Goal: Book appointment/travel/reservation

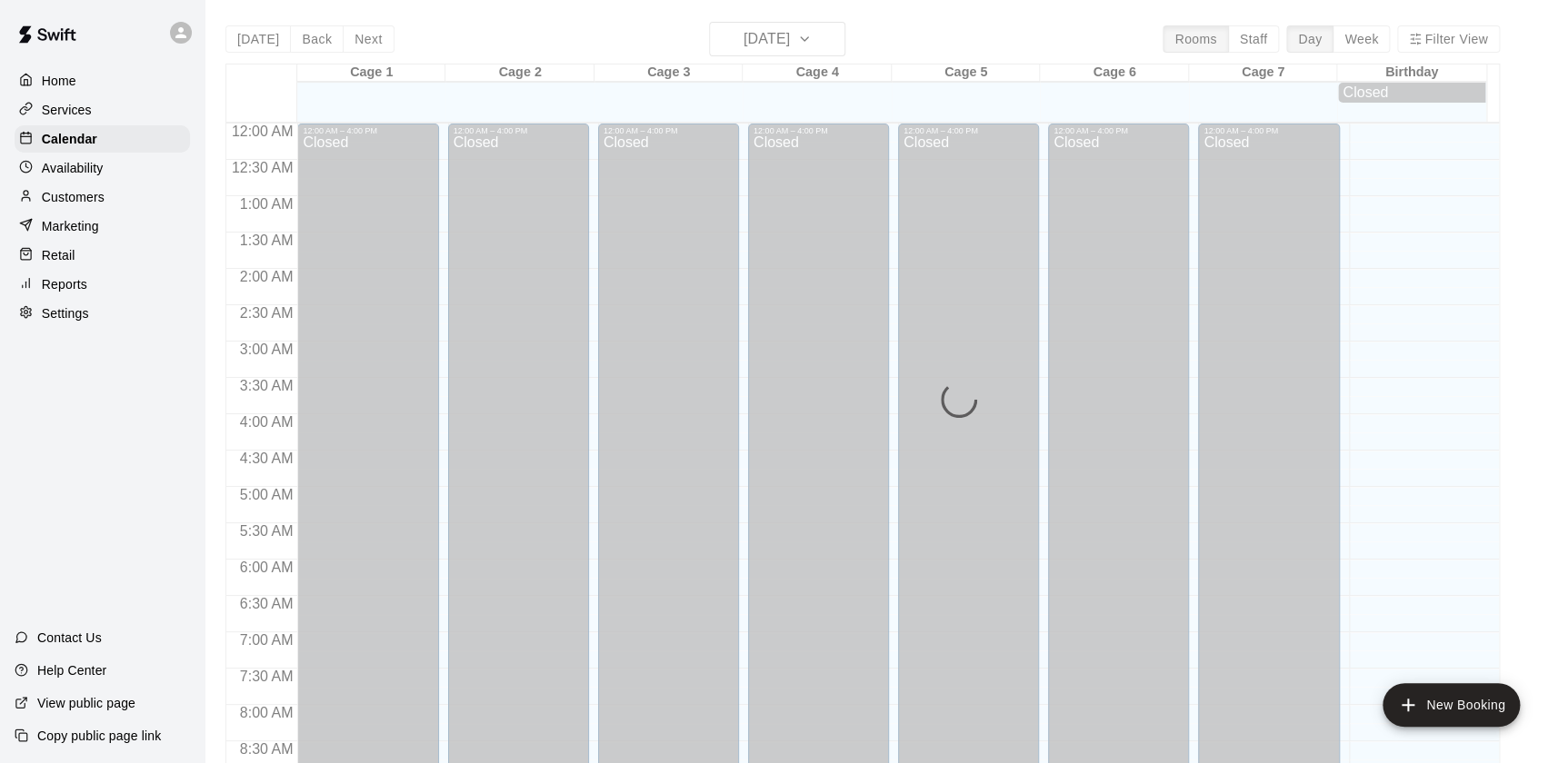
scroll to position [1026, 0]
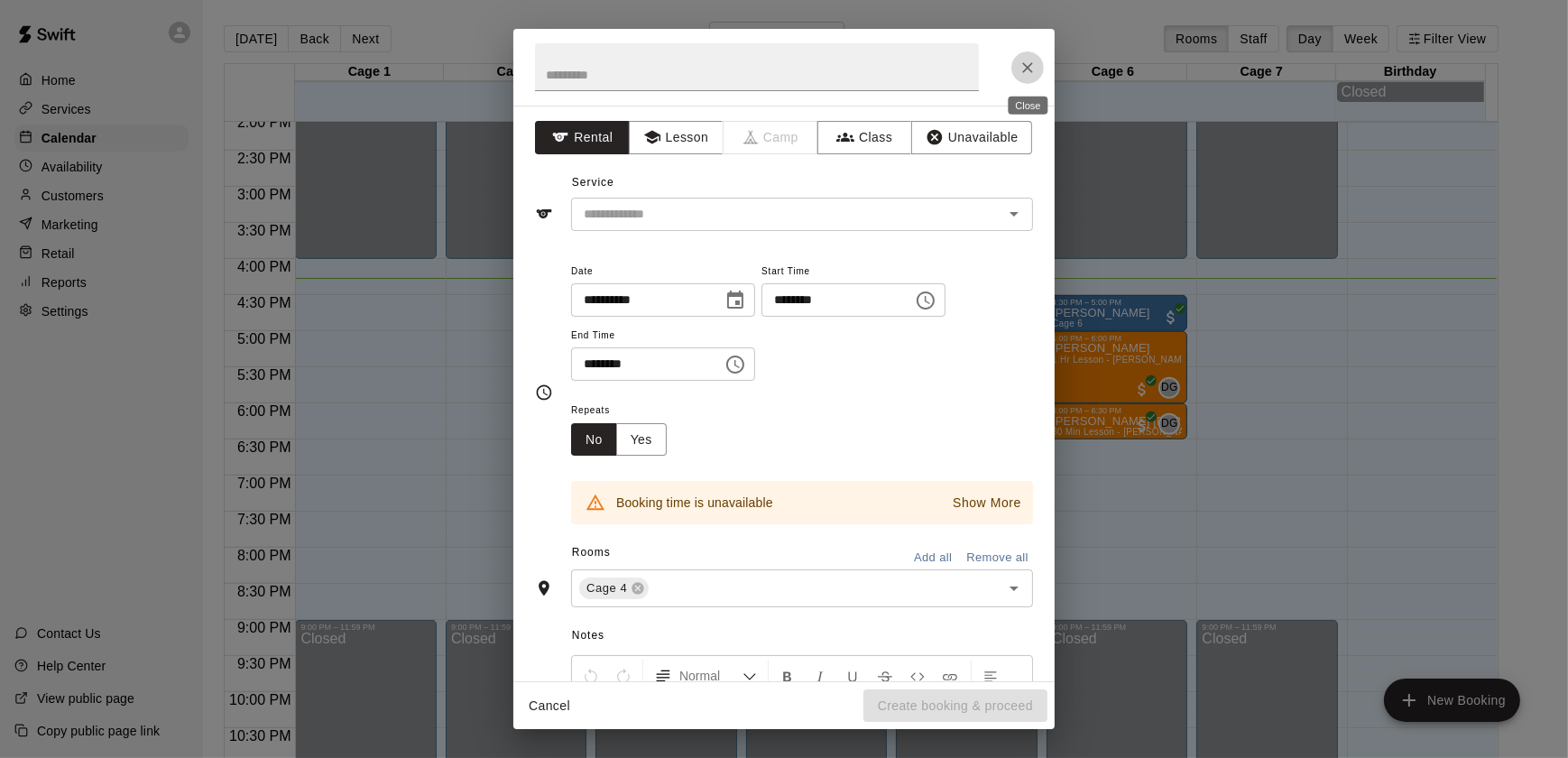
click at [1016, 78] on button "Close" at bounding box center [1027, 67] width 32 height 32
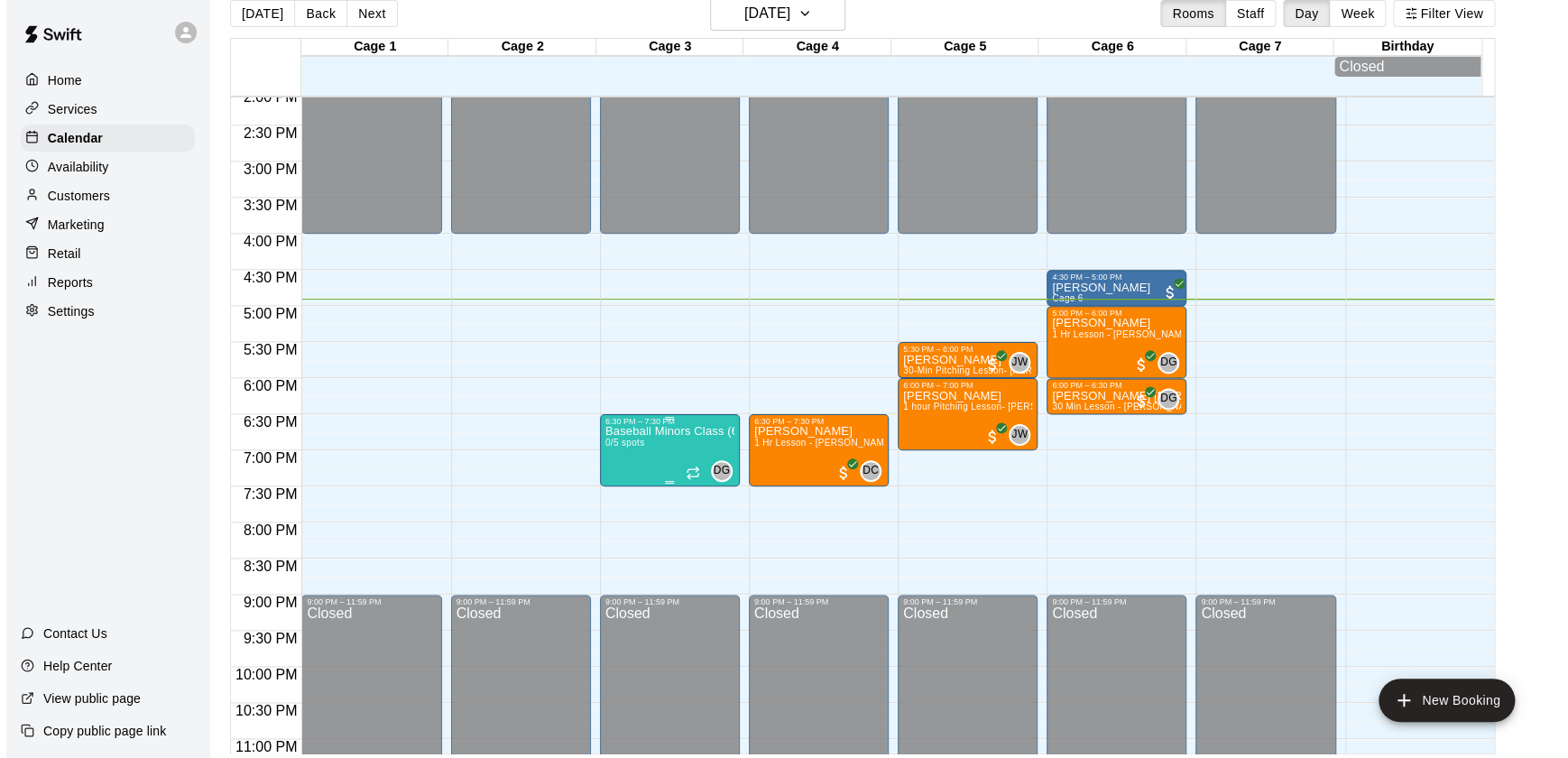
scroll to position [26, 0]
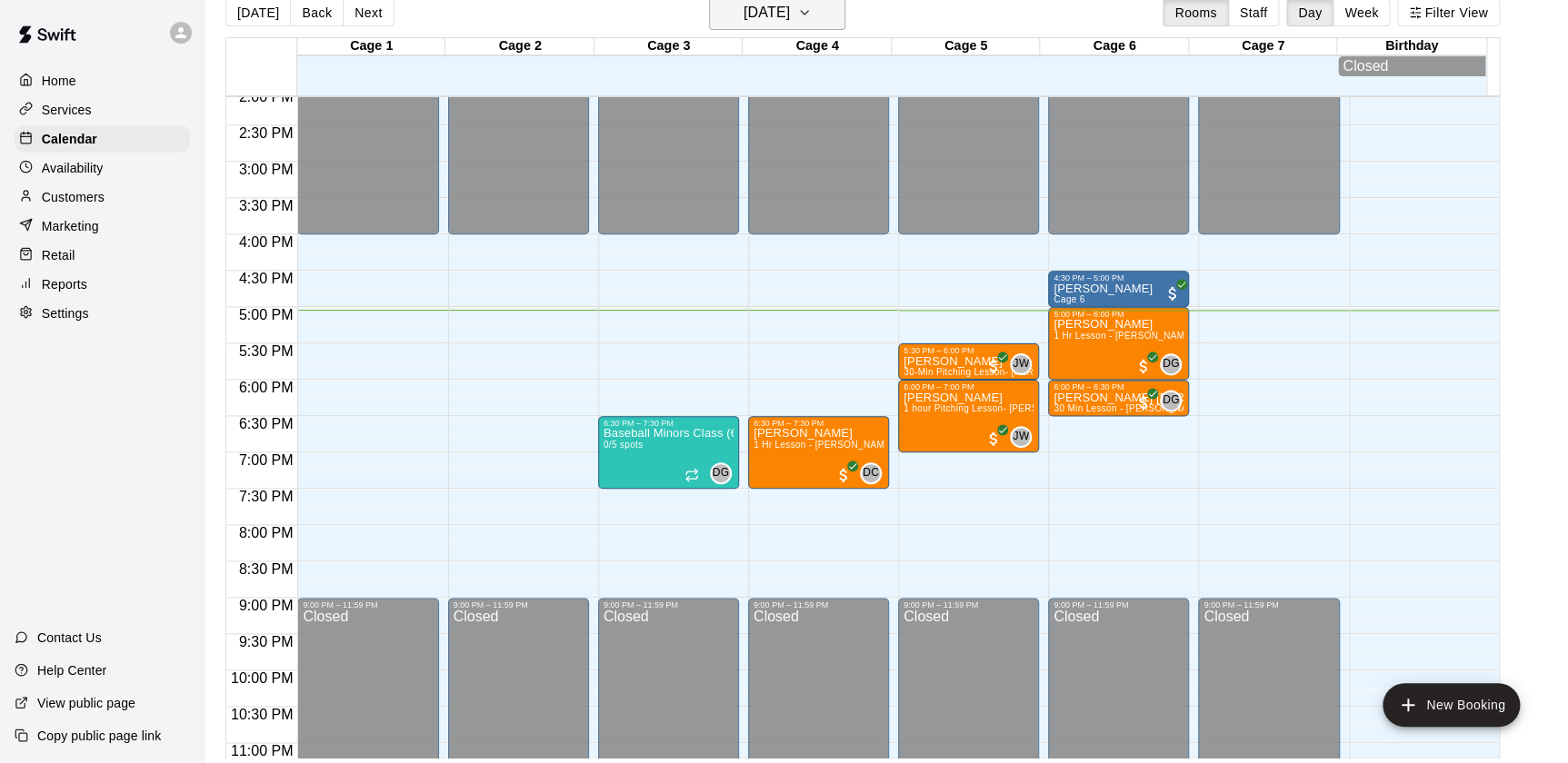
click at [784, 26] on button "[DATE]" at bounding box center [776, 12] width 136 height 34
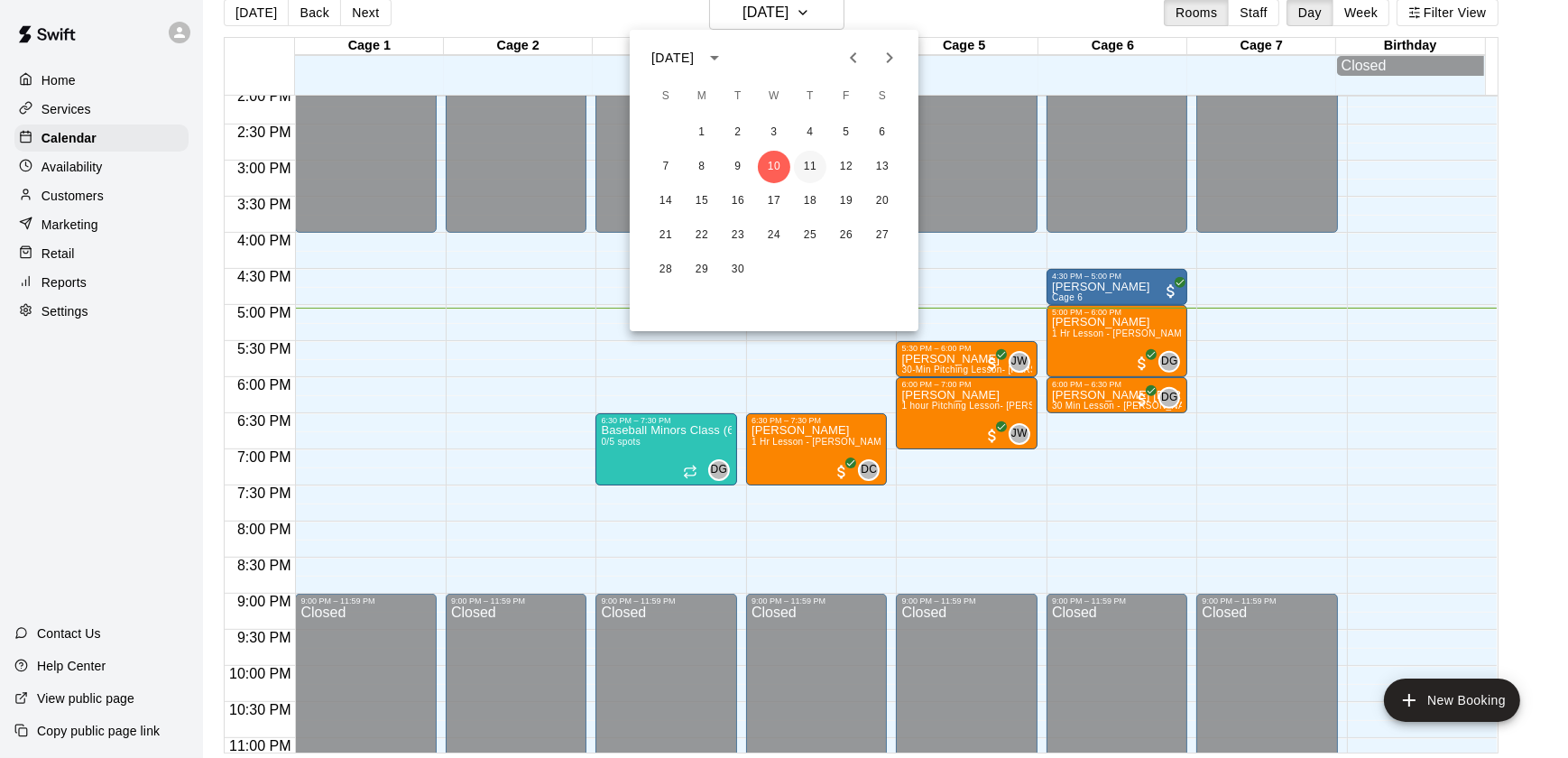
click at [802, 154] on button "11" at bounding box center [810, 167] width 32 height 32
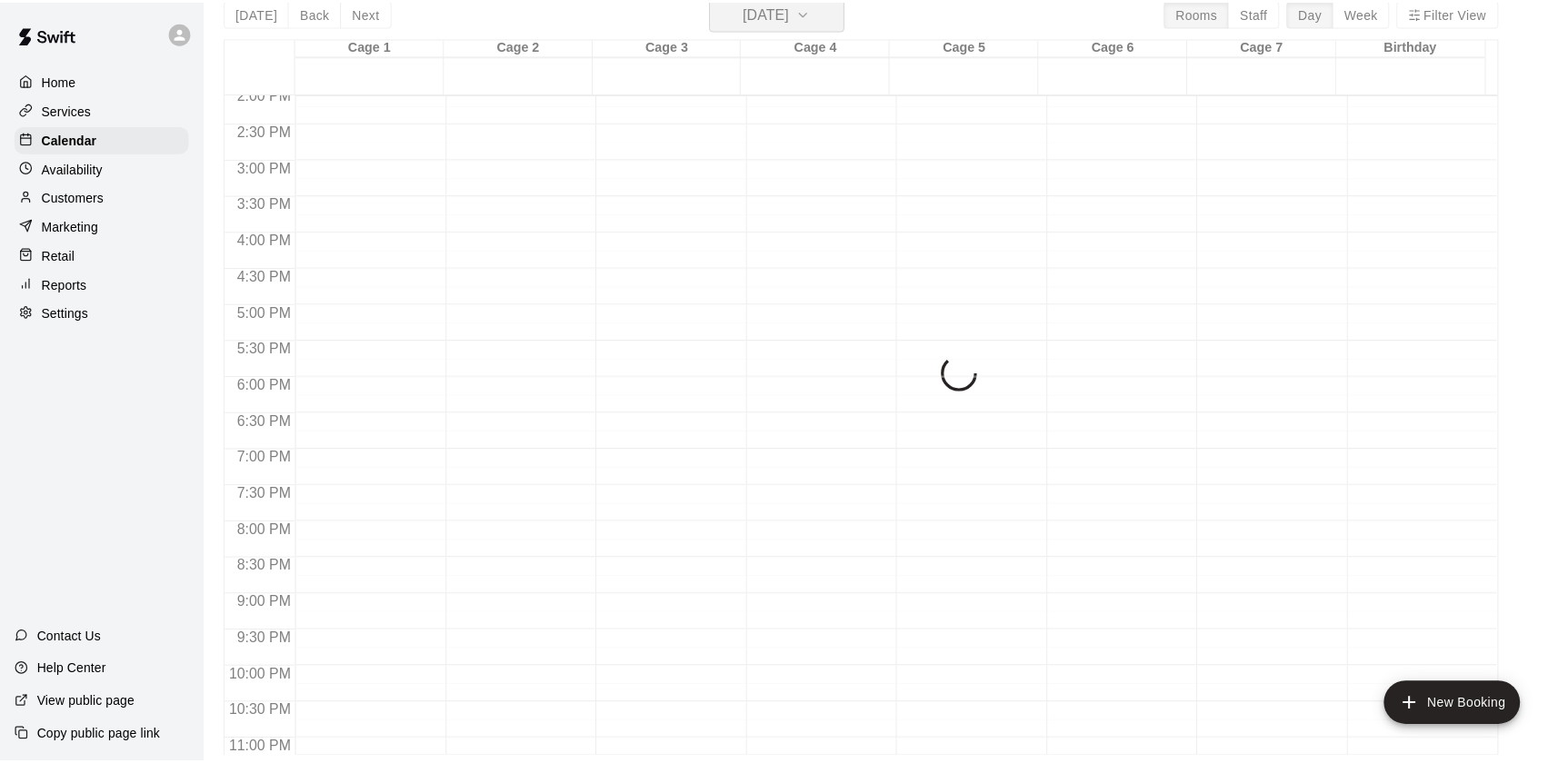
scroll to position [21, 0]
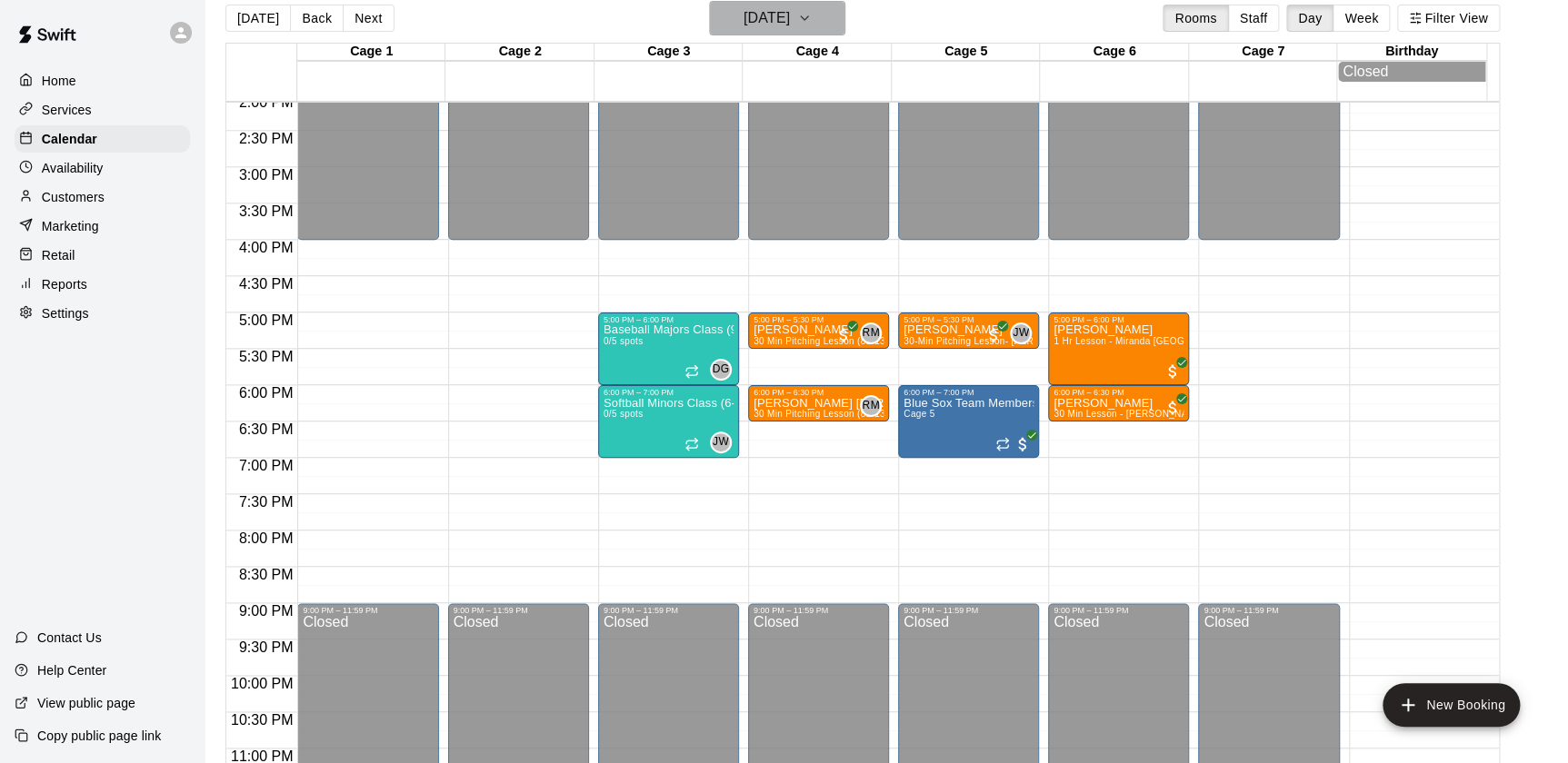
click at [790, 25] on h6 "Thursday Sep 11" at bounding box center [767, 18] width 46 height 25
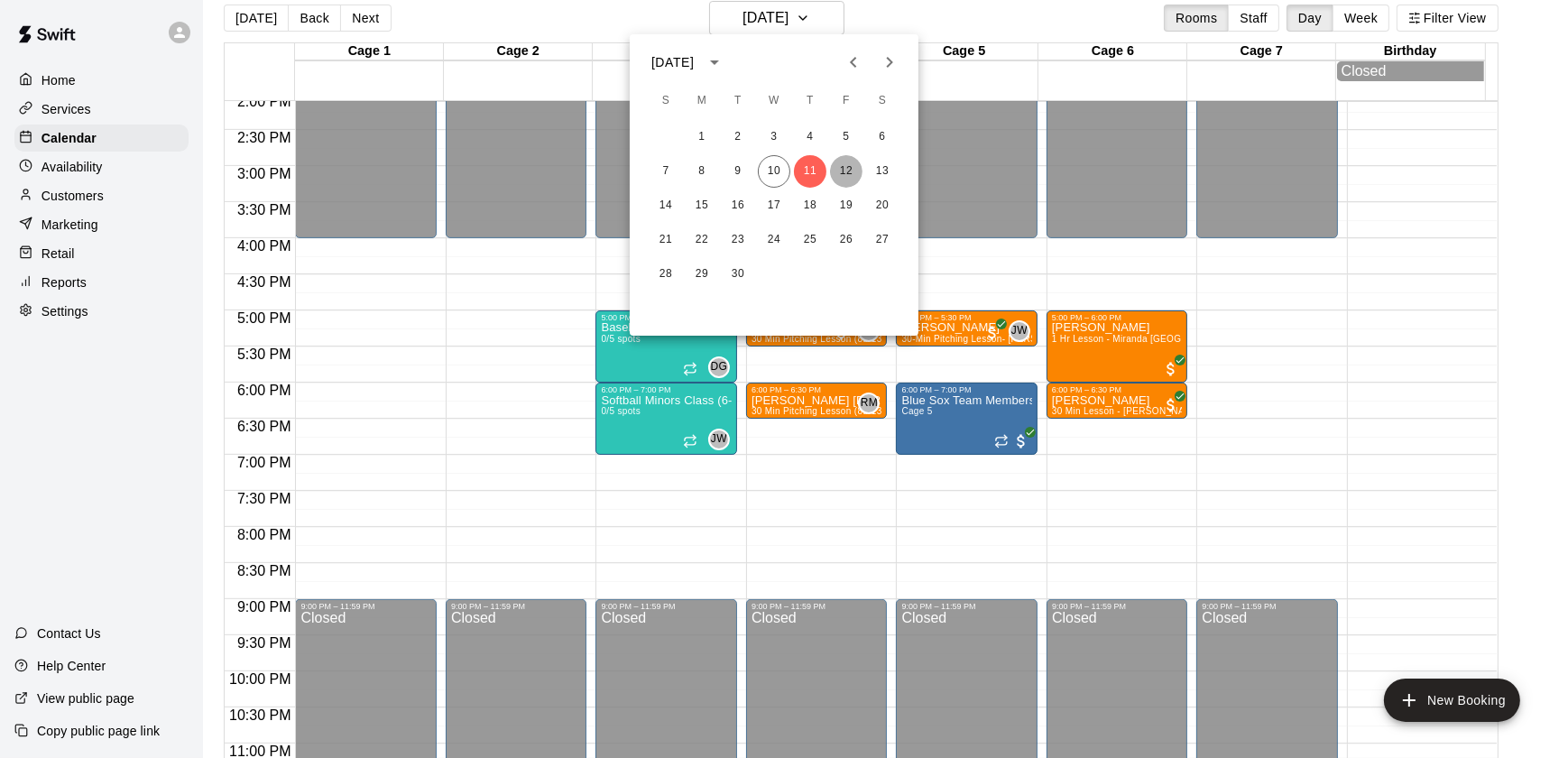
click at [844, 168] on button "12" at bounding box center [846, 171] width 32 height 32
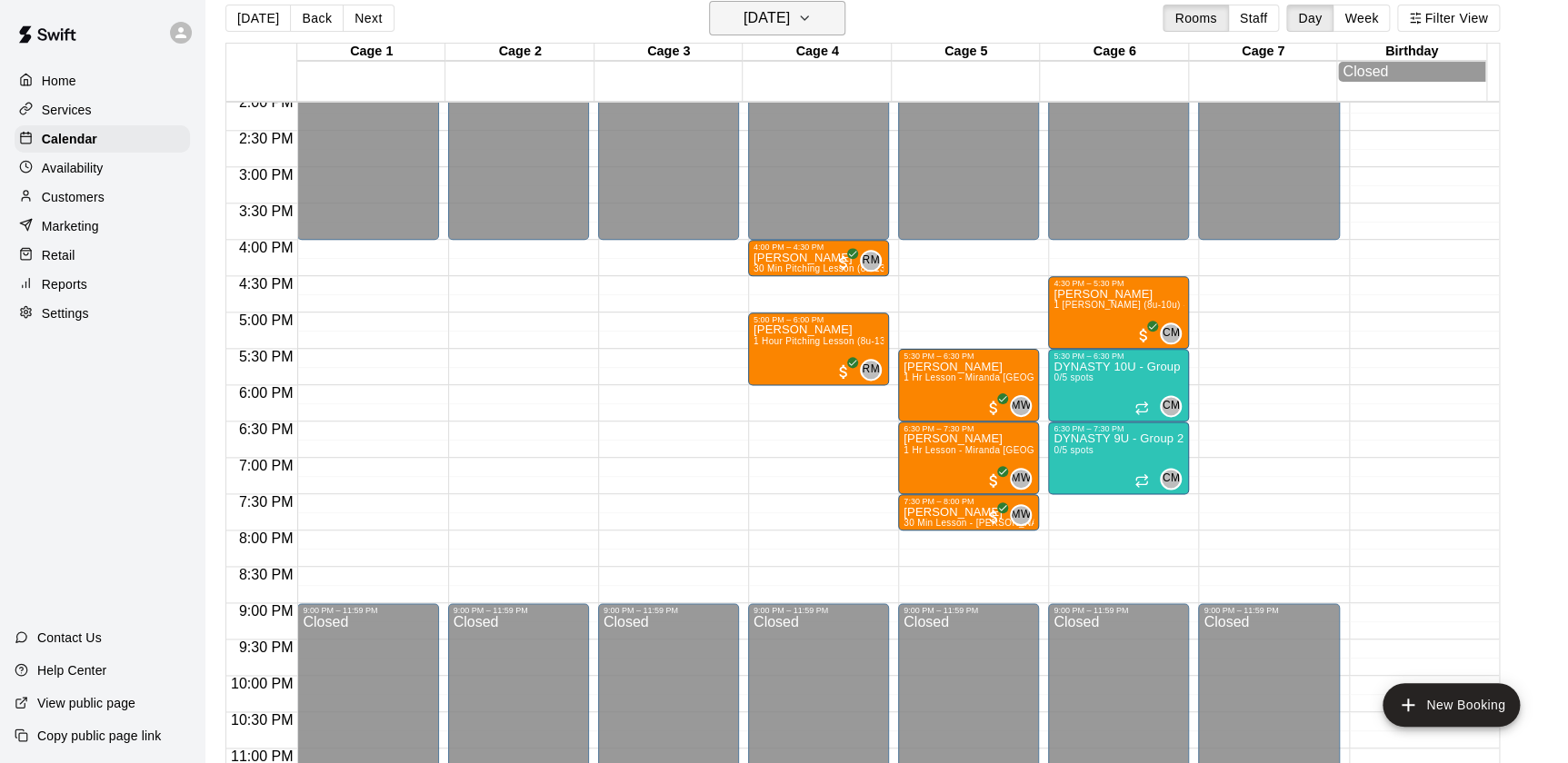
drag, startPoint x: 777, startPoint y: 0, endPoint x: 727, endPoint y: 24, distance: 55.5
click at [744, 24] on h6 "Friday Sep 12" at bounding box center [767, 18] width 46 height 25
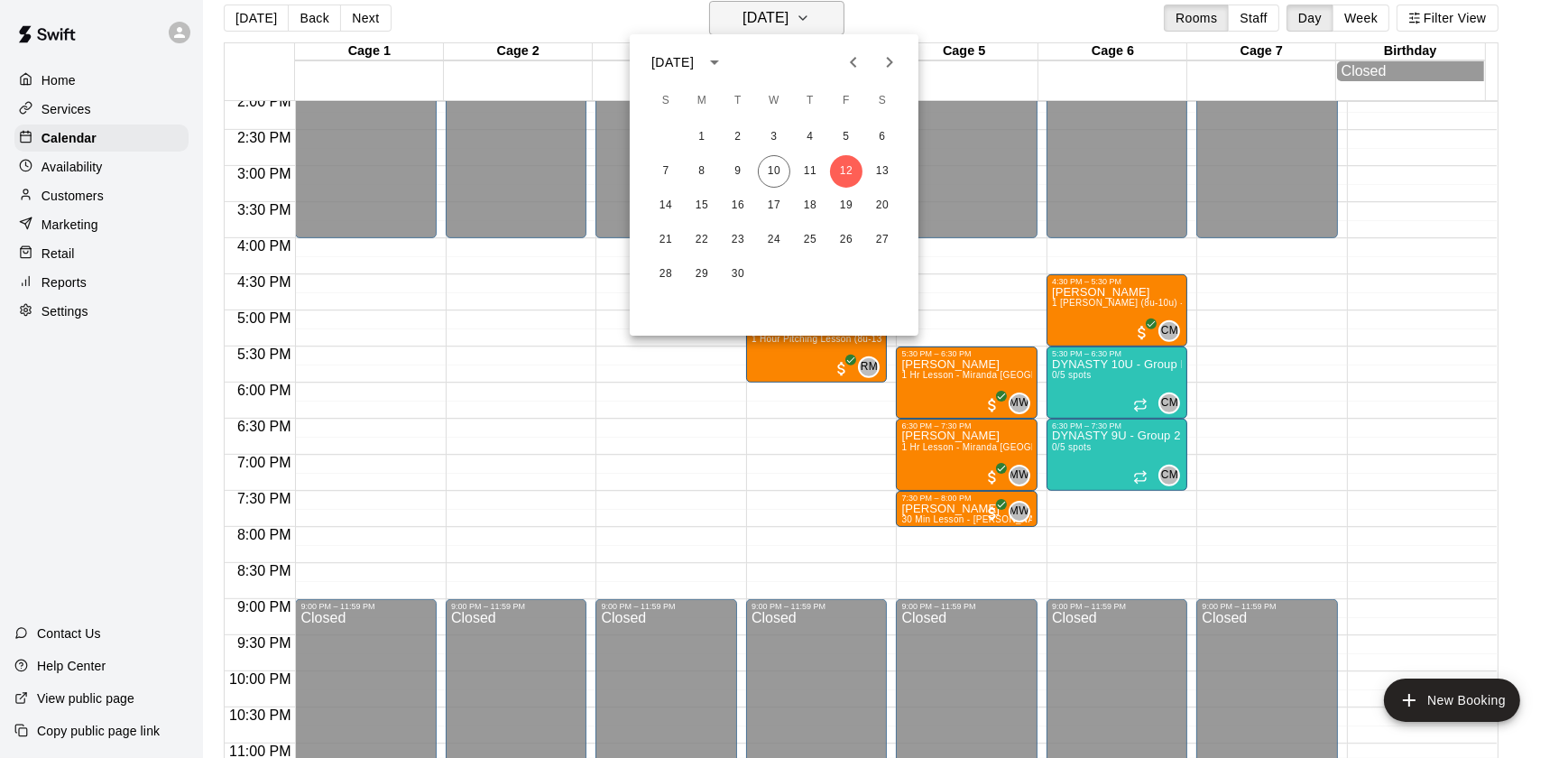
click at [722, 24] on div at bounding box center [784, 379] width 1568 height 758
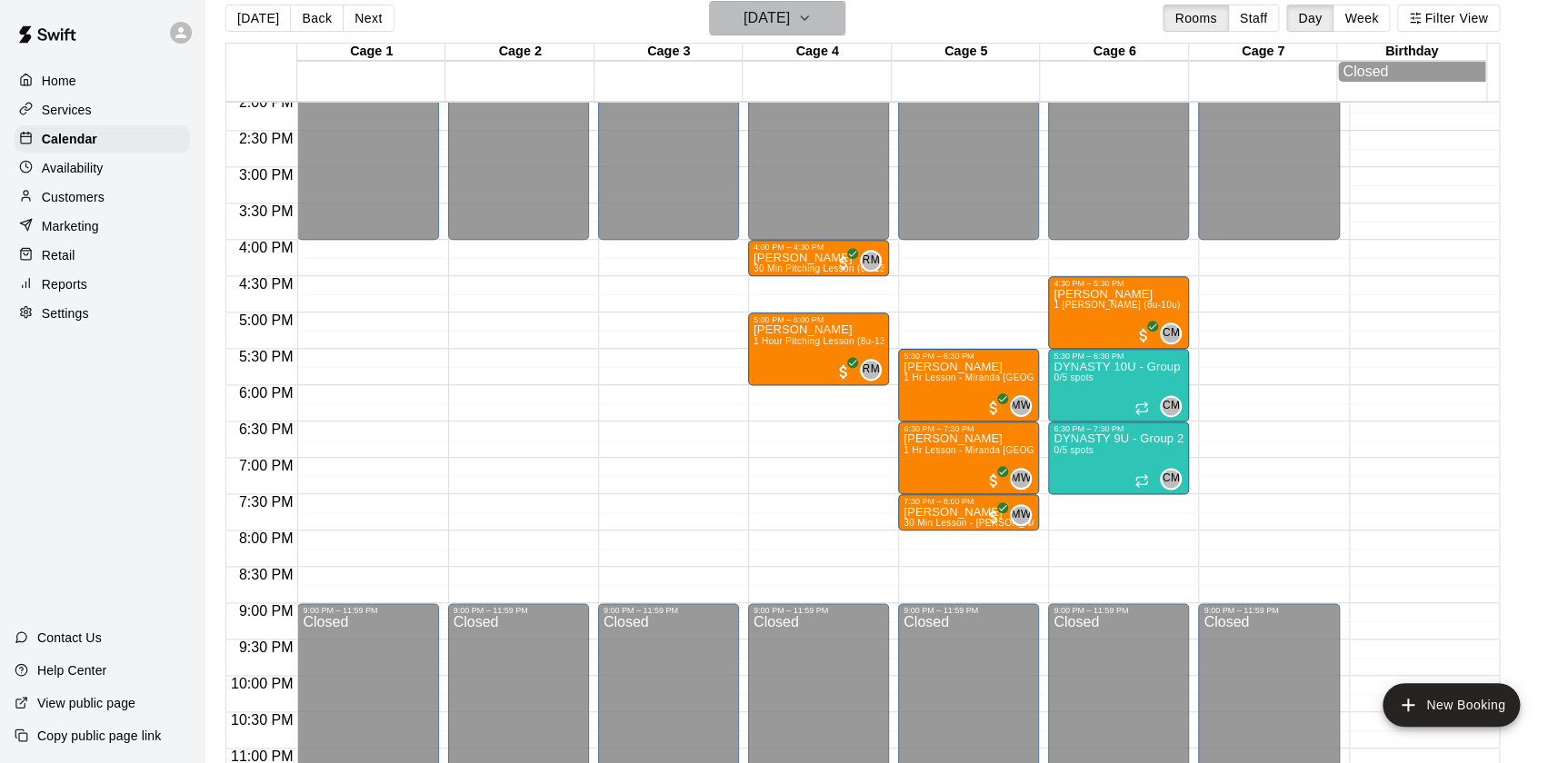
click at [744, 24] on h6 "Friday Sep 12" at bounding box center [767, 18] width 46 height 25
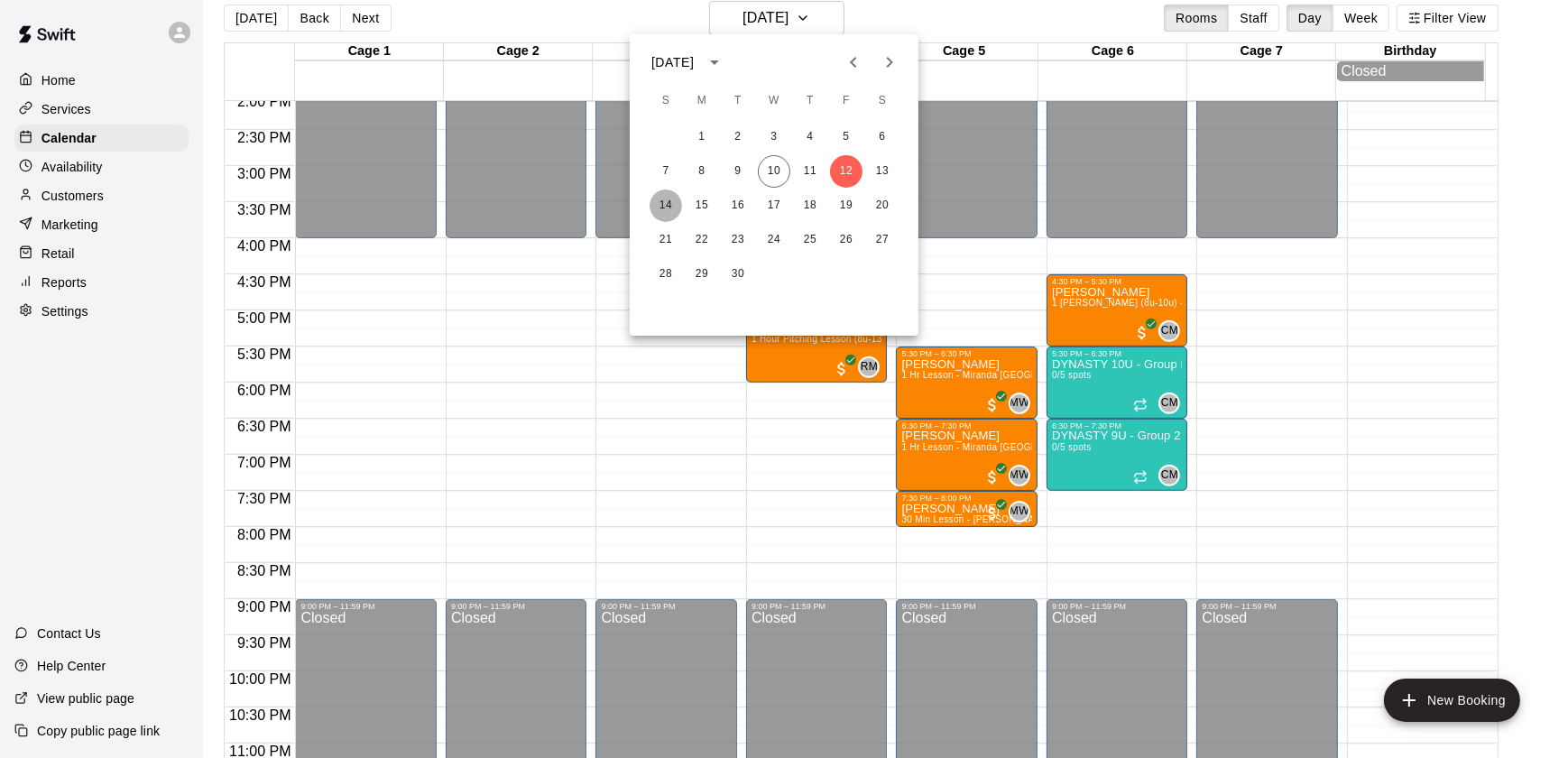
click at [659, 213] on button "14" at bounding box center [666, 205] width 32 height 32
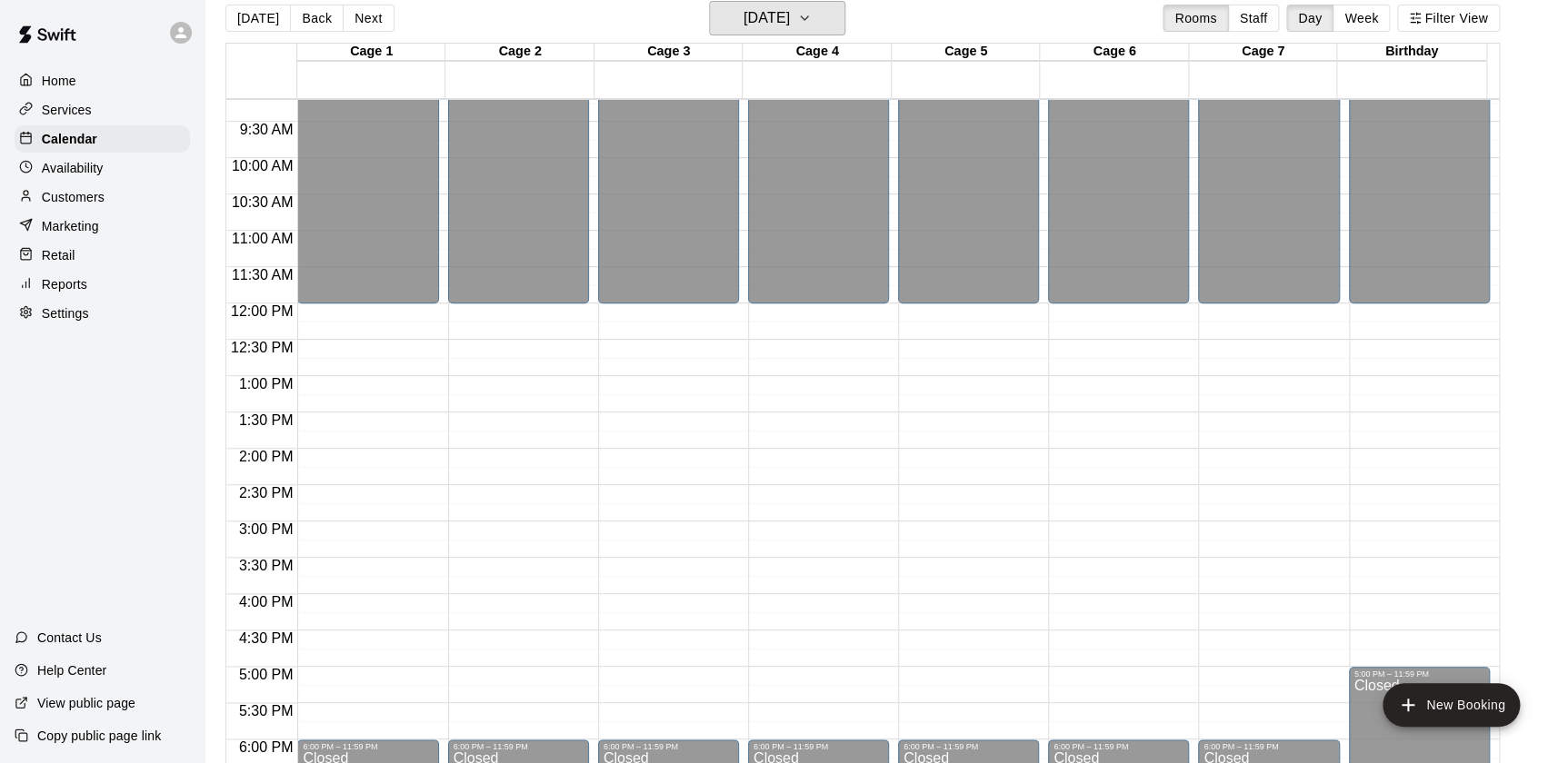
scroll to position [668, 0]
click at [781, 27] on h6 "Sunday Sep 14" at bounding box center [767, 18] width 46 height 25
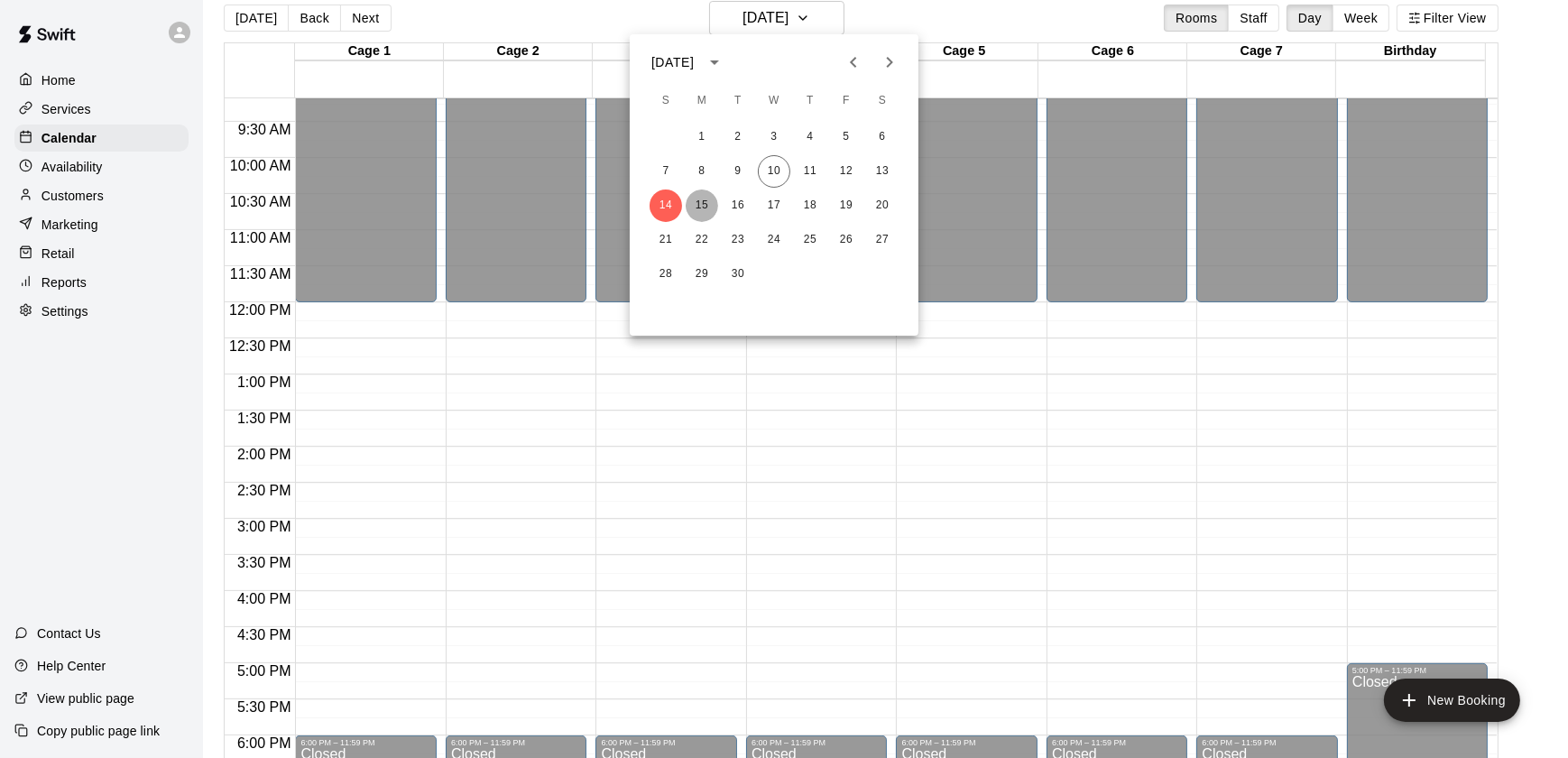
click at [700, 212] on button "15" at bounding box center [702, 205] width 32 height 32
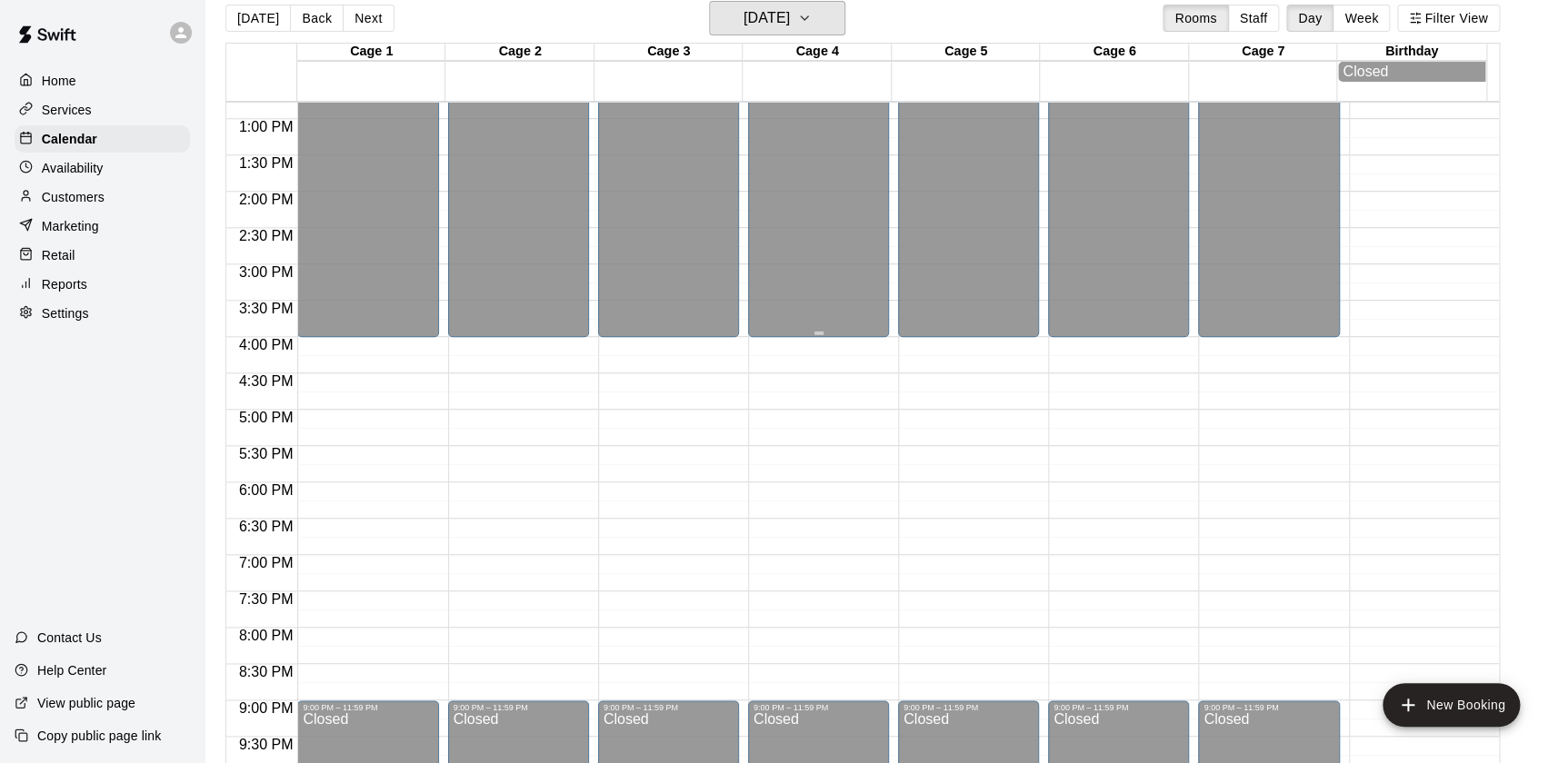
scroll to position [948, 0]
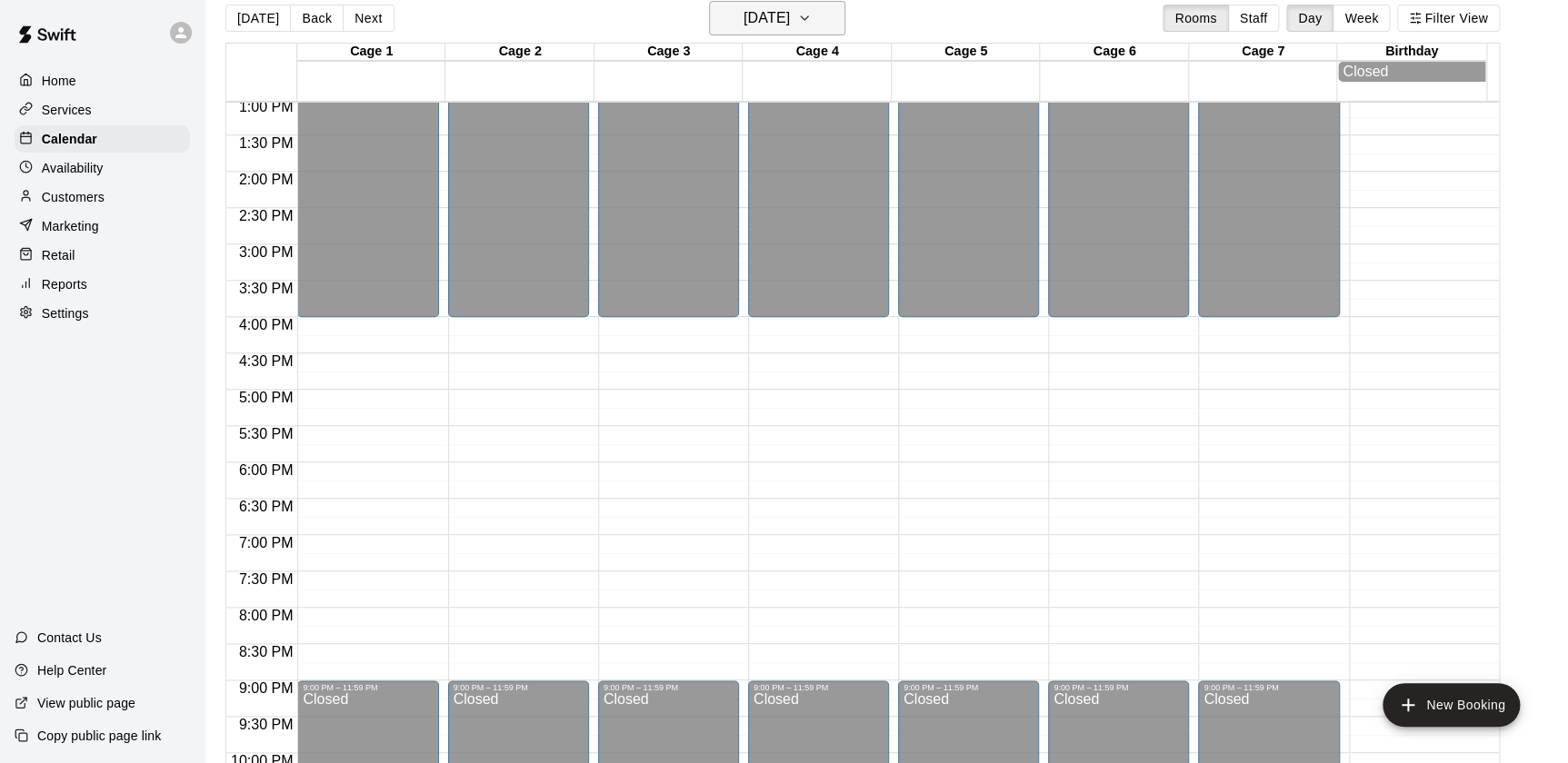
drag, startPoint x: 746, startPoint y: 10, endPoint x: 746, endPoint y: 28, distance: 18.0
click at [746, 28] on h6 "Monday Sep 15" at bounding box center [767, 18] width 46 height 25
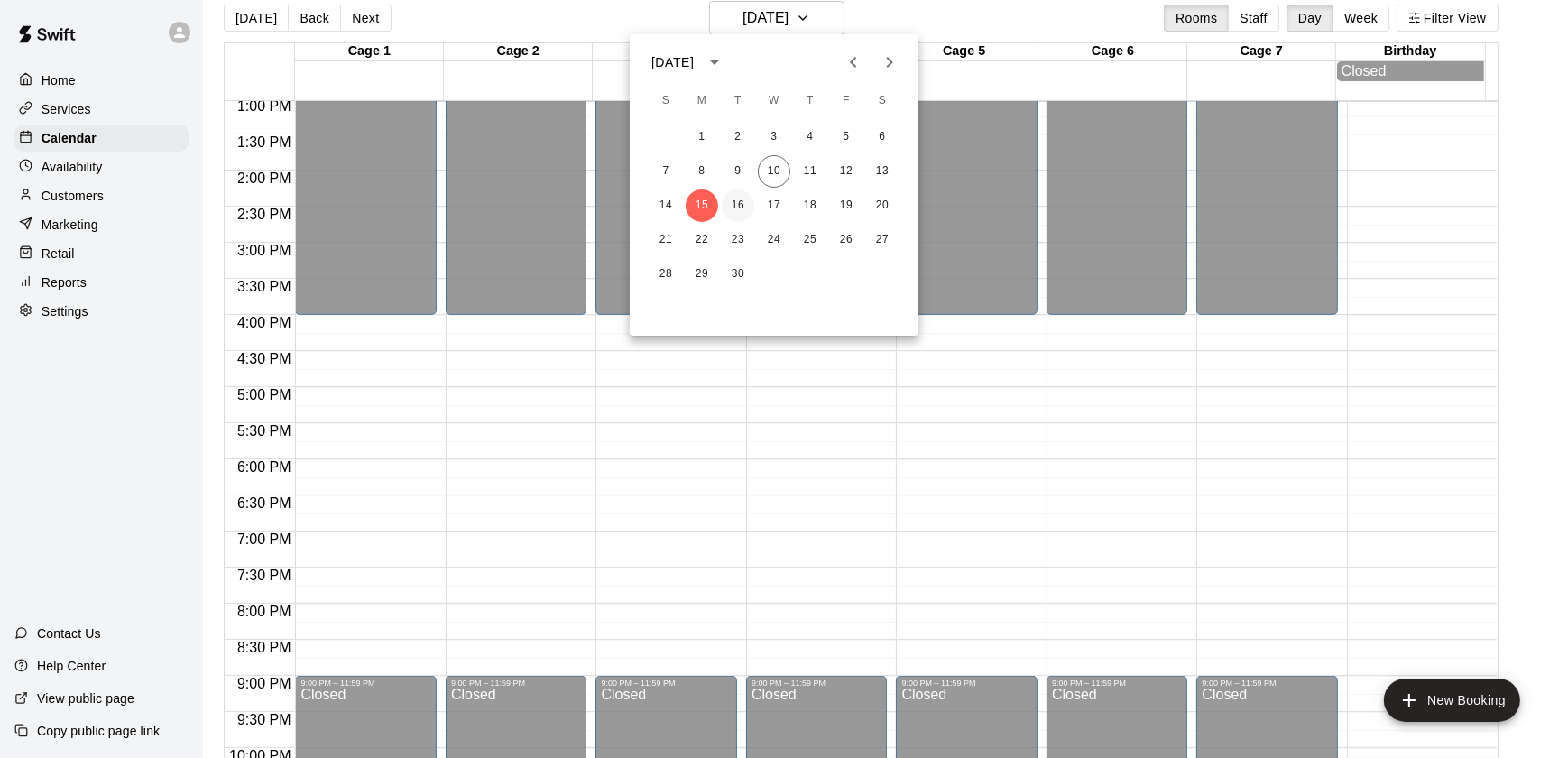
click at [731, 199] on button "16" at bounding box center [738, 205] width 32 height 32
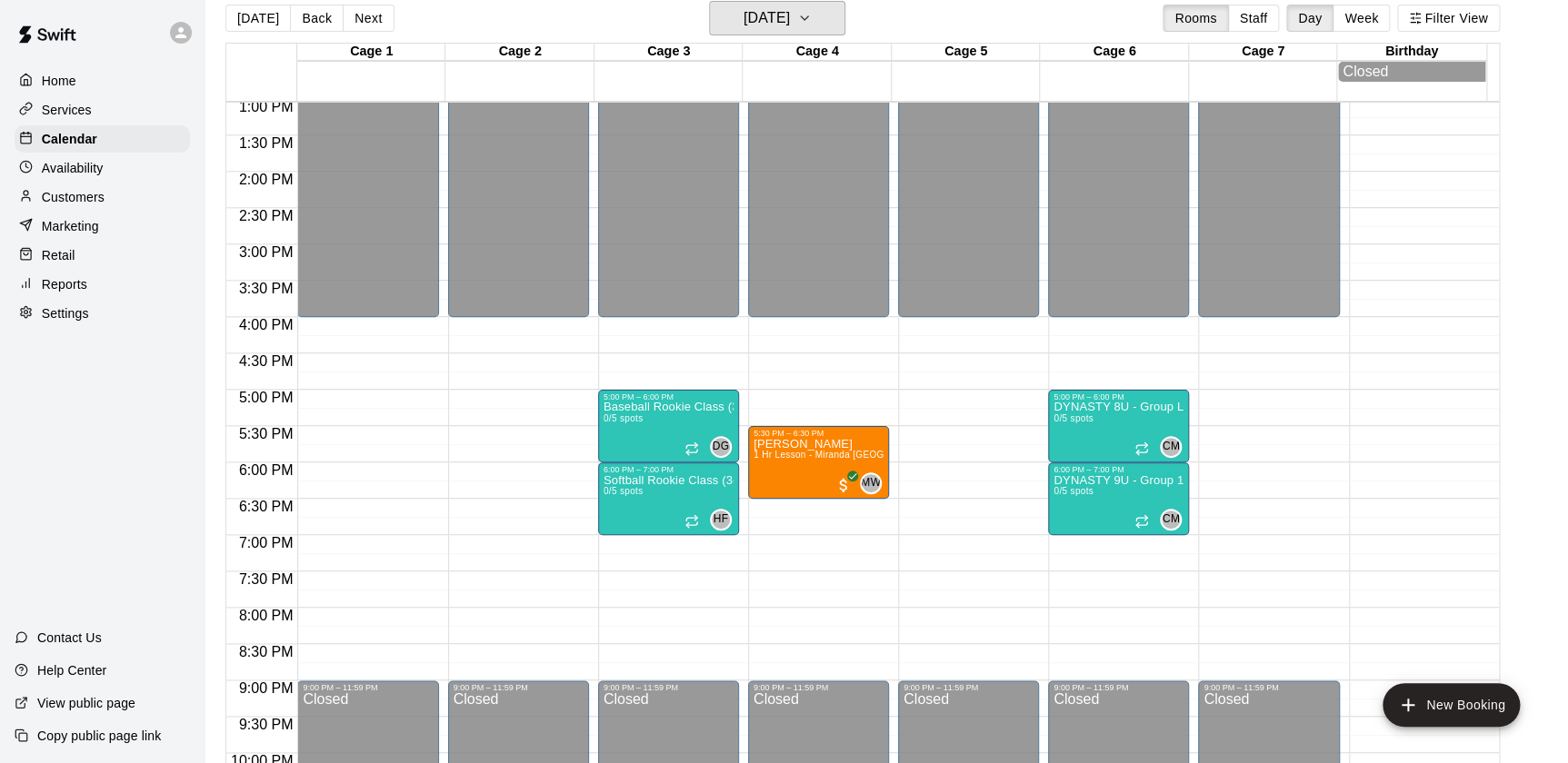
drag, startPoint x: 766, startPoint y: 18, endPoint x: 752, endPoint y: 42, distance: 27.8
click at [752, 42] on div "Today Back Next Tuesday Sep 16 Rooms Staff Day Week Filter View Cage 1 16 Tue C…" at bounding box center [862, 382] width 1274 height 763
click at [752, 44] on div "Cage 4" at bounding box center [817, 52] width 148 height 18
click at [744, 26] on h6 "Tuesday Sep 16" at bounding box center [767, 18] width 46 height 25
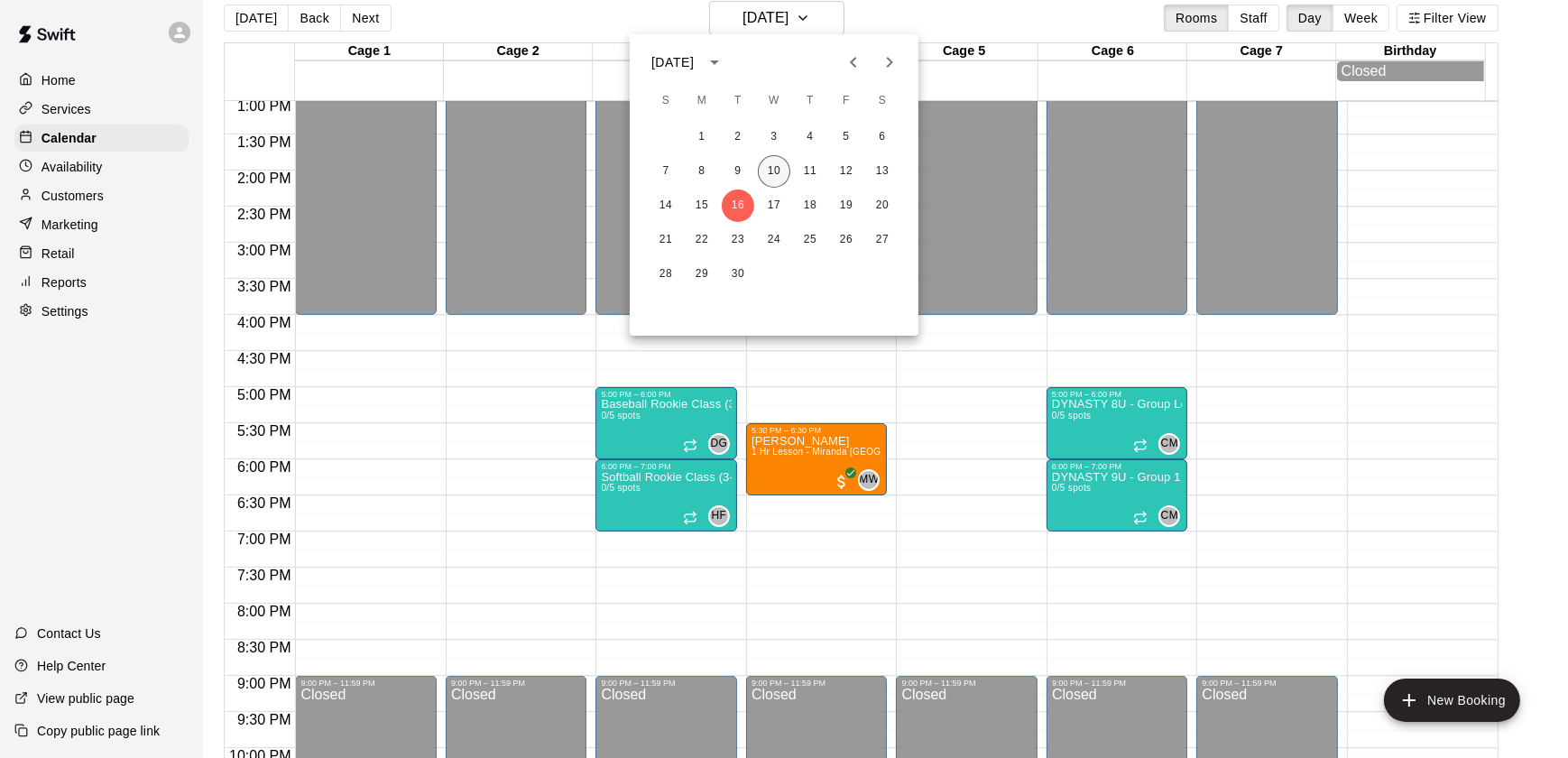
click at [770, 170] on button "10" at bounding box center [773, 171] width 32 height 32
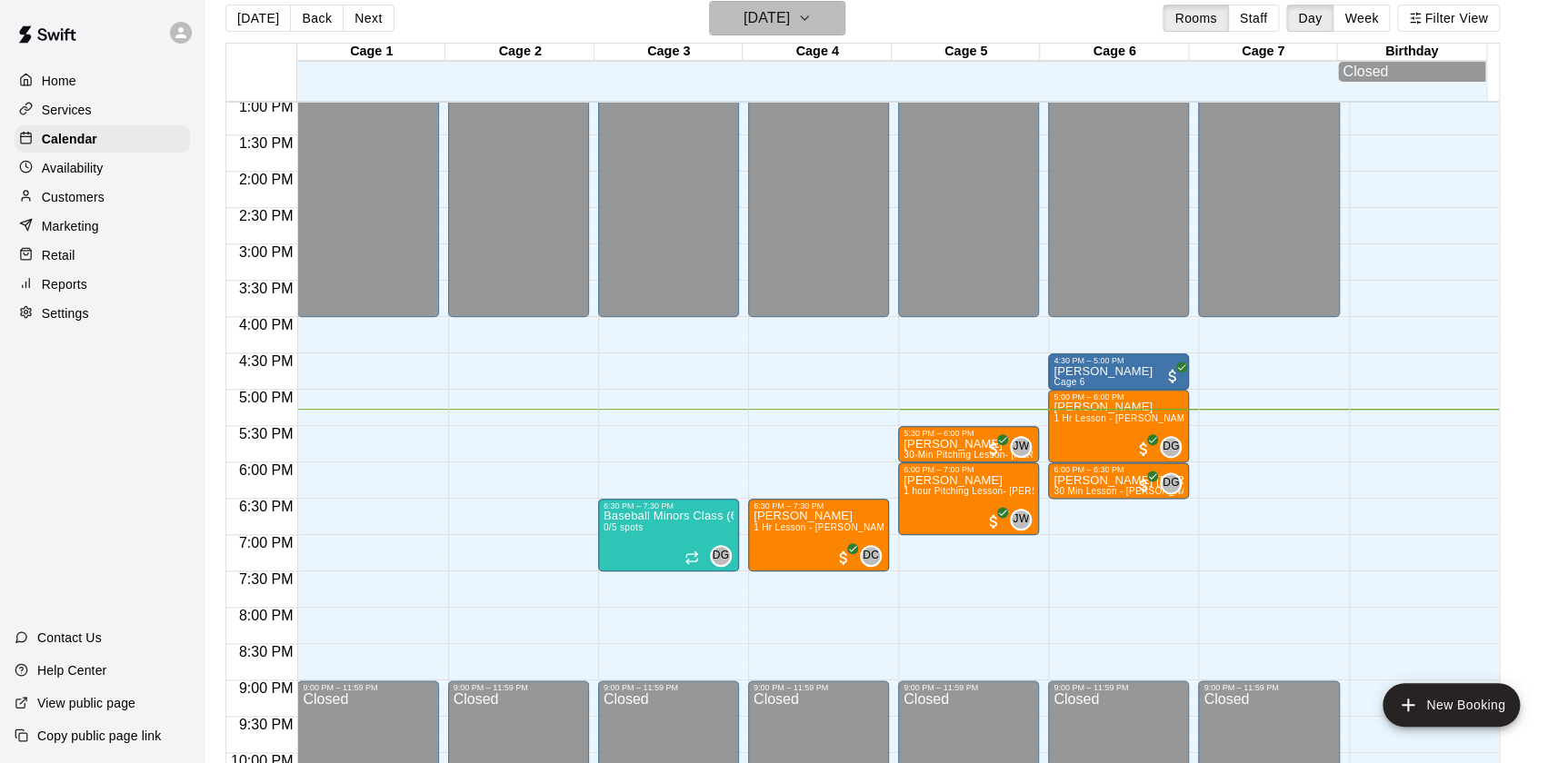
click at [811, 19] on icon "button" at bounding box center [805, 19] width 15 height 22
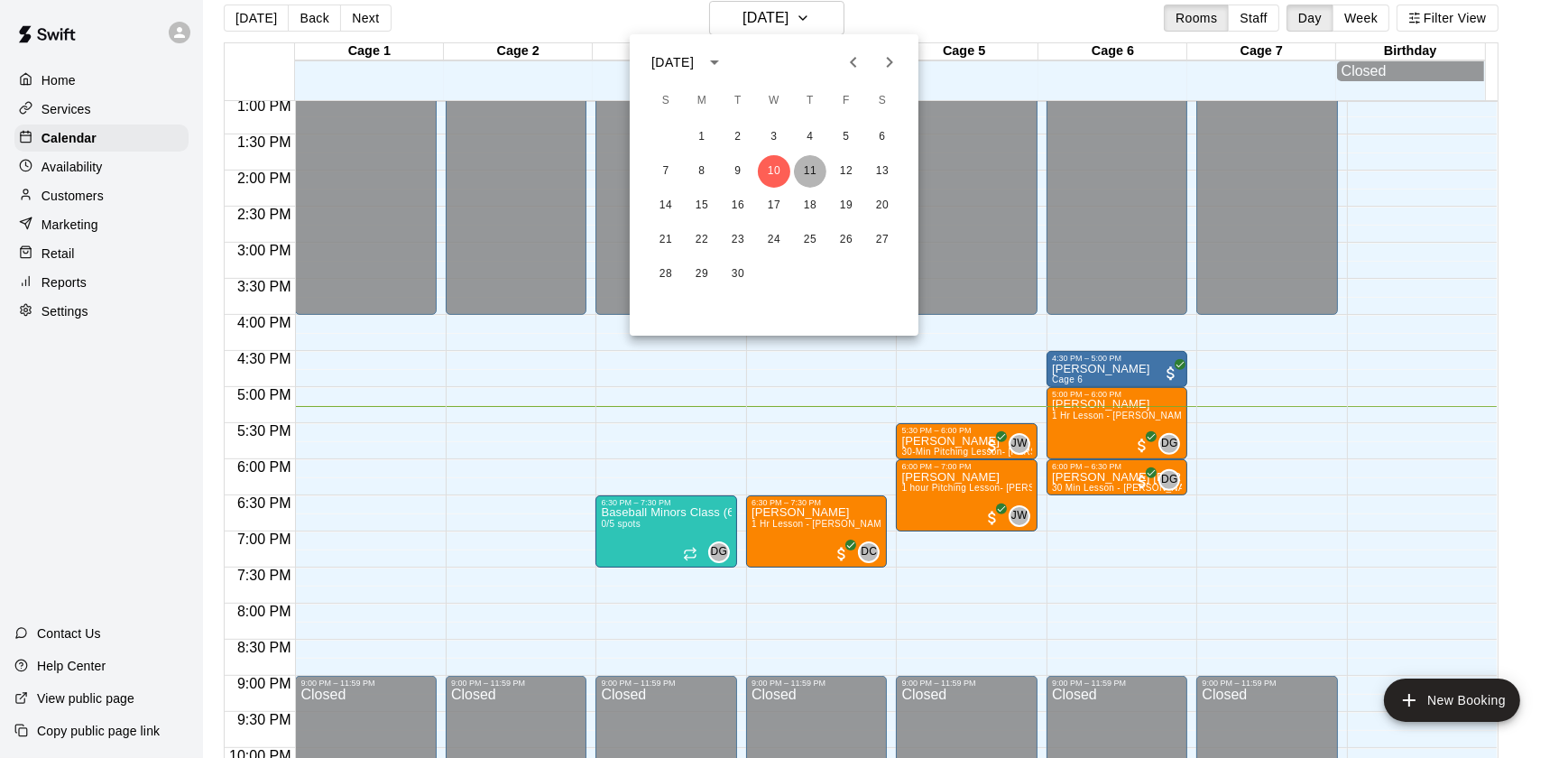
click at [804, 177] on button "11" at bounding box center [810, 171] width 32 height 32
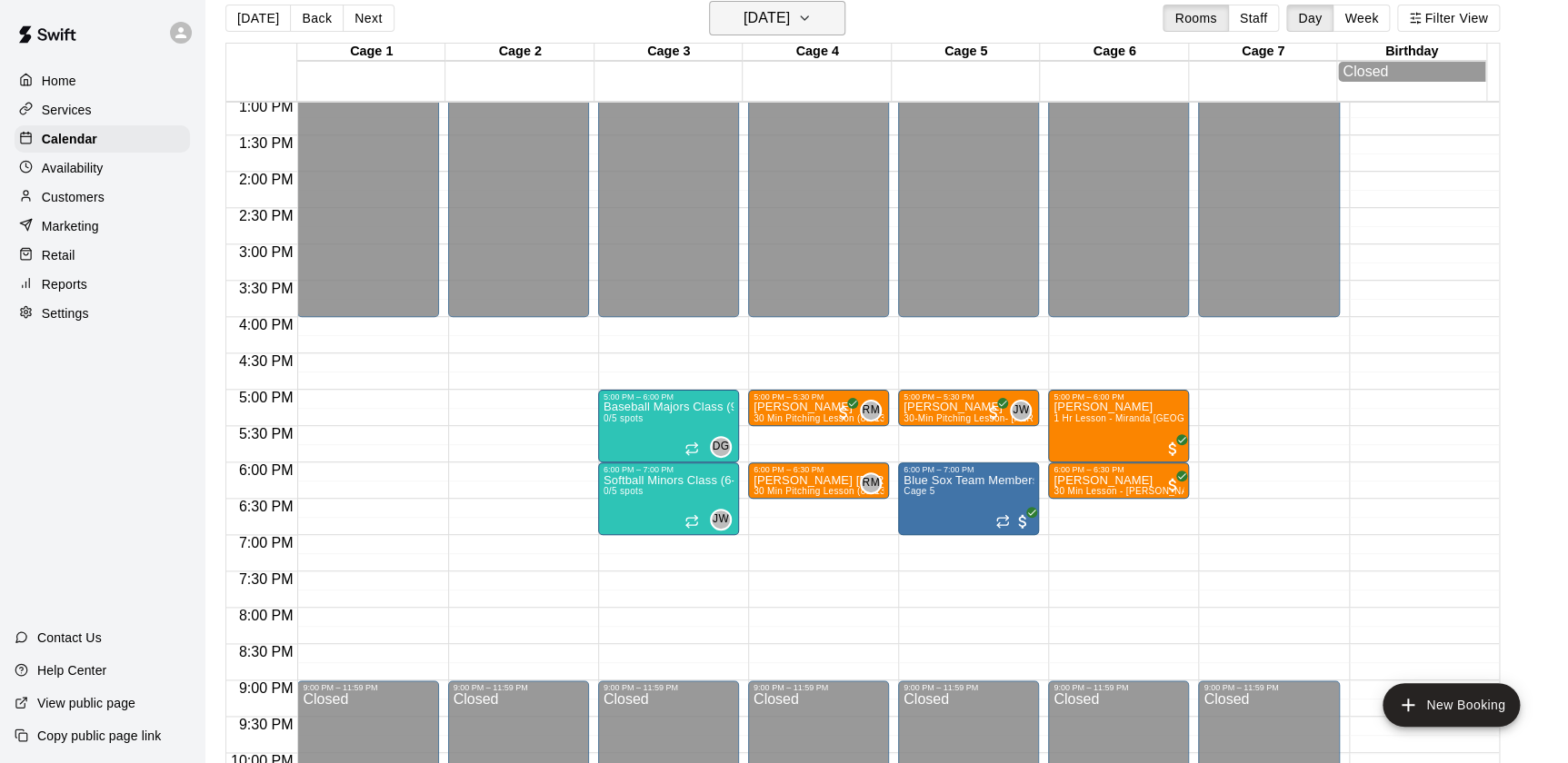
click at [811, 15] on icon "button" at bounding box center [805, 19] width 15 height 22
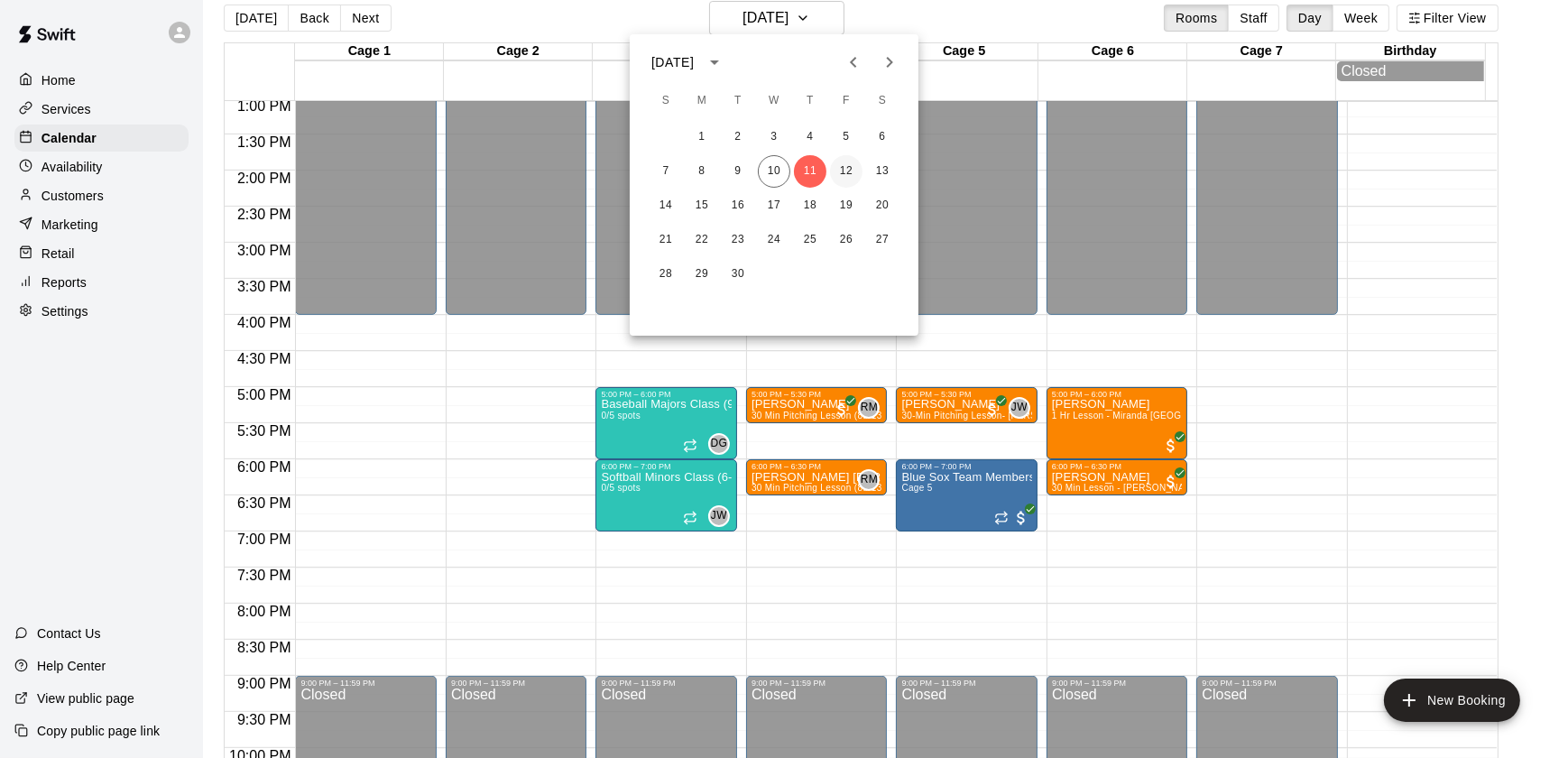
click at [847, 175] on button "12" at bounding box center [846, 171] width 32 height 32
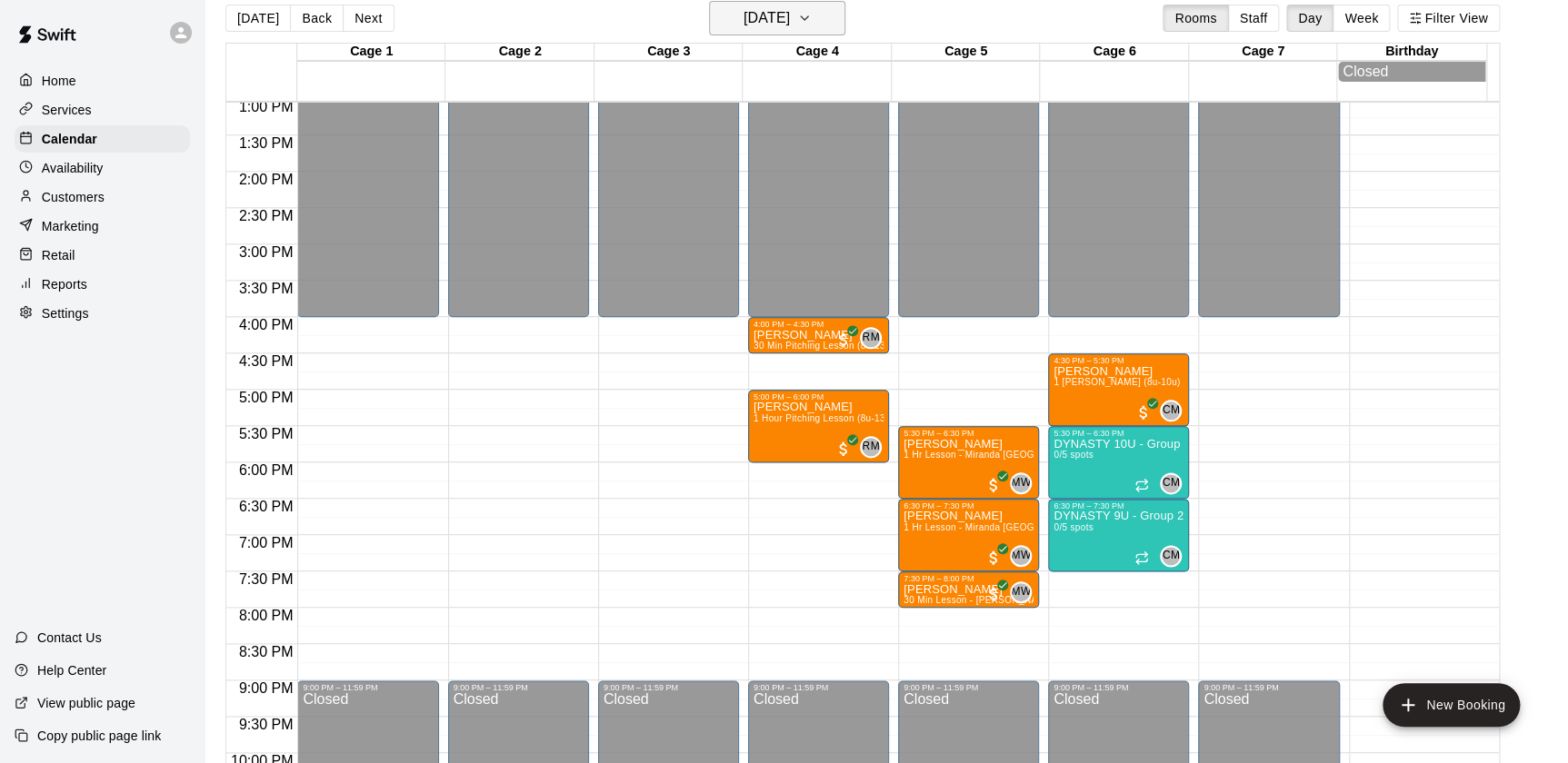
click at [759, 15] on h6 "Friday Sep 12" at bounding box center [767, 18] width 46 height 25
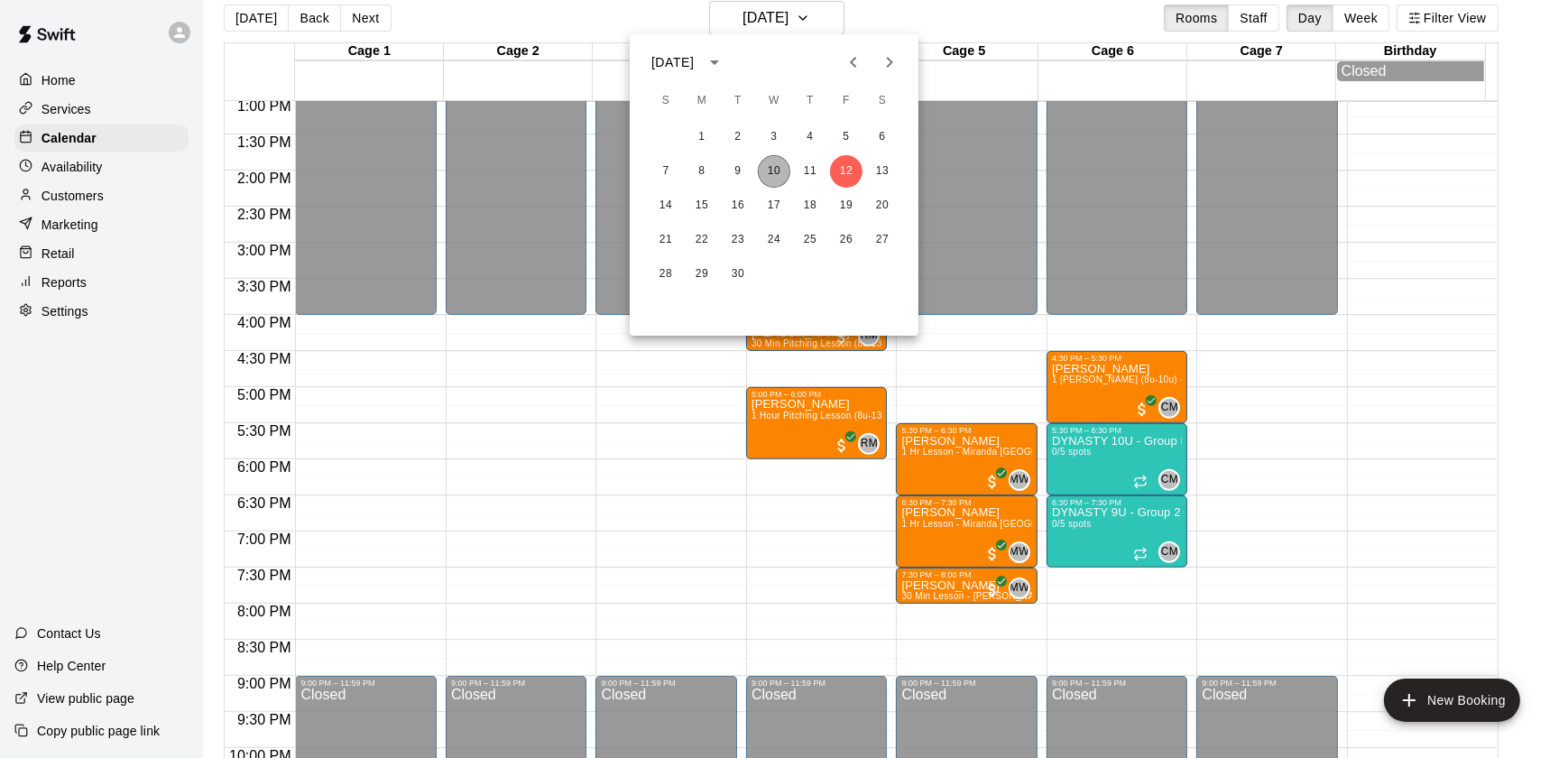
click at [768, 171] on button "10" at bounding box center [773, 171] width 32 height 32
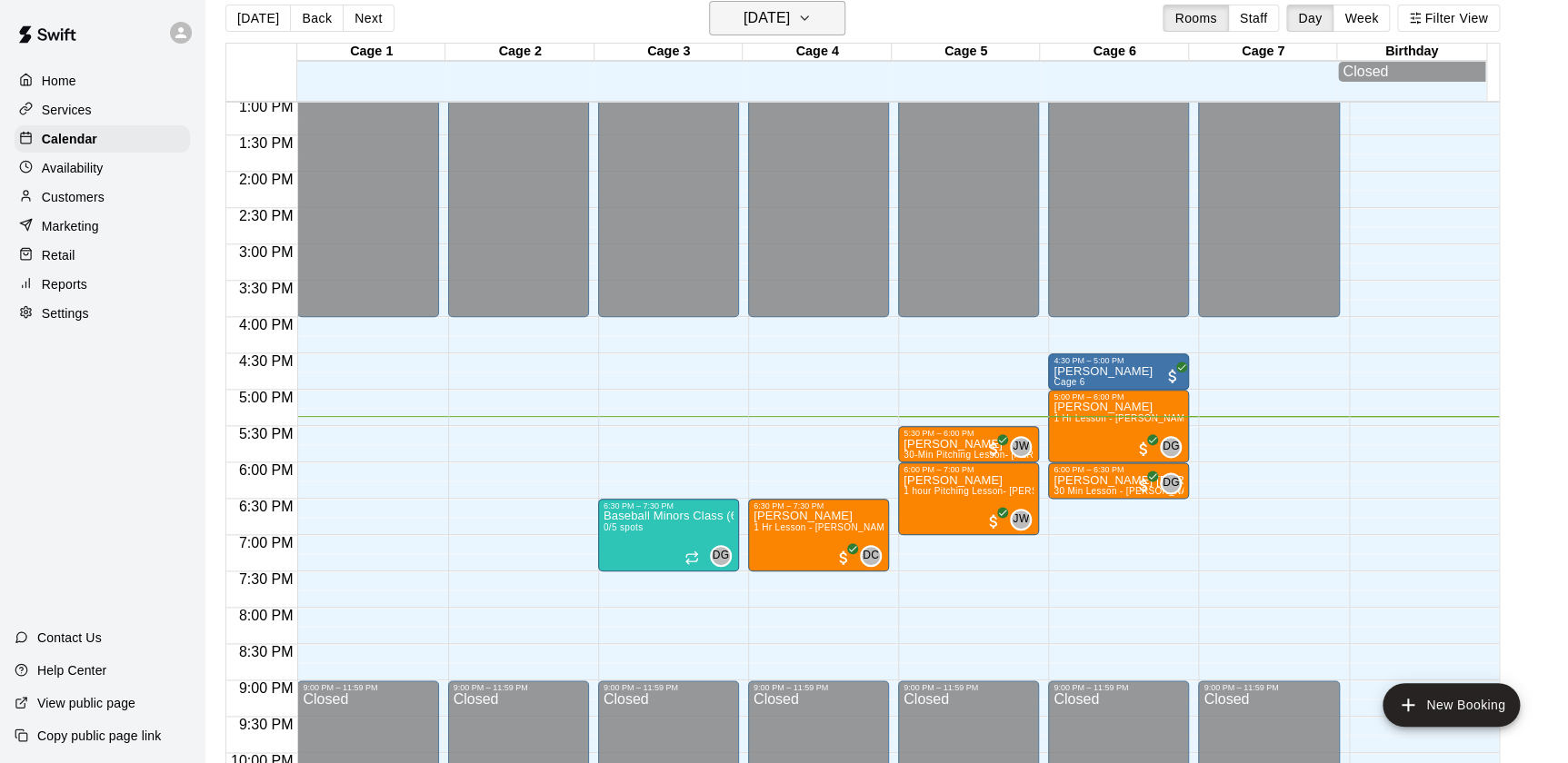
click at [771, 13] on h6 "[DATE]" at bounding box center [767, 18] width 46 height 25
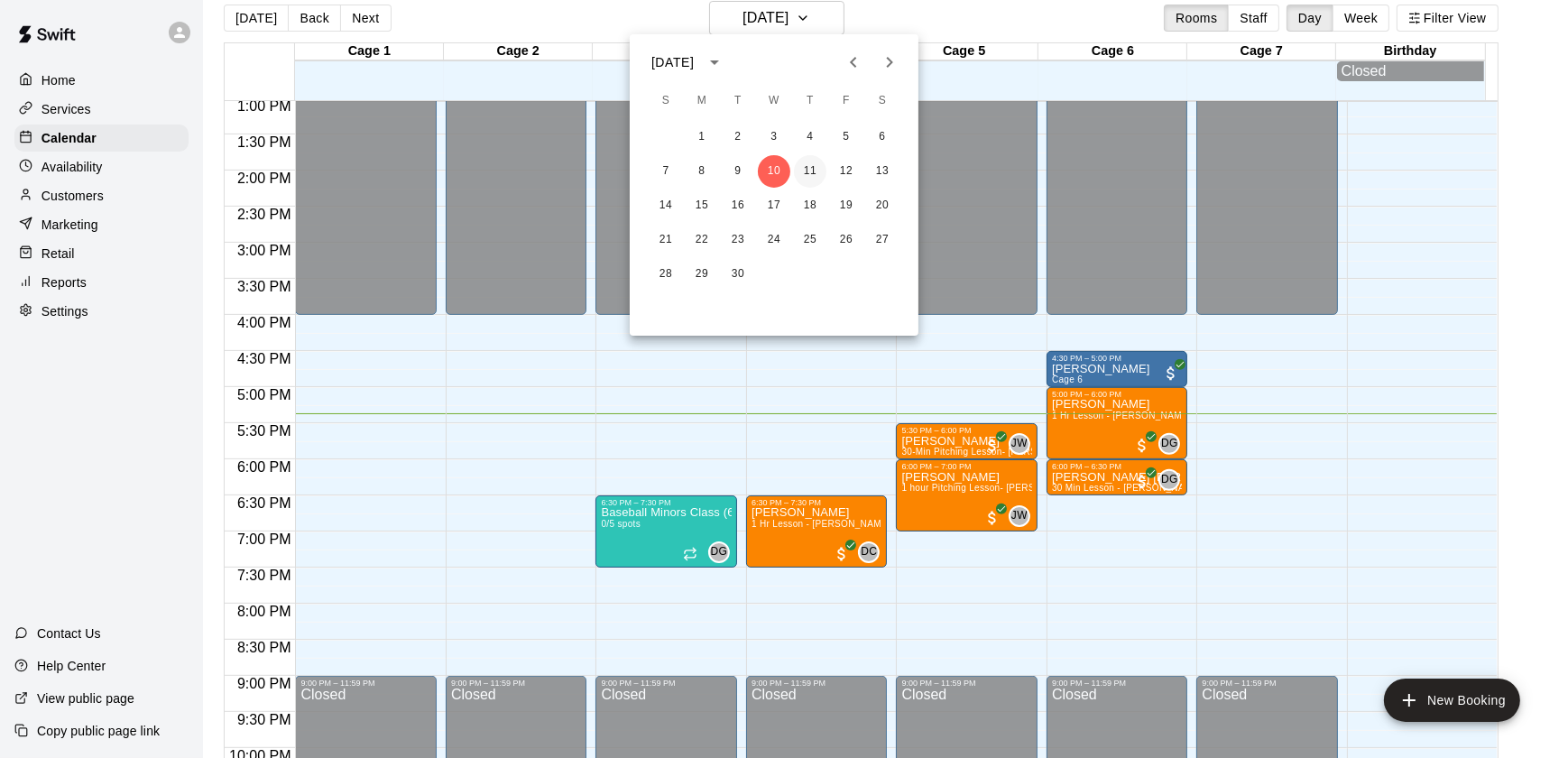
click at [797, 160] on button "11" at bounding box center [810, 171] width 32 height 32
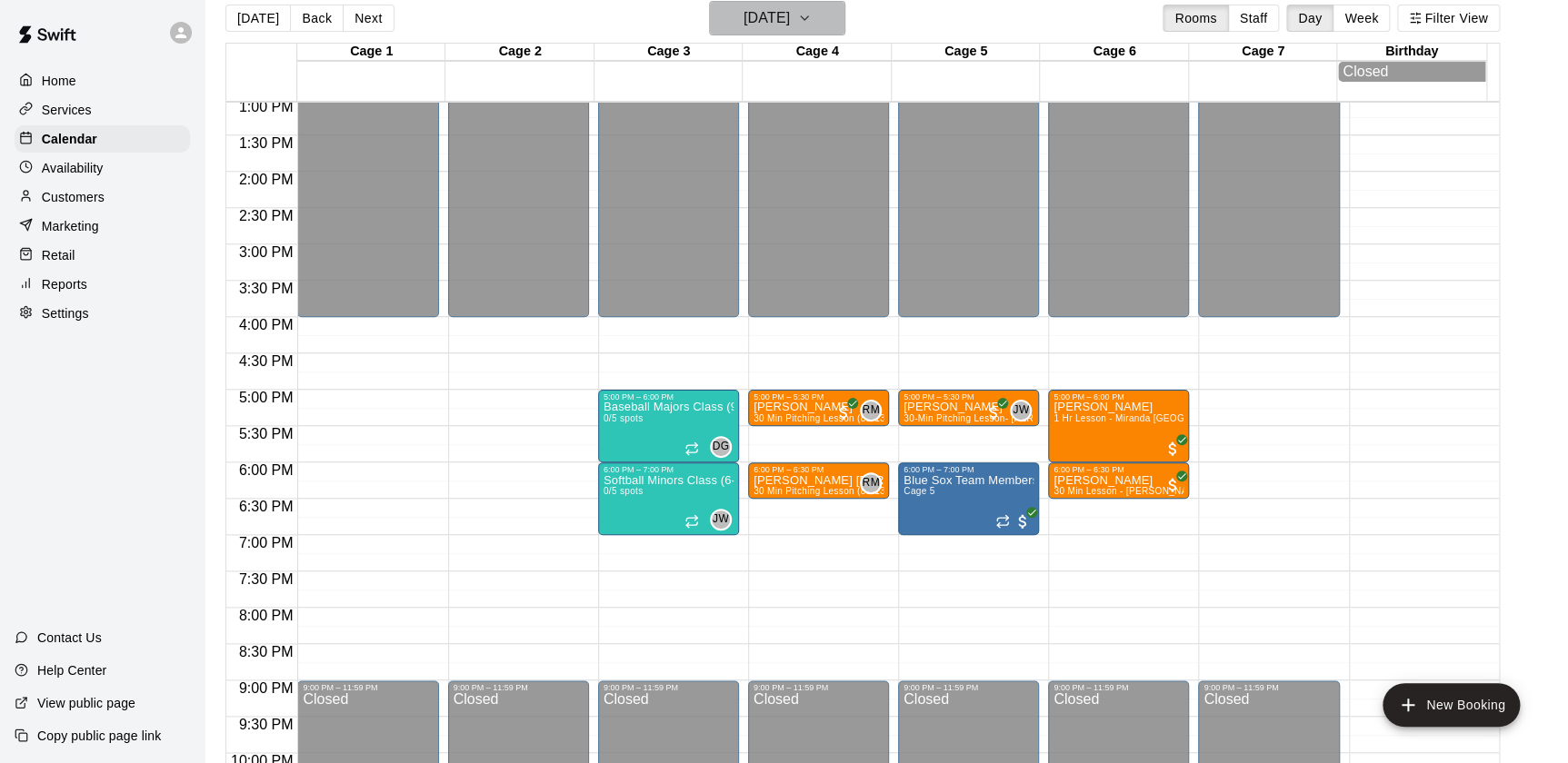
click at [744, 6] on h6 "Thursday Sep 11" at bounding box center [767, 18] width 46 height 25
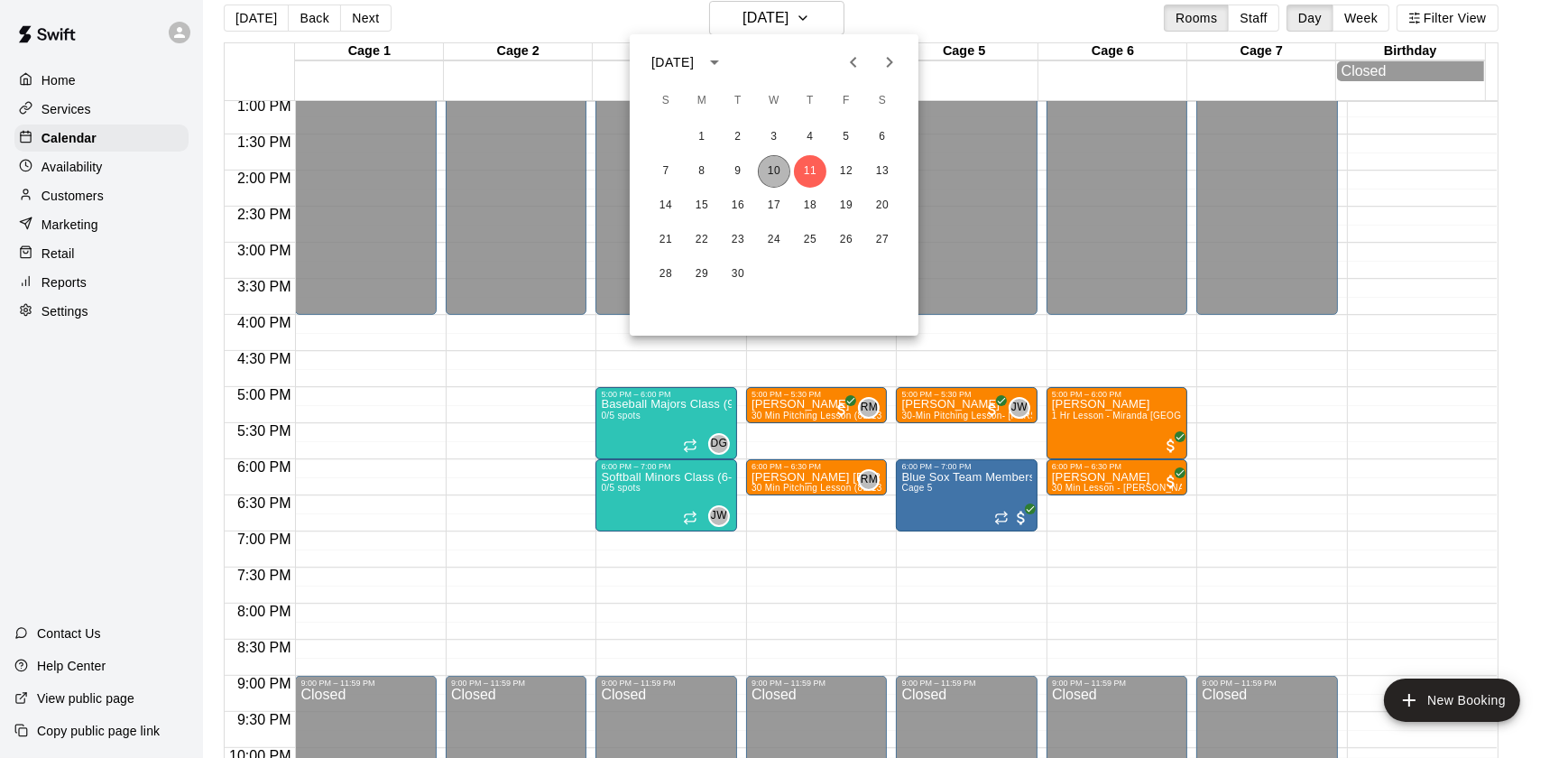
click at [764, 168] on button "10" at bounding box center [773, 171] width 32 height 32
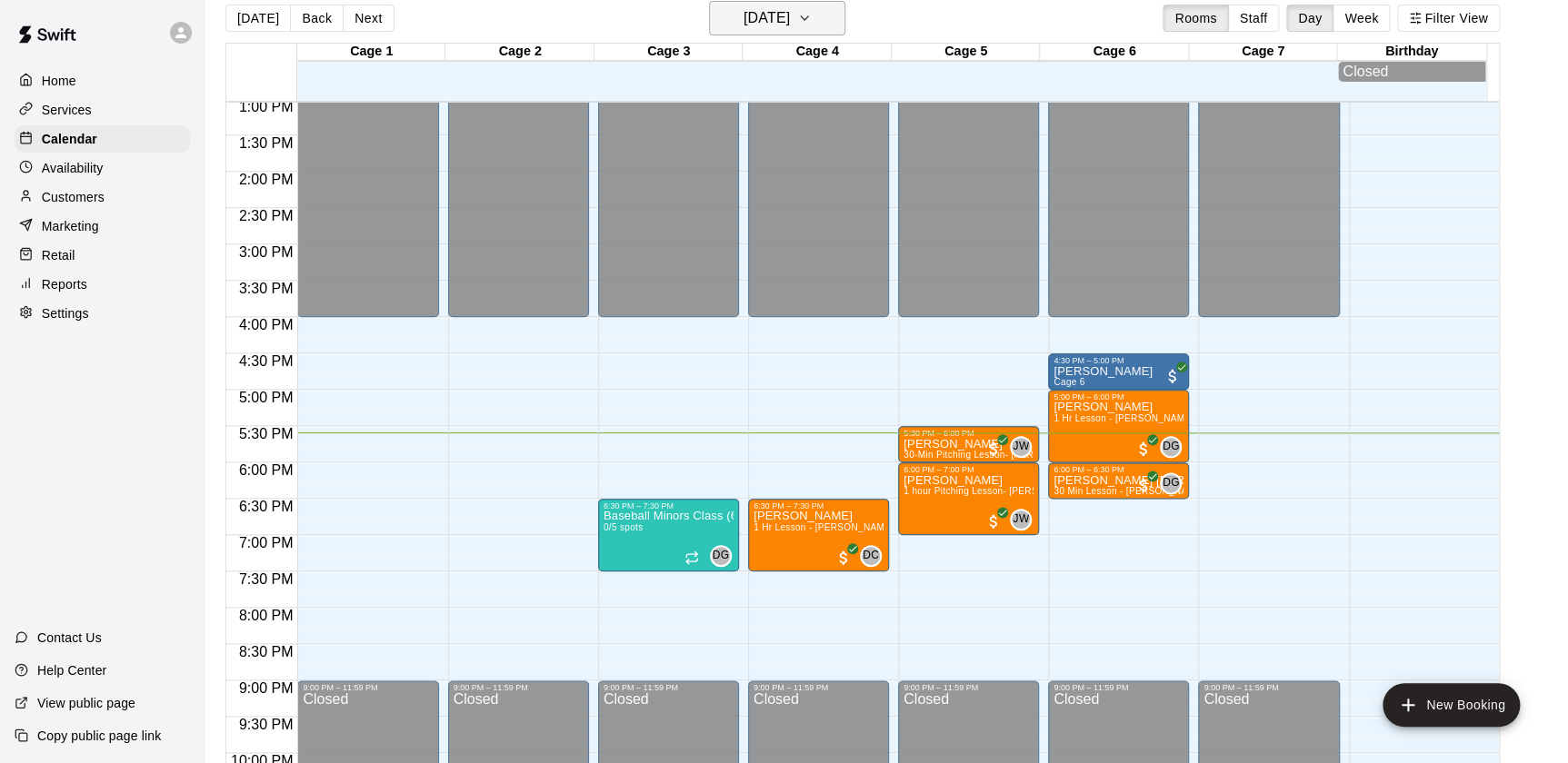
click at [775, 12] on h6 "[DATE]" at bounding box center [767, 18] width 46 height 25
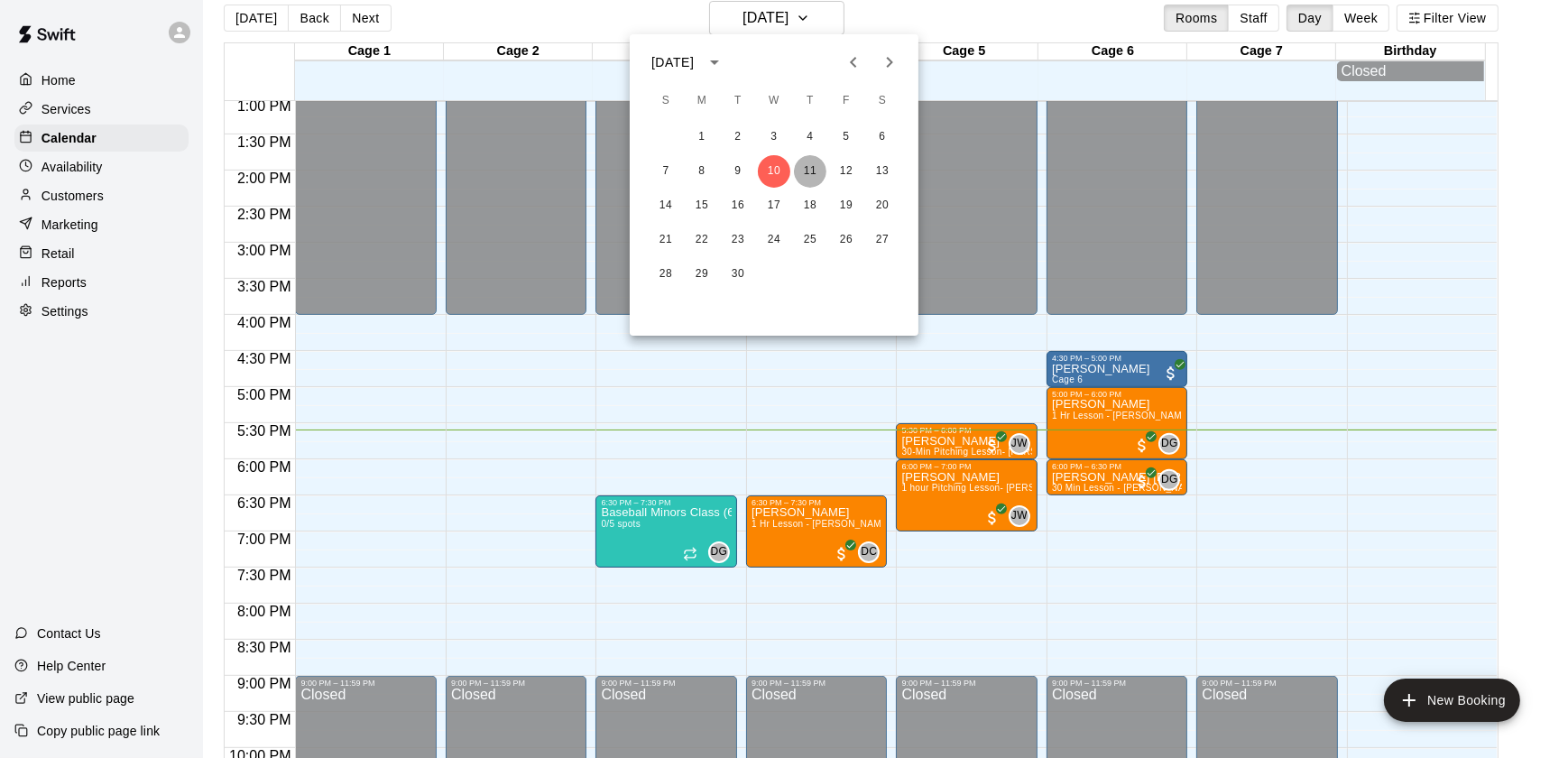
click at [807, 179] on button "11" at bounding box center [810, 171] width 32 height 32
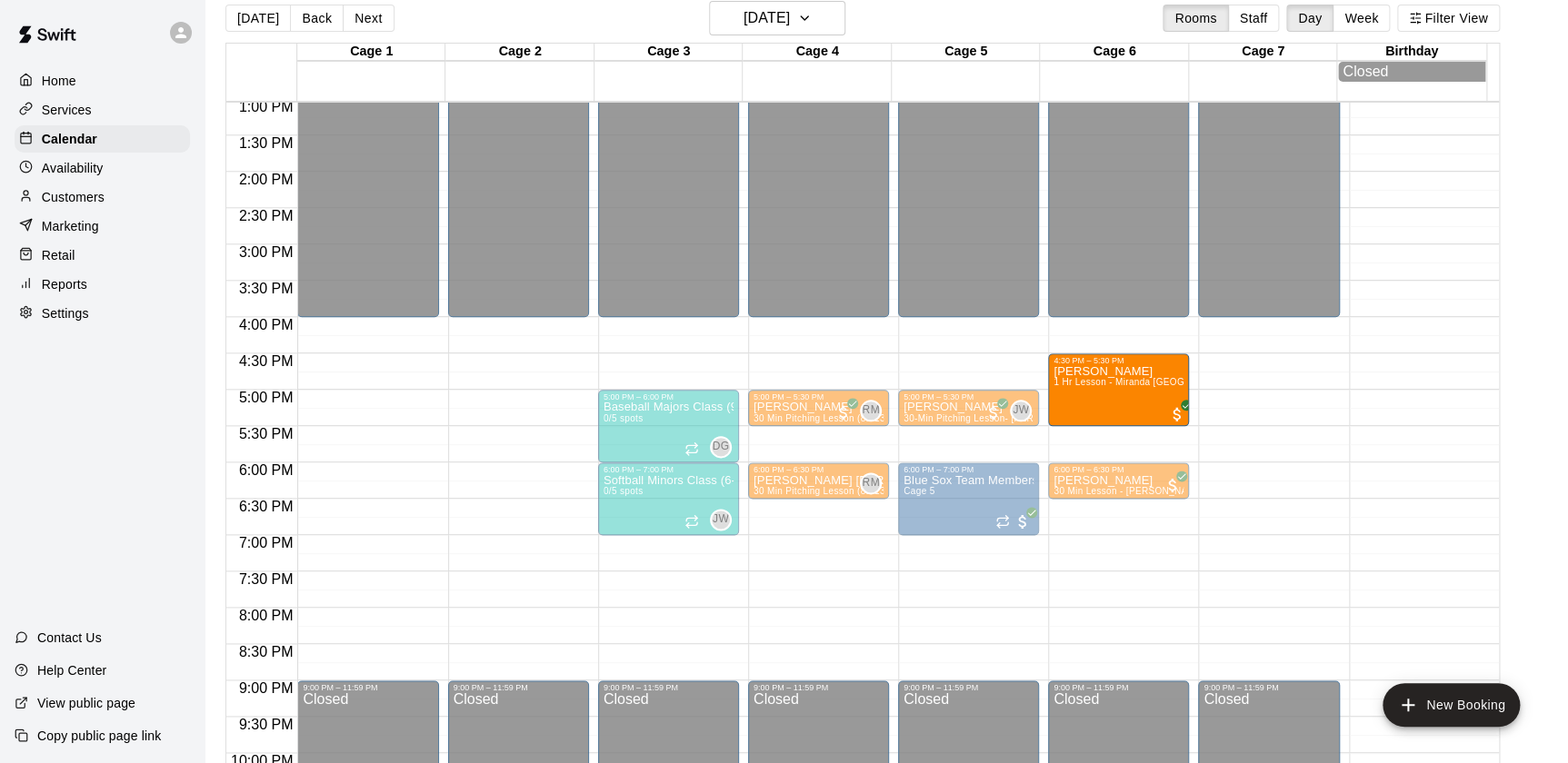
drag, startPoint x: 1085, startPoint y: 432, endPoint x: 1091, endPoint y: 409, distance: 23.8
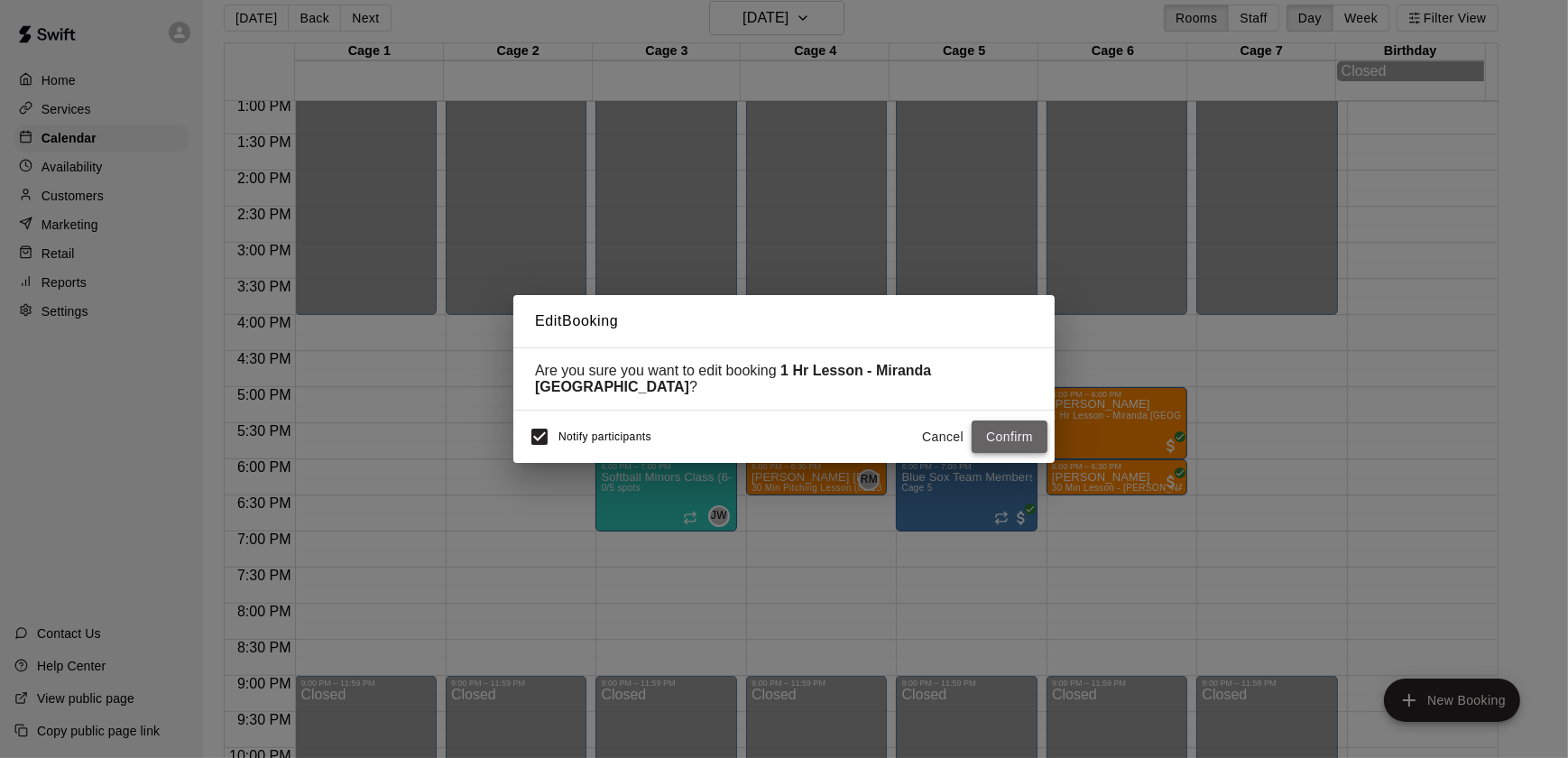
click at [1016, 431] on button "Confirm" at bounding box center [1010, 437] width 75 height 33
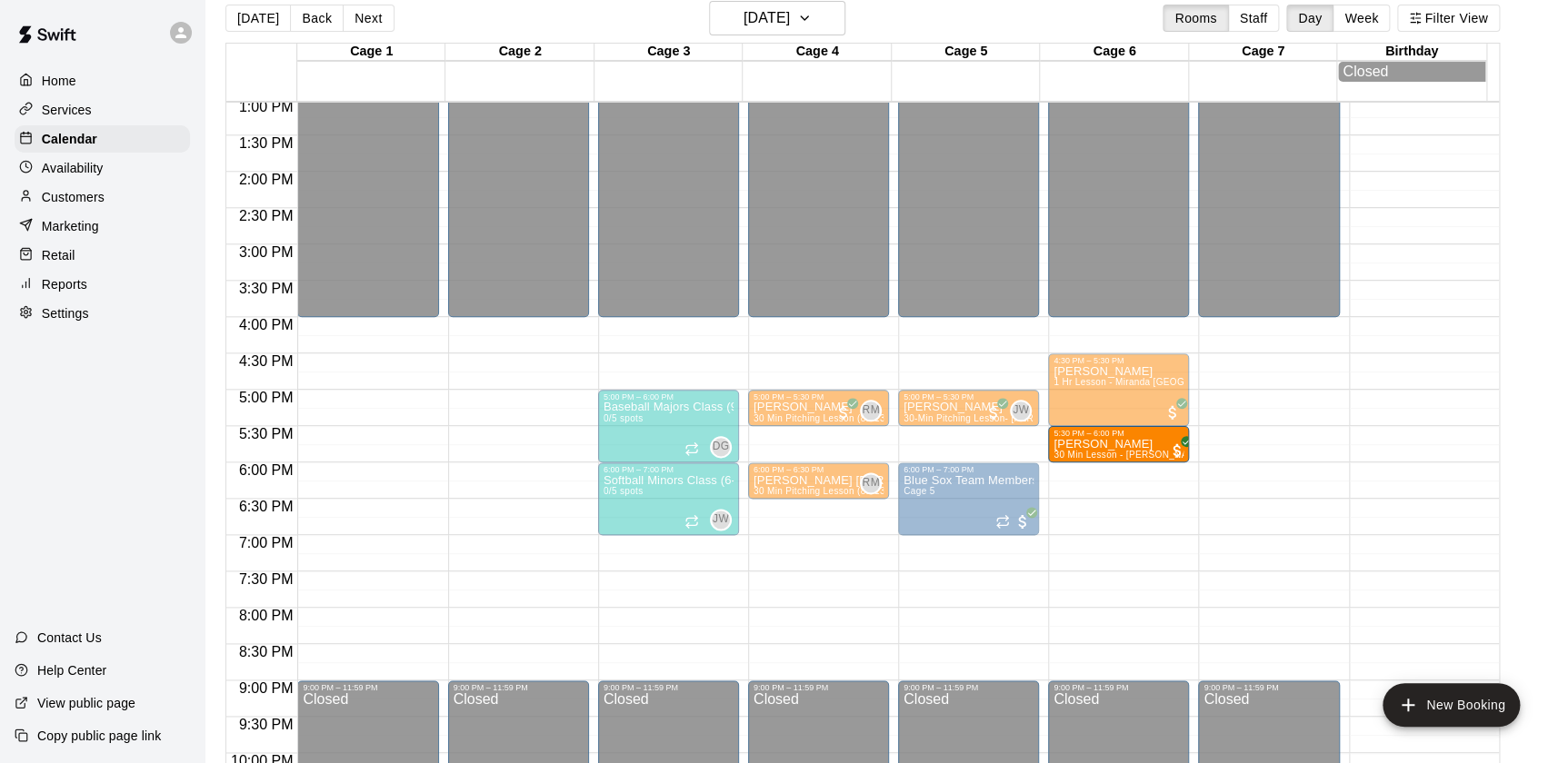
drag, startPoint x: 1073, startPoint y: 476, endPoint x: 1073, endPoint y: 446, distance: 30.0
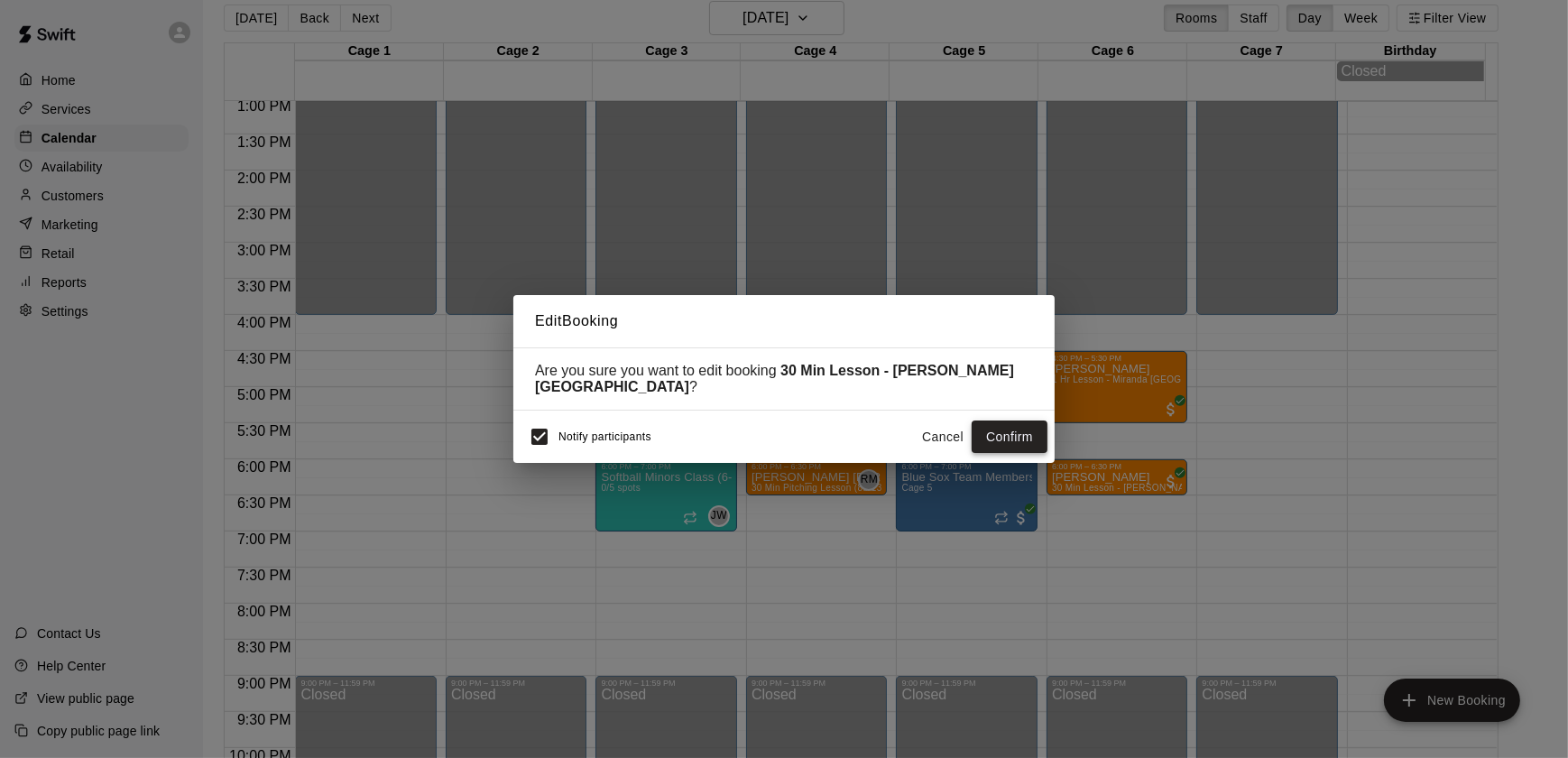
click at [1020, 432] on button "Confirm" at bounding box center [1010, 437] width 75 height 33
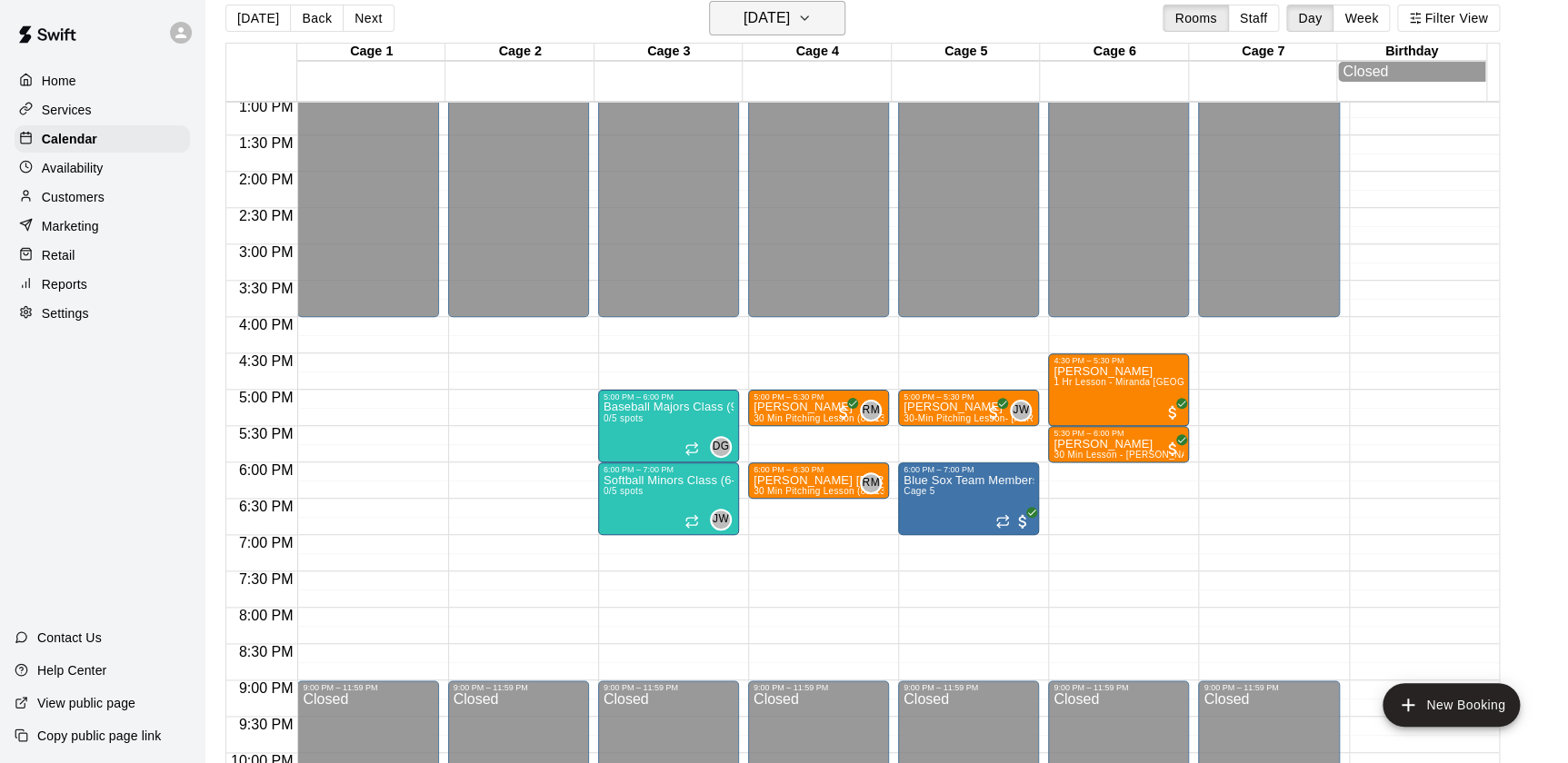
click at [762, 6] on h6 "Thursday Sep 11" at bounding box center [767, 18] width 46 height 25
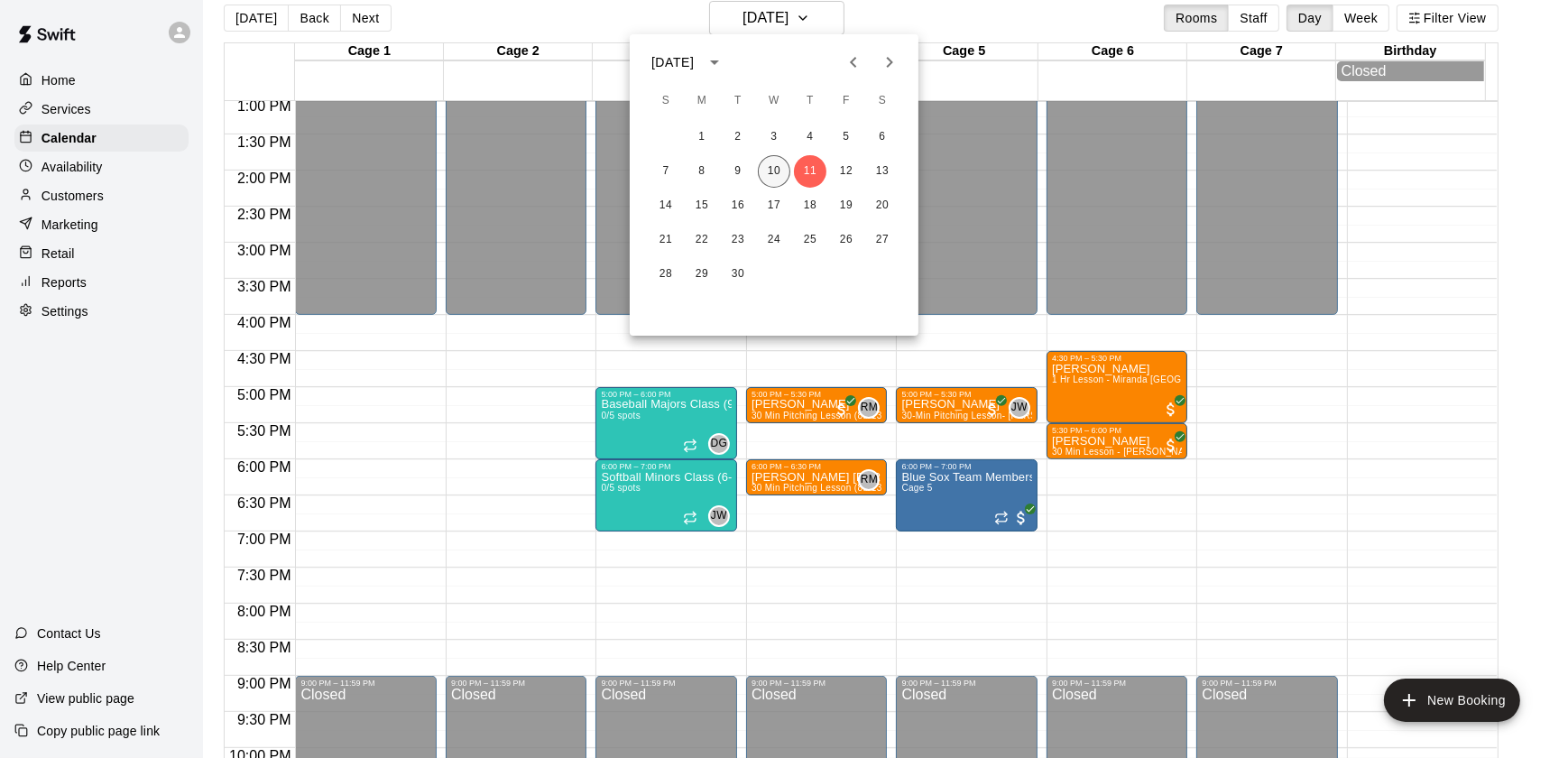
click at [775, 163] on button "10" at bounding box center [773, 171] width 32 height 32
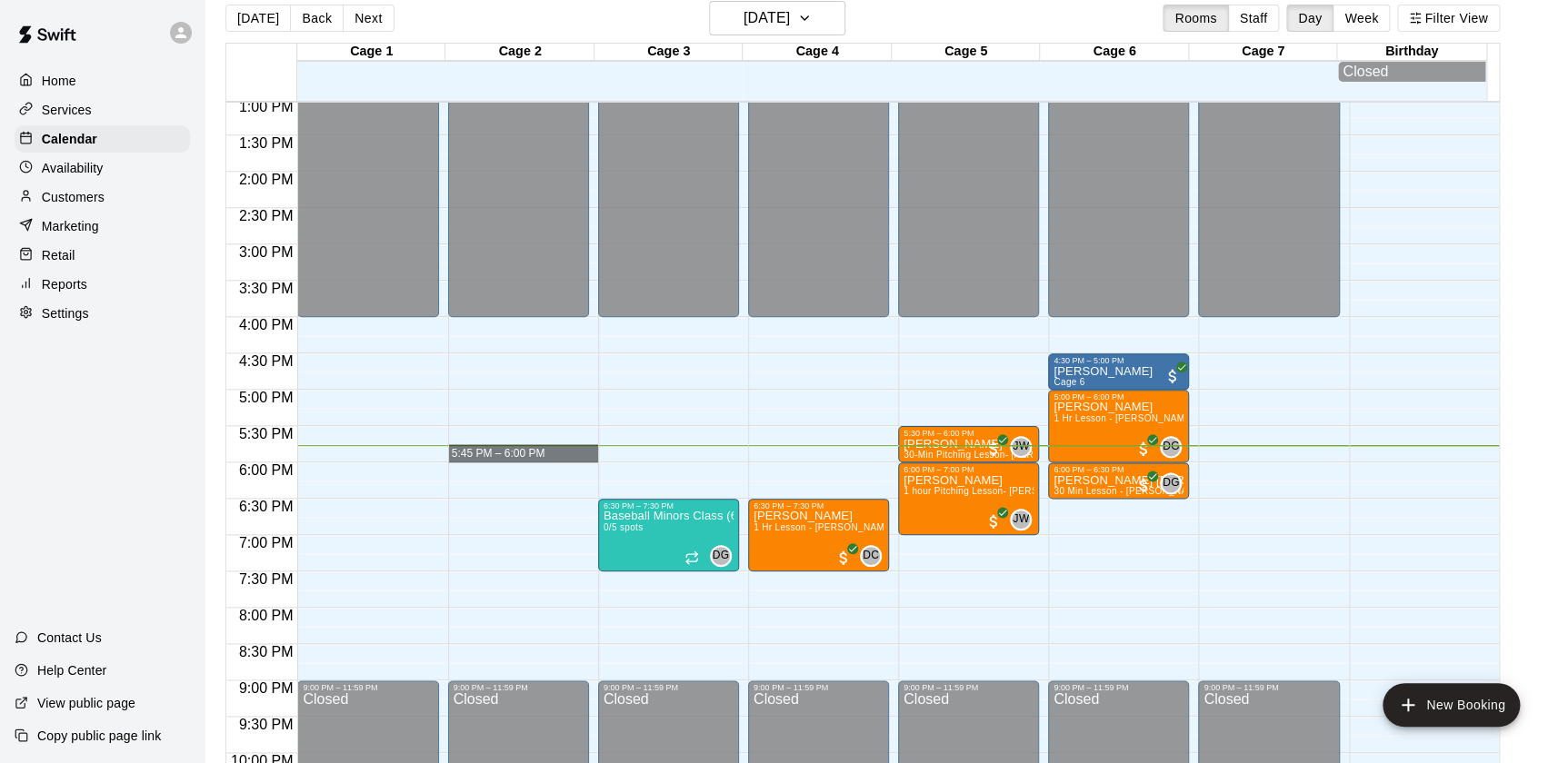
drag, startPoint x: 465, startPoint y: 447, endPoint x: 459, endPoint y: 455, distance: 10.0
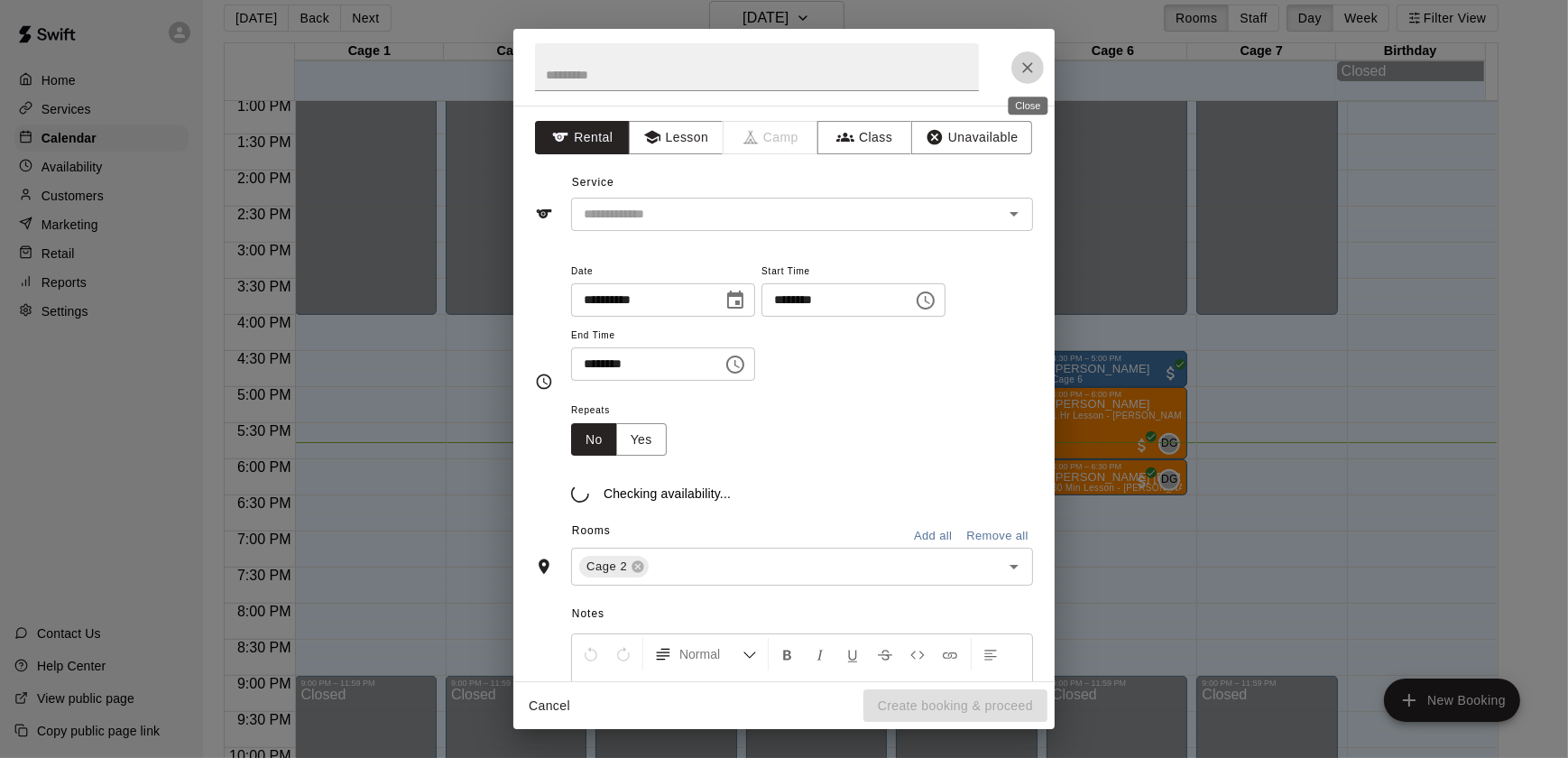
click at [1020, 66] on icon "Close" at bounding box center [1028, 68] width 18 height 18
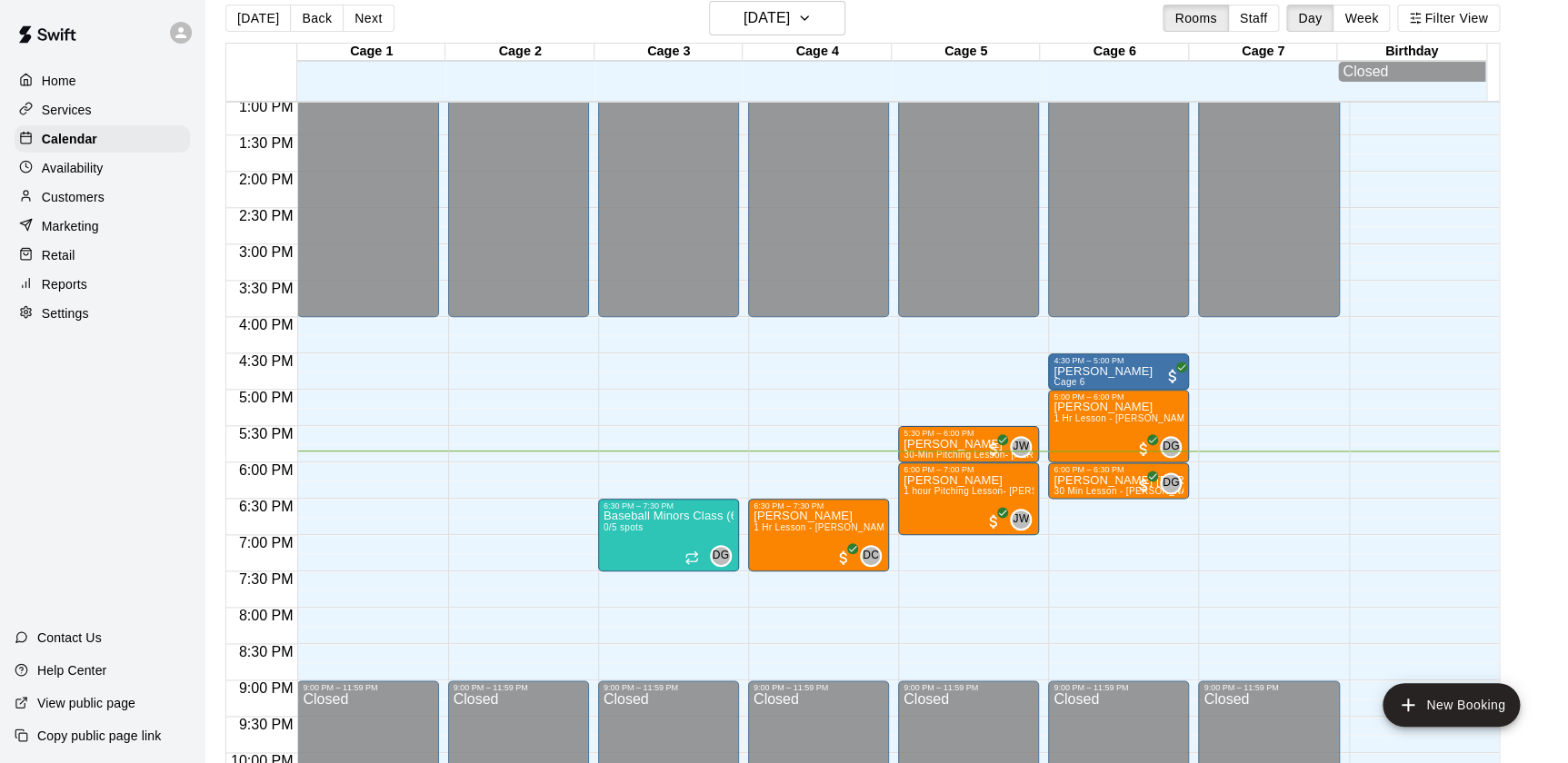
click at [581, 447] on div "12:00 AM – 4:00 PM Closed 9:00 PM – 11:59 PM Closed" at bounding box center [519, 26] width 141 height 1745
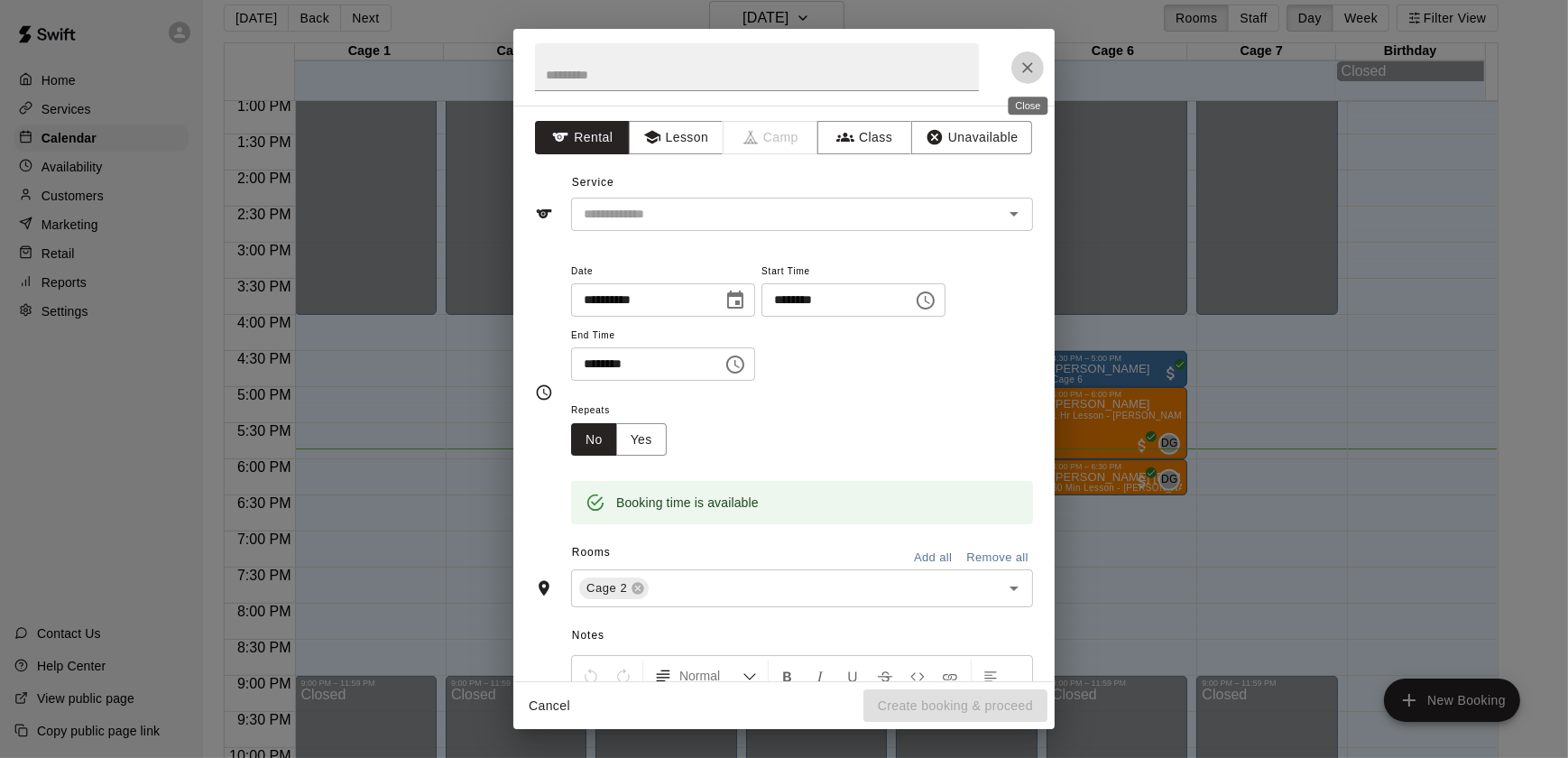
click at [1037, 69] on button "Close" at bounding box center [1027, 67] width 32 height 32
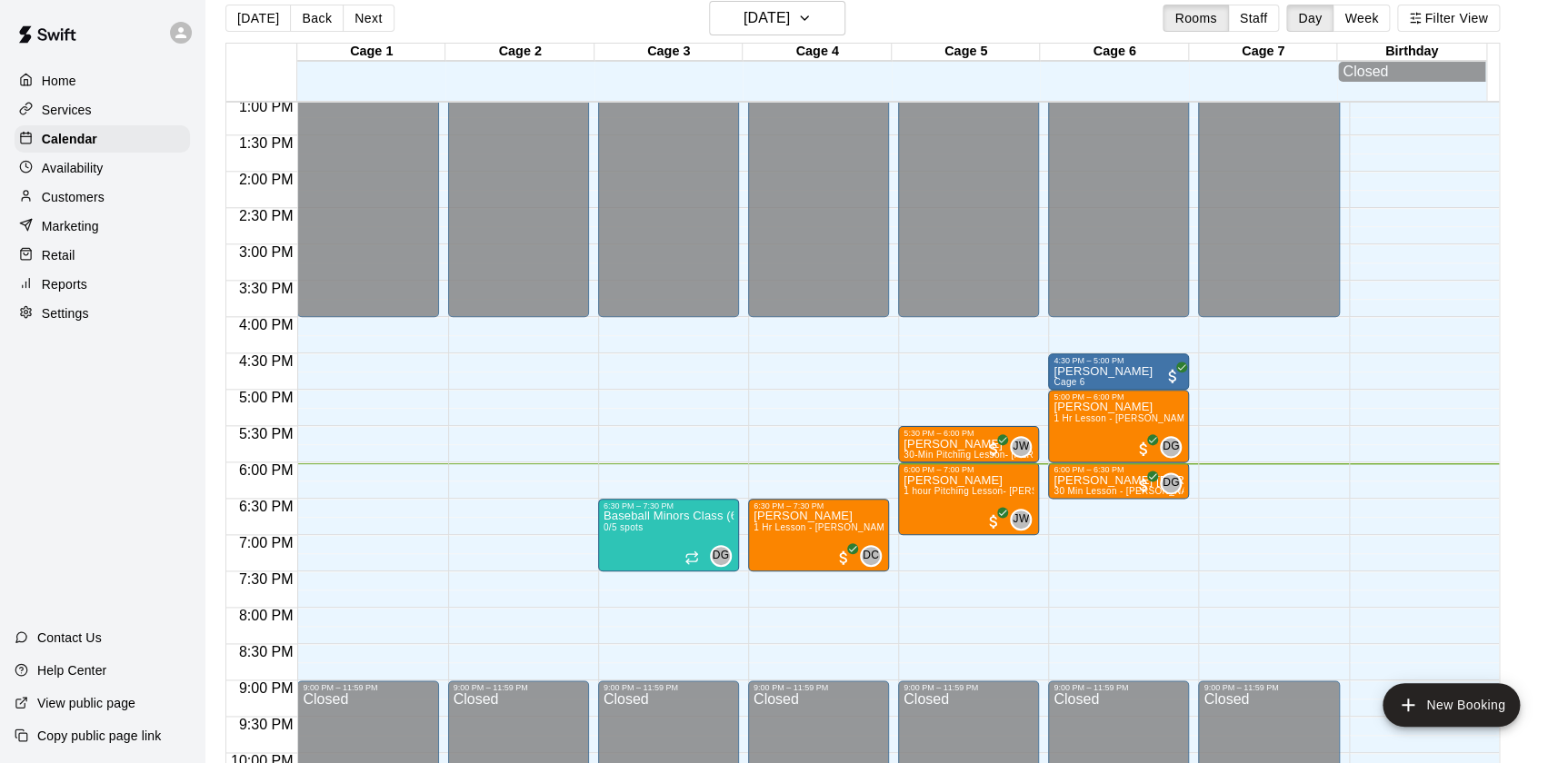
click at [118, 181] on div "Availability" at bounding box center [102, 168] width 175 height 27
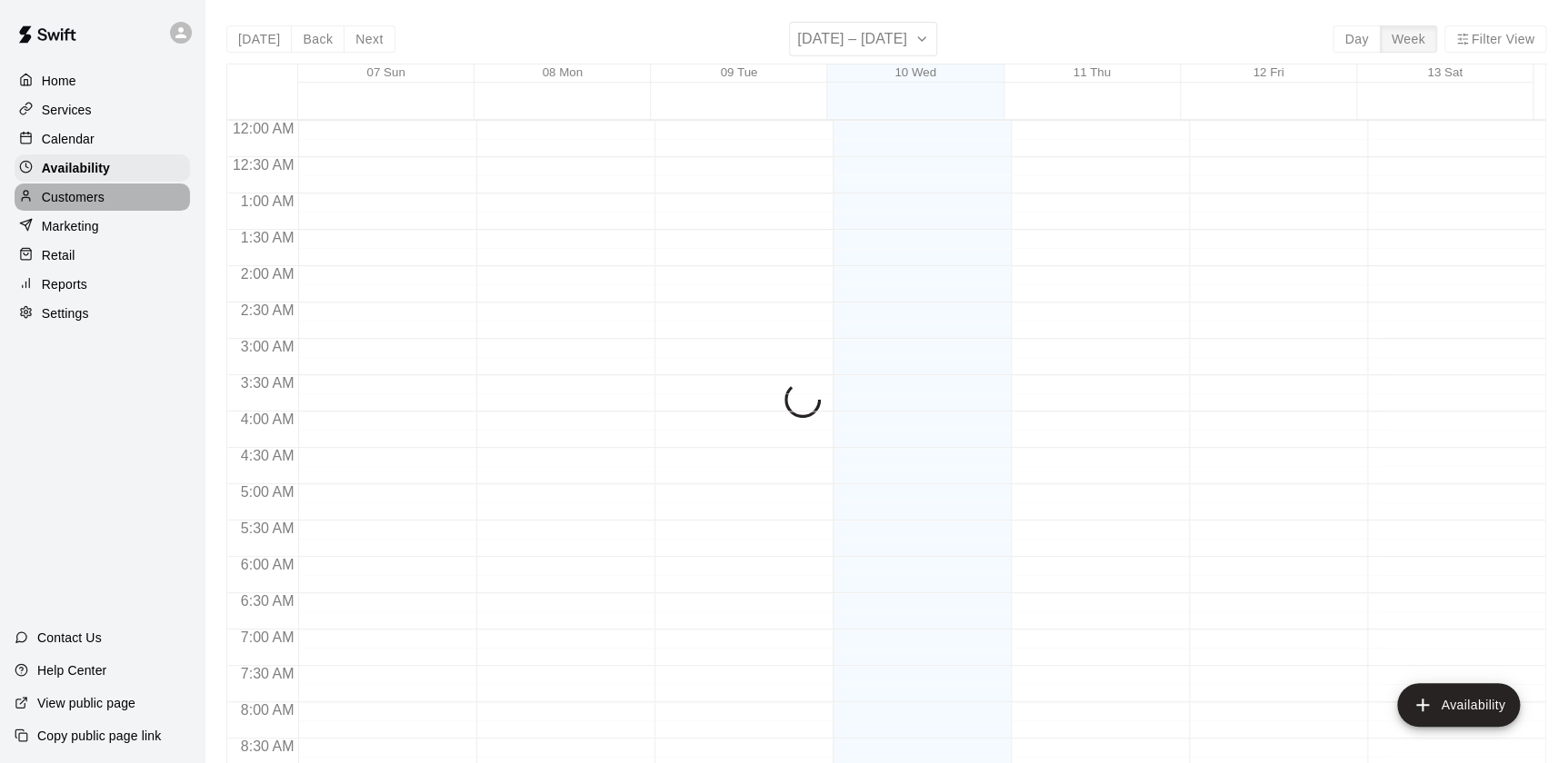
scroll to position [1081, 0]
click at [119, 203] on div "Customers" at bounding box center [102, 196] width 175 height 27
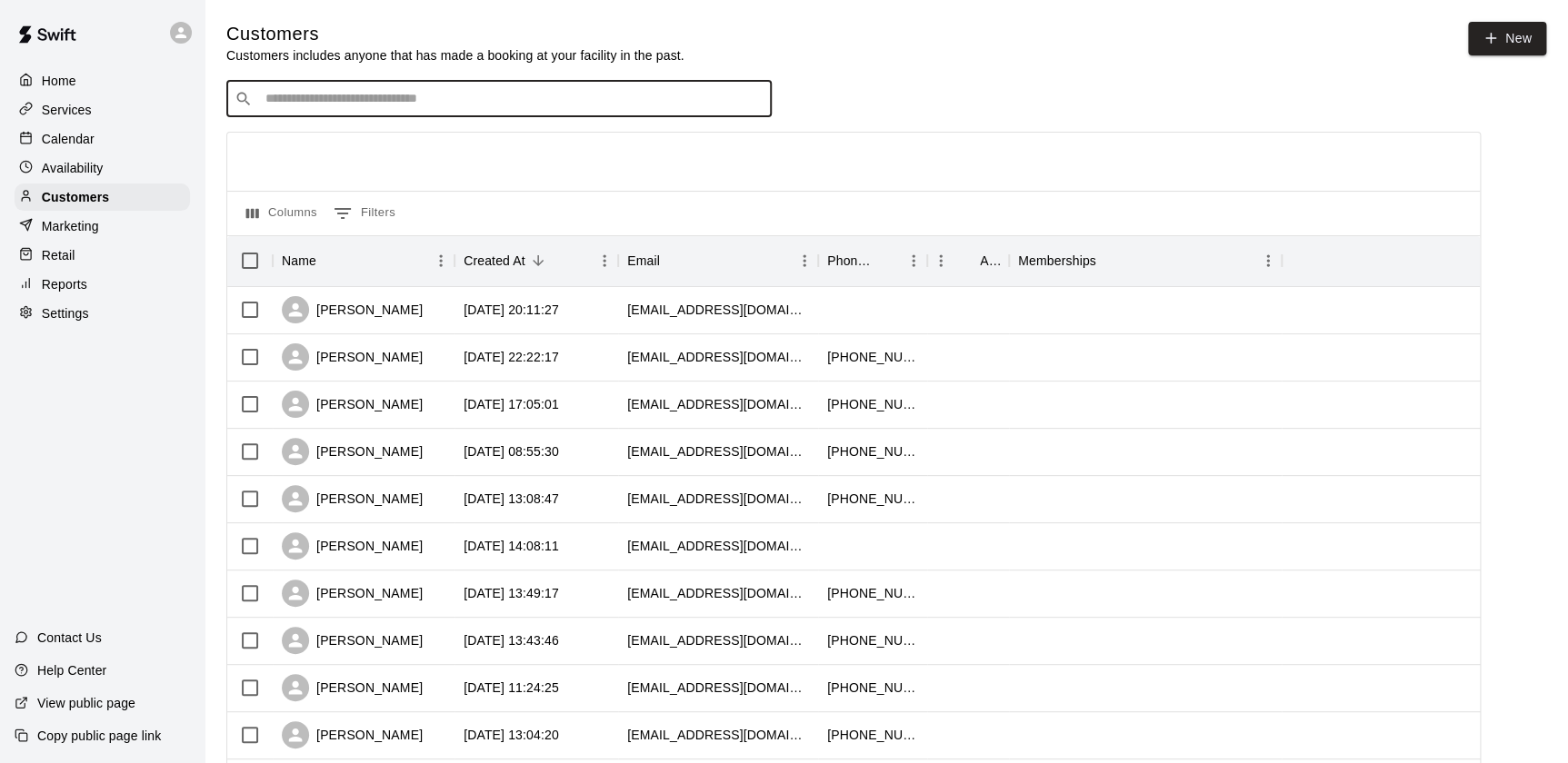
click at [369, 95] on input "Search customers by name or email" at bounding box center [512, 99] width 504 height 19
type input "*****"
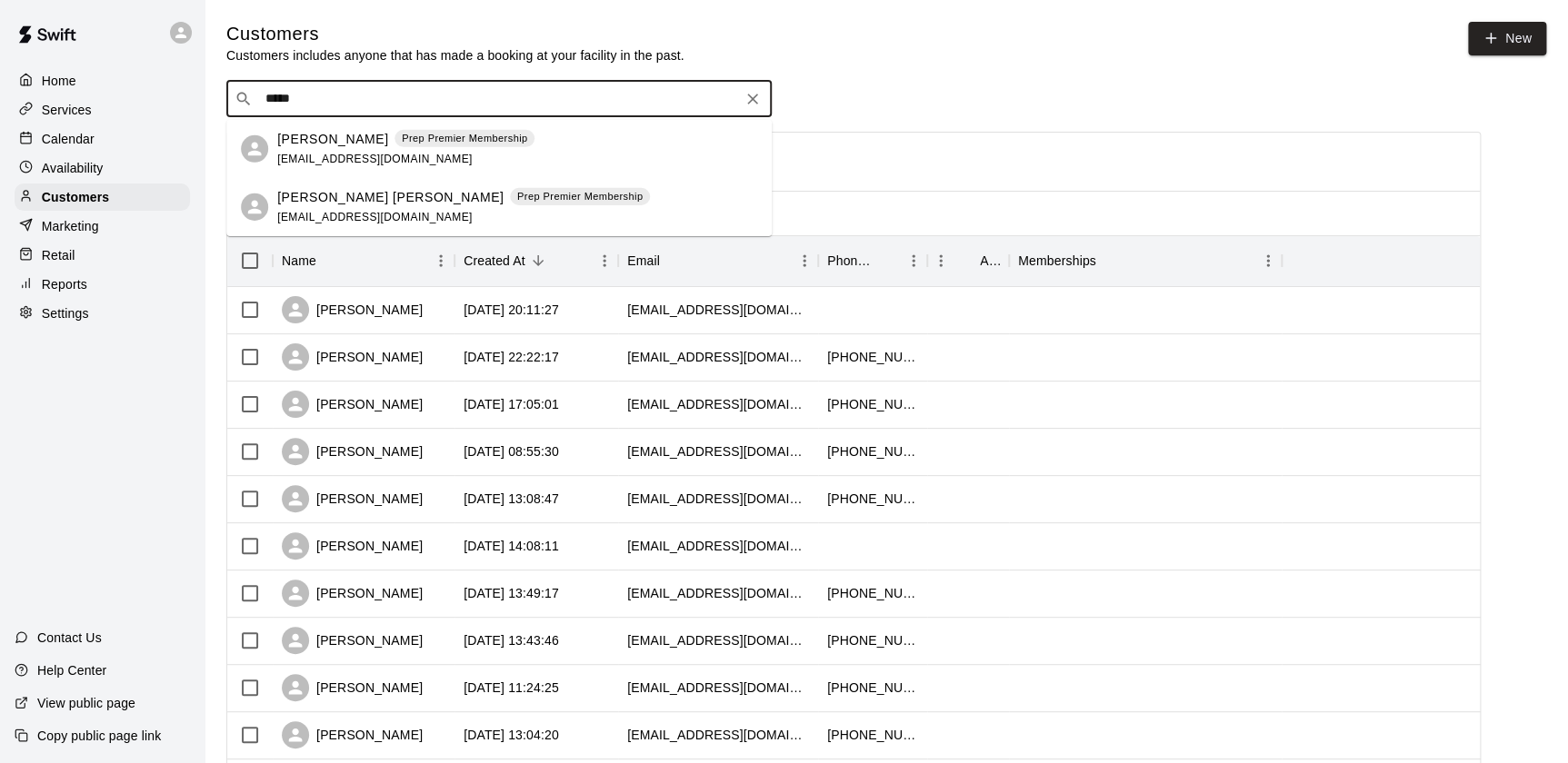
click at [753, 99] on icon "Clear" at bounding box center [753, 99] width 11 height 11
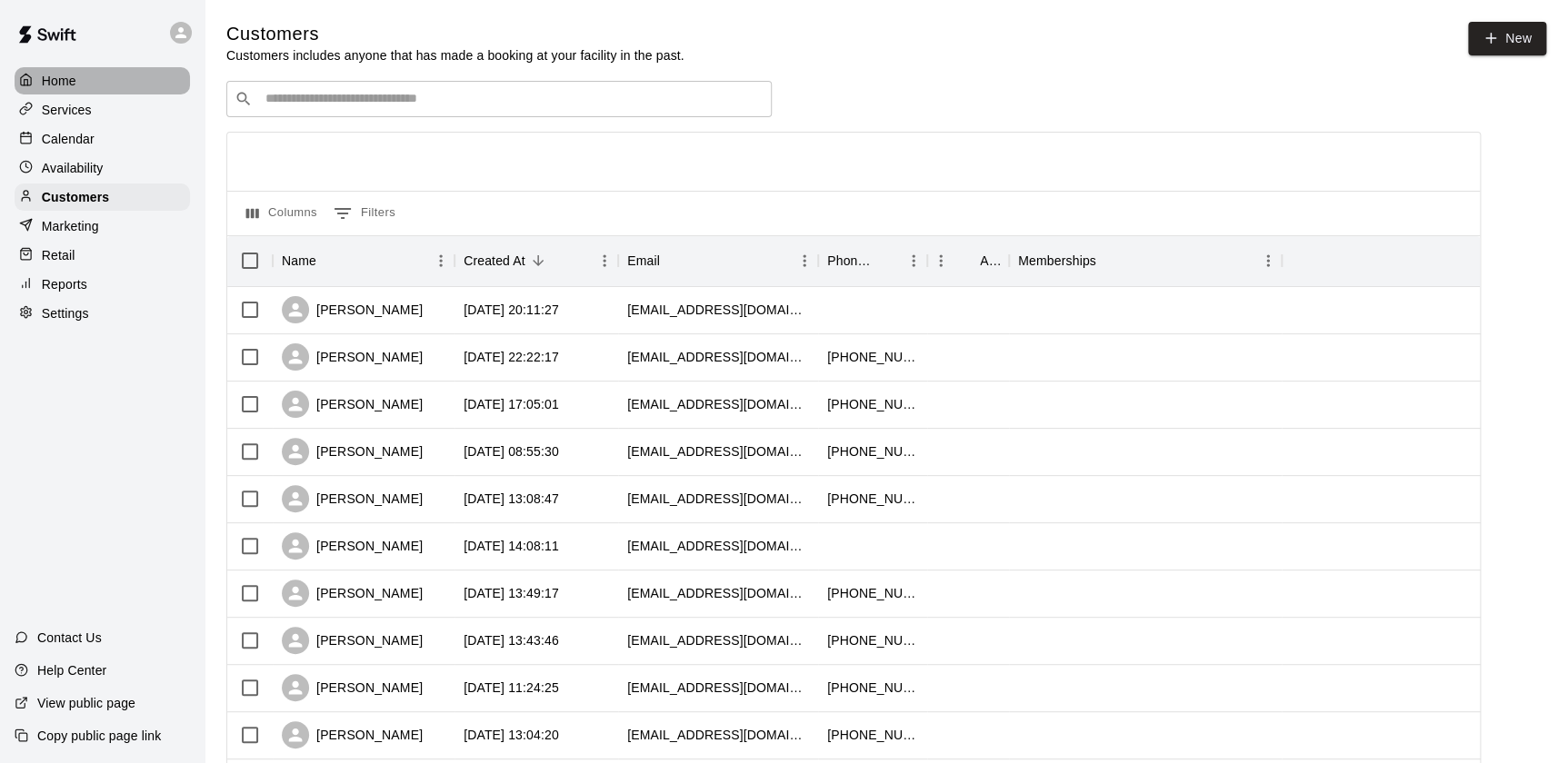
click at [108, 91] on div "Home" at bounding box center [102, 81] width 175 height 27
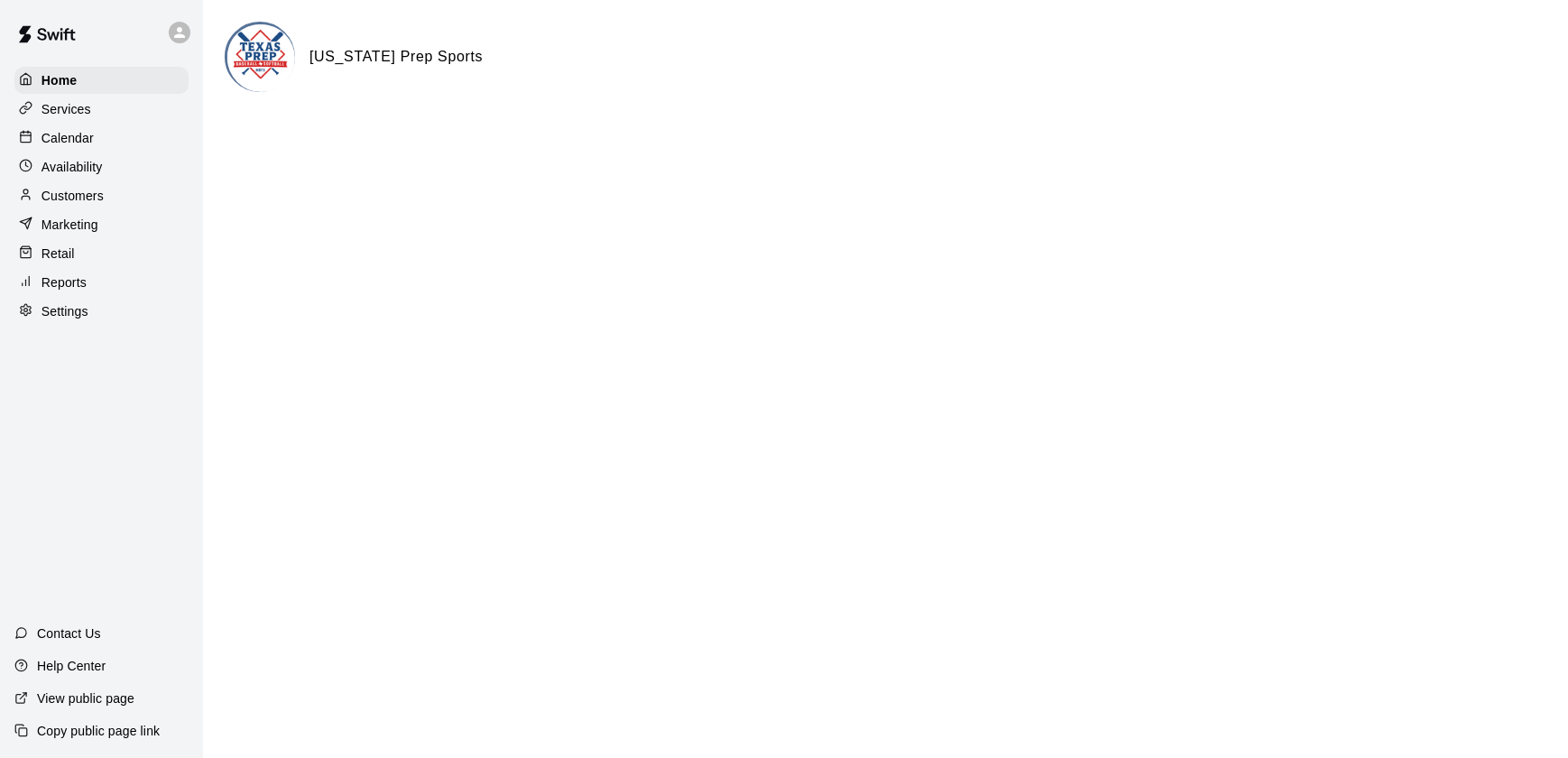
click at [113, 139] on div "Calendar" at bounding box center [101, 137] width 174 height 27
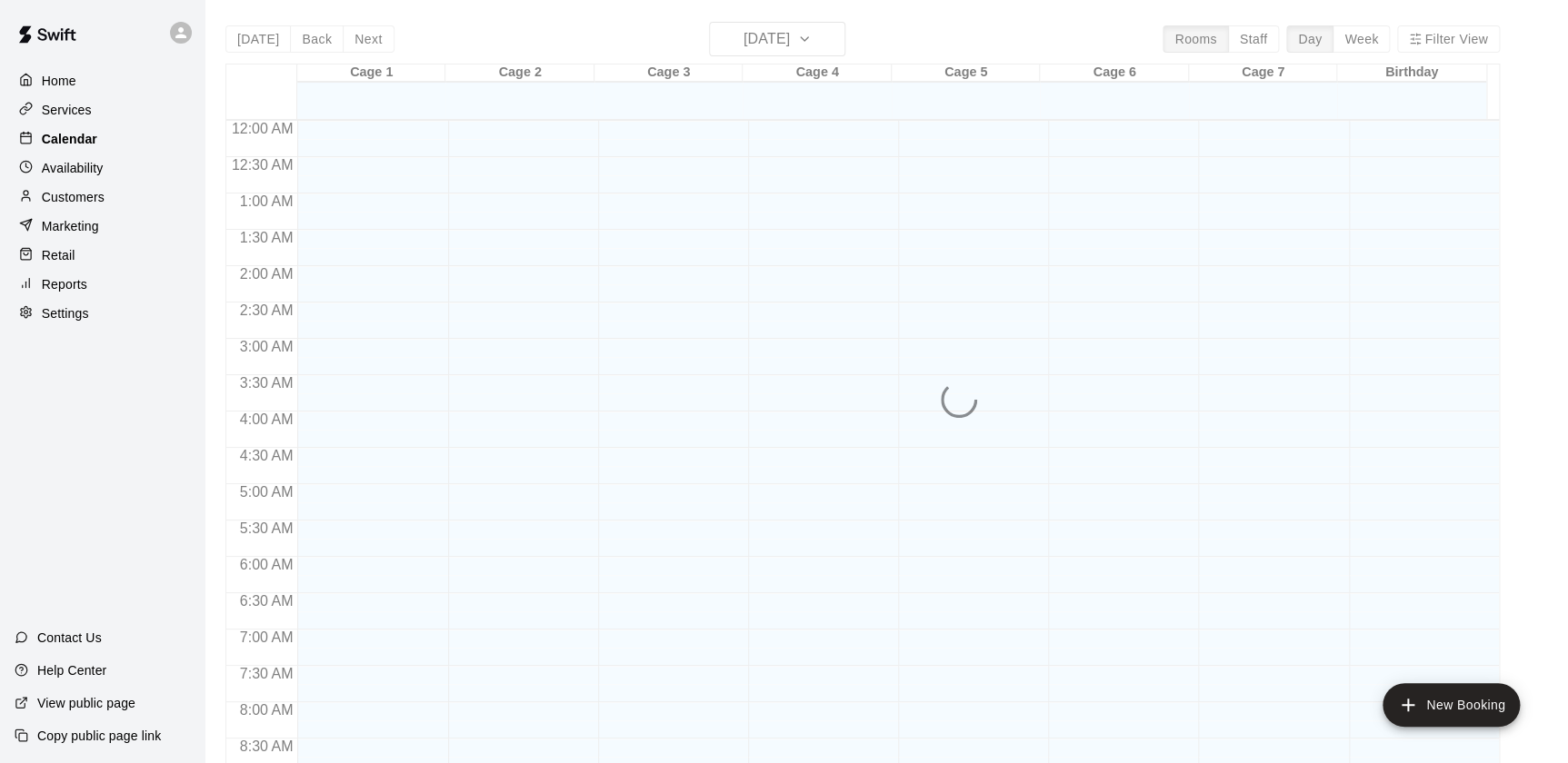
scroll to position [1026, 0]
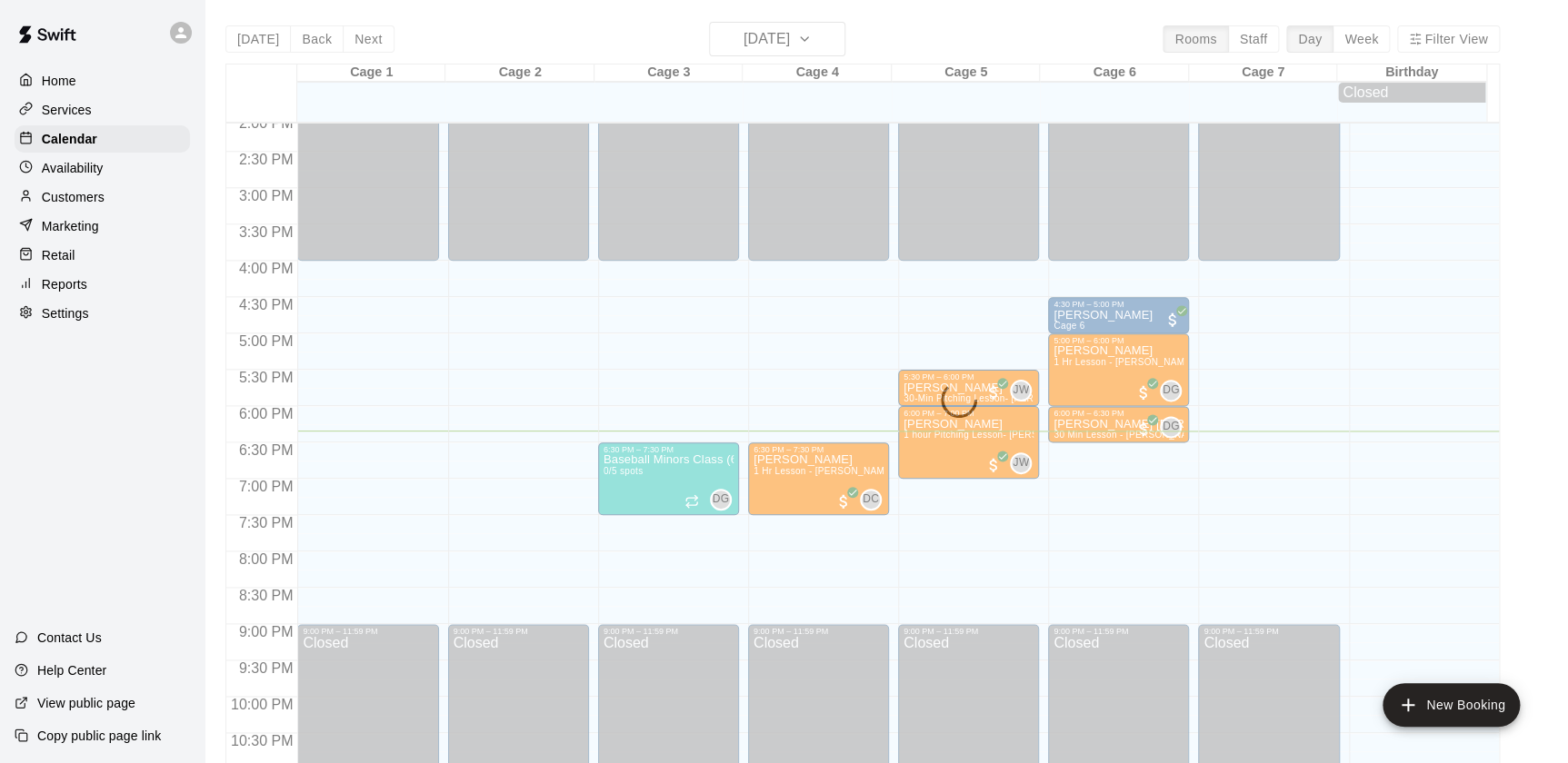
click at [748, 29] on div "Today Back Next Wednesday Sep 10 Rooms Staff Day Week Filter View Cage 1 10 Wed…" at bounding box center [862, 404] width 1274 height 763
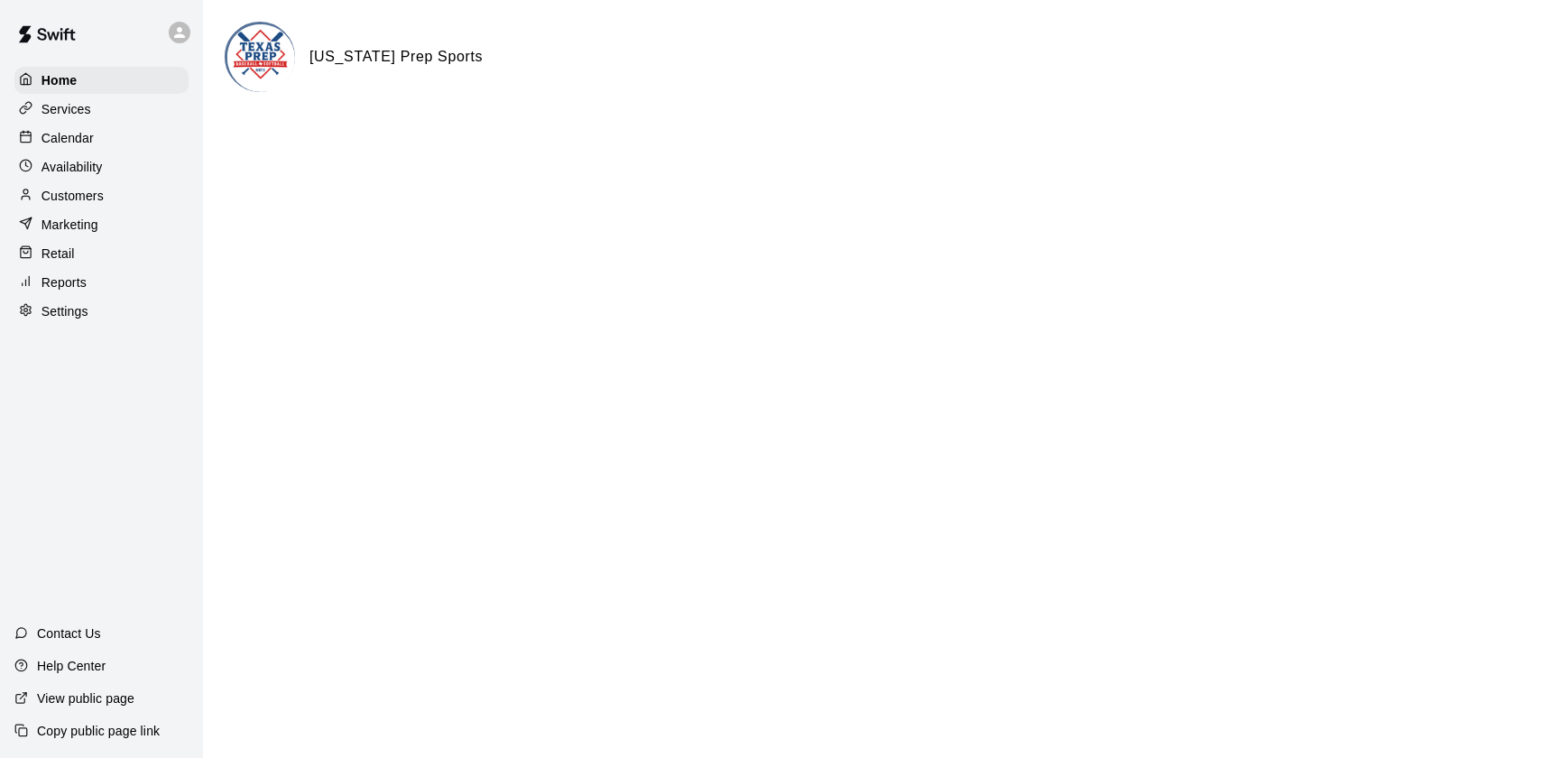
click at [91, 135] on p "Calendar" at bounding box center [67, 138] width 52 height 18
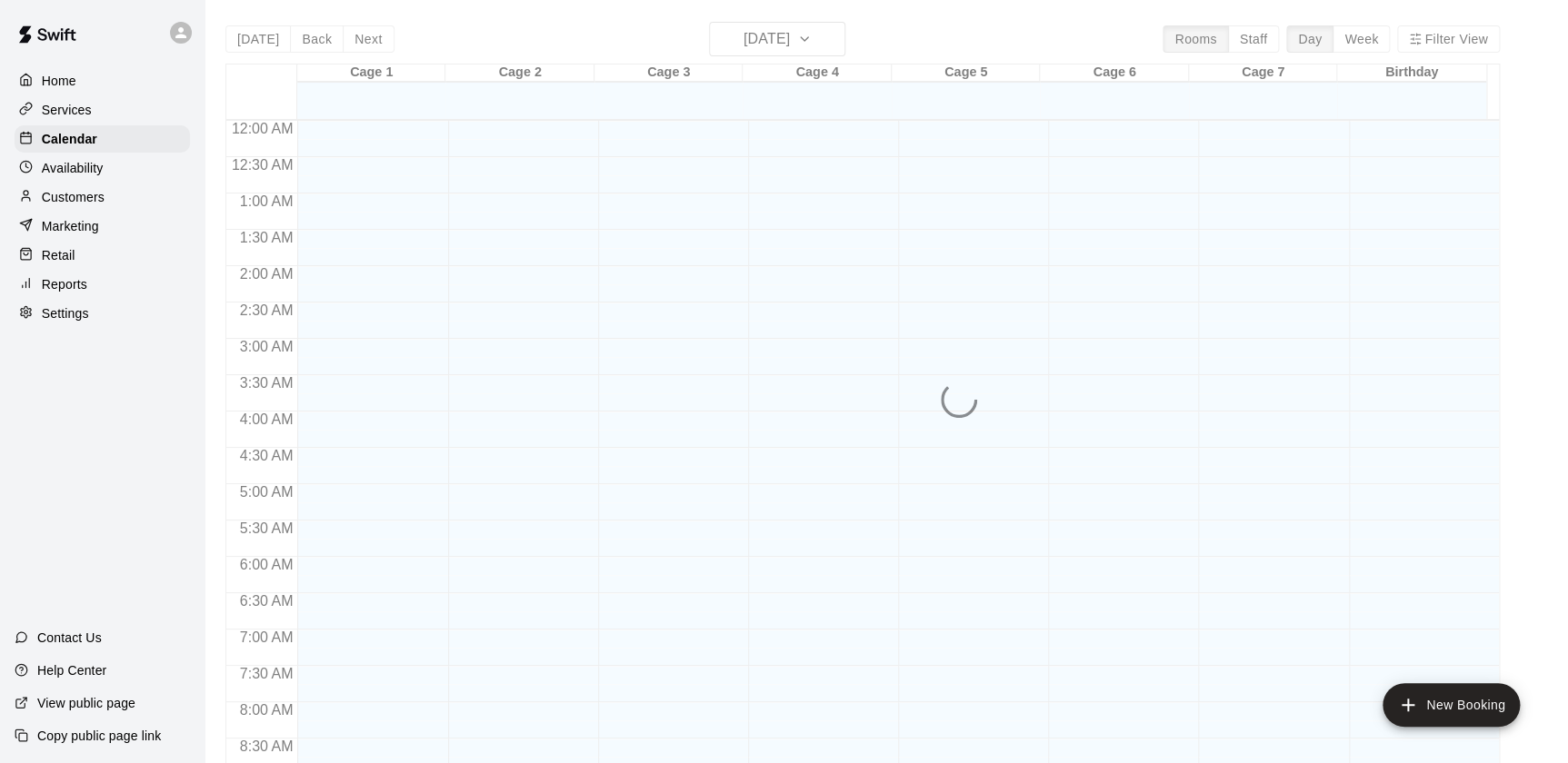
scroll to position [1026, 0]
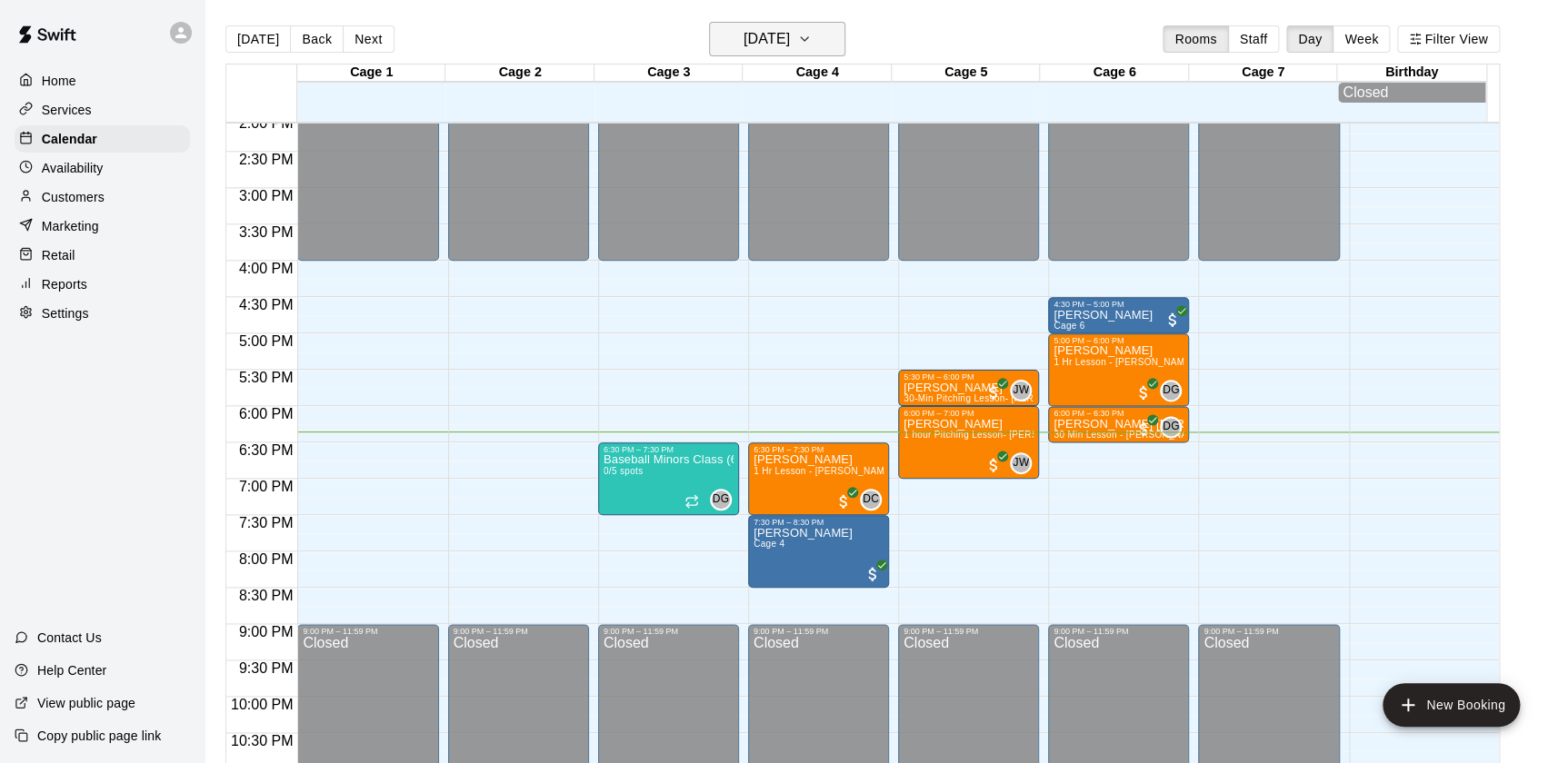
click at [744, 48] on h6 "[DATE]" at bounding box center [767, 38] width 46 height 25
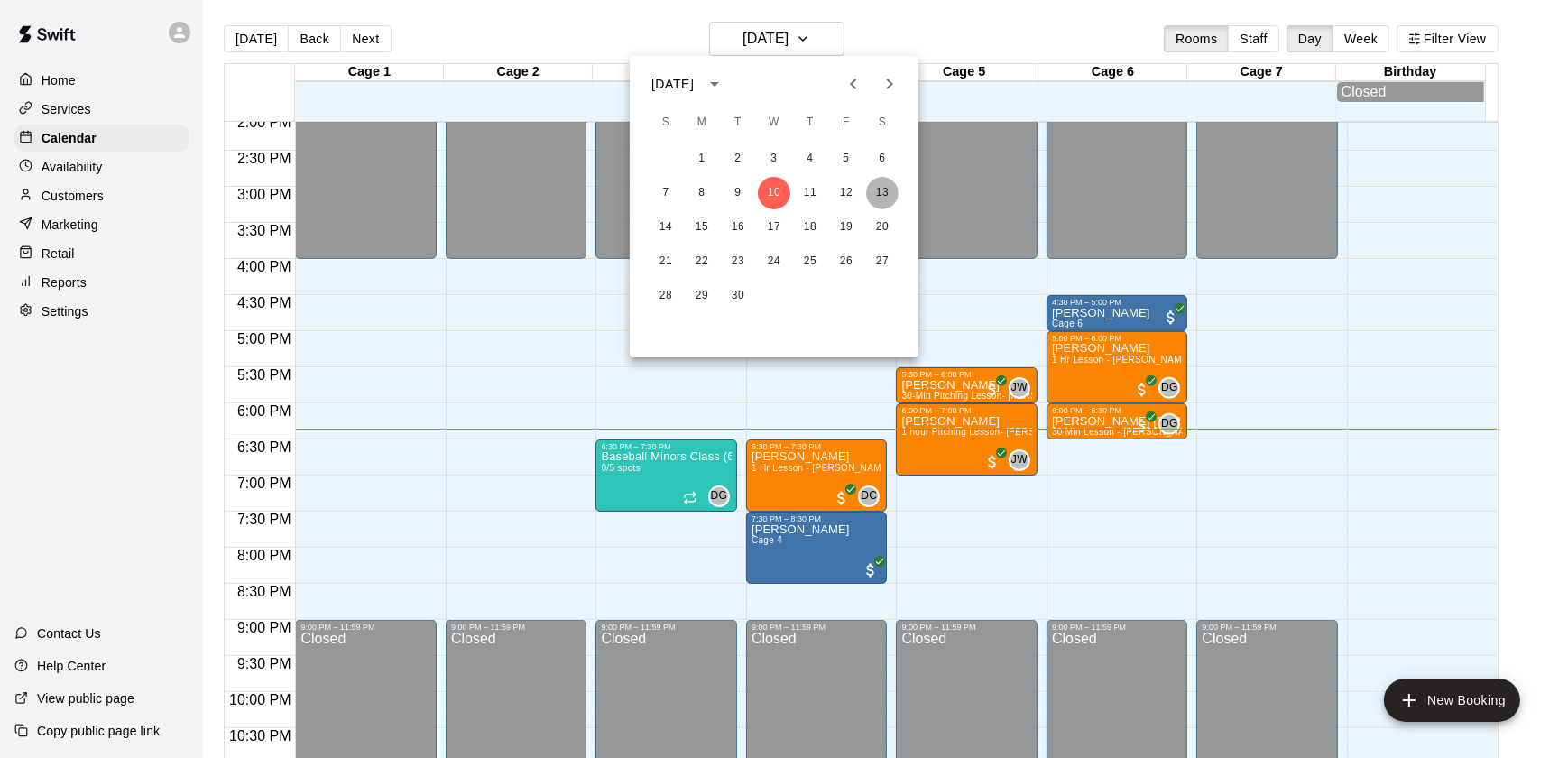
click at [886, 201] on button "13" at bounding box center [882, 192] width 32 height 32
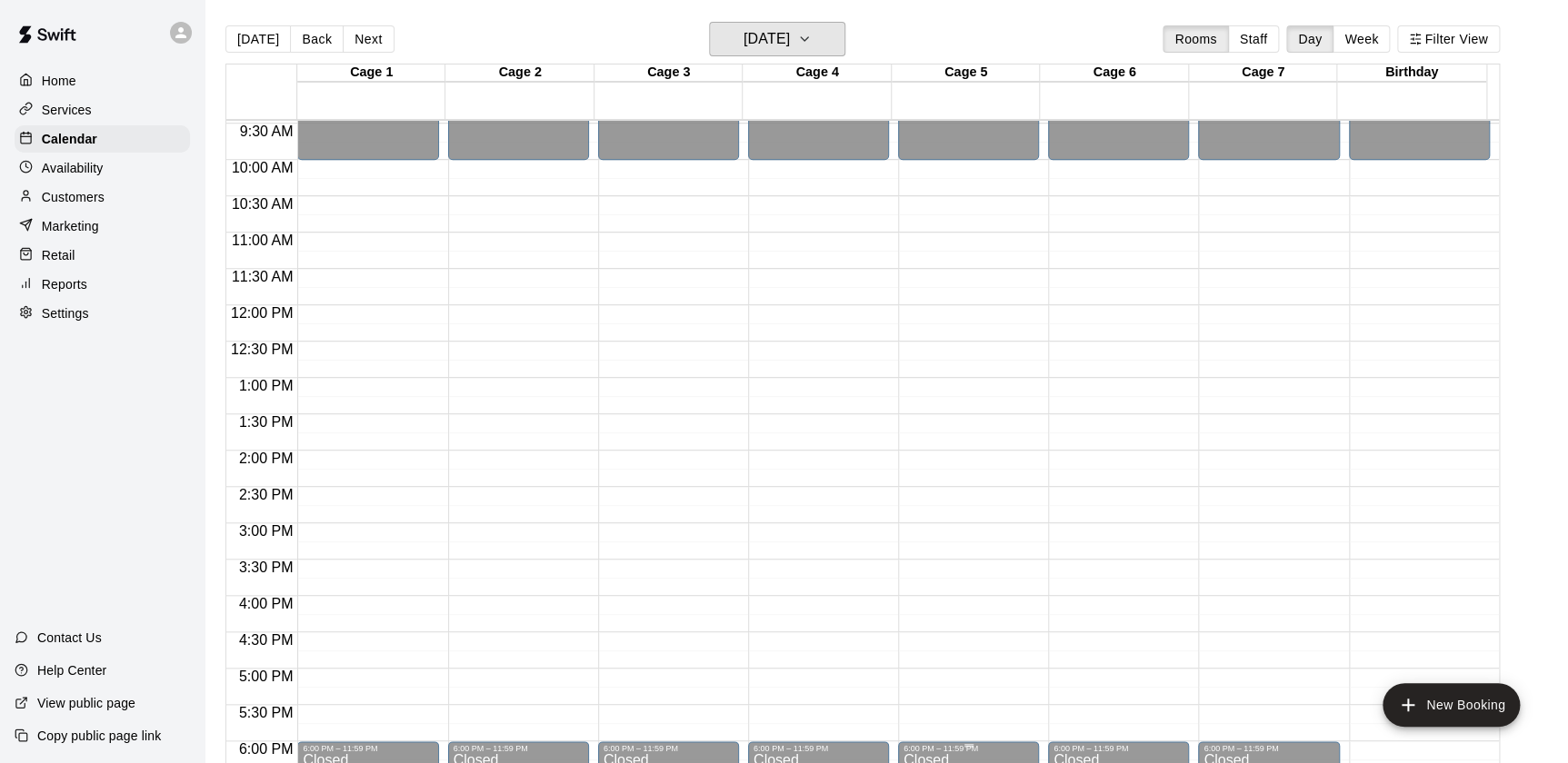
scroll to position [689, 0]
click at [744, 40] on h6 "Saturday Sep 13" at bounding box center [767, 38] width 46 height 25
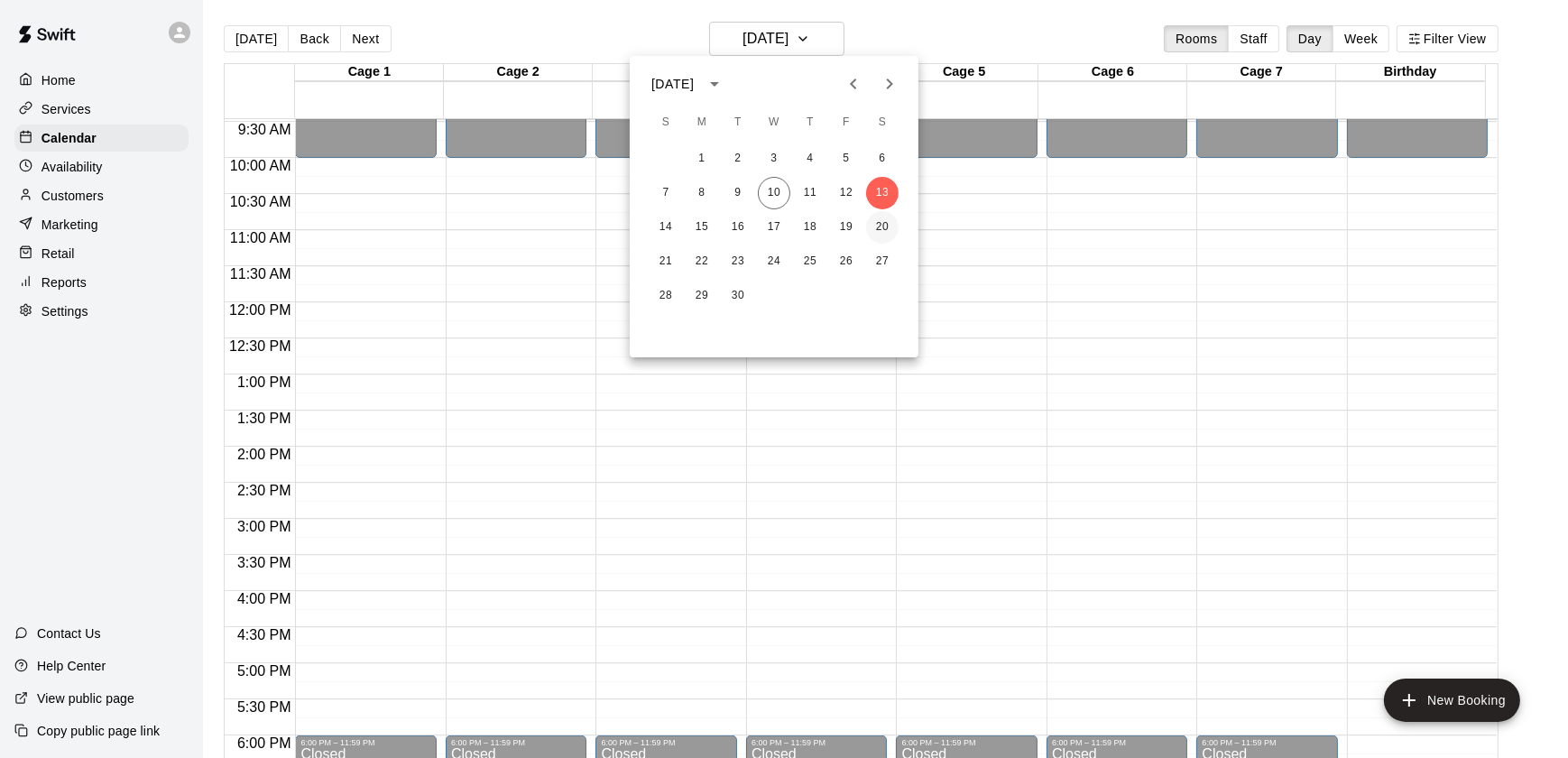
click at [881, 227] on button "20" at bounding box center [882, 227] width 32 height 32
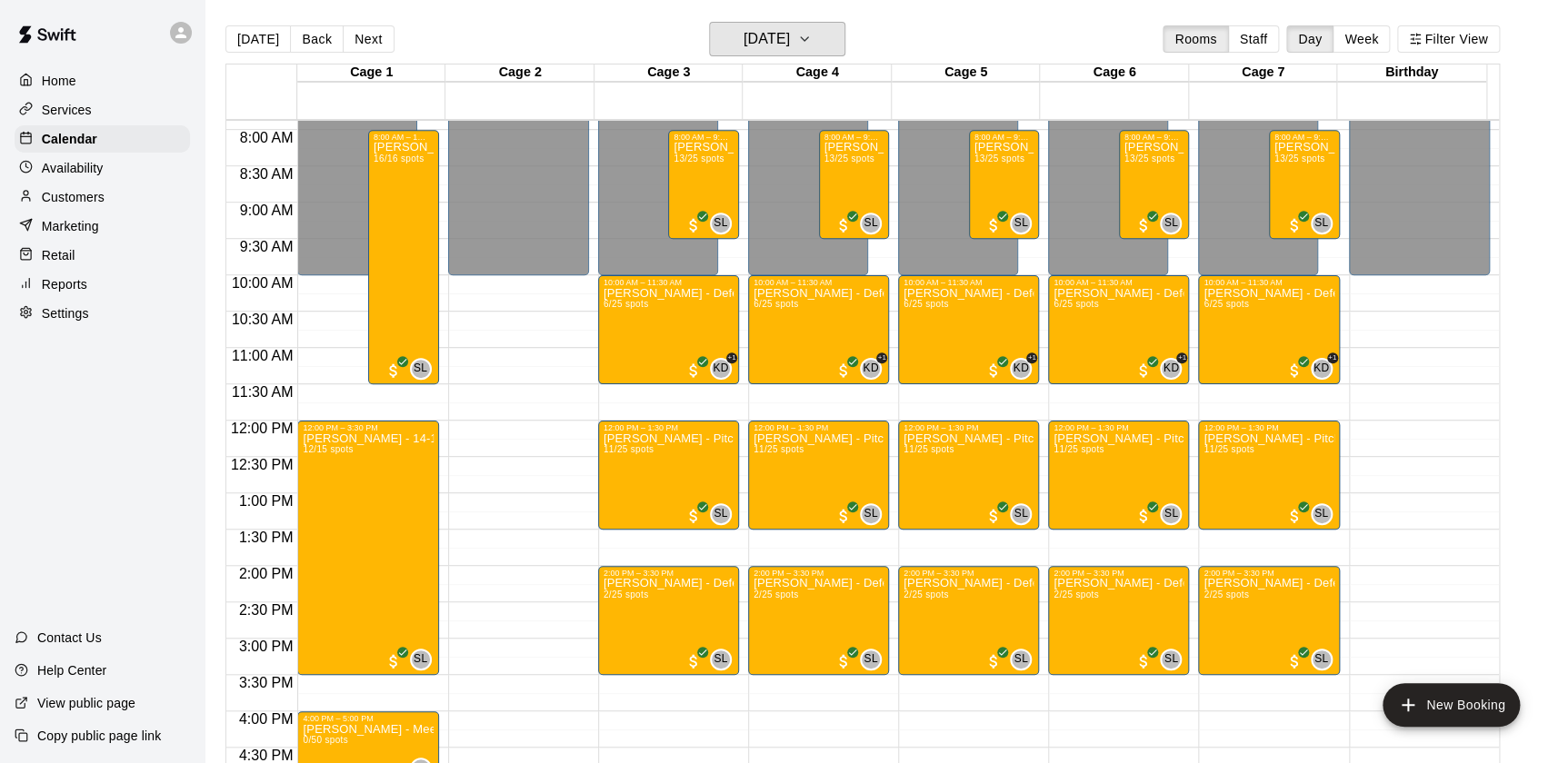
scroll to position [570, 0]
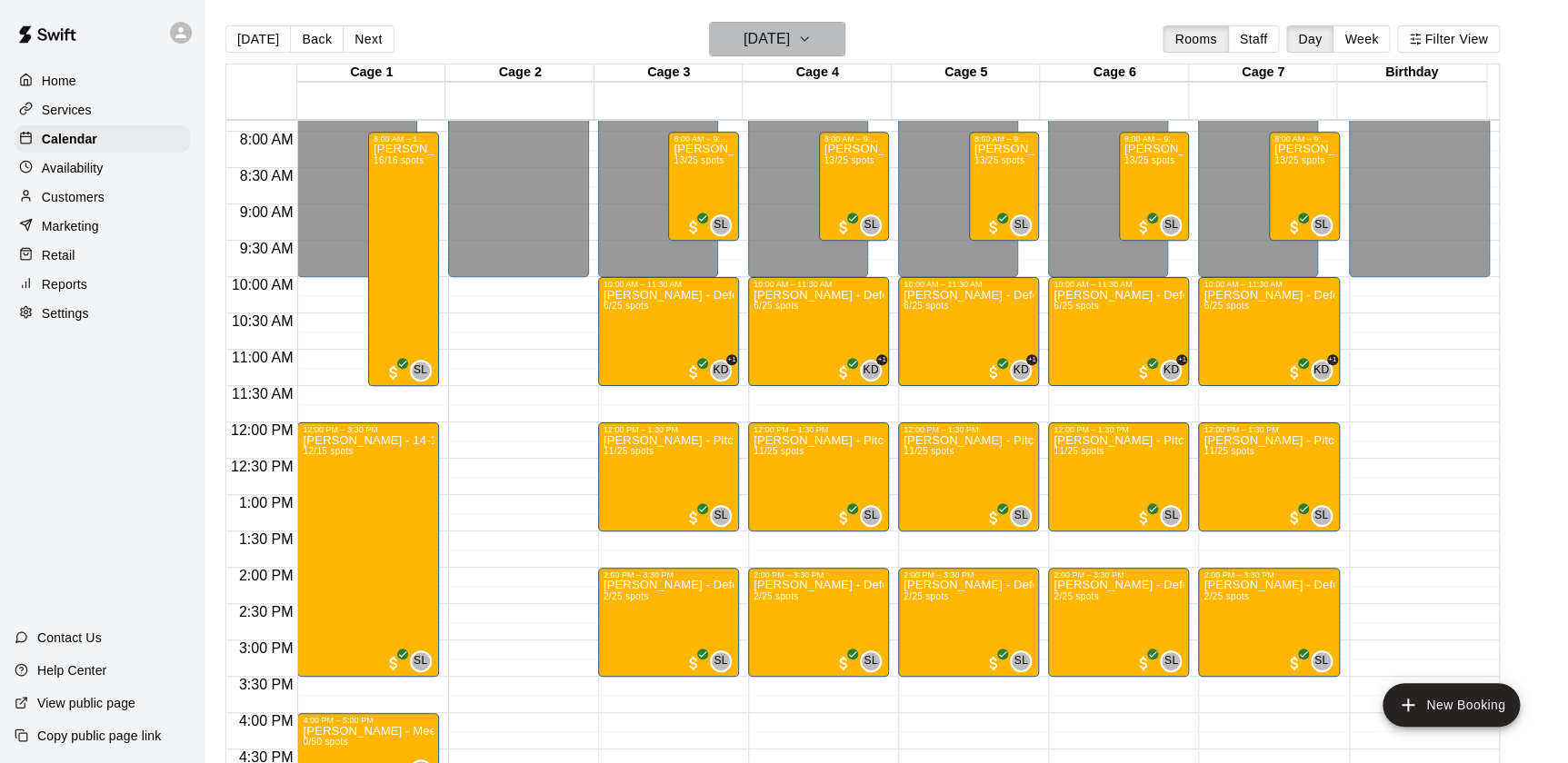
click at [782, 31] on h6 "Saturday Sep 20" at bounding box center [767, 38] width 46 height 25
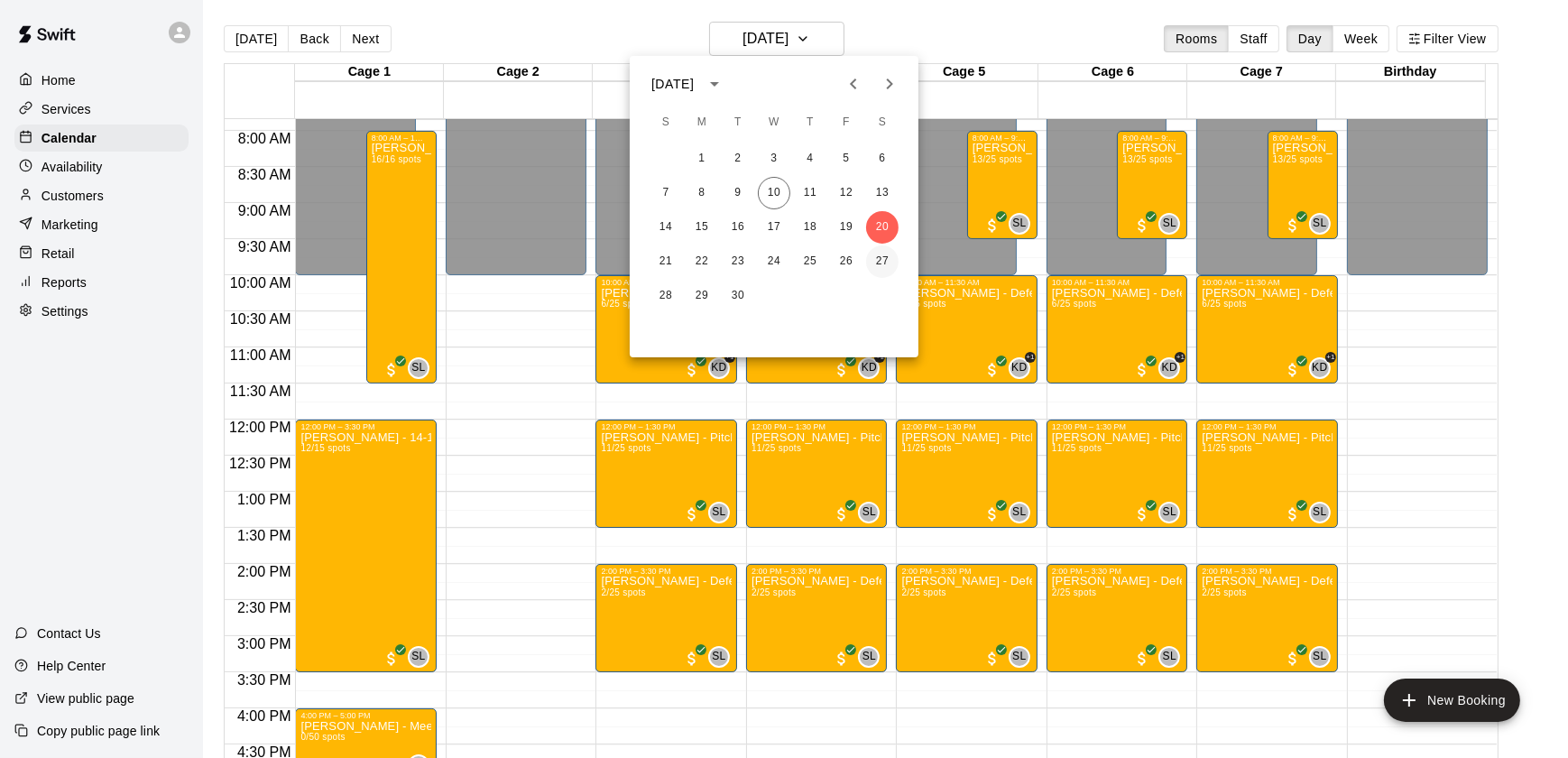
click at [877, 262] on button "27" at bounding box center [882, 261] width 32 height 32
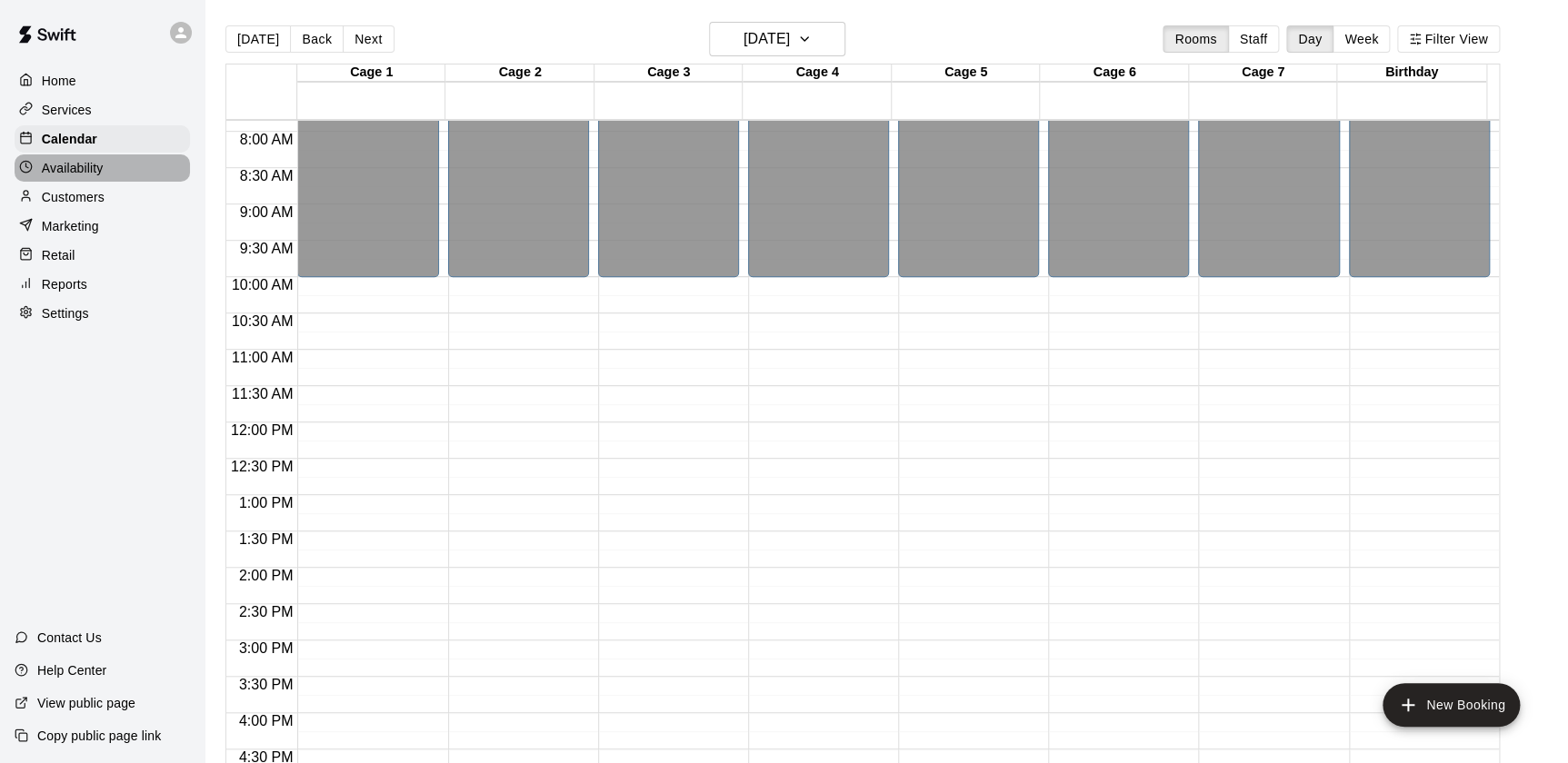
click at [102, 169] on p "Availability" at bounding box center [72, 169] width 62 height 19
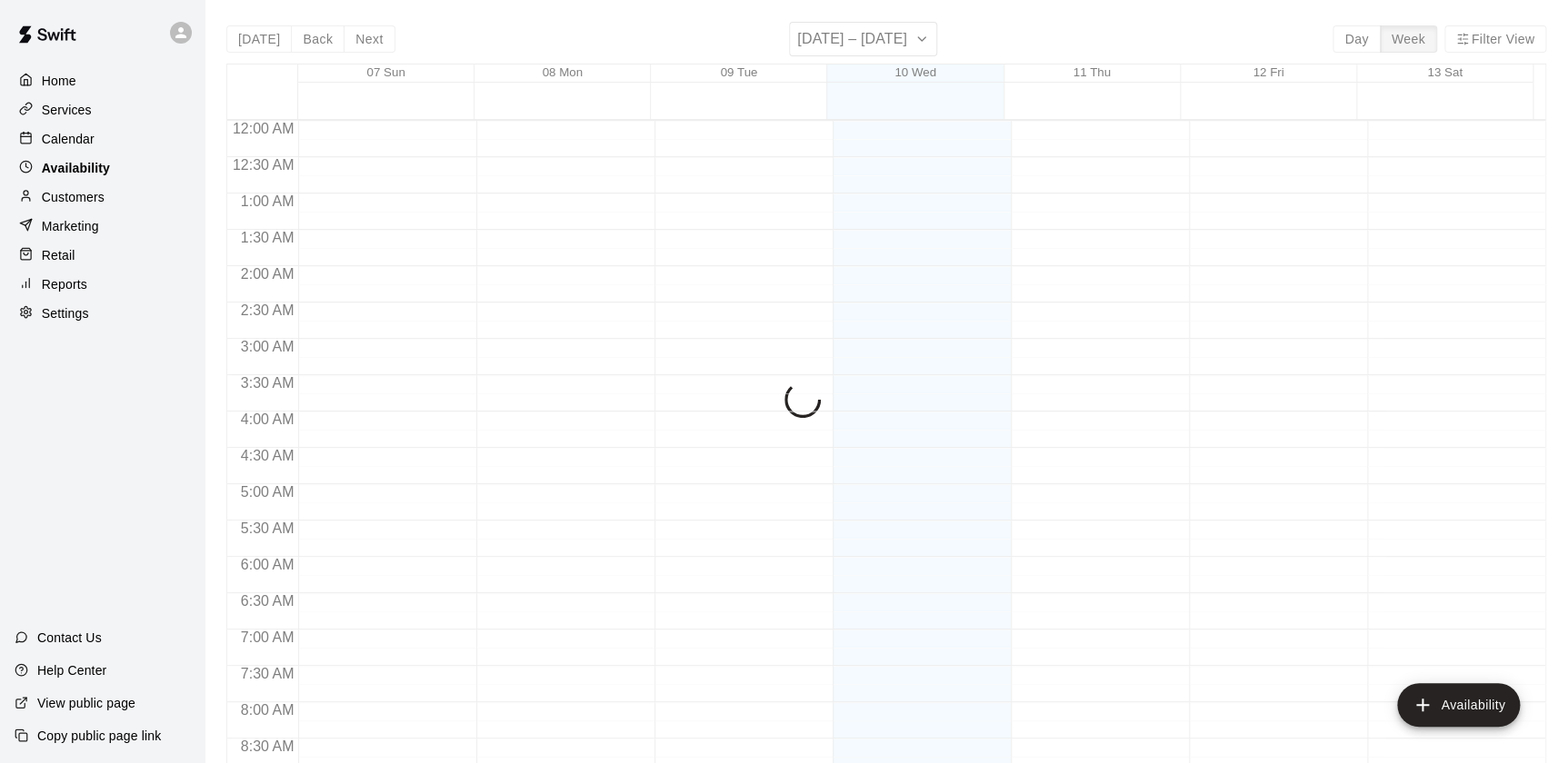
scroll to position [1081, 0]
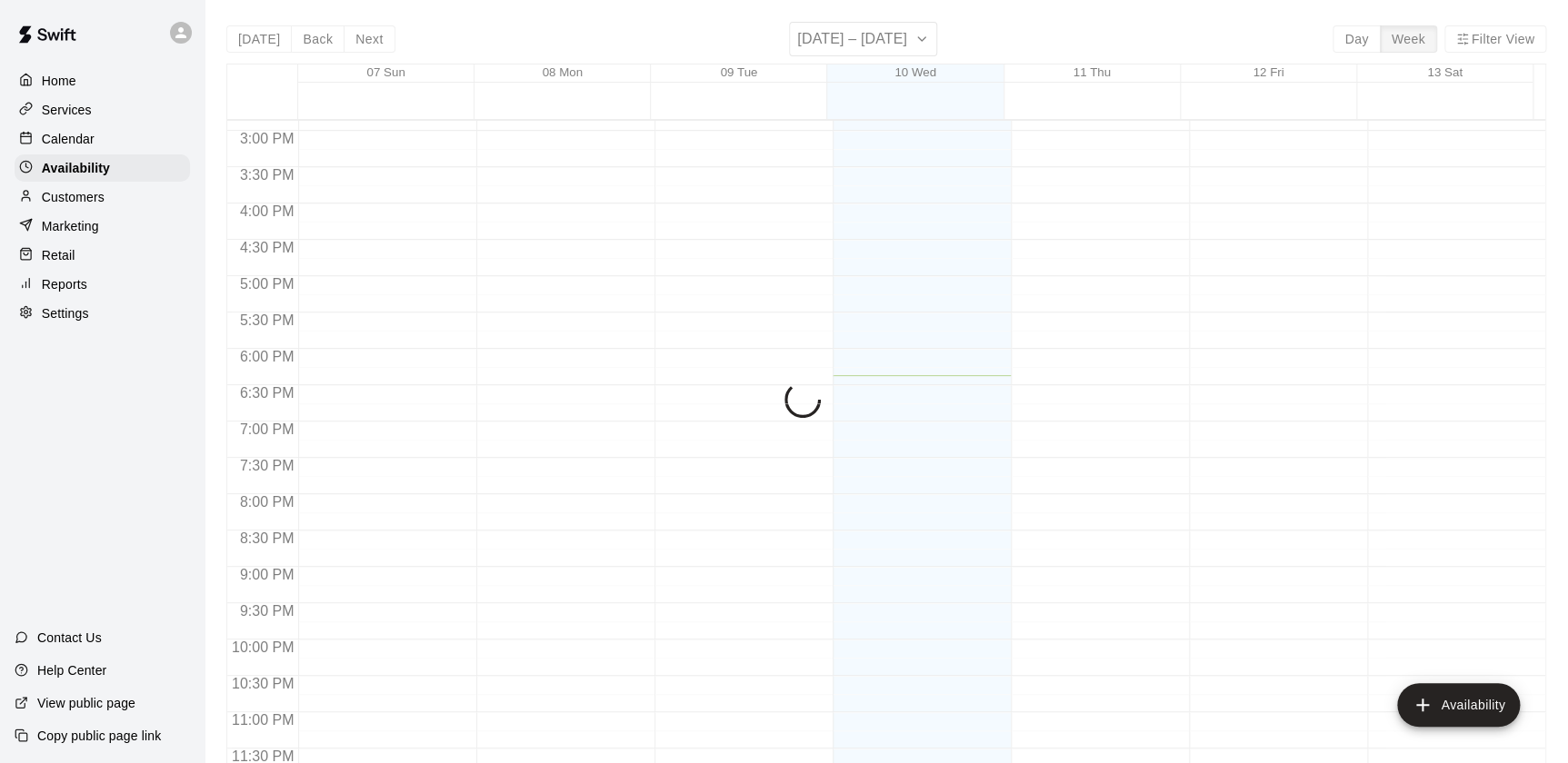
click at [83, 209] on div "Customers" at bounding box center [102, 196] width 175 height 27
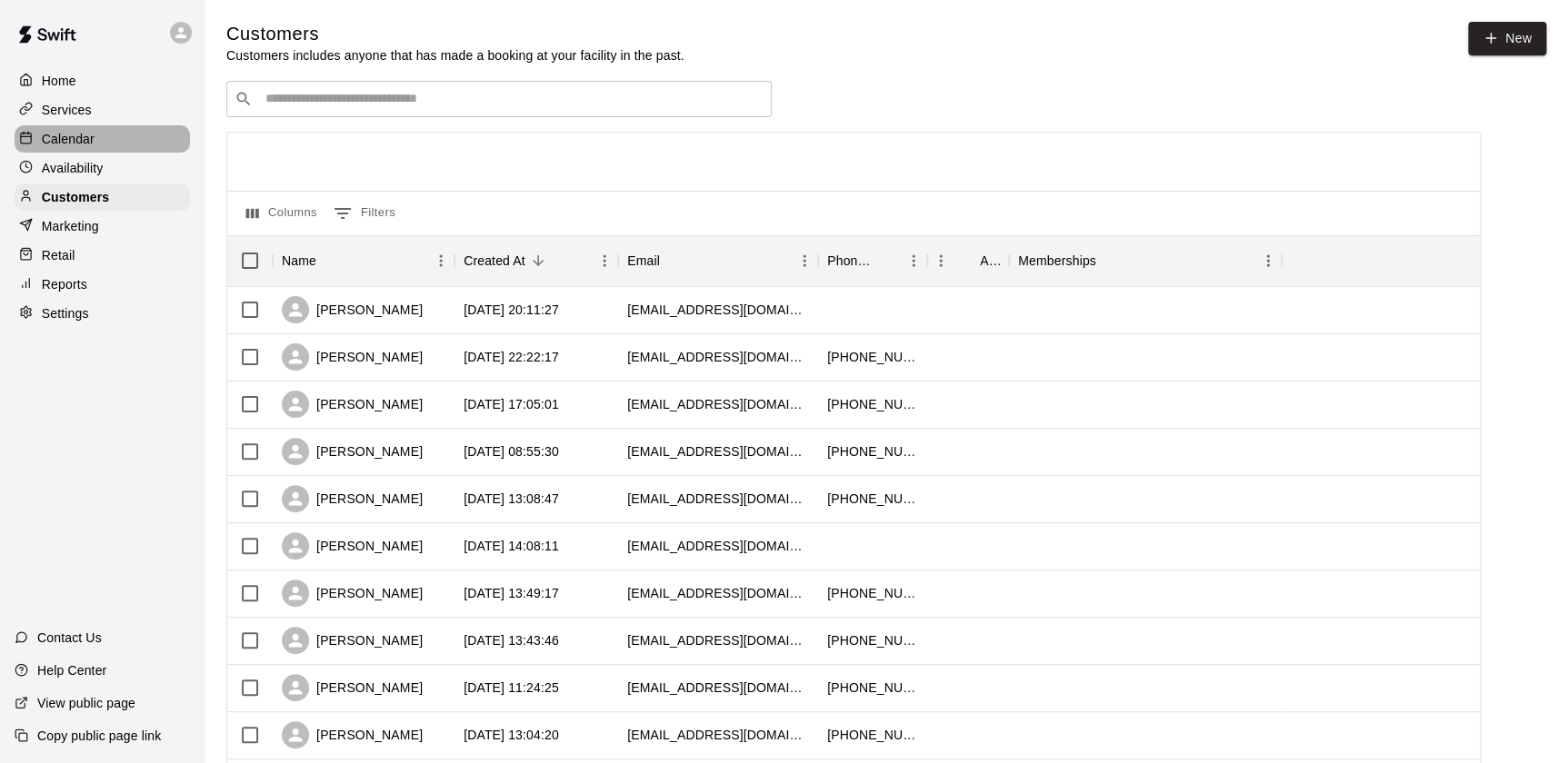
click at [56, 136] on p "Calendar" at bounding box center [68, 139] width 53 height 19
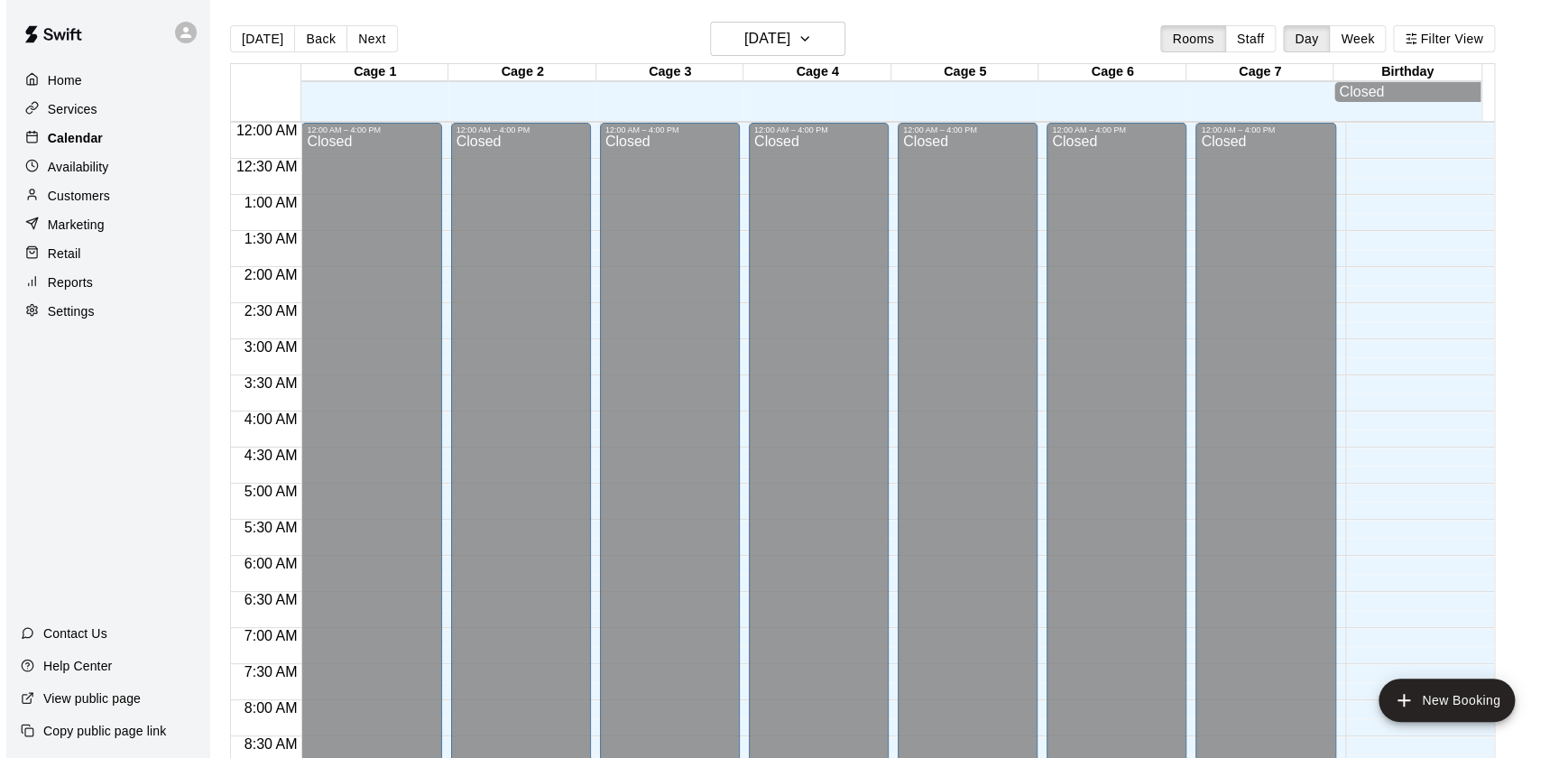
scroll to position [1019, 0]
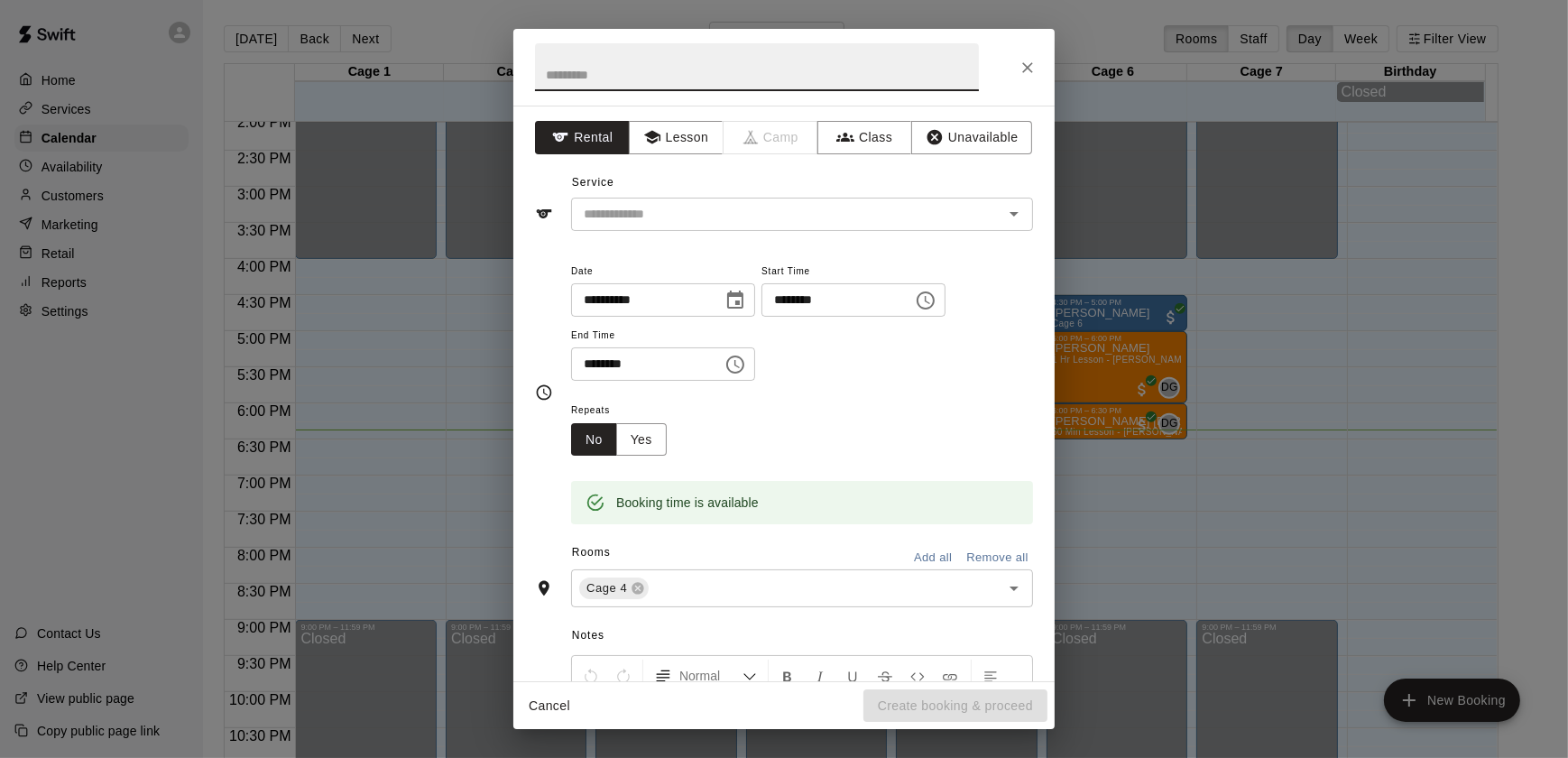
click at [1027, 63] on icon "Close" at bounding box center [1028, 68] width 18 height 18
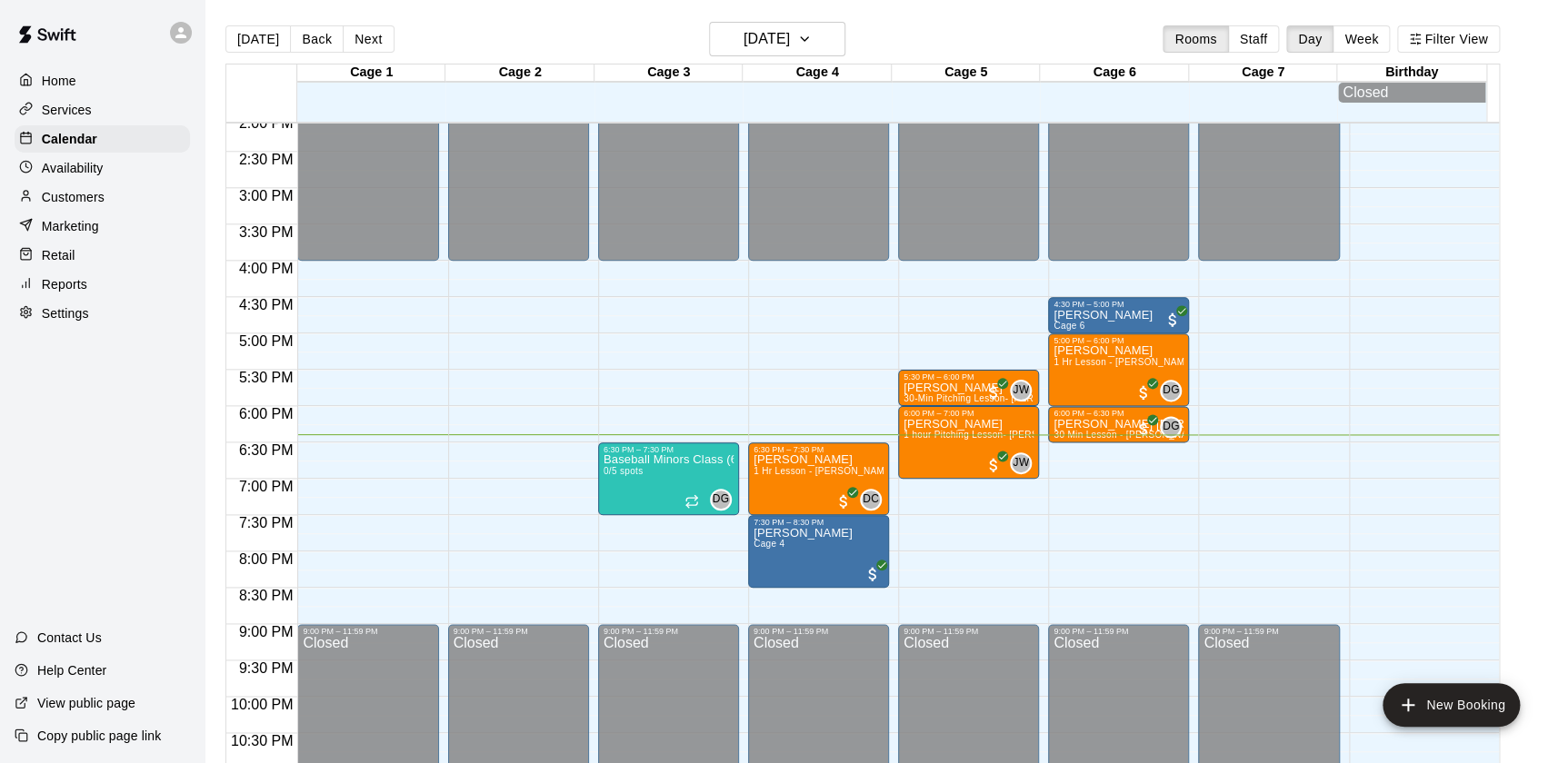
drag, startPoint x: 4, startPoint y: 438, endPoint x: 614, endPoint y: 315, distance: 622.3
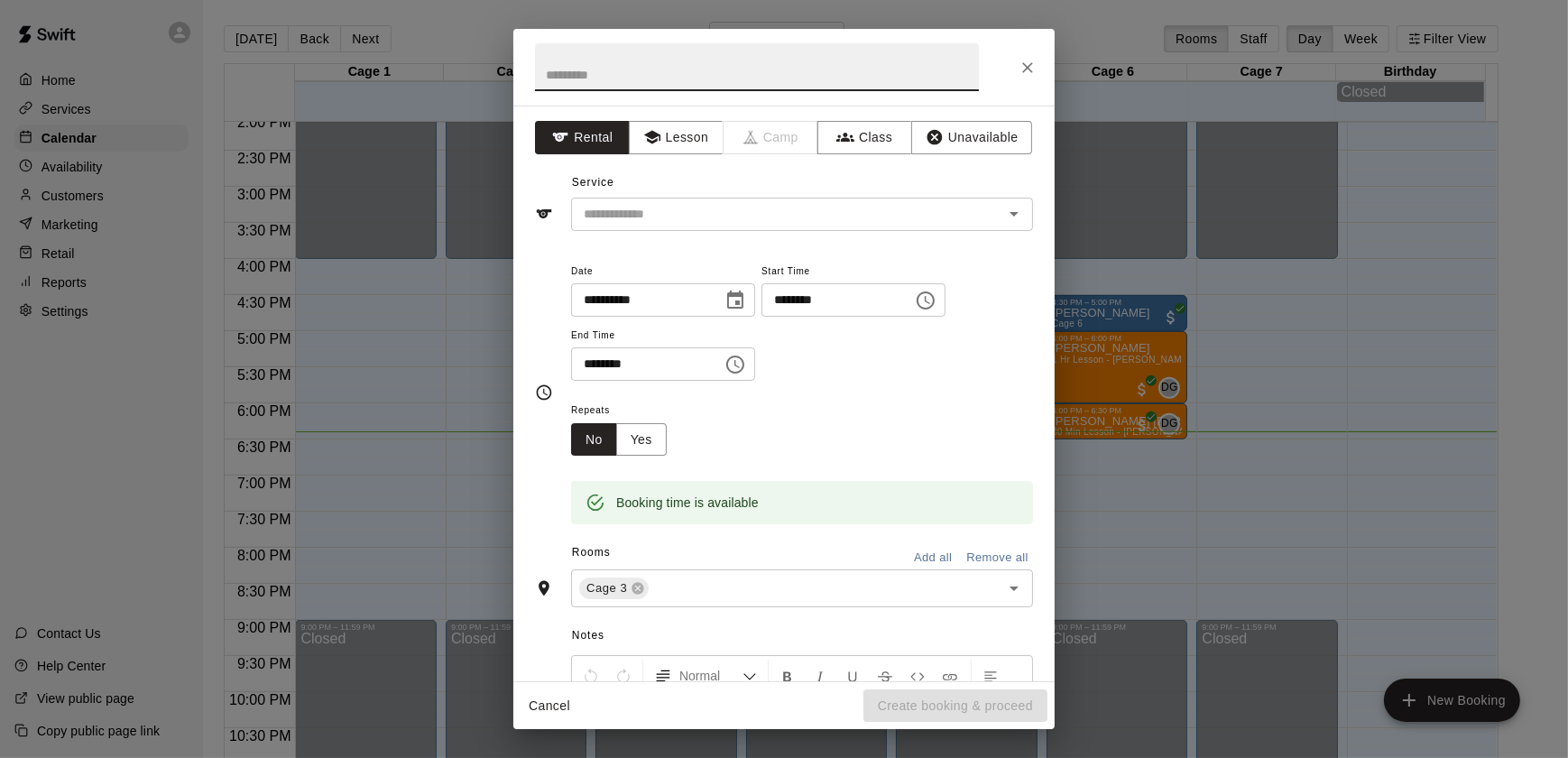
click at [1025, 81] on button "Close" at bounding box center [1027, 67] width 32 height 32
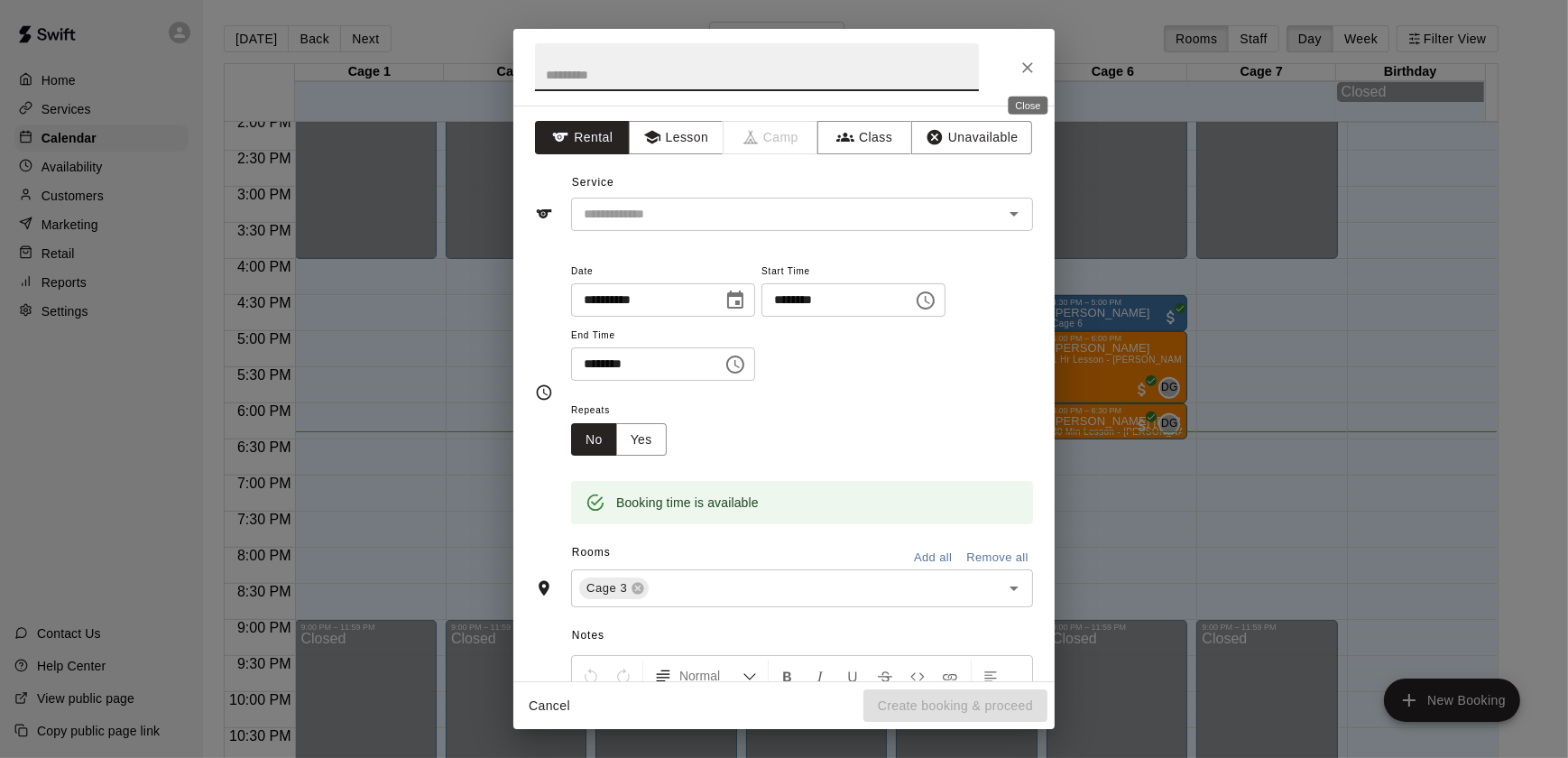
click at [1029, 61] on icon "Close" at bounding box center [1028, 68] width 18 height 18
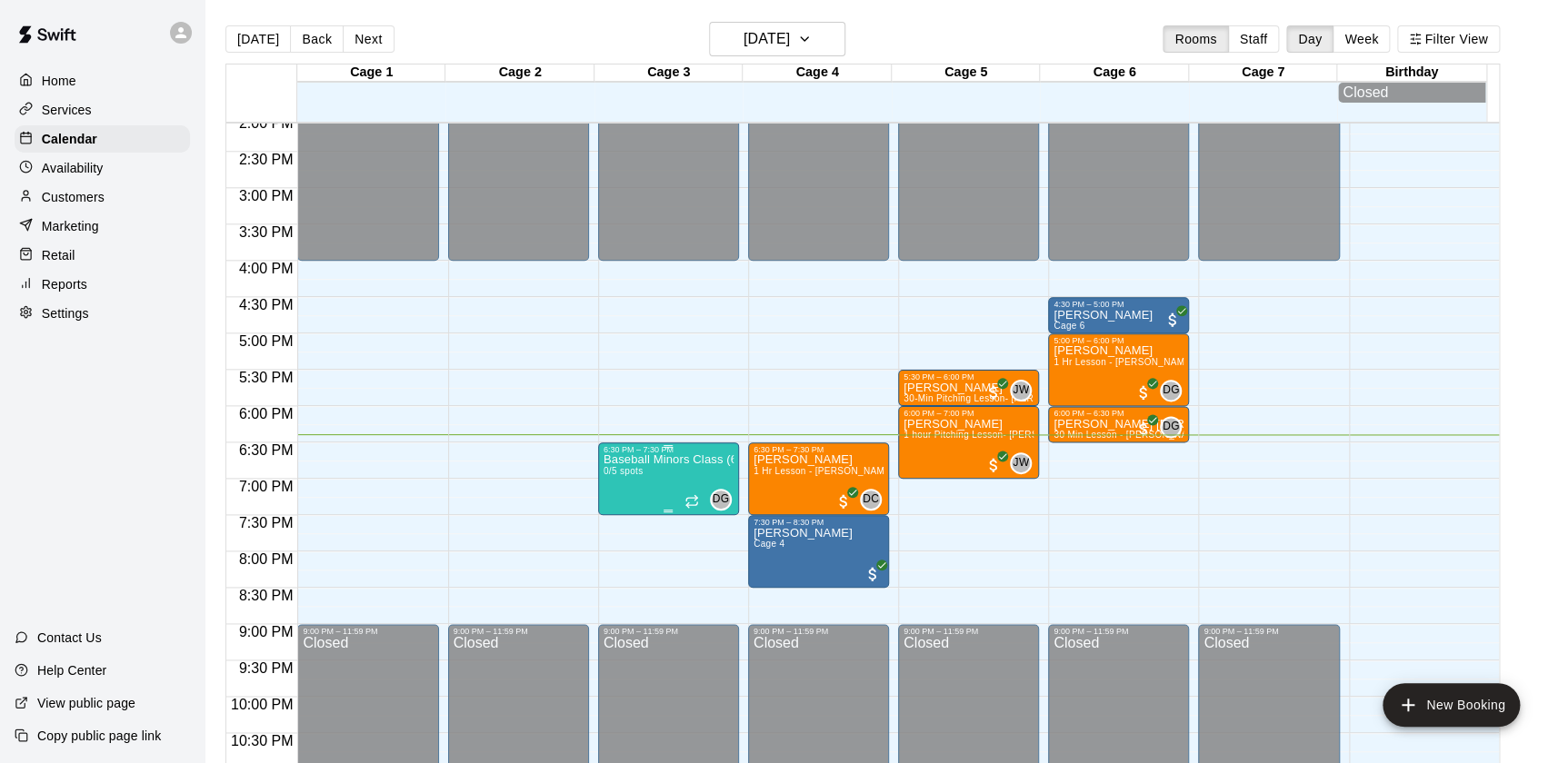
click at [642, 460] on p "Baseball Minors Class (6-8)" at bounding box center [669, 460] width 130 height 0
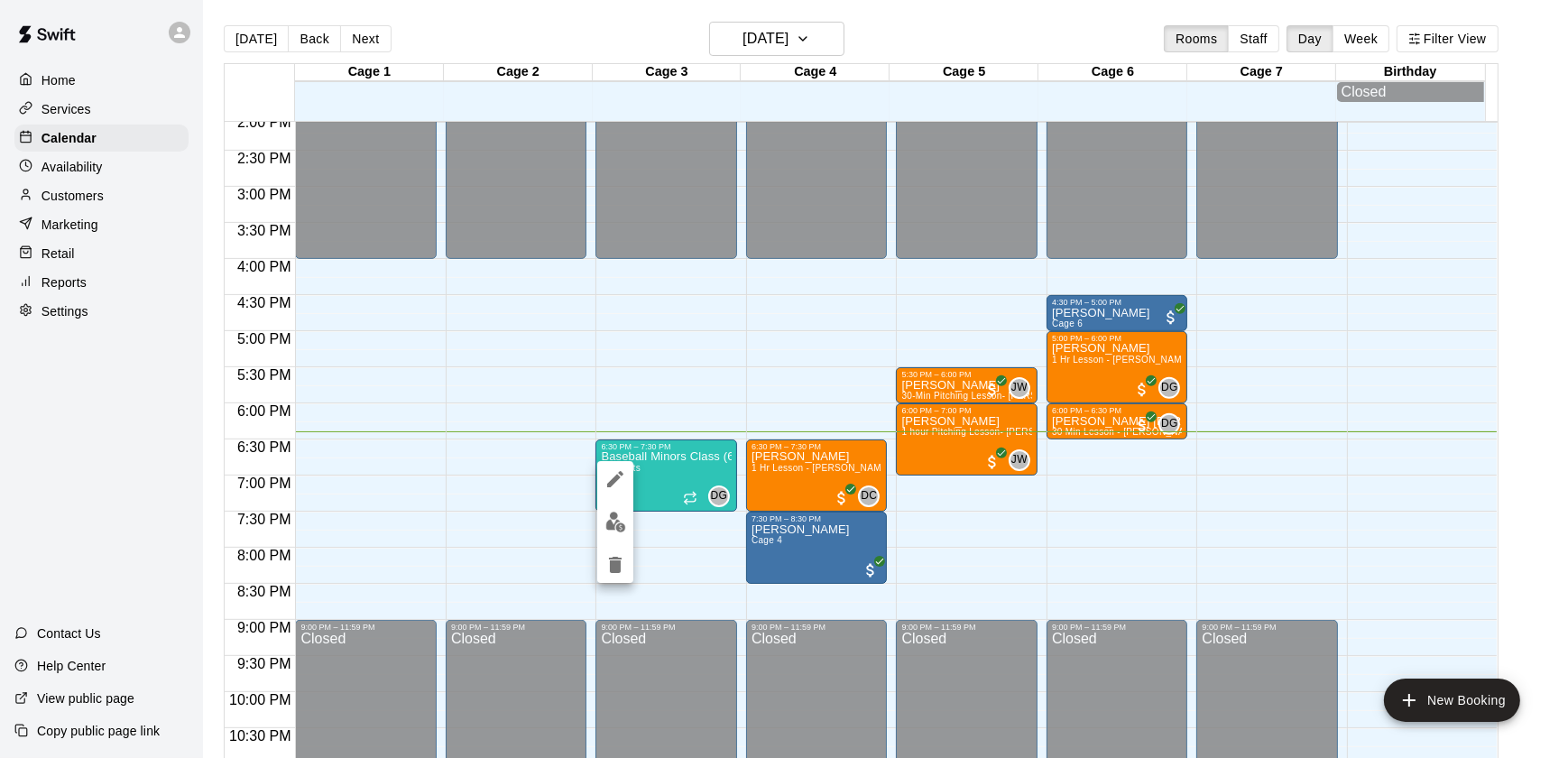
click at [692, 576] on div at bounding box center [784, 379] width 1568 height 758
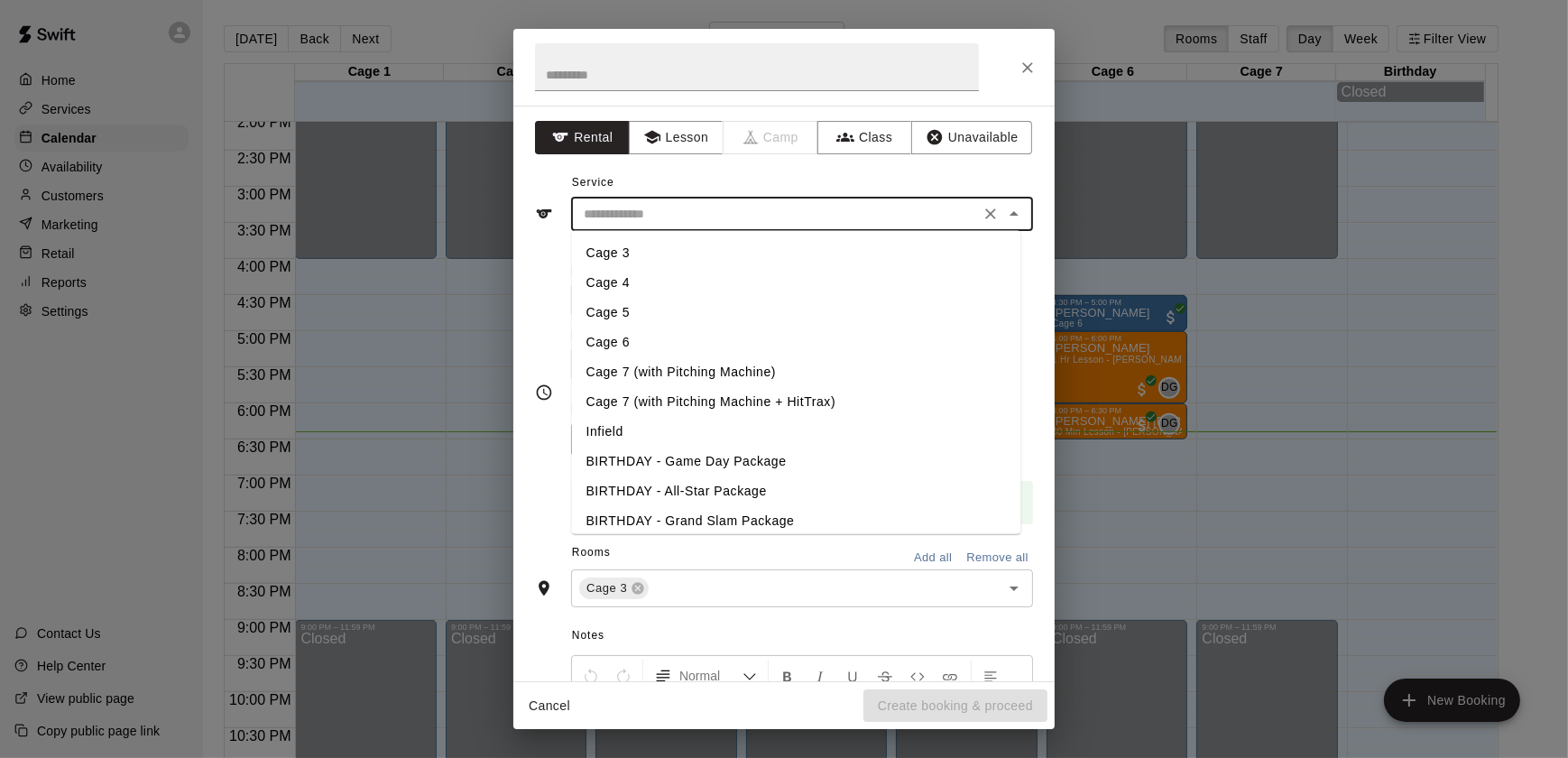
click at [649, 214] on input "text" at bounding box center [775, 214] width 398 height 23
click at [630, 256] on li "Cage 3" at bounding box center [796, 253] width 450 height 29
type input "******"
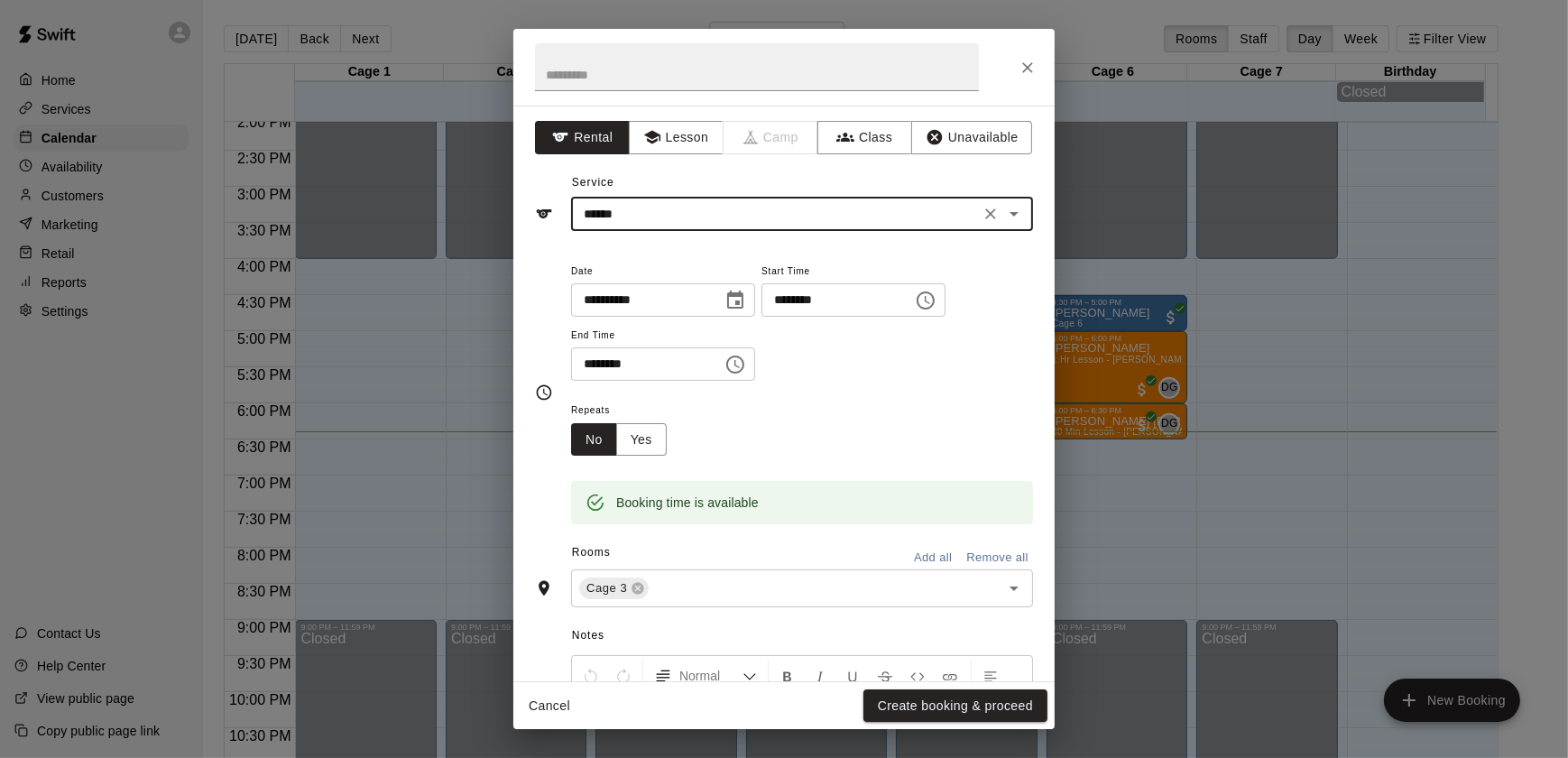
click at [1015, 64] on button "Close" at bounding box center [1027, 67] width 32 height 32
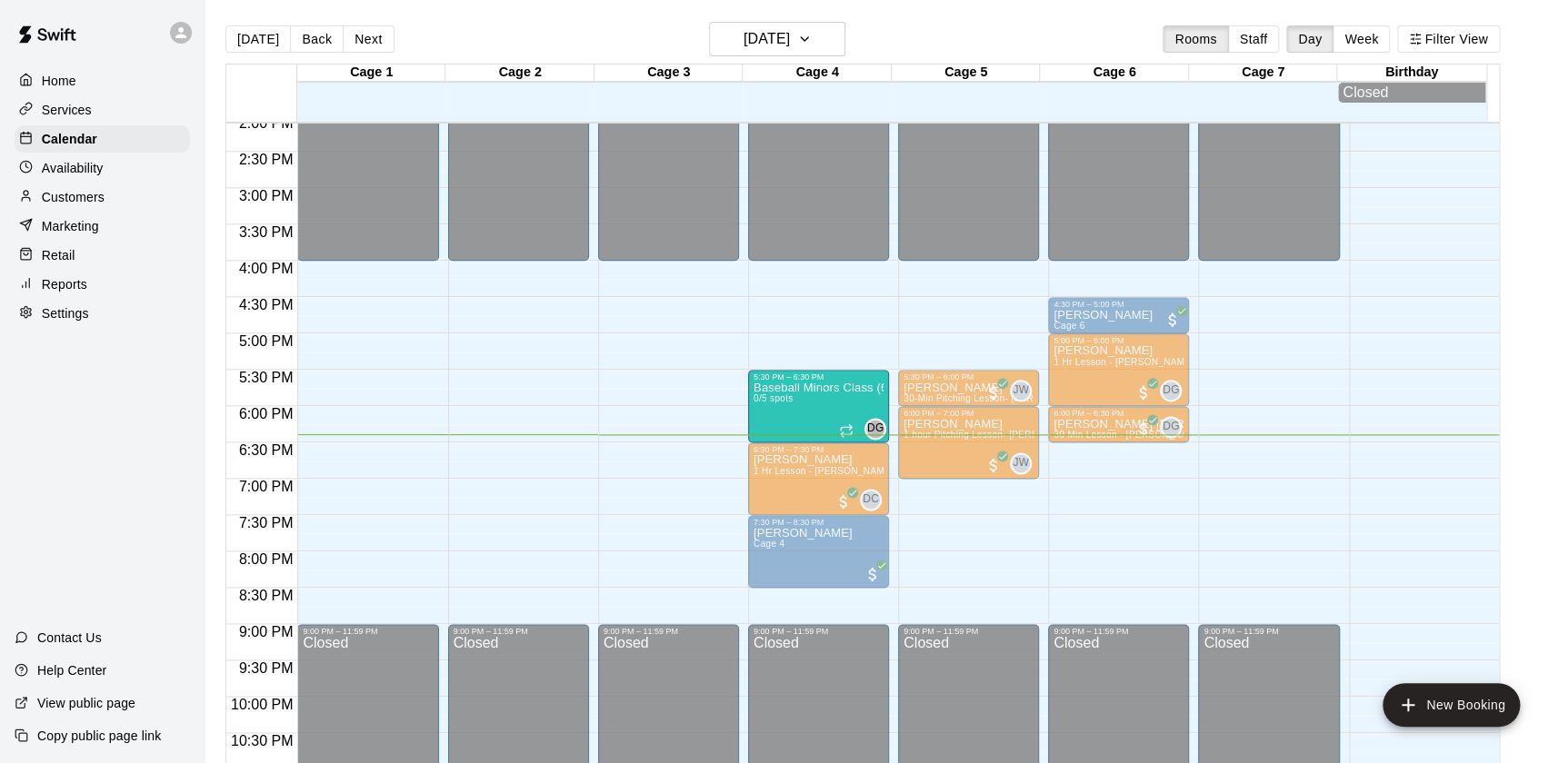
drag, startPoint x: 646, startPoint y: 486, endPoint x: 810, endPoint y: 417, distance: 177.9
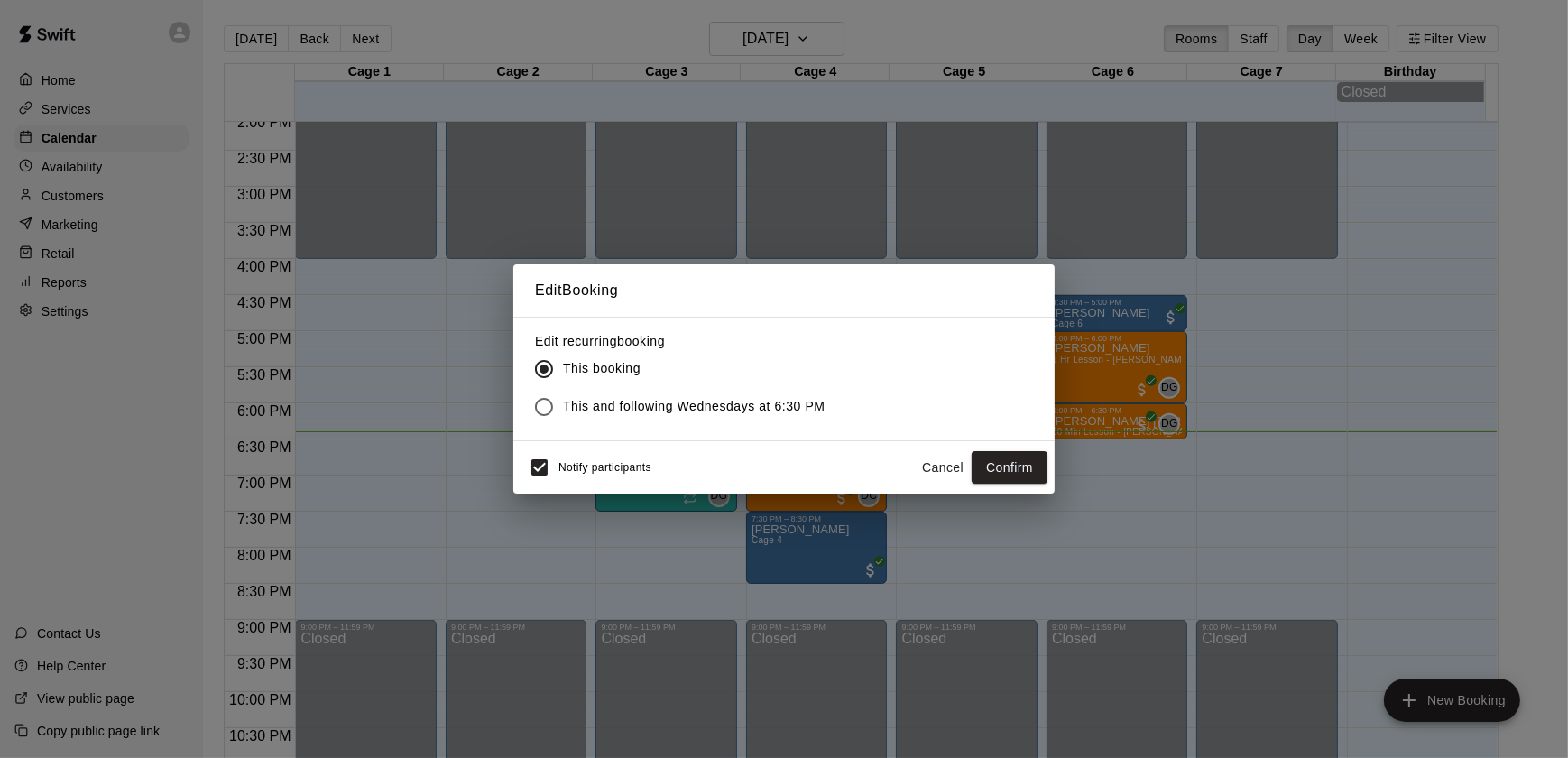
click at [933, 472] on button "Cancel" at bounding box center [943, 468] width 58 height 33
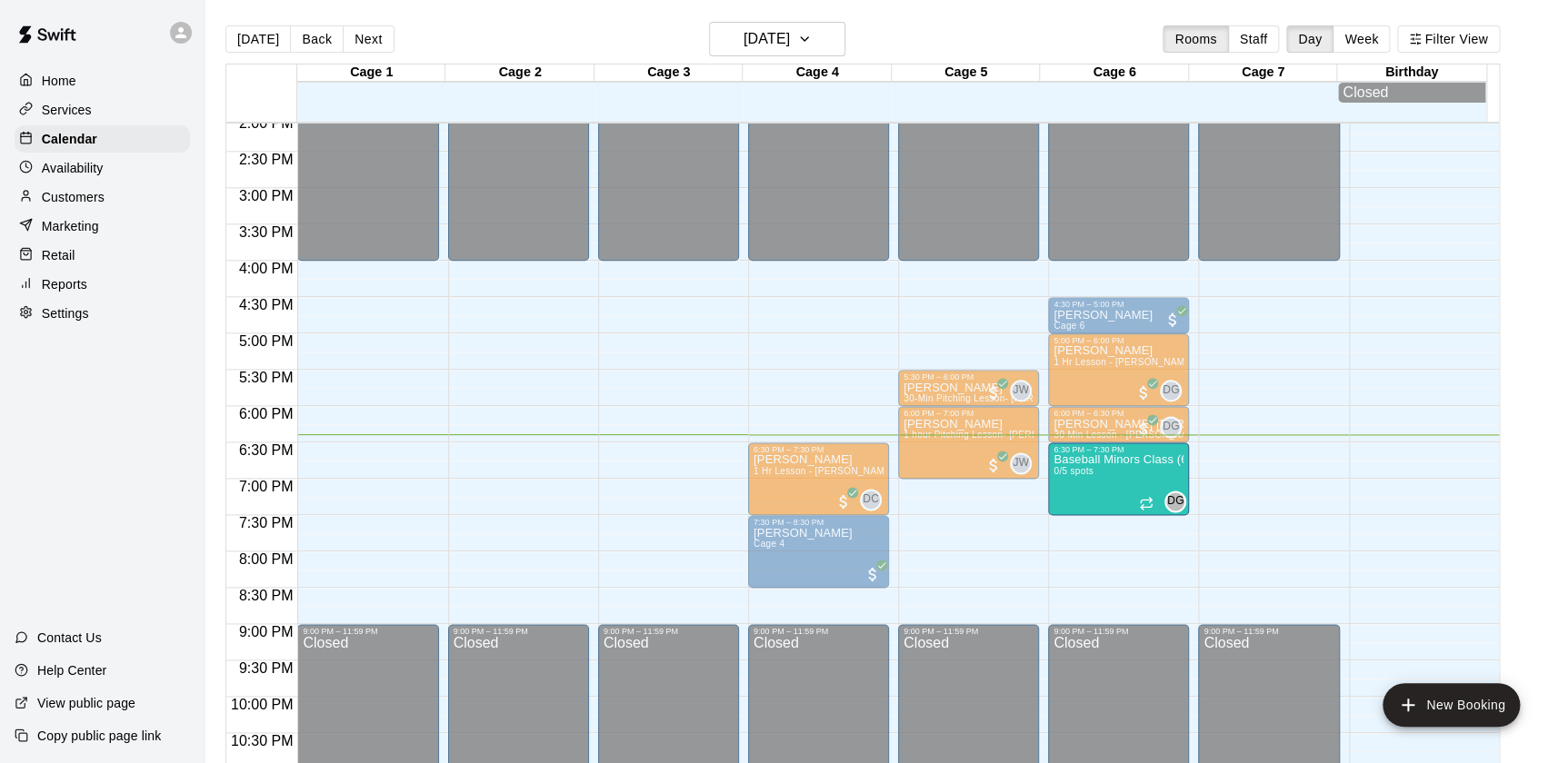
drag, startPoint x: 662, startPoint y: 490, endPoint x: 1186, endPoint y: 491, distance: 524.0
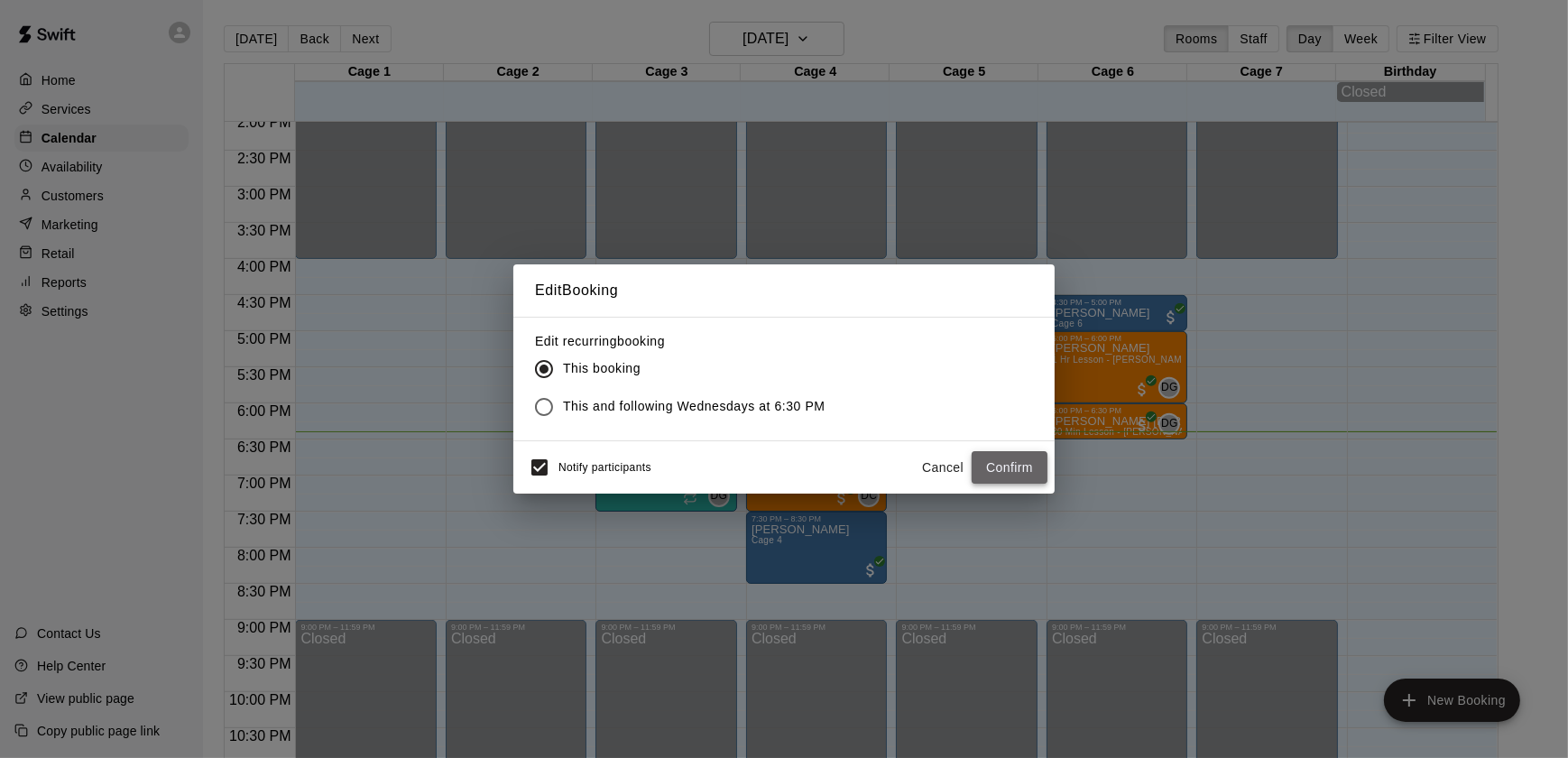
click at [1021, 458] on button "Confirm" at bounding box center [1010, 468] width 75 height 33
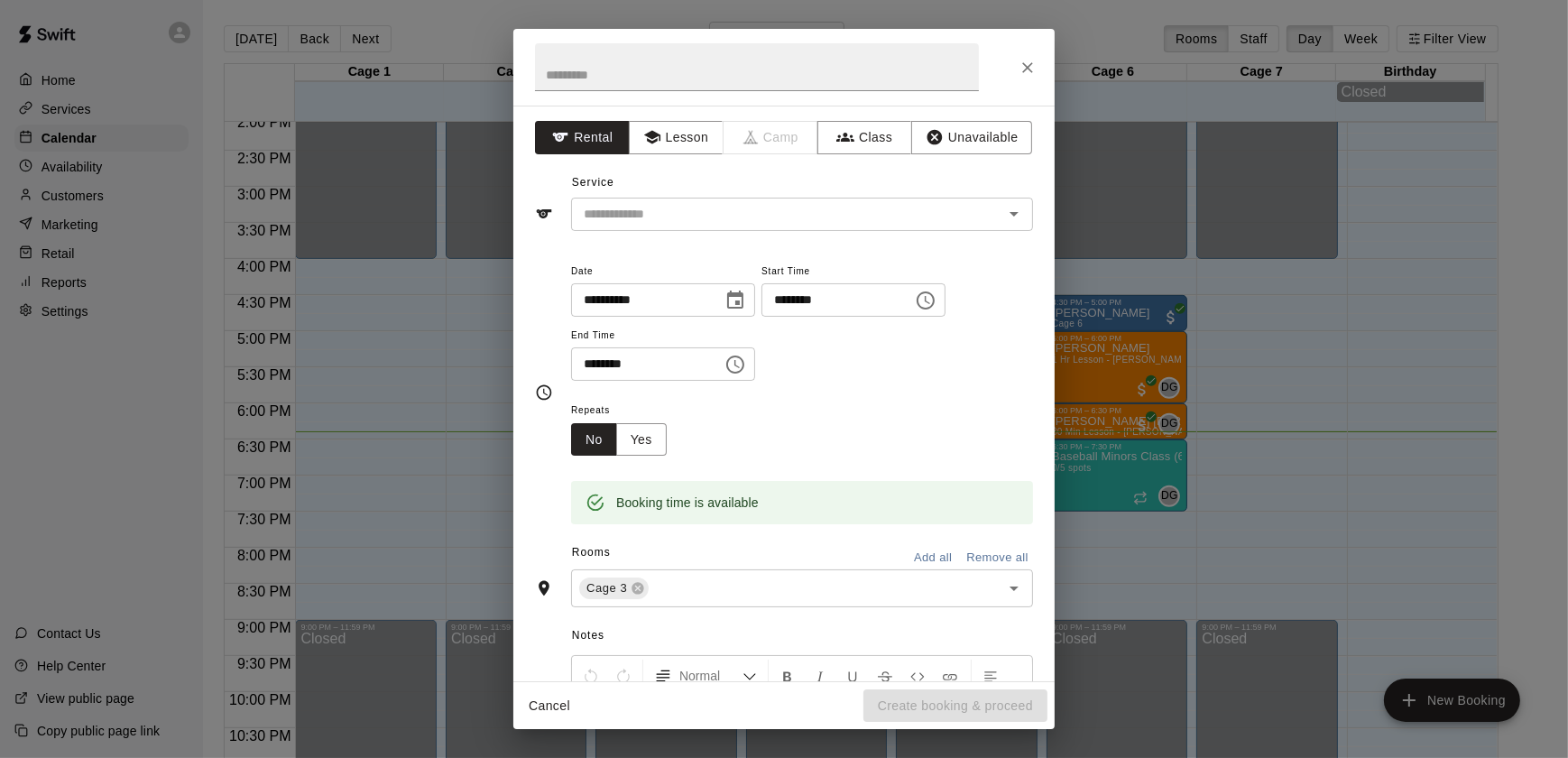
click at [600, 188] on span "Service" at bounding box center [593, 182] width 42 height 13
click at [603, 241] on div "**********" at bounding box center [784, 394] width 542 height 576
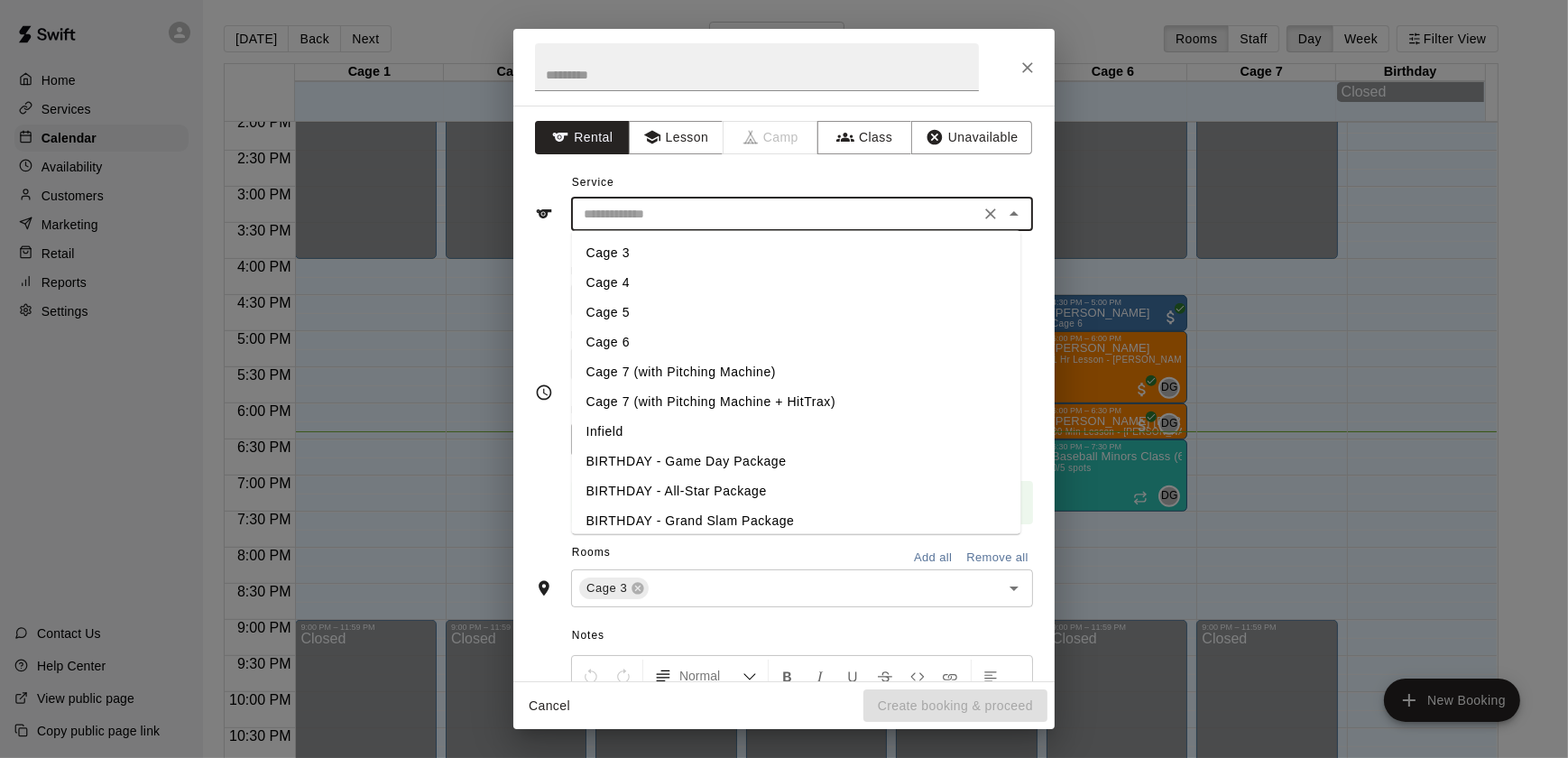
click at [622, 216] on input "text" at bounding box center [775, 214] width 398 height 23
click at [632, 262] on li "Cage 3" at bounding box center [796, 253] width 450 height 29
type input "******"
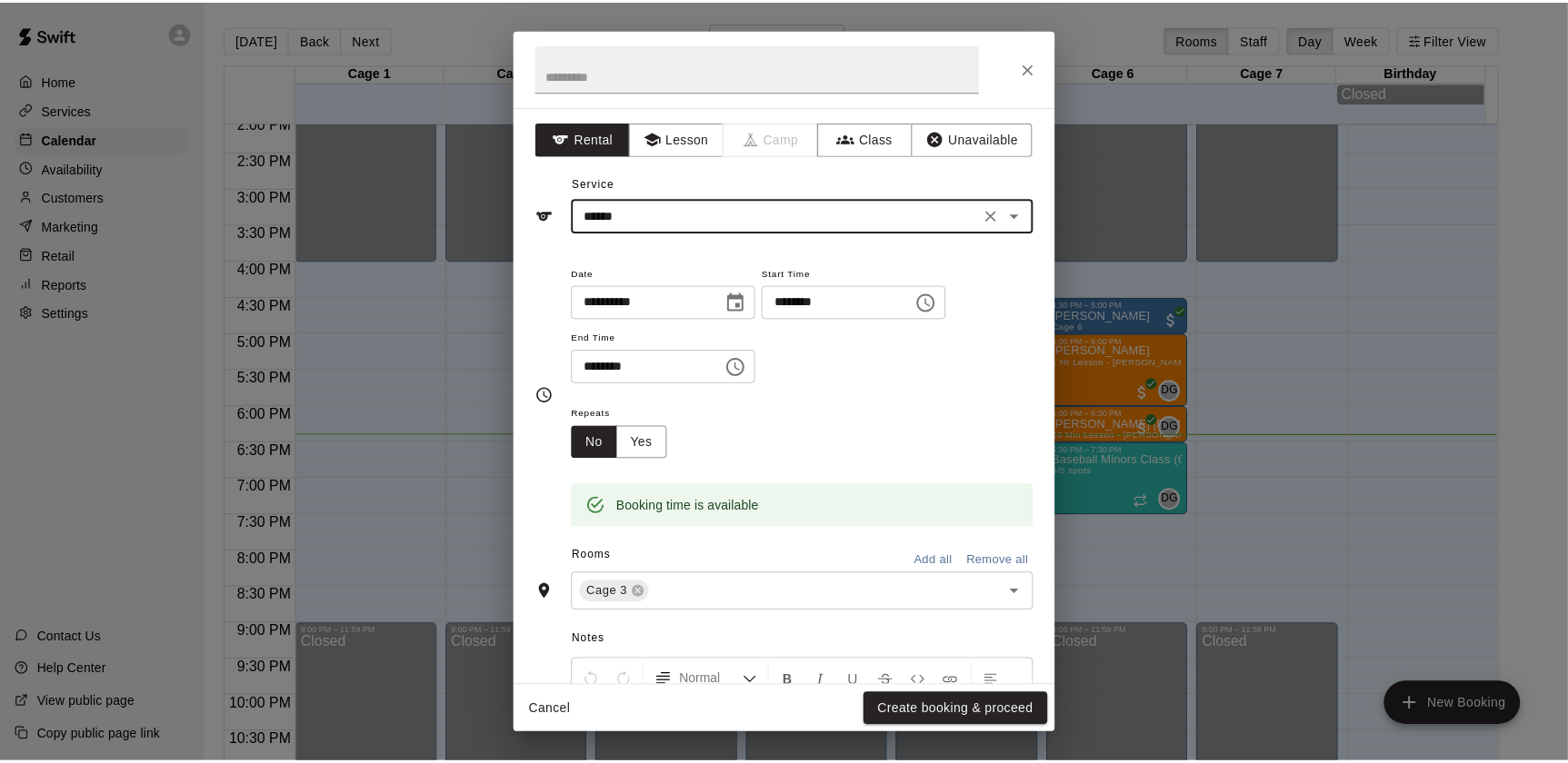
scroll to position [219, 0]
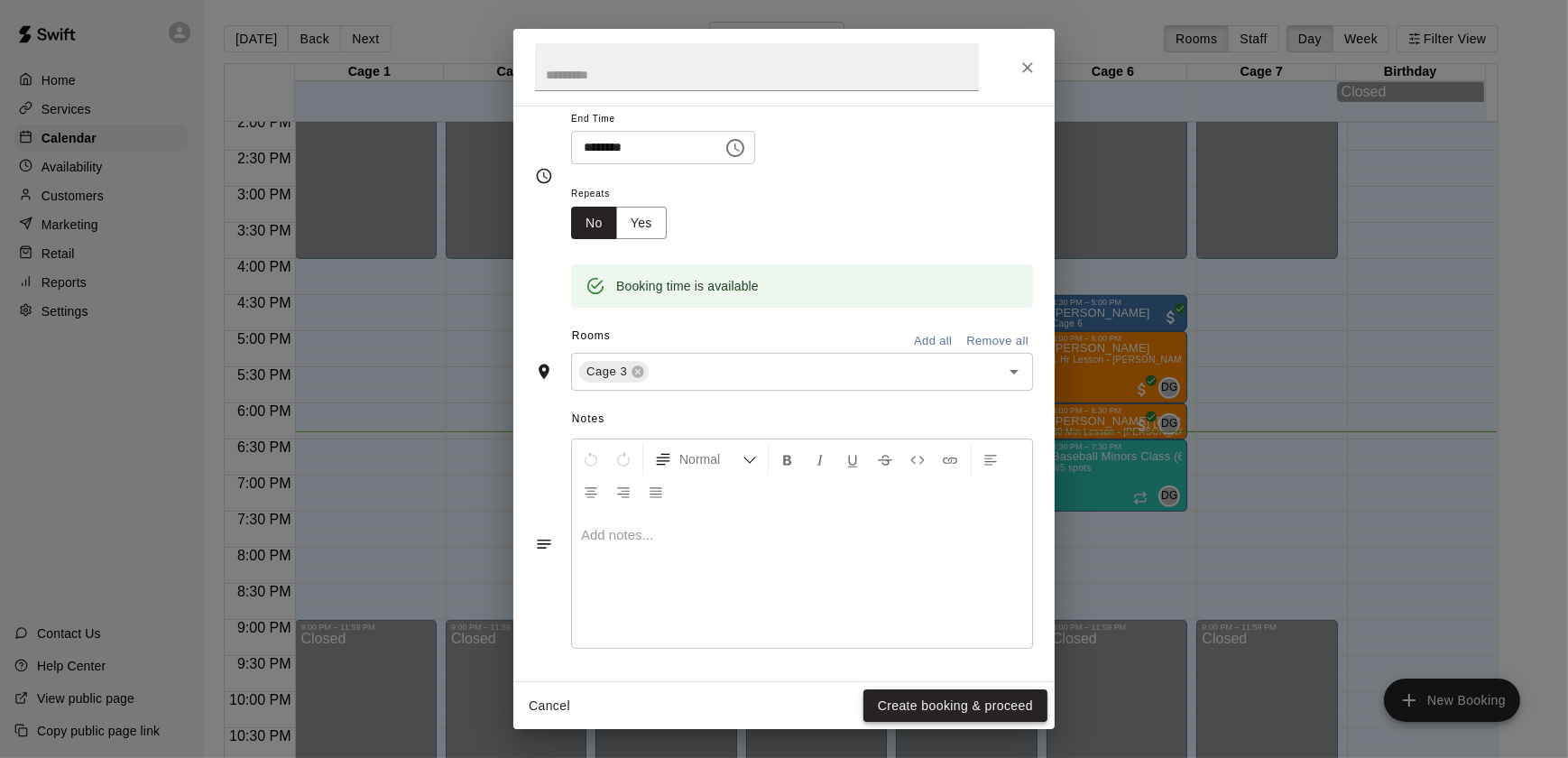
click at [877, 692] on button "Create booking & proceed" at bounding box center [956, 706] width 184 height 33
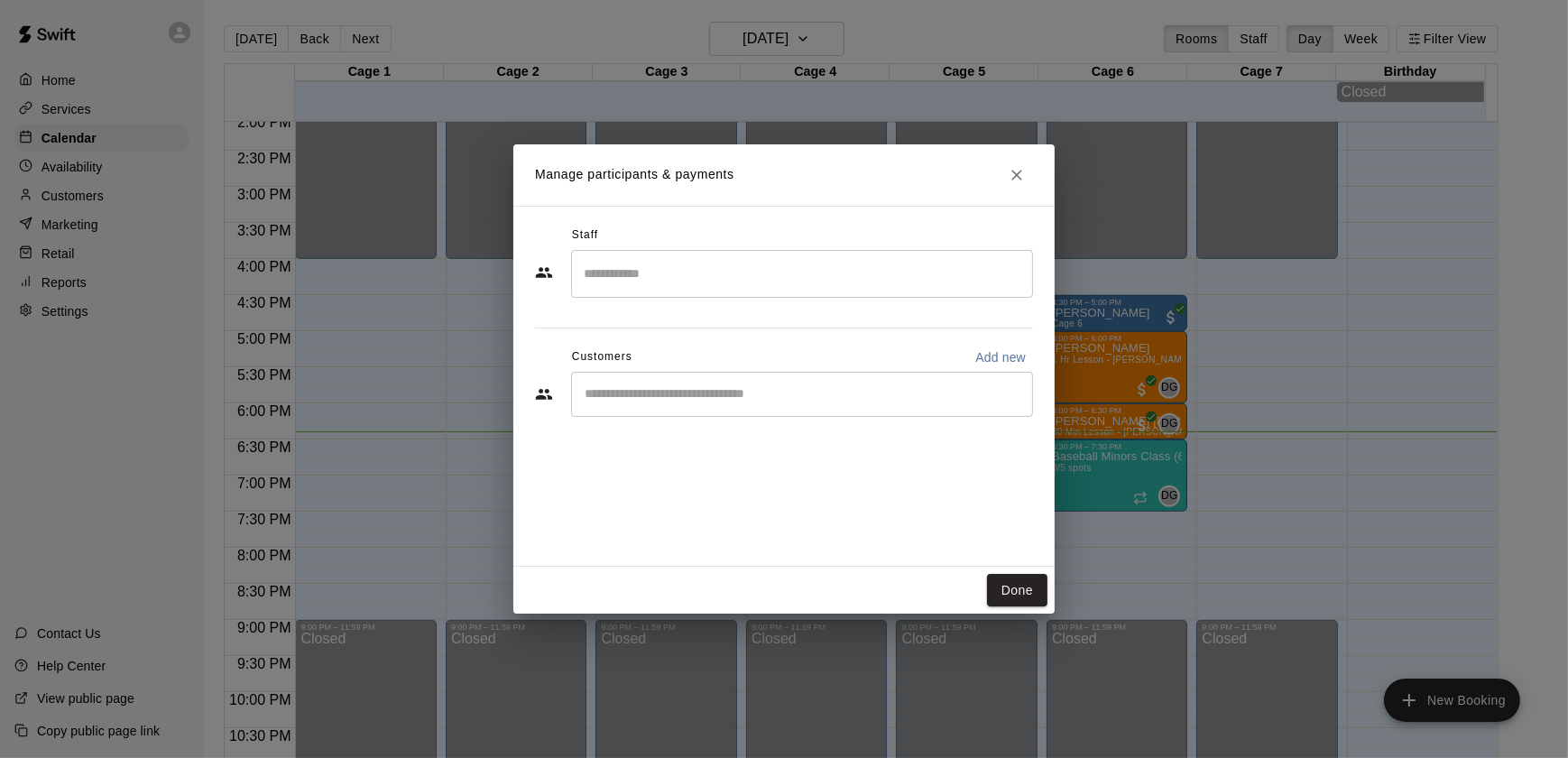
click at [635, 281] on input "Search staff" at bounding box center [802, 274] width 446 height 31
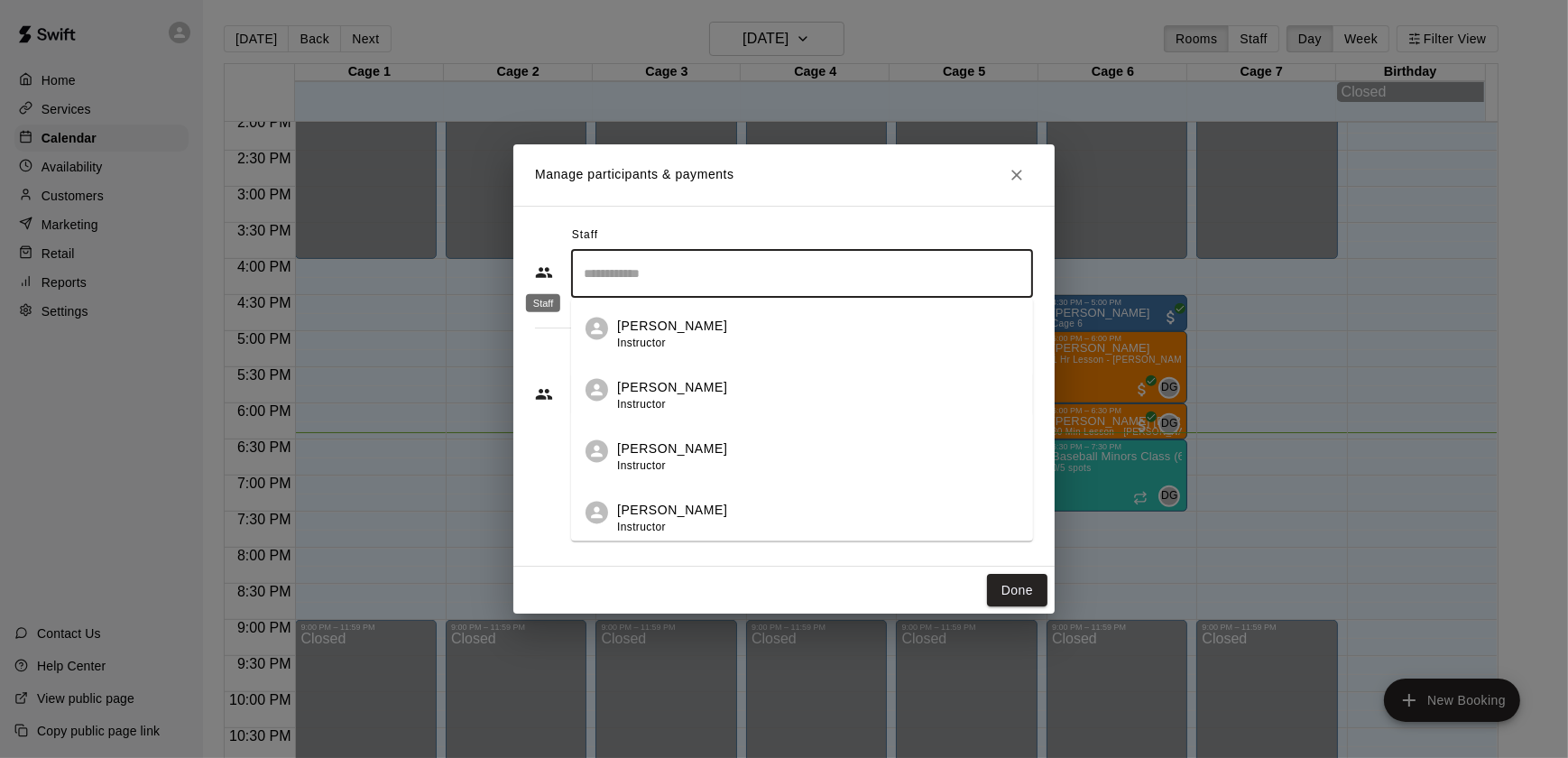
click at [534, 284] on div "Staff" at bounding box center [543, 297] width 38 height 32
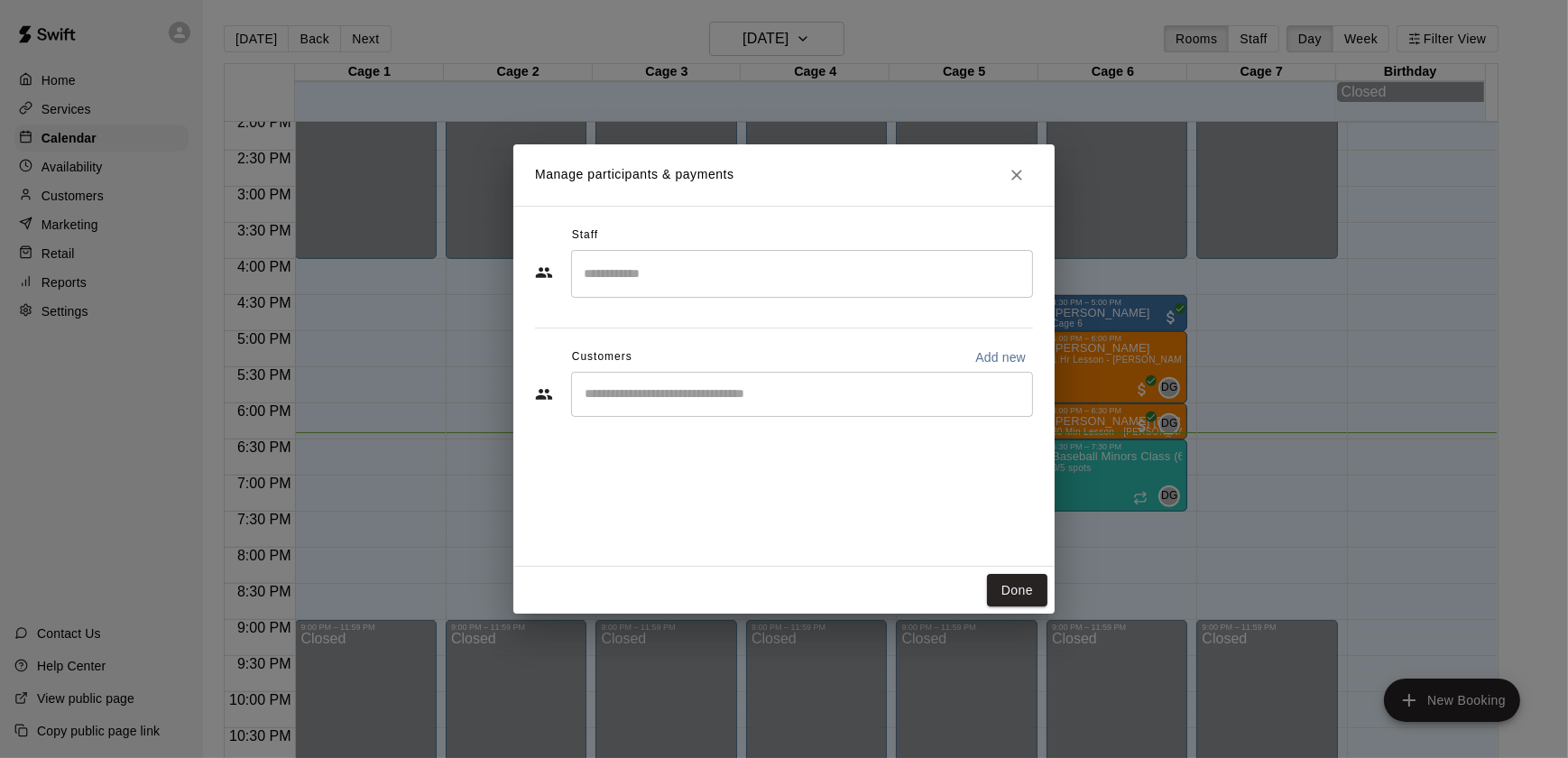
click at [608, 408] on div "​" at bounding box center [802, 394] width 462 height 45
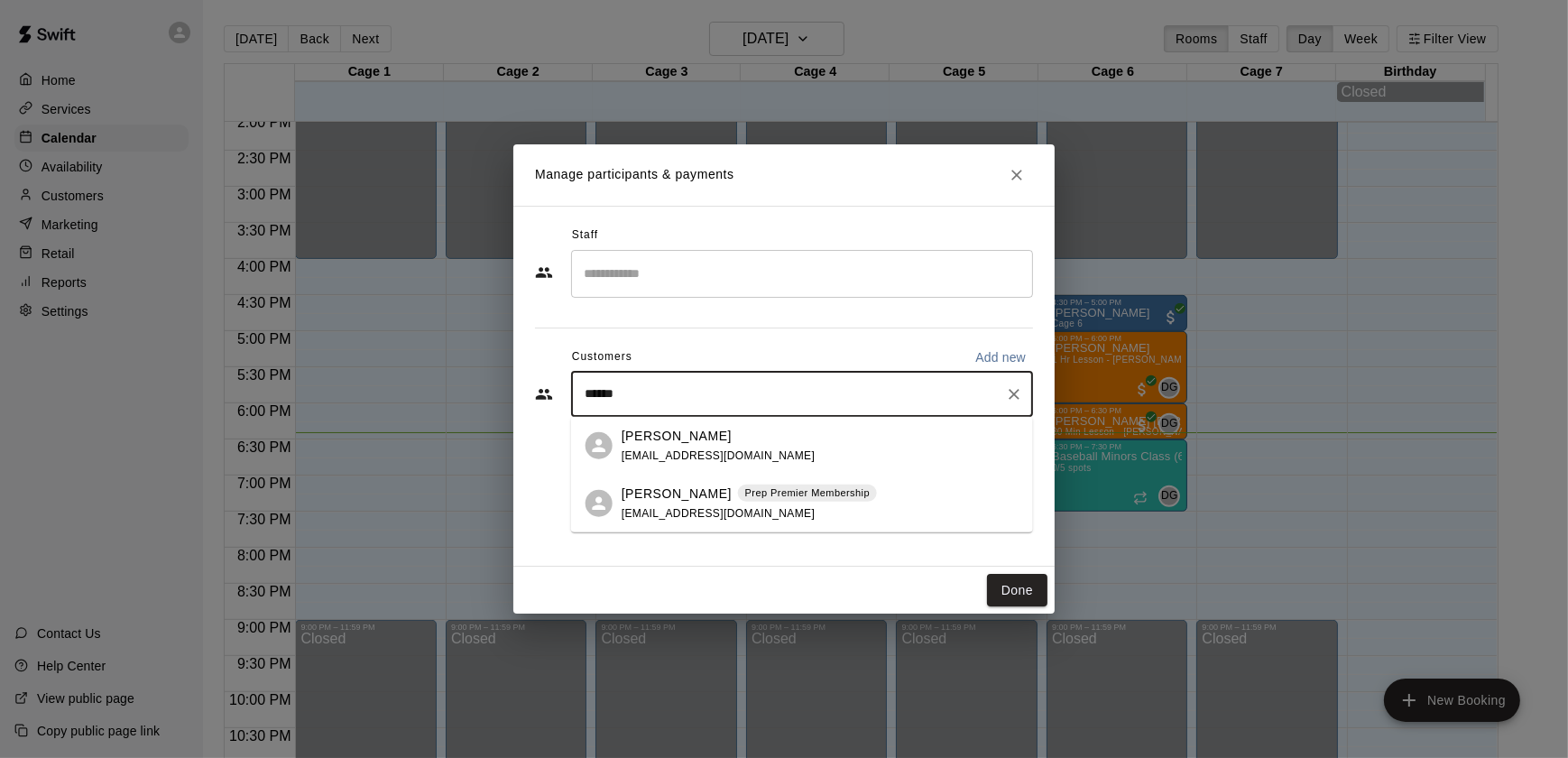
type input "*******"
click at [650, 451] on span "joshrdebo@gmail.com" at bounding box center [718, 455] width 194 height 13
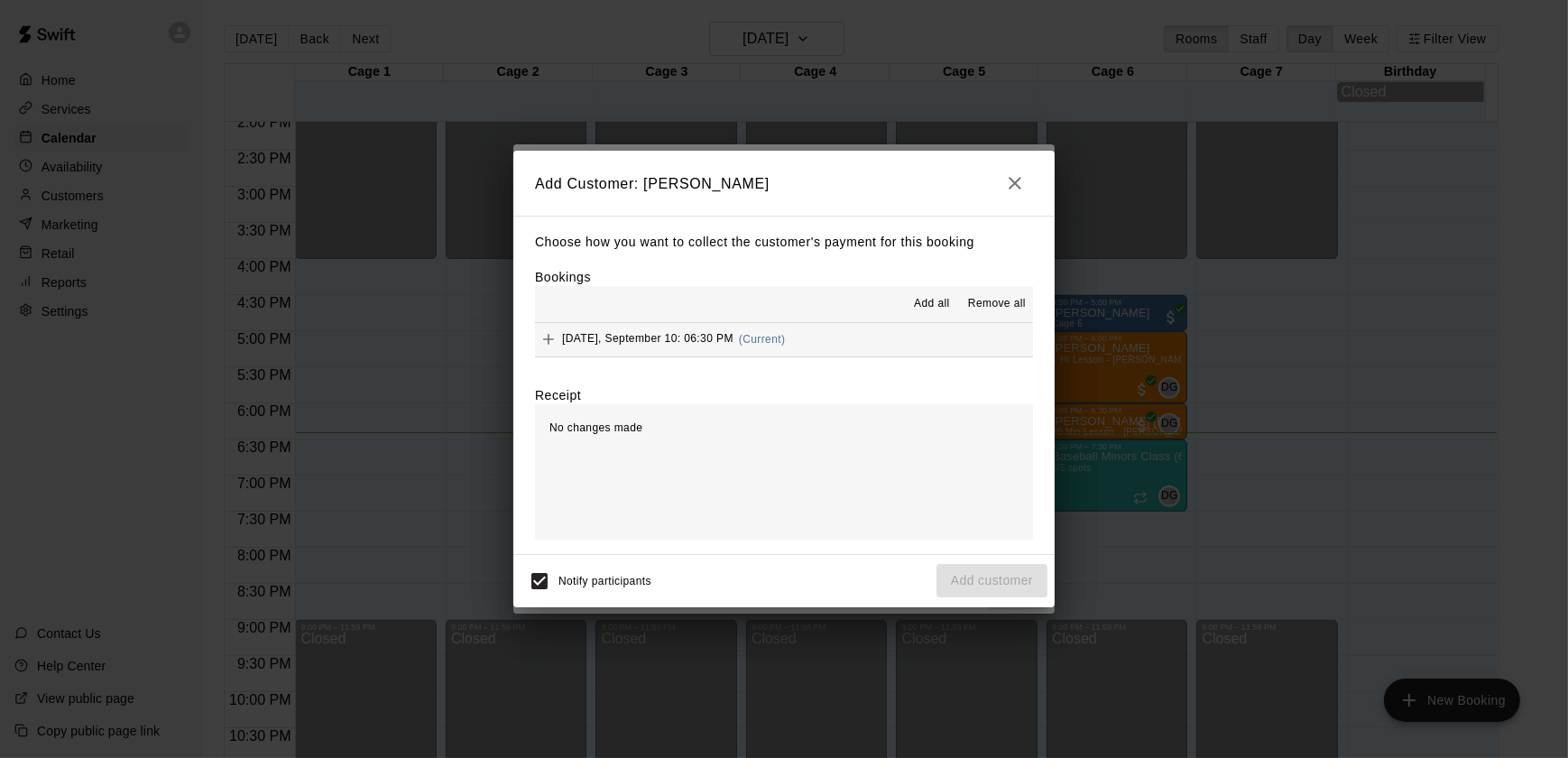
click at [696, 342] on span "Wednesday, September 10: 06:30 PM" at bounding box center [647, 339] width 171 height 13
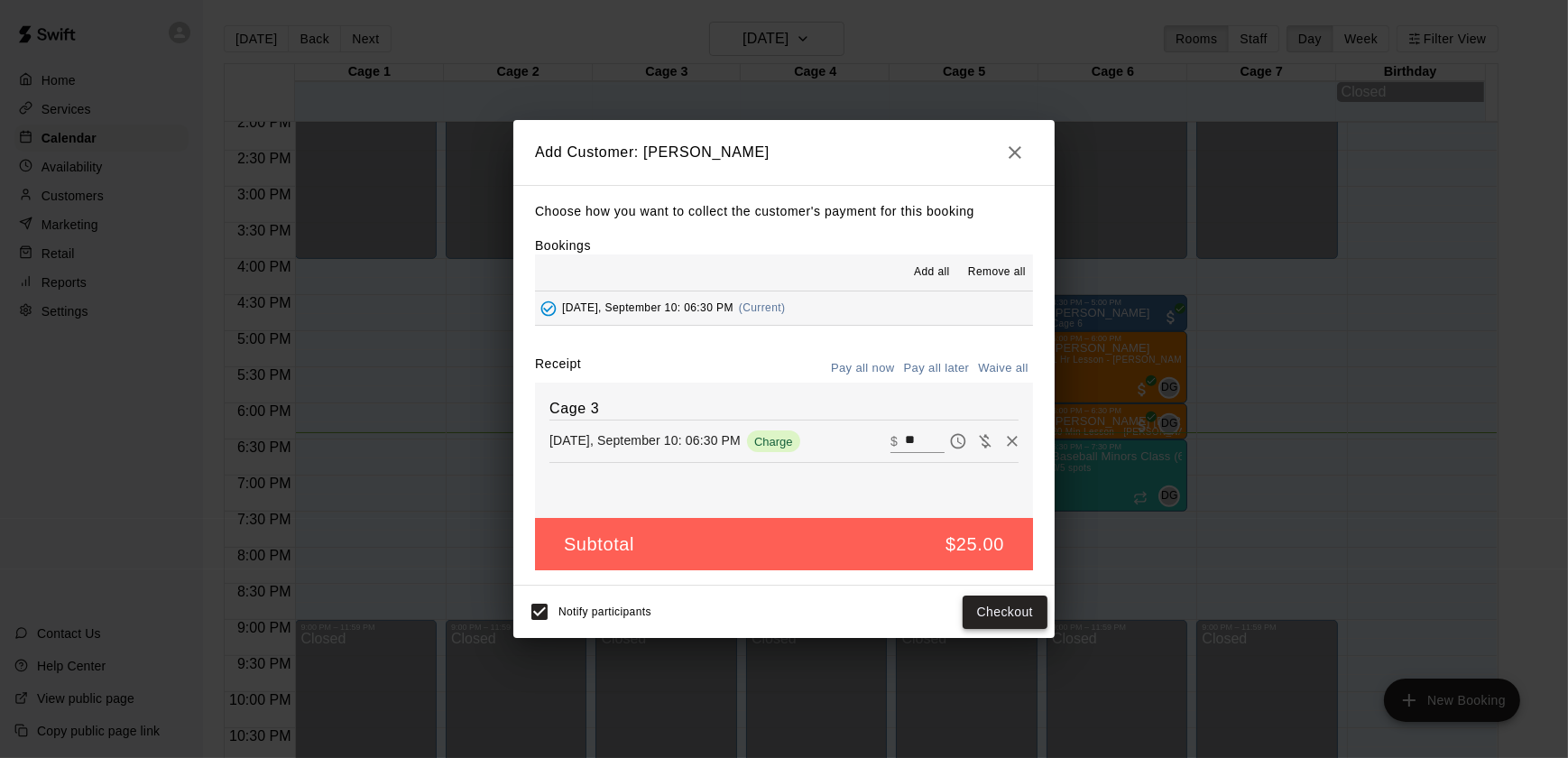
click at [1001, 601] on button "Checkout" at bounding box center [1005, 613] width 85 height 33
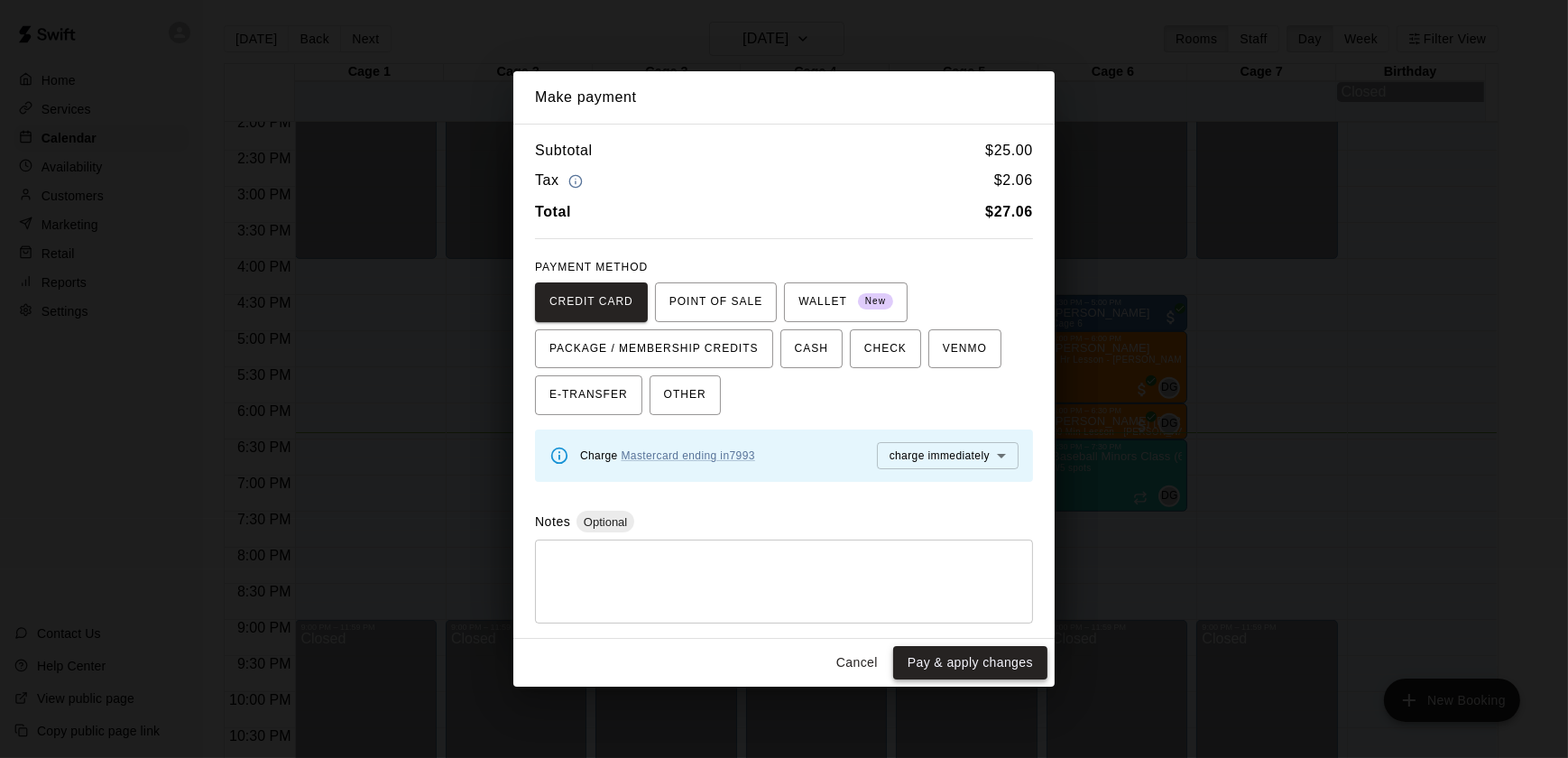
click at [950, 664] on button "Pay & apply changes" at bounding box center [970, 663] width 155 height 33
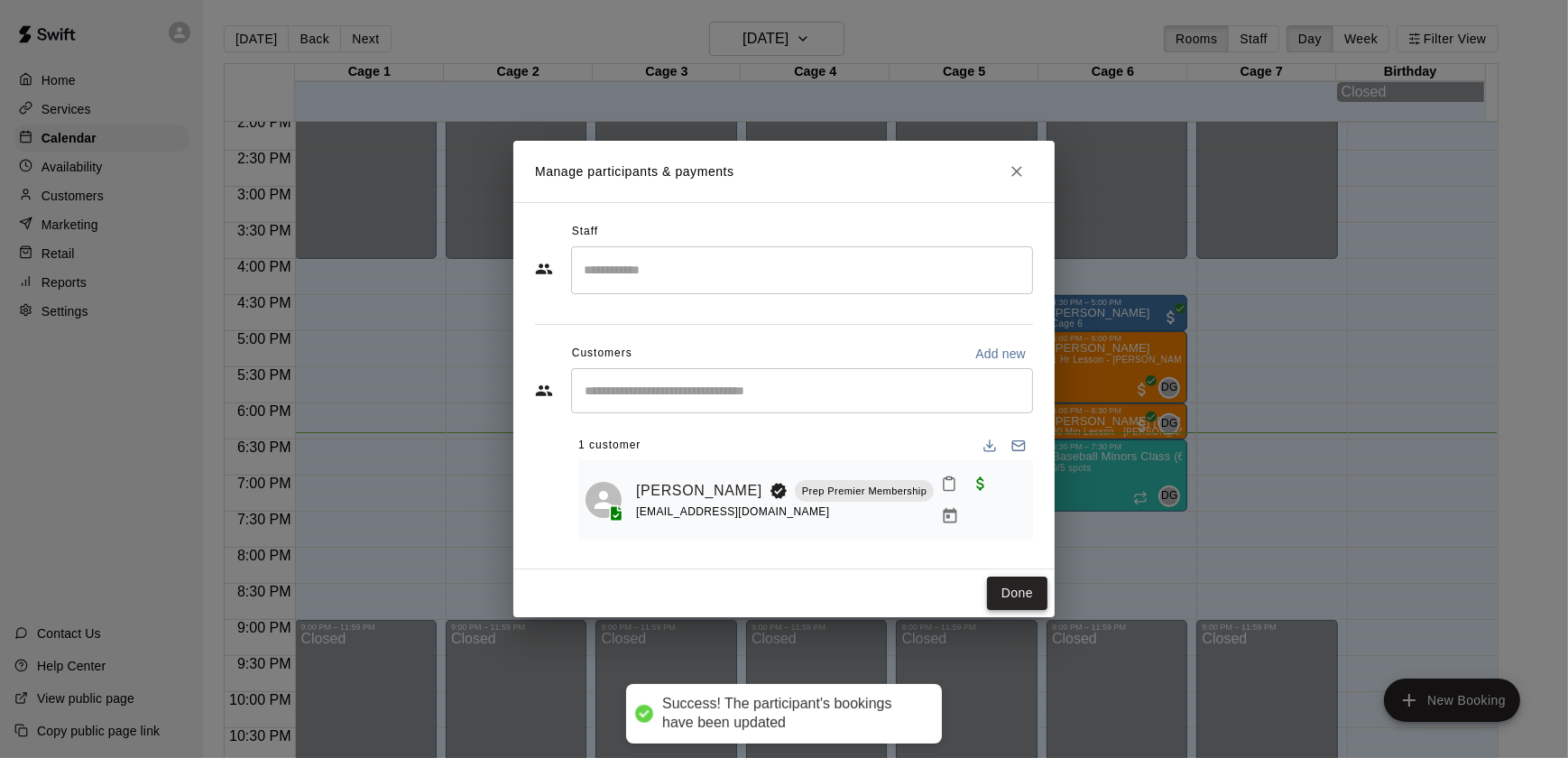
click at [1010, 600] on button "Done" at bounding box center [1018, 593] width 61 height 33
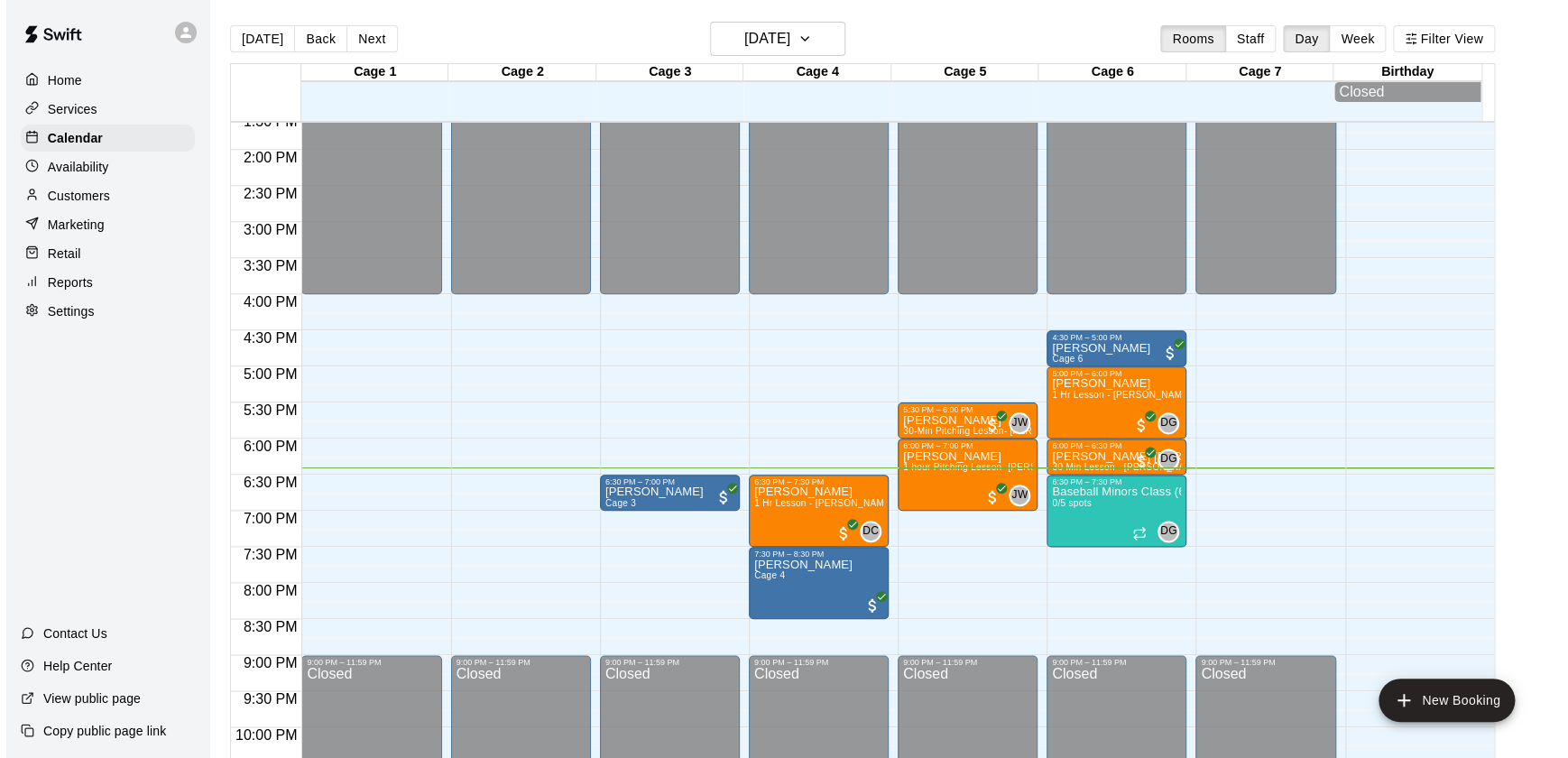
scroll to position [984, 0]
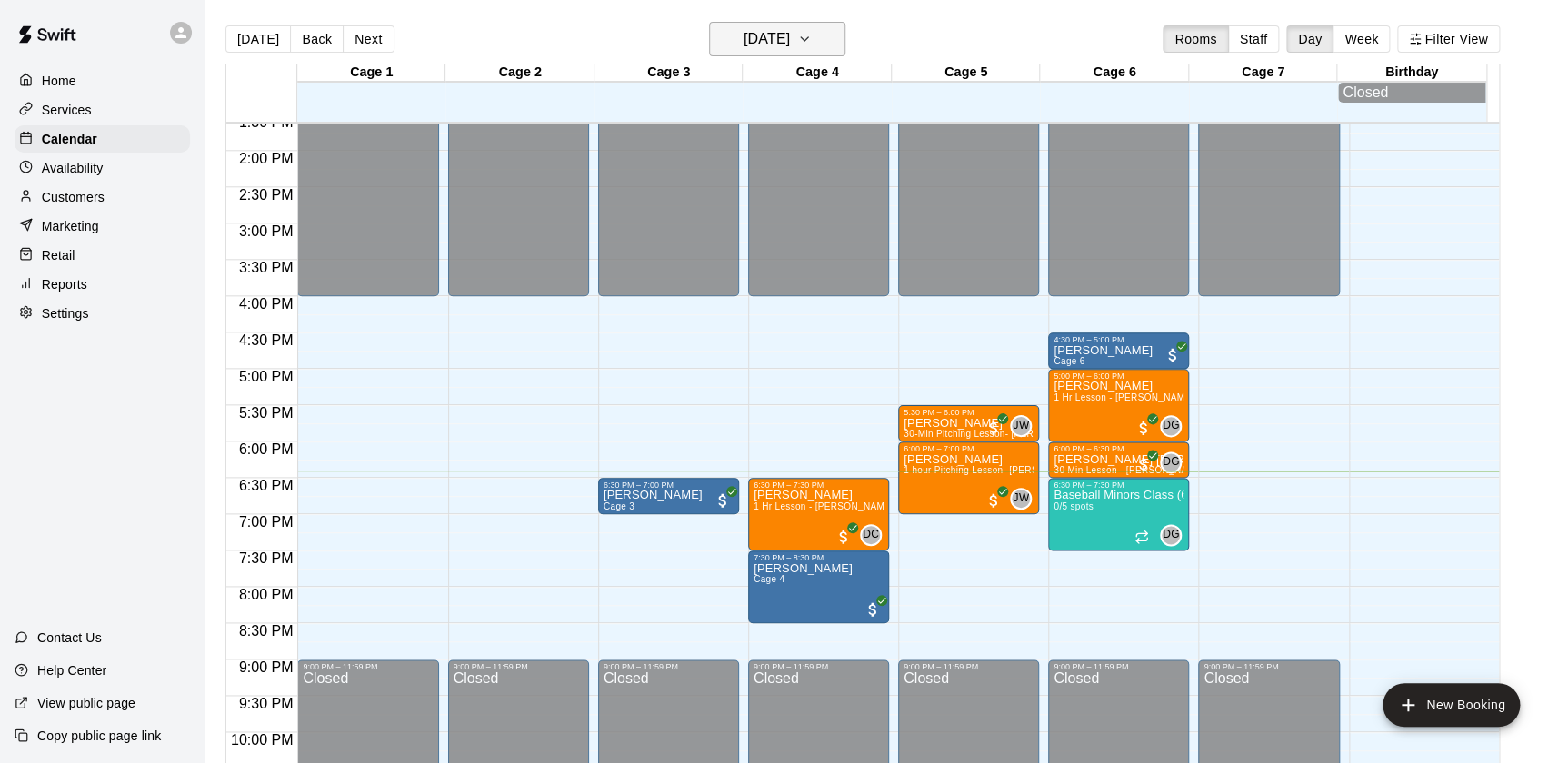
click at [789, 34] on h6 "[DATE]" at bounding box center [767, 38] width 46 height 25
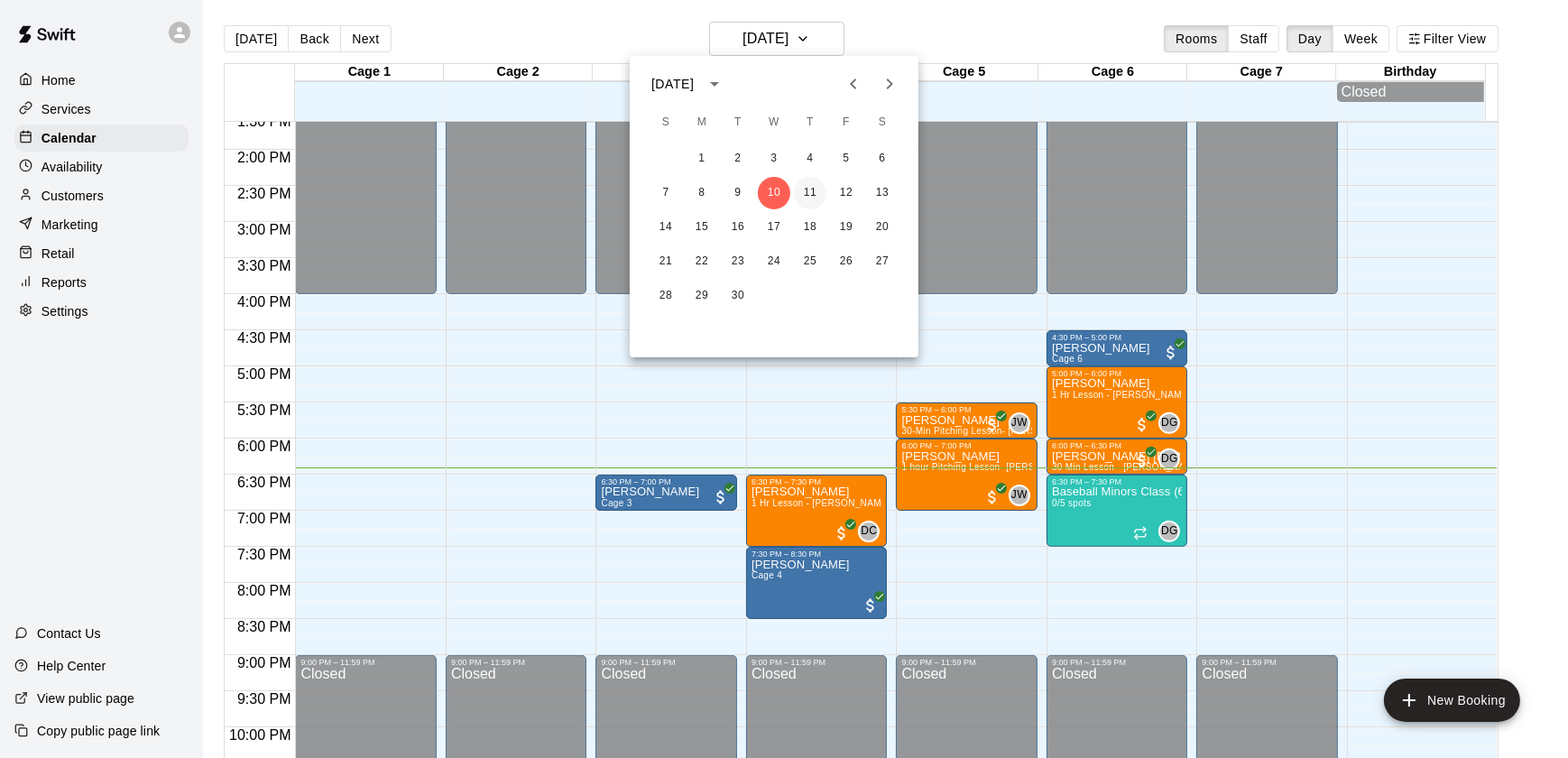
click at [798, 201] on button "11" at bounding box center [810, 192] width 32 height 32
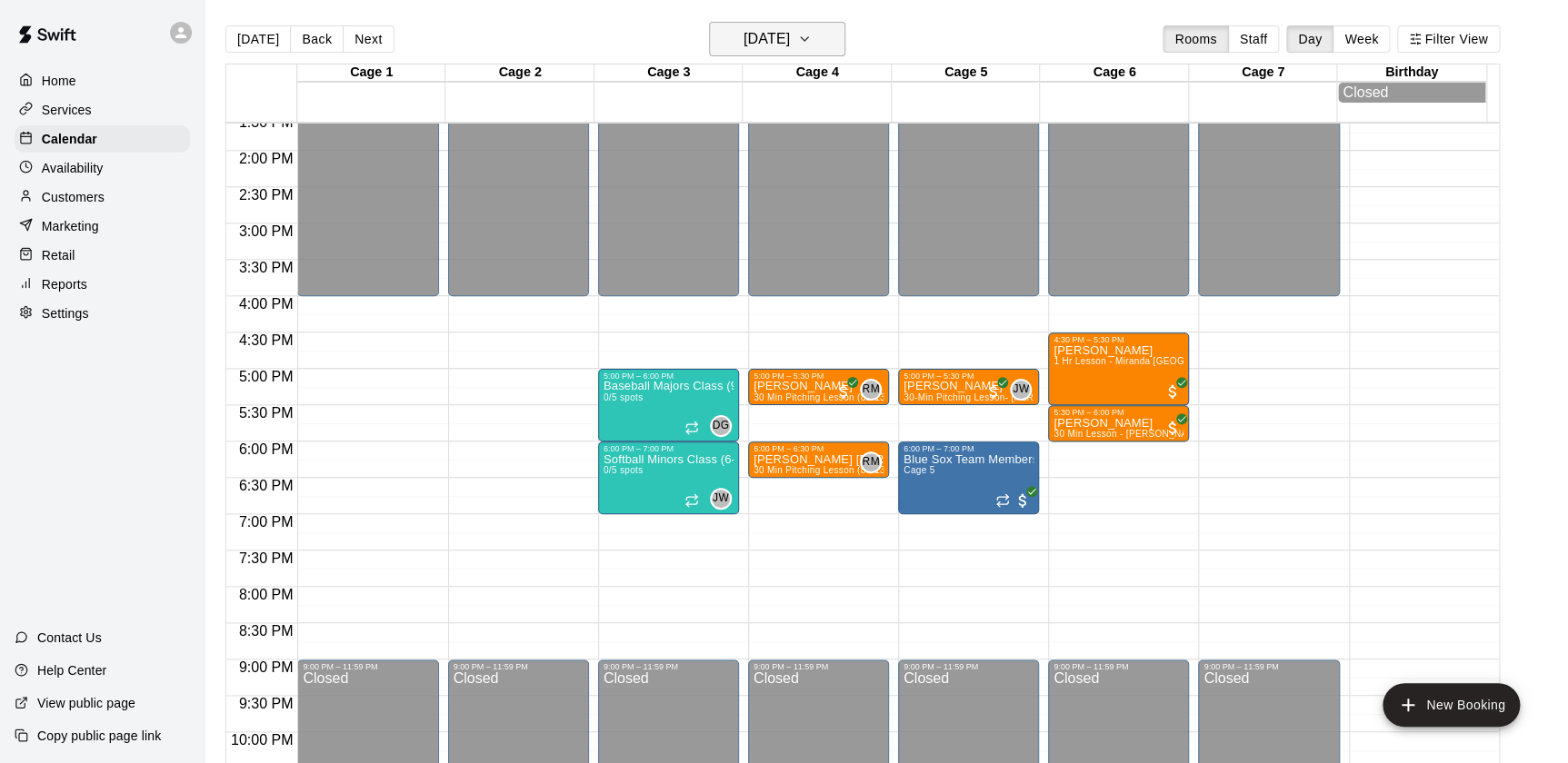
click at [745, 44] on h6 "Thursday Sep 11" at bounding box center [767, 38] width 46 height 25
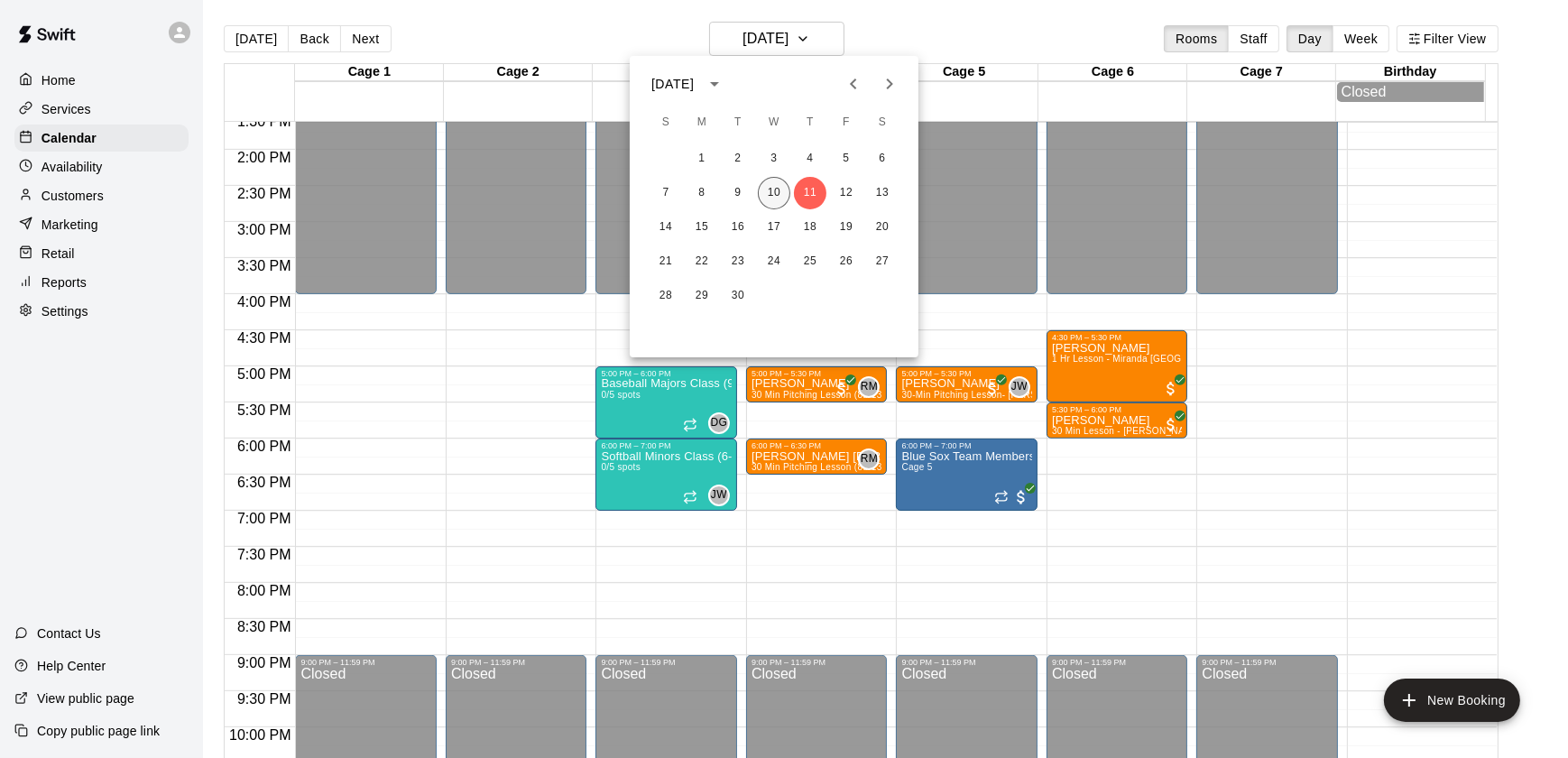
click at [776, 202] on button "10" at bounding box center [773, 192] width 32 height 32
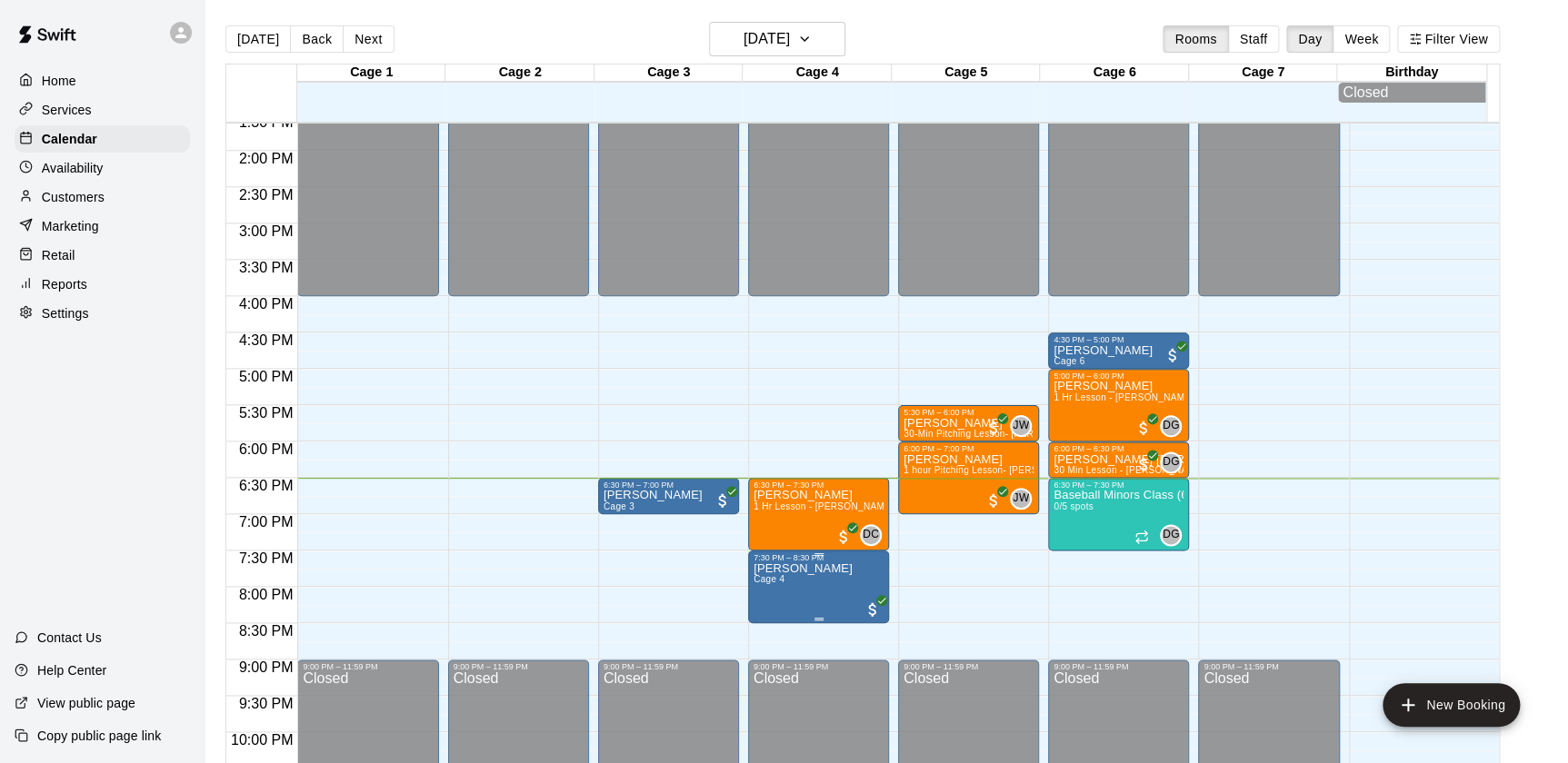
click at [802, 562] on div "7:30 PM – 8:30 PM" at bounding box center [818, 558] width 130 height 9
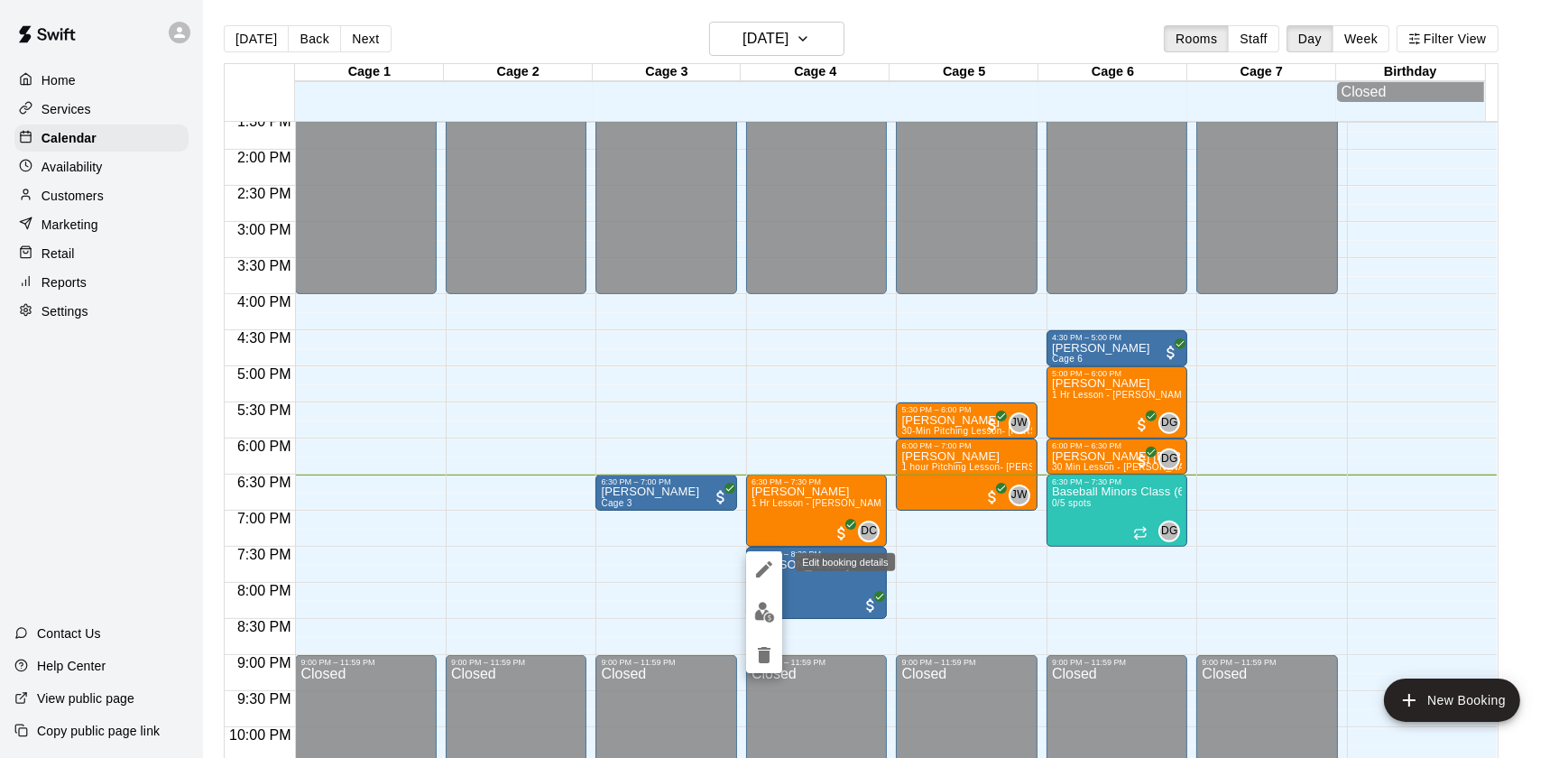
click at [754, 559] on icon "edit" at bounding box center [764, 569] width 22 height 22
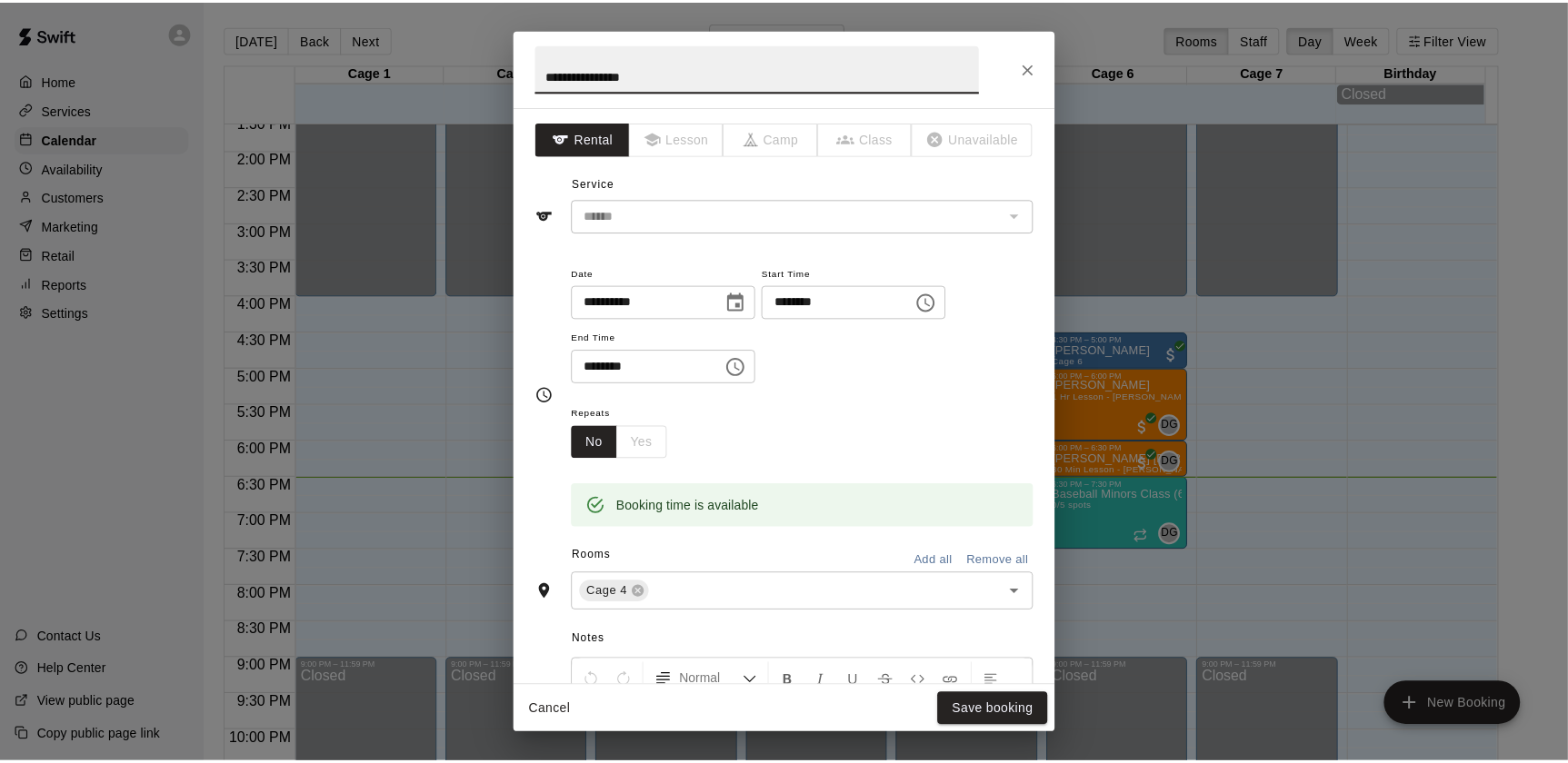
scroll to position [392, 0]
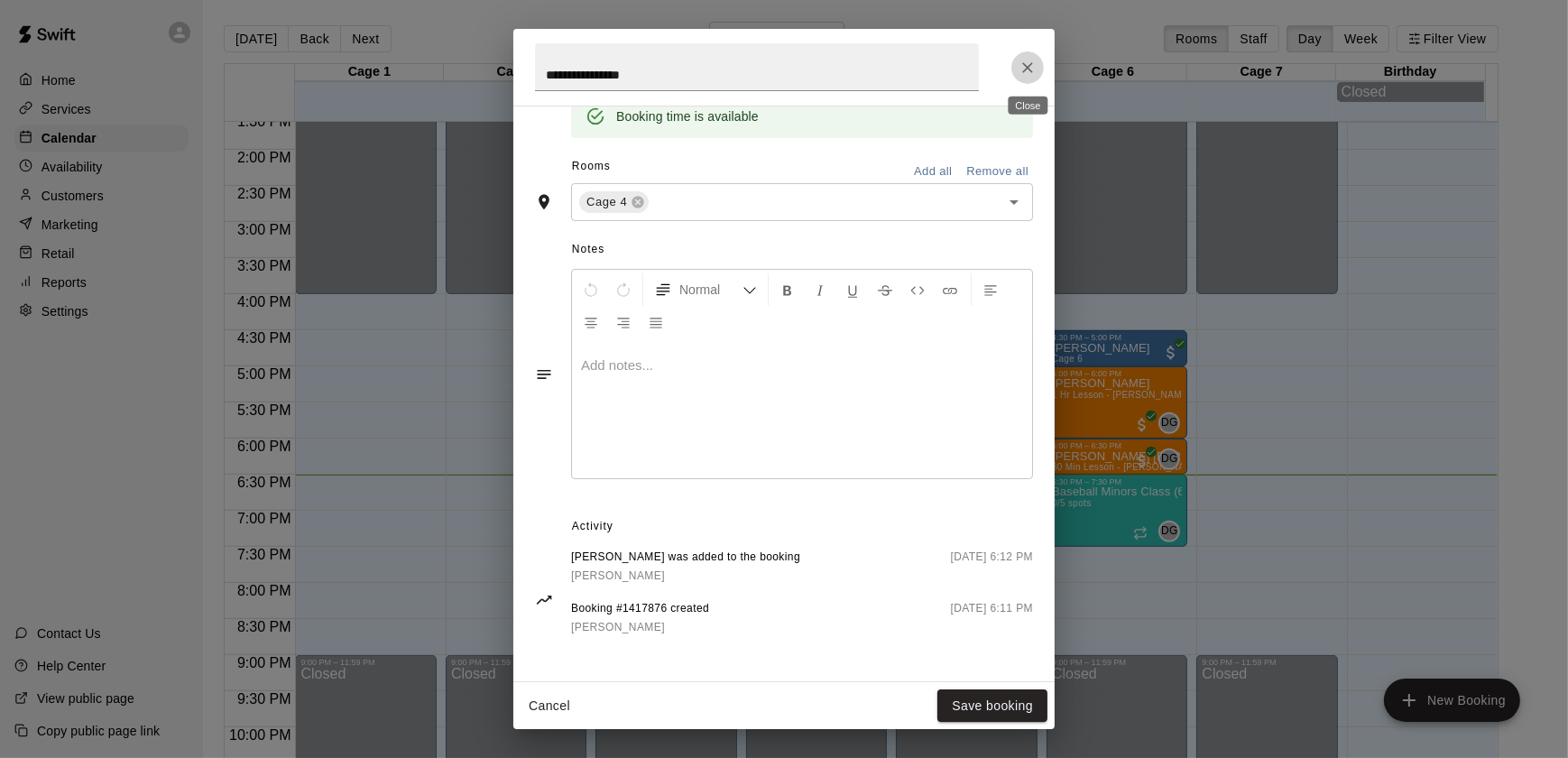
click at [1019, 60] on icon "Close" at bounding box center [1028, 68] width 18 height 18
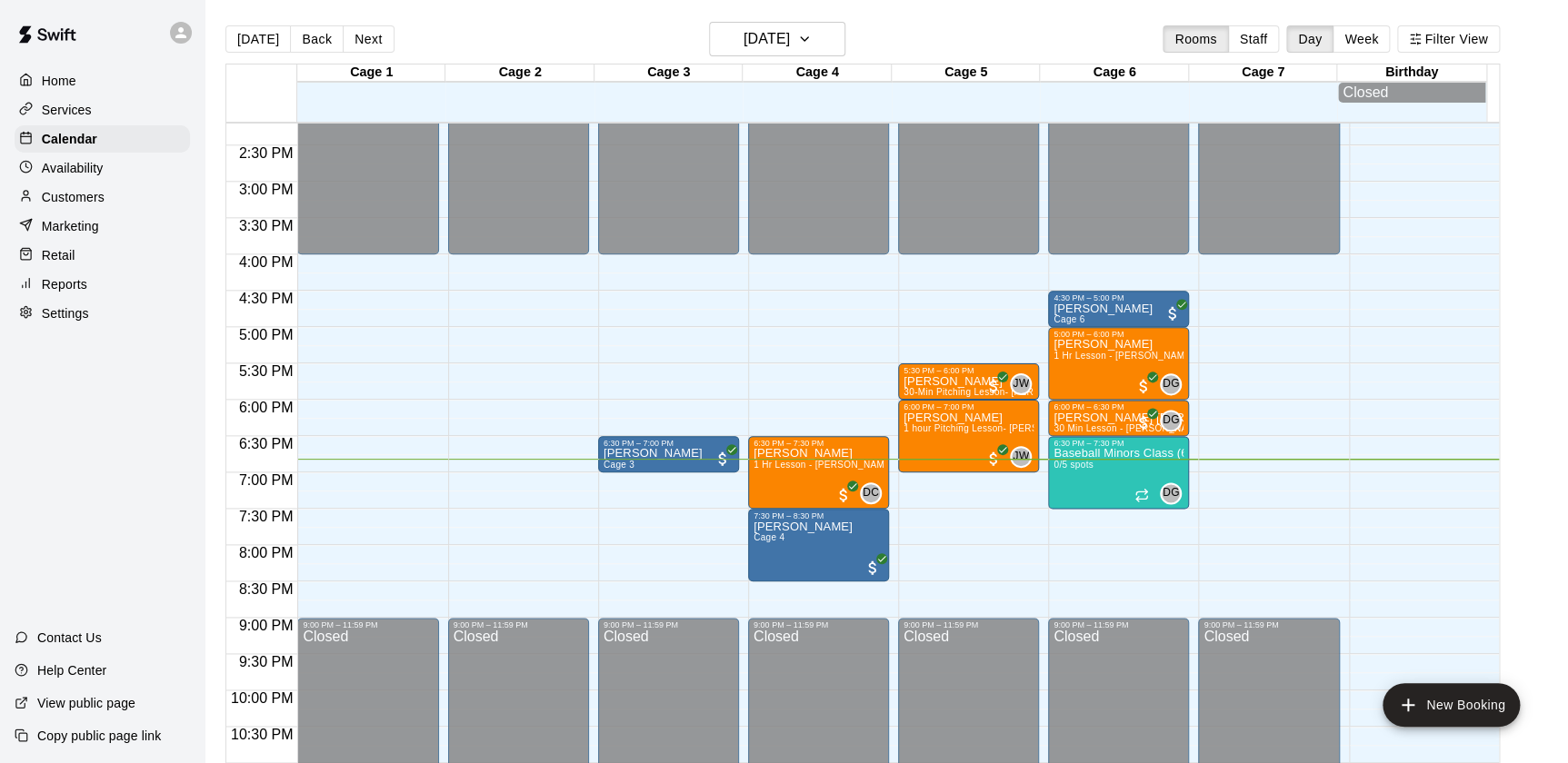
scroll to position [1032, 0]
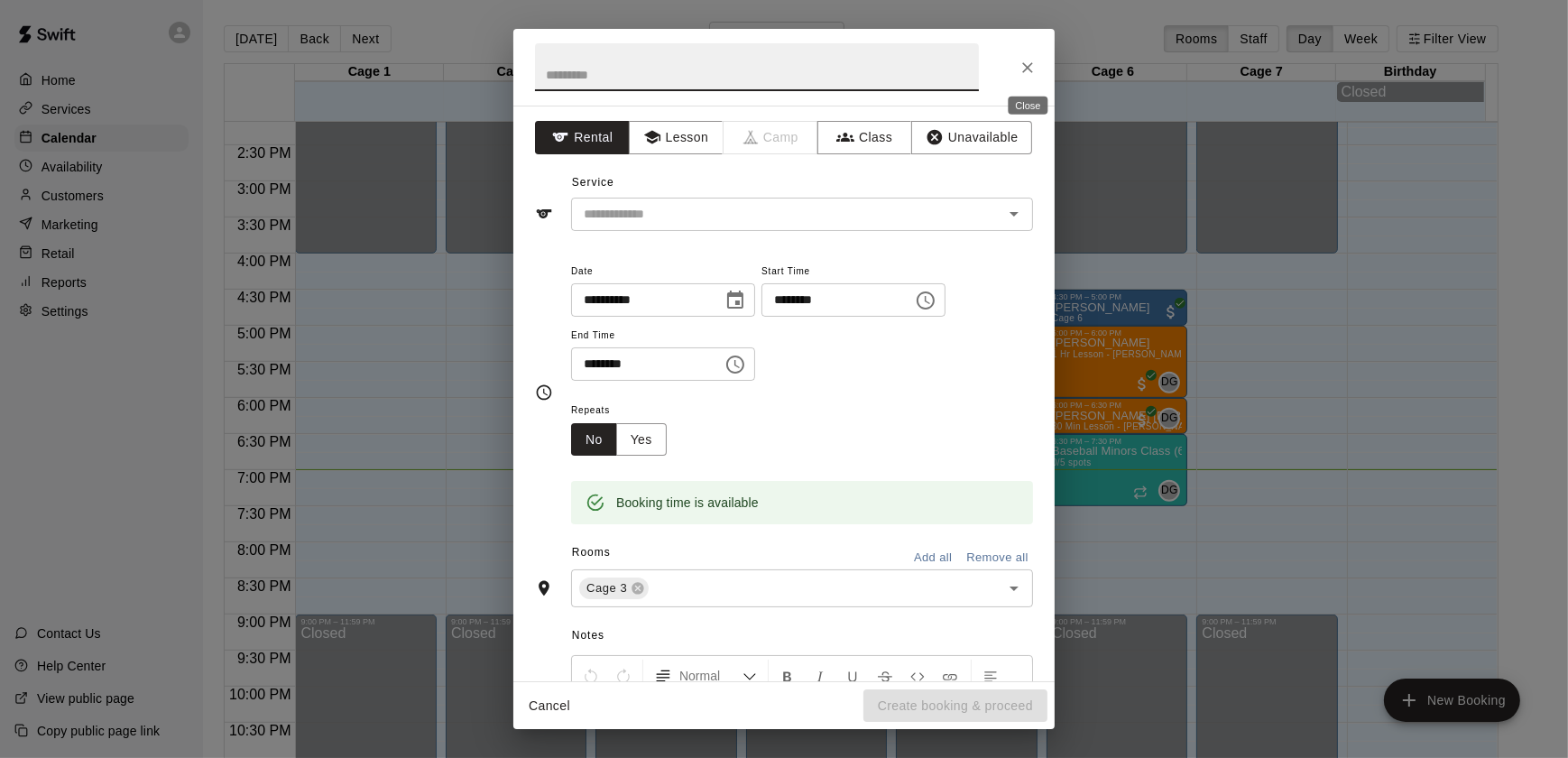
click at [1015, 61] on button "Close" at bounding box center [1027, 67] width 32 height 32
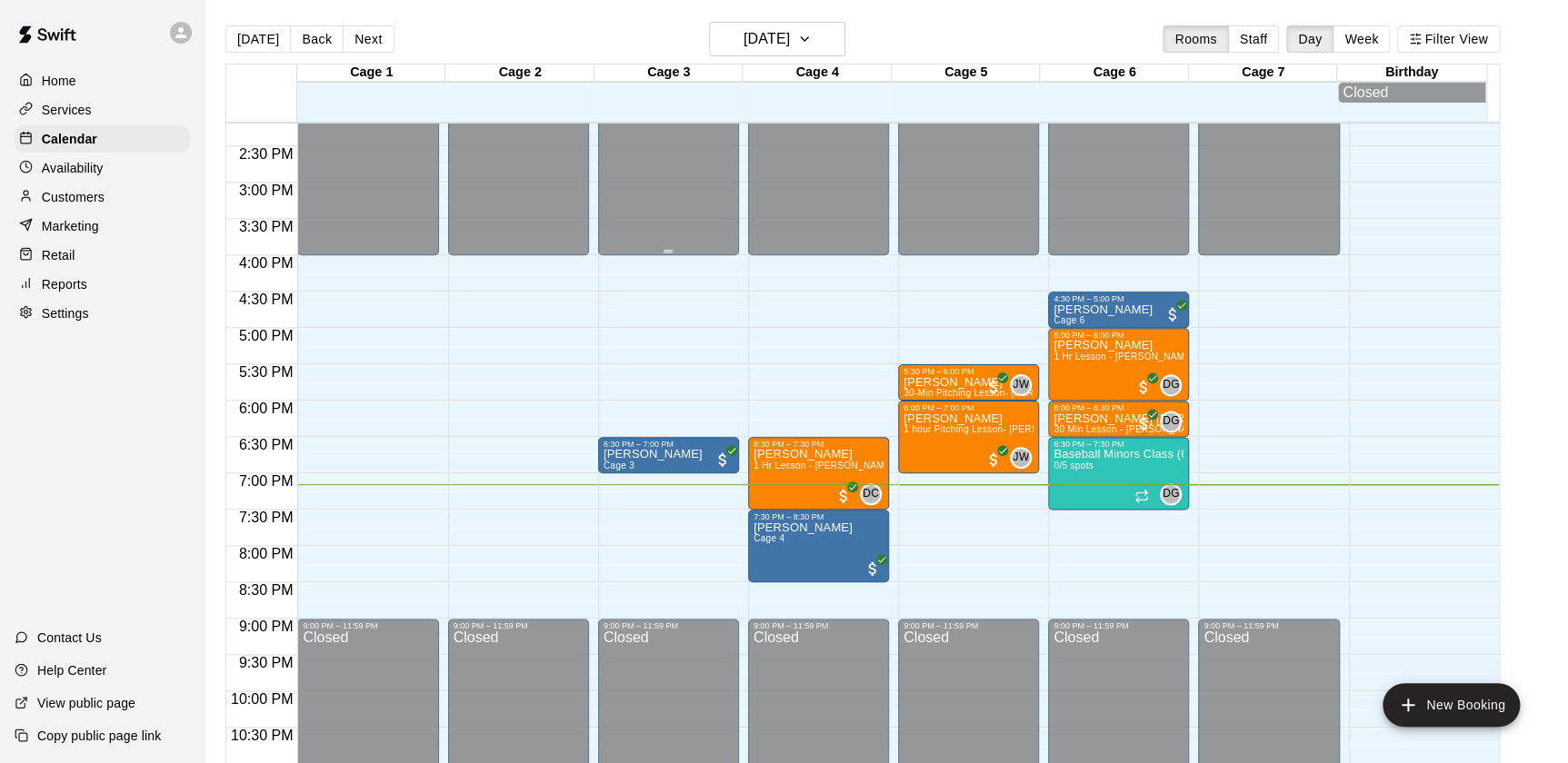
drag, startPoint x: 705, startPoint y: 178, endPoint x: 689, endPoint y: 174, distance: 16.5
click at [80, 110] on p "Services" at bounding box center [67, 110] width 50 height 19
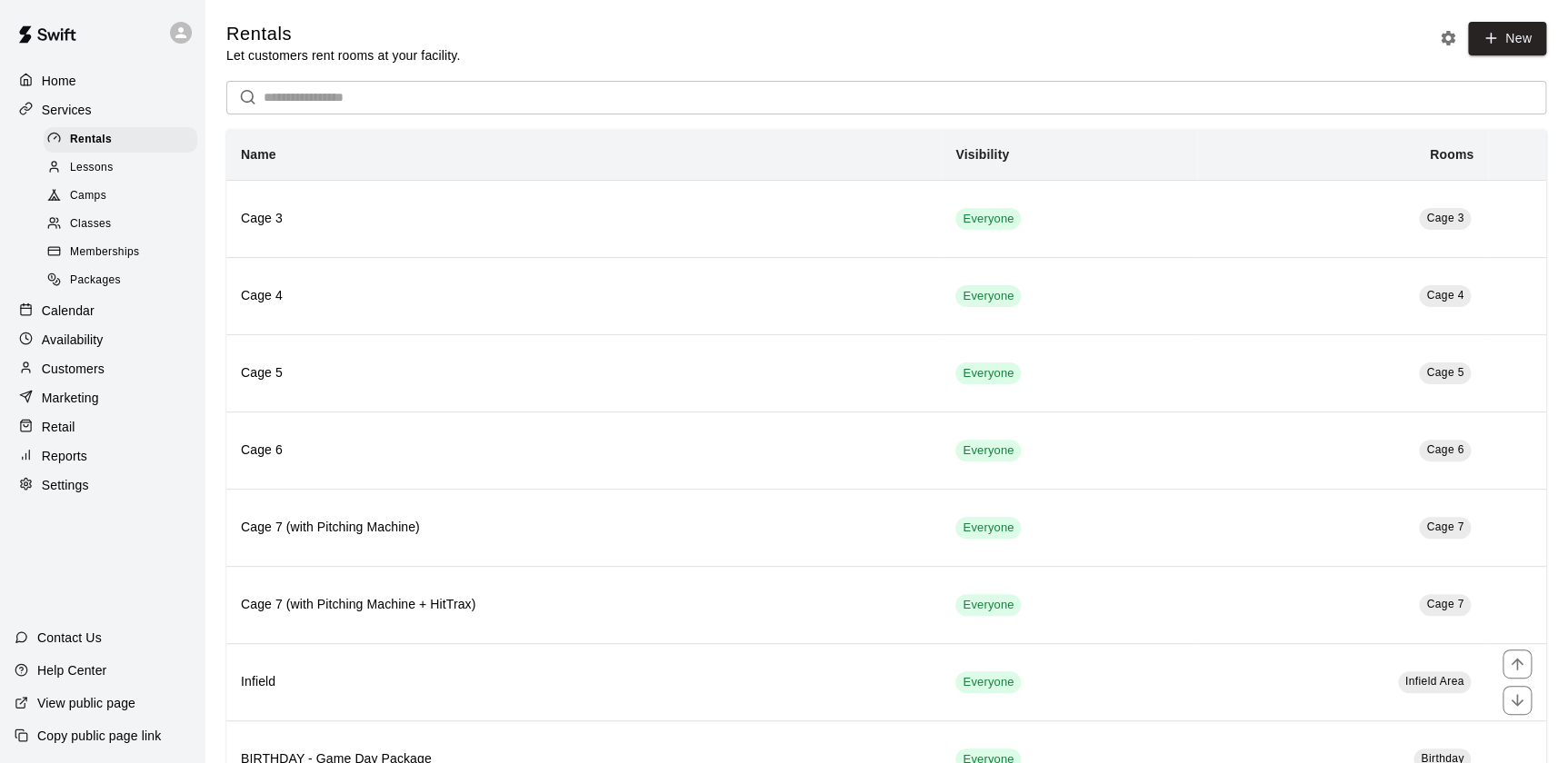
scroll to position [223, 0]
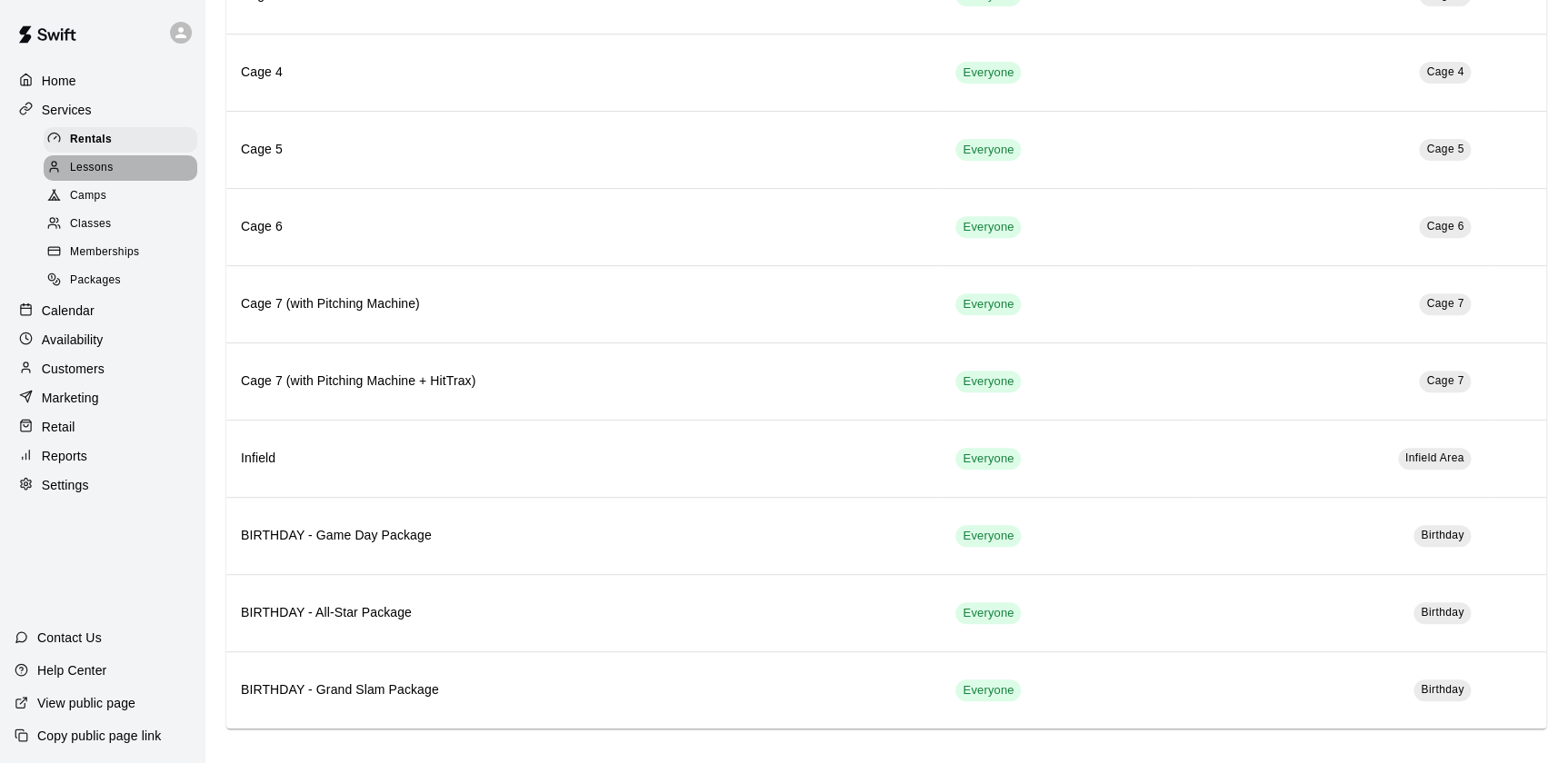
click at [100, 169] on span "Lessons" at bounding box center [92, 169] width 44 height 19
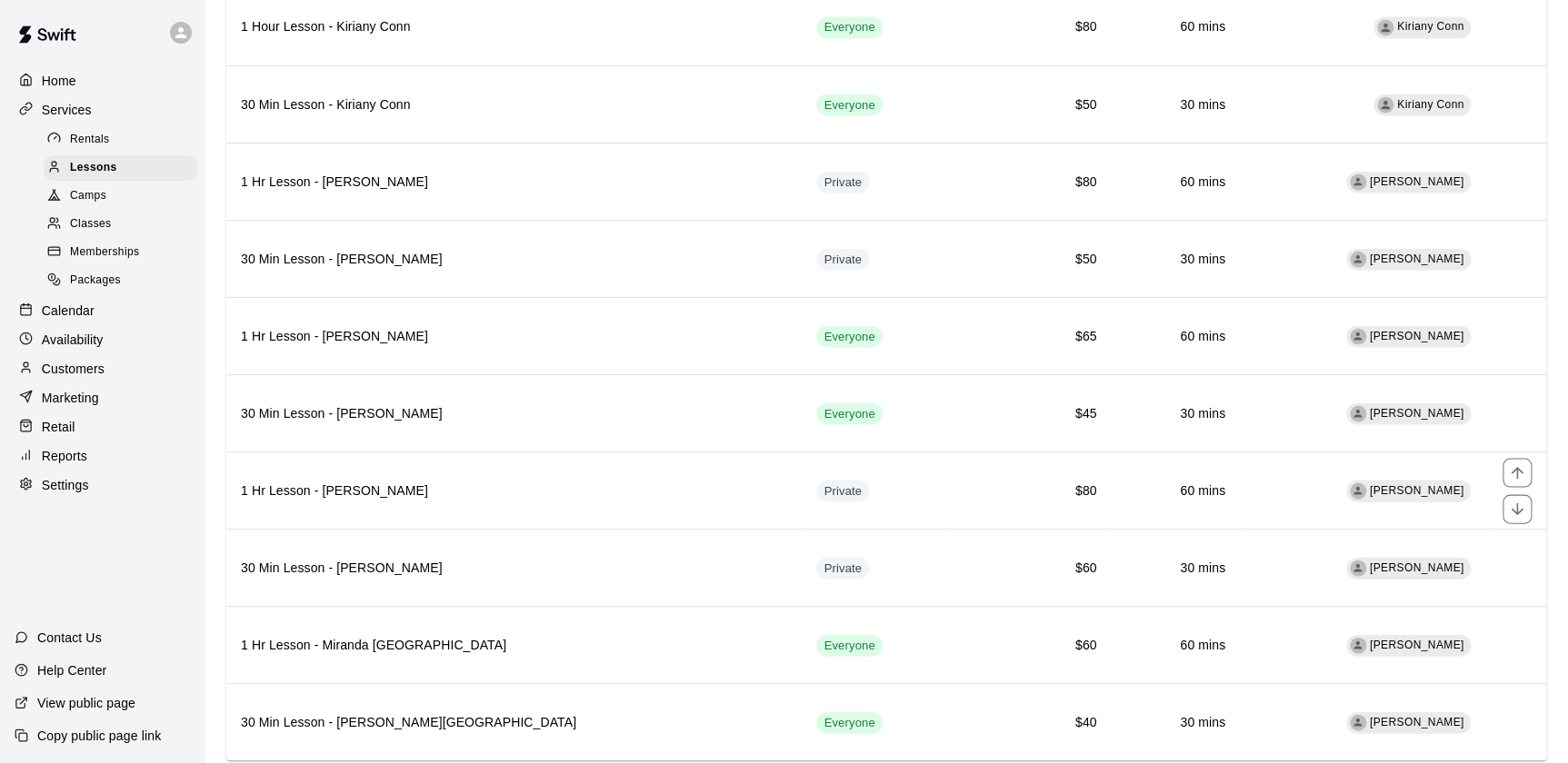
scroll to position [1657, 0]
click at [82, 336] on div "Availability" at bounding box center [102, 339] width 175 height 27
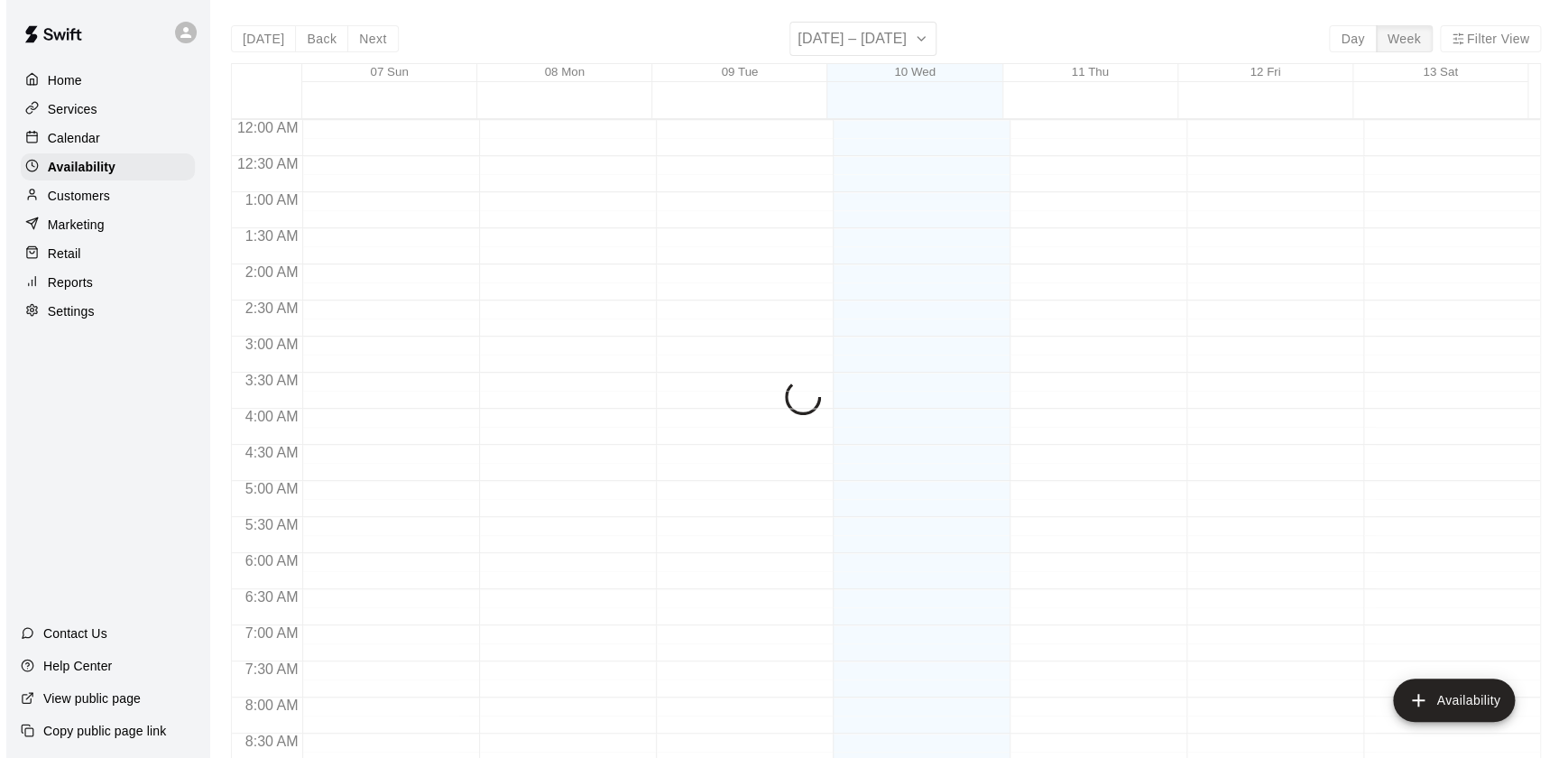
scroll to position [1074, 0]
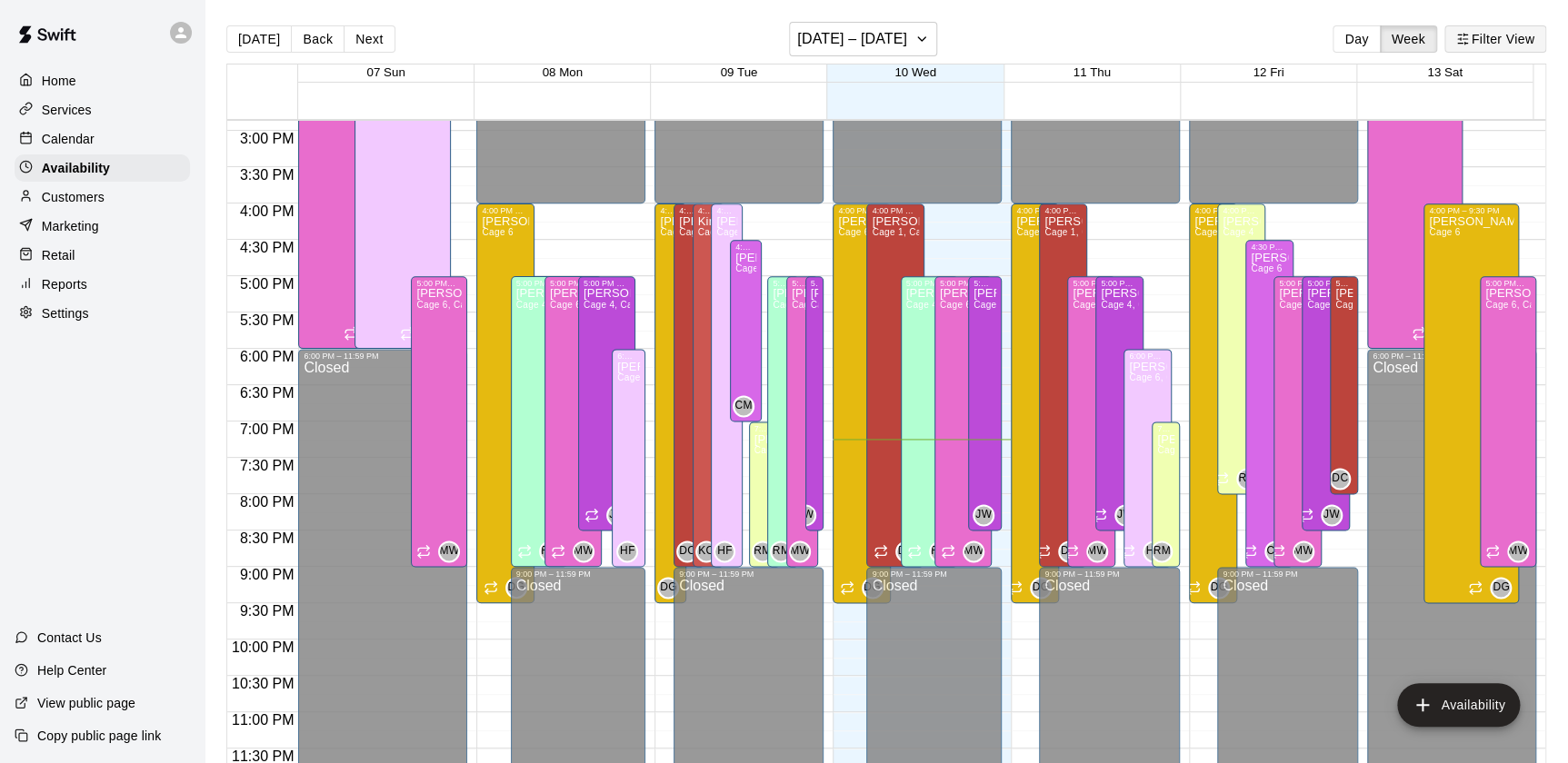
click at [1497, 39] on button "Filter View" at bounding box center [1495, 38] width 102 height 27
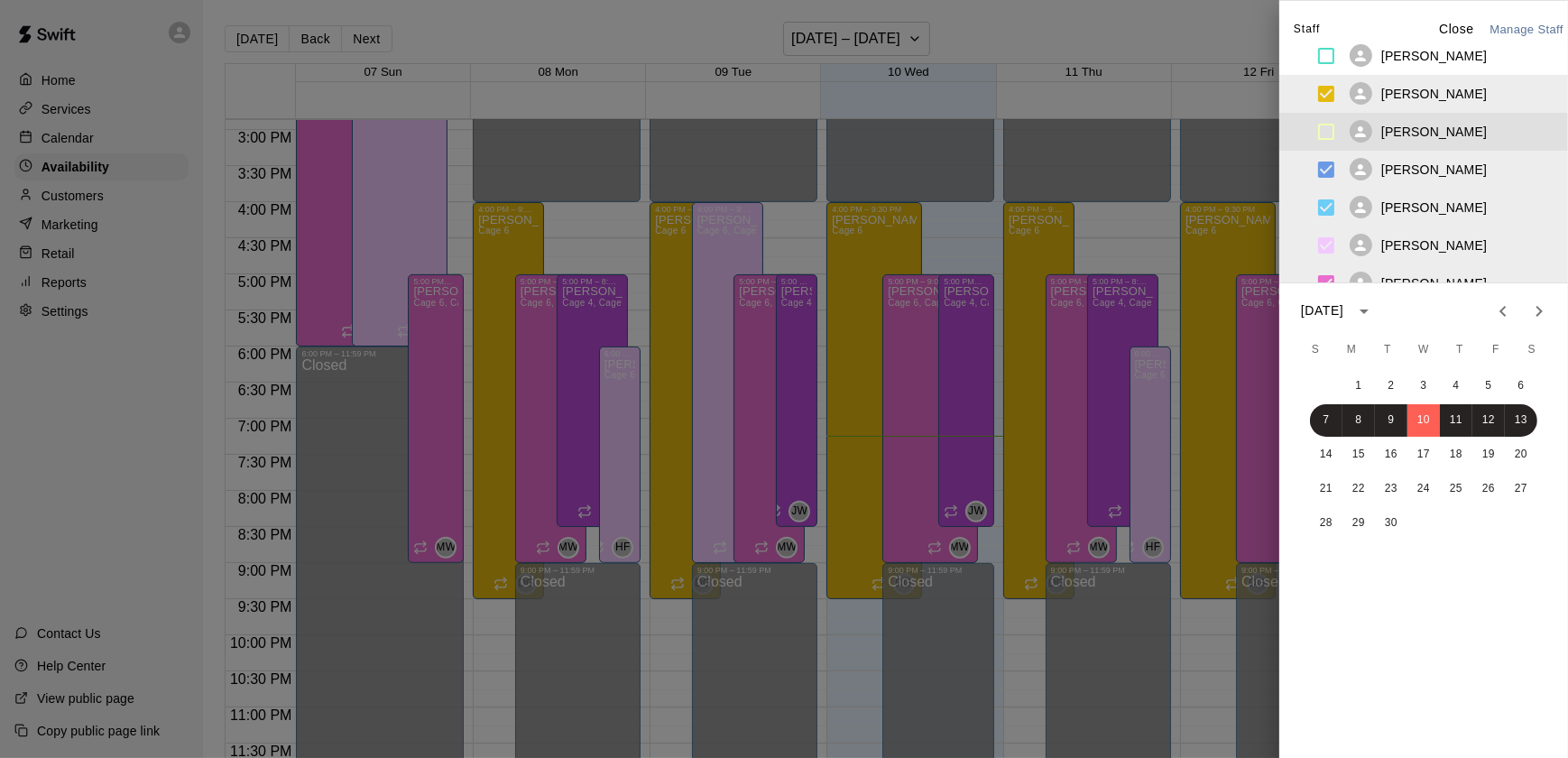
scroll to position [387, 0]
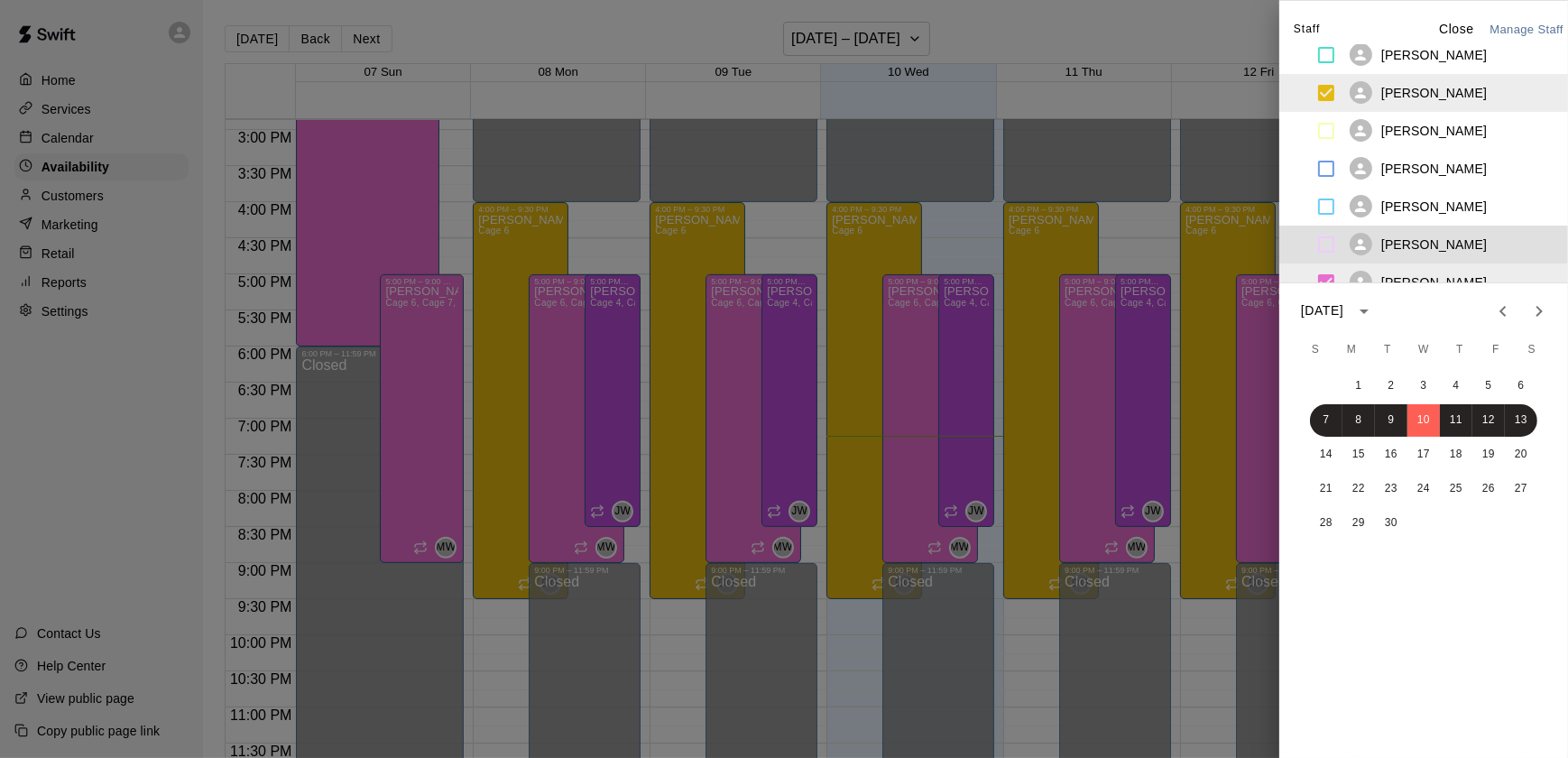
click at [1323, 283] on div "September 2025 S M T W T F S 1 2 3 4 5 6 7 8 9 10 11 12 13 14 15 16 17 18 19 20…" at bounding box center [1424, 434] width 289 height 302
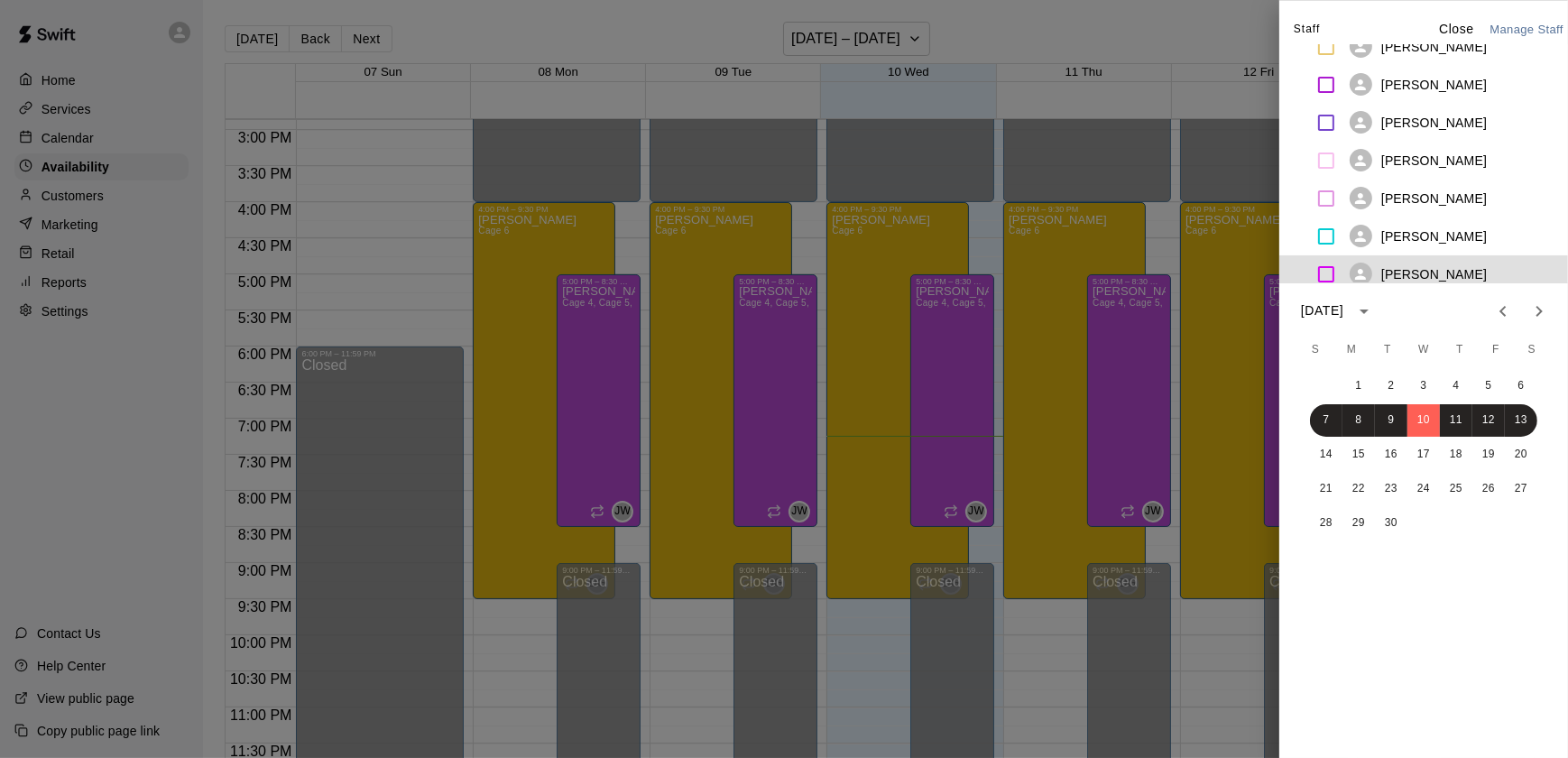
scroll to position [822, 0]
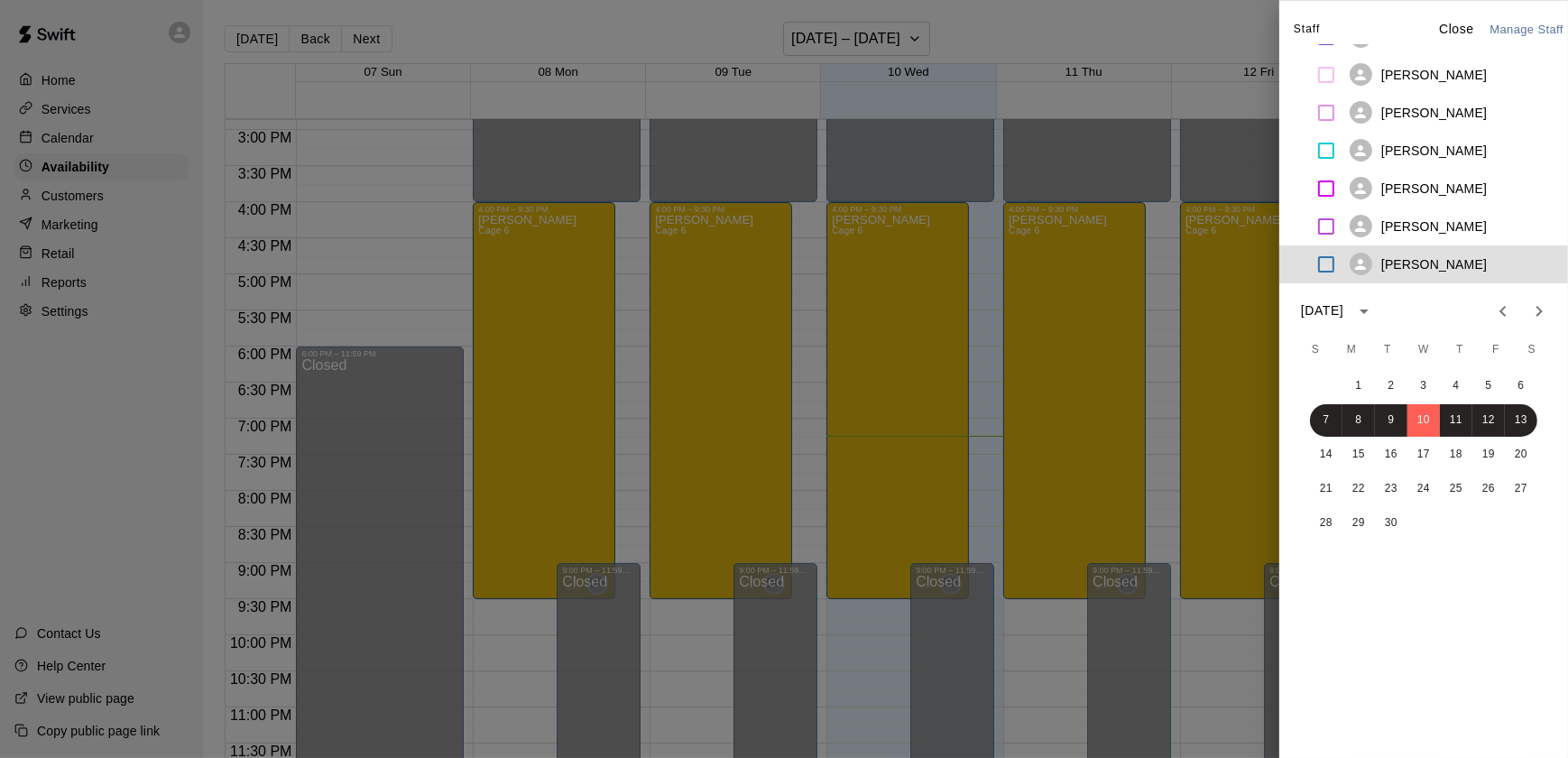
click at [1084, 108] on div at bounding box center [784, 379] width 1568 height 758
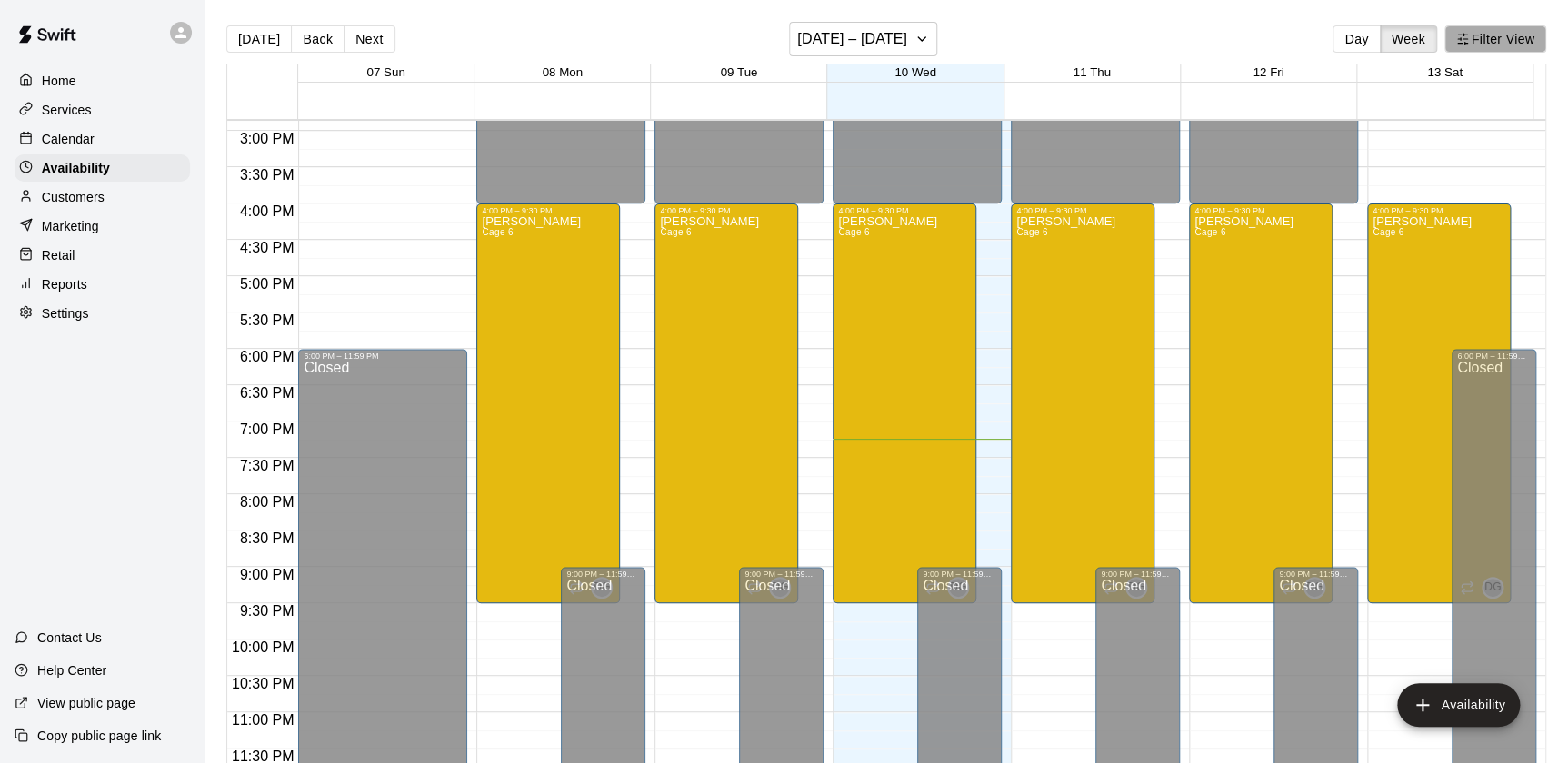
click at [1474, 34] on button "Filter View" at bounding box center [1495, 38] width 102 height 27
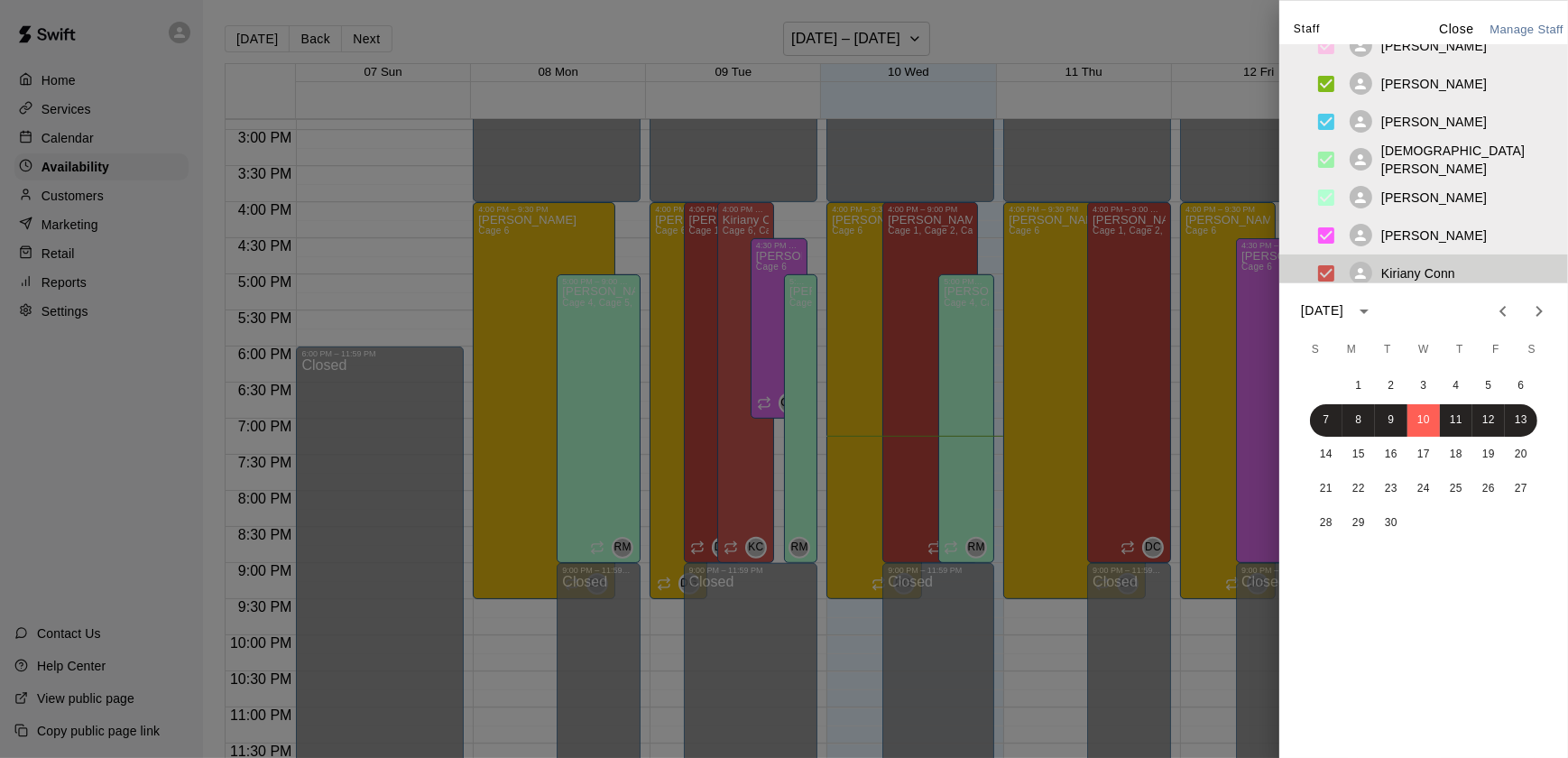
scroll to position [0, 0]
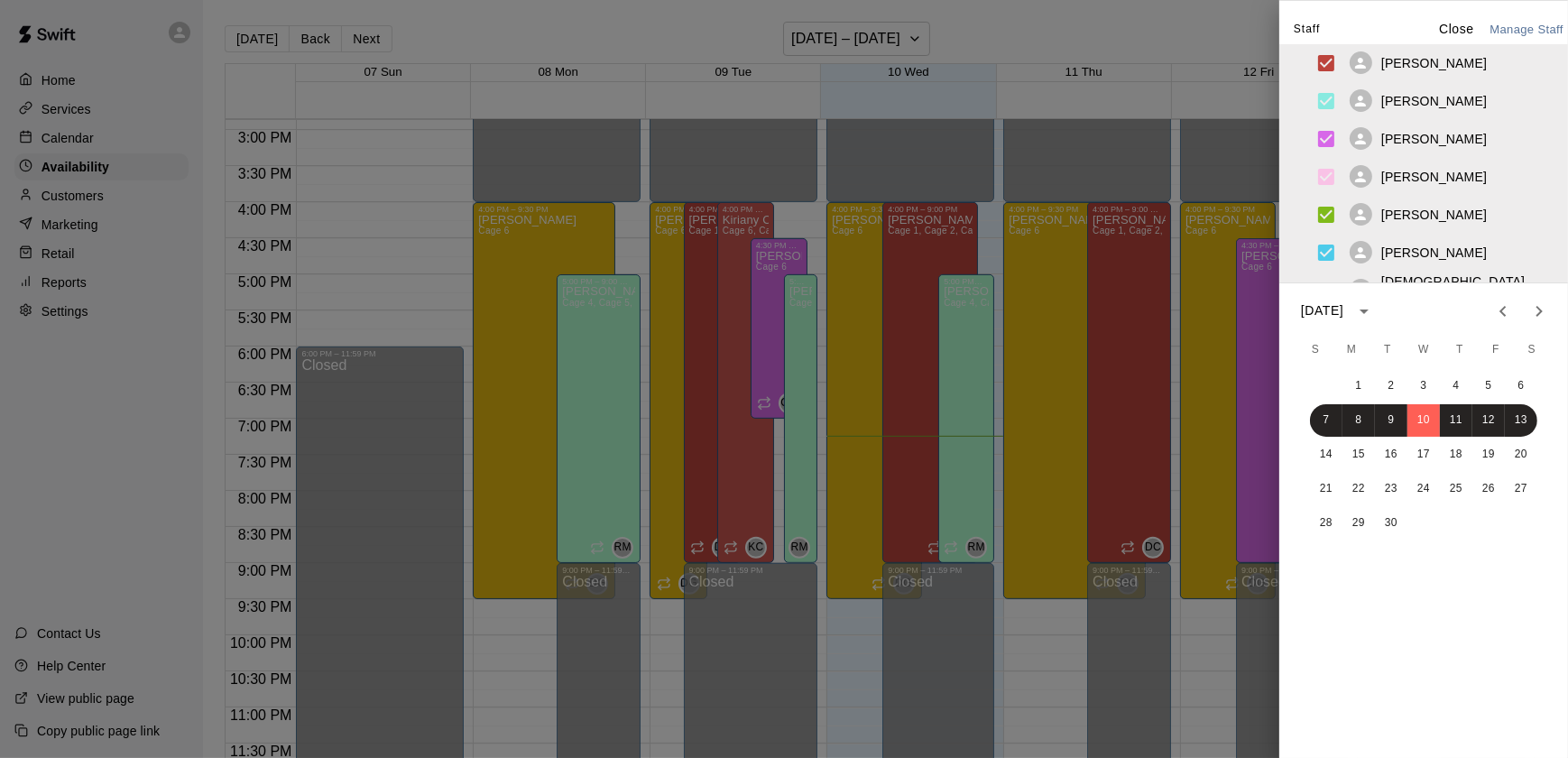
click at [1424, 112] on div "Sam Landry" at bounding box center [1435, 100] width 254 height 38
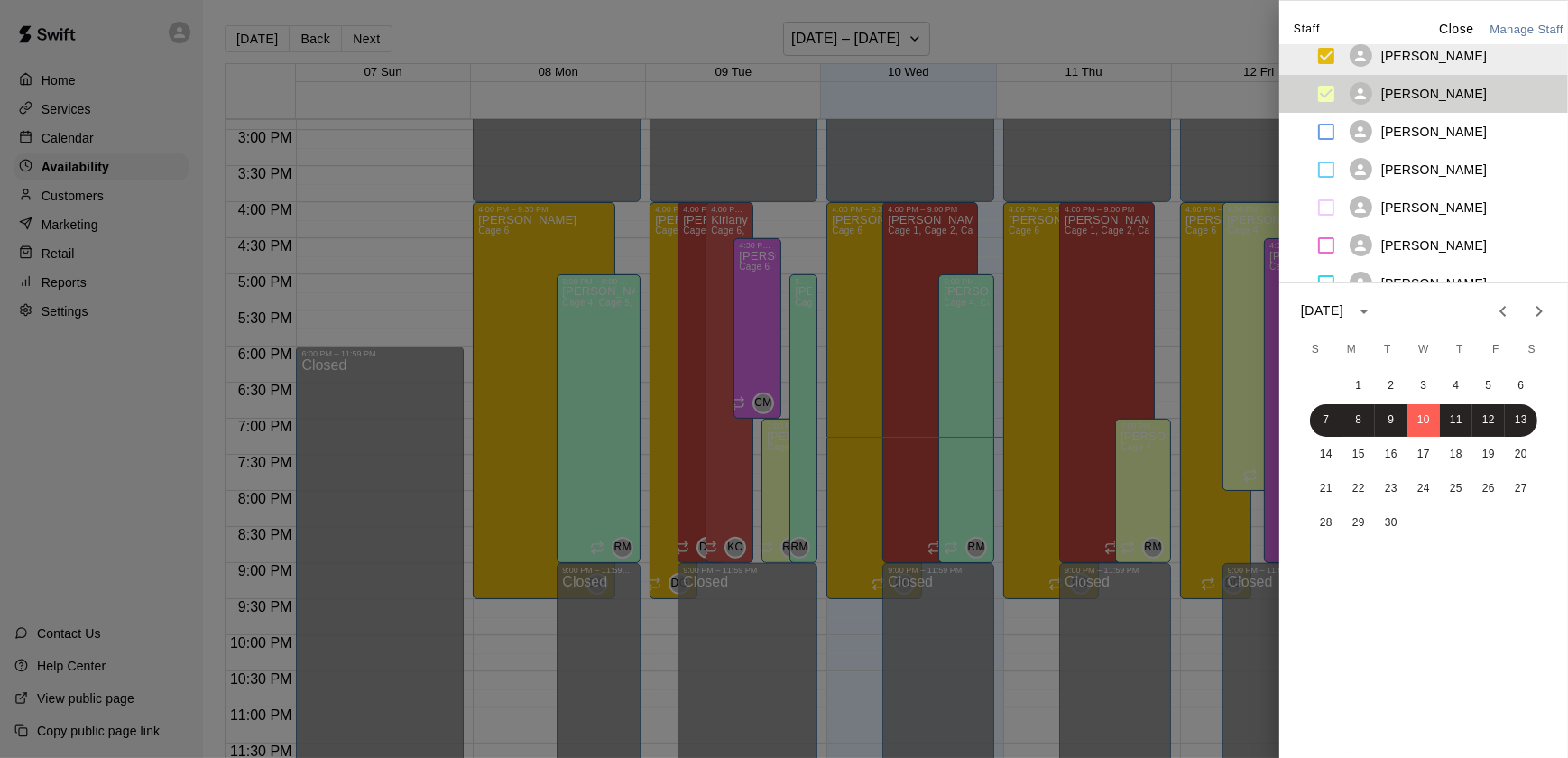
scroll to position [429, 0]
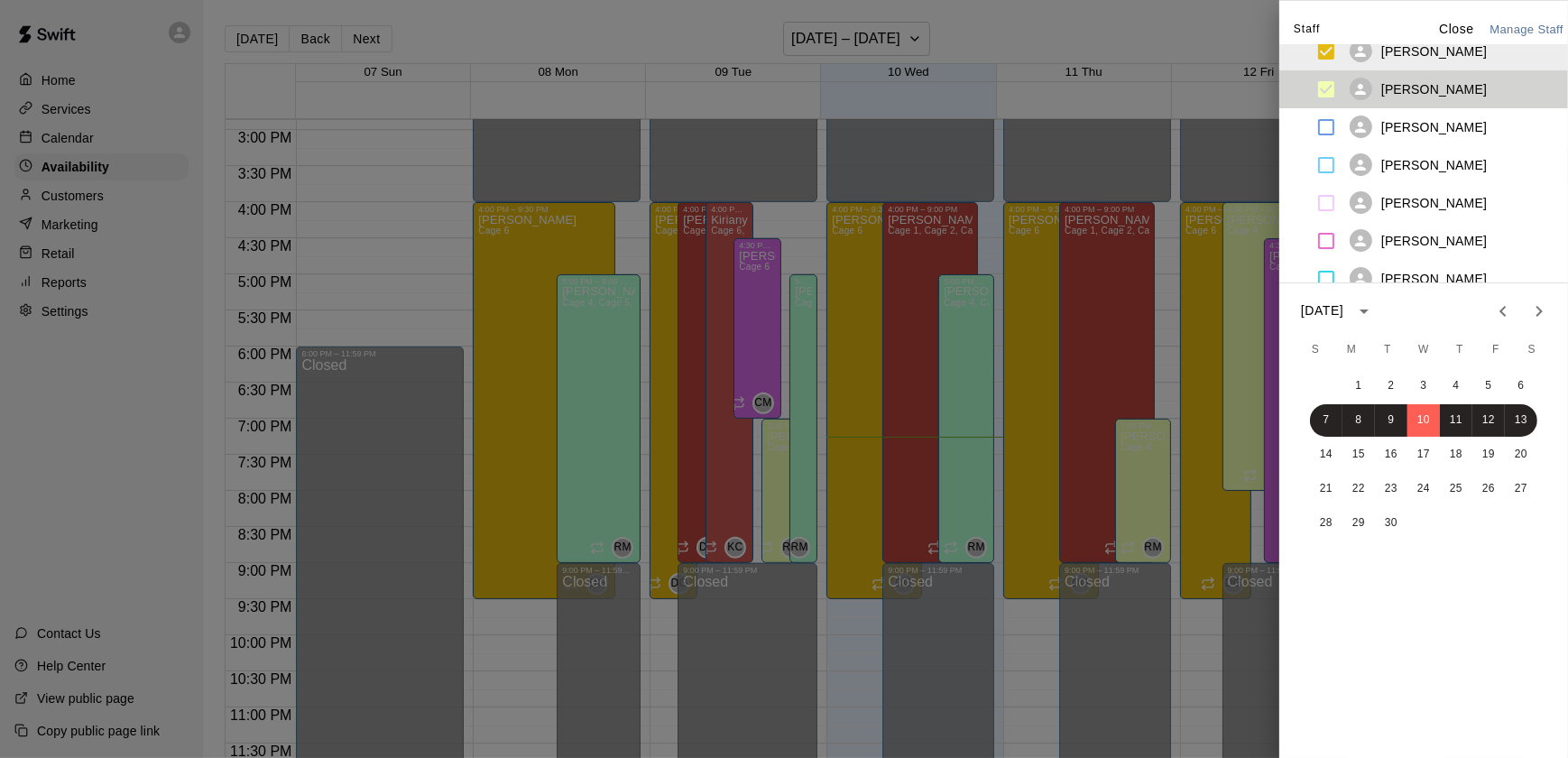
click at [1435, 170] on p "Bridger Thomas" at bounding box center [1434, 166] width 106 height 18
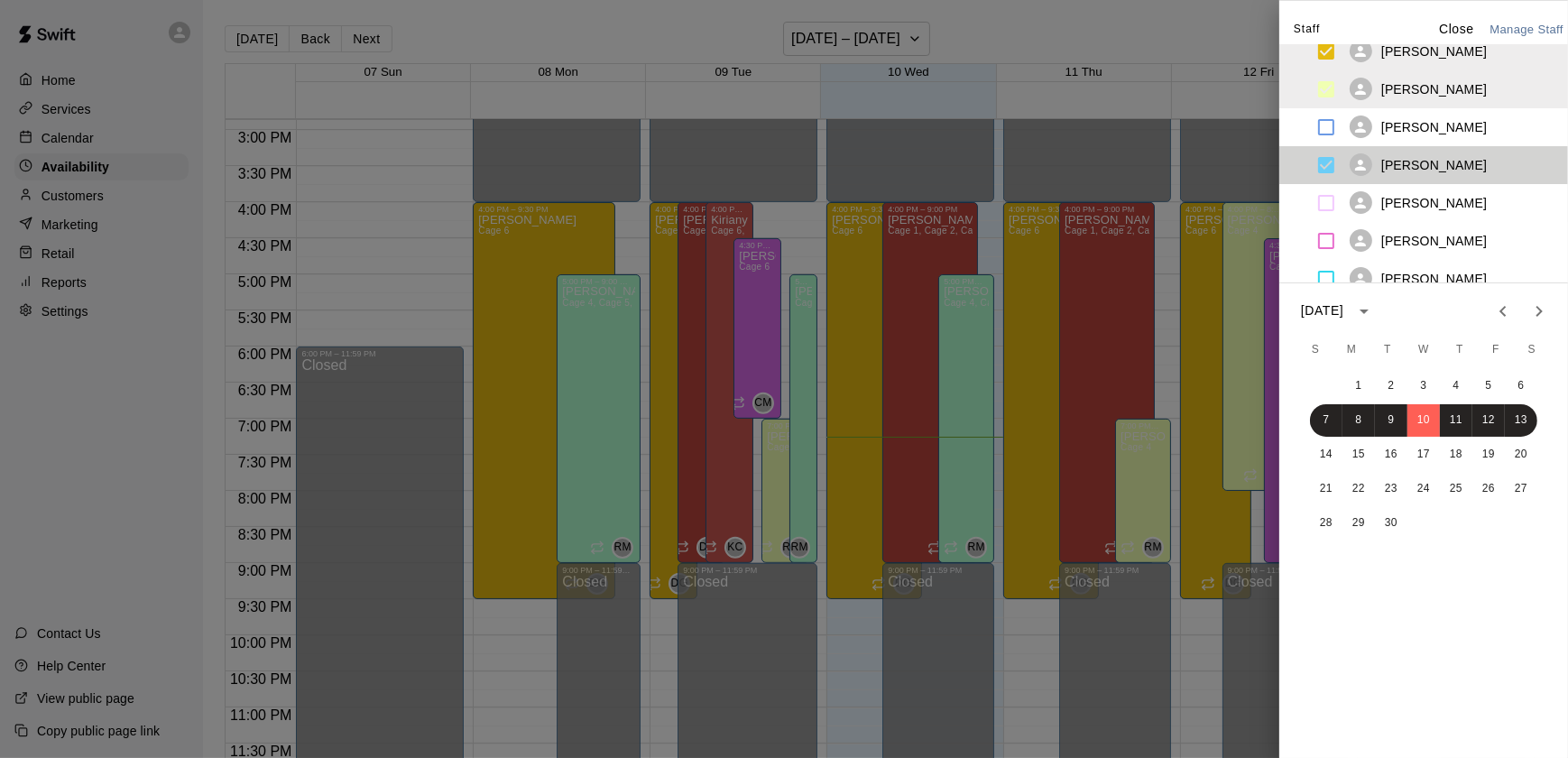
click at [1453, 207] on p "Hayley Freudenberg" at bounding box center [1434, 203] width 106 height 18
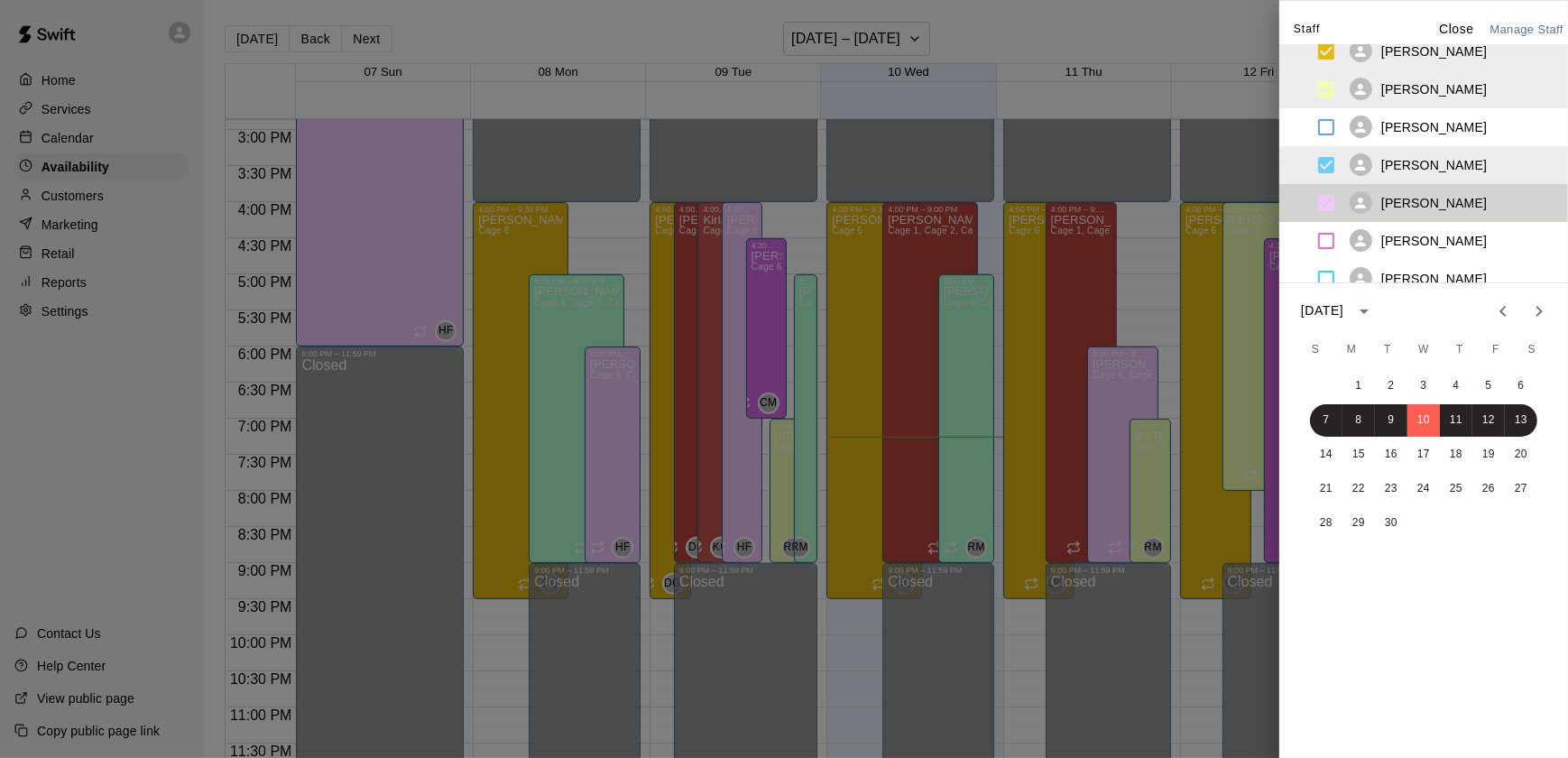
click at [1445, 172] on p "Bridger Thomas" at bounding box center [1434, 166] width 106 height 18
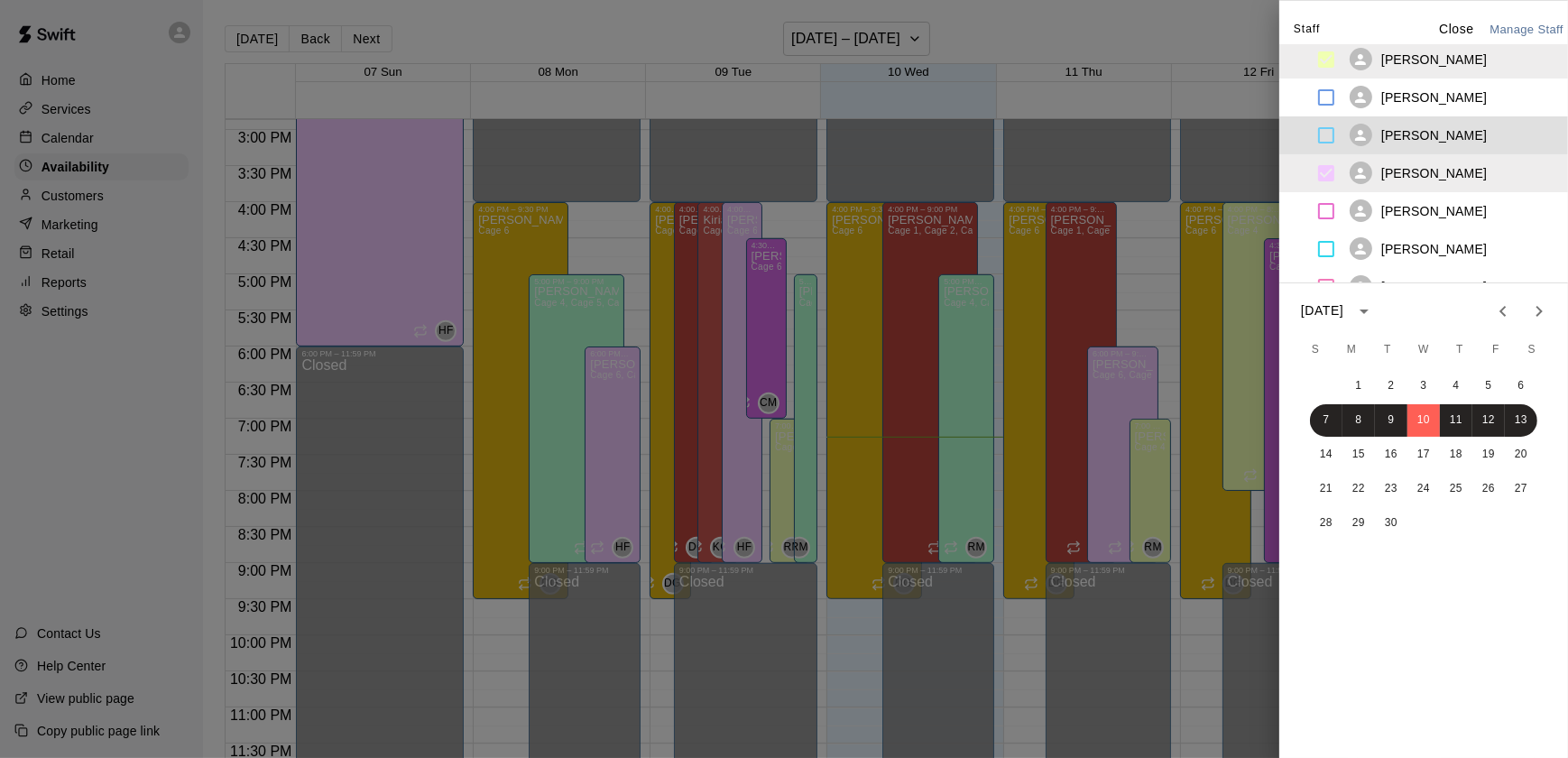
scroll to position [463, 0]
click at [1453, 217] on div "Miranda Waterloo" at bounding box center [1435, 206] width 254 height 38
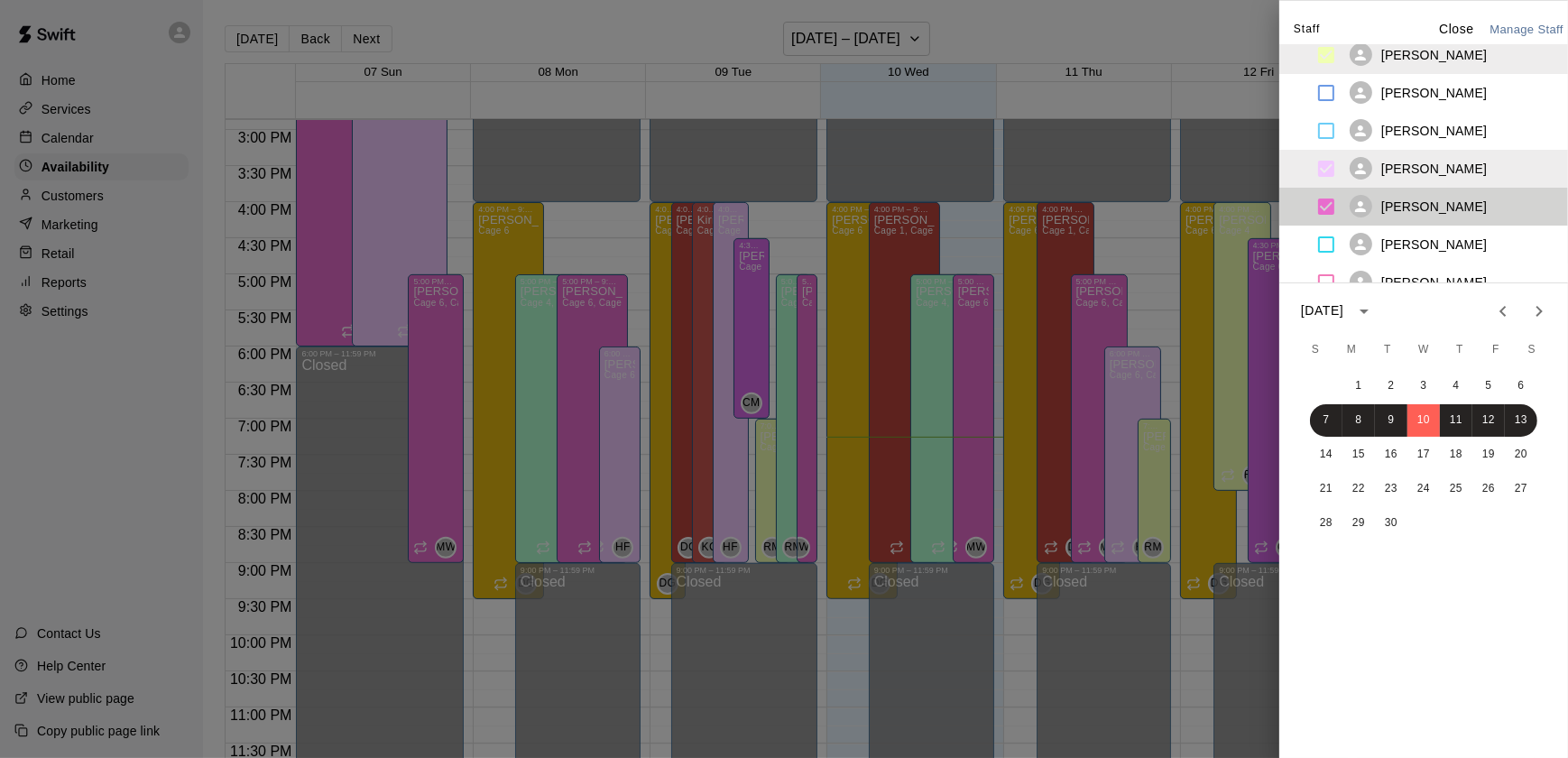
click at [1446, 248] on p "Korben Davis" at bounding box center [1434, 245] width 106 height 18
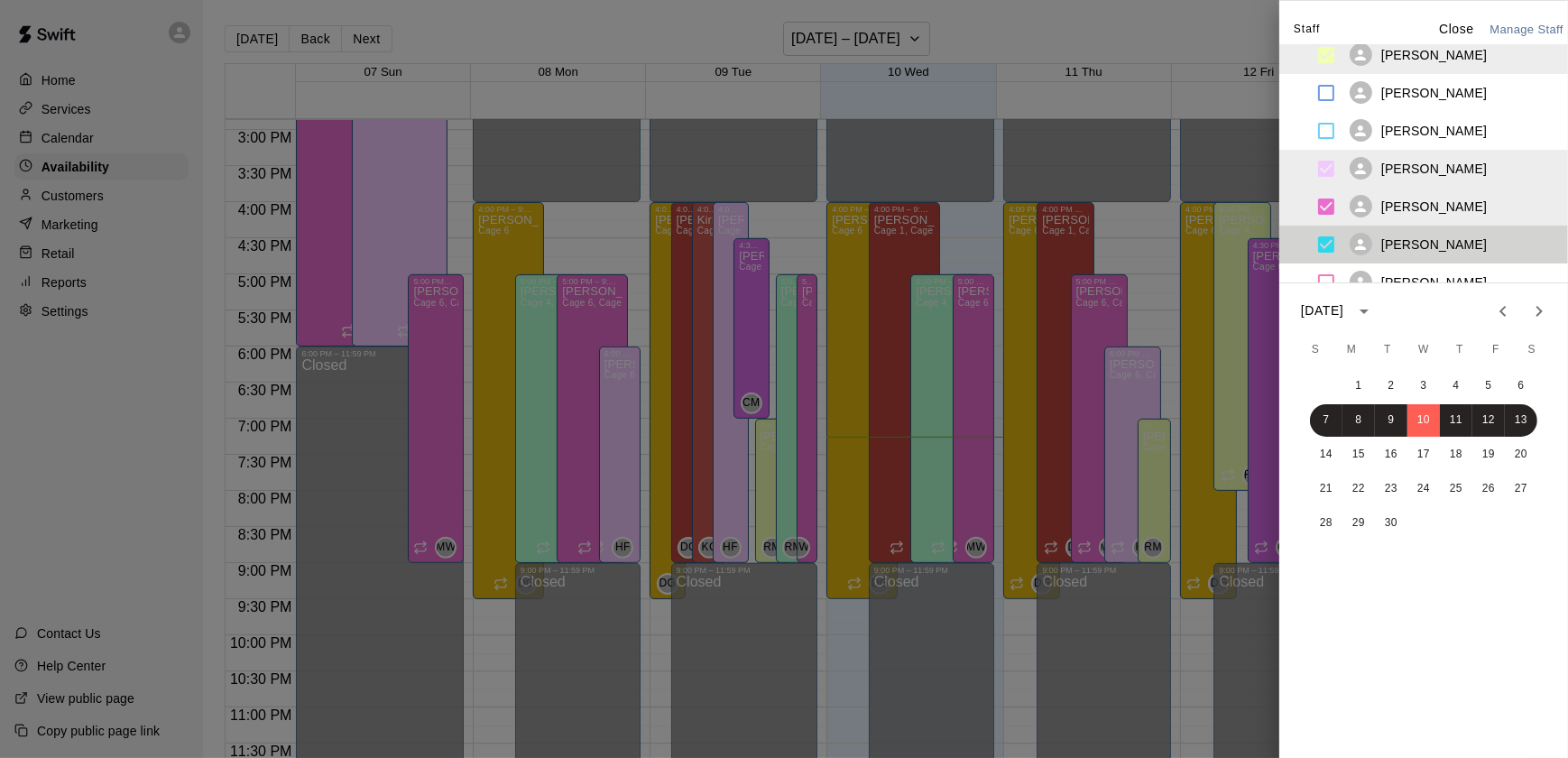
click at [1446, 248] on p "Korben Davis" at bounding box center [1434, 245] width 106 height 18
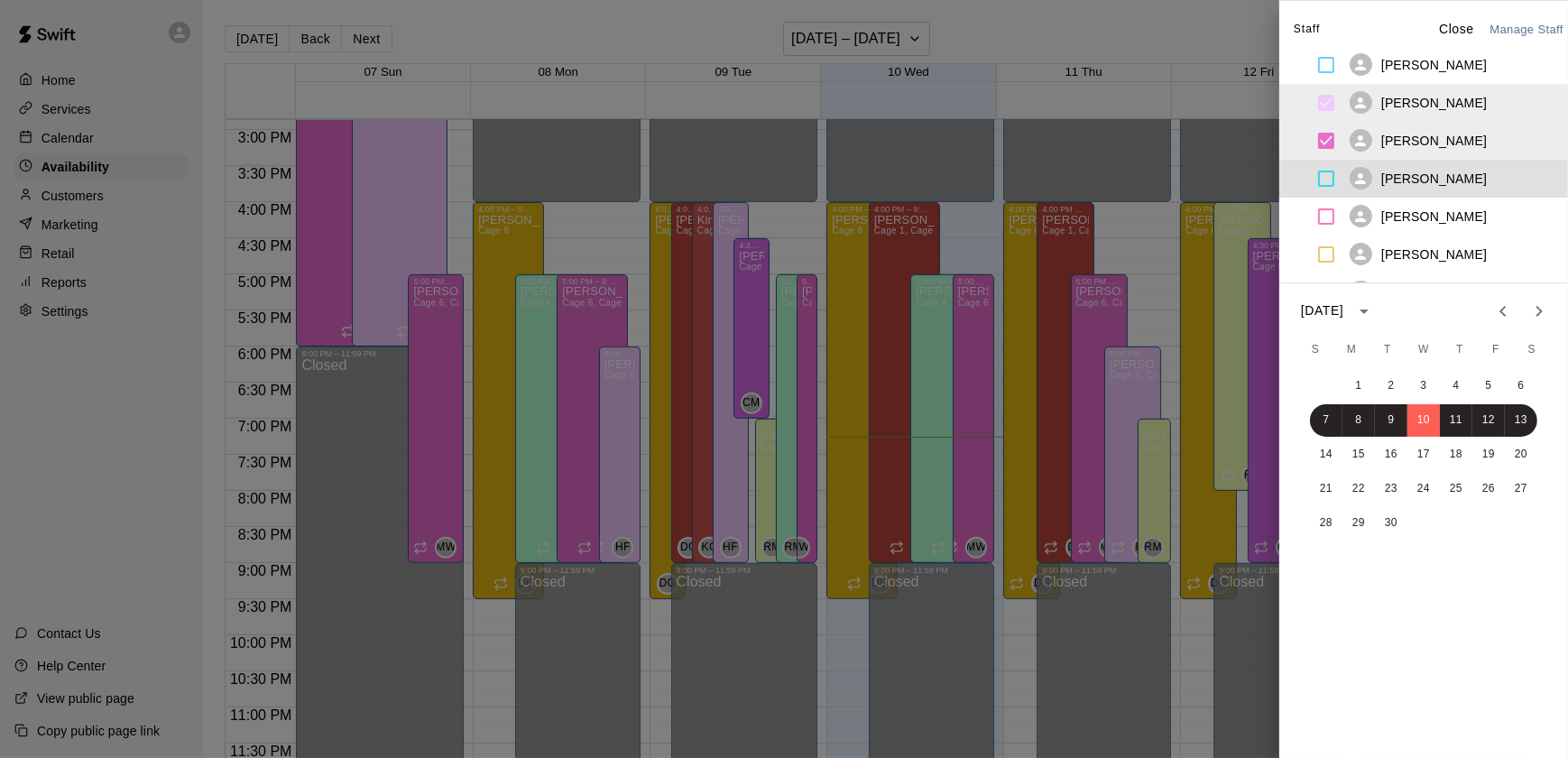
scroll to position [542, 0]
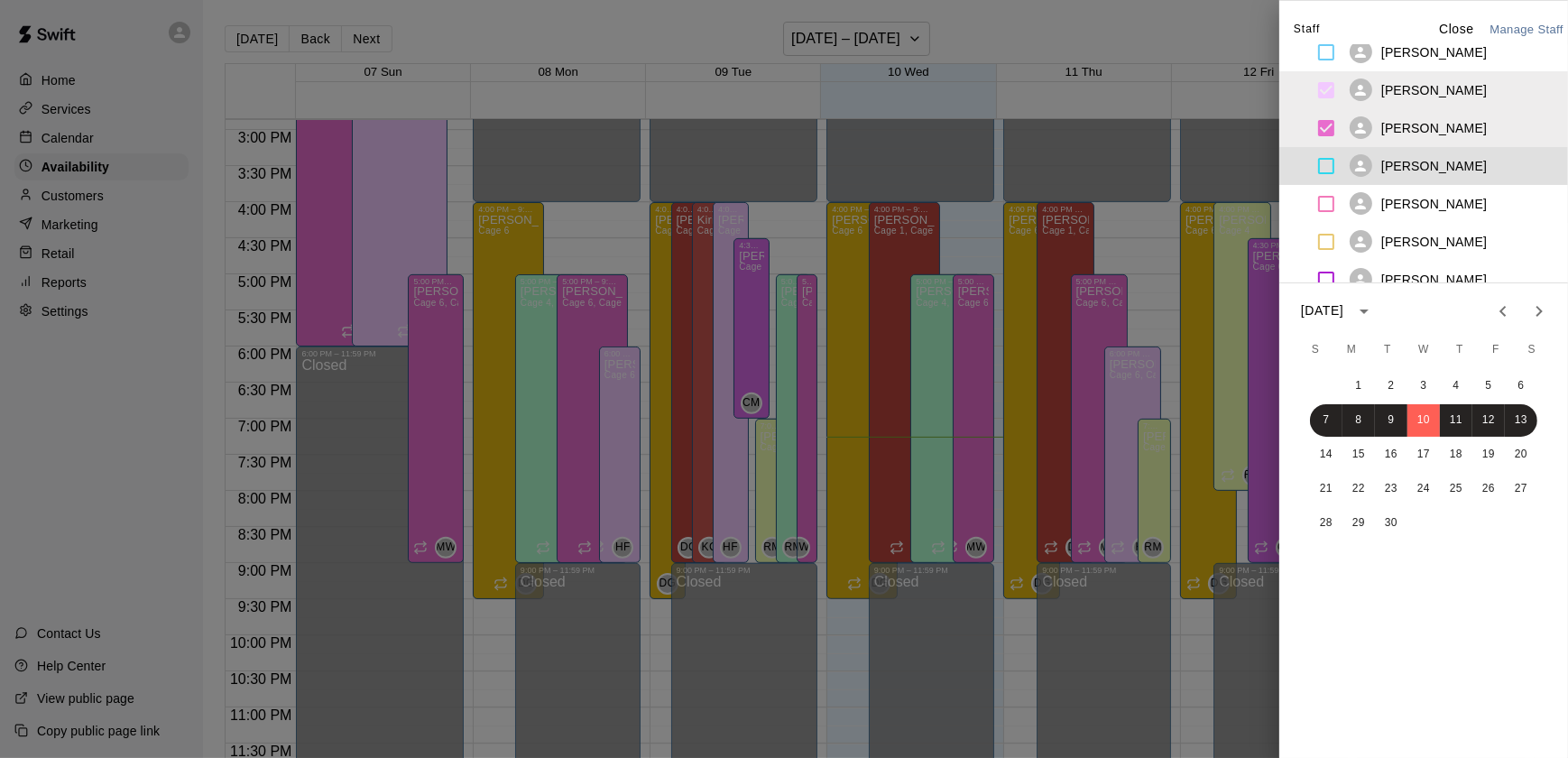
click at [1465, 209] on p "Joseph Beharry" at bounding box center [1434, 204] width 106 height 18
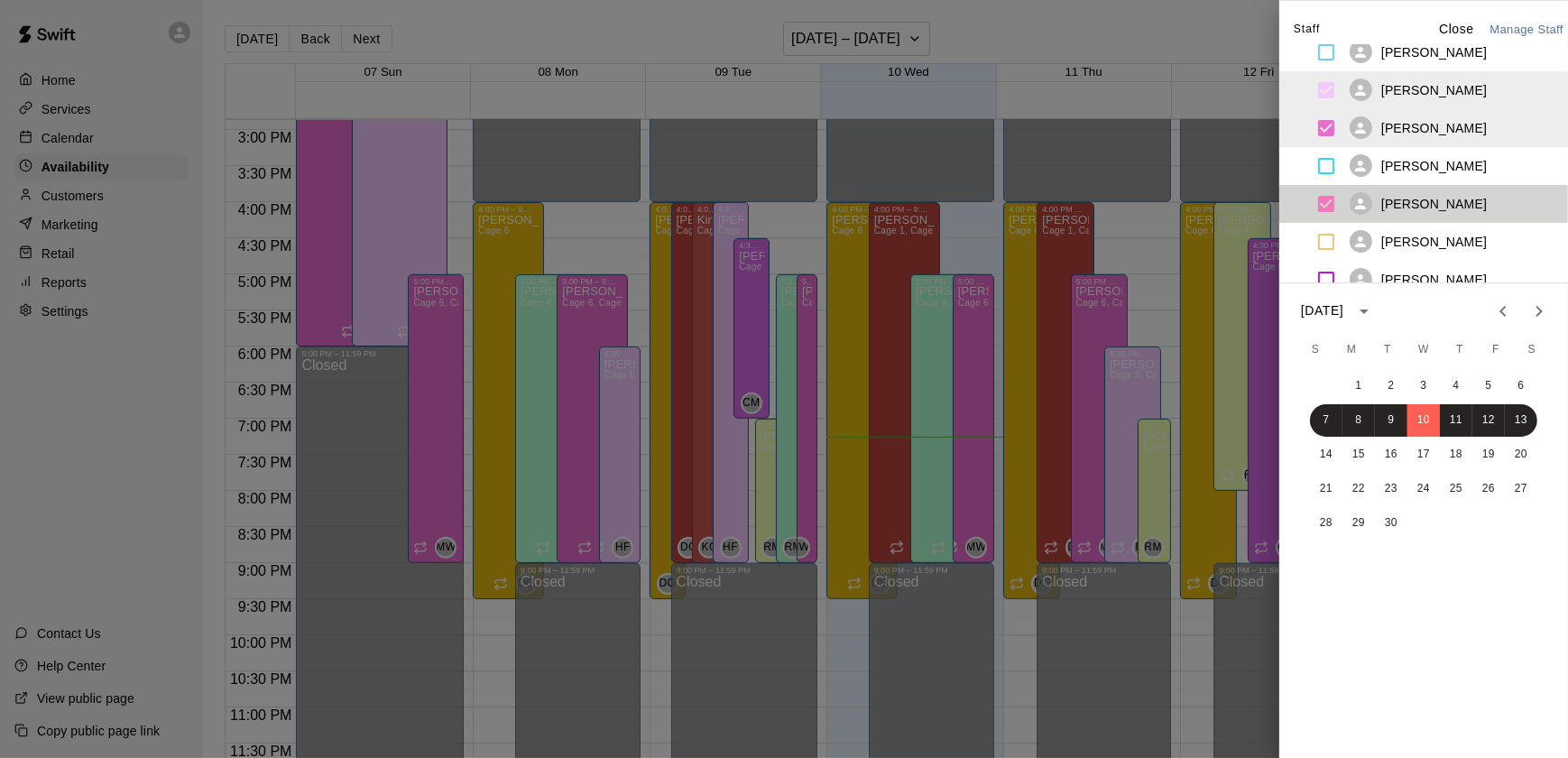
click at [1465, 209] on p "Joseph Beharry" at bounding box center [1434, 204] width 106 height 18
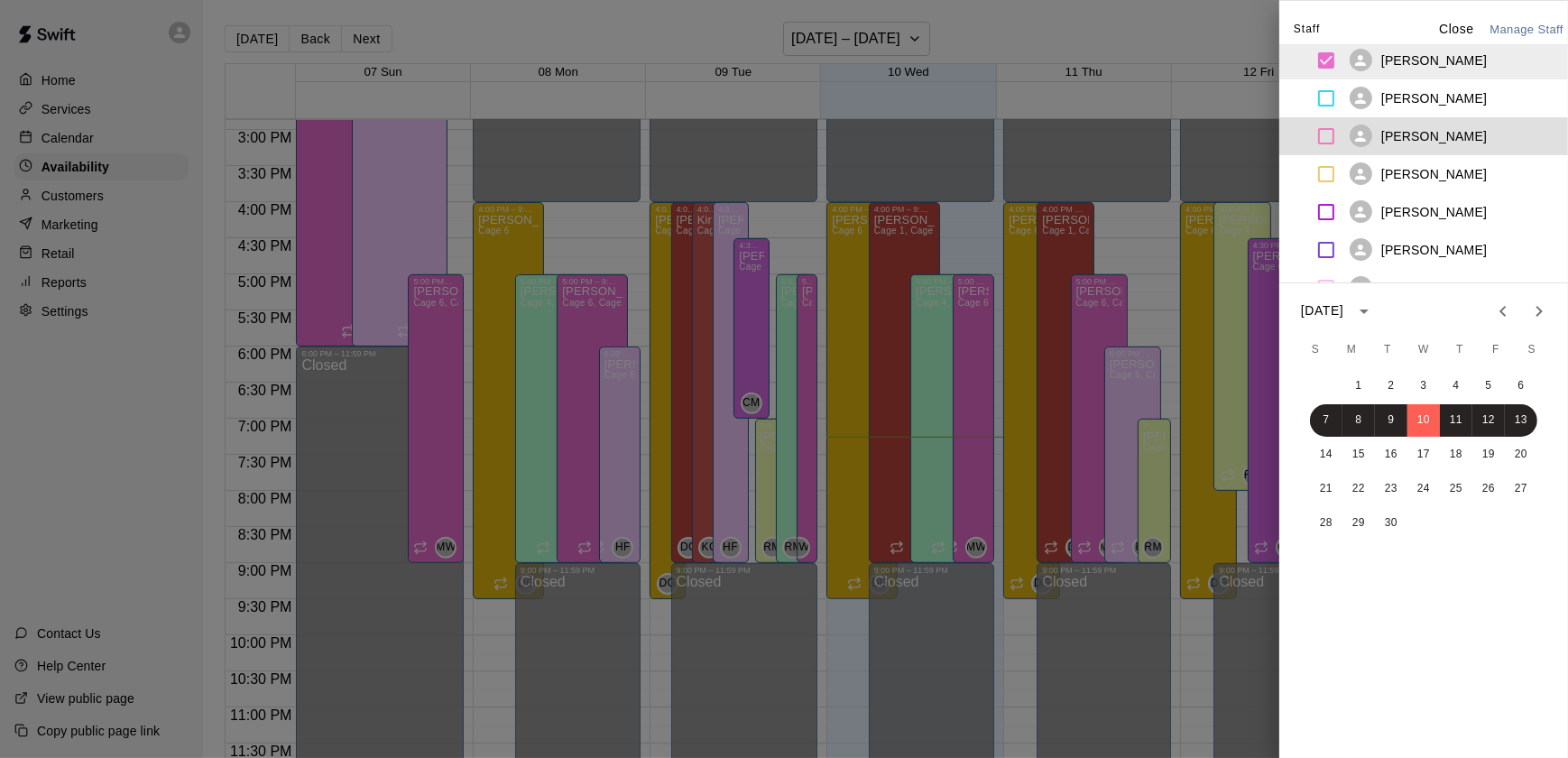
scroll to position [611, 0]
click at [1449, 186] on div "Bertha Barnett" at bounding box center [1435, 172] width 254 height 38
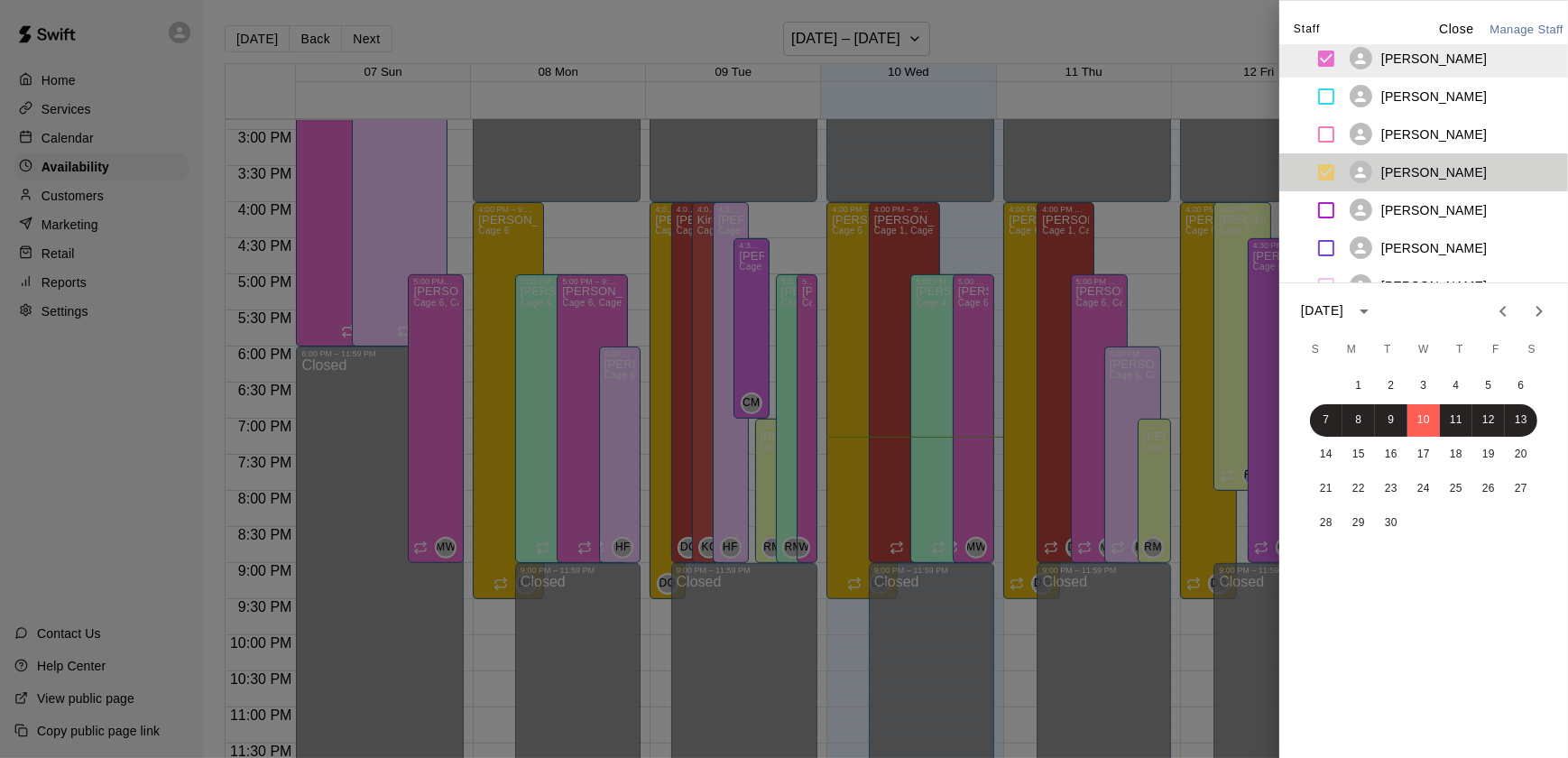
click at [1449, 186] on div "Bertha Barnett" at bounding box center [1435, 172] width 254 height 38
click at [1457, 223] on div "Jessica Weber" at bounding box center [1435, 210] width 254 height 38
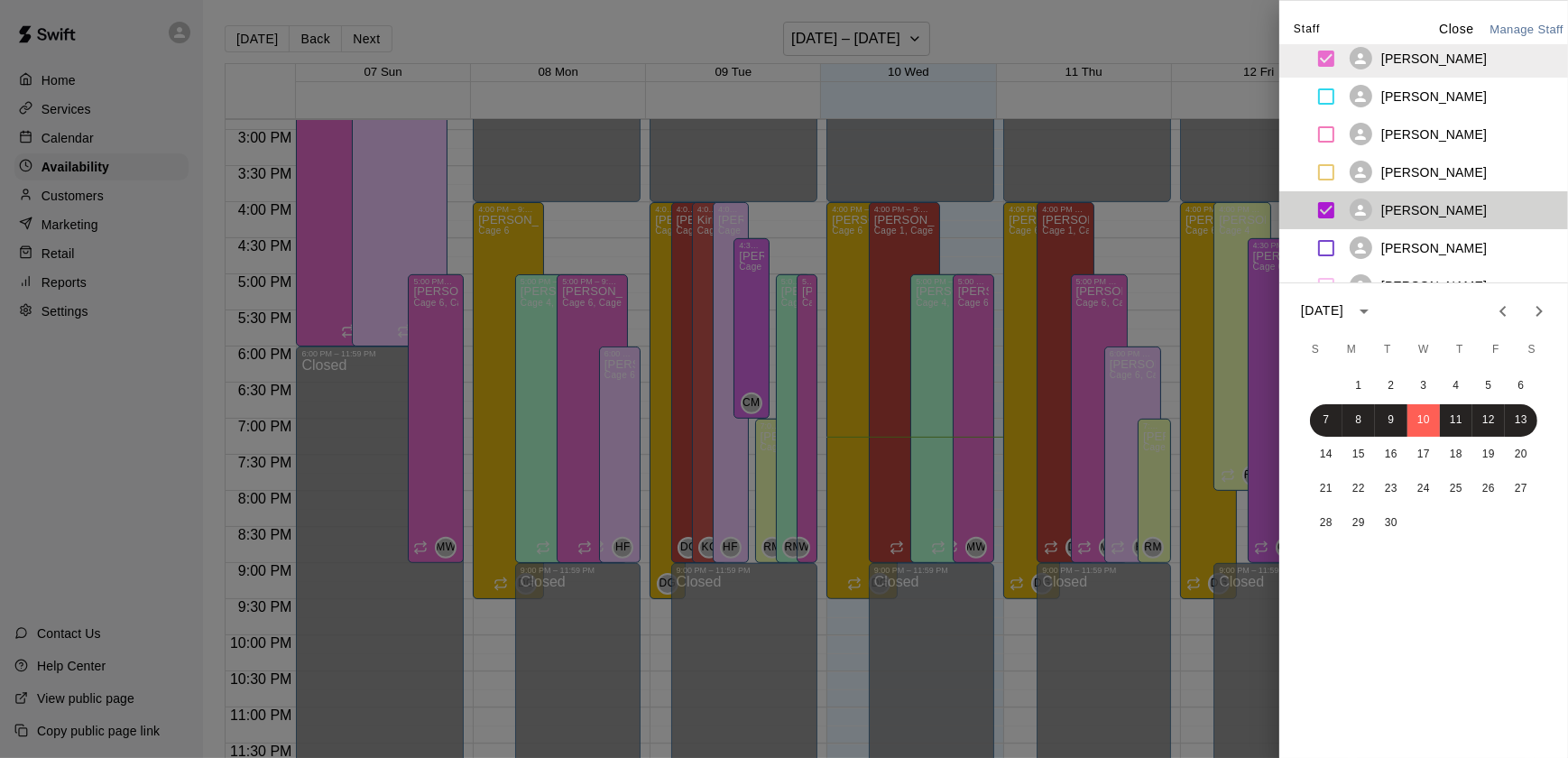
click at [1468, 217] on div "Jessica Weber" at bounding box center [1435, 210] width 254 height 38
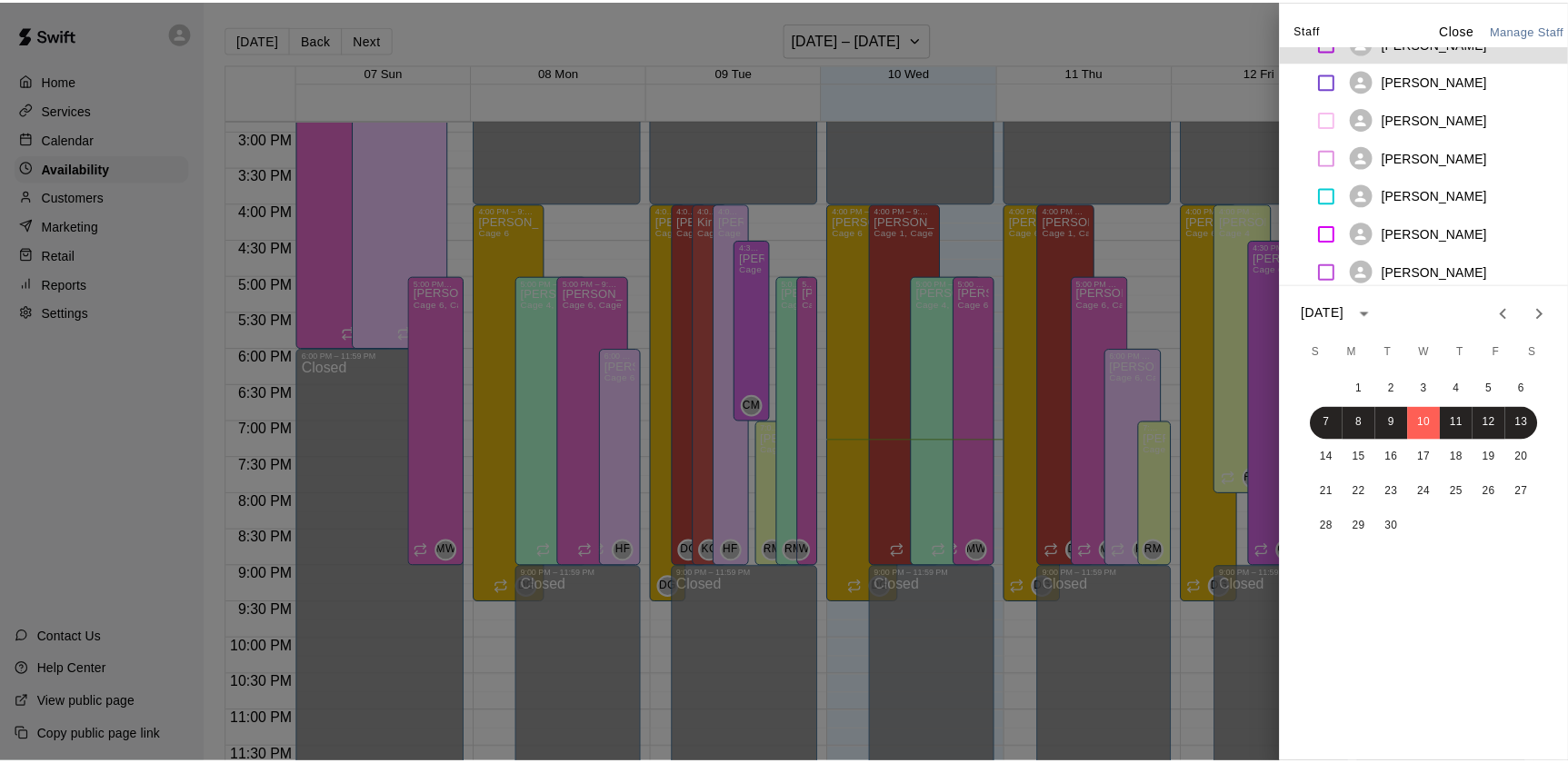
scroll to position [828, 0]
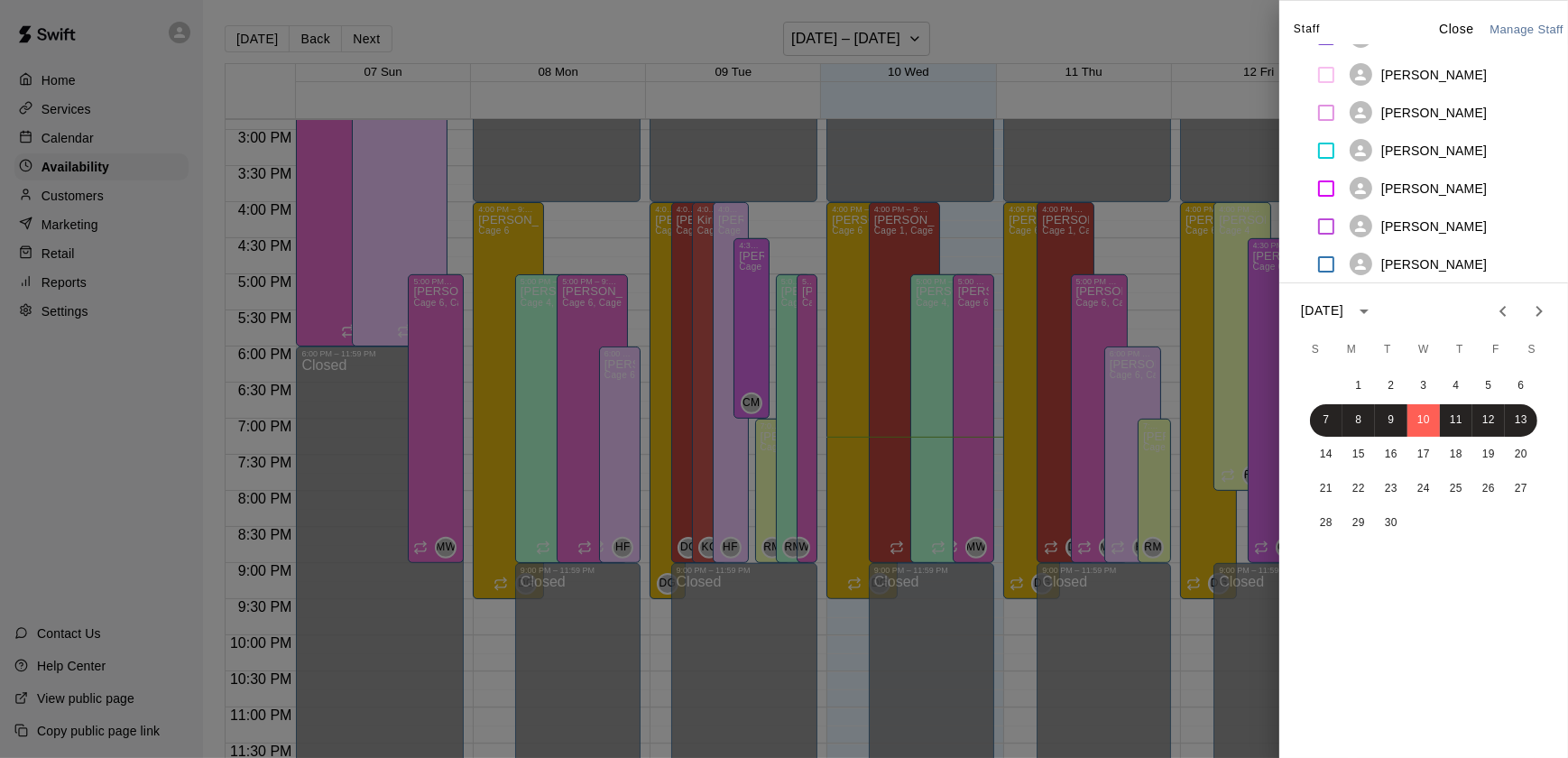
click at [1119, 117] on div at bounding box center [784, 379] width 1568 height 758
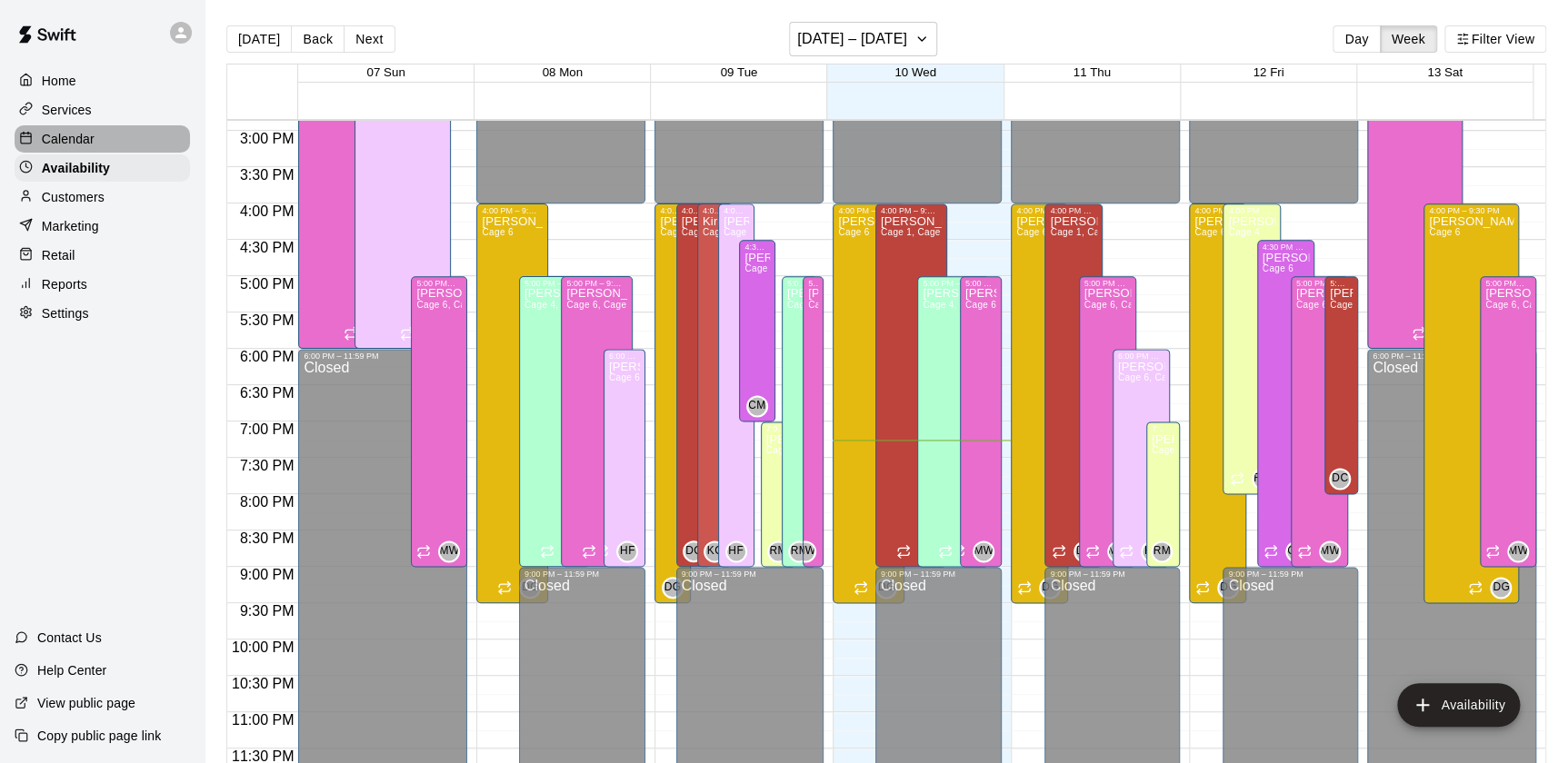
click at [100, 138] on div "Calendar" at bounding box center [102, 138] width 175 height 27
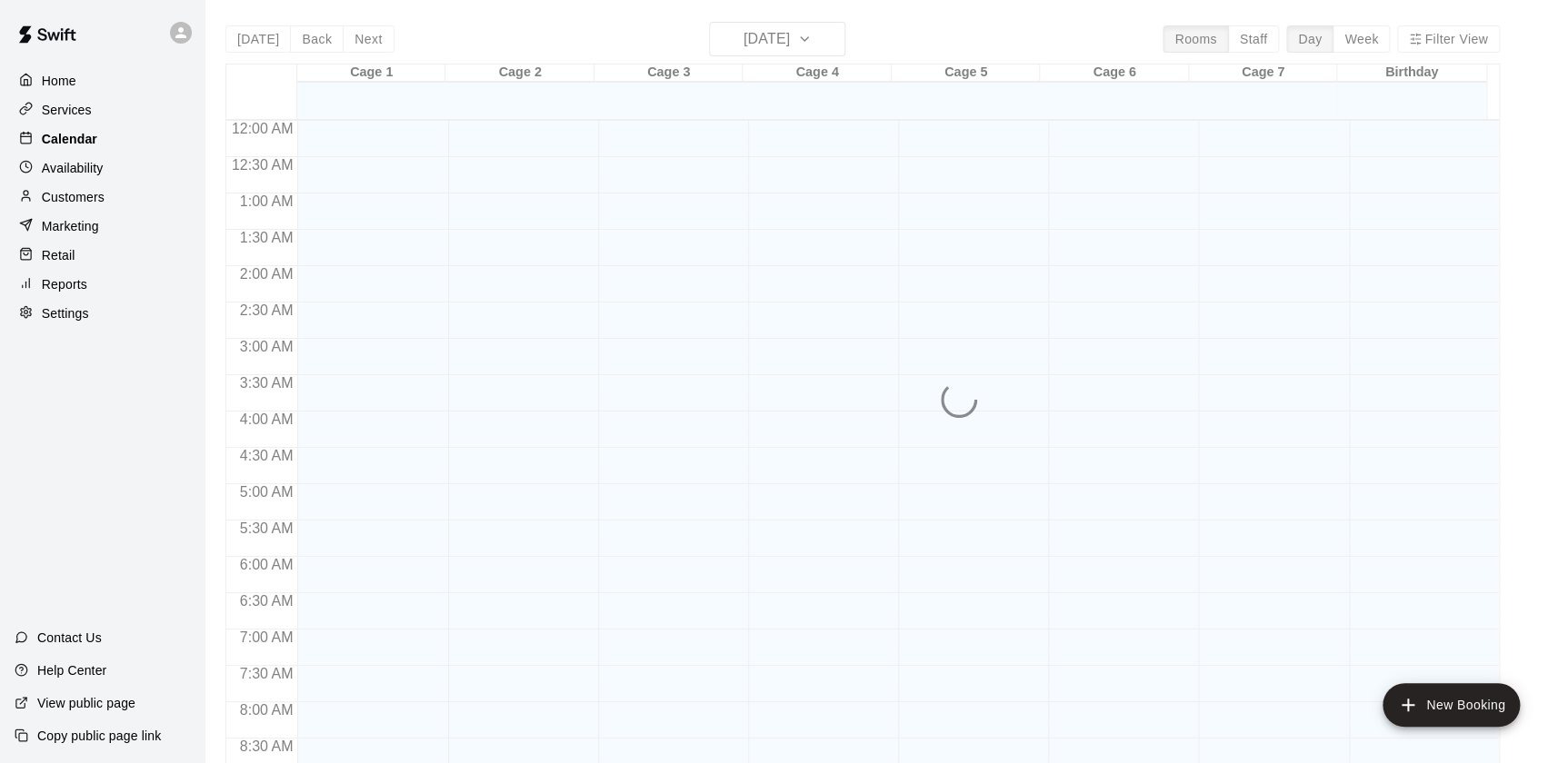
scroll to position [1026, 0]
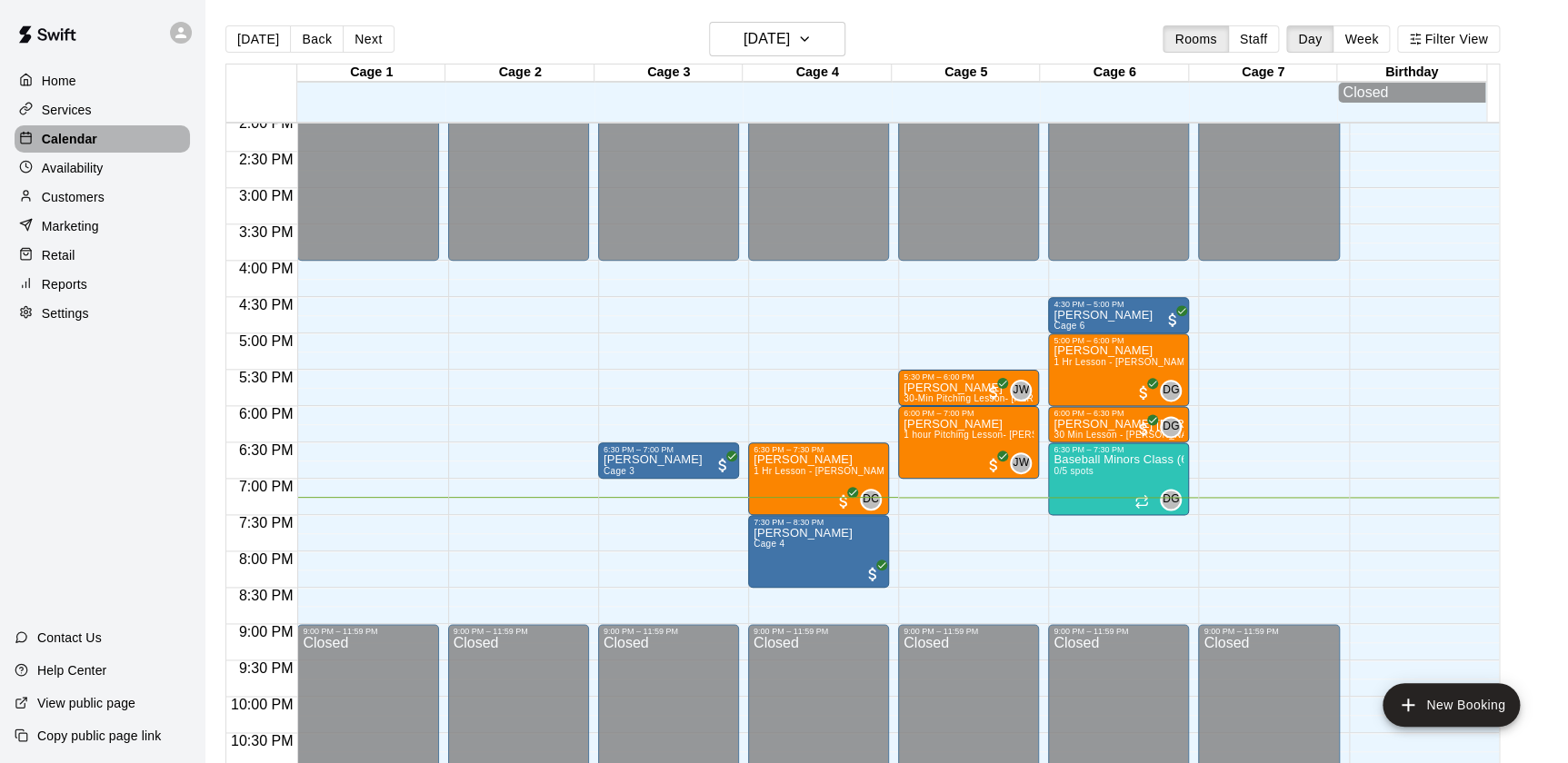
click at [100, 138] on div "Calendar" at bounding box center [102, 138] width 175 height 27
click at [91, 181] on div "Availability" at bounding box center [102, 168] width 175 height 27
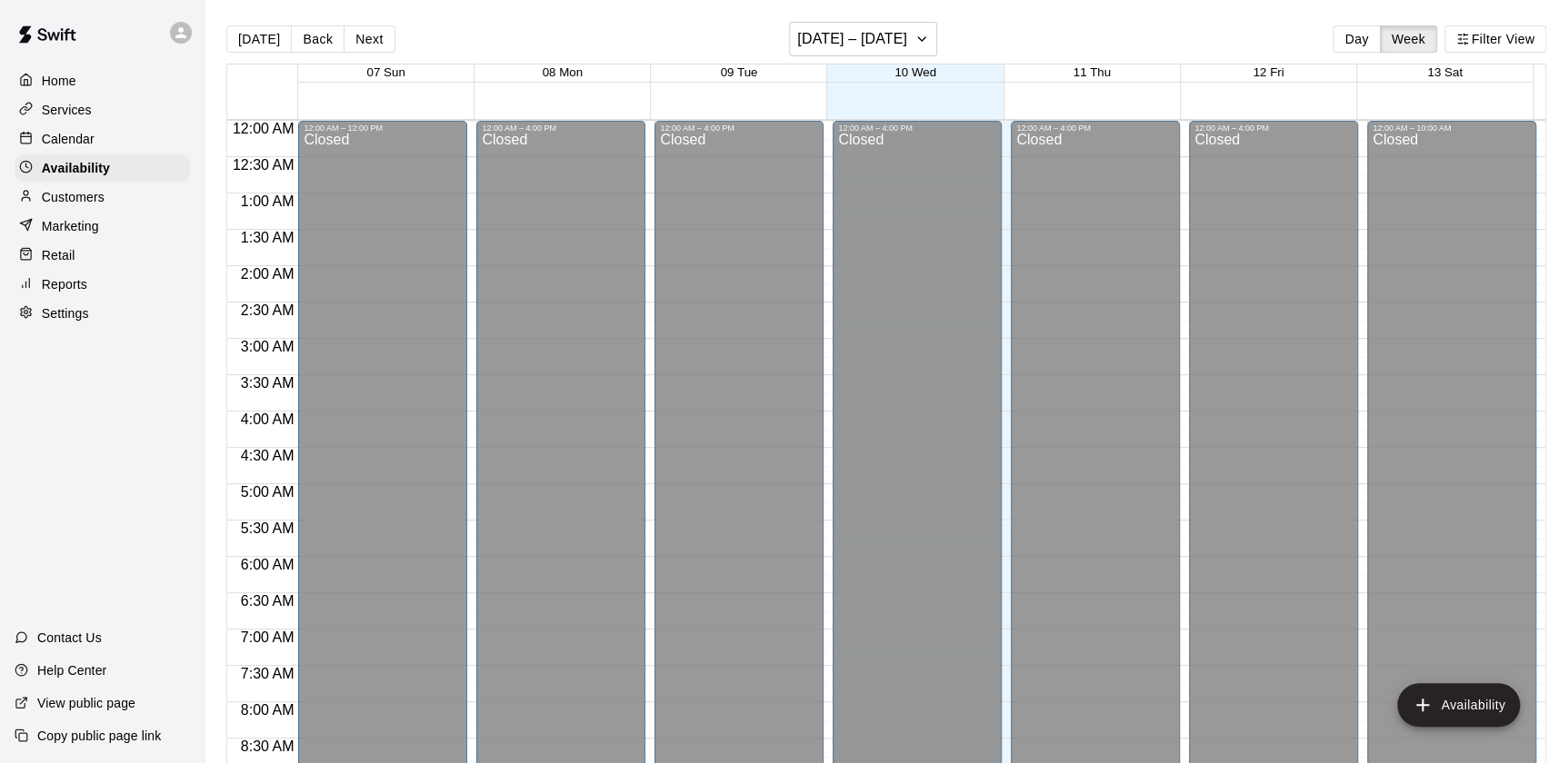
scroll to position [1081, 0]
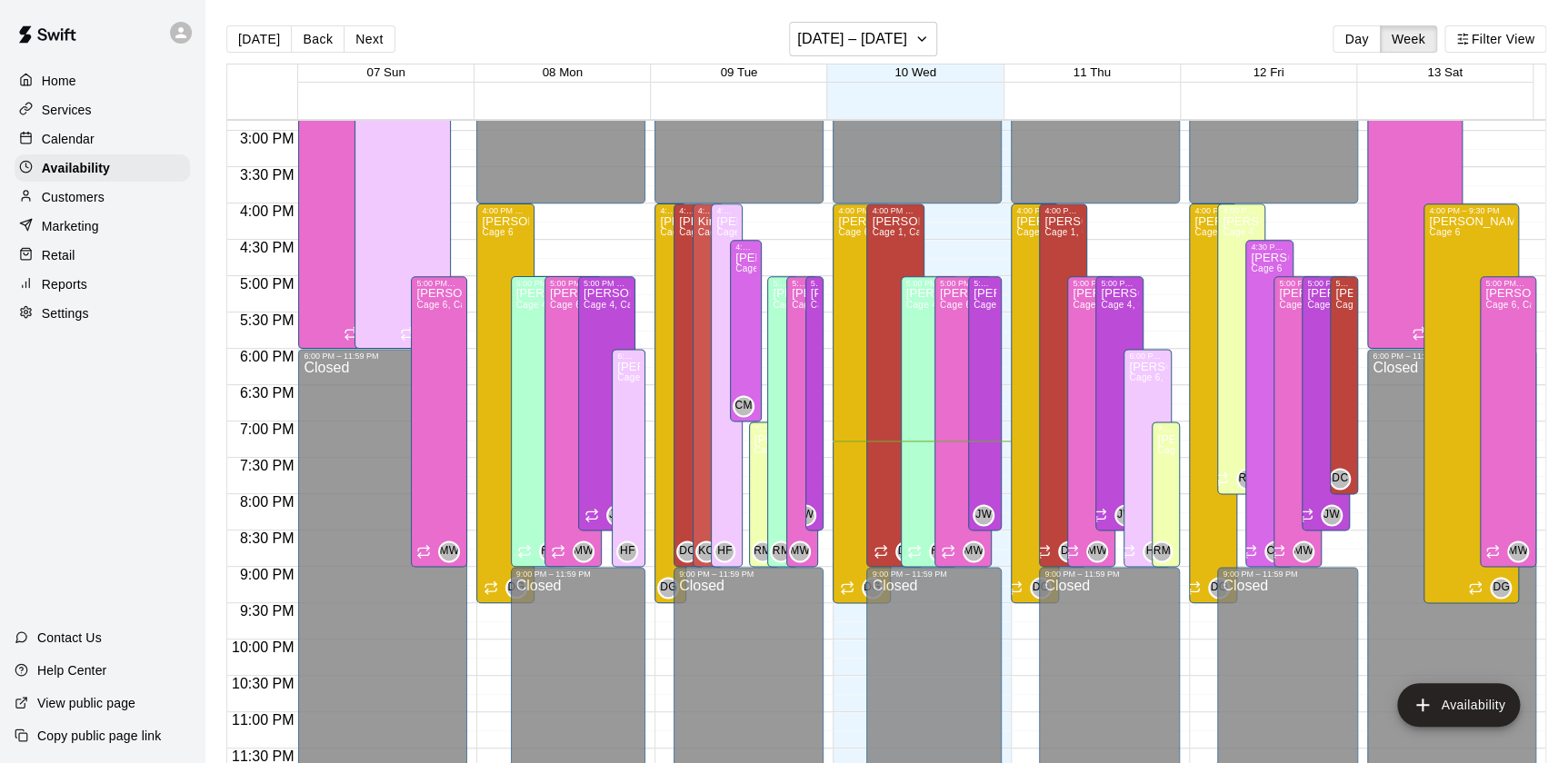
click at [100, 197] on p "Customers" at bounding box center [73, 197] width 63 height 19
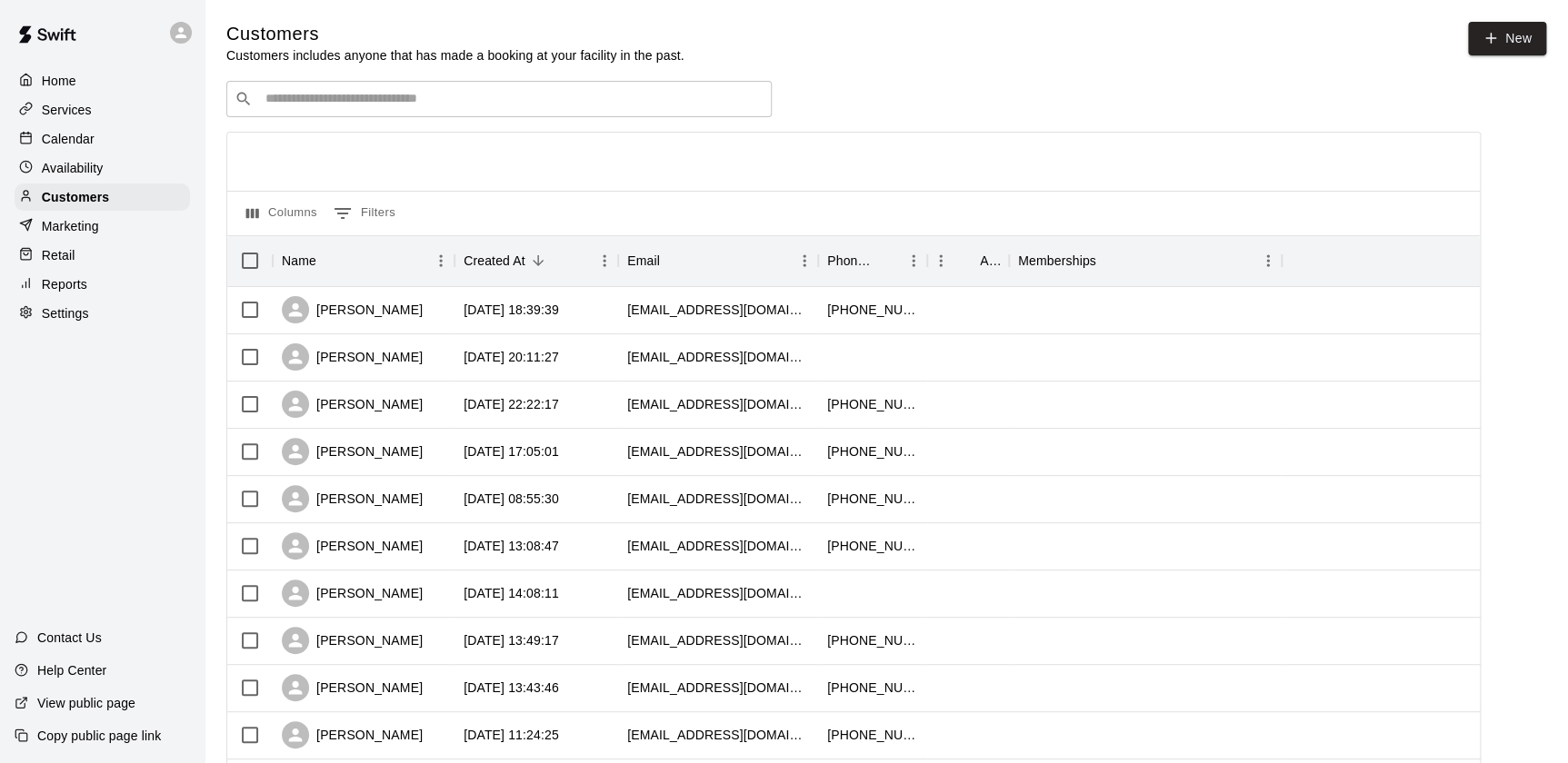
click at [393, 113] on div "​ ​" at bounding box center [498, 98] width 546 height 36
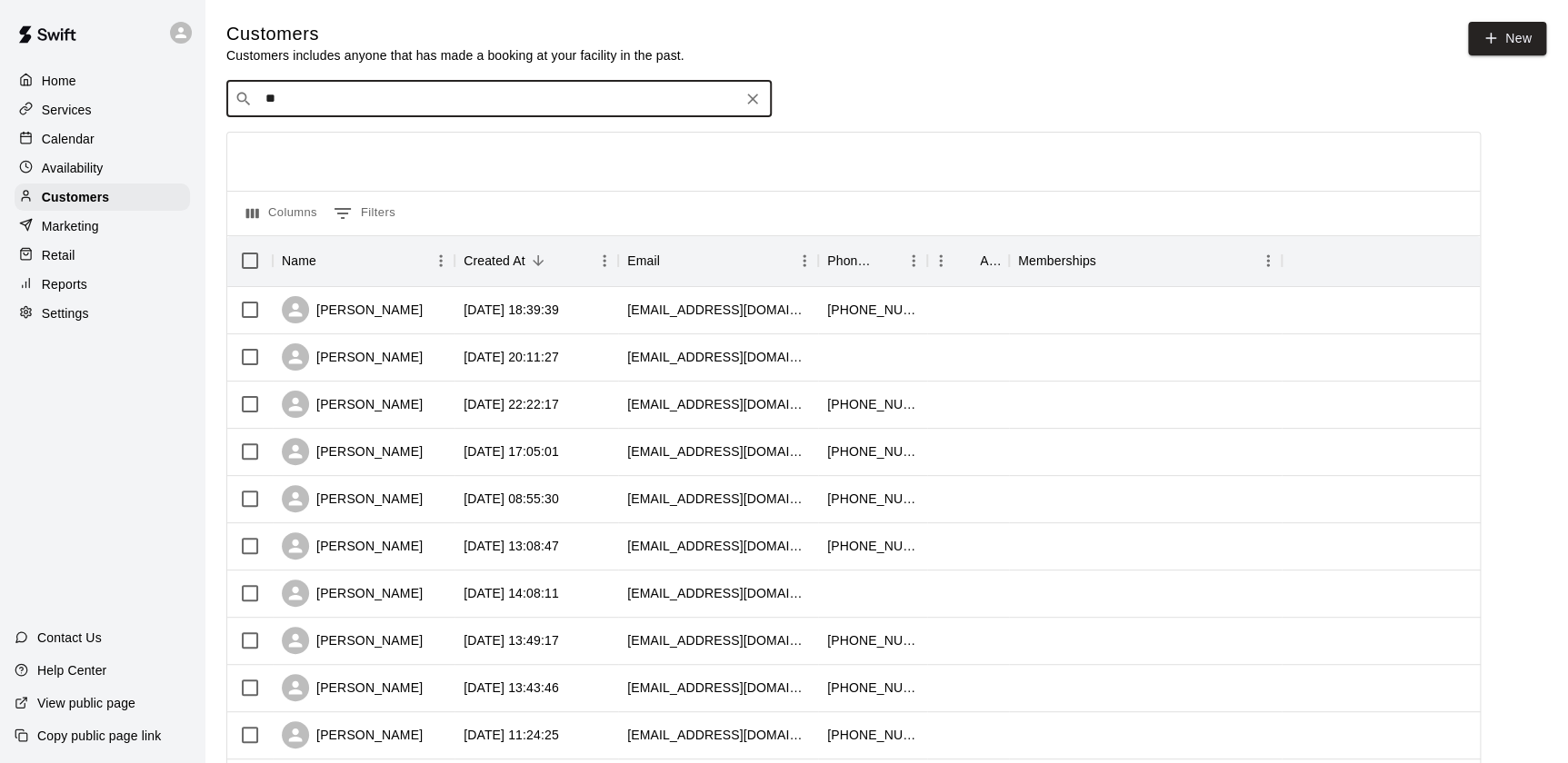
type input "*"
type input "******"
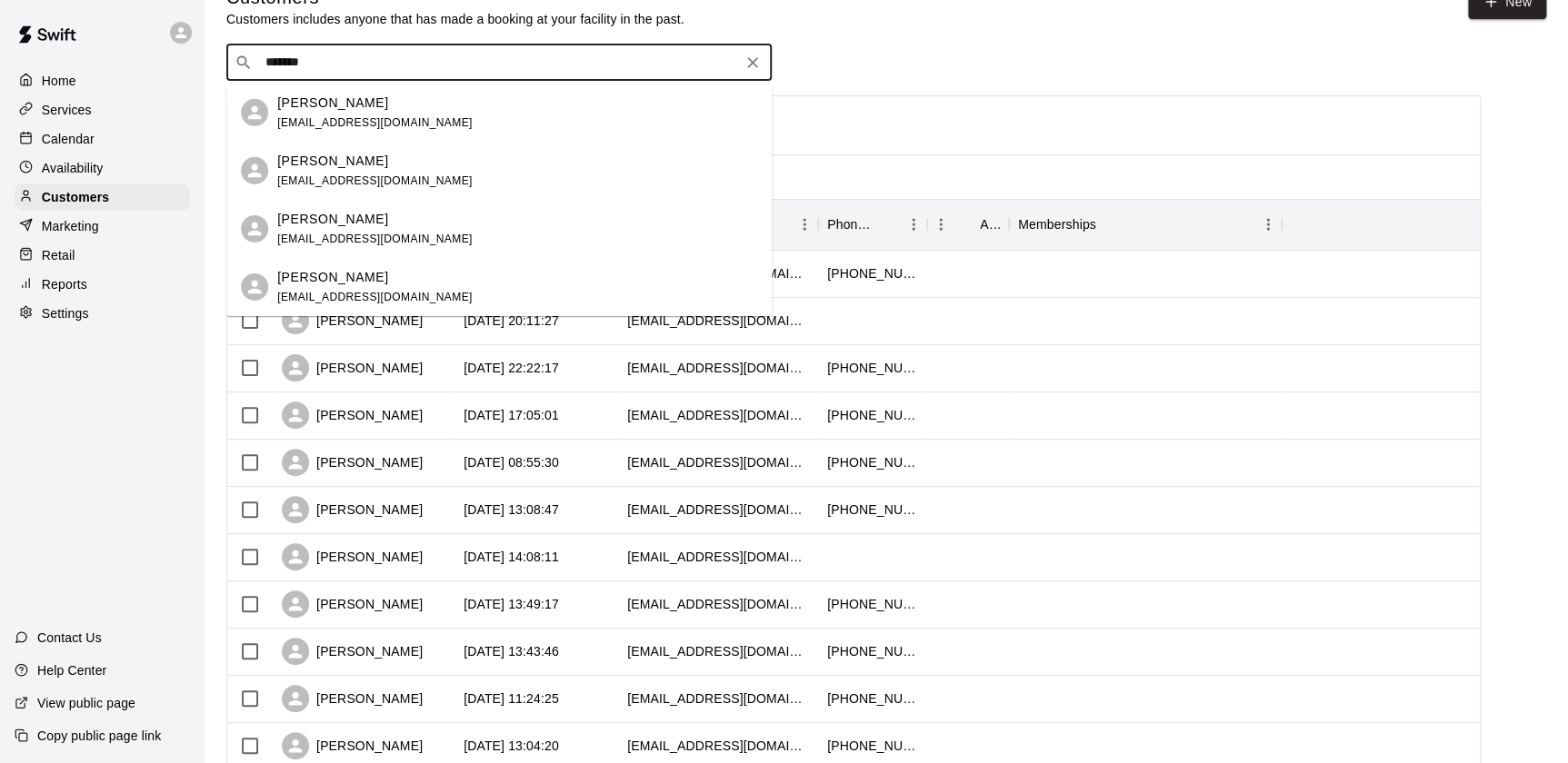
scroll to position [37, 0]
click at [370, 240] on span "wearethelindseys1@gmail.com" at bounding box center [374, 237] width 195 height 13
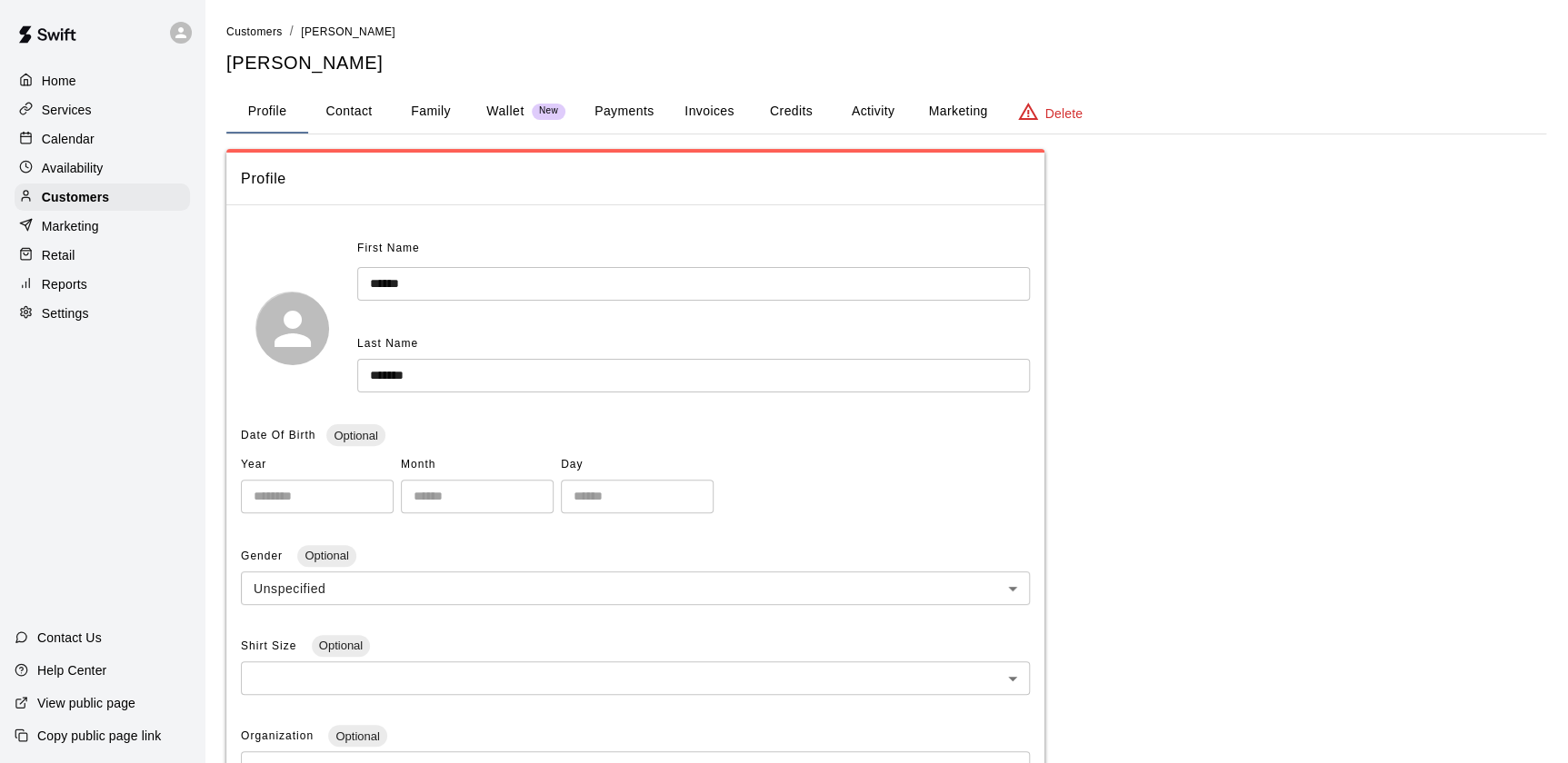
click at [627, 112] on button "Payments" at bounding box center [623, 111] width 88 height 44
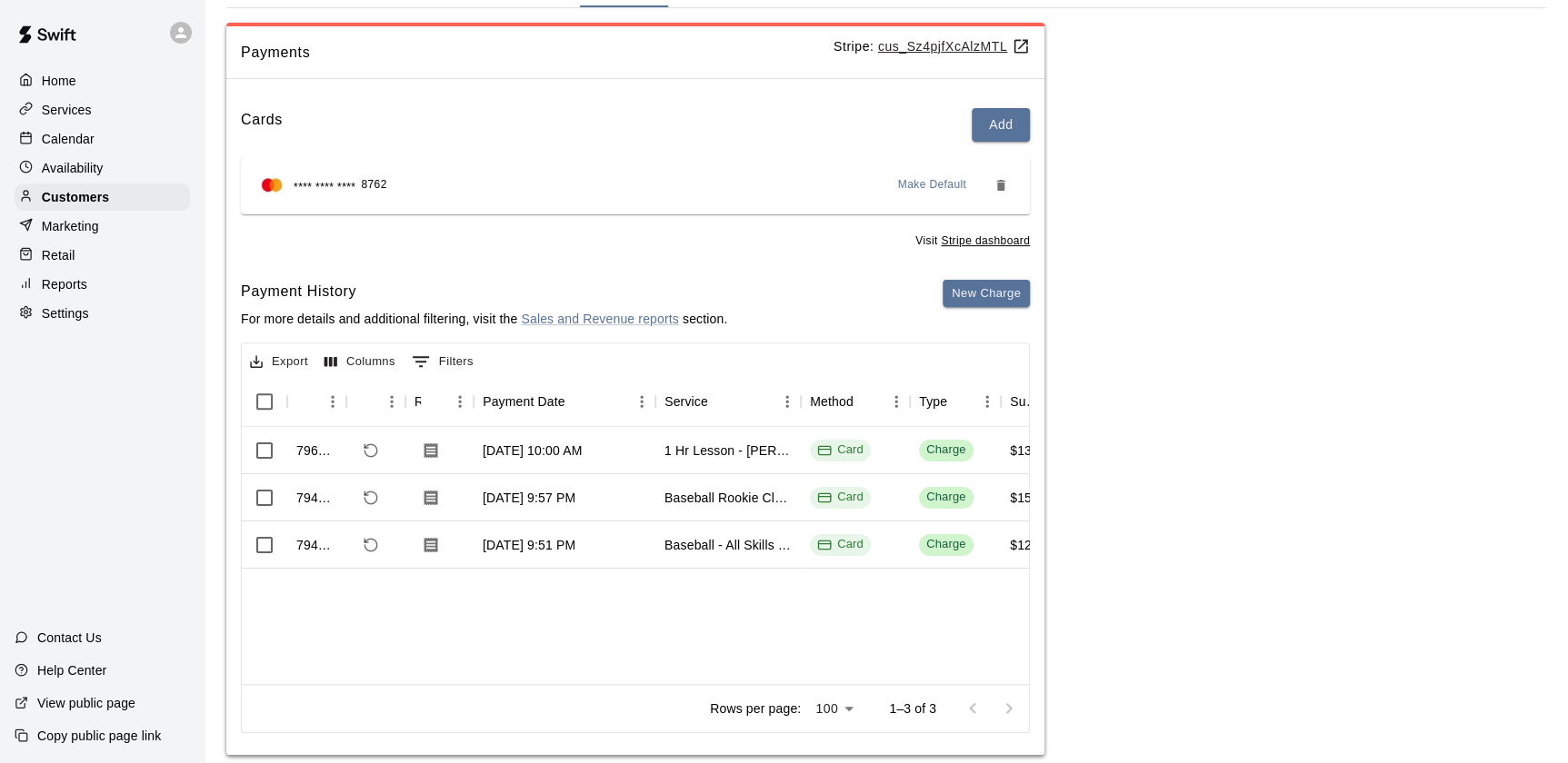
scroll to position [127, 0]
click at [507, 499] on div "Sep 2, 2025, 9:57 PM" at bounding box center [529, 497] width 93 height 19
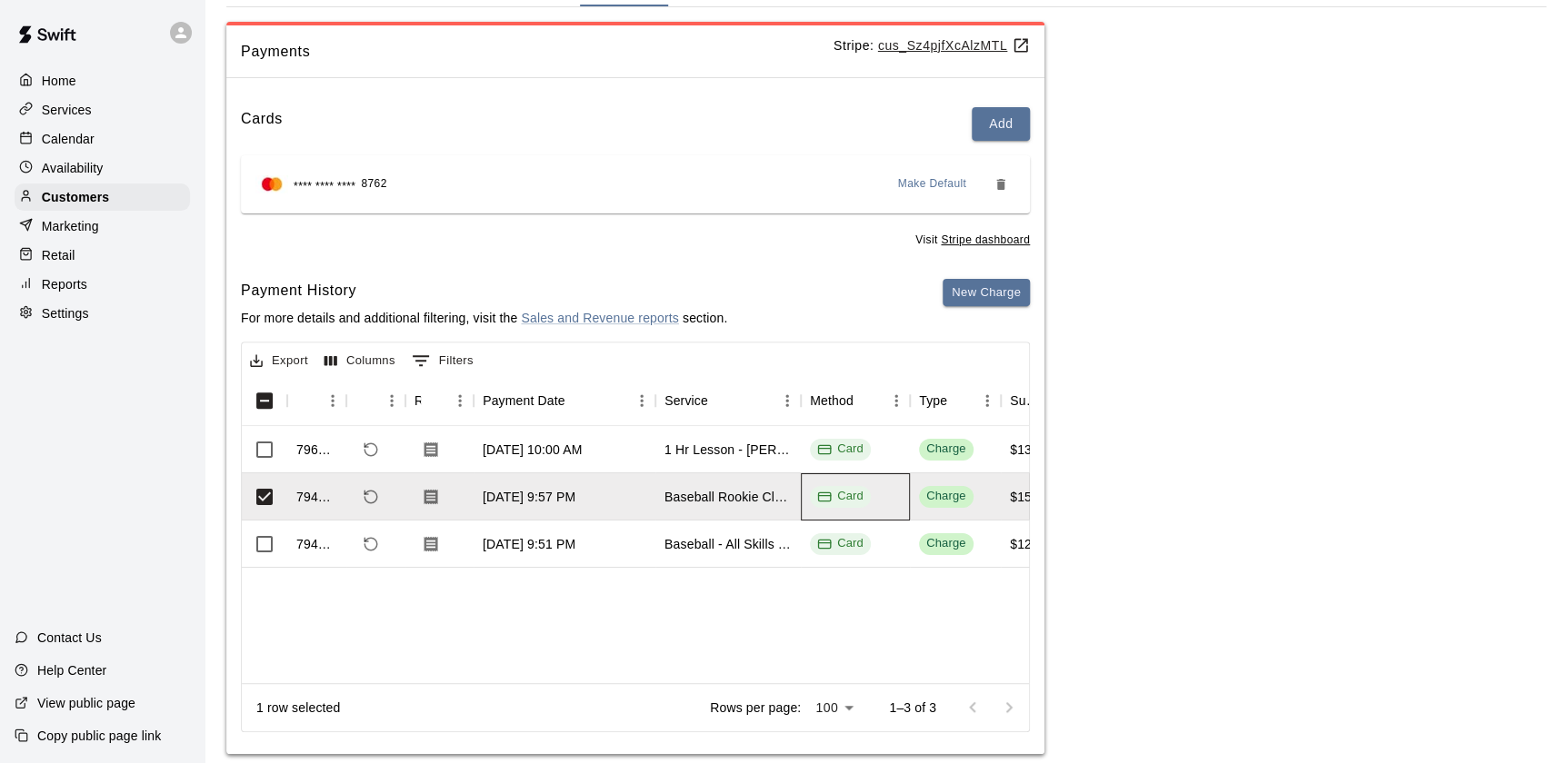
click at [800, 494] on div "Card" at bounding box center [855, 496] width 109 height 47
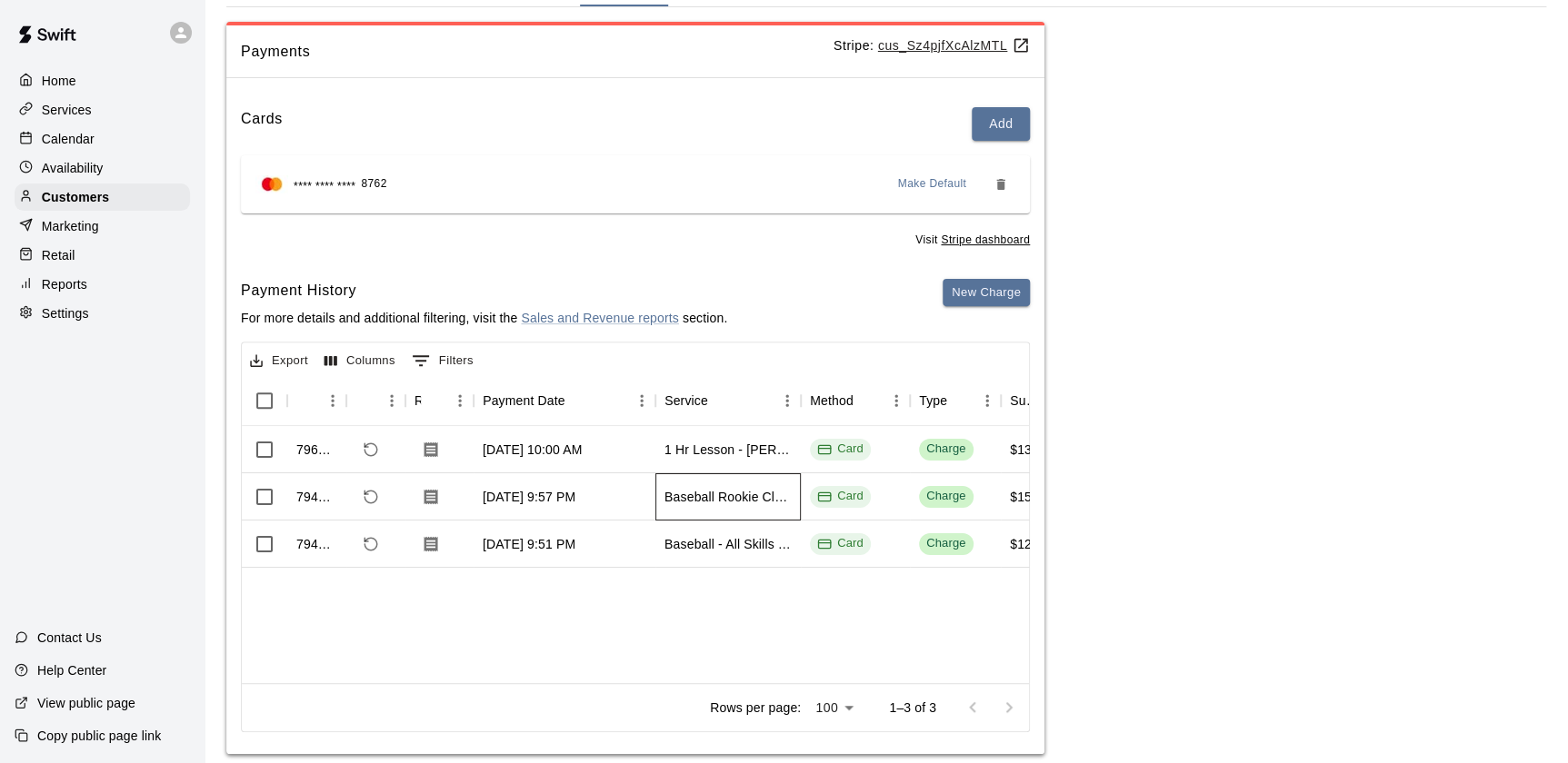
click at [752, 497] on div "Baseball Rookie Class (3-5)" at bounding box center [727, 497] width 127 height 19
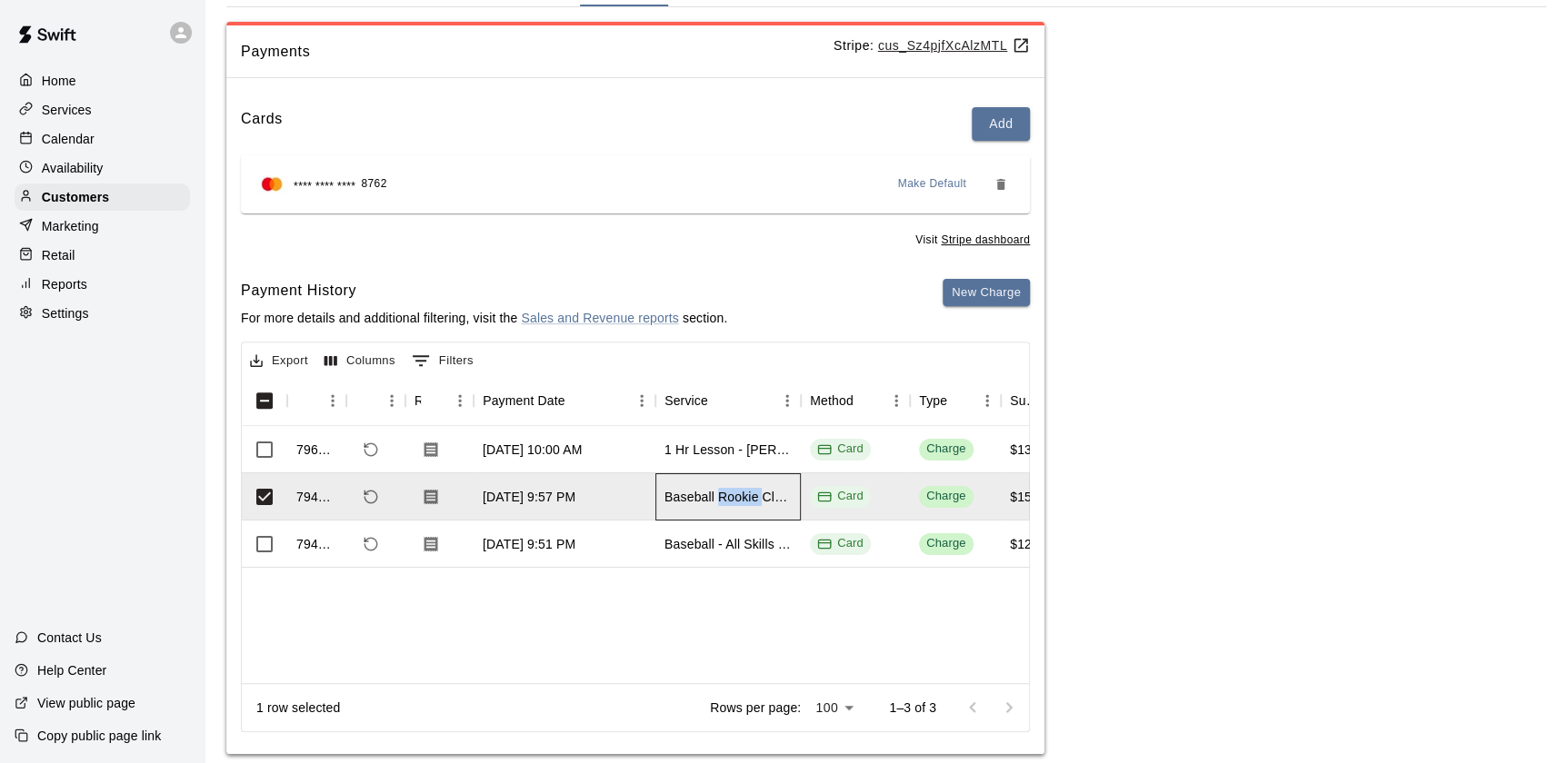
click at [752, 497] on div "Baseball Rookie Class (3-5)" at bounding box center [727, 497] width 127 height 19
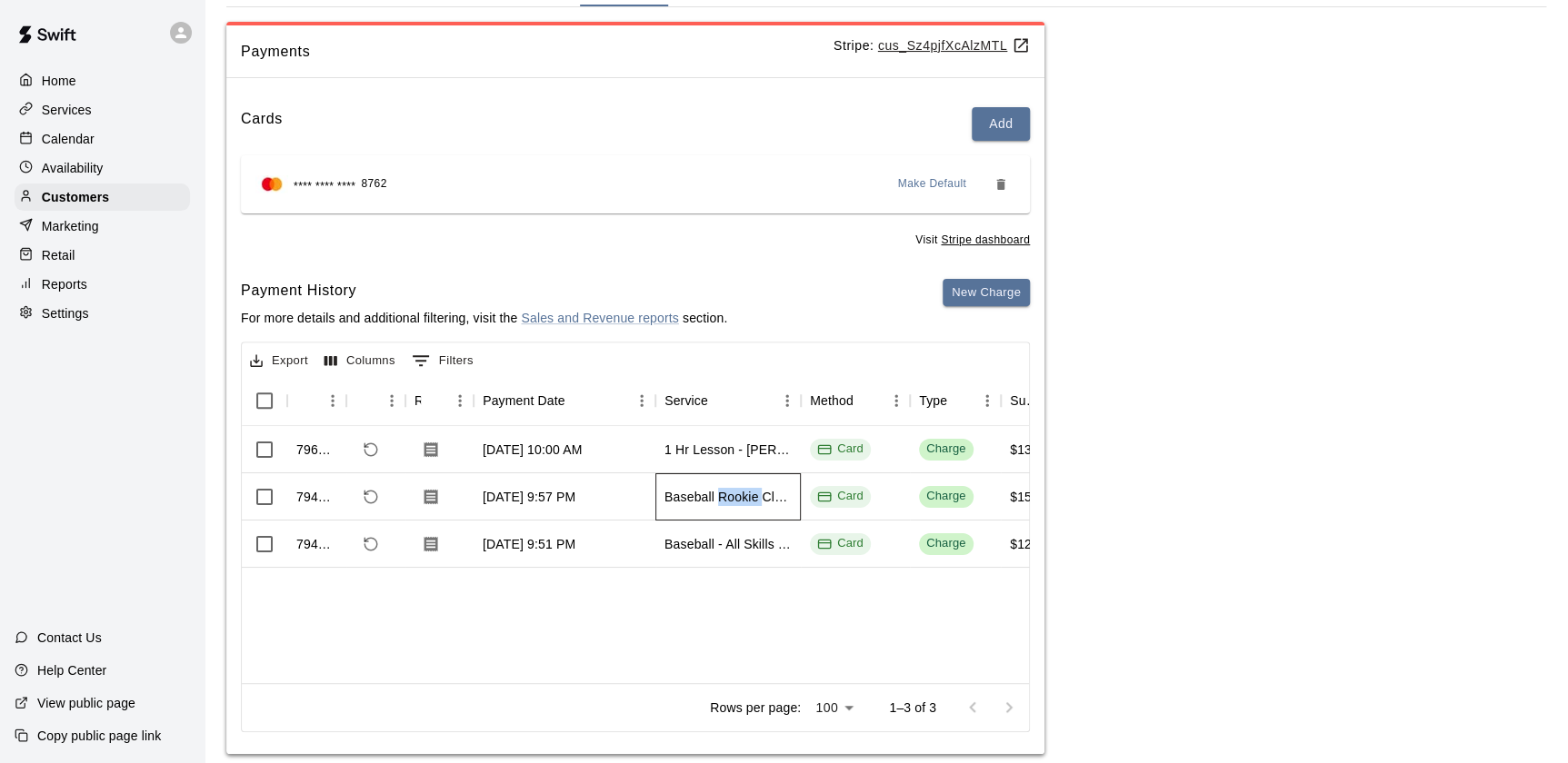
drag, startPoint x: 752, startPoint y: 497, endPoint x: 723, endPoint y: 501, distance: 29.3
click at [723, 501] on div "Baseball Rookie Class (3-5)" at bounding box center [727, 497] width 127 height 19
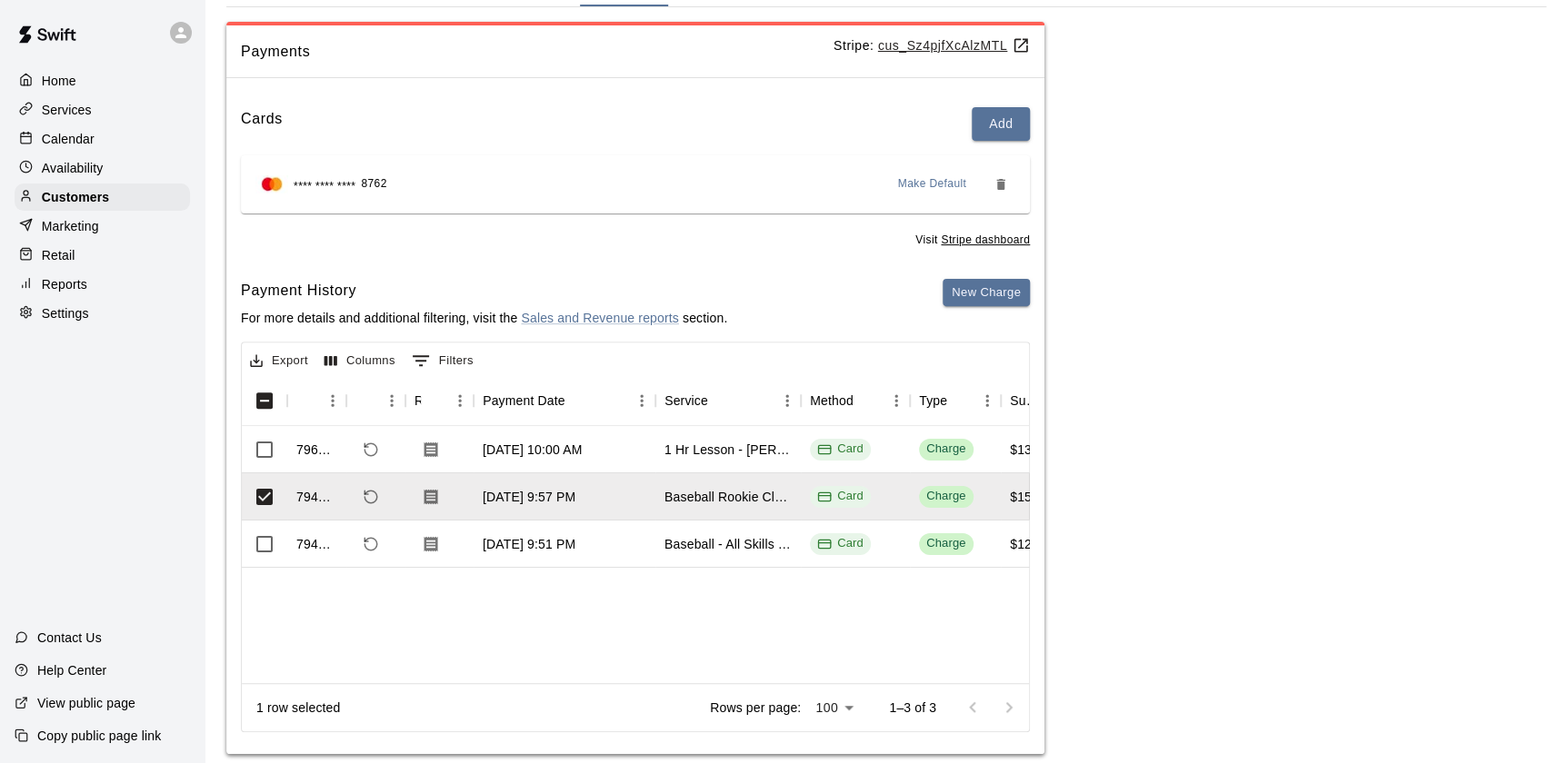
click at [600, 638] on div "796994 Sep 4, 2025, 10:00 AM 1 Hr Lesson - Daniel Cox Card Charge $130.00 $0.00…" at bounding box center [1464, 555] width 2445 height 257
click at [241, 479] on div "Export Columns 0 Filters Id Refund Receipt Payment Date Service Method Type Sub…" at bounding box center [635, 537] width 789 height 391
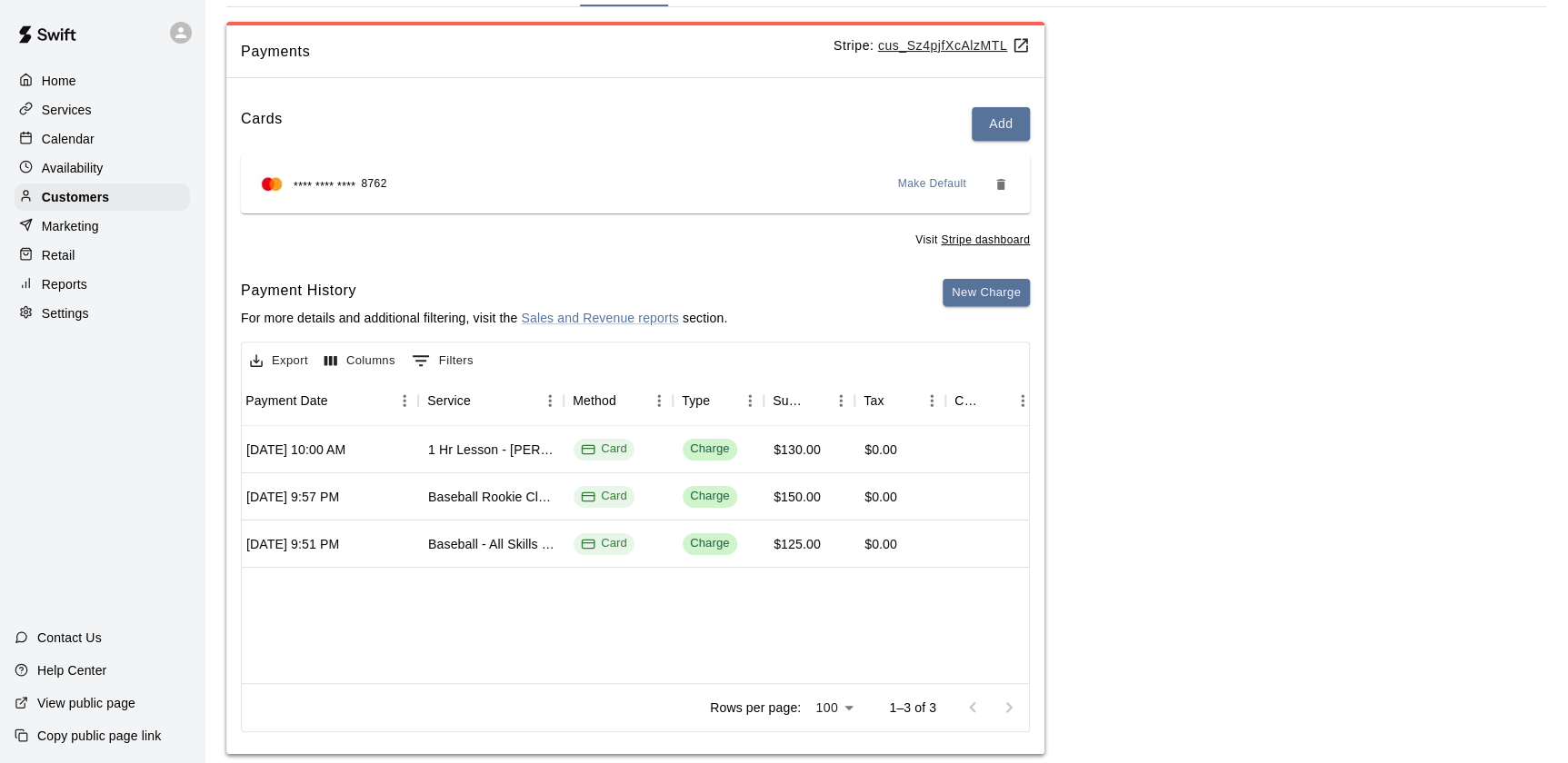
scroll to position [0, 245]
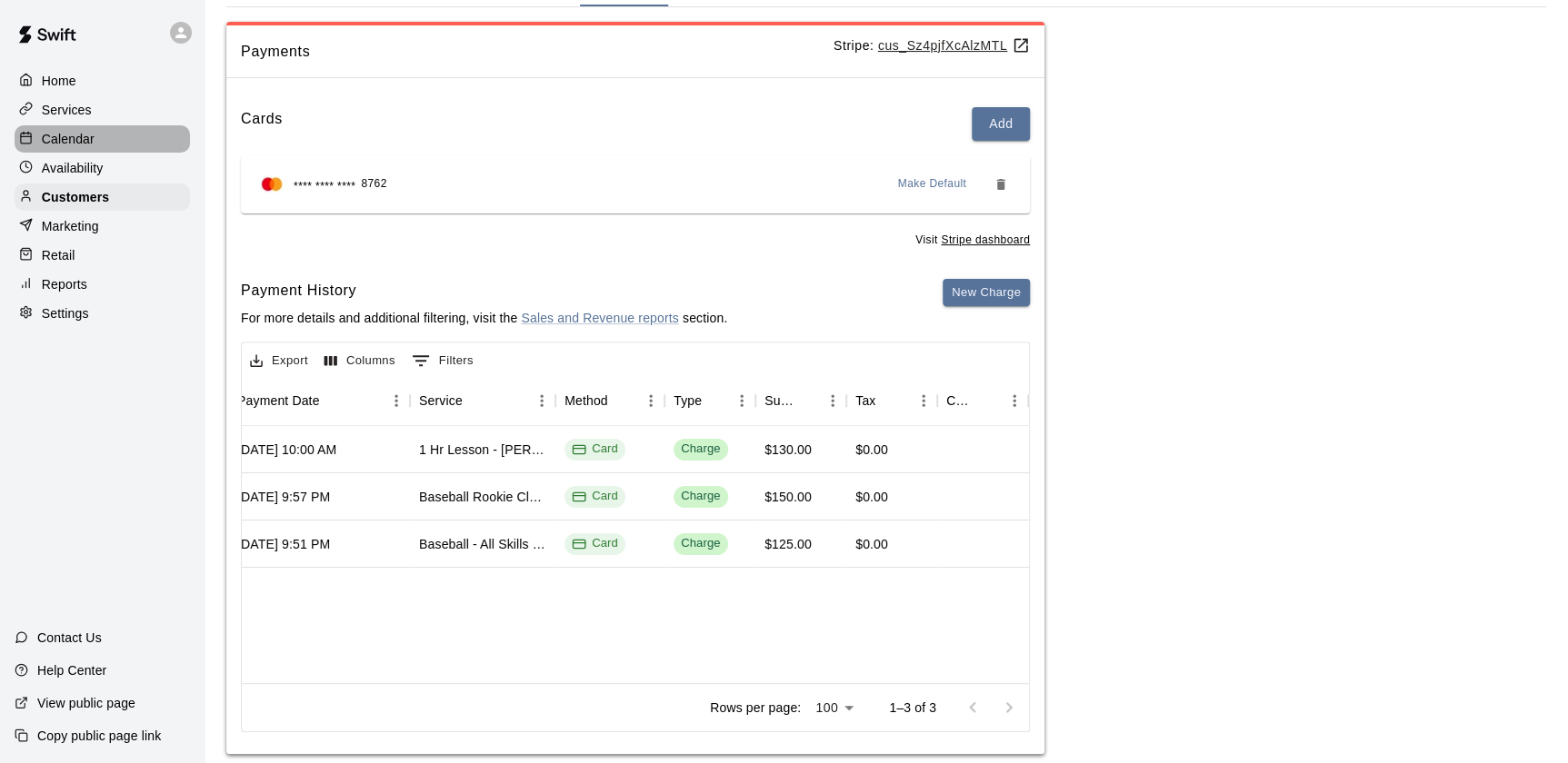
click at [91, 142] on p "Calendar" at bounding box center [68, 139] width 53 height 19
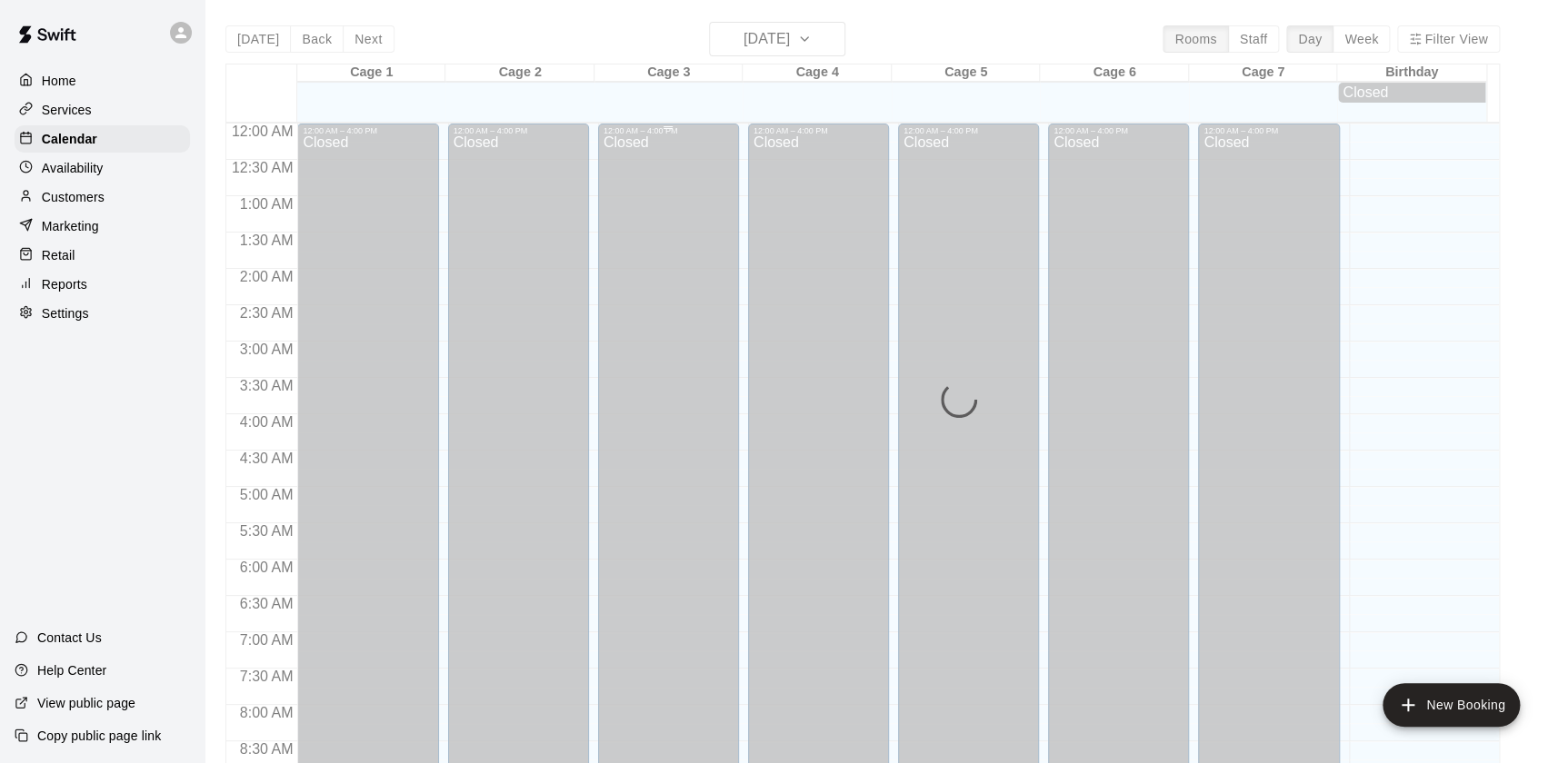
scroll to position [1026, 0]
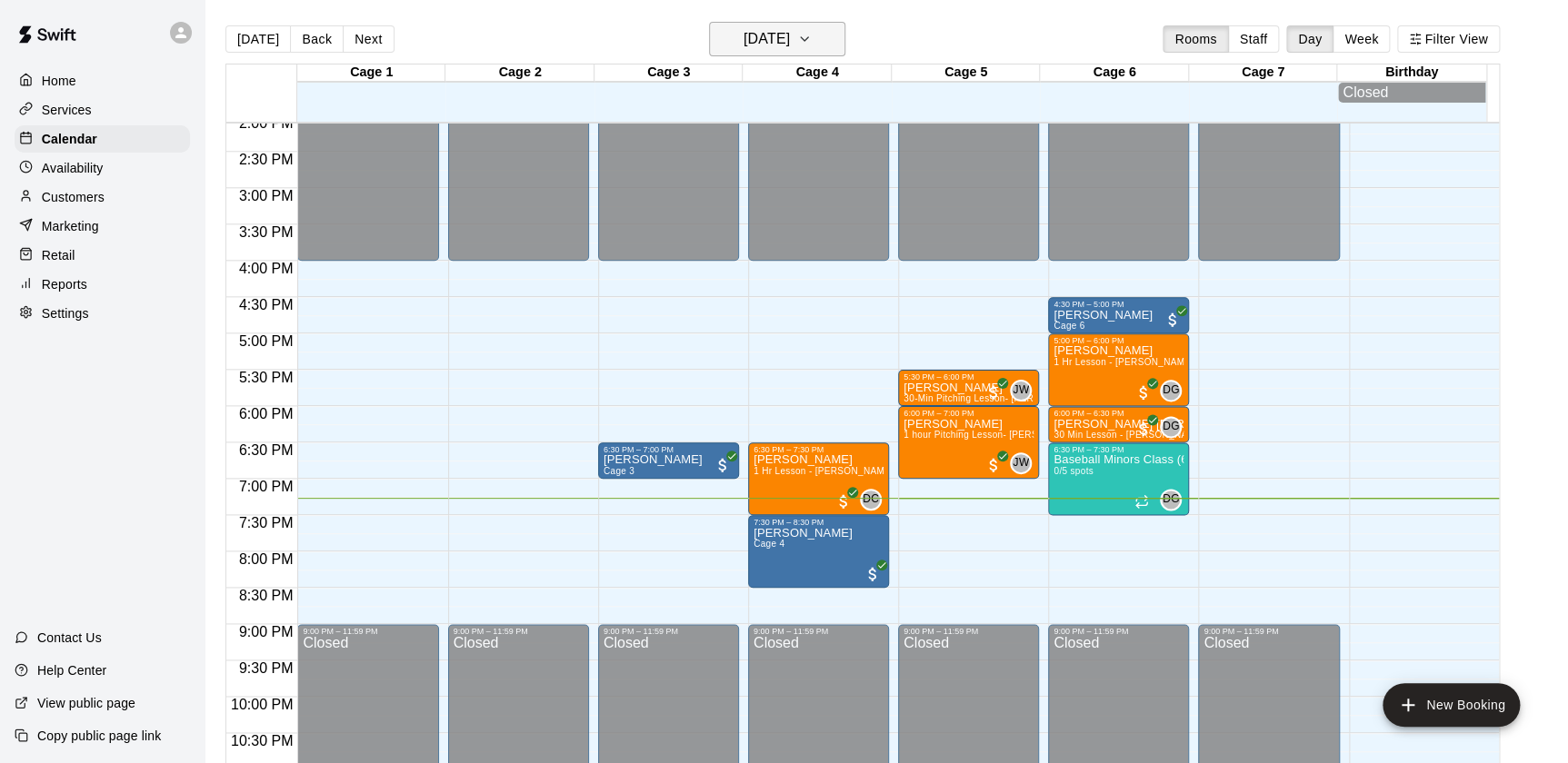
click at [749, 36] on h6 "[DATE]" at bounding box center [767, 38] width 46 height 25
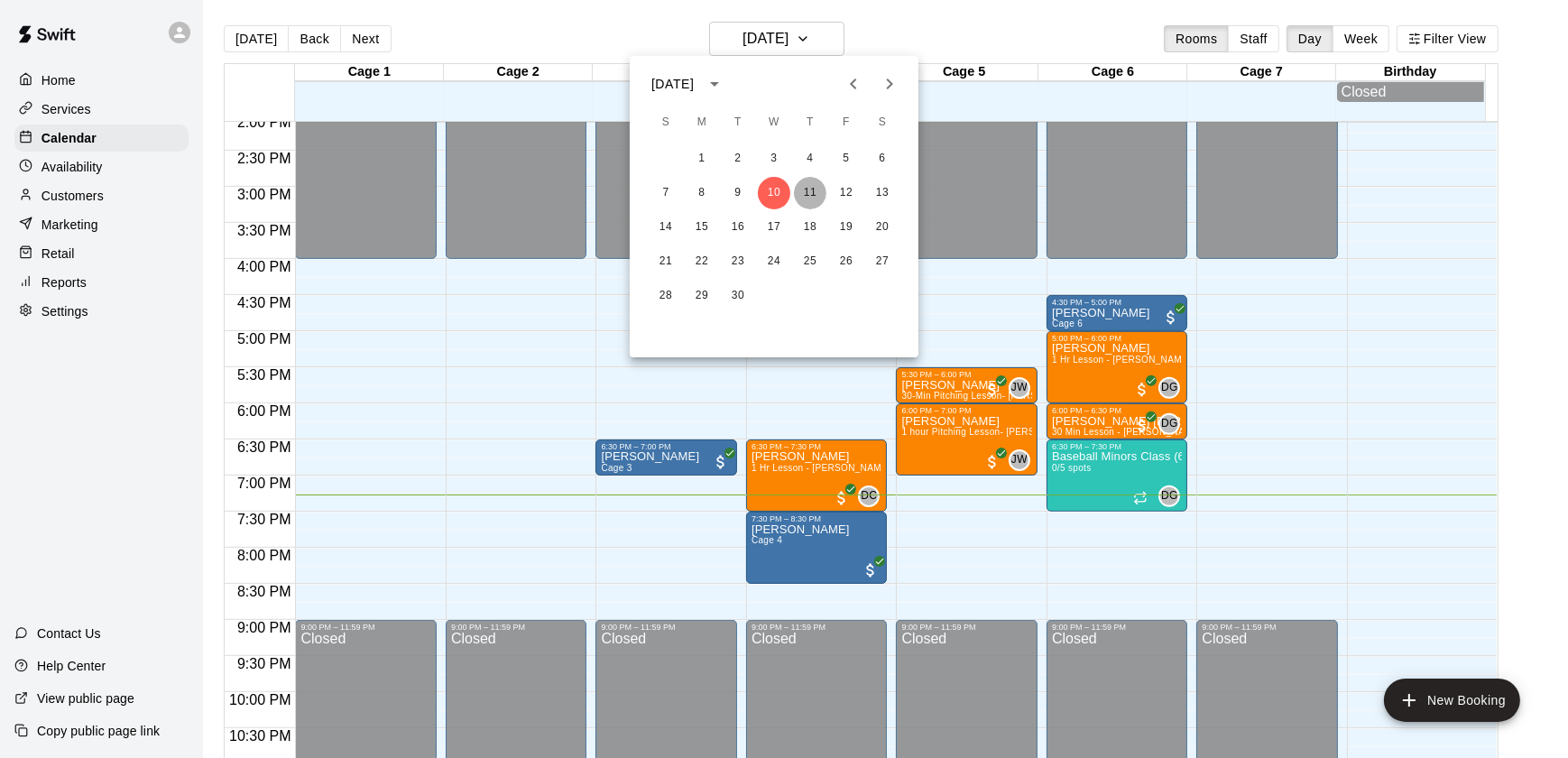
click at [816, 196] on button "11" at bounding box center [810, 192] width 32 height 32
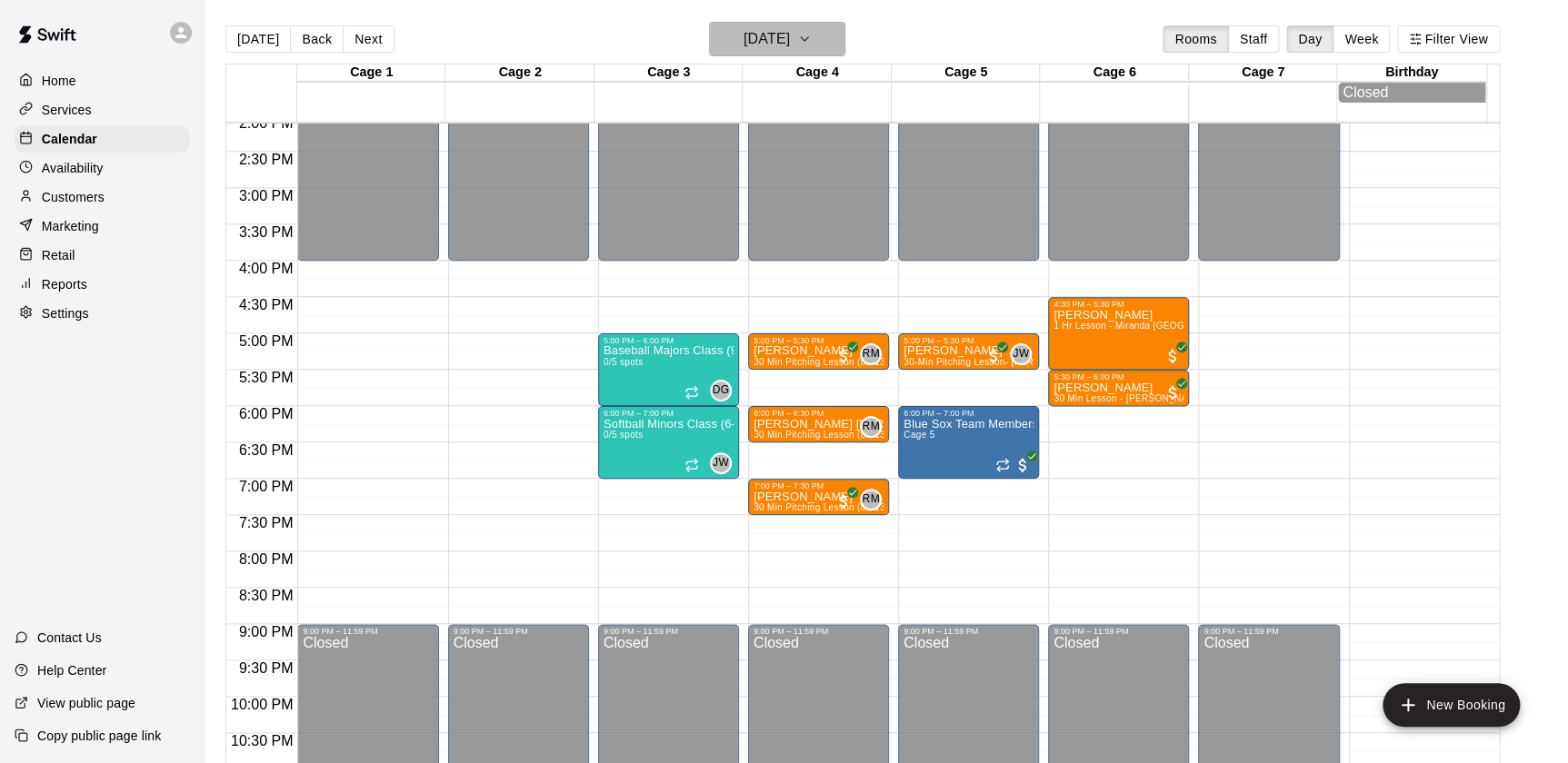
click at [752, 53] on button "Thursday Sep 11" at bounding box center [776, 39] width 136 height 34
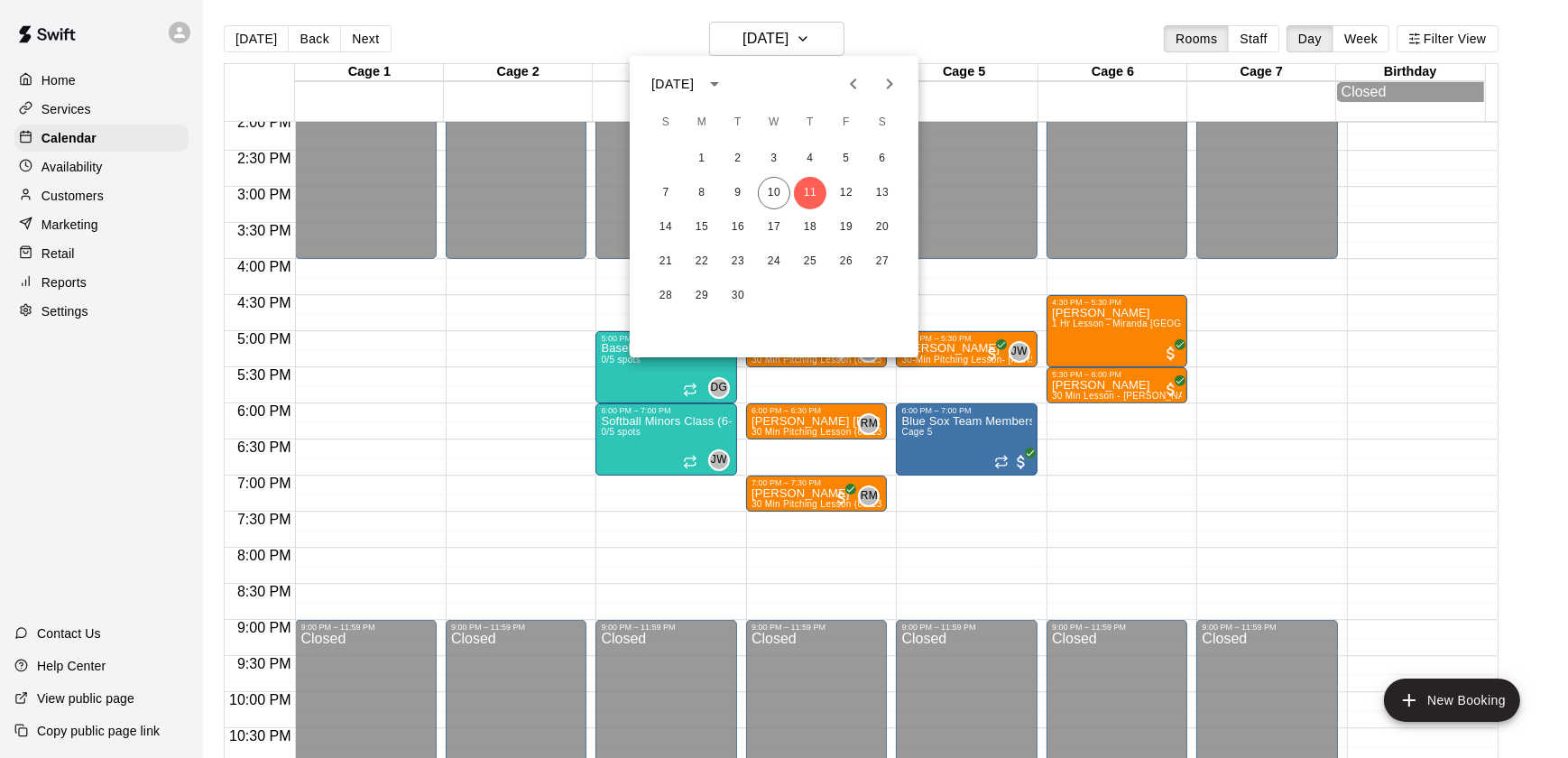
click at [829, 175] on div "1 2 3 4 5 6 7 8 9 10 11 12 13 14 15 16 17 18 19 20 21 22 23 24 25 26 27 28 29 30" at bounding box center [774, 227] width 289 height 173
click at [837, 180] on button "12" at bounding box center [846, 192] width 32 height 32
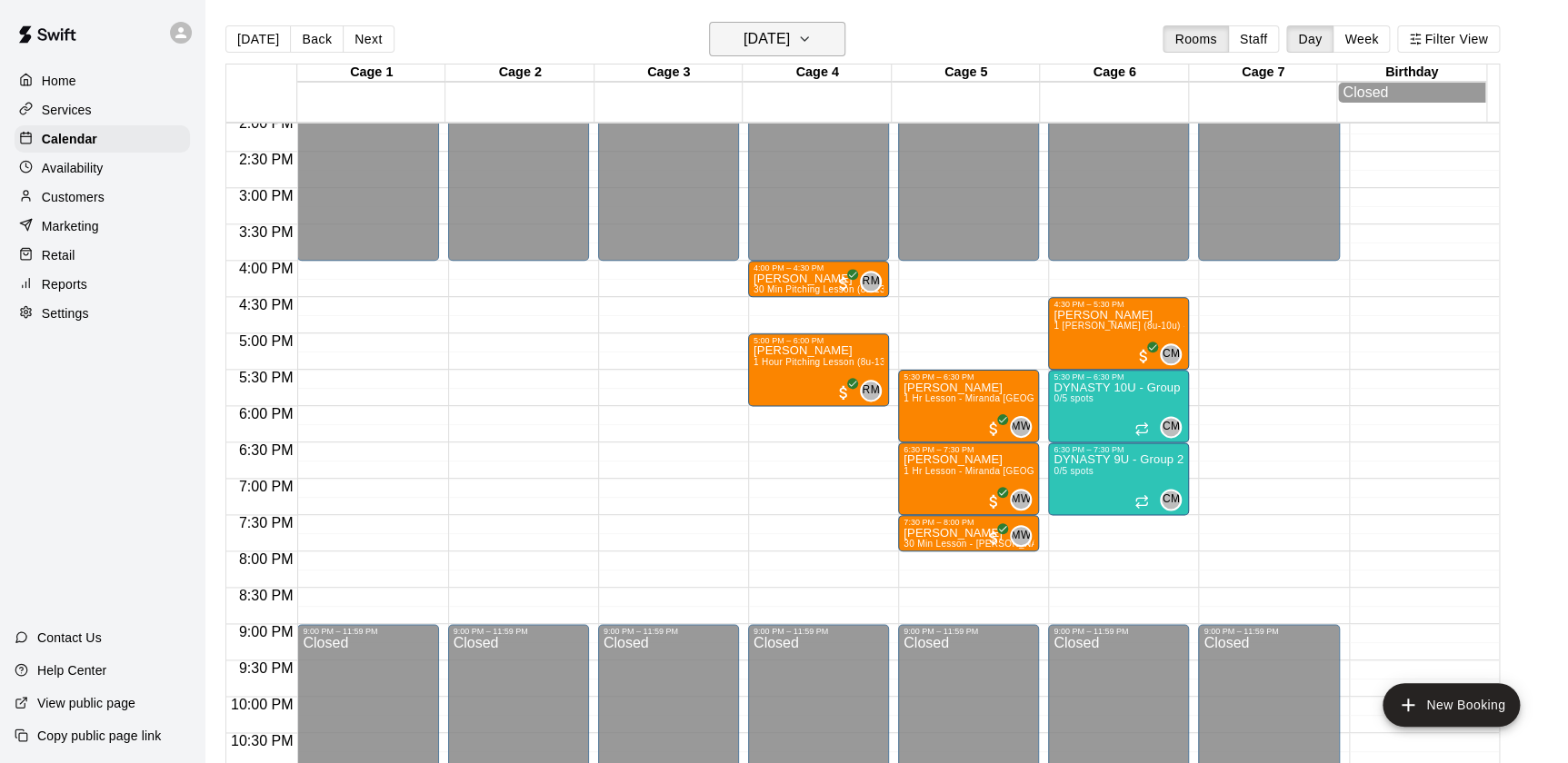
click at [790, 37] on h6 "Friday Sep 12" at bounding box center [767, 38] width 46 height 25
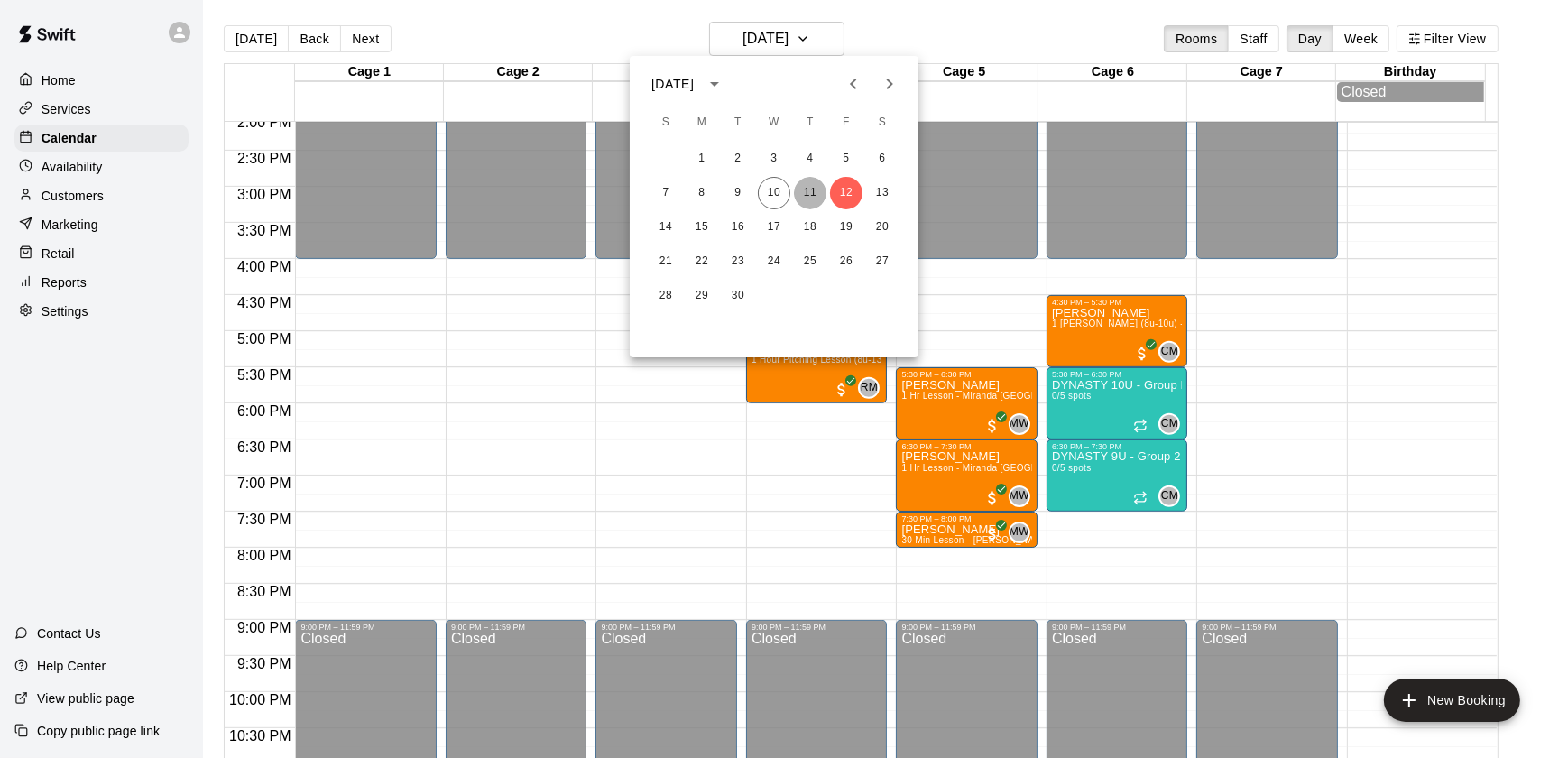
click at [807, 180] on button "11" at bounding box center [810, 192] width 32 height 32
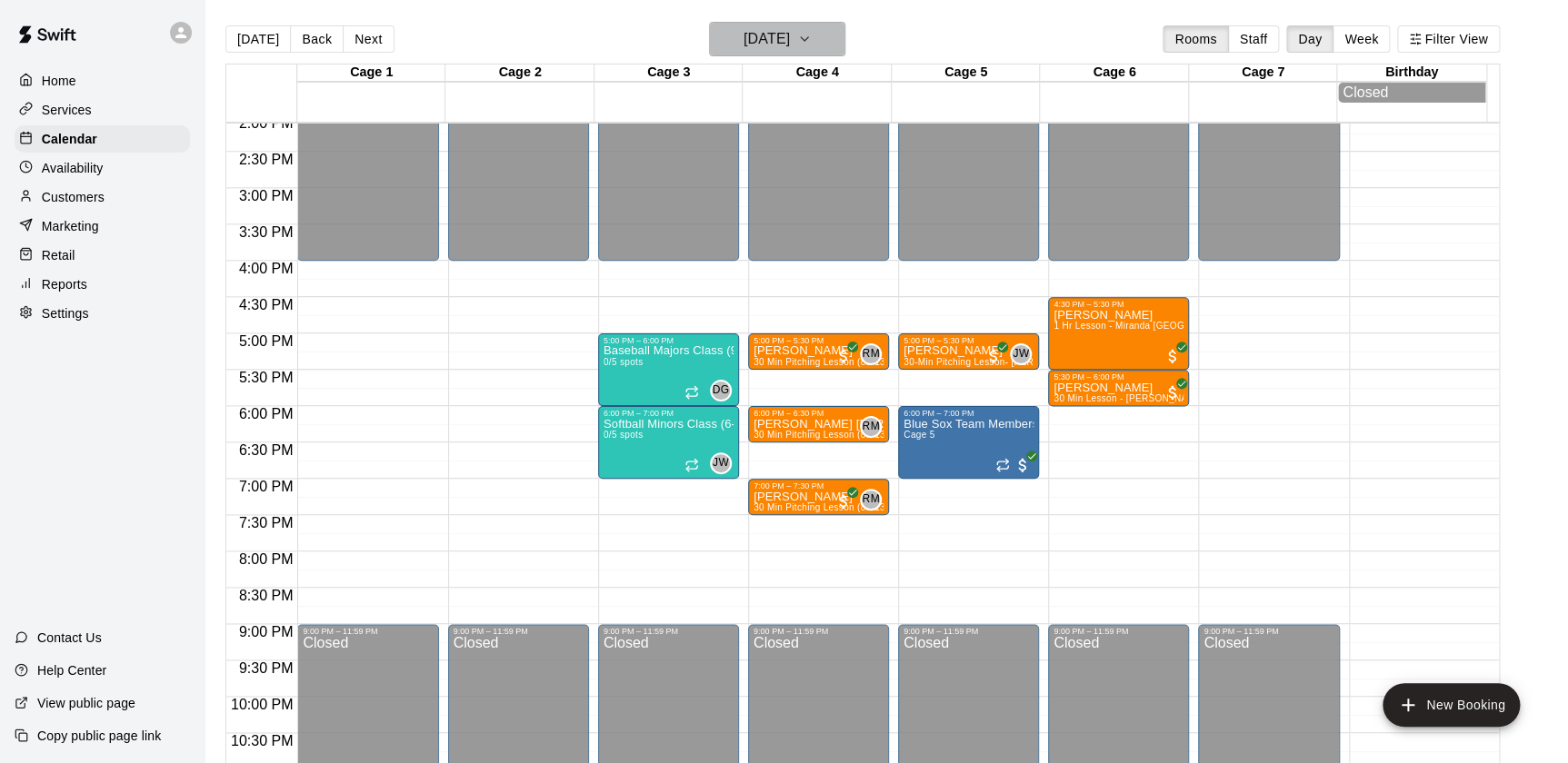
click at [763, 42] on h6 "Thursday Sep 11" at bounding box center [767, 38] width 46 height 25
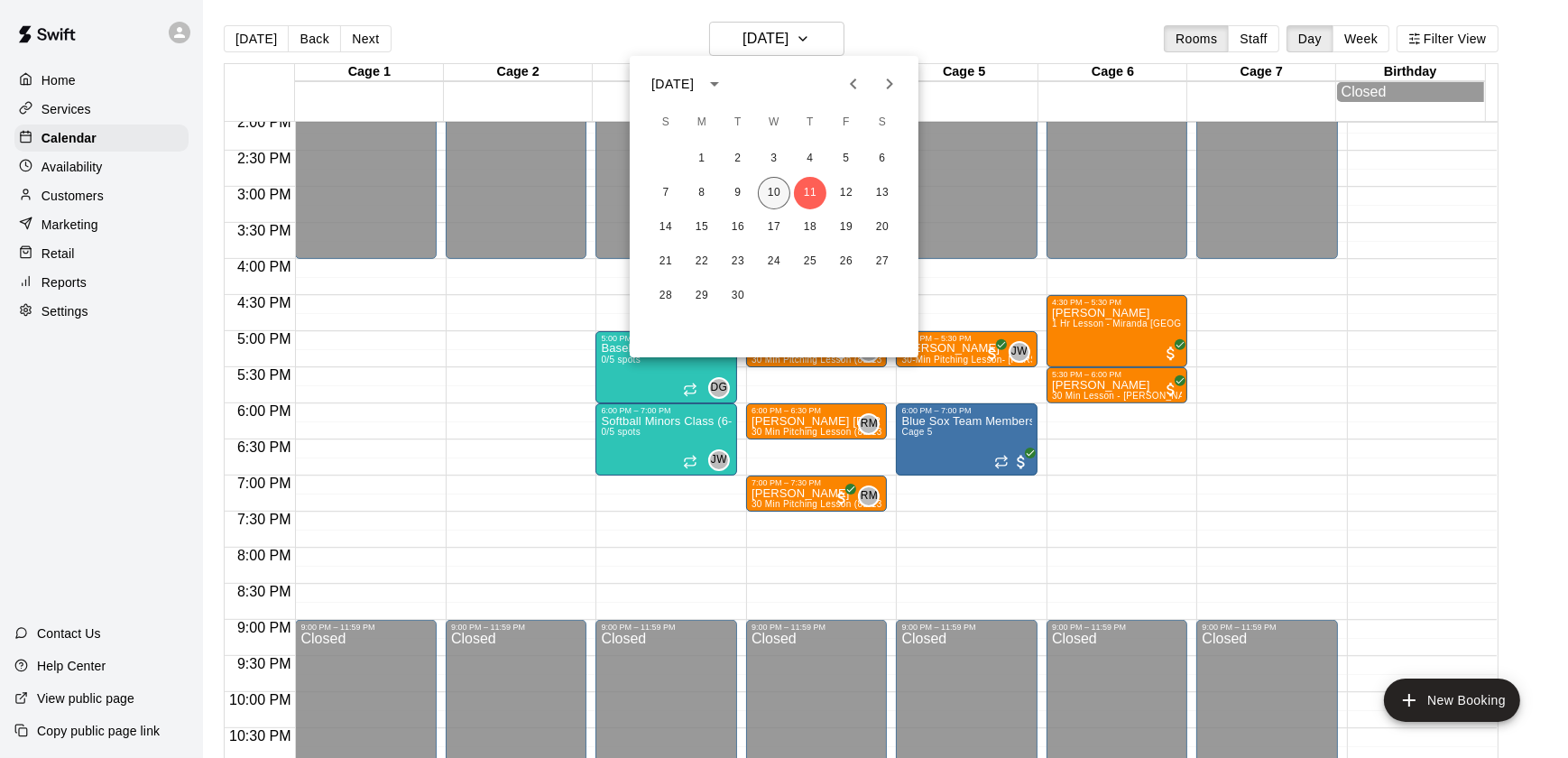
click at [779, 201] on button "10" at bounding box center [773, 192] width 32 height 32
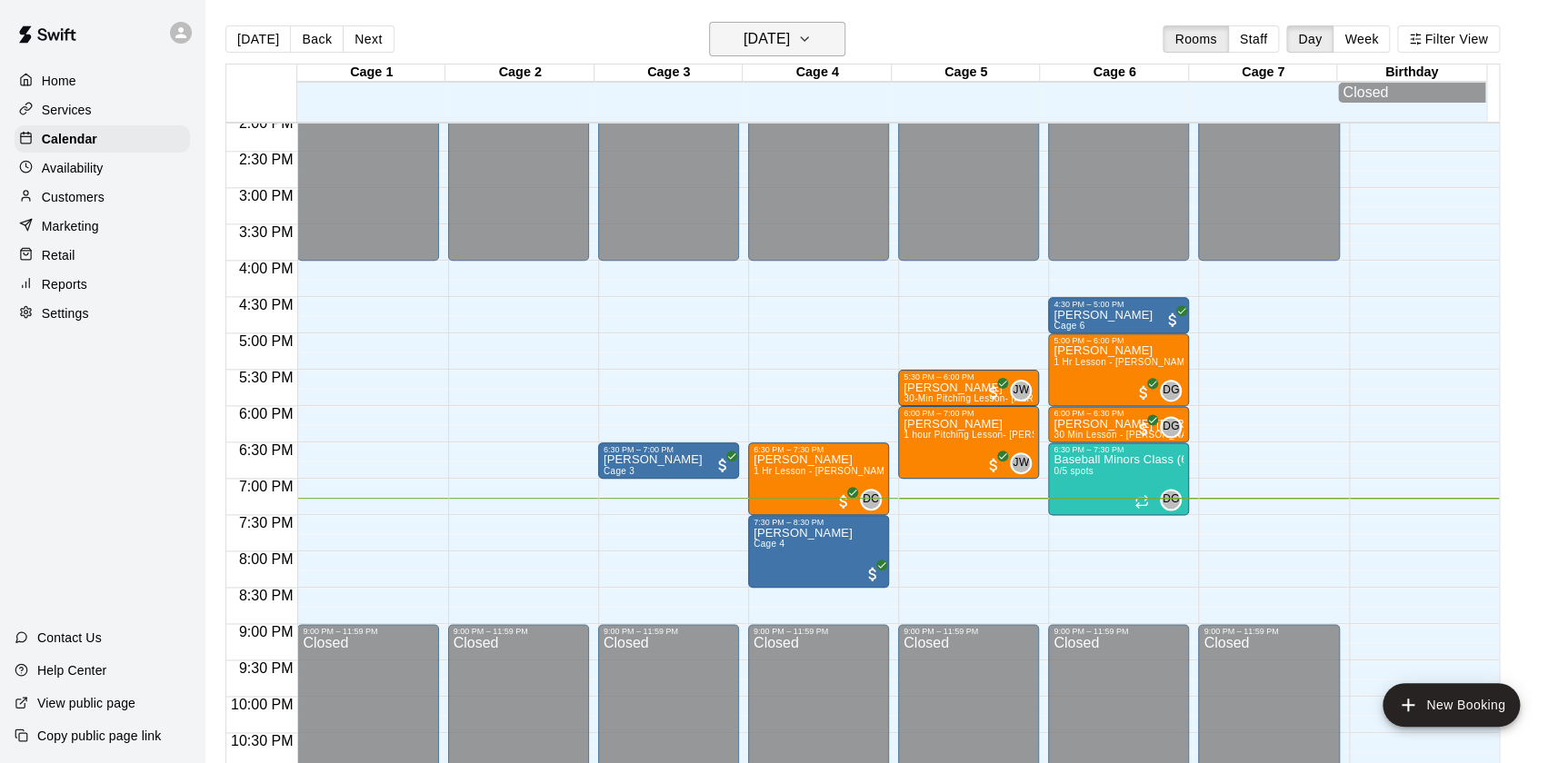
drag, startPoint x: 711, startPoint y: 37, endPoint x: 733, endPoint y: 37, distance: 22.0
click at [744, 37] on h6 "[DATE]" at bounding box center [767, 38] width 46 height 25
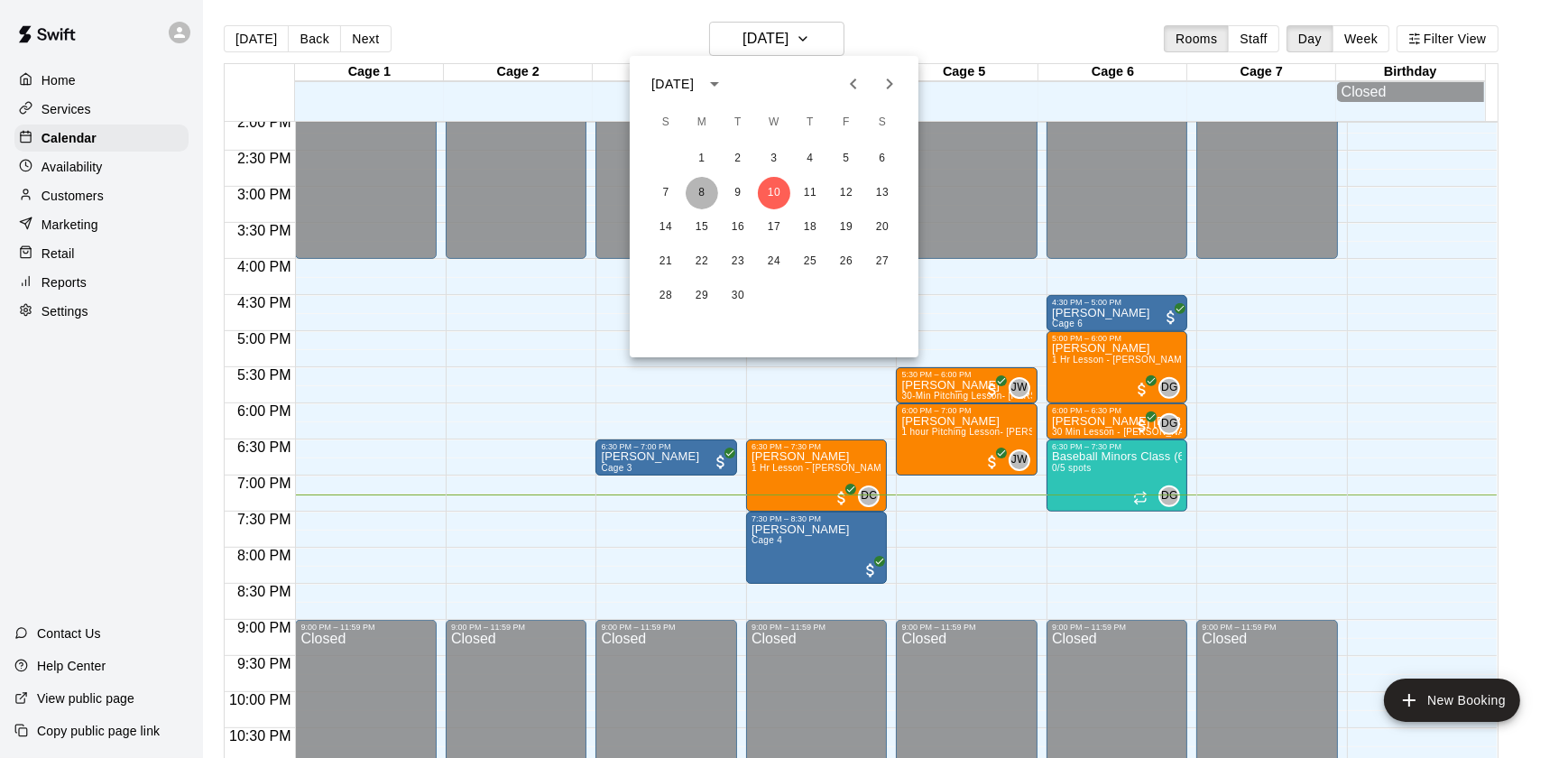
click at [714, 190] on button "8" at bounding box center [702, 192] width 32 height 32
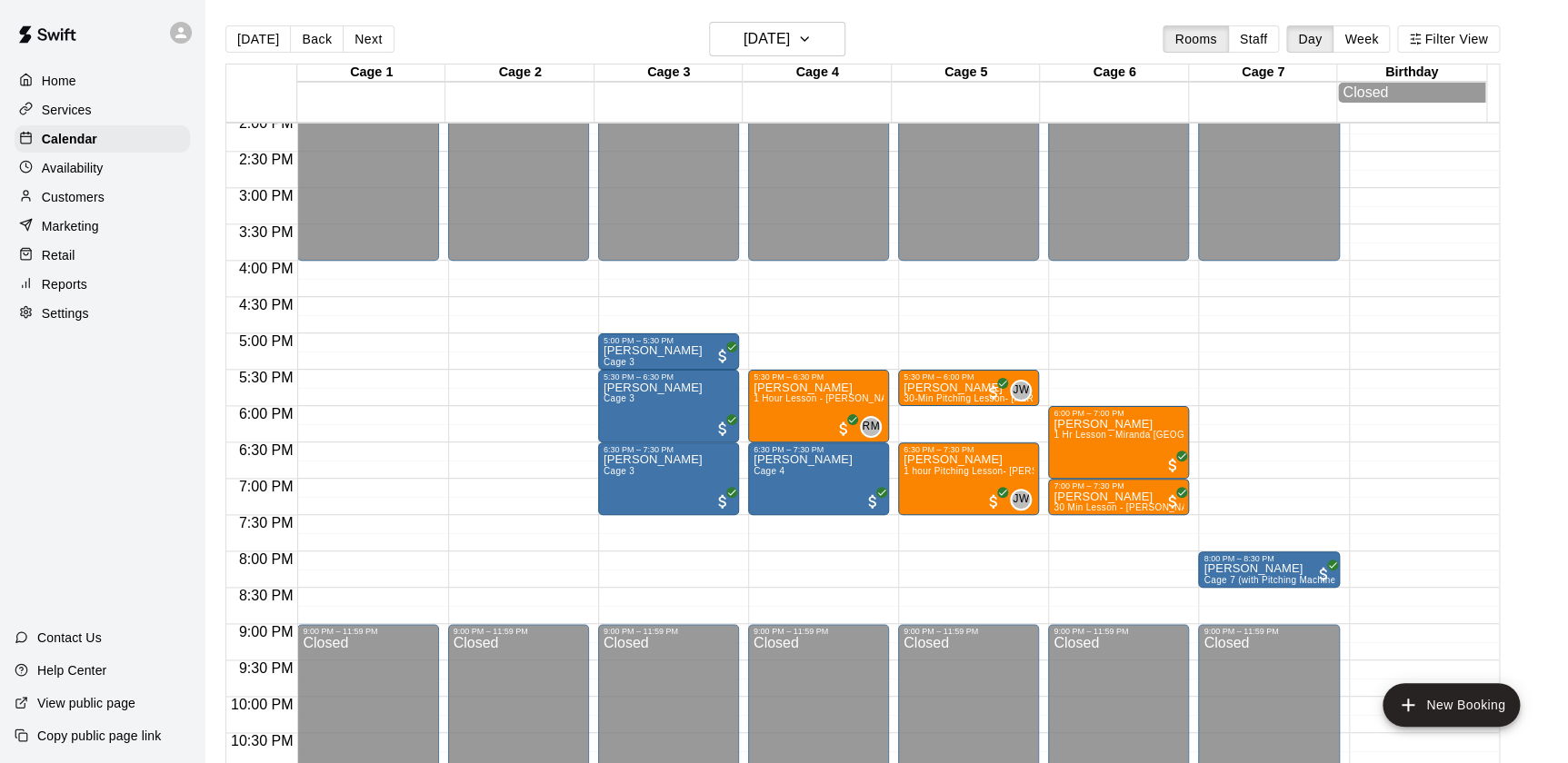
click at [743, 69] on div "Cage 3" at bounding box center [669, 73] width 148 height 18
click at [734, 53] on button "Monday Sep 08" at bounding box center [776, 39] width 136 height 34
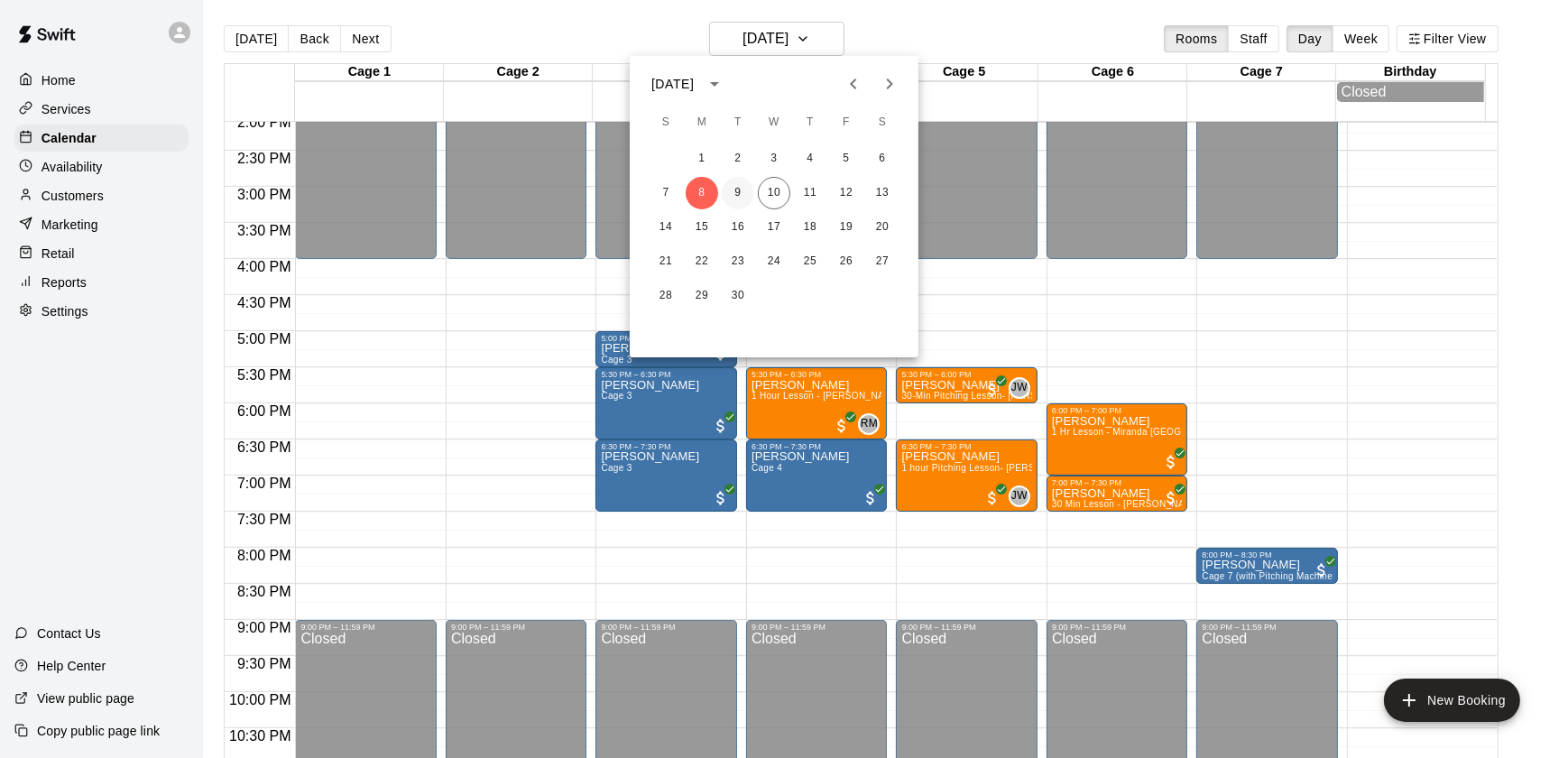
click at [733, 191] on button "9" at bounding box center [738, 192] width 32 height 32
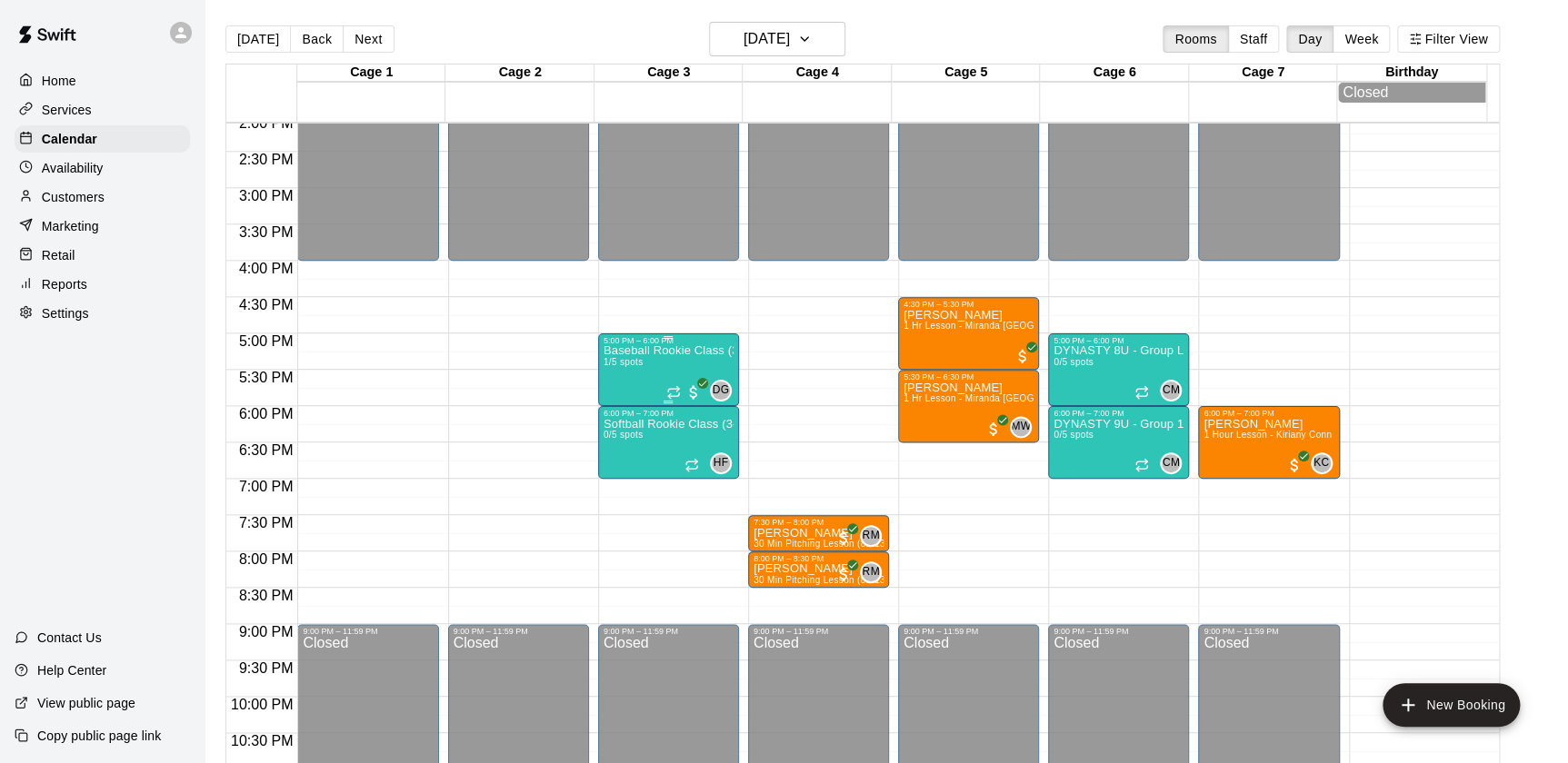
click at [646, 351] on p "Baseball Rookie Class (3-5)" at bounding box center [669, 351] width 130 height 0
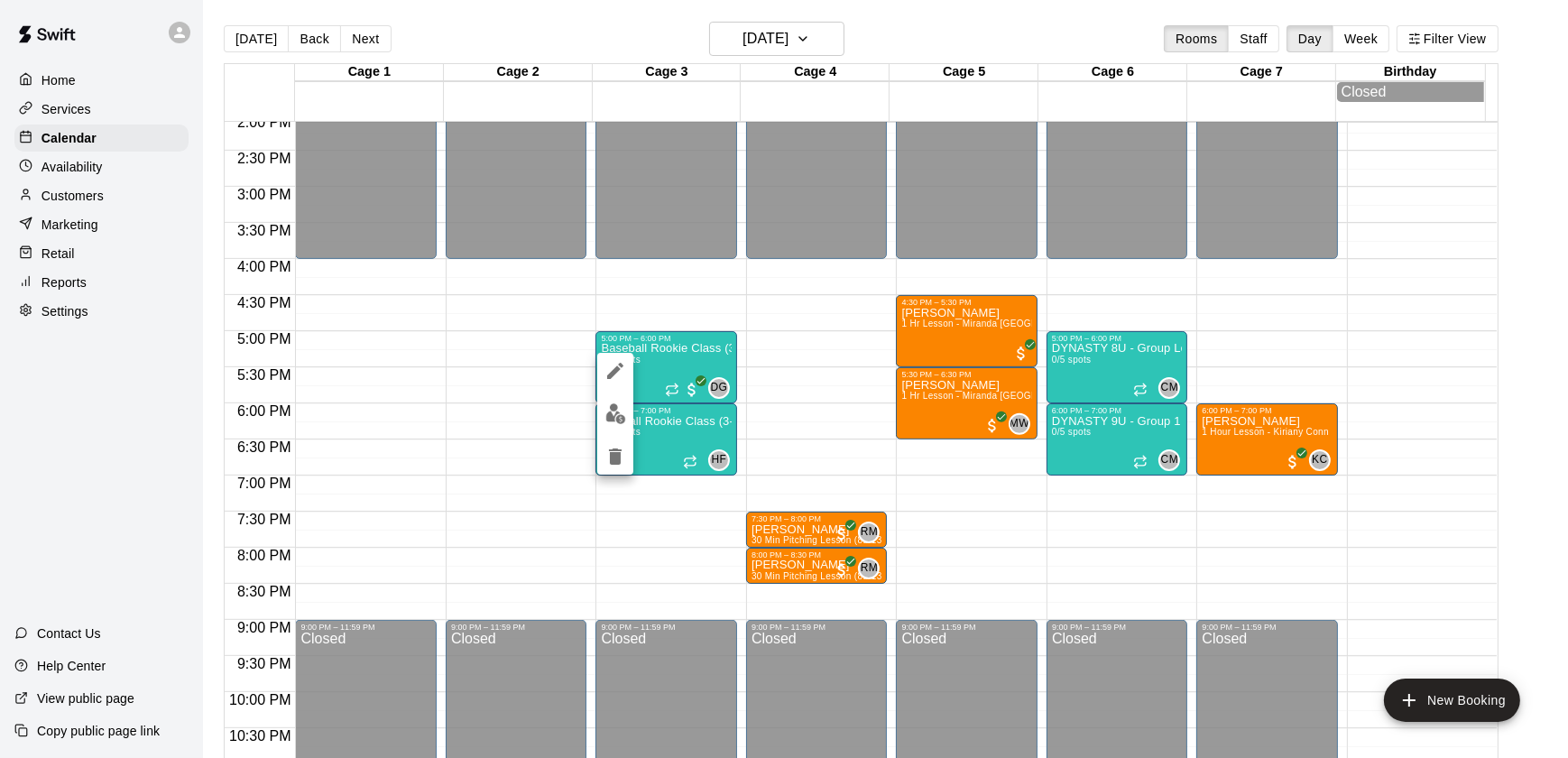
click at [611, 374] on icon "edit" at bounding box center [615, 371] width 17 height 17
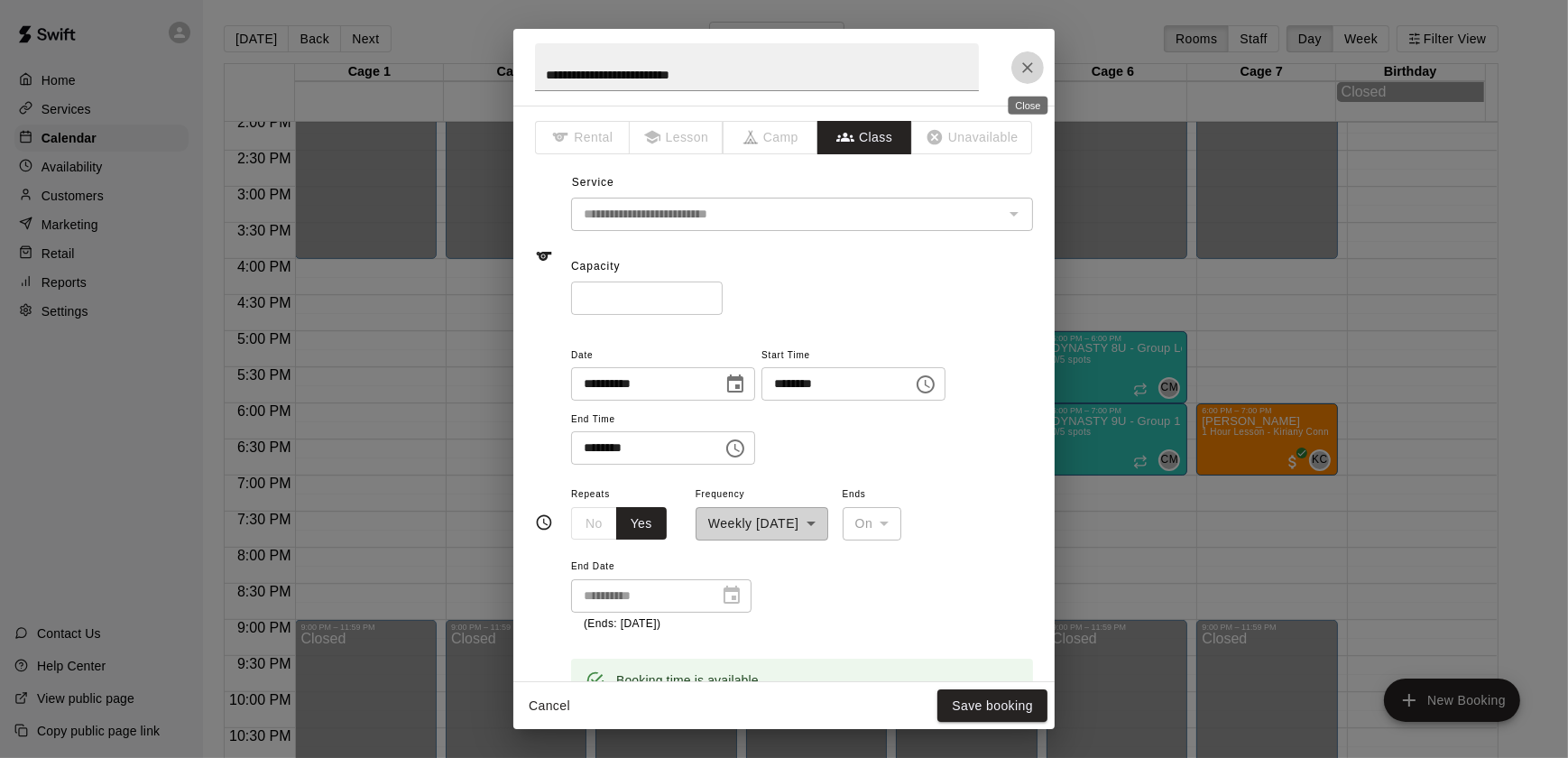
click at [1021, 62] on icon "Close" at bounding box center [1028, 68] width 18 height 18
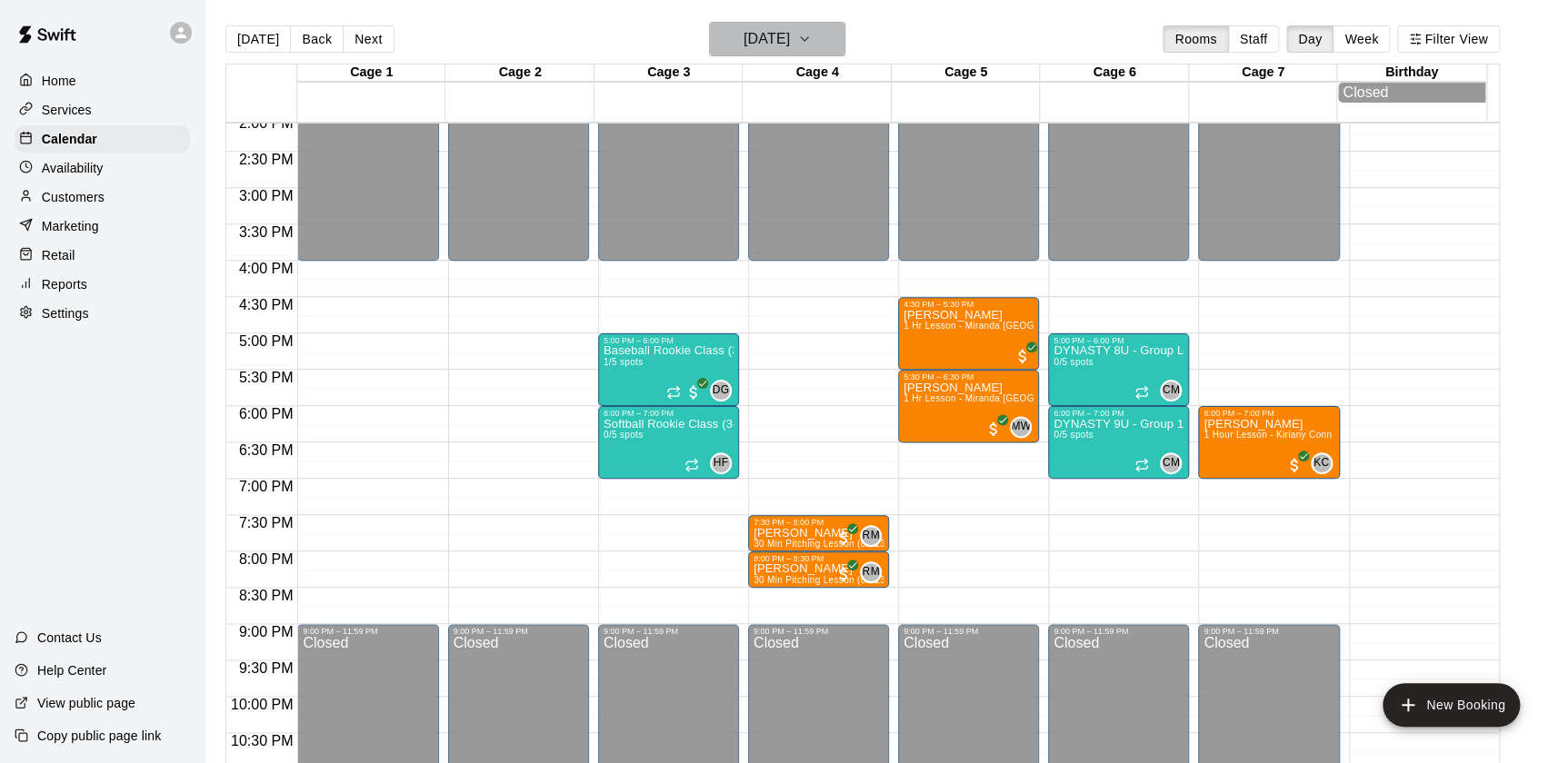
click at [781, 40] on h6 "Tuesday Sep 09" at bounding box center [767, 38] width 46 height 25
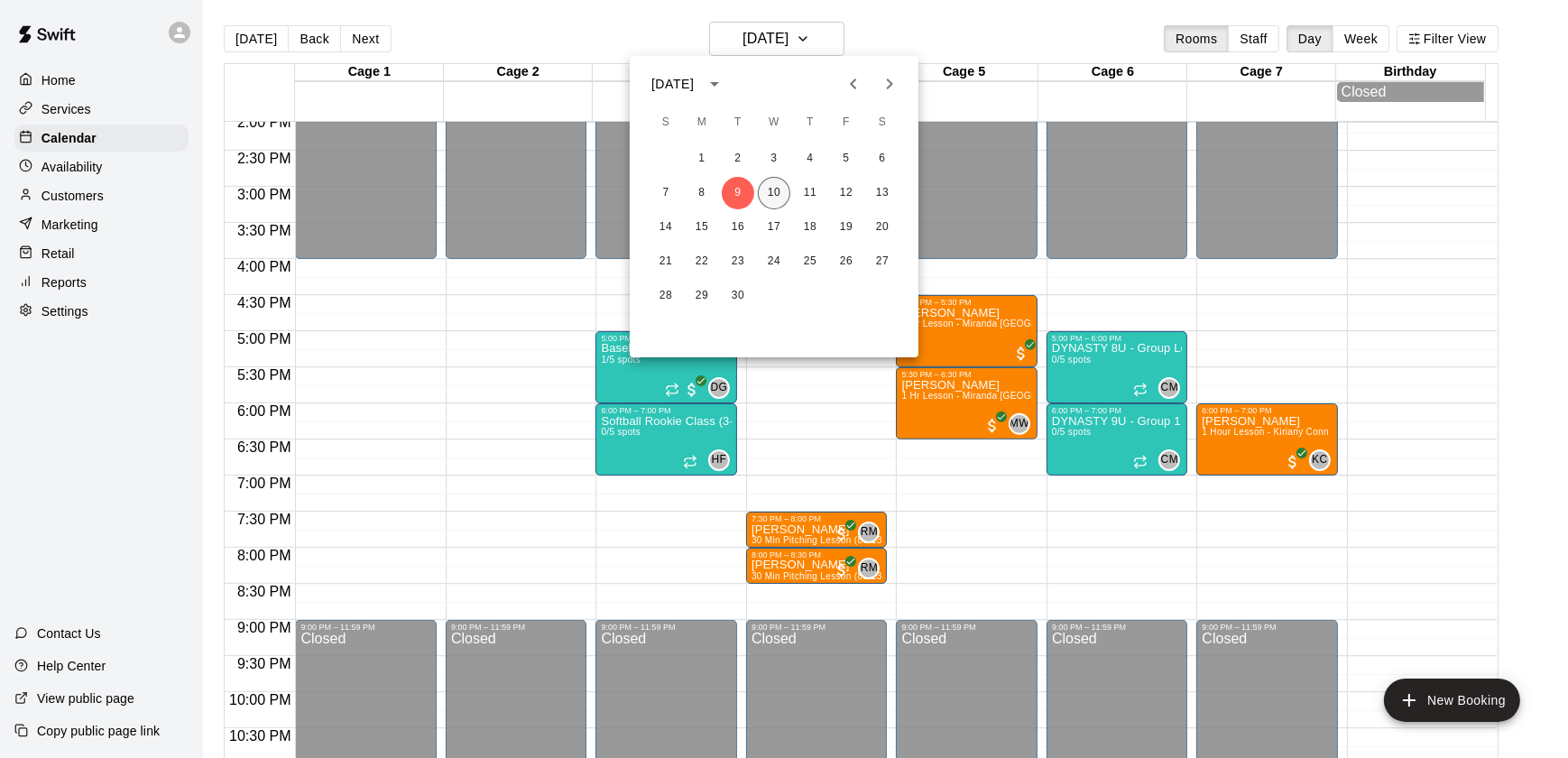
click at [775, 195] on button "10" at bounding box center [773, 192] width 32 height 32
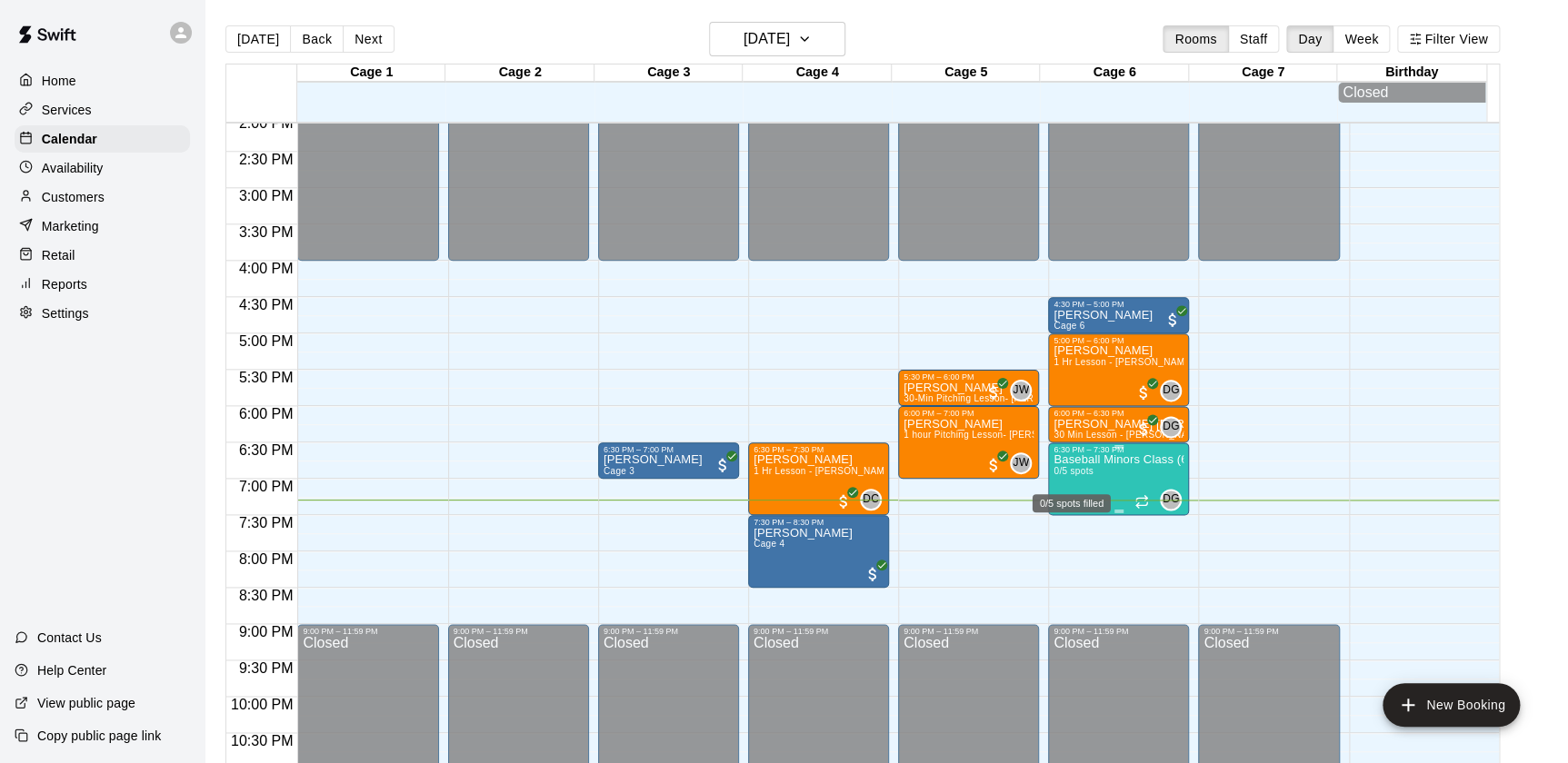
click at [1063, 471] on span "0/5 spots" at bounding box center [1073, 470] width 40 height 10
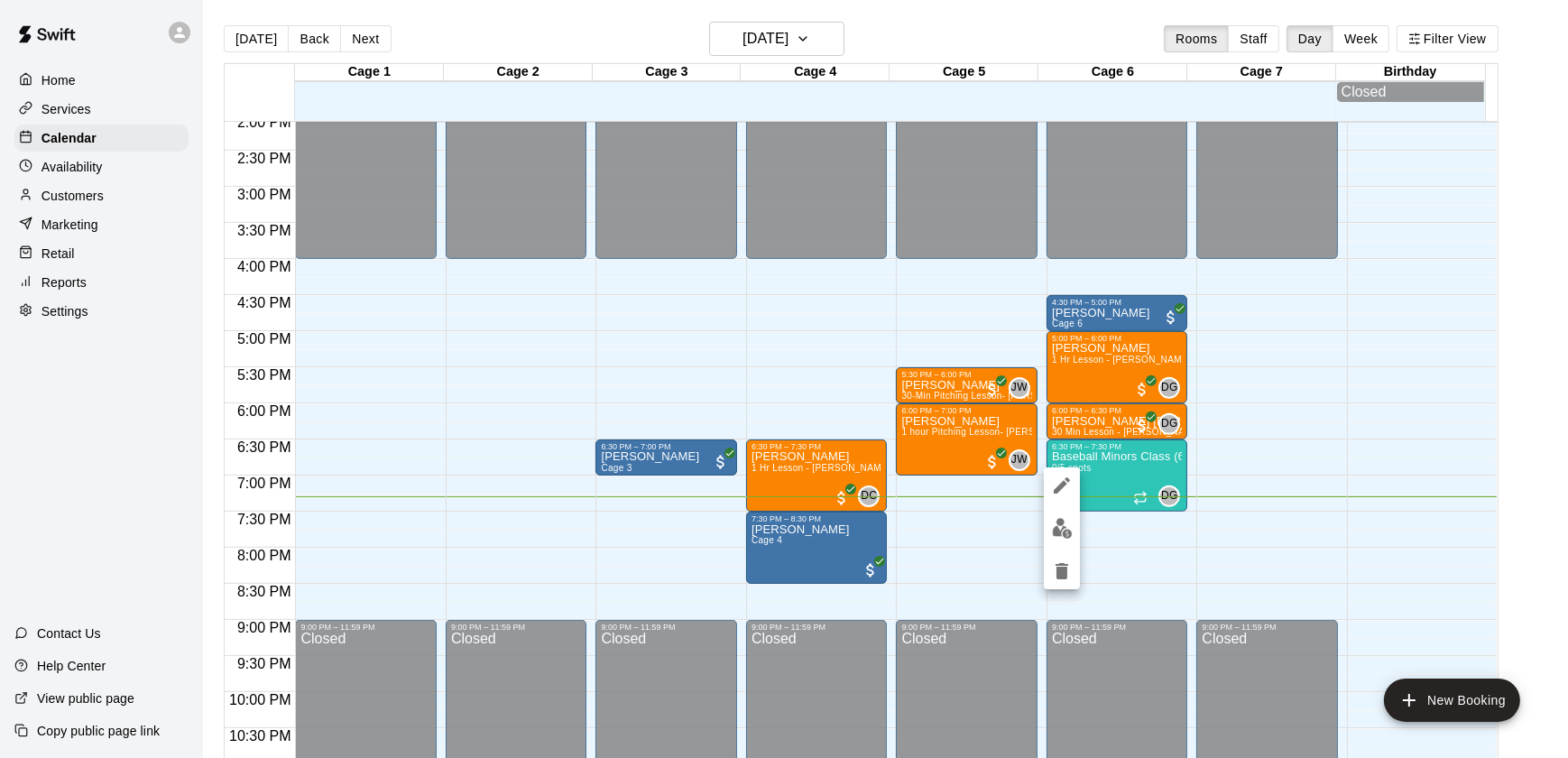
click at [1047, 497] on div at bounding box center [1061, 528] width 36 height 121
click at [1059, 493] on icon "edit" at bounding box center [1062, 486] width 22 height 22
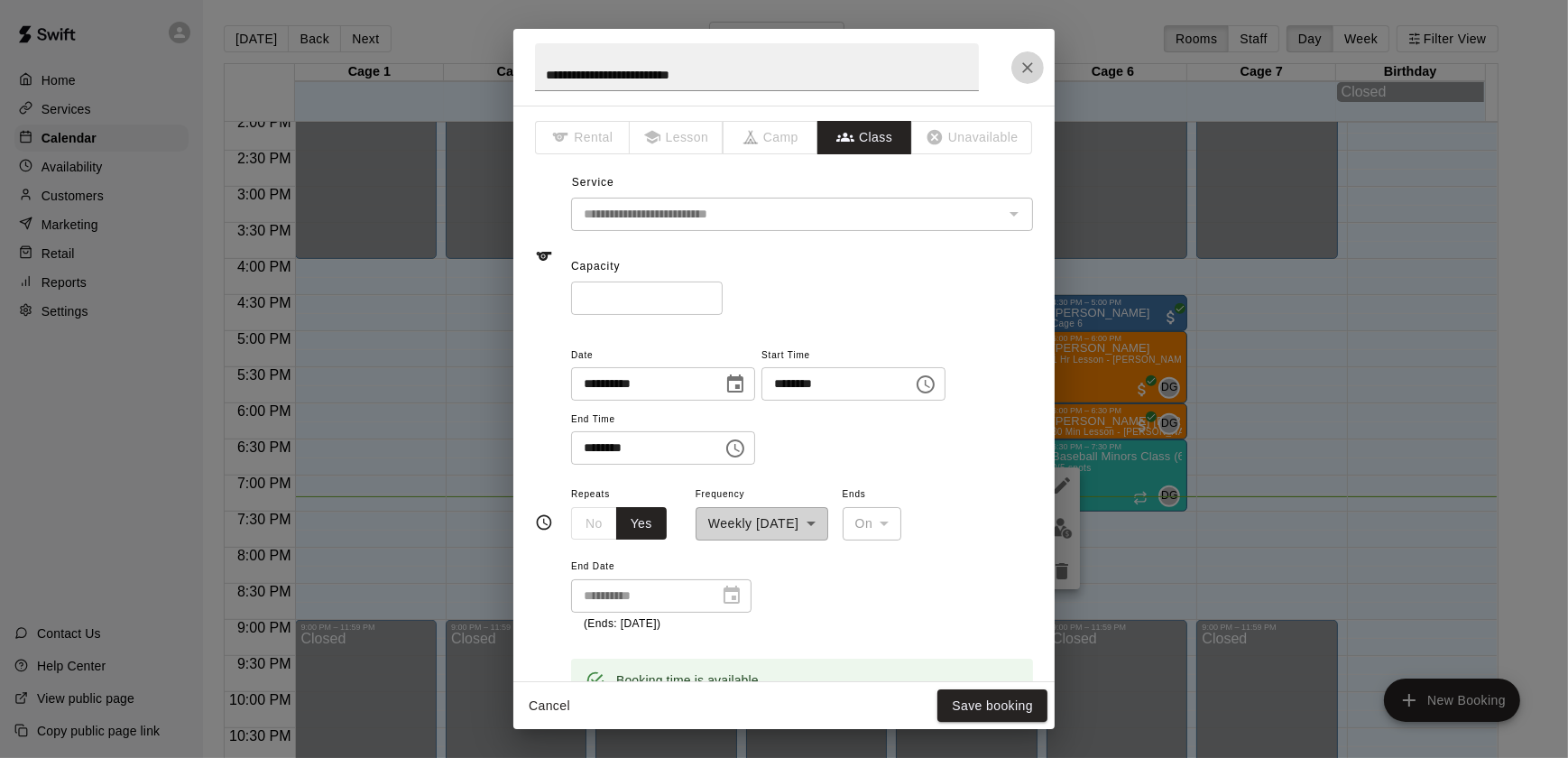
click at [1038, 77] on button "Close" at bounding box center [1027, 67] width 32 height 32
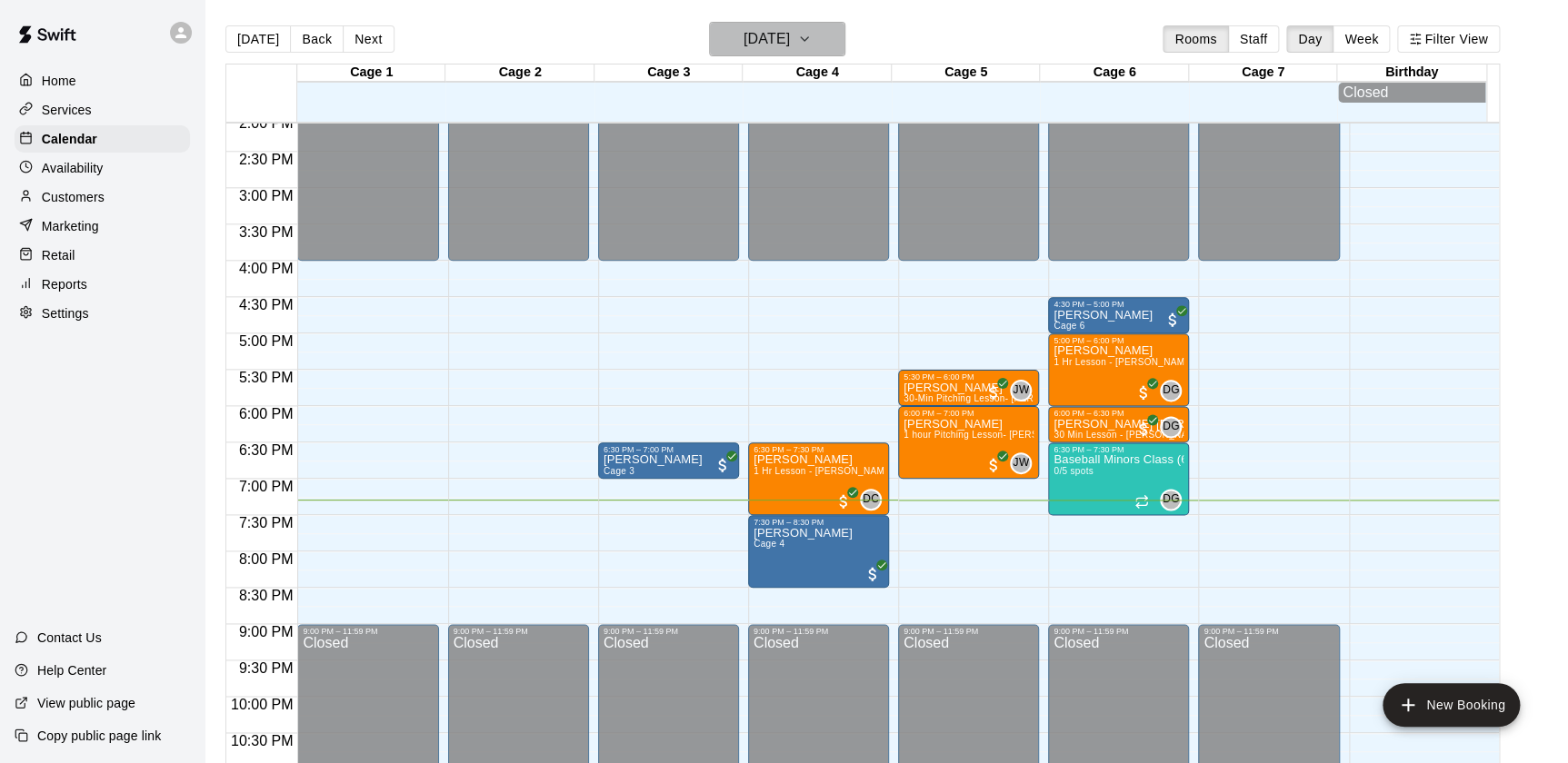
click at [769, 49] on h6 "[DATE]" at bounding box center [767, 38] width 46 height 25
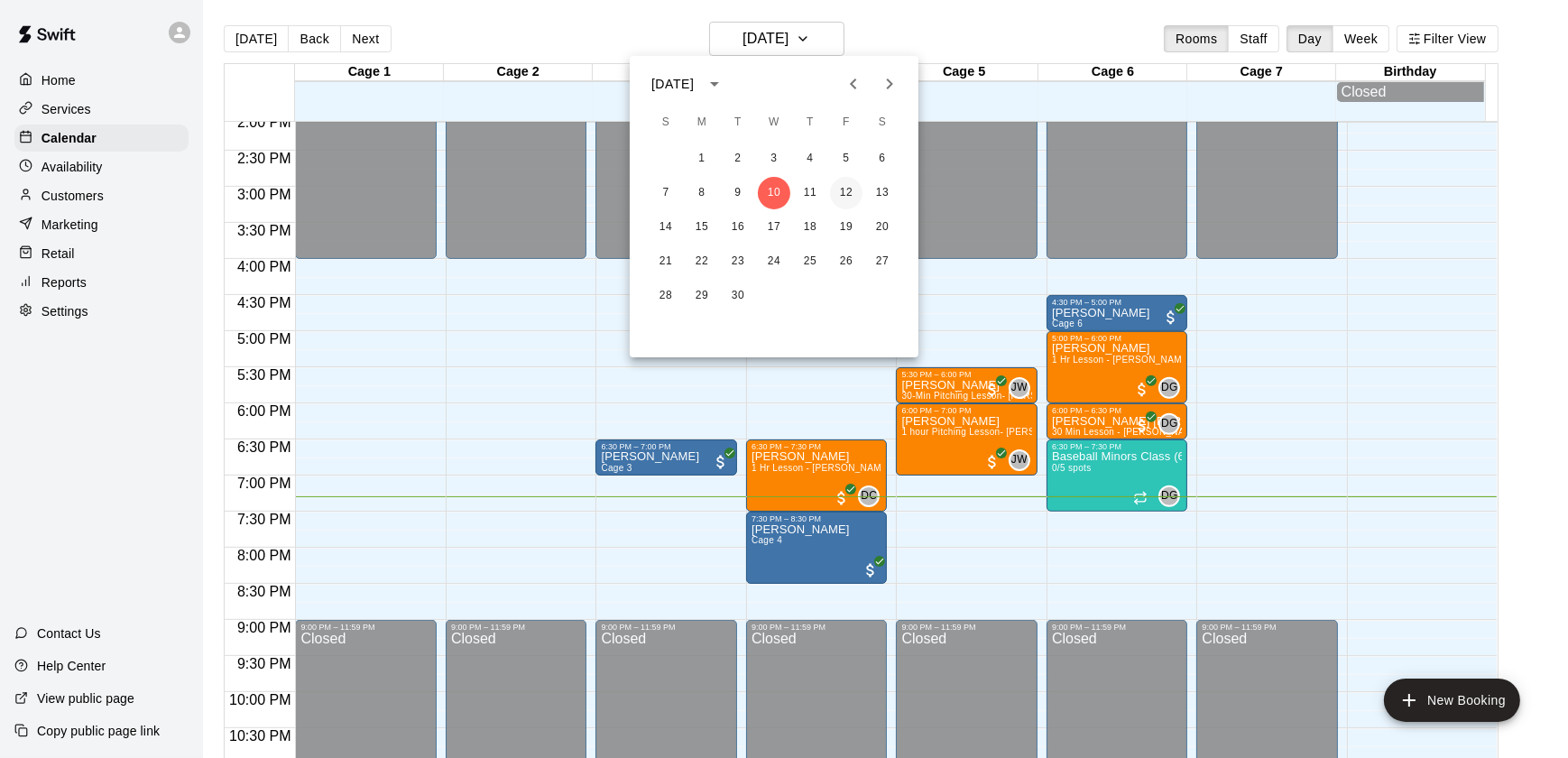
click at [841, 190] on button "12" at bounding box center [846, 192] width 32 height 32
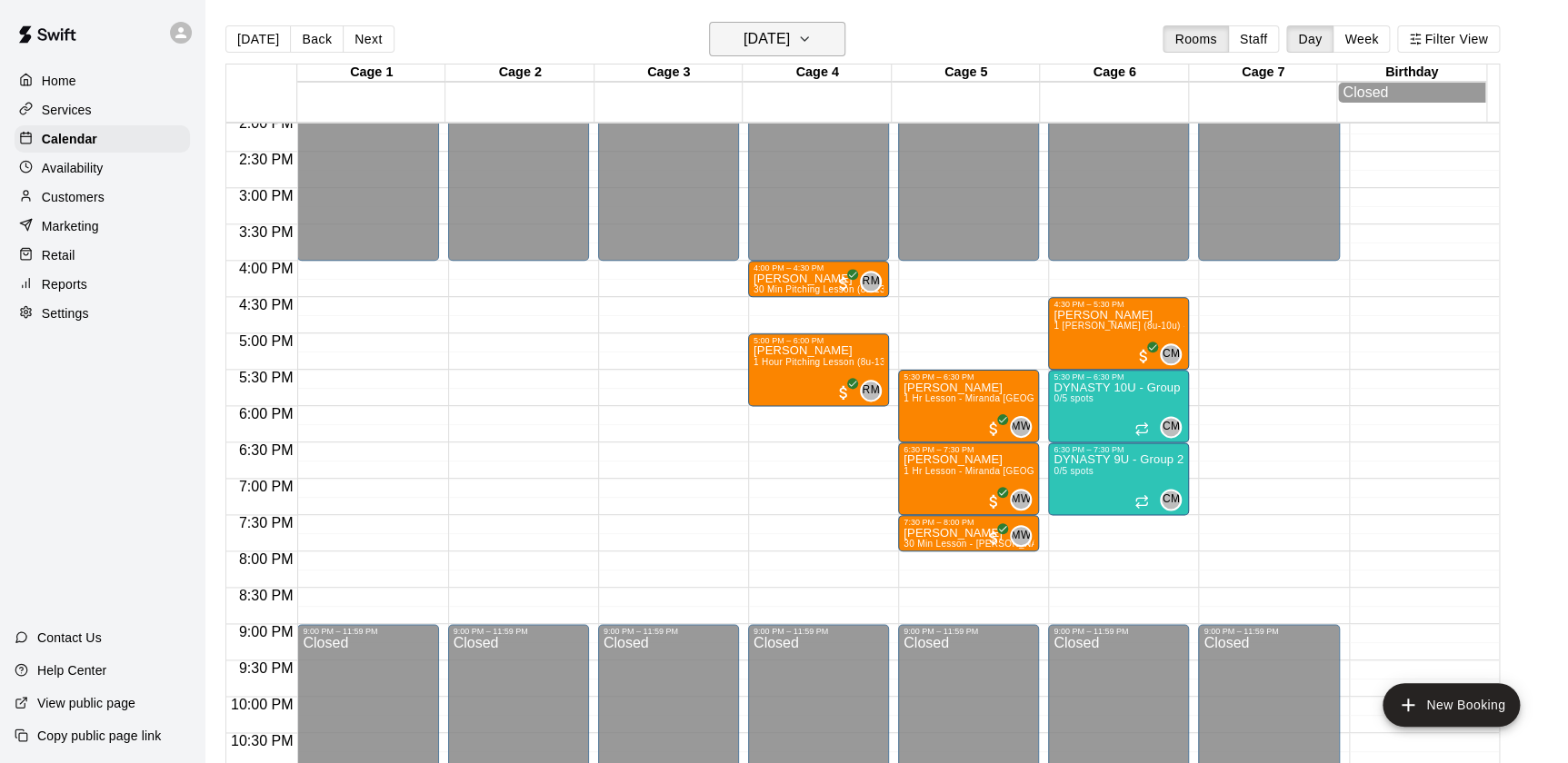
click at [715, 34] on button "Friday Sep 12" at bounding box center [776, 39] width 136 height 34
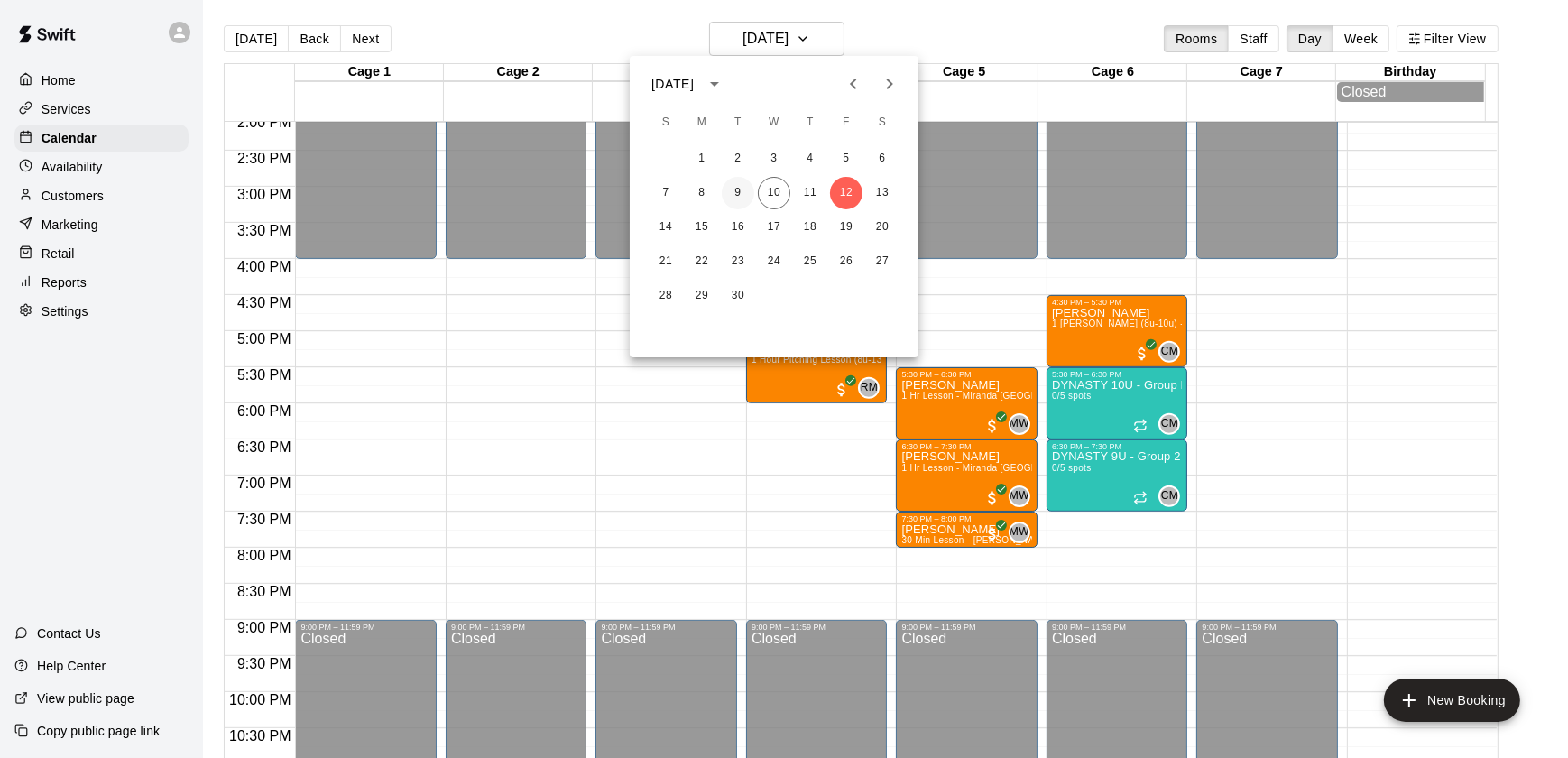
click at [738, 198] on button "9" at bounding box center [738, 192] width 32 height 32
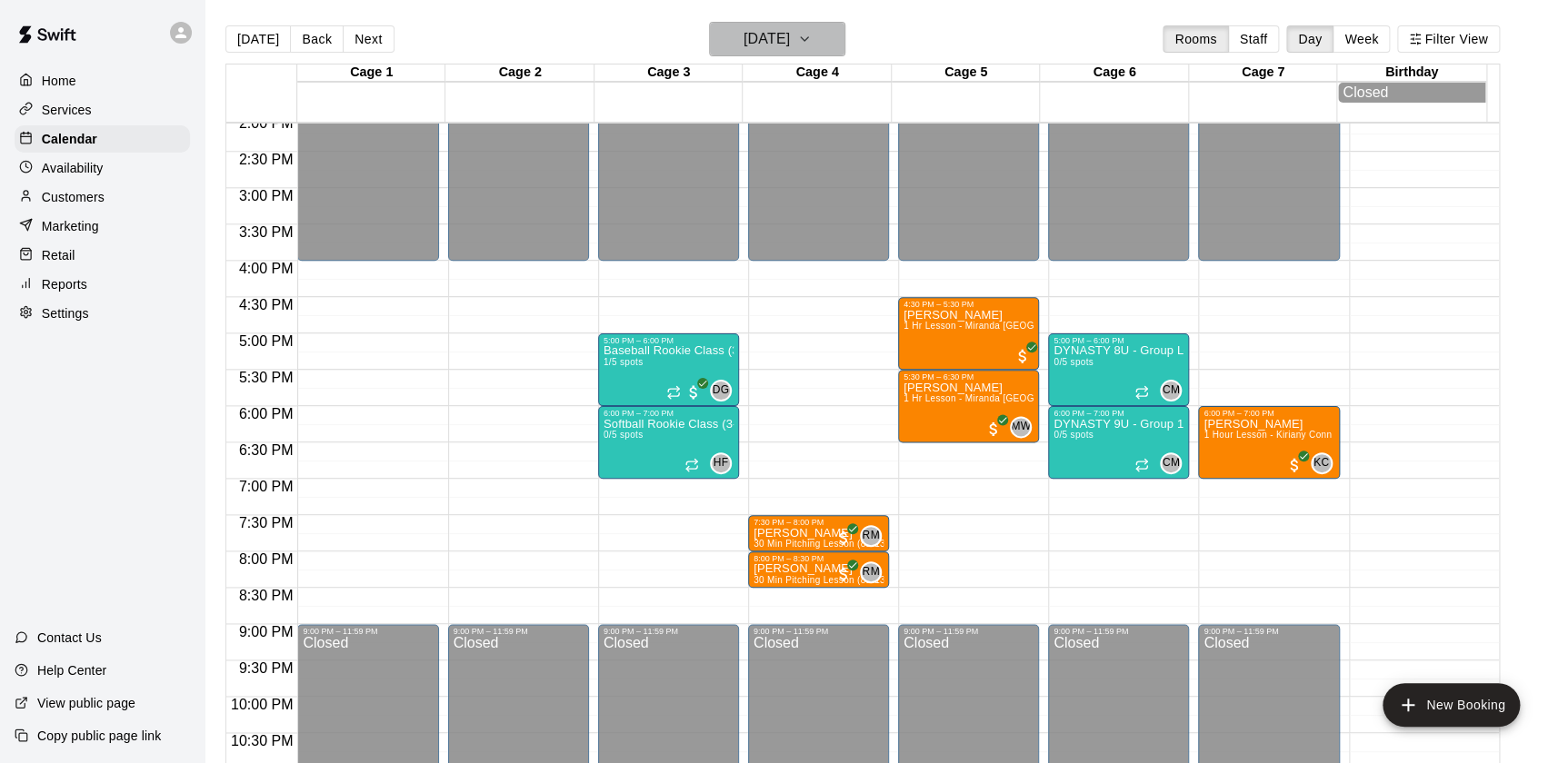
click at [744, 36] on h6 "Tuesday Sep 09" at bounding box center [767, 38] width 46 height 25
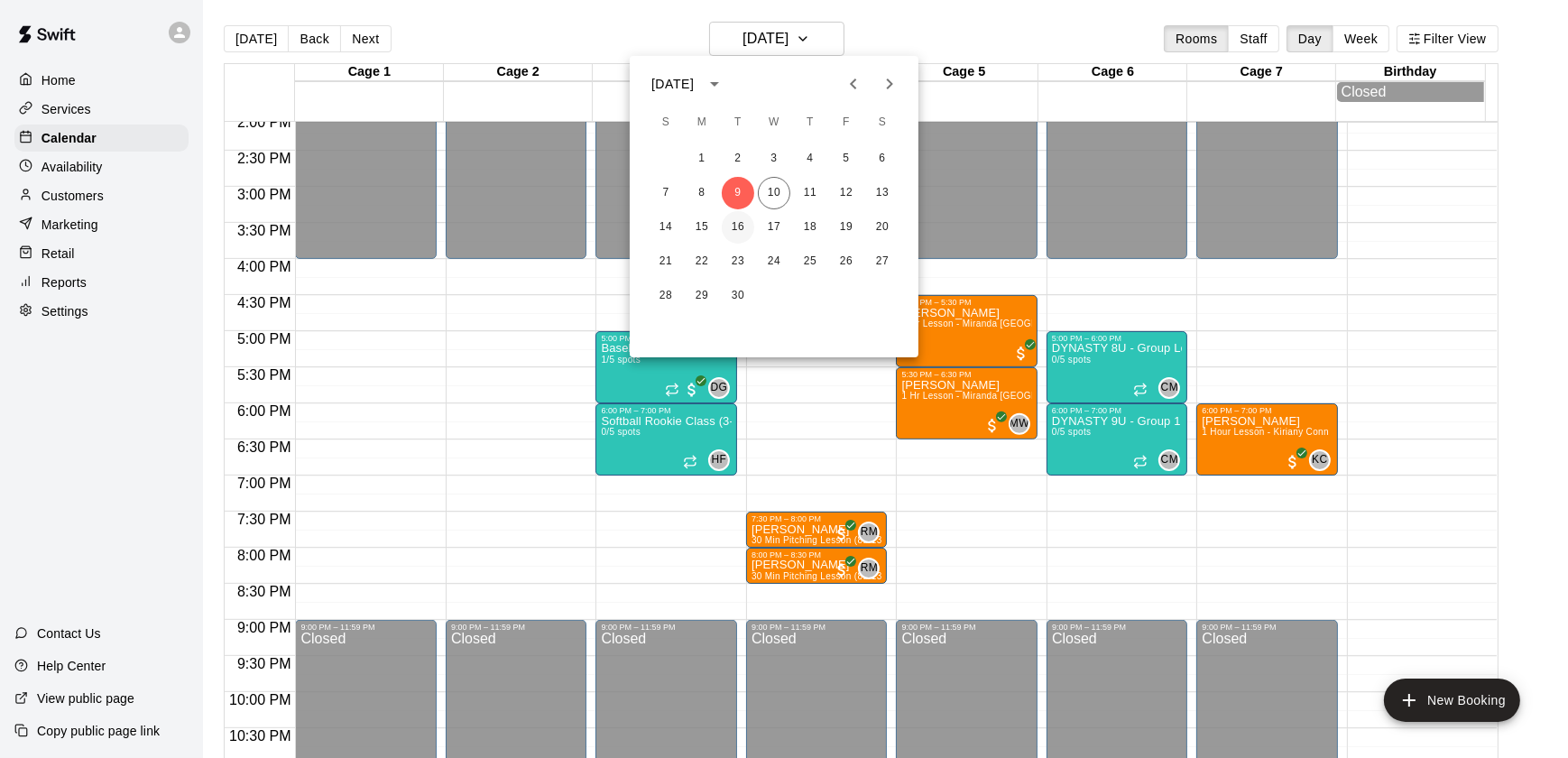
click at [724, 225] on button "16" at bounding box center [738, 227] width 32 height 32
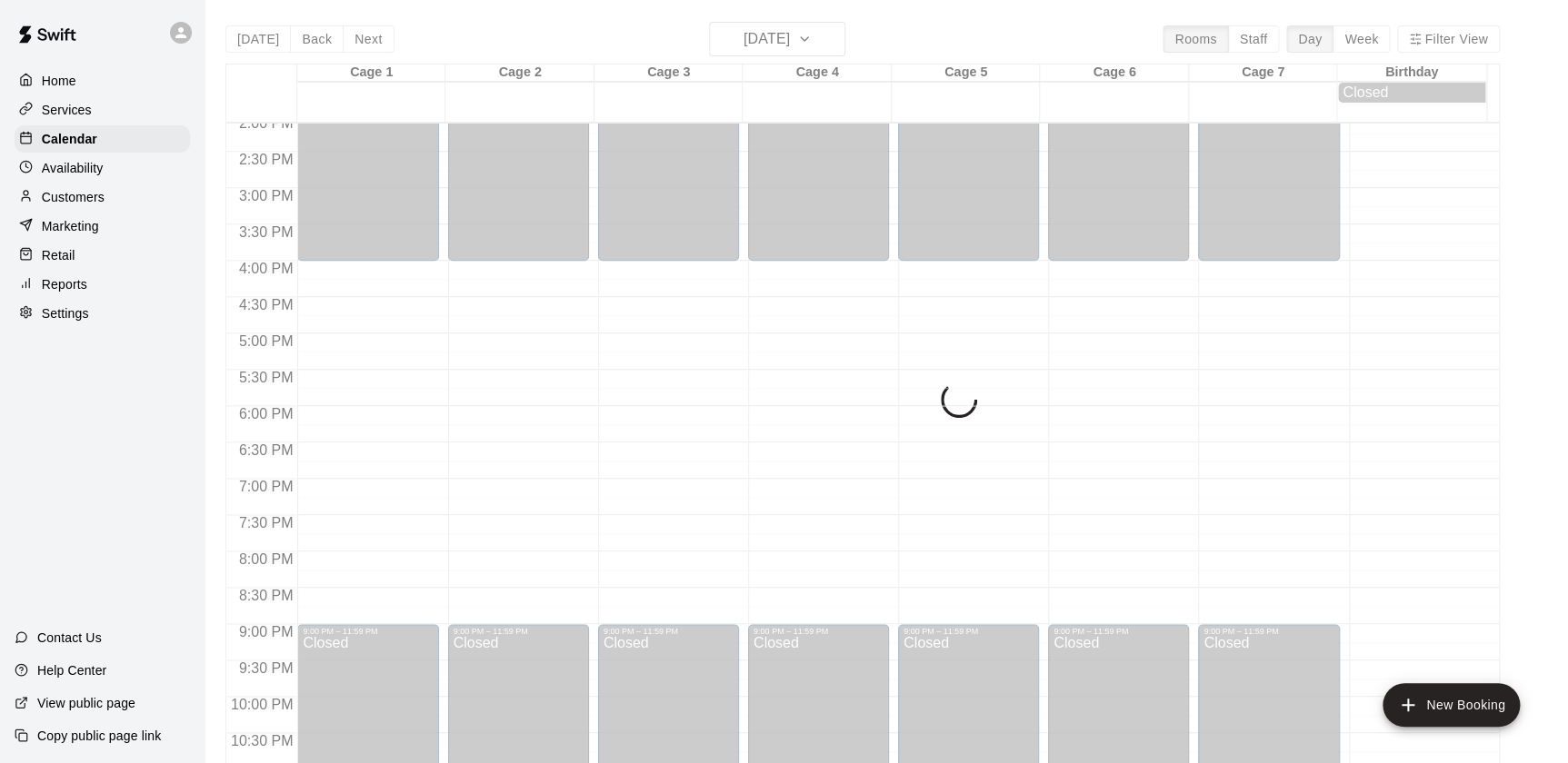
click at [748, 41] on div "Today Back Next Tuesday Sep 16 Rooms Staff Day Week Filter View Cage 1 16 Tue C…" at bounding box center [862, 404] width 1274 height 763
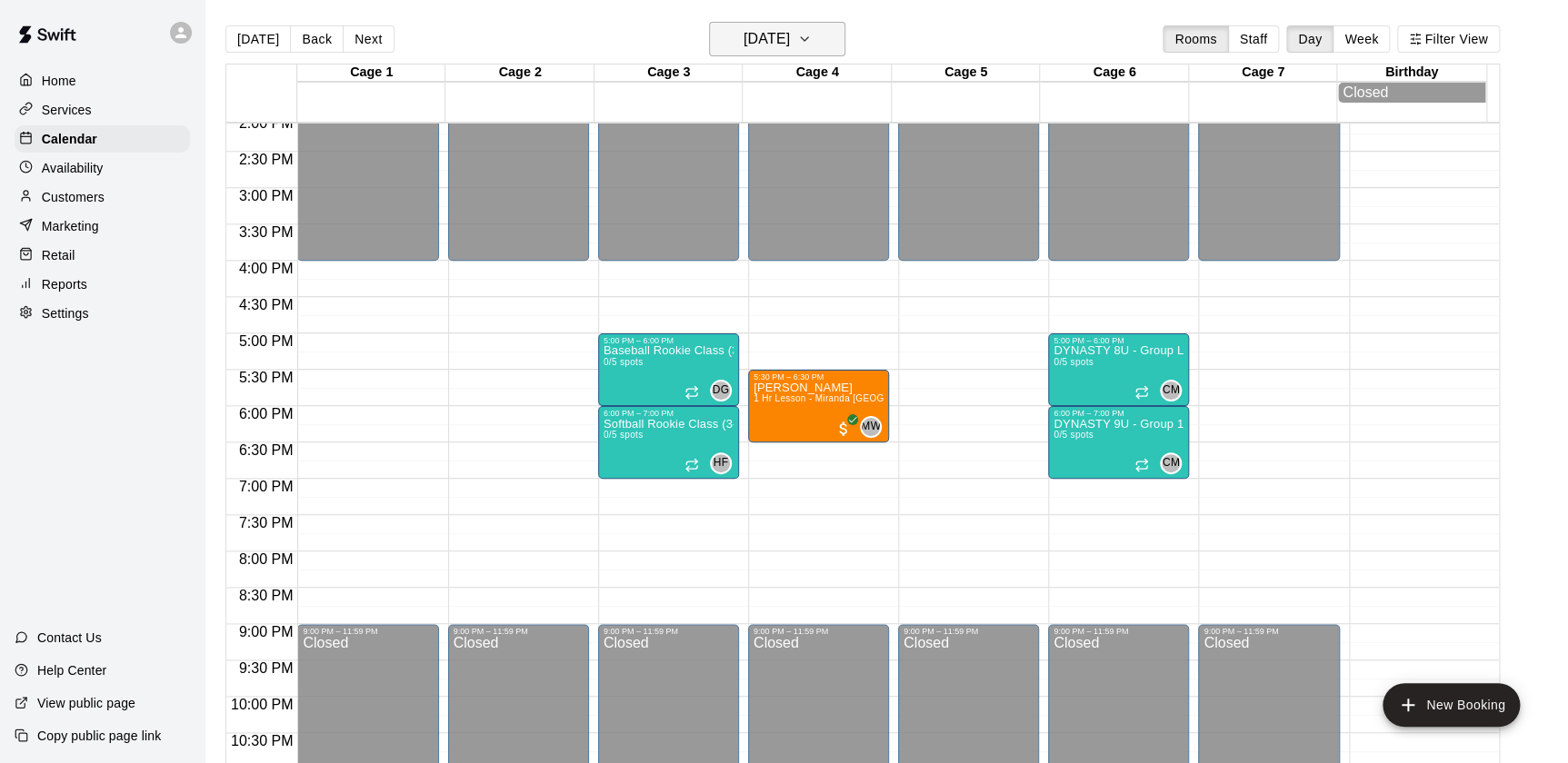
click at [744, 42] on h6 "Tuesday Sep 16" at bounding box center [767, 38] width 46 height 25
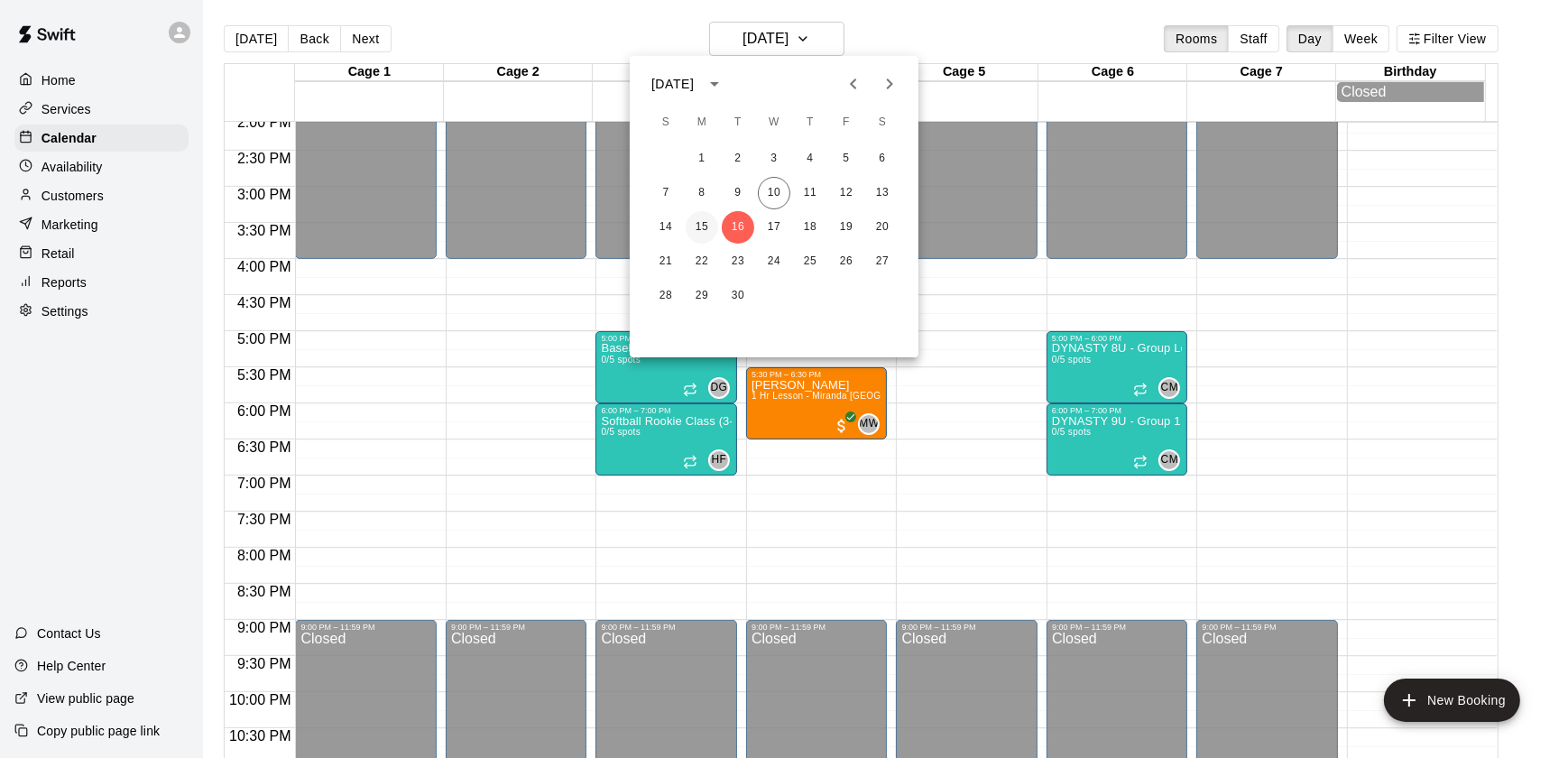
click at [699, 217] on button "15" at bounding box center [702, 227] width 32 height 32
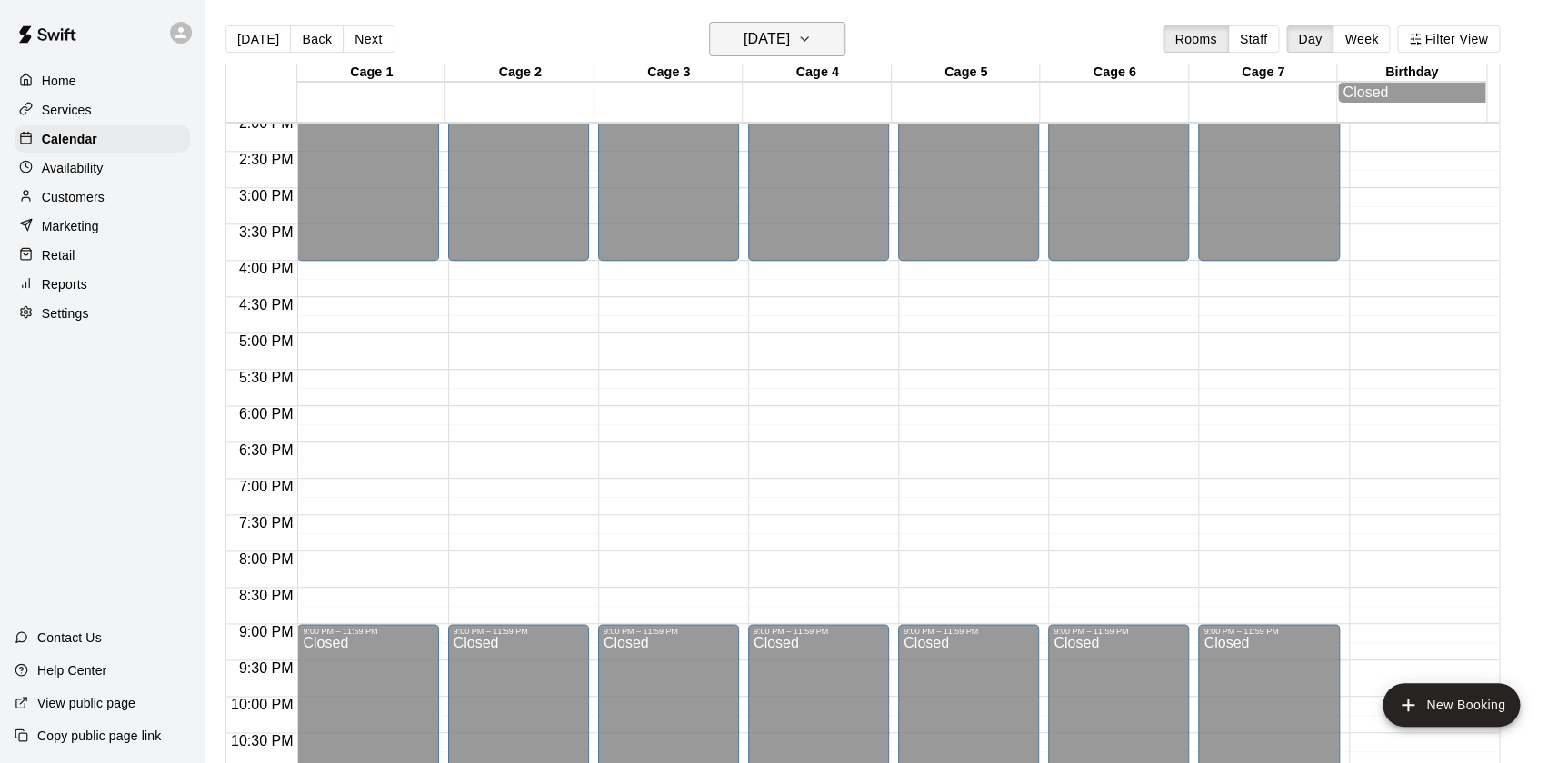
click at [768, 39] on h6 "Monday Sep 15" at bounding box center [767, 38] width 46 height 25
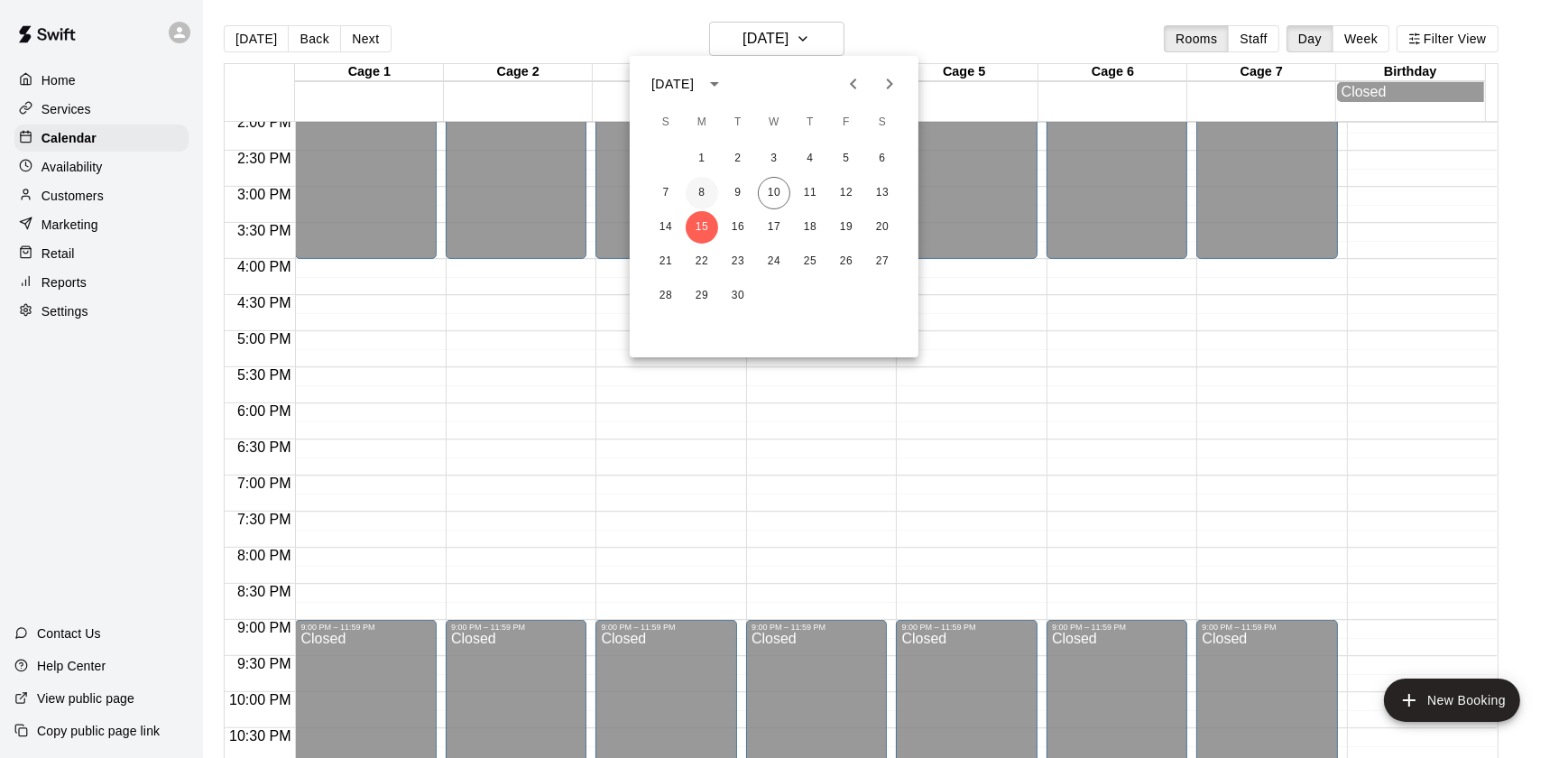
click at [696, 188] on button "8" at bounding box center [702, 192] width 32 height 32
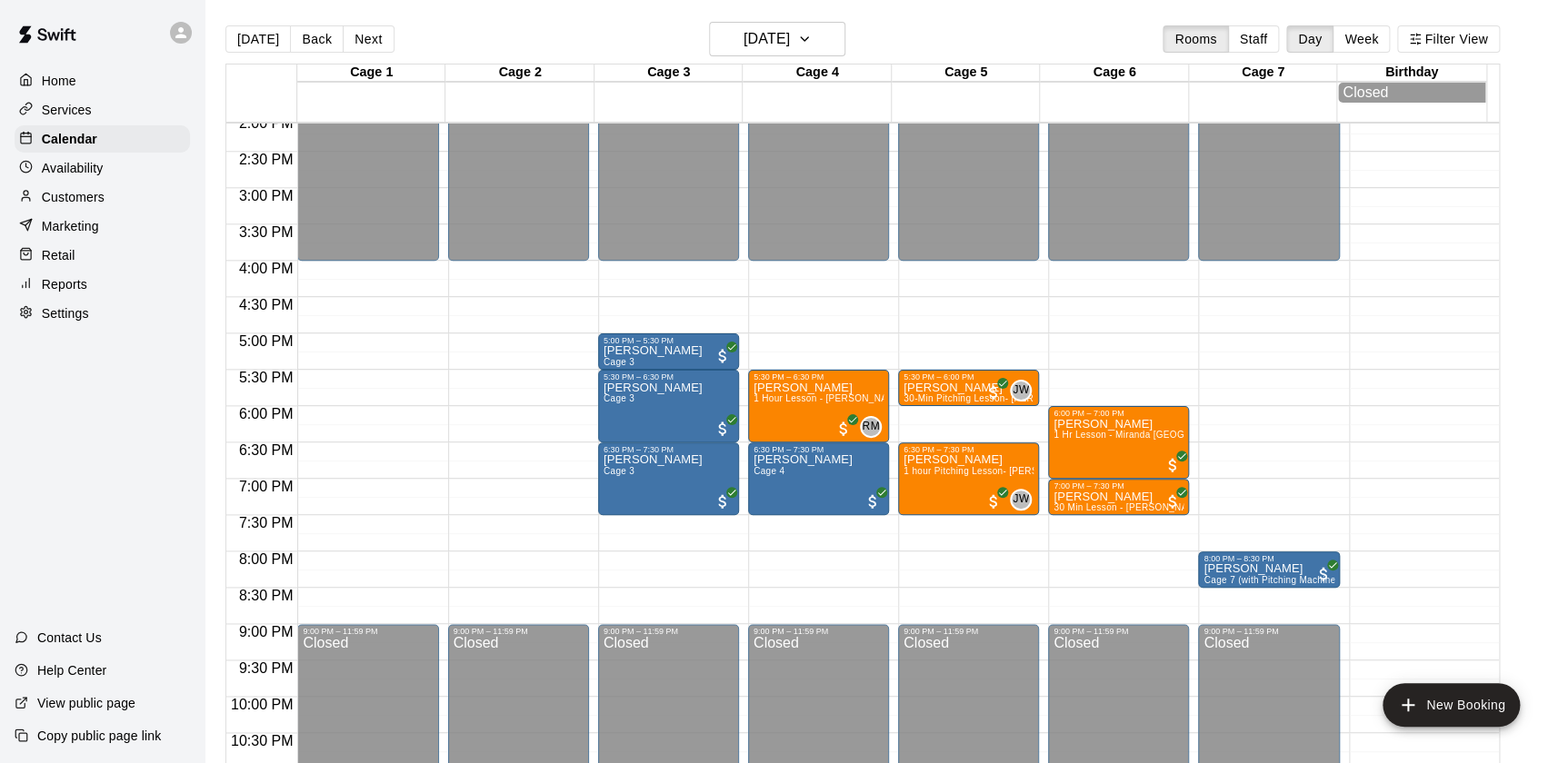
click at [773, 20] on main "Today Back Next Monday Sep 08 Rooms Staff Day Week Filter View Cage 1 08 Mon Ca…" at bounding box center [886, 396] width 1363 height 793
click at [762, 37] on h6 "Monday Sep 08" at bounding box center [767, 38] width 46 height 25
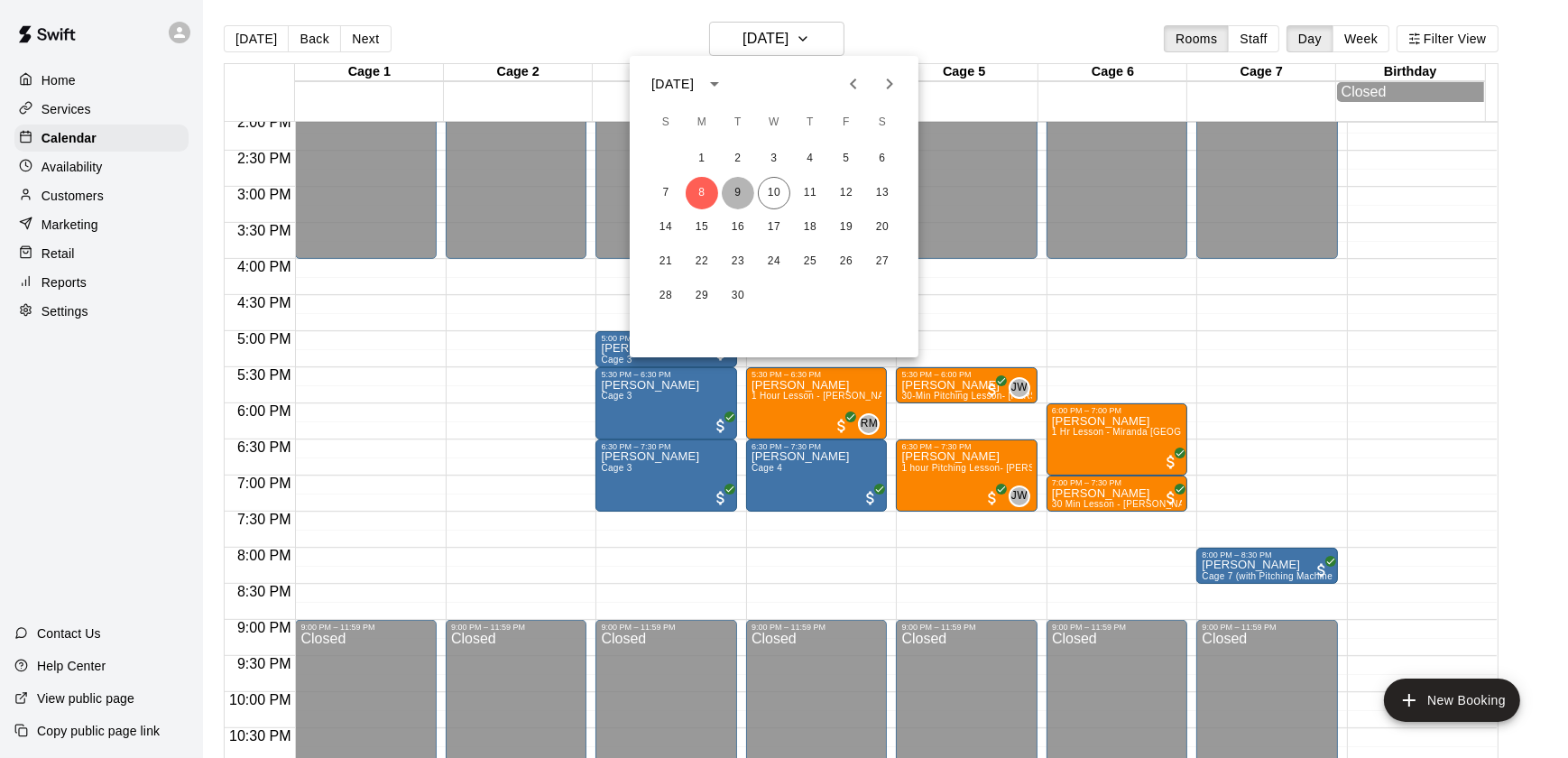
click at [734, 192] on button "9" at bounding box center [738, 192] width 32 height 32
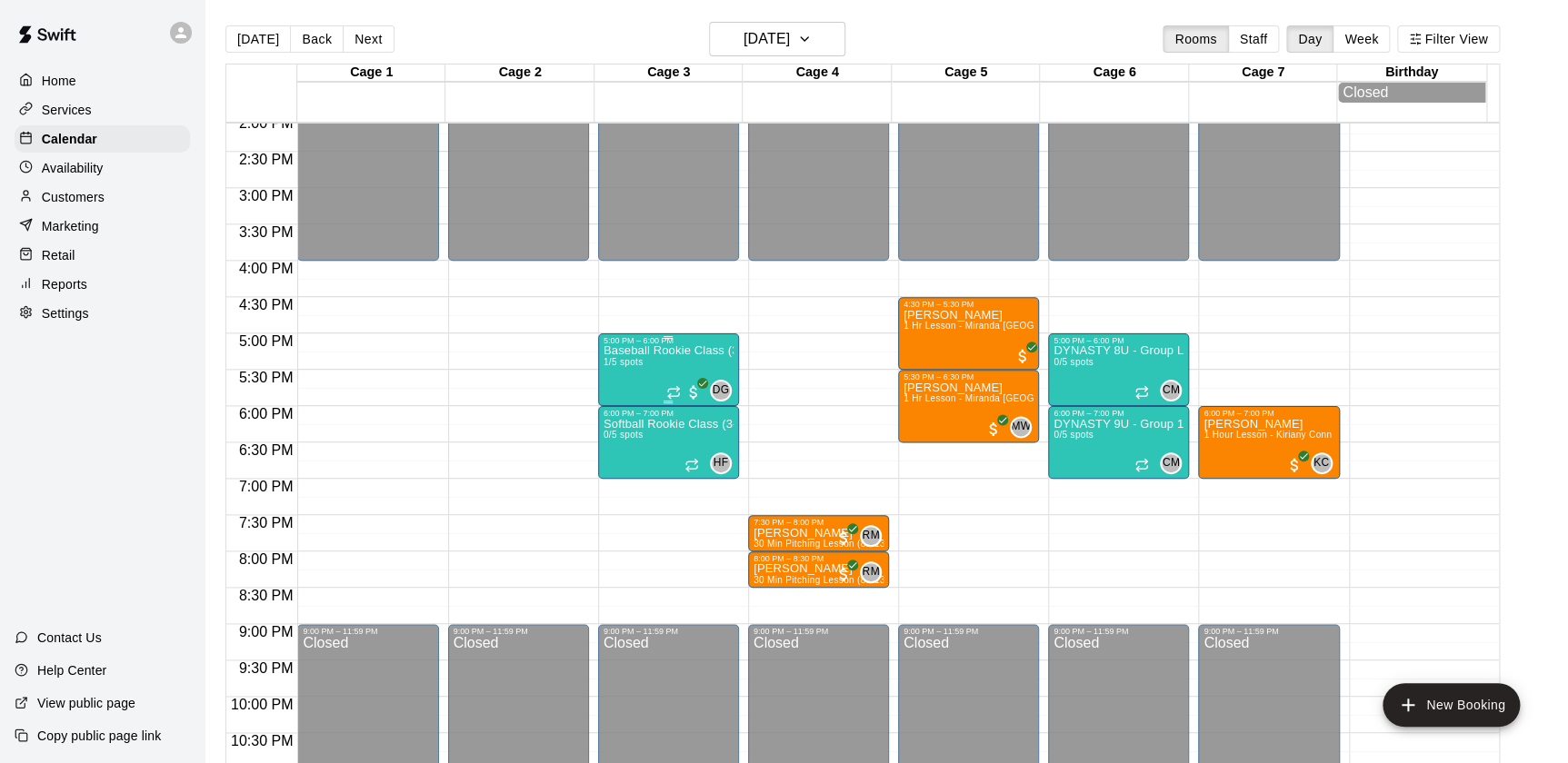
click at [654, 351] on p "Baseball Rookie Class (3-5)" at bounding box center [669, 351] width 130 height 0
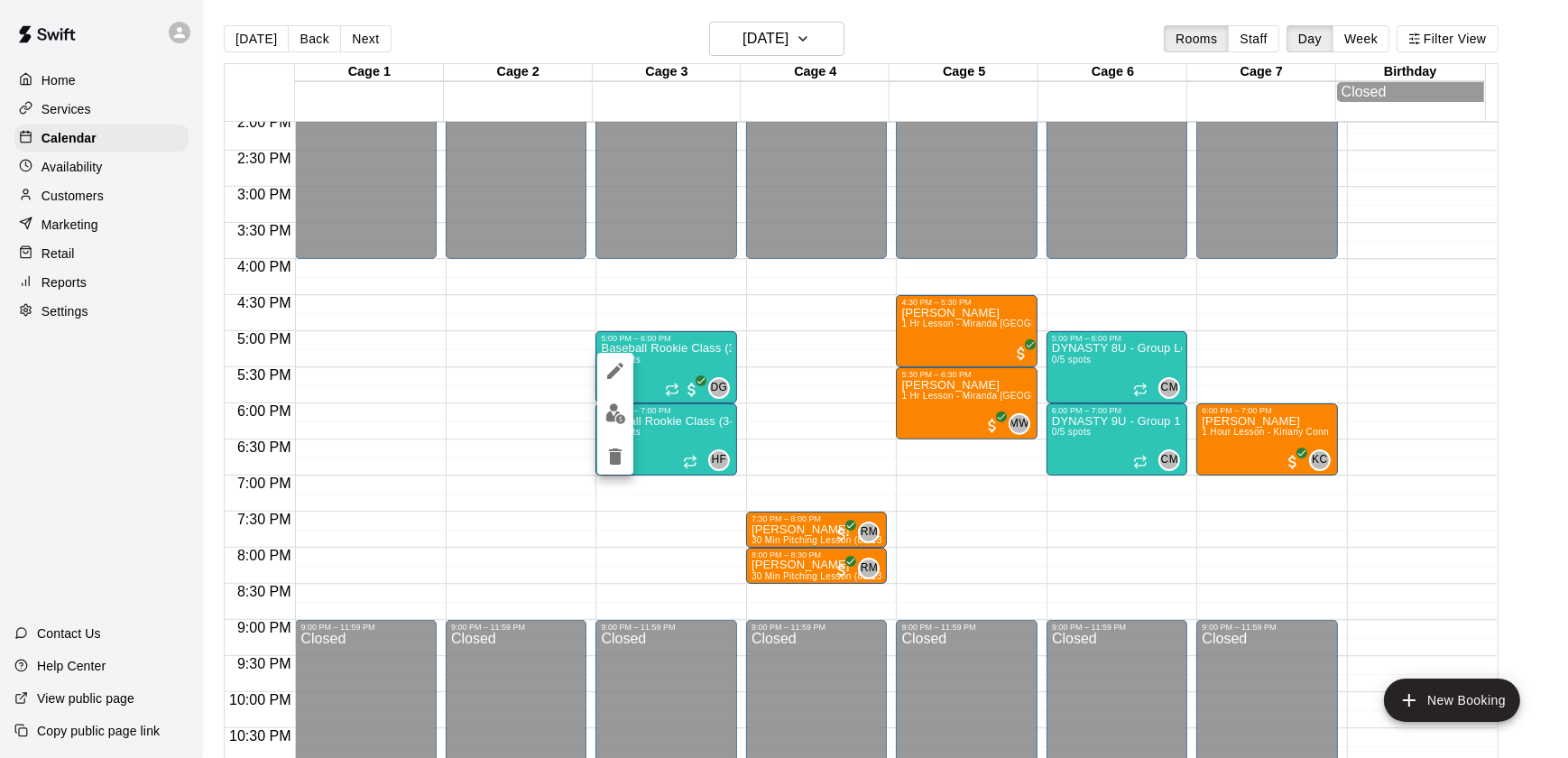
click at [612, 362] on icon "edit" at bounding box center [615, 372] width 22 height 22
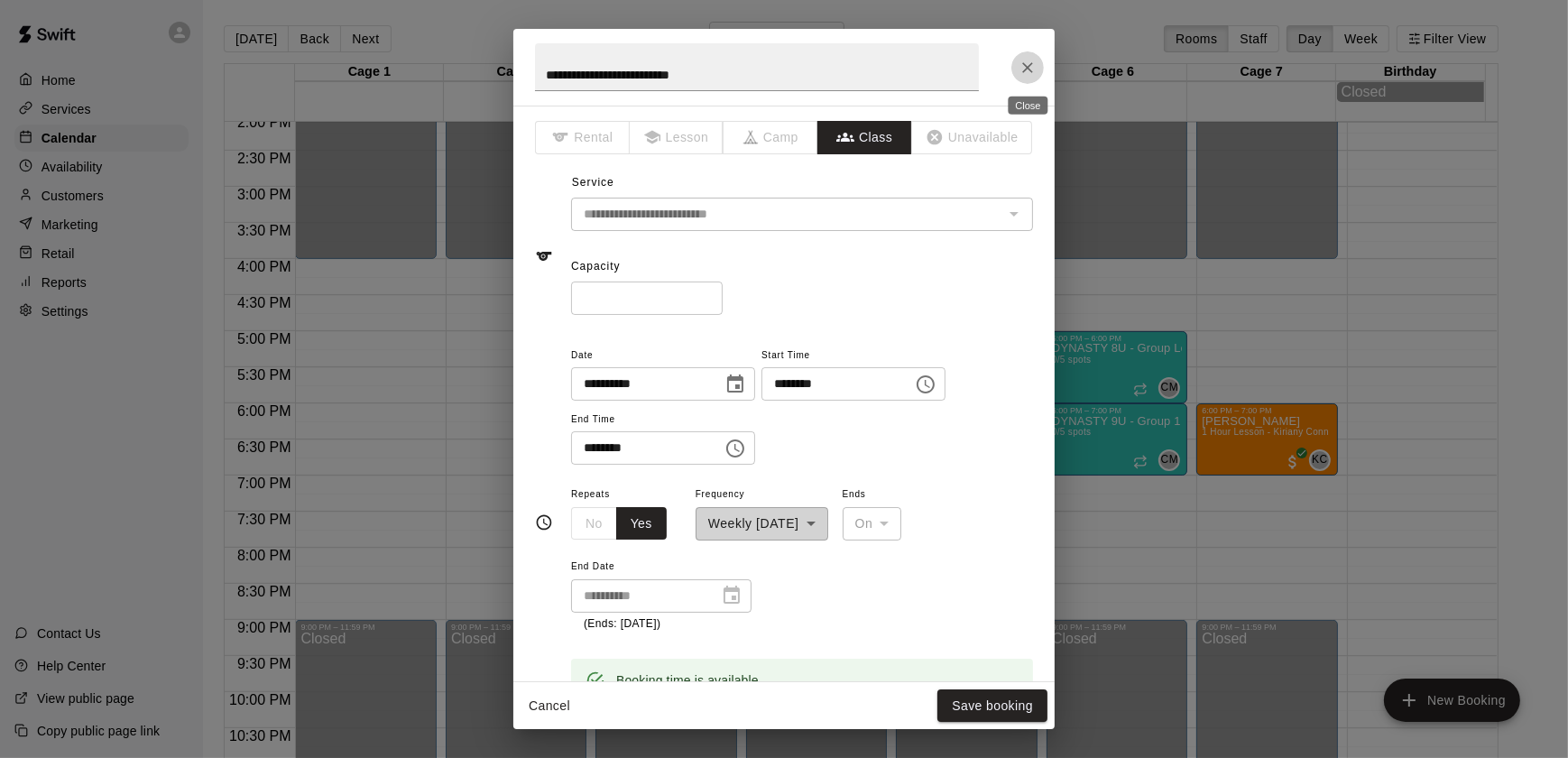
click at [1027, 57] on button "Close" at bounding box center [1027, 67] width 32 height 32
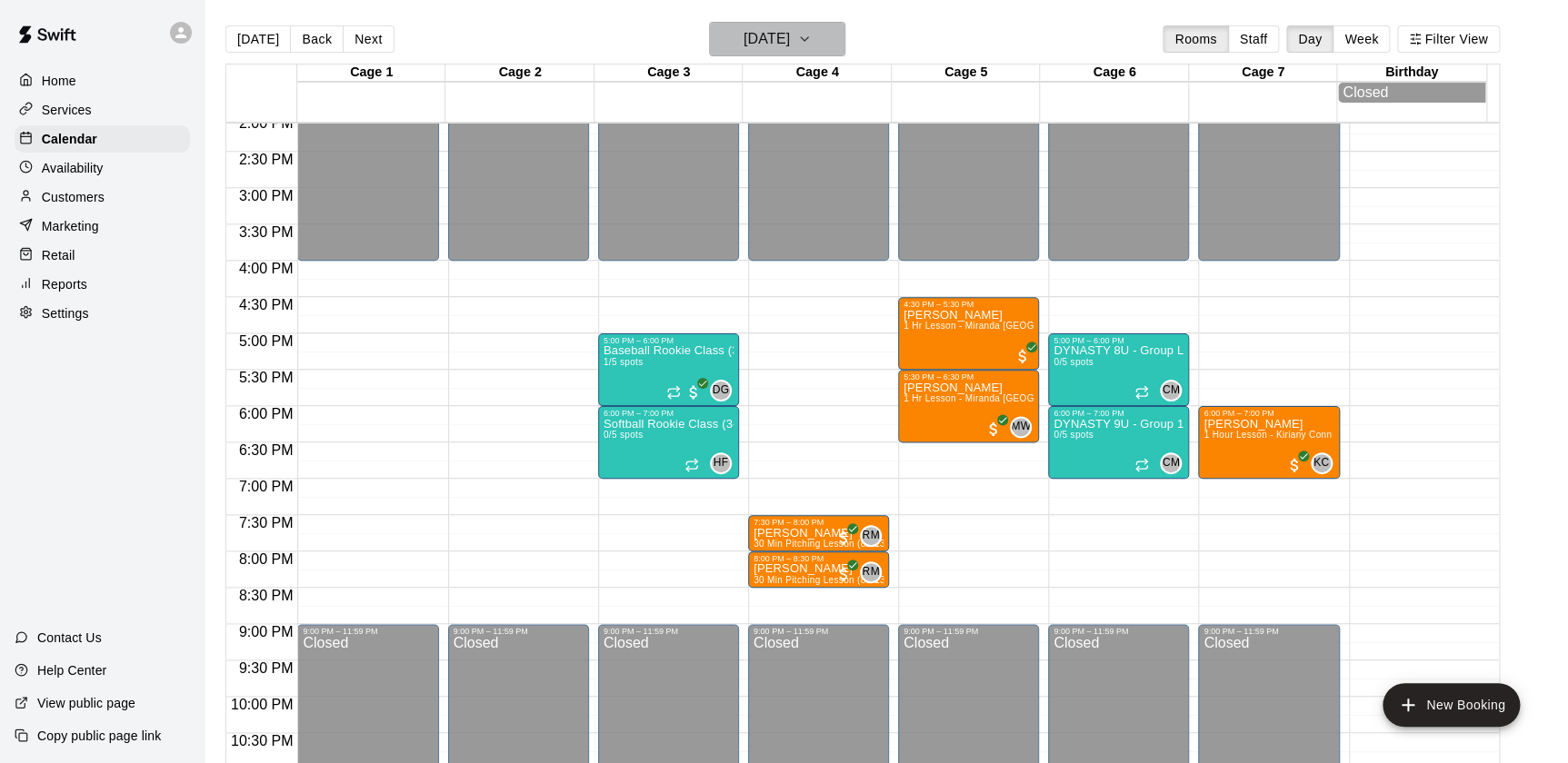
click at [744, 31] on h6 "Tuesday Sep 09" at bounding box center [767, 38] width 46 height 25
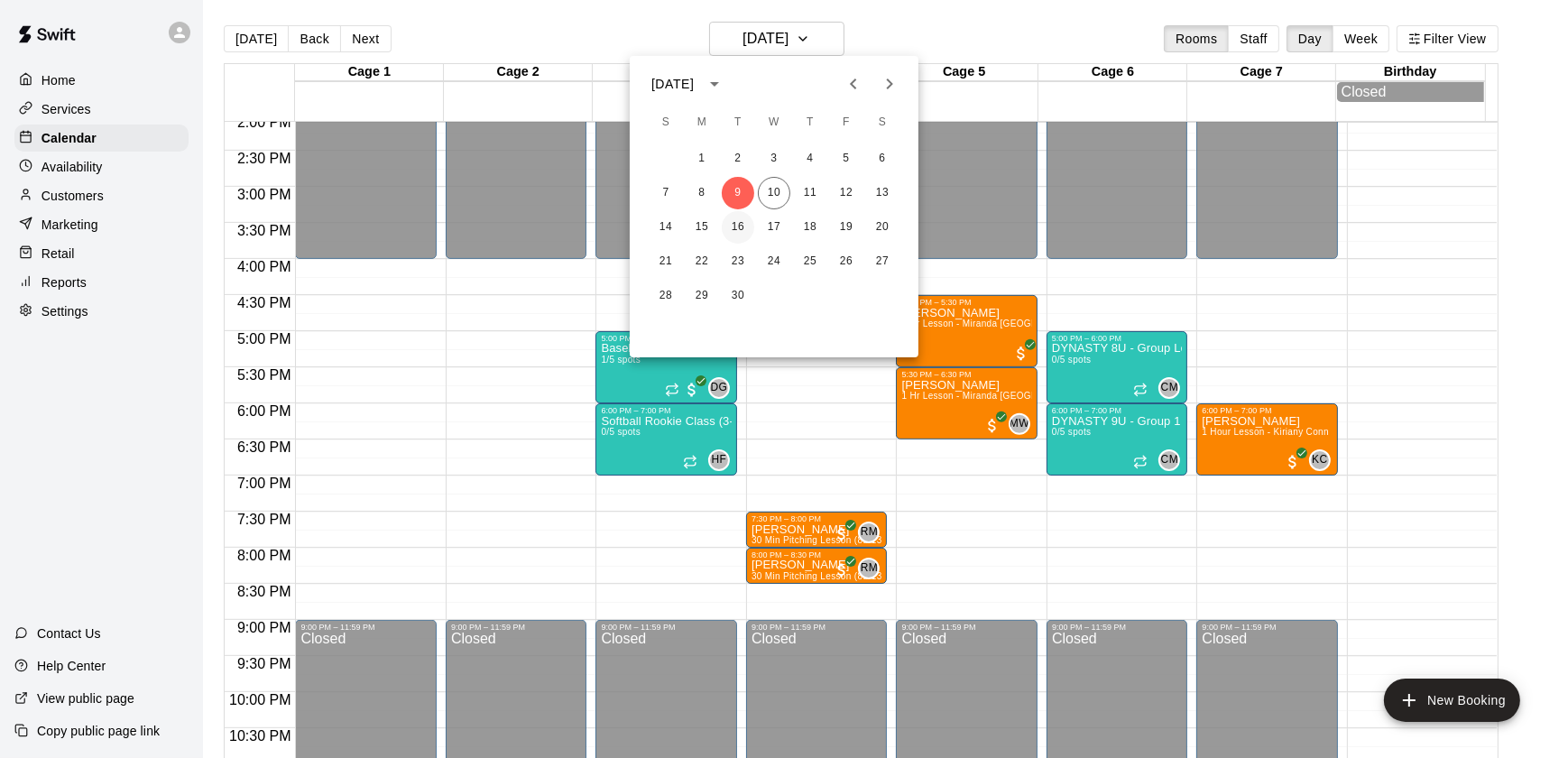
click at [740, 235] on button "16" at bounding box center [738, 227] width 32 height 32
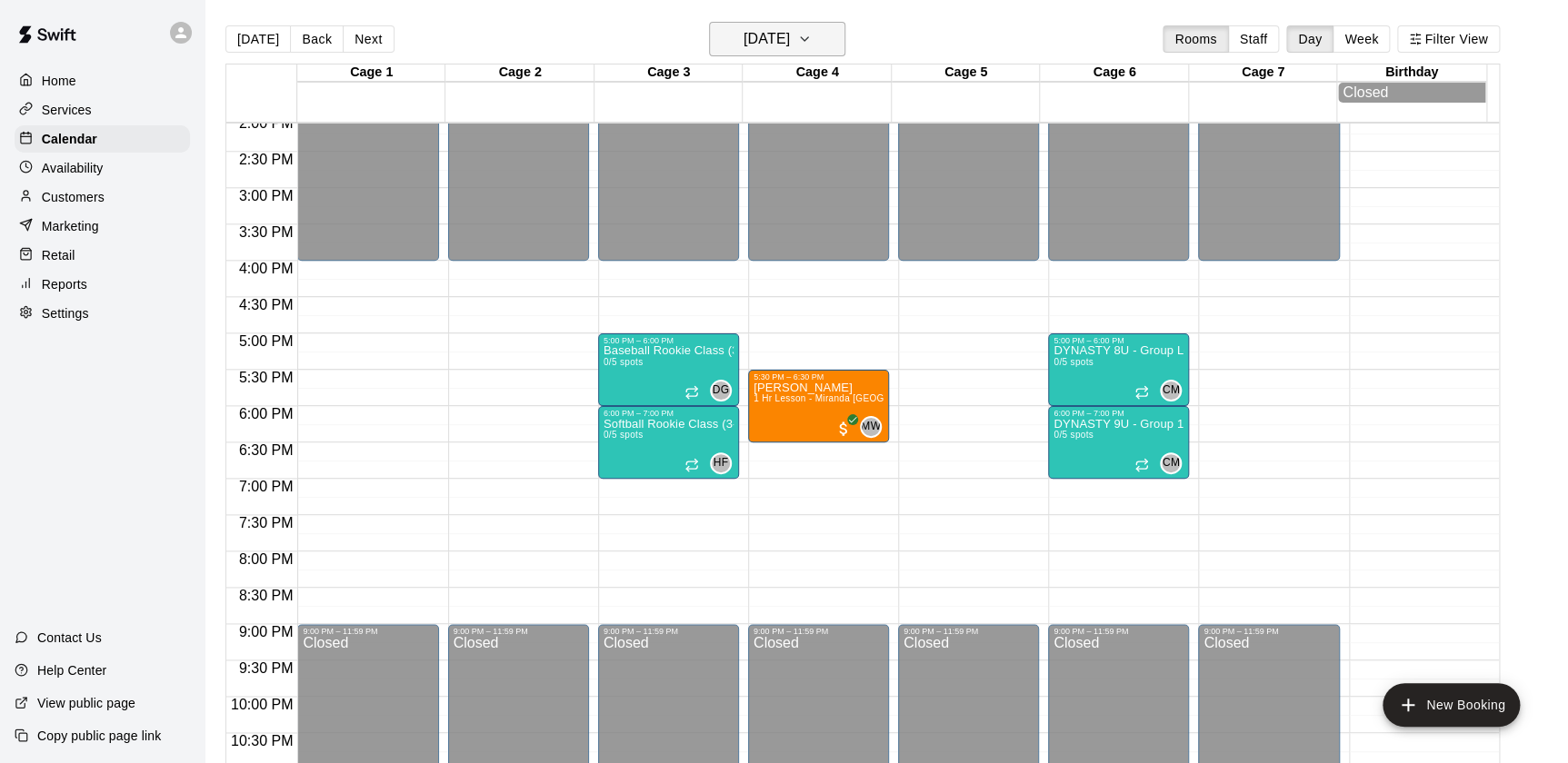
click at [744, 49] on h6 "Tuesday Sep 16" at bounding box center [767, 38] width 46 height 25
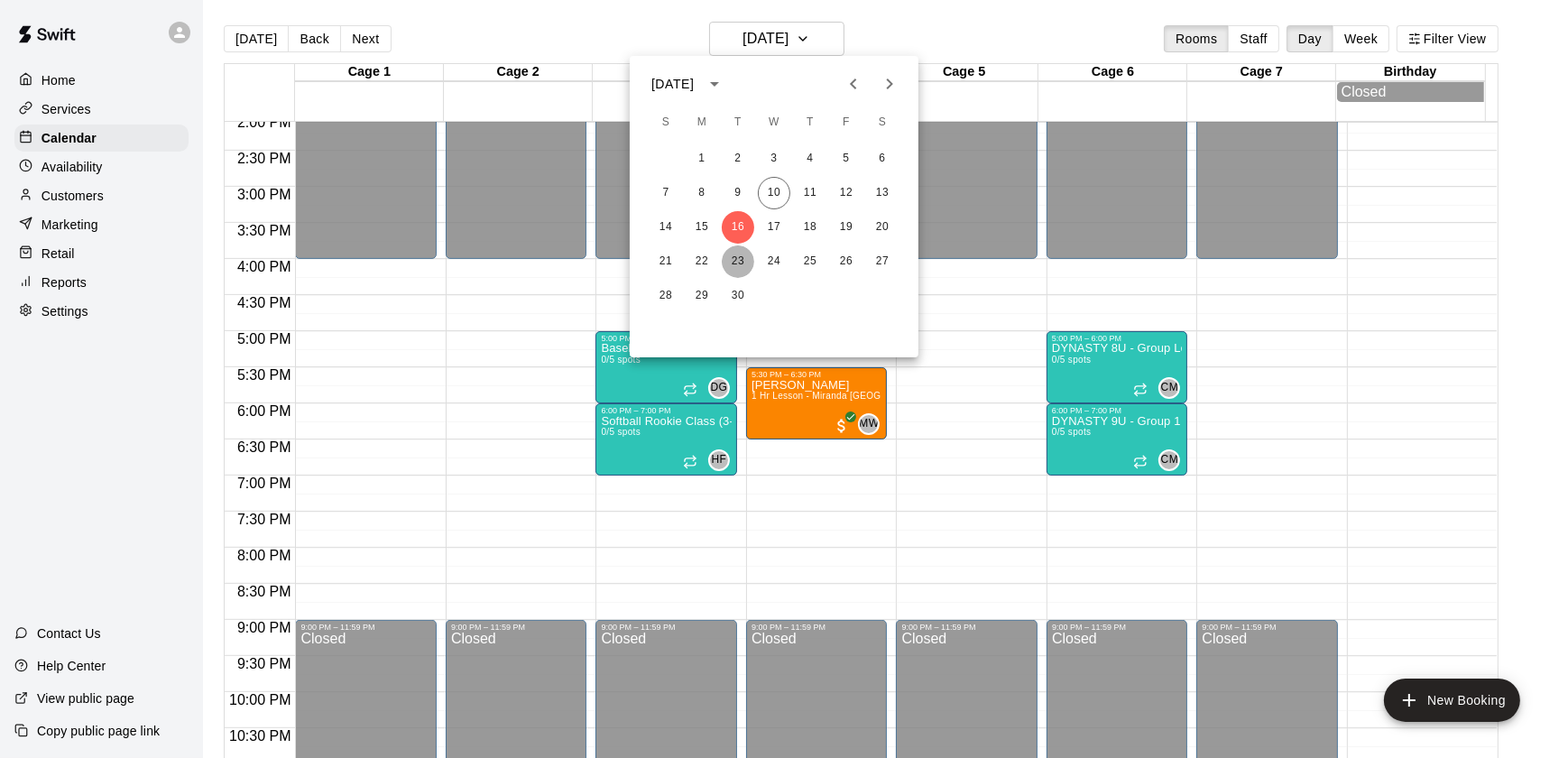
click at [732, 264] on button "23" at bounding box center [738, 261] width 32 height 32
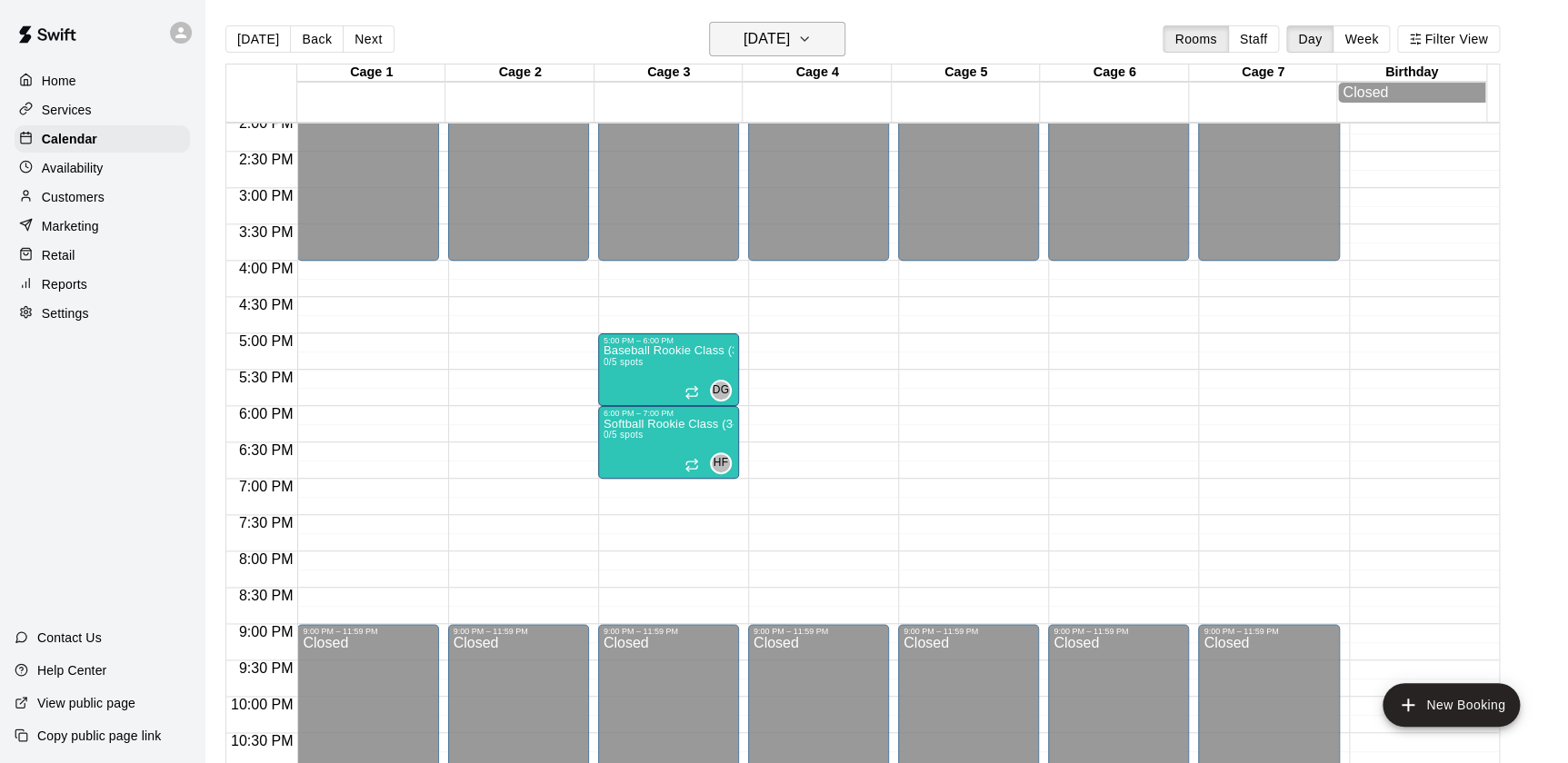
click at [752, 48] on h6 "Tuesday Sep 23" at bounding box center [767, 38] width 46 height 25
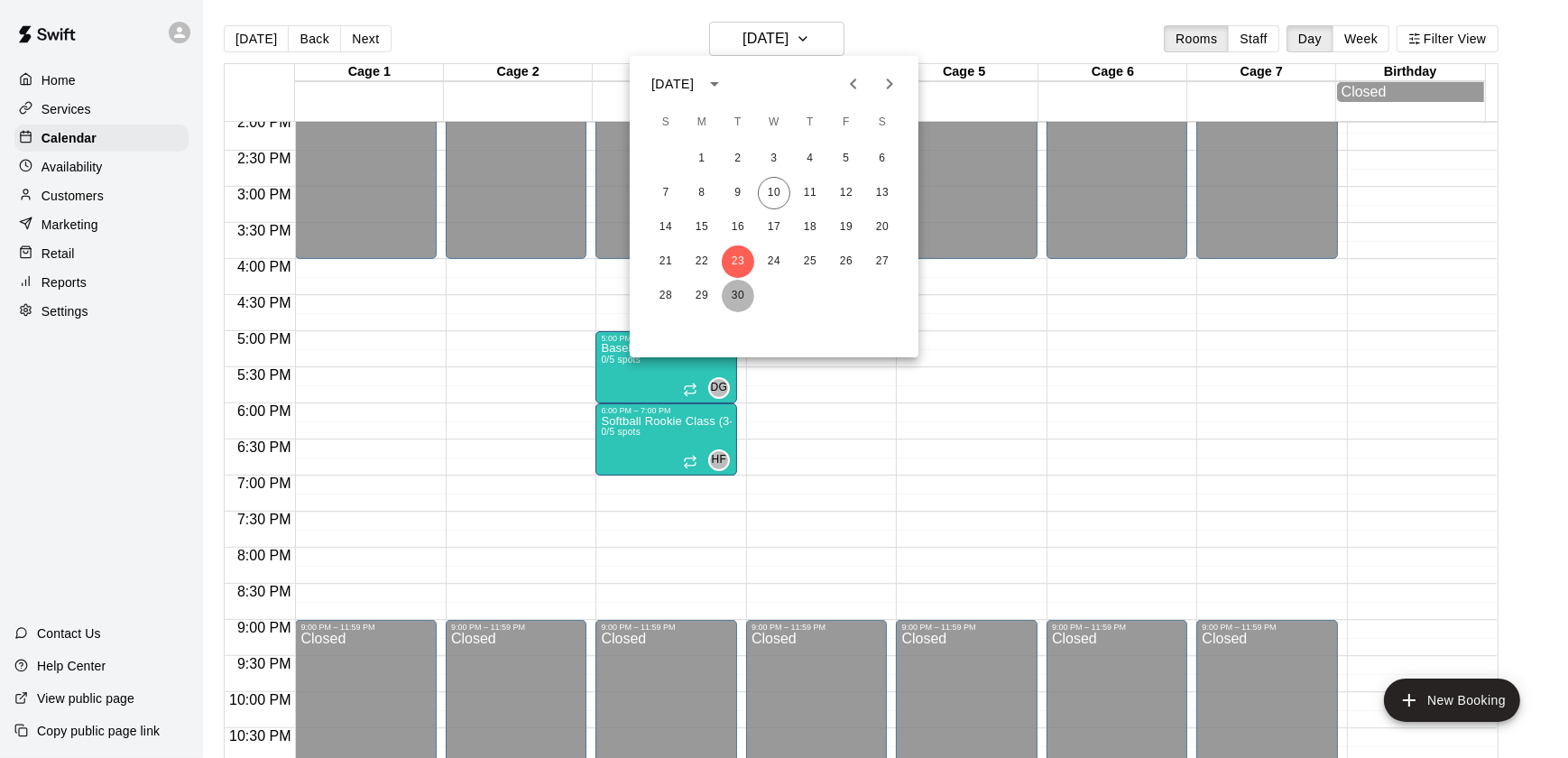
click at [736, 285] on button "30" at bounding box center [738, 295] width 32 height 32
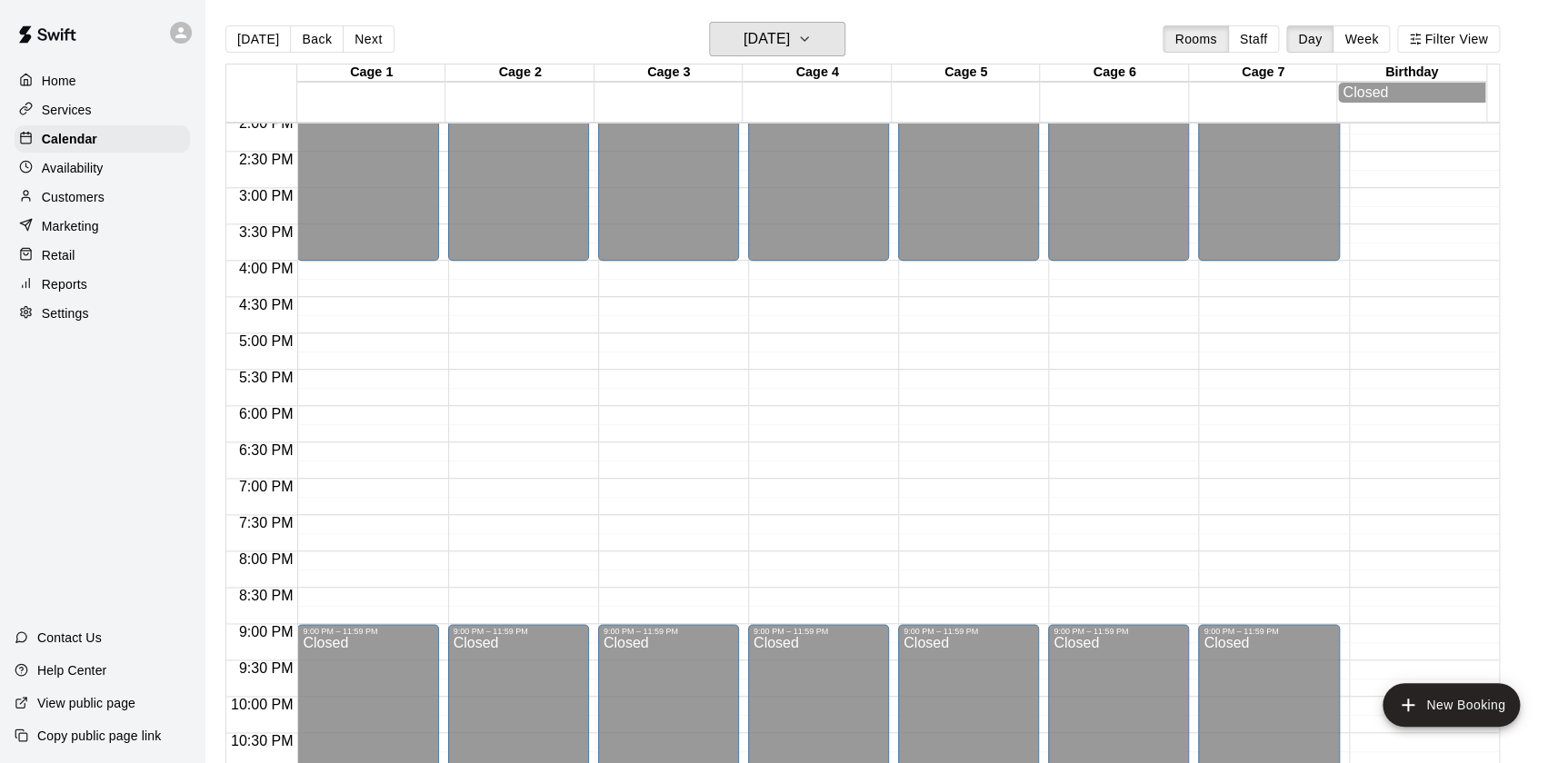
click at [768, 35] on h6 "Tuesday Sep 30" at bounding box center [767, 38] width 46 height 25
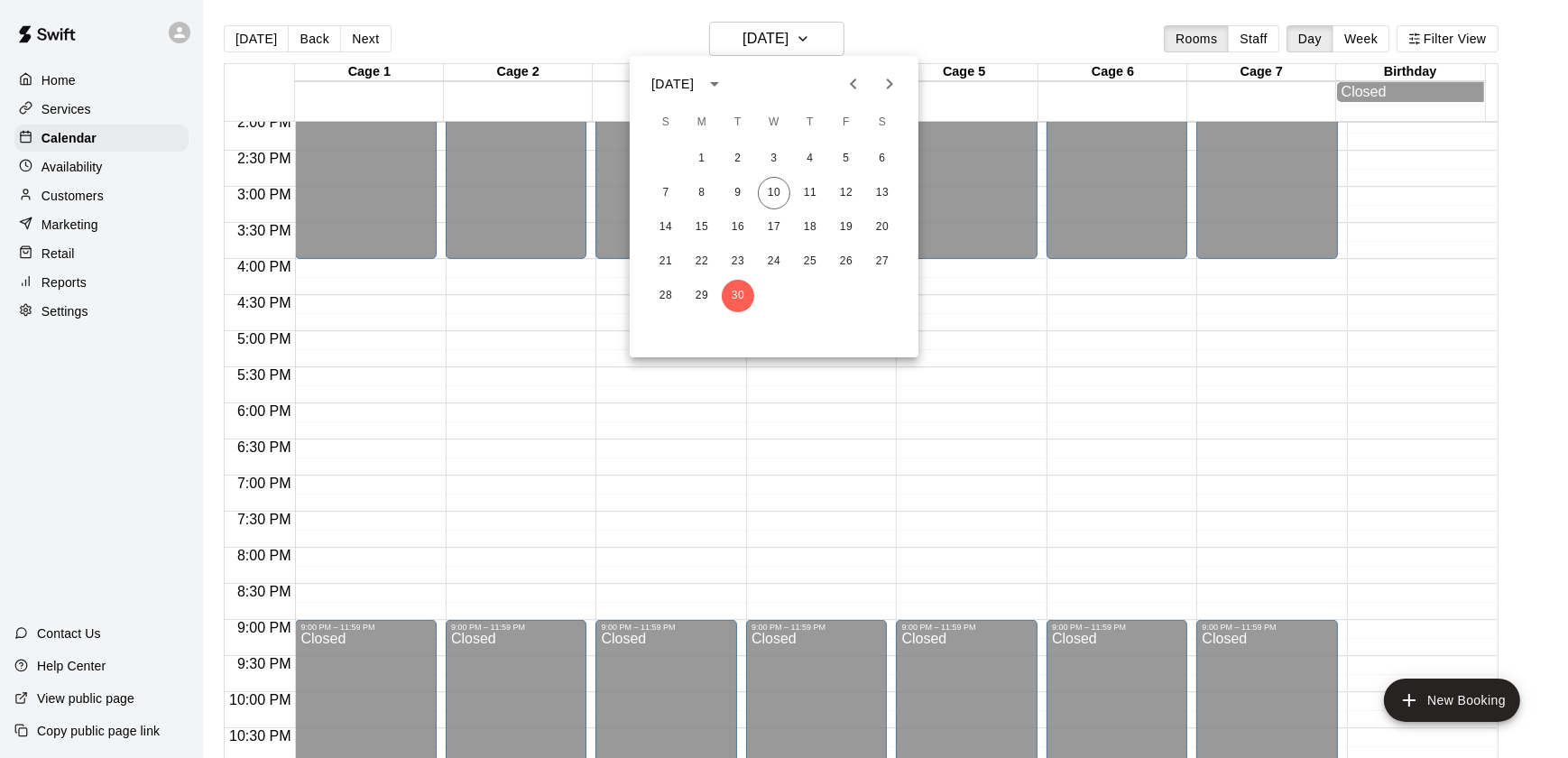
click at [891, 87] on icon "Next month" at bounding box center [890, 84] width 22 height 22
click at [778, 157] on button "1" at bounding box center [773, 158] width 32 height 32
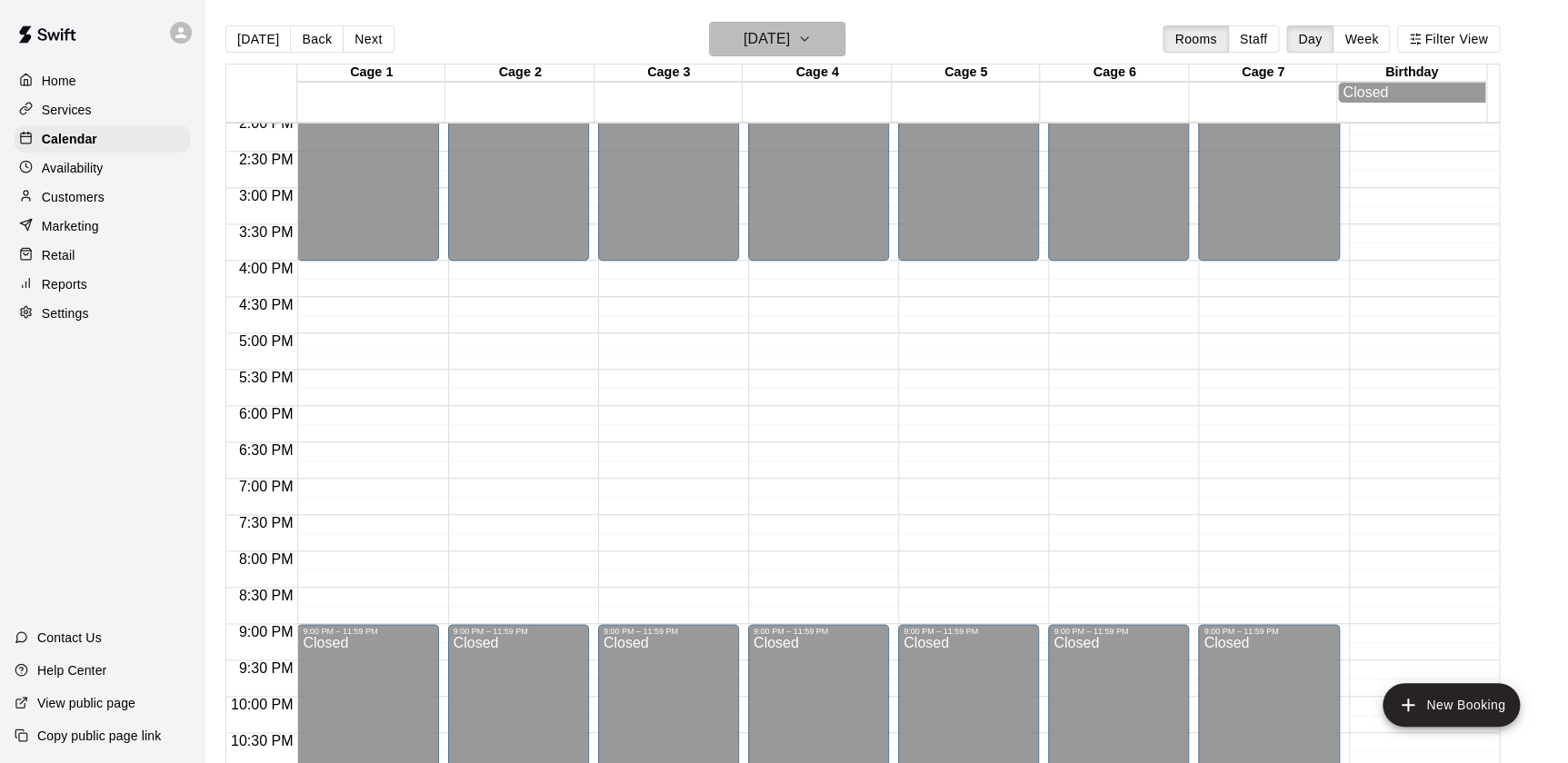
click at [757, 23] on button "Wednesday Oct 01" at bounding box center [776, 39] width 136 height 34
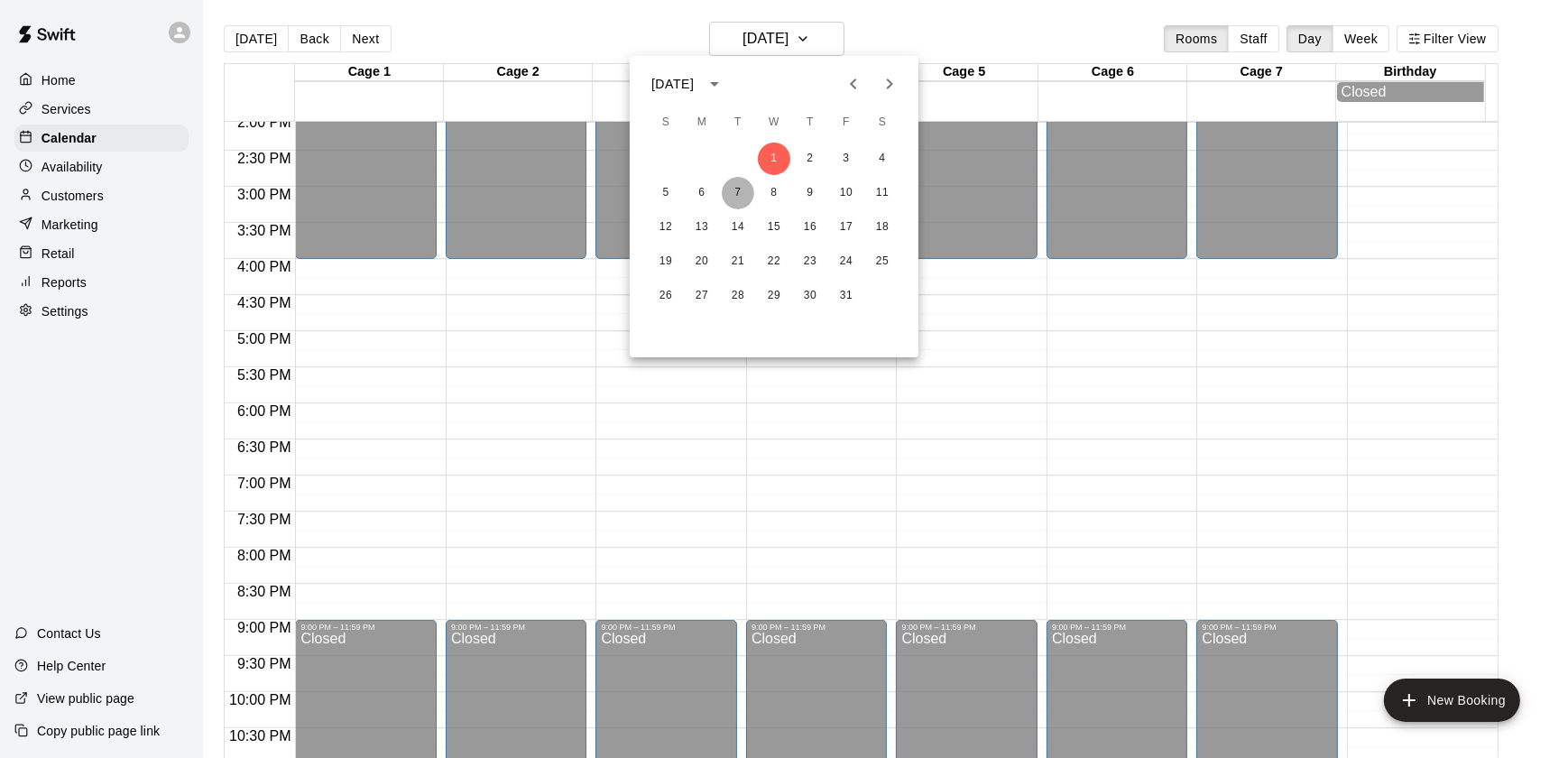
click at [729, 198] on button "7" at bounding box center [738, 192] width 32 height 32
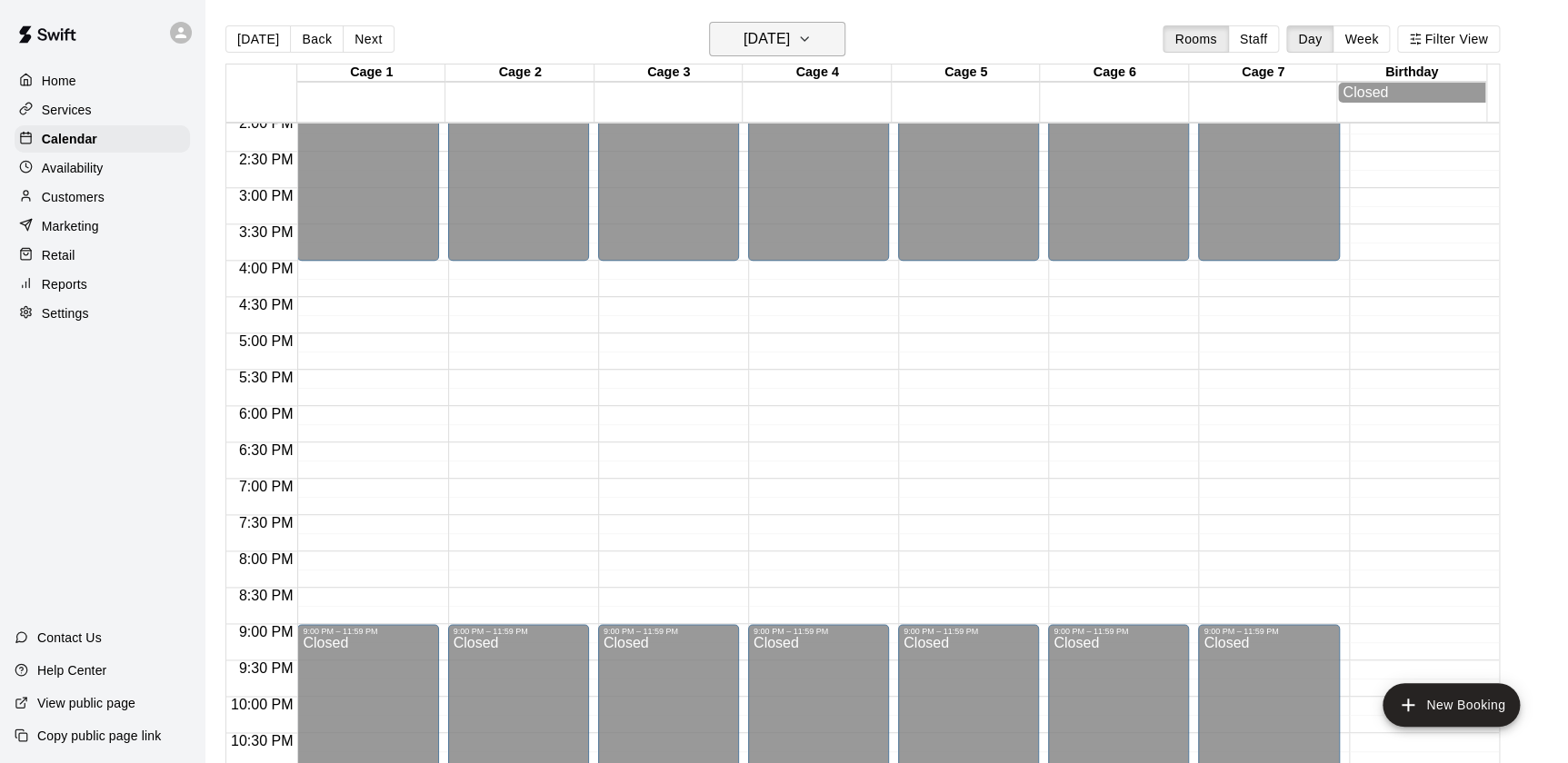
click at [744, 48] on h6 "Tuesday Oct 07" at bounding box center [767, 38] width 46 height 25
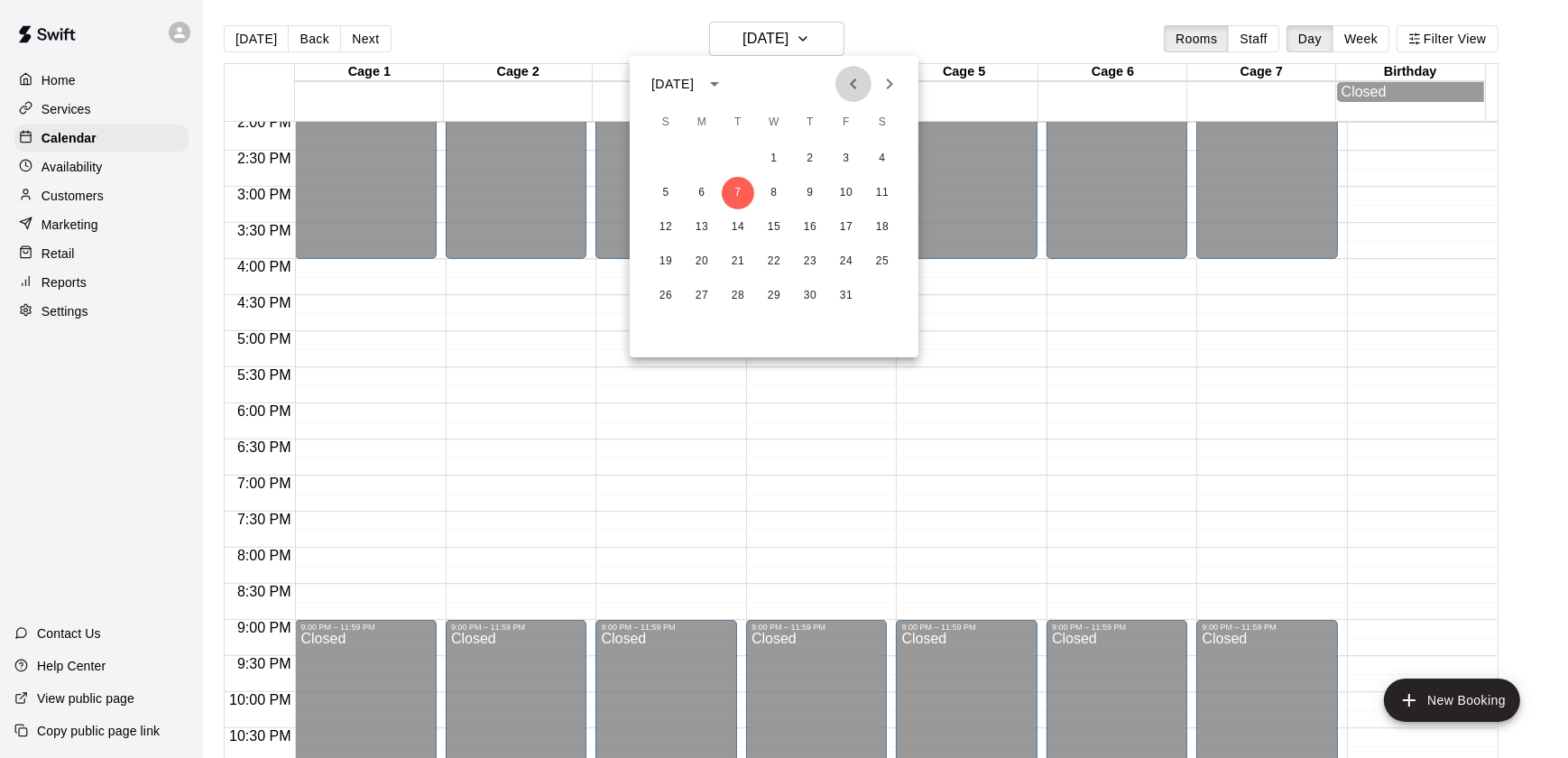
click at [849, 78] on icon "Previous month" at bounding box center [854, 84] width 22 height 22
click at [744, 189] on button "9" at bounding box center [738, 192] width 32 height 32
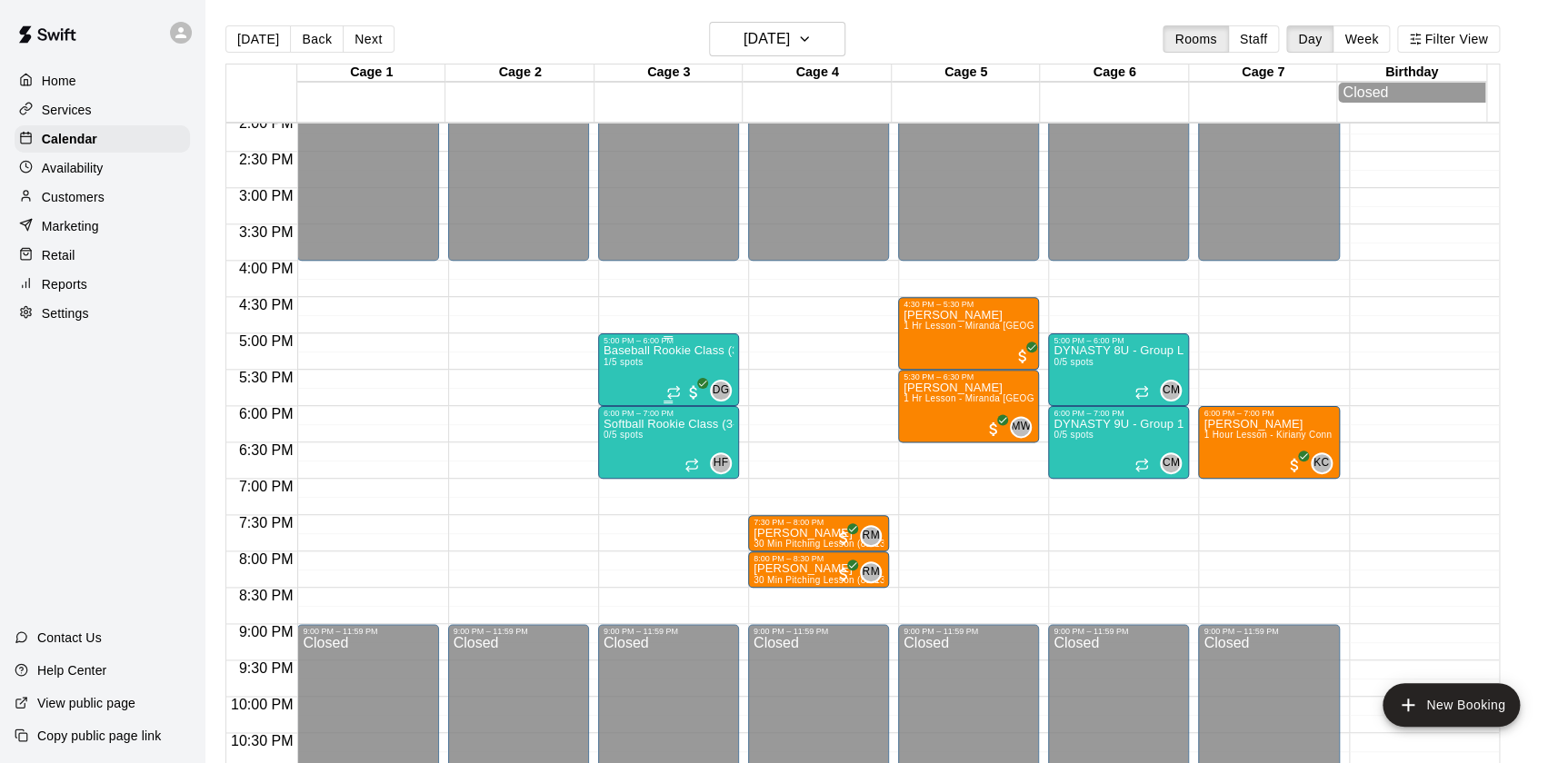
click at [662, 345] on div "5:00 PM – 6:00 PM" at bounding box center [669, 341] width 130 height 9
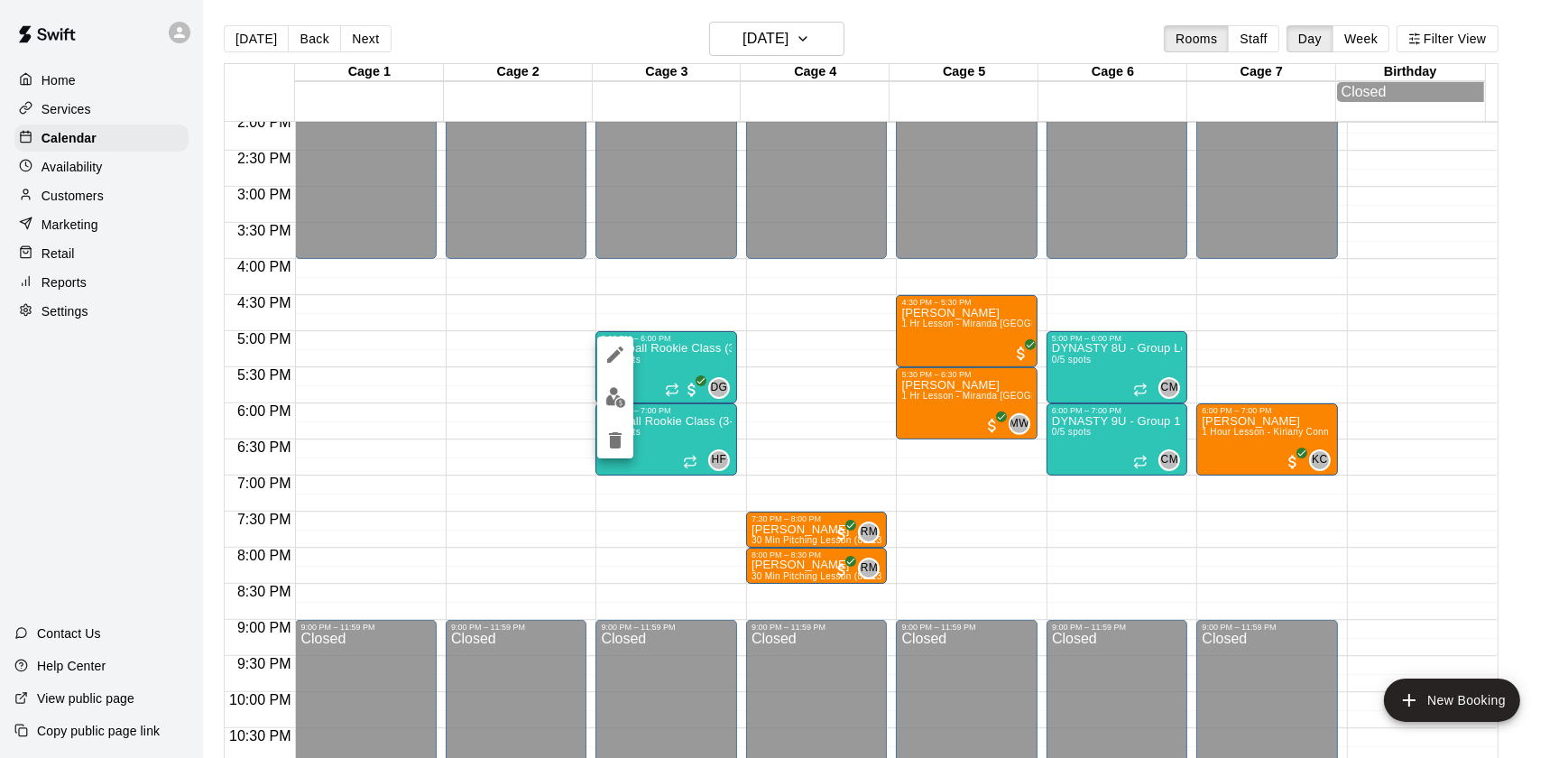
click at [652, 282] on div at bounding box center [784, 379] width 1568 height 758
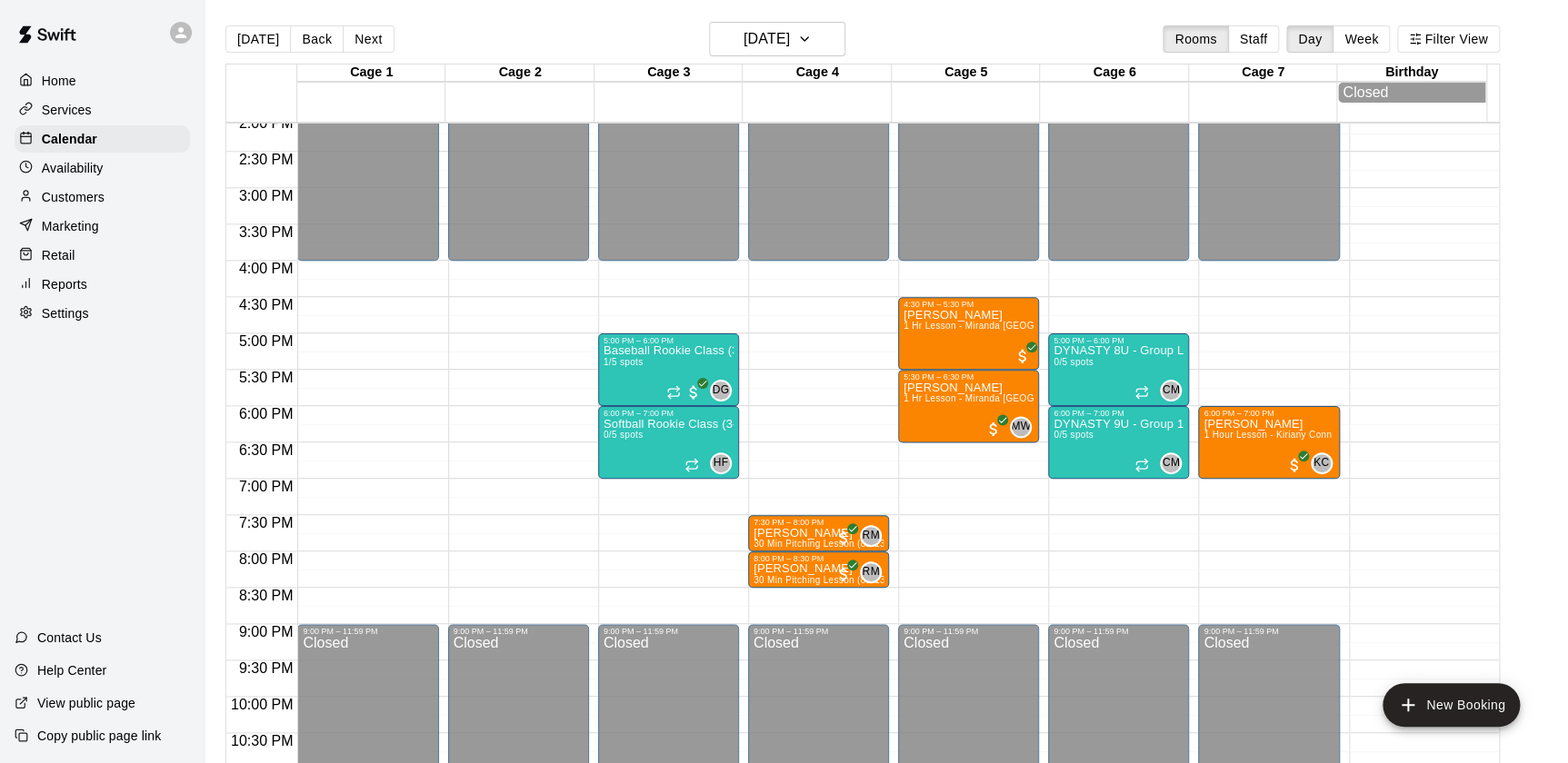
click at [84, 266] on div "Retail" at bounding box center [102, 255] width 175 height 27
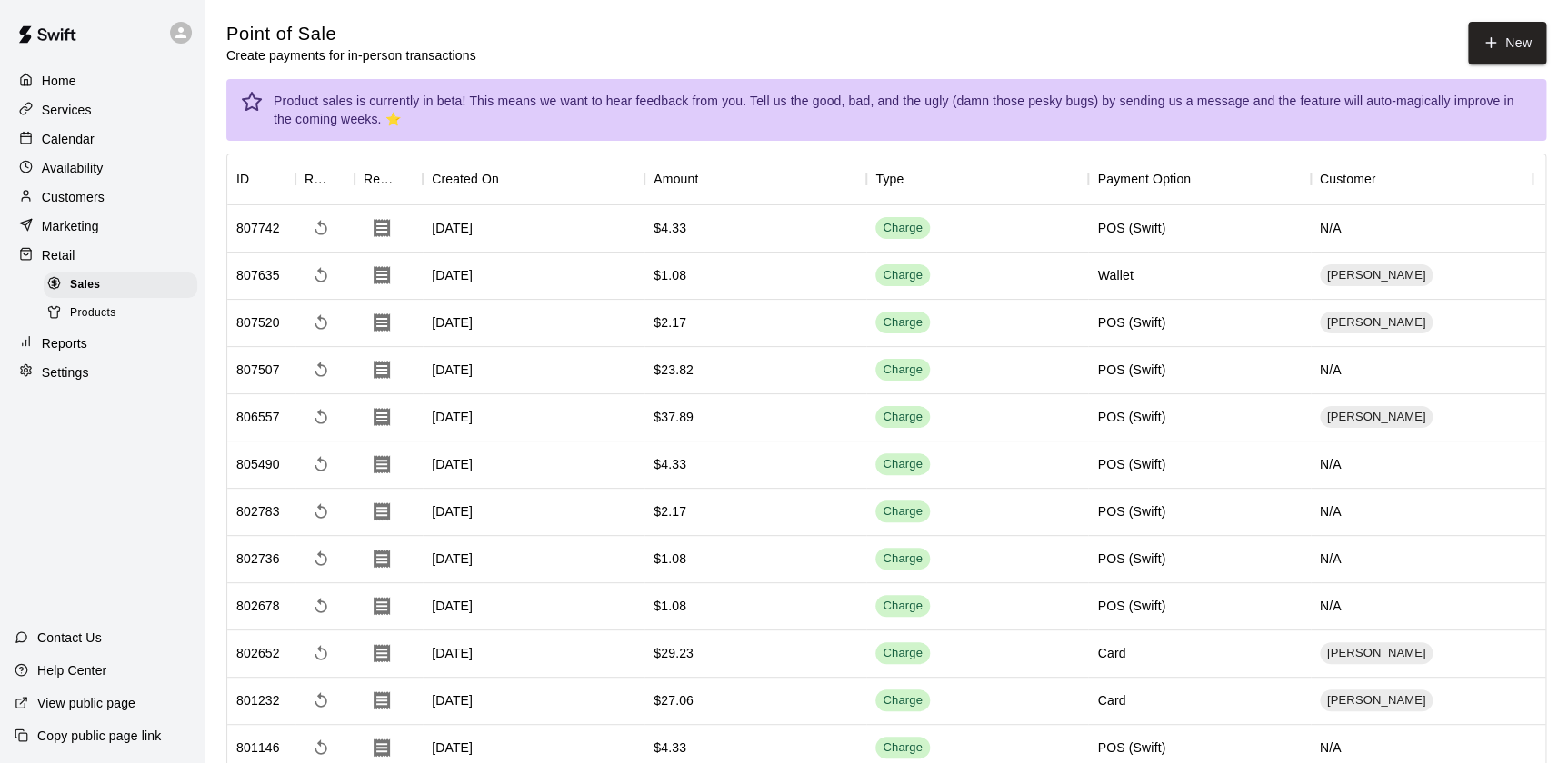
click at [104, 138] on div "Calendar" at bounding box center [102, 138] width 175 height 27
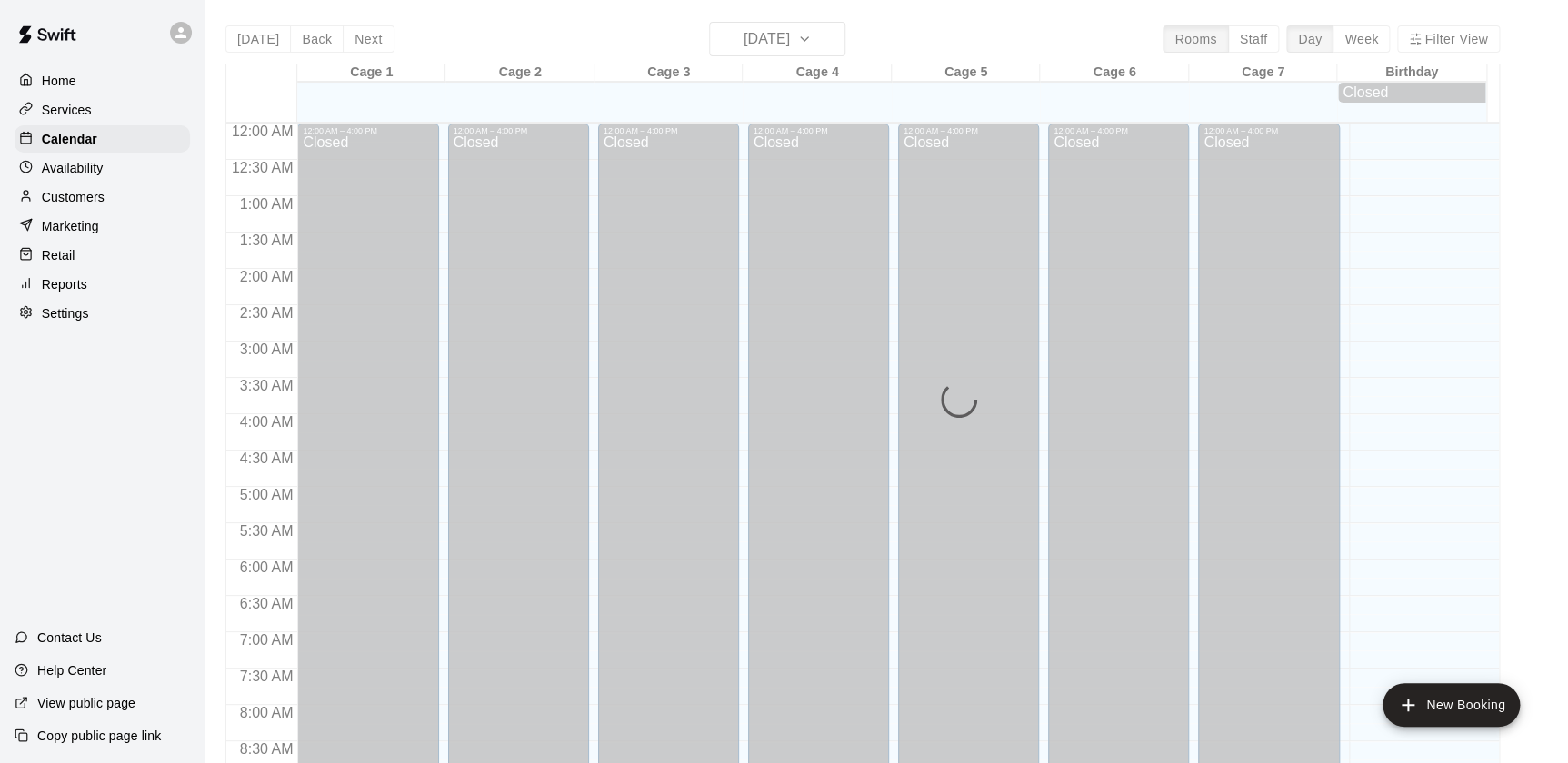
scroll to position [1026, 0]
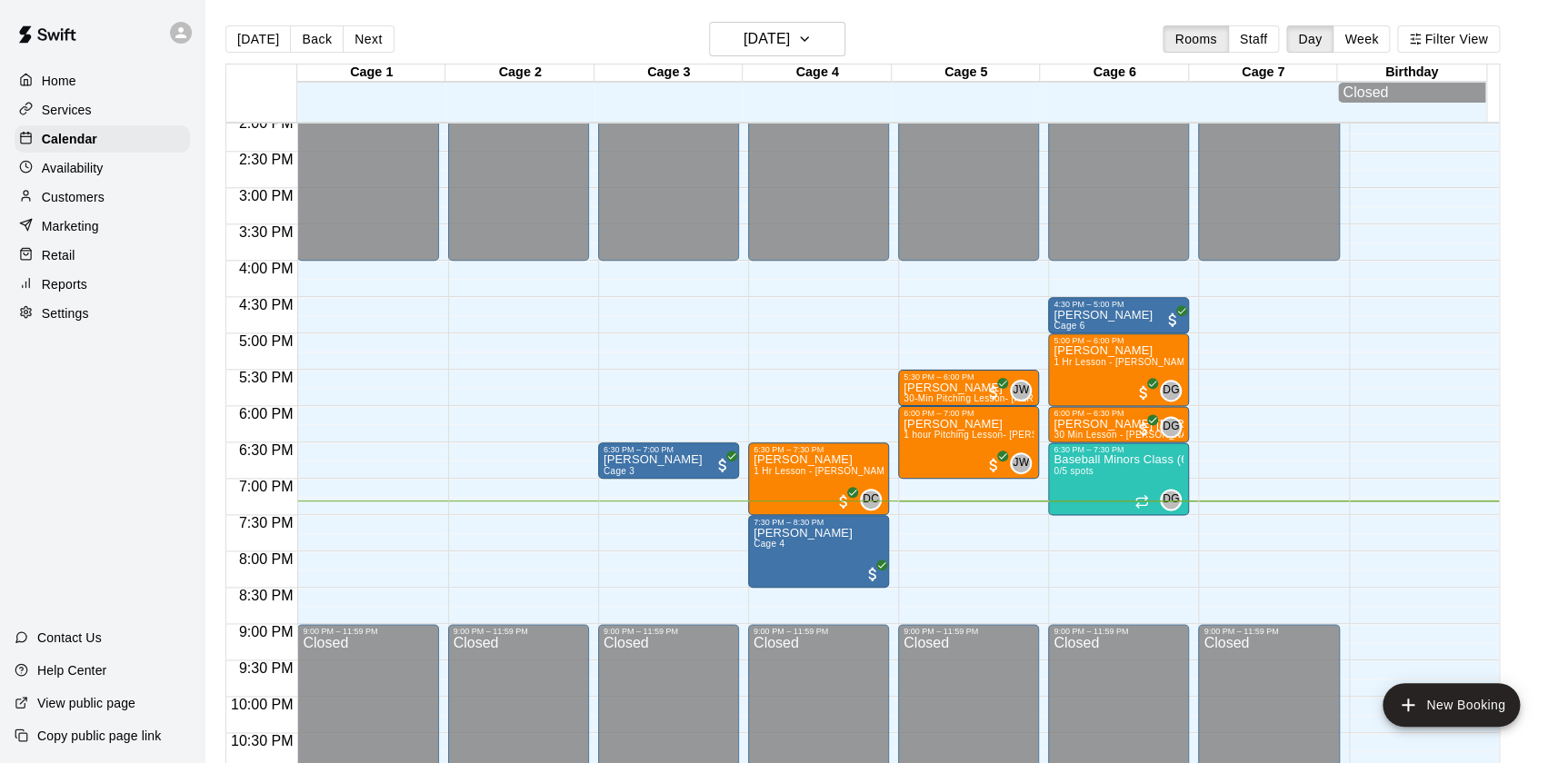
click at [130, 194] on div "Customers" at bounding box center [102, 196] width 175 height 27
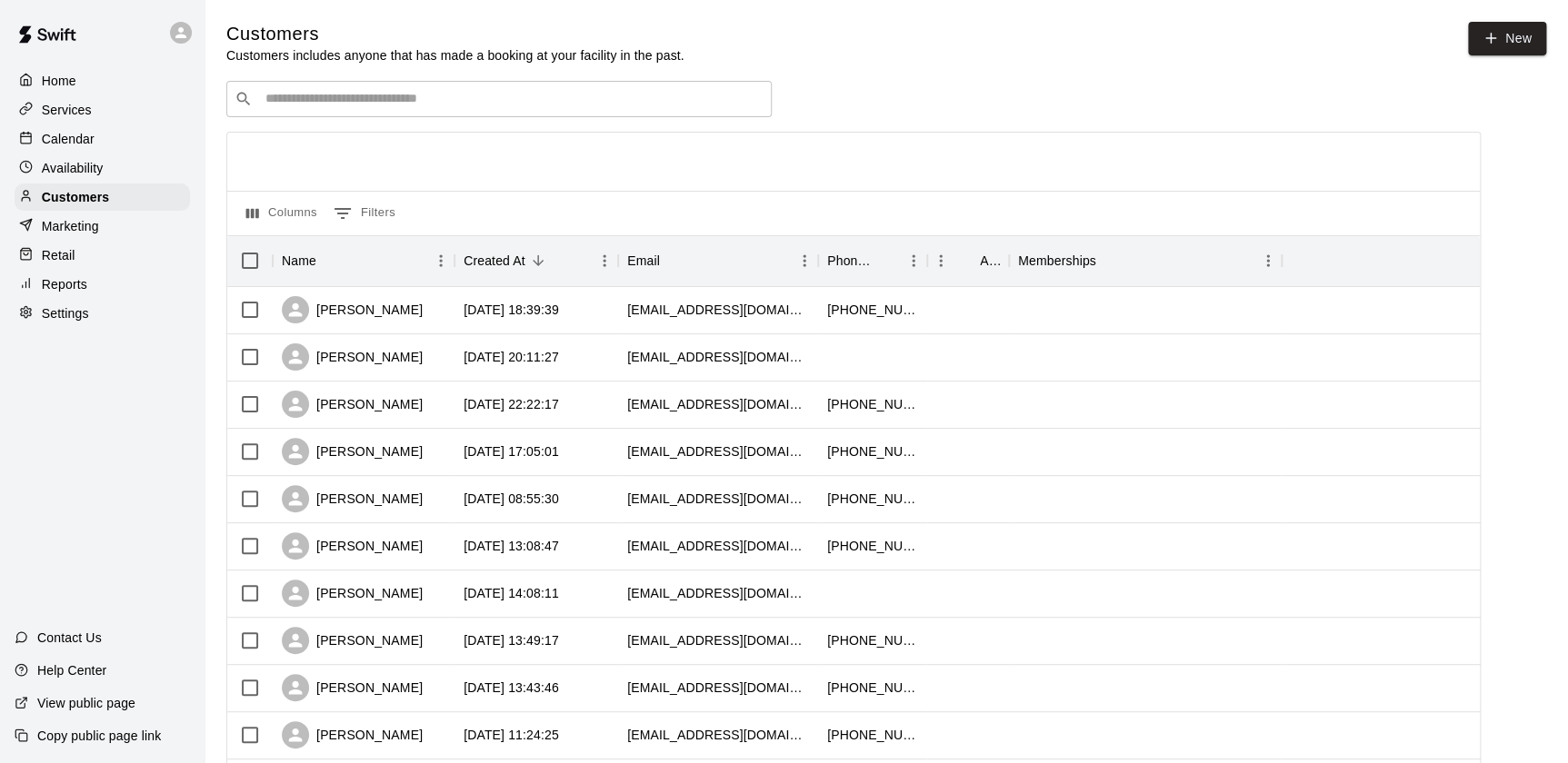
click at [504, 104] on input "Search customers by name or email" at bounding box center [512, 99] width 504 height 19
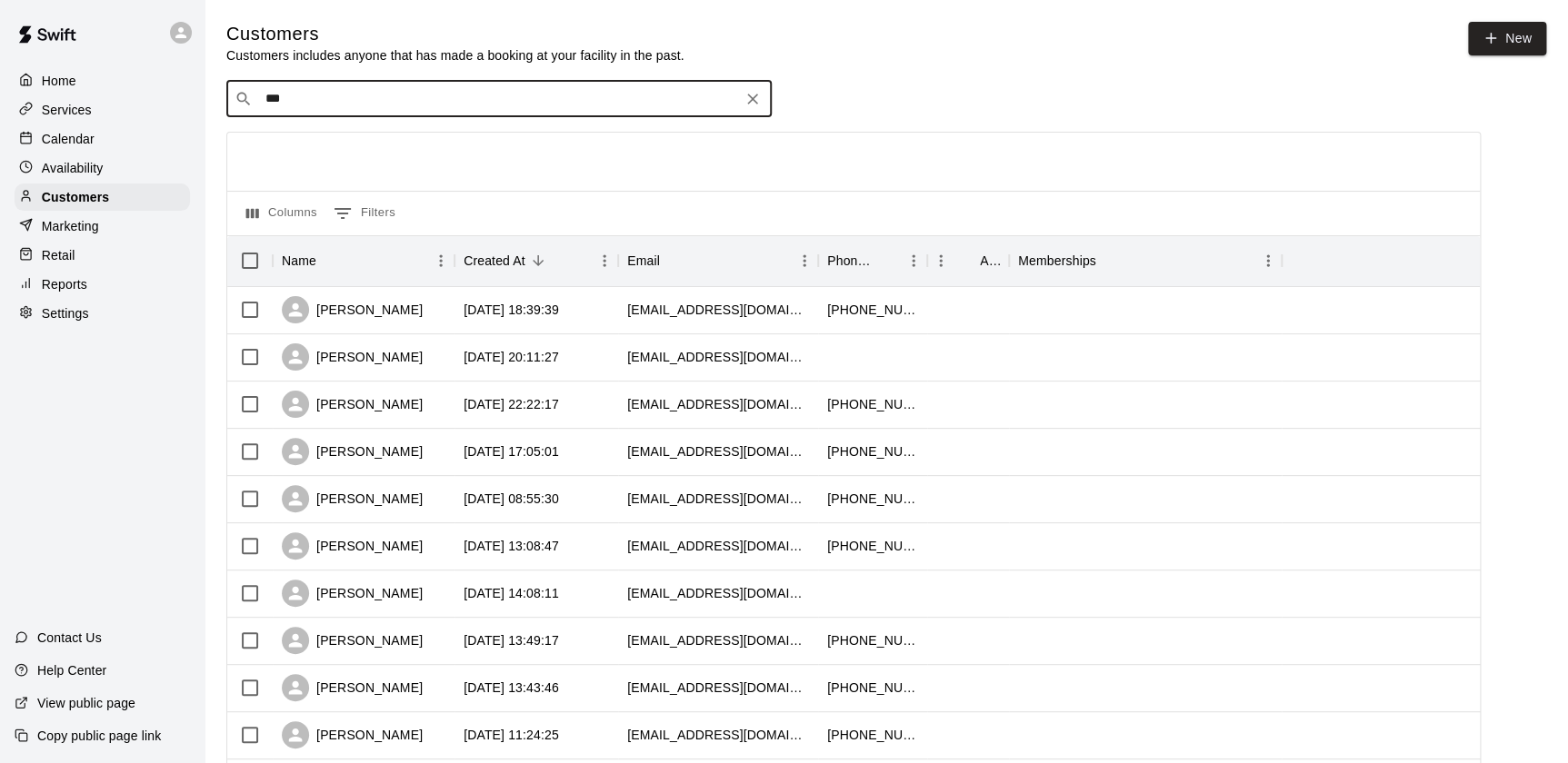
type input "****"
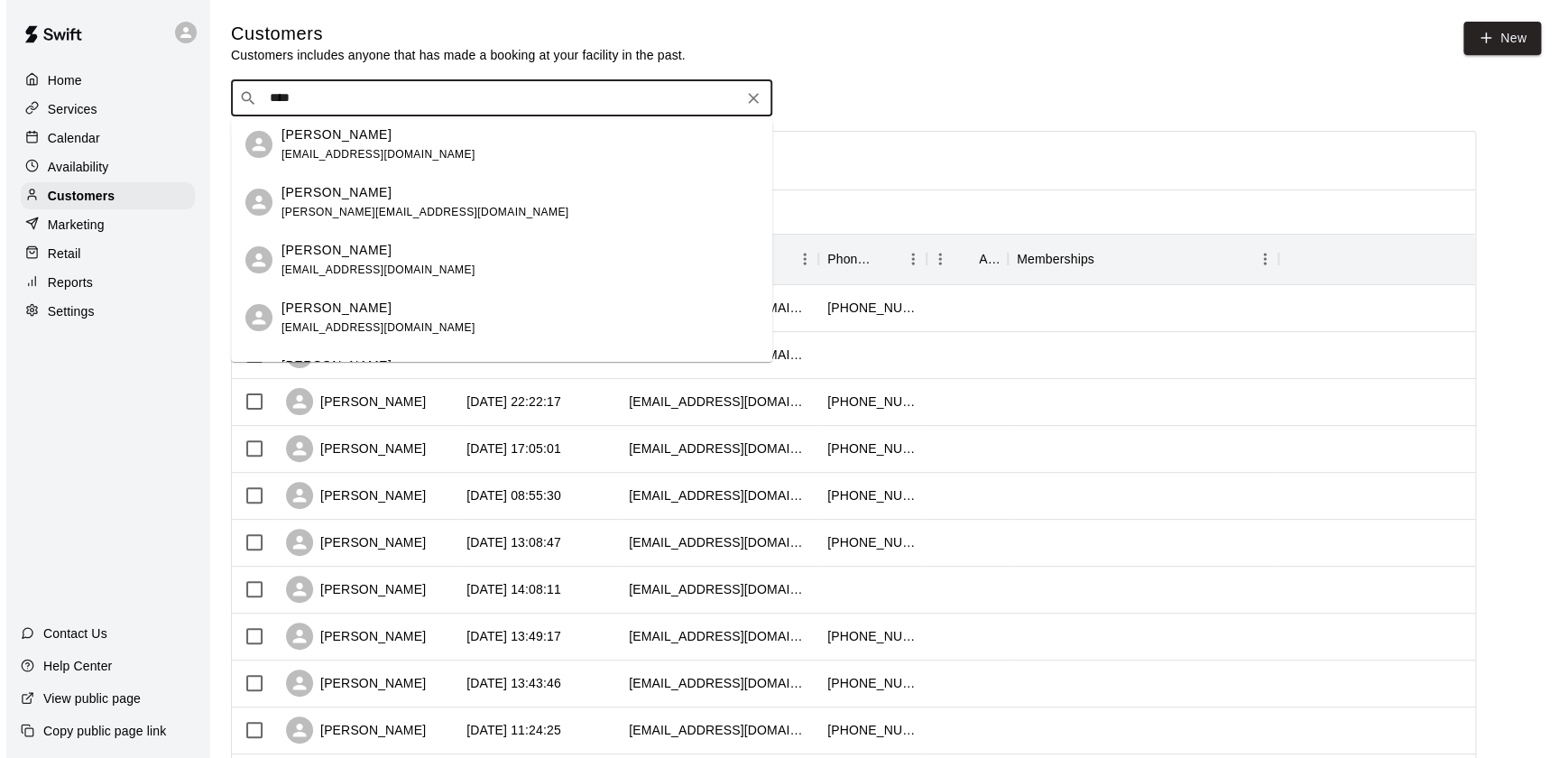
scroll to position [103, 0]
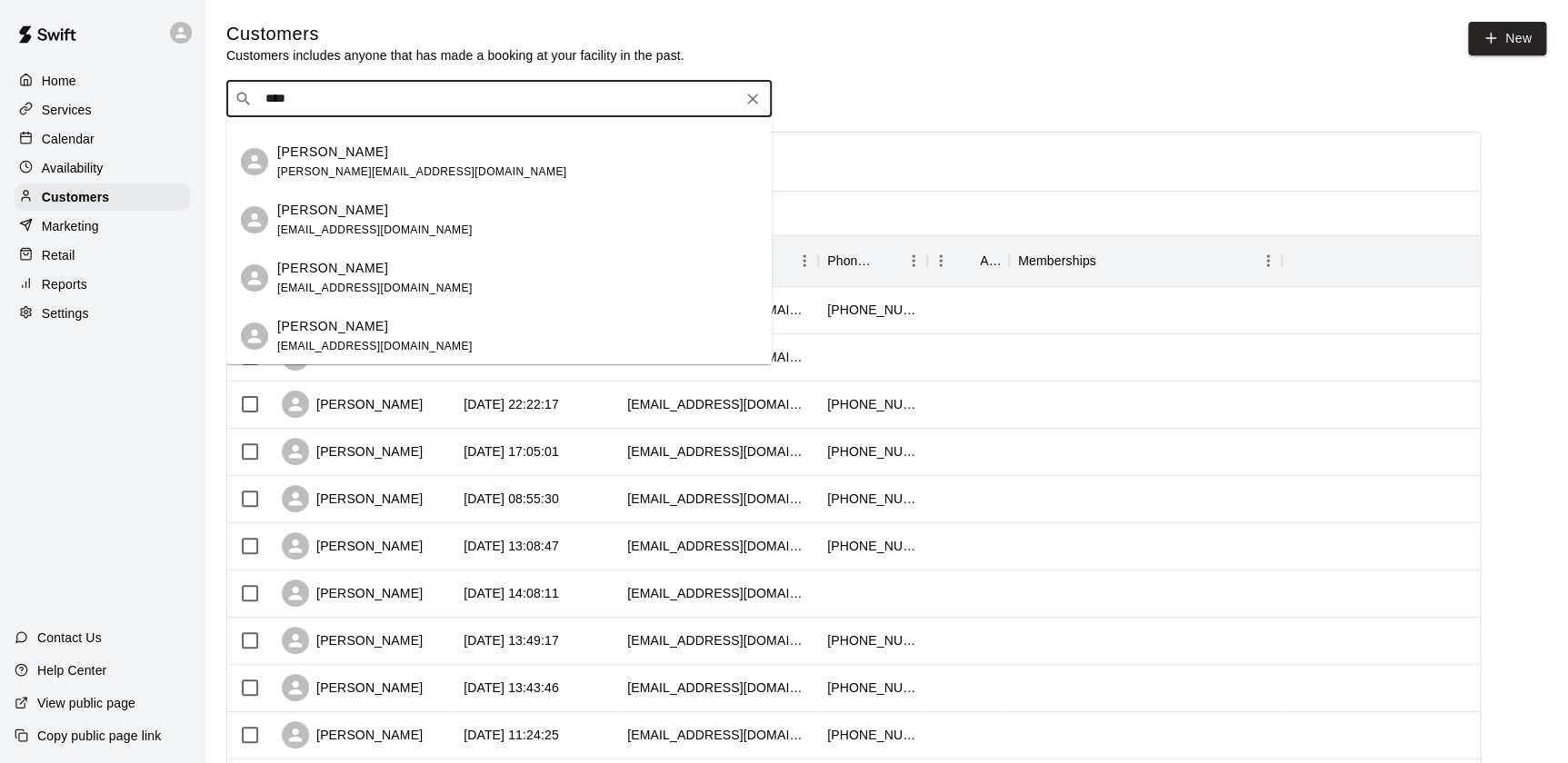
click at [349, 279] on div "Justin Lindsey wearethelindseys1@gmail.com" at bounding box center [374, 278] width 195 height 39
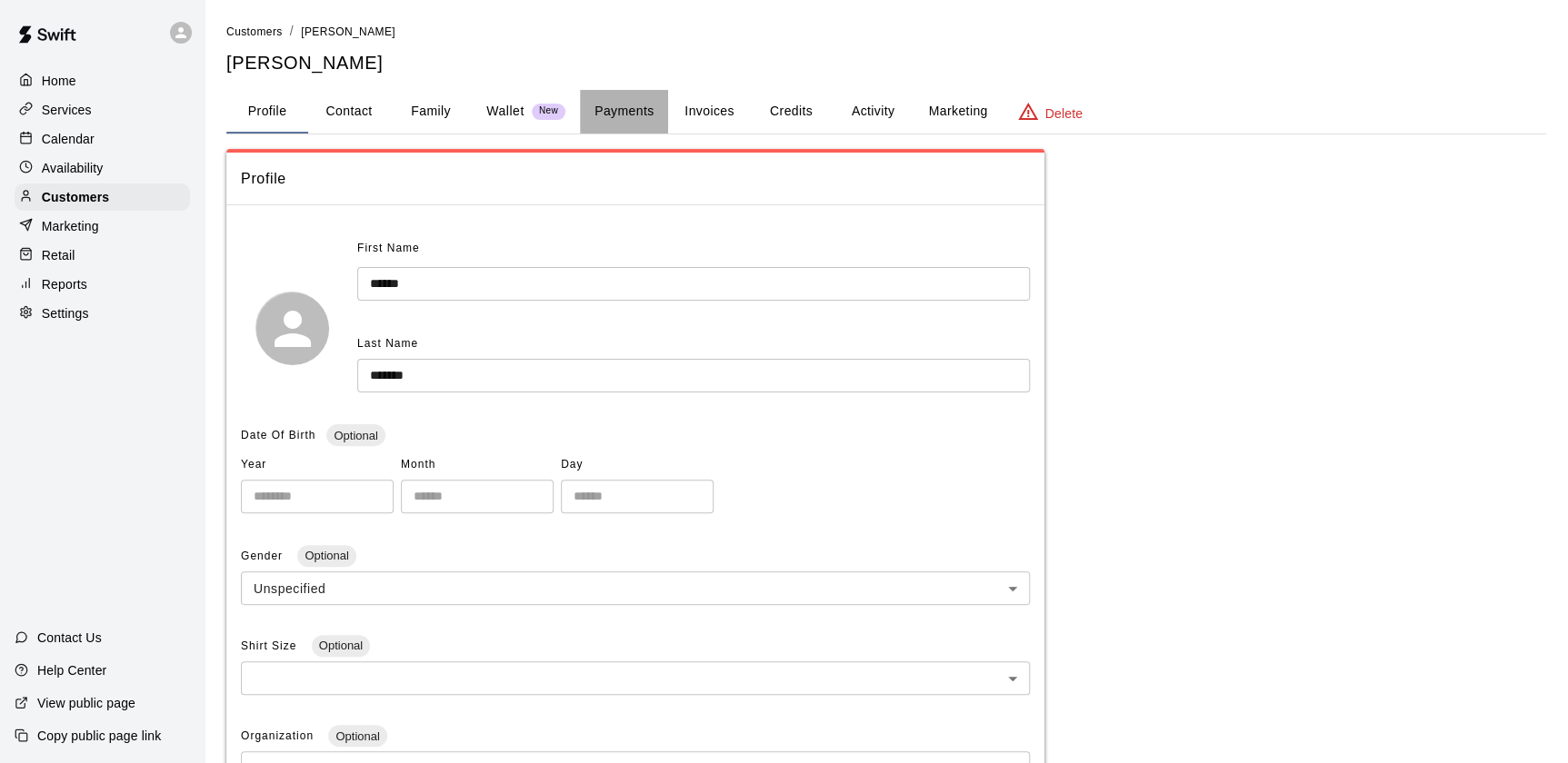
click at [611, 99] on button "Payments" at bounding box center [623, 111] width 88 height 44
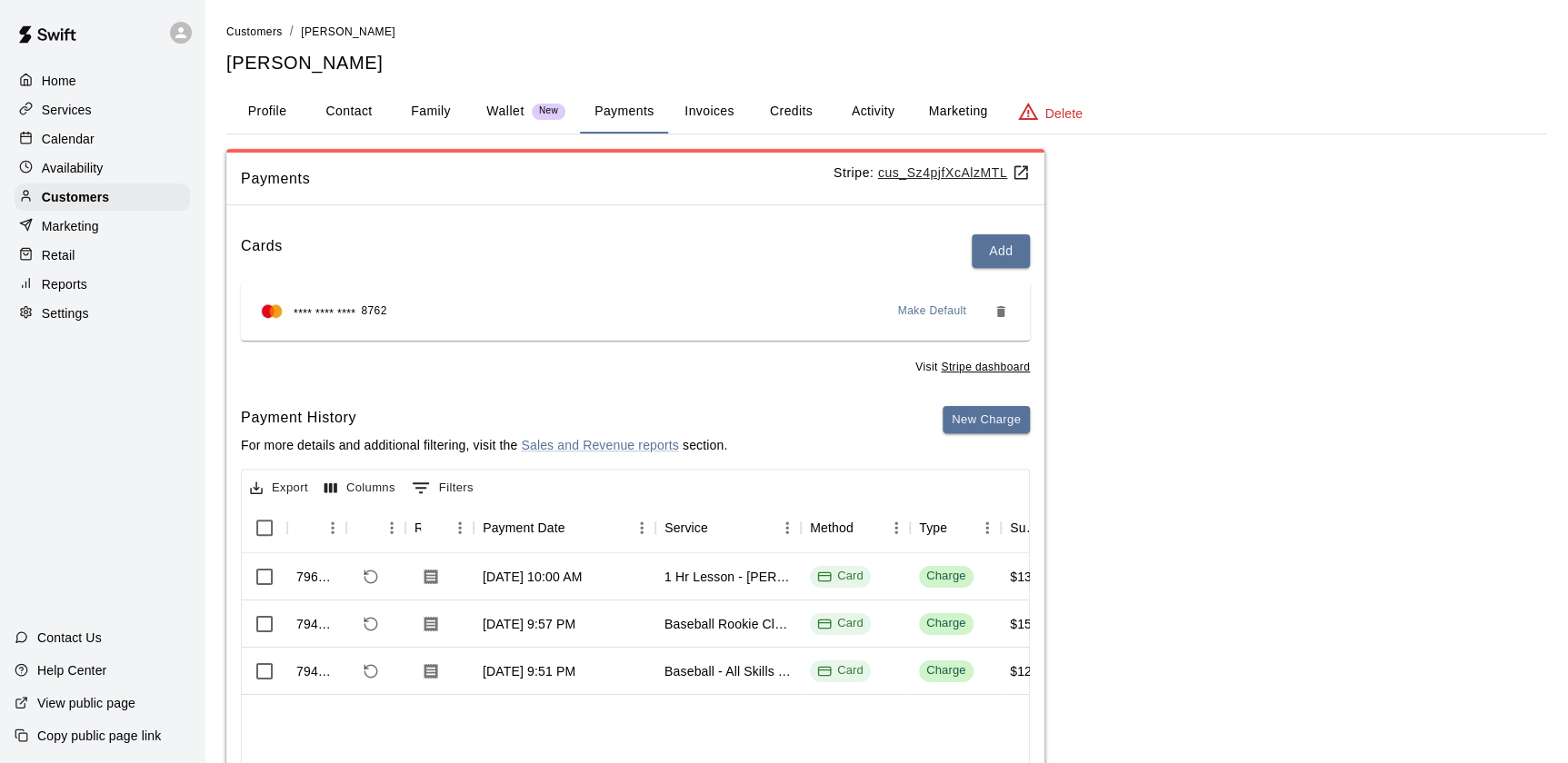
click at [851, 114] on button "Activity" at bounding box center [872, 111] width 82 height 44
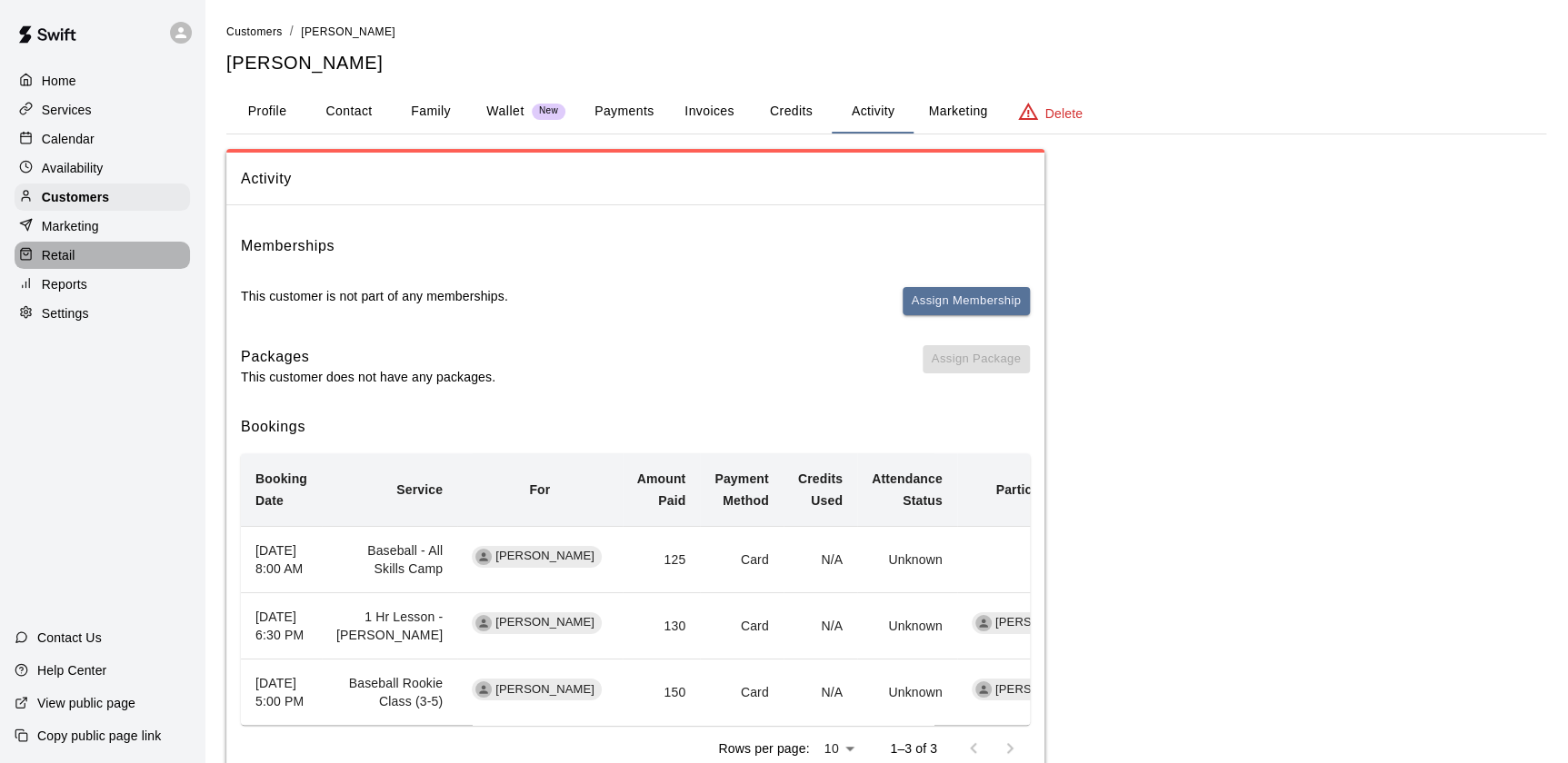
click at [122, 249] on div "Retail" at bounding box center [102, 255] width 175 height 27
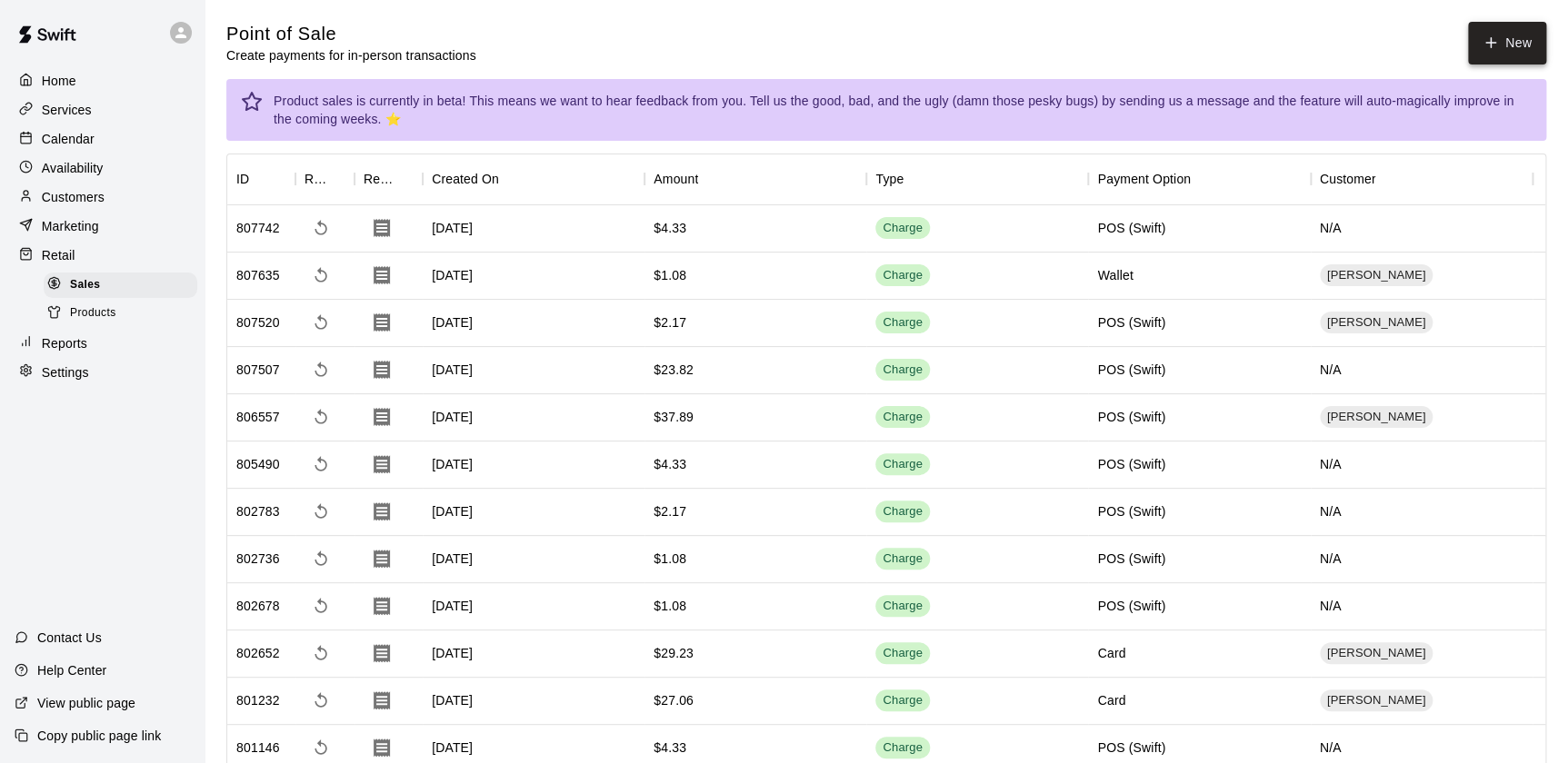
click at [1491, 27] on button "New" at bounding box center [1507, 44] width 78 height 43
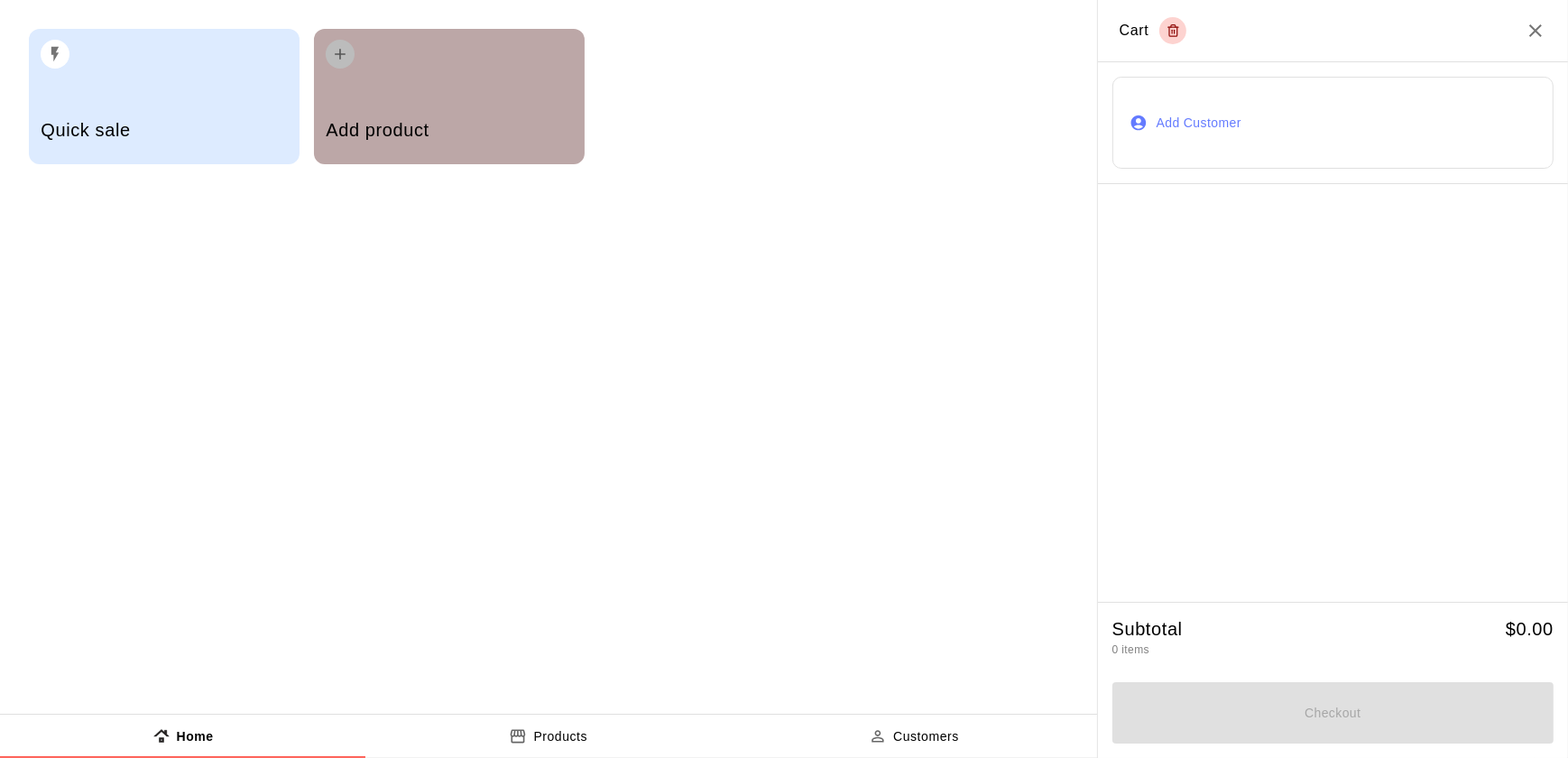
click at [405, 108] on div "Add product" at bounding box center [449, 132] width 246 height 64
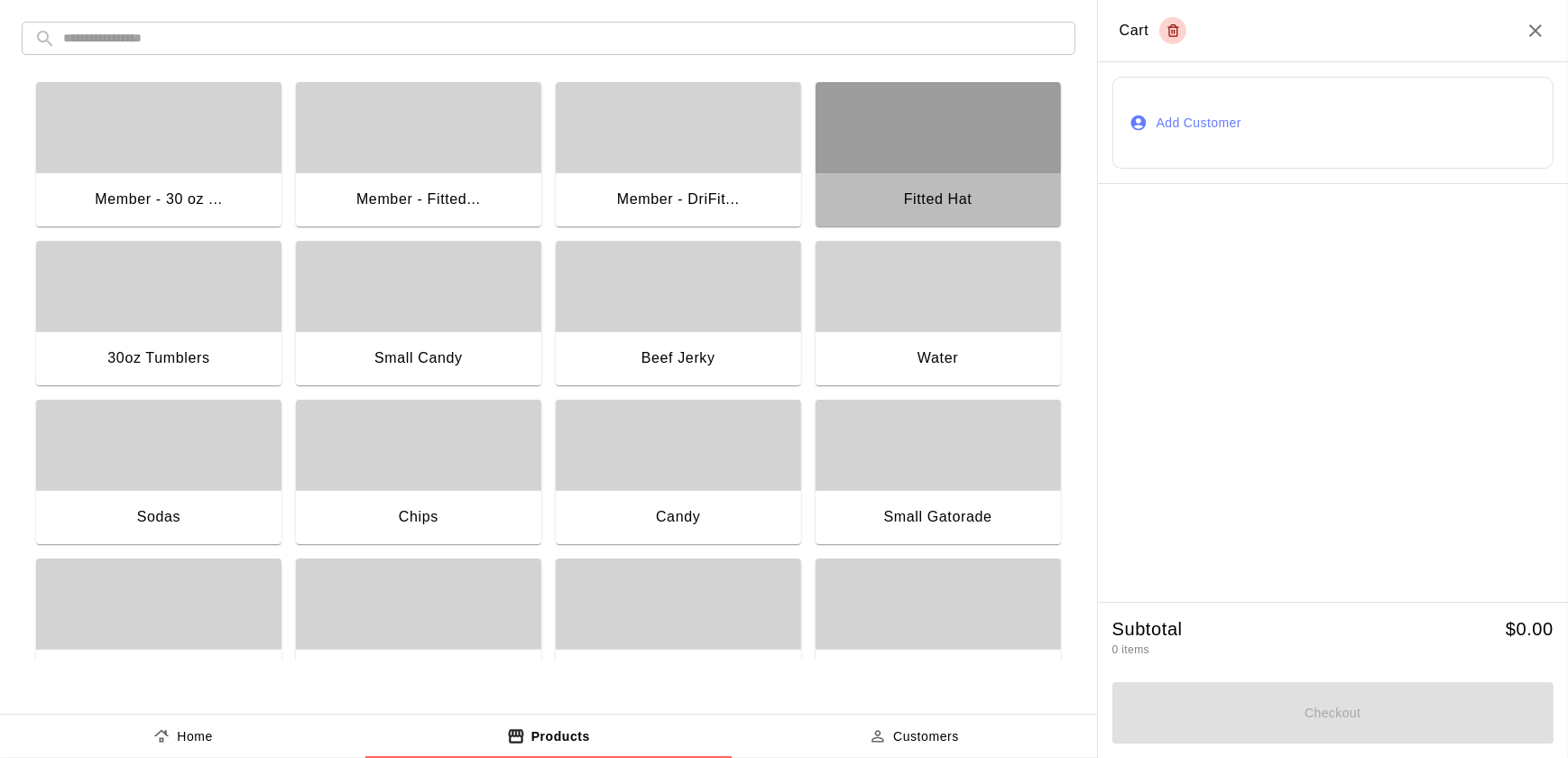
drag, startPoint x: 896, startPoint y: 214, endPoint x: 851, endPoint y: 178, distance: 57.6
click at [851, 178] on div "Fitted Hat" at bounding box center [938, 201] width 246 height 58
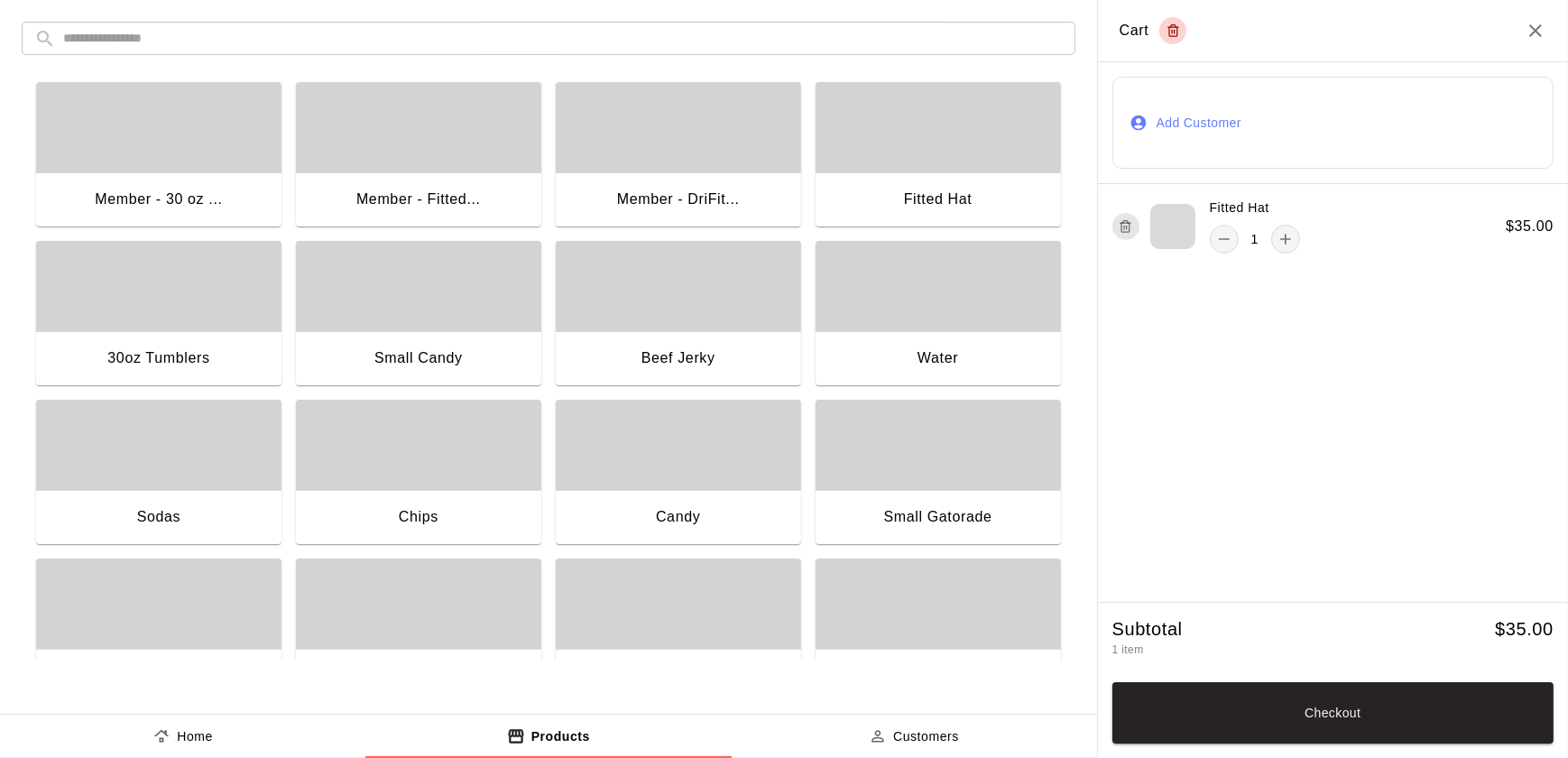
click at [1534, 51] on h2 "Cart" at bounding box center [1333, 31] width 470 height 63
click at [1541, 40] on icon "Close" at bounding box center [1536, 31] width 22 height 22
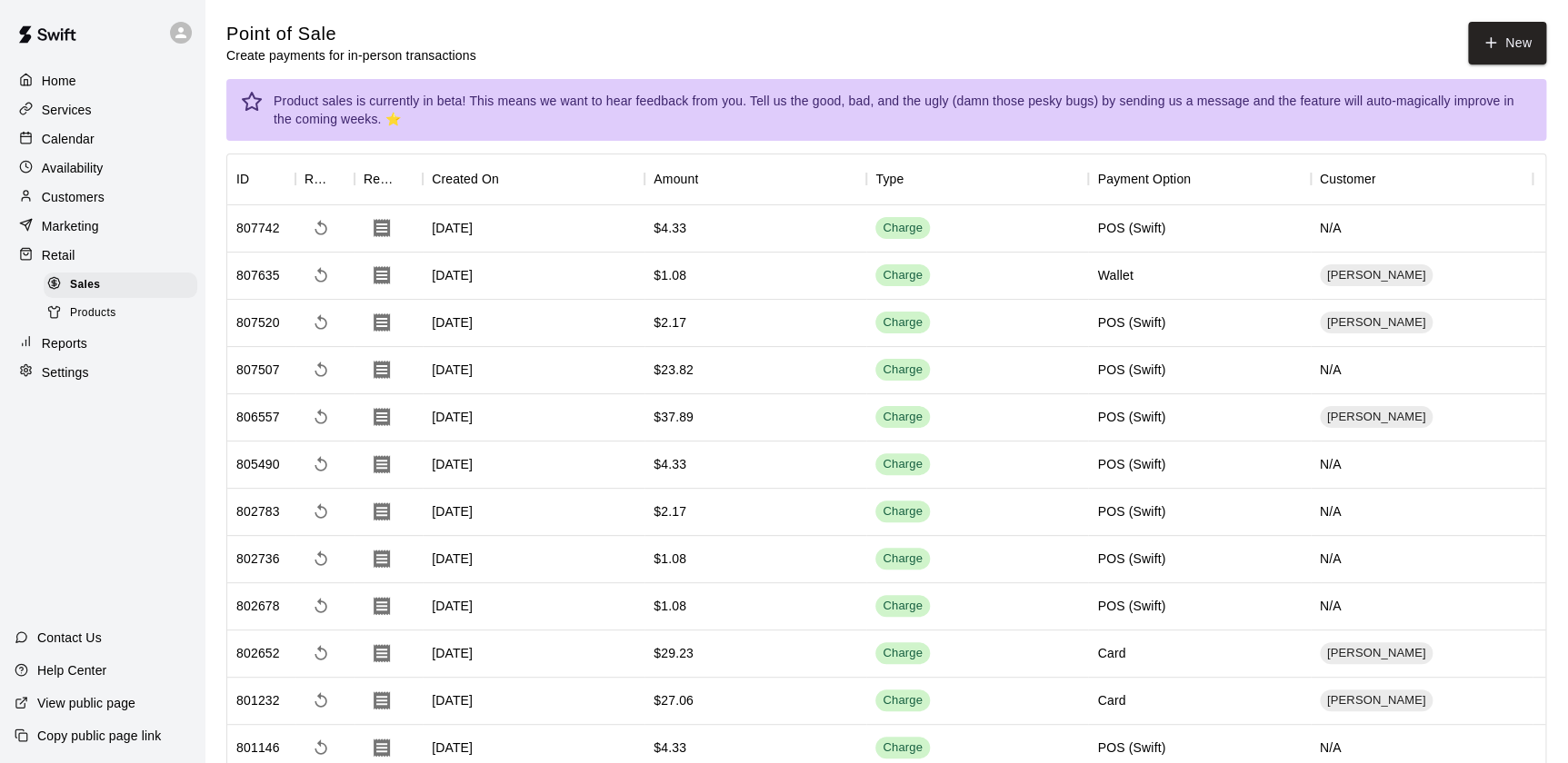
click at [118, 153] on div "Calendar" at bounding box center [102, 138] width 175 height 27
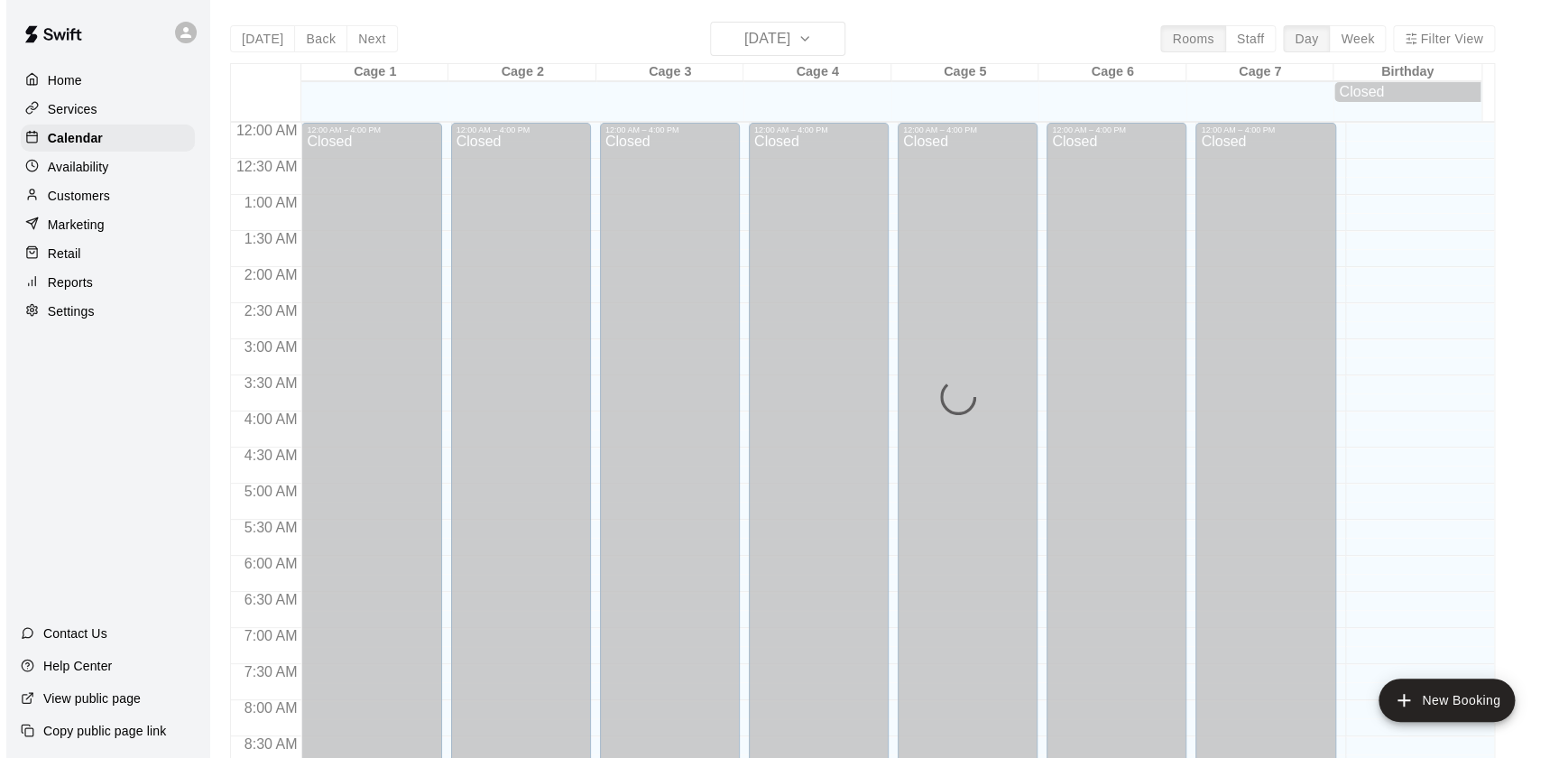
scroll to position [1019, 0]
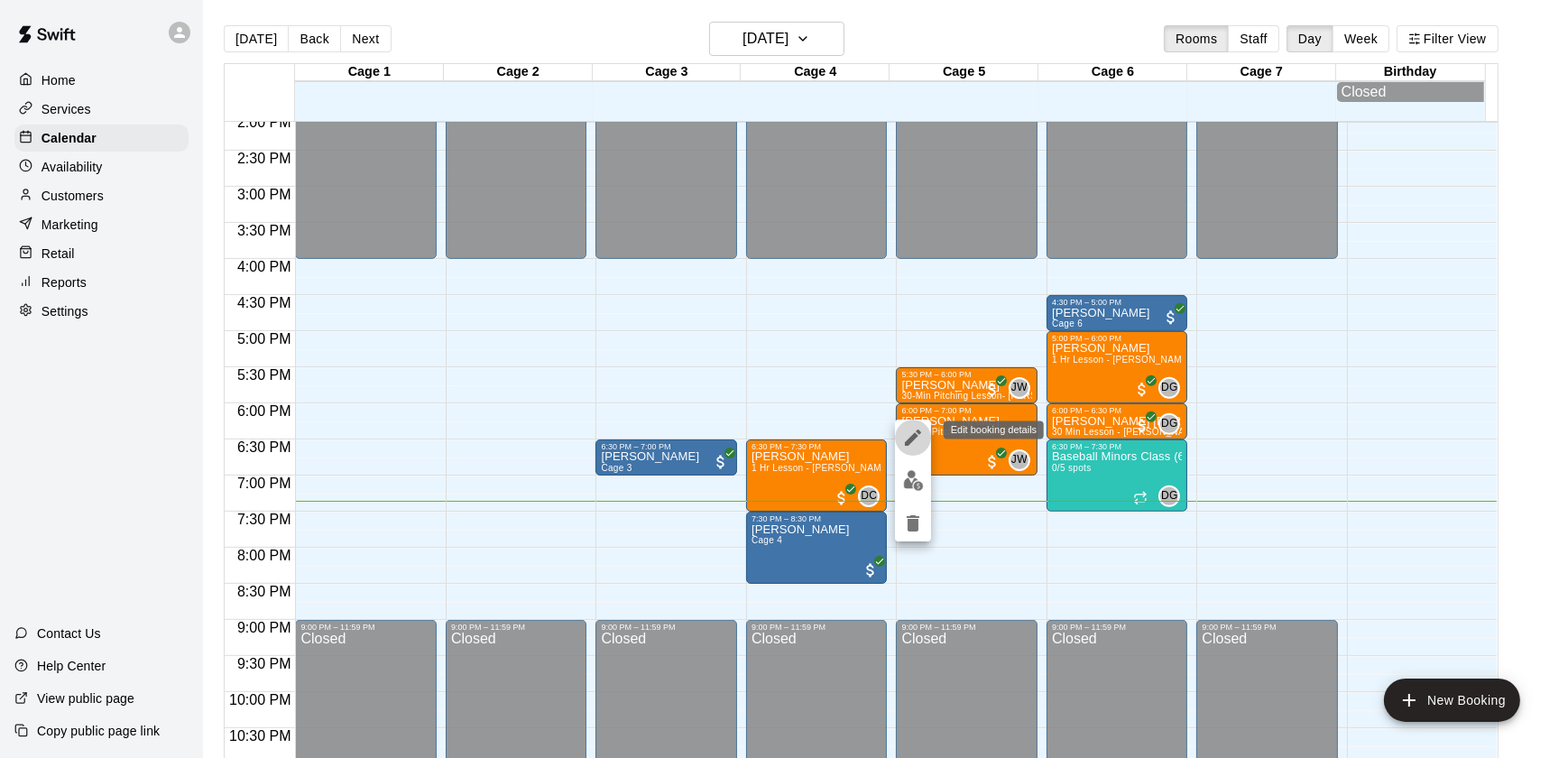
click at [904, 439] on icon "edit" at bounding box center [913, 438] width 22 height 22
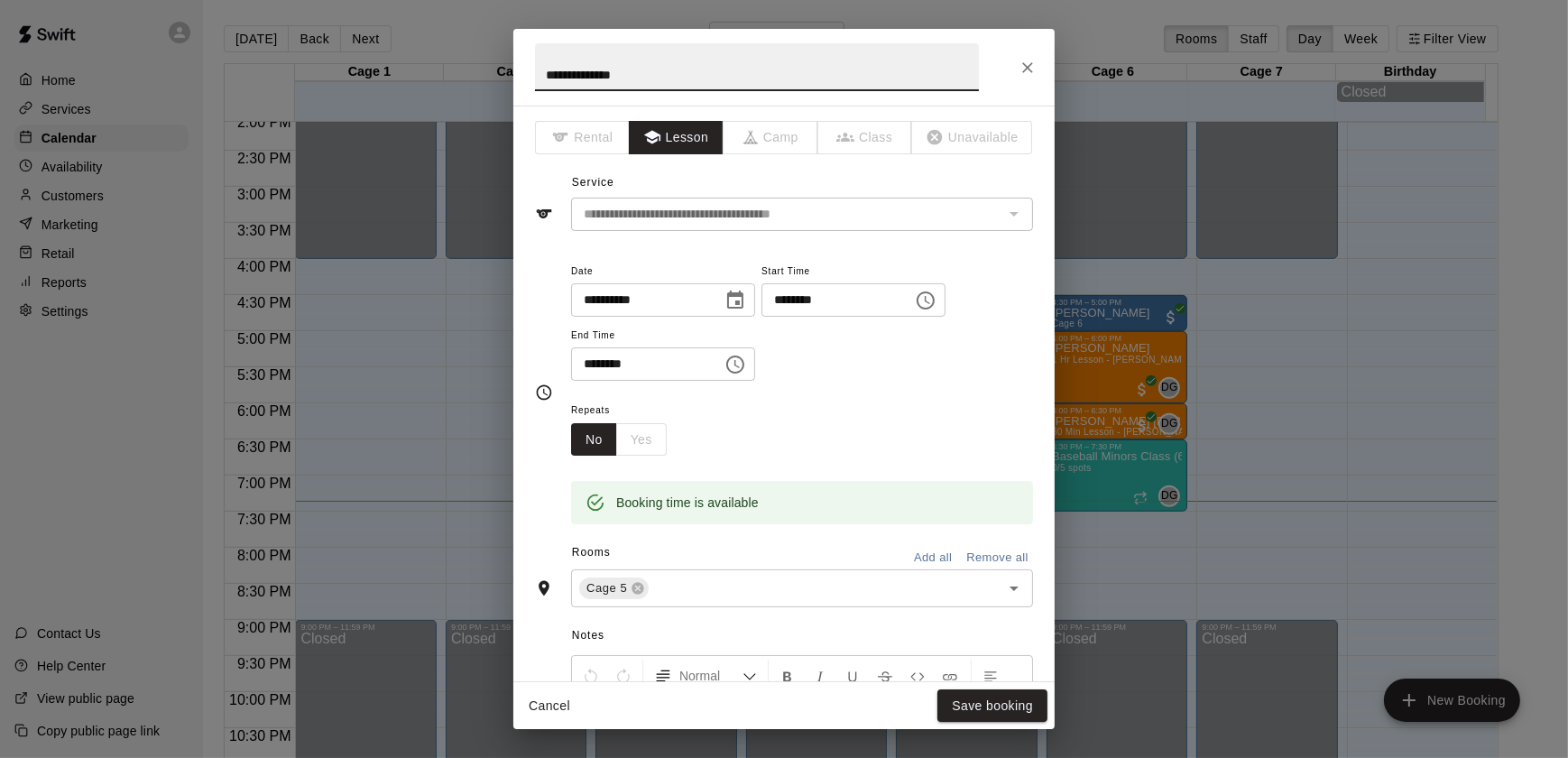
click at [608, 287] on input "**********" at bounding box center [640, 300] width 139 height 33
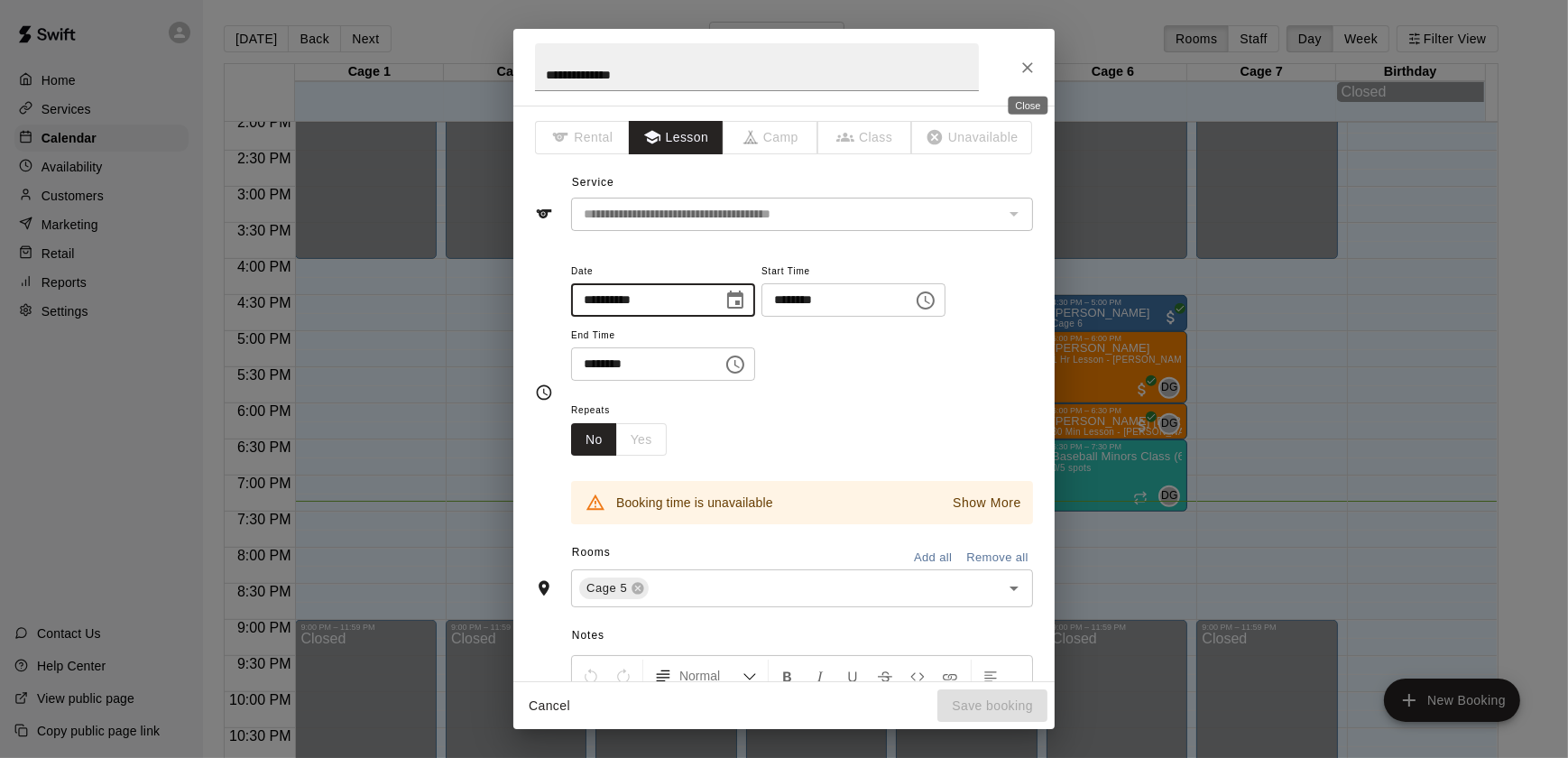
type input "**********"
click at [1038, 65] on button "Close" at bounding box center [1027, 67] width 32 height 32
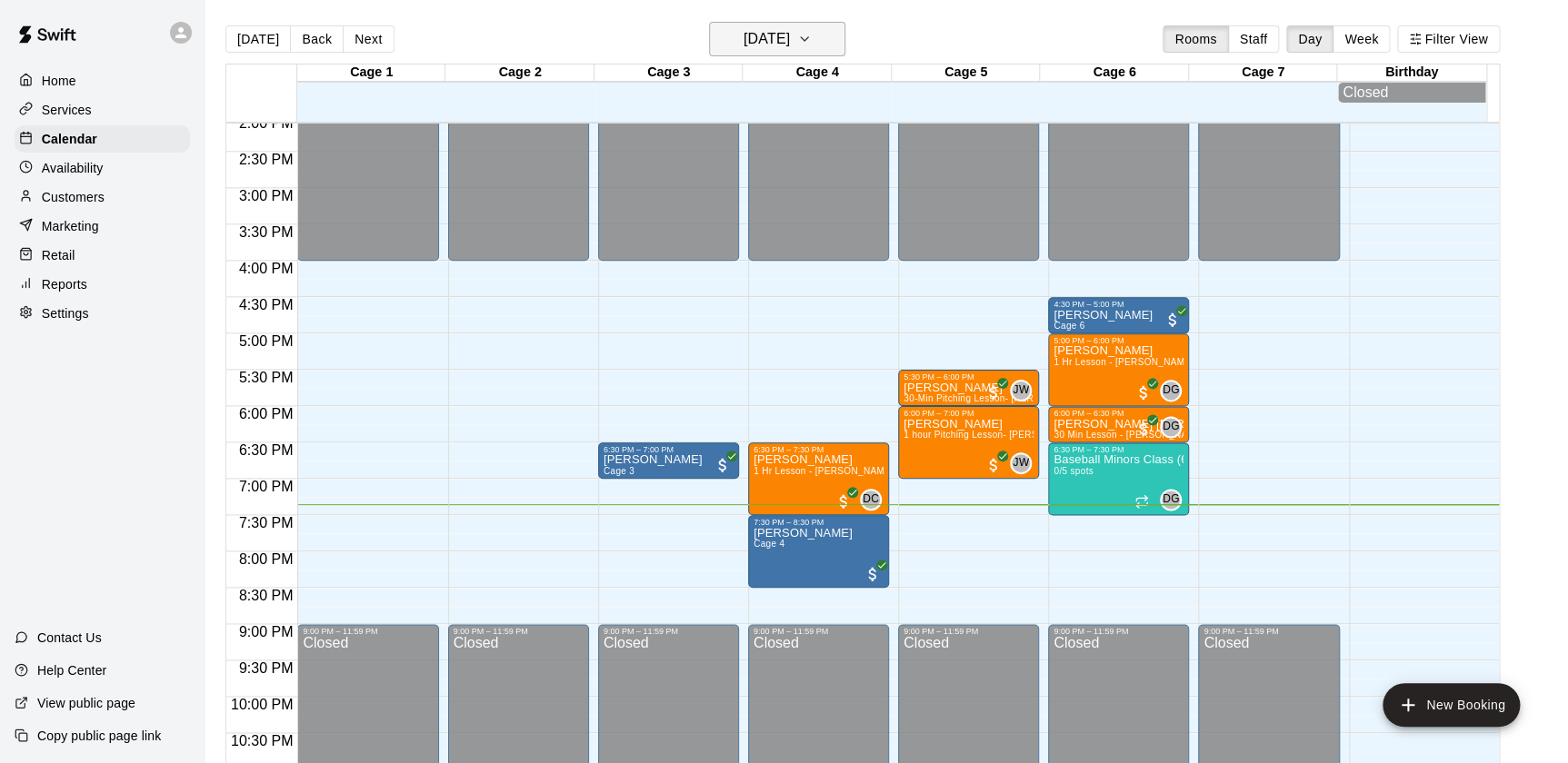
click at [790, 26] on h6 "[DATE]" at bounding box center [767, 38] width 46 height 25
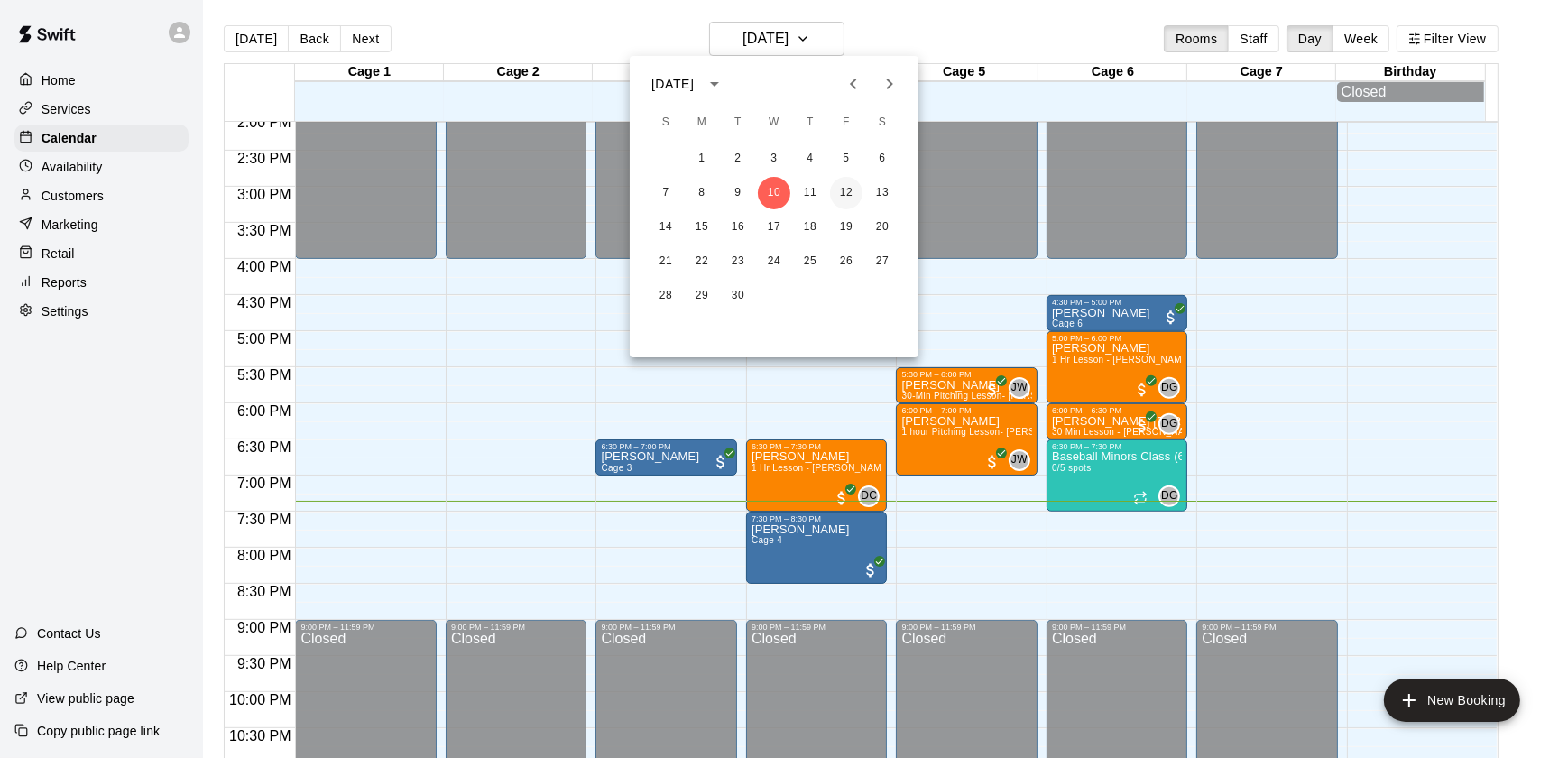
click at [844, 187] on button "12" at bounding box center [846, 192] width 32 height 32
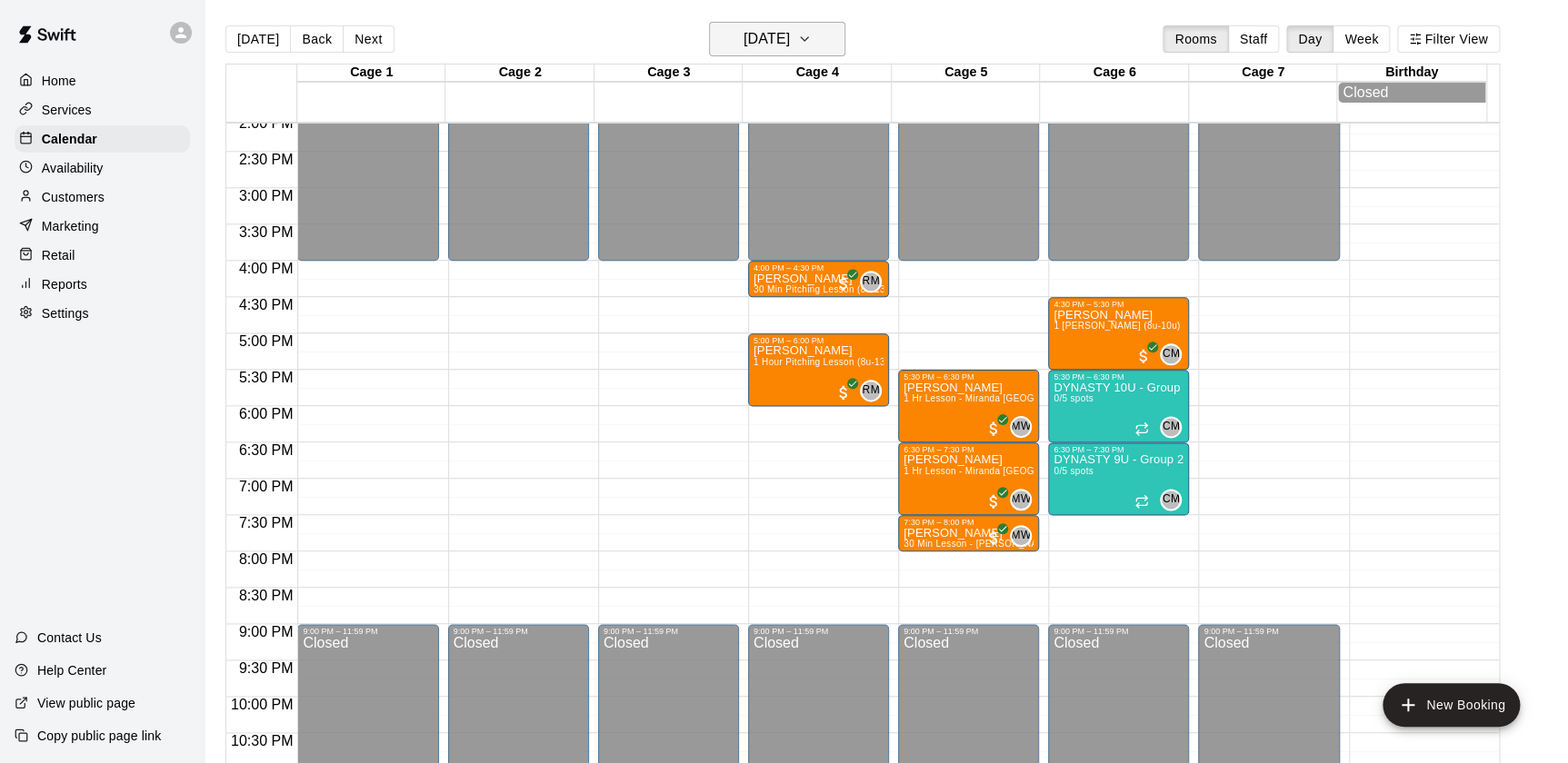
click at [774, 35] on h6 "Friday Sep 12" at bounding box center [767, 38] width 46 height 25
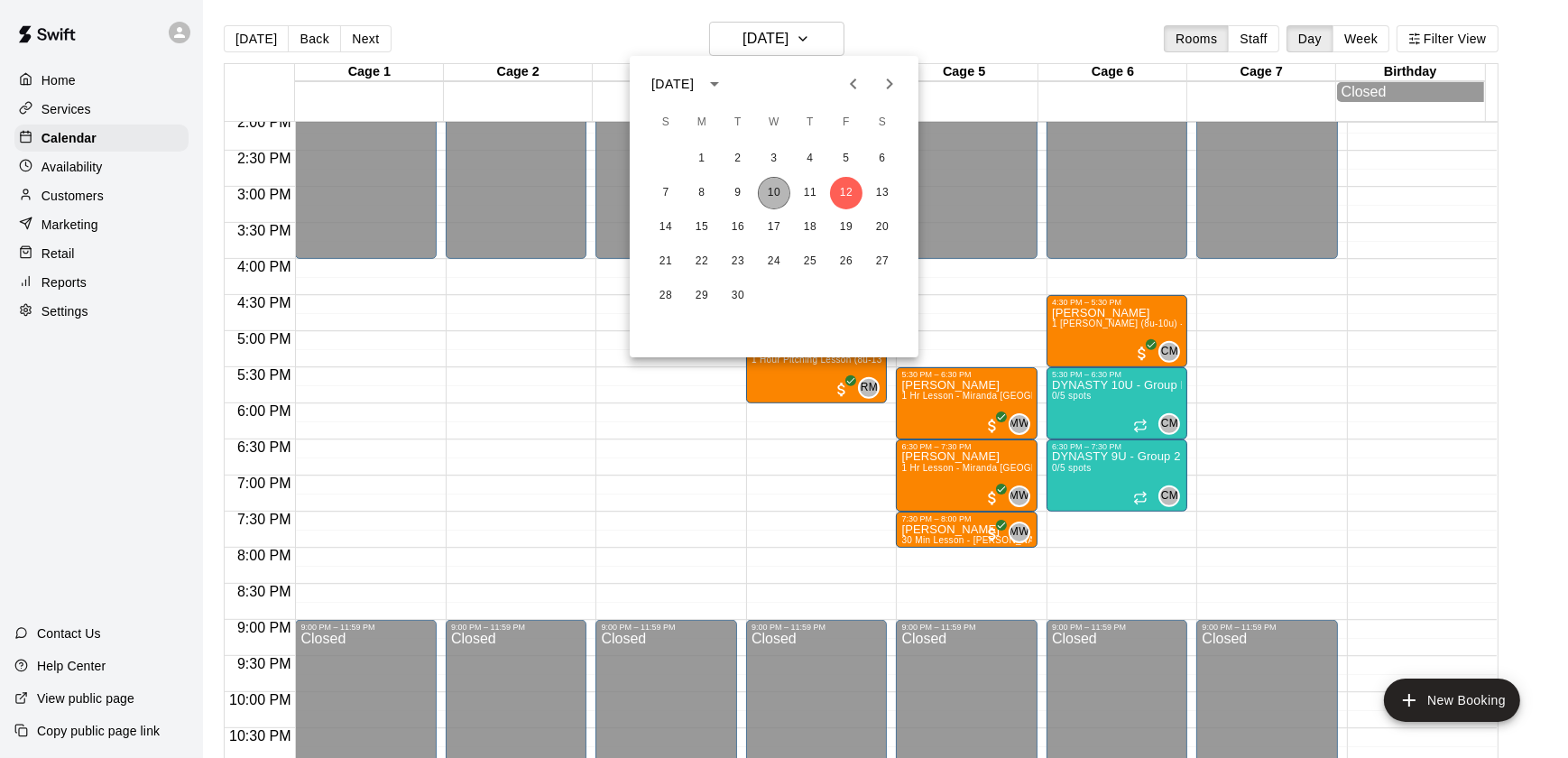
click at [775, 199] on button "10" at bounding box center [773, 192] width 32 height 32
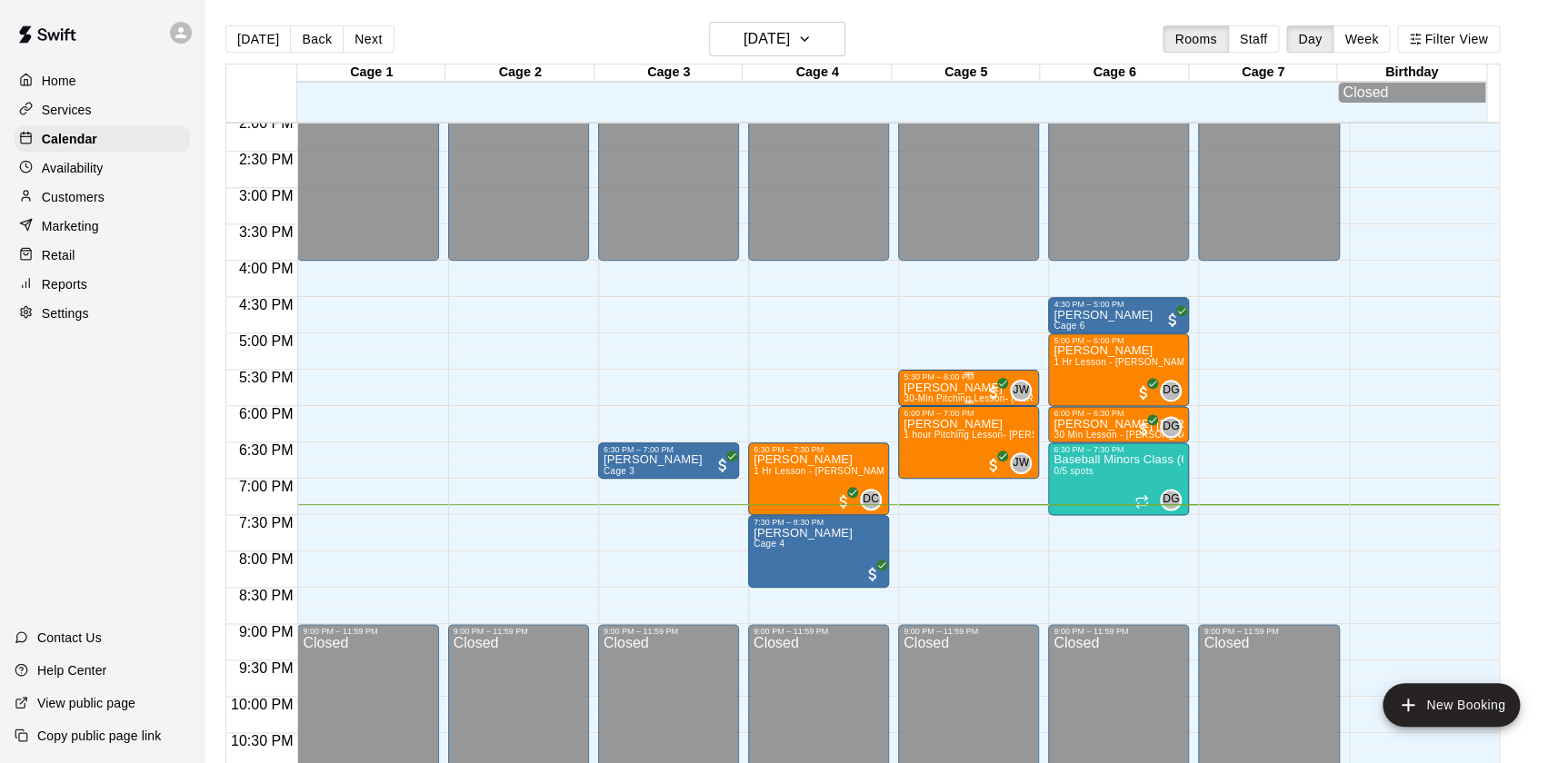
click at [956, 404] on span "30-Min Pitching Lesson- [PERSON_NAME]" at bounding box center [996, 398] width 186 height 10
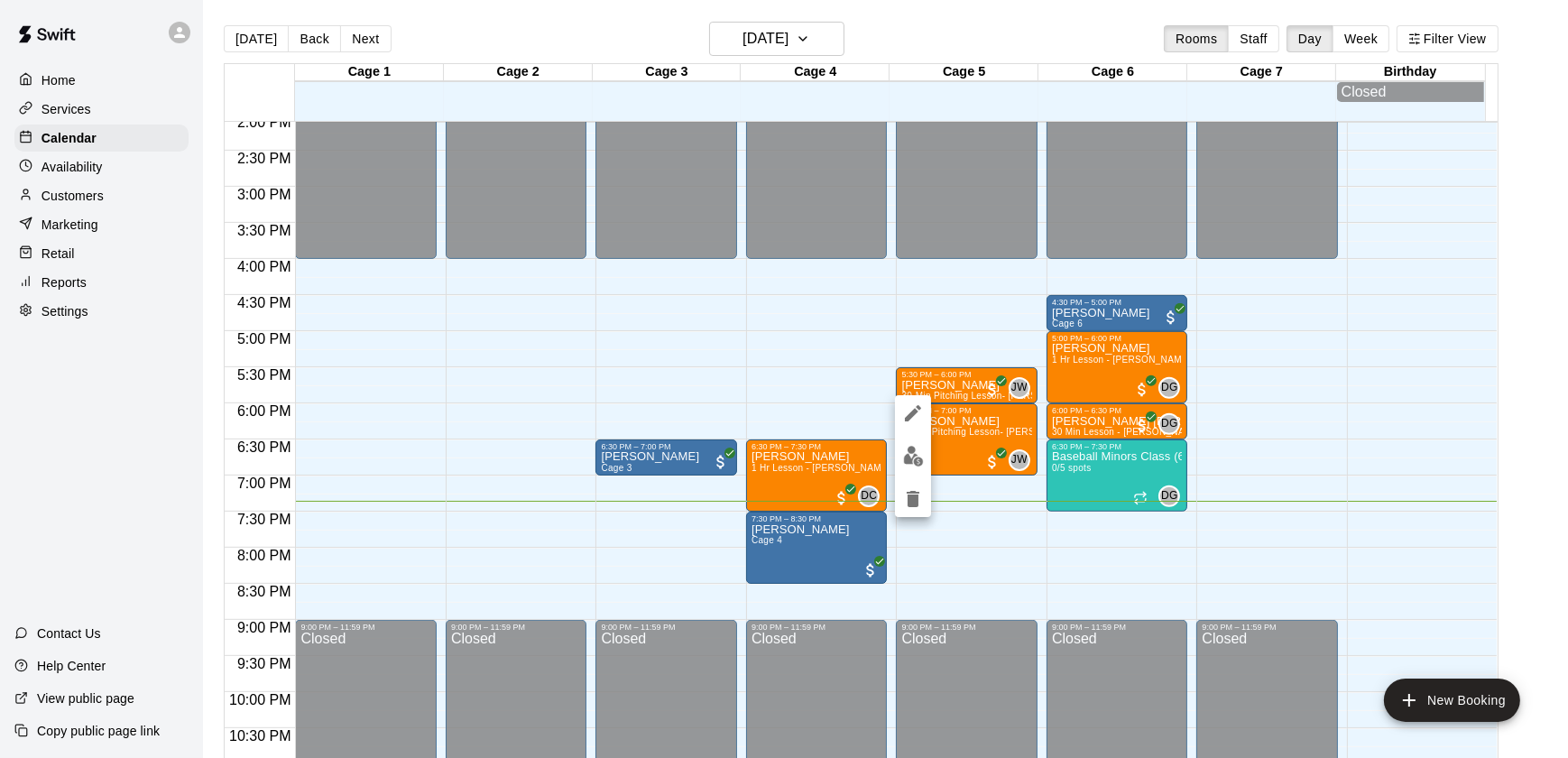
click at [949, 419] on div at bounding box center [784, 379] width 1568 height 758
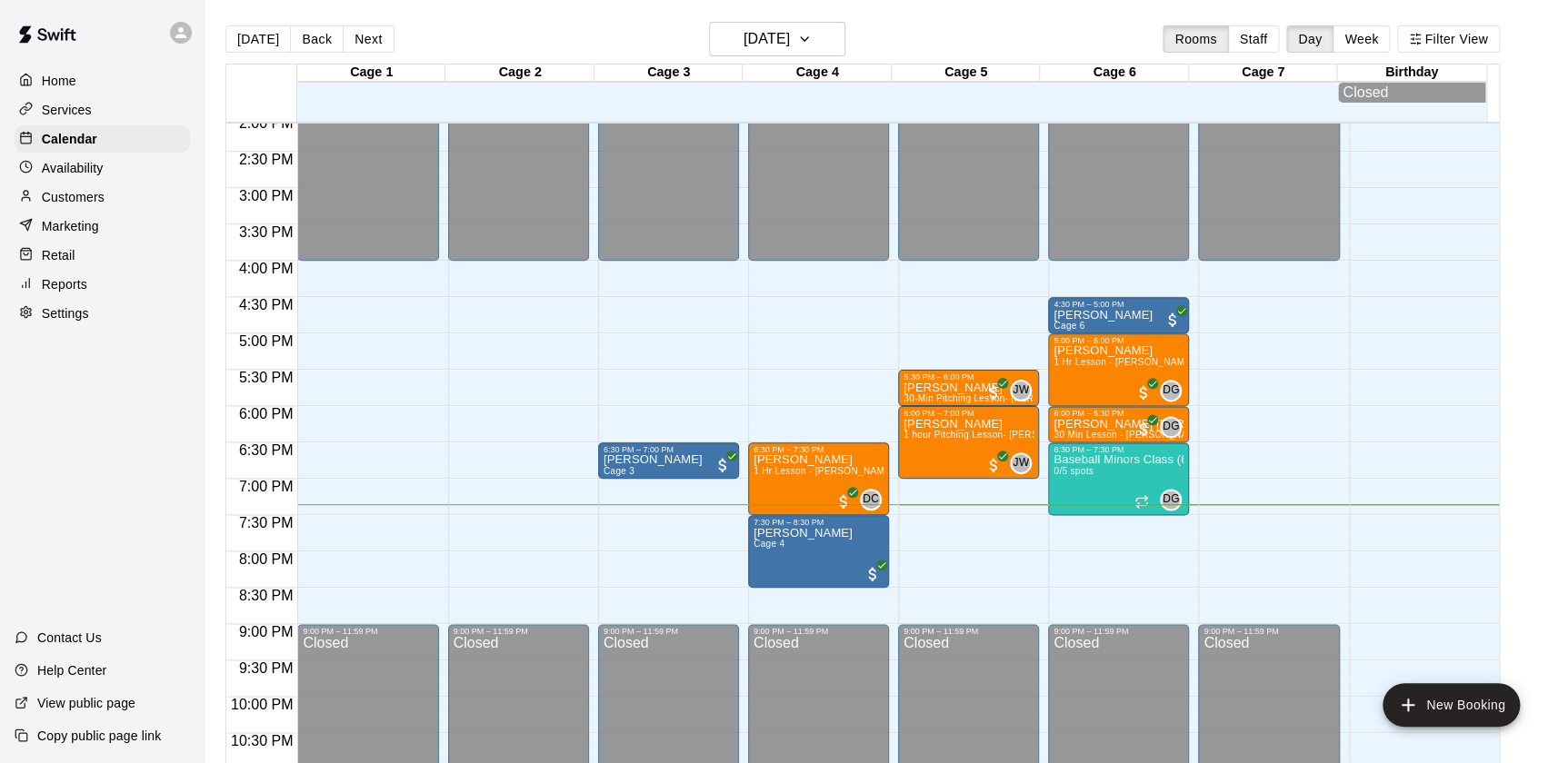
click at [956, 424] on p "Ashton Fulghum" at bounding box center [968, 424] width 130 height 0
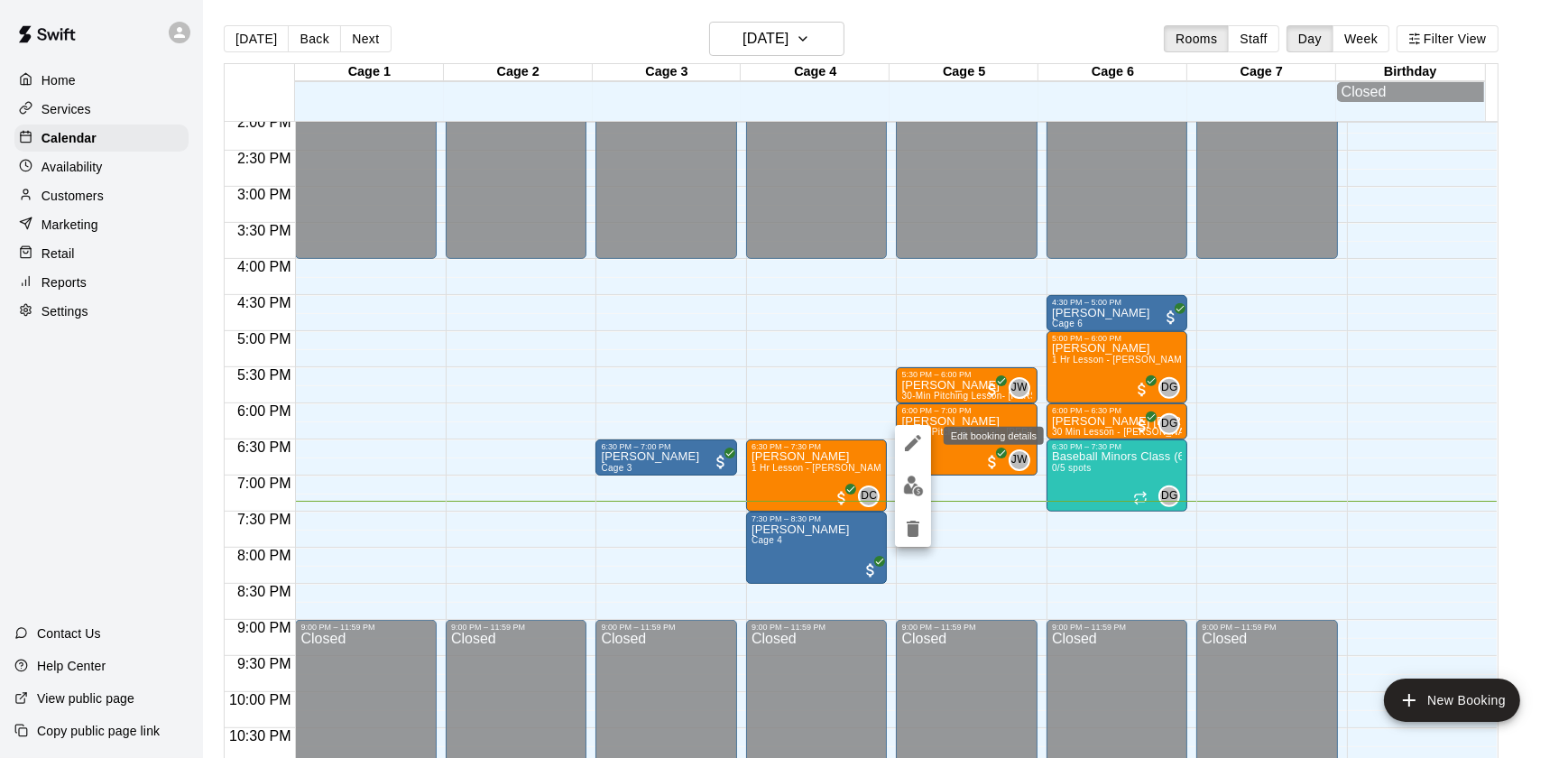
click at [916, 445] on icon "edit" at bounding box center [913, 443] width 22 height 22
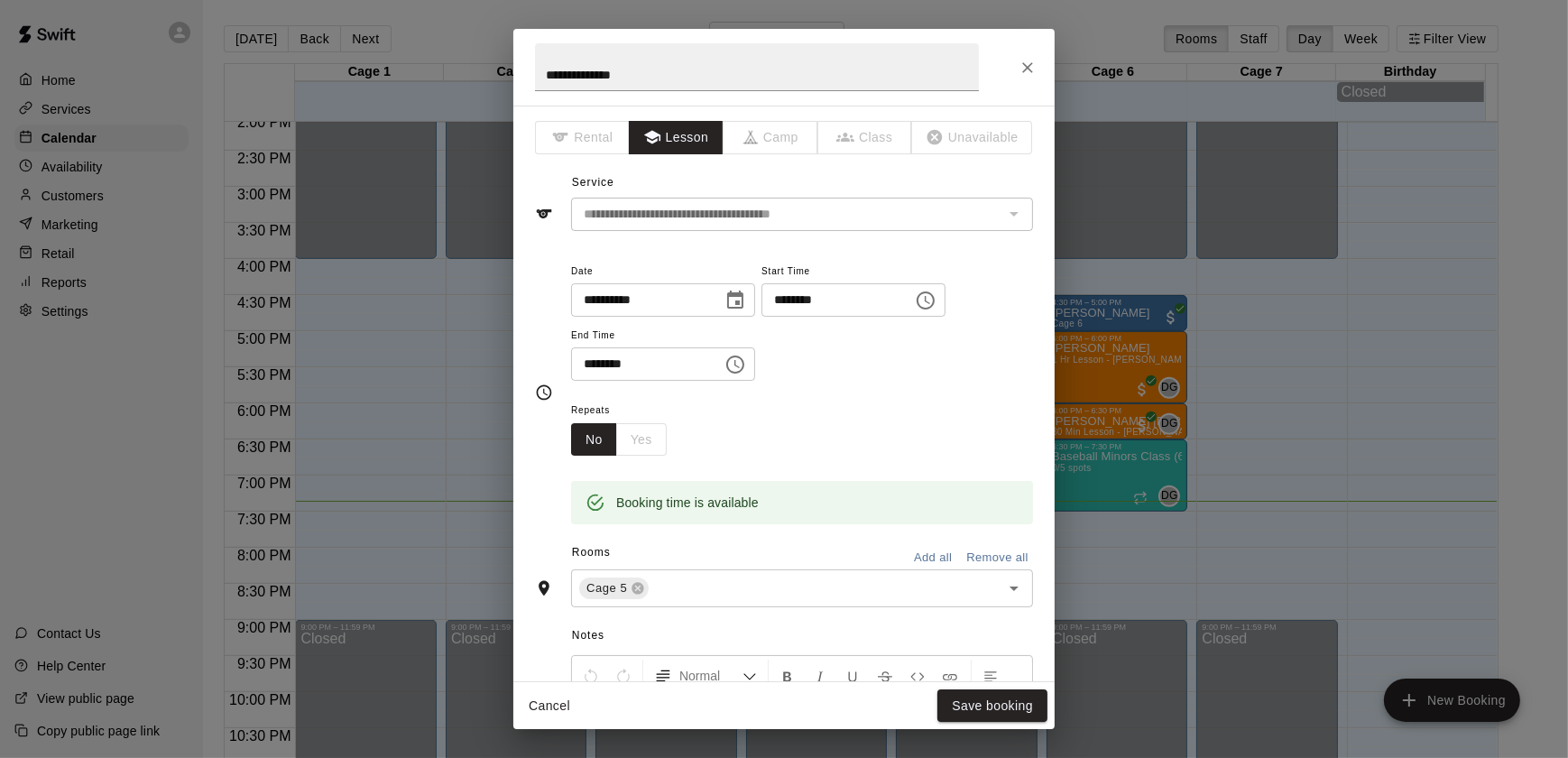
click at [602, 357] on input "********" at bounding box center [640, 364] width 139 height 33
click at [603, 298] on input "**********" at bounding box center [640, 300] width 139 height 33
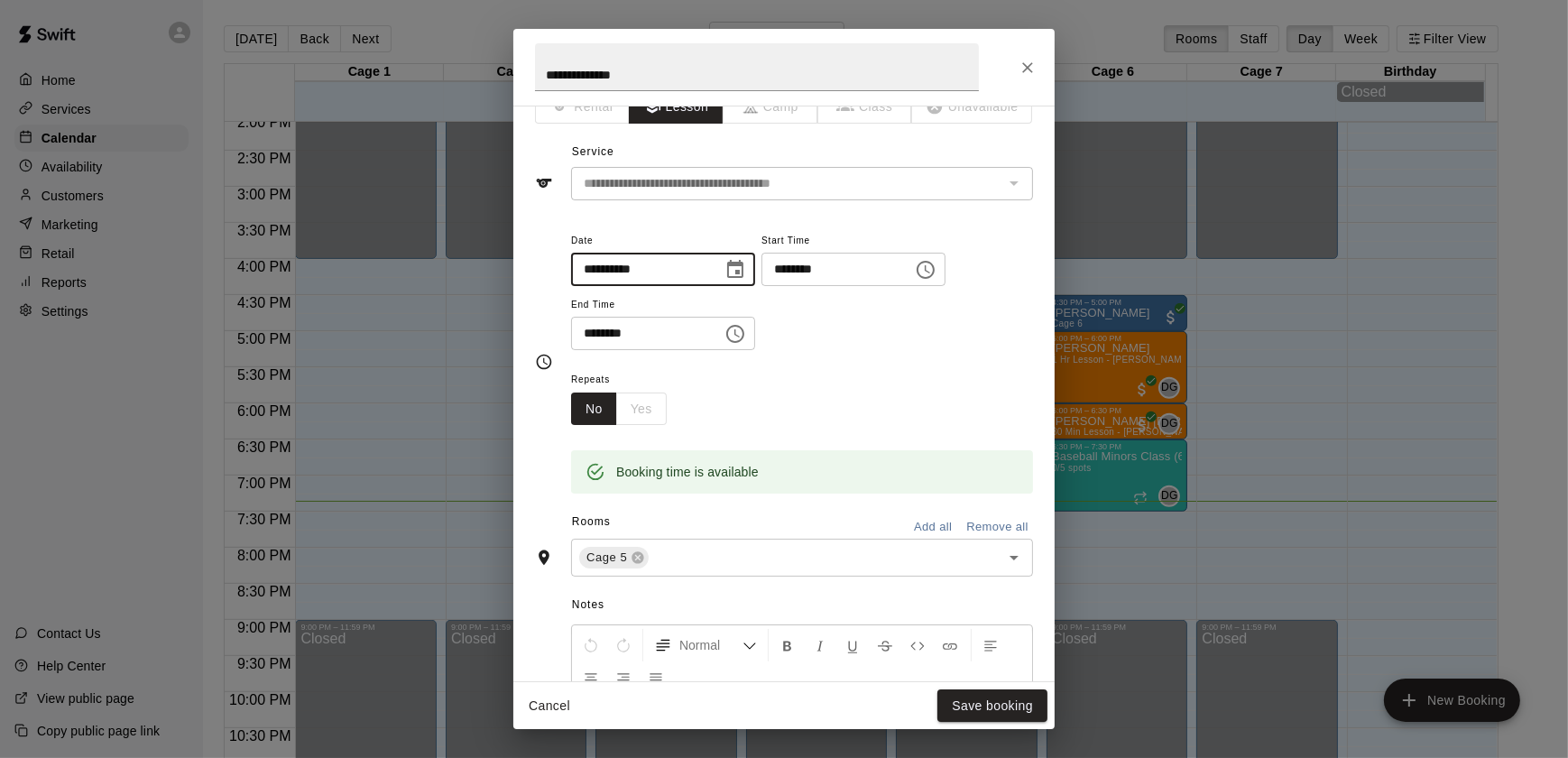
scroll to position [29, 0]
type input "**********"
click at [972, 710] on button "Save booking" at bounding box center [993, 706] width 110 height 33
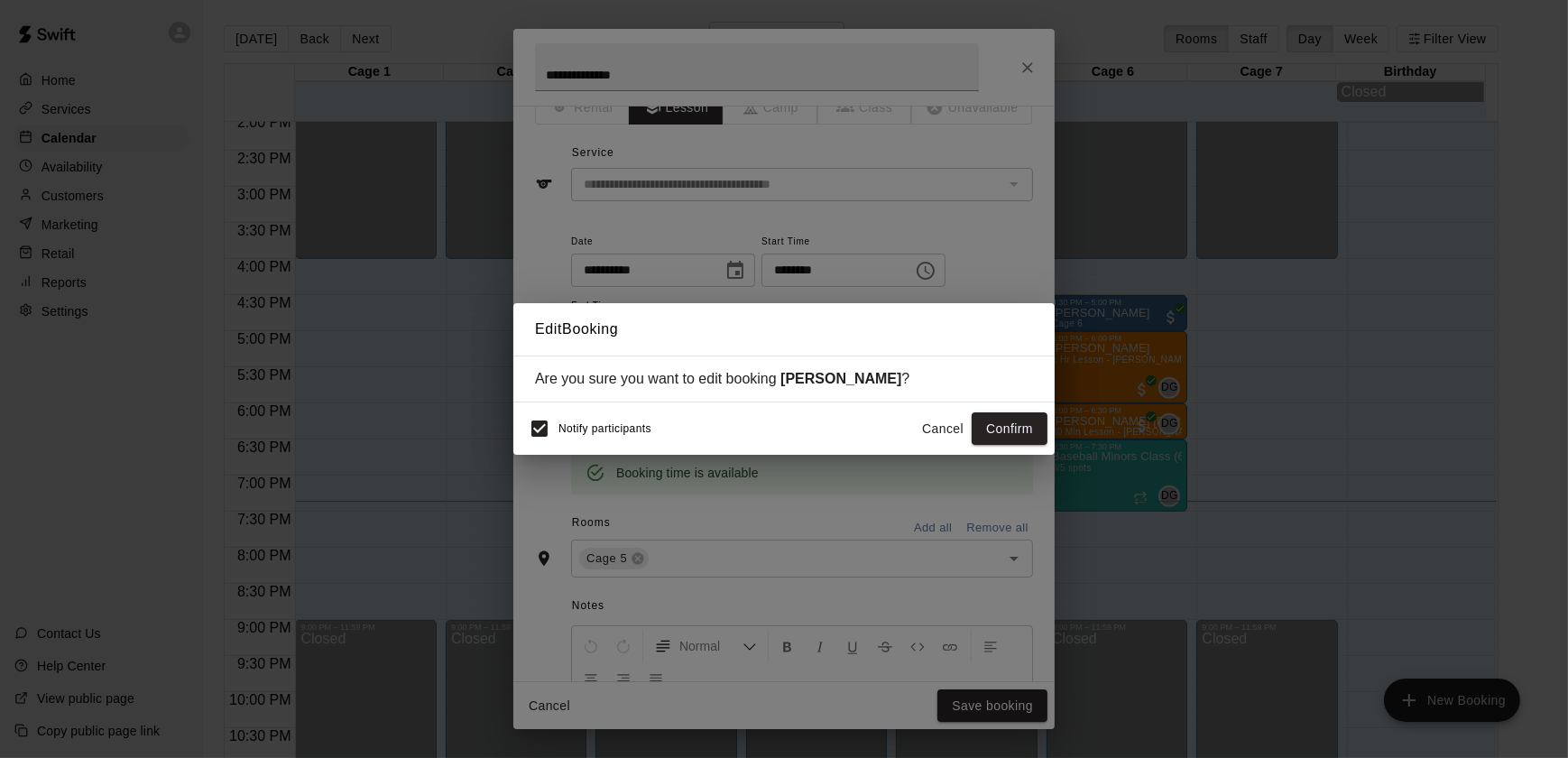
click at [981, 448] on div "Notify participants Cancel Confirm" at bounding box center [784, 428] width 527 height 38
click at [1007, 443] on button "Confirm" at bounding box center [1010, 429] width 75 height 33
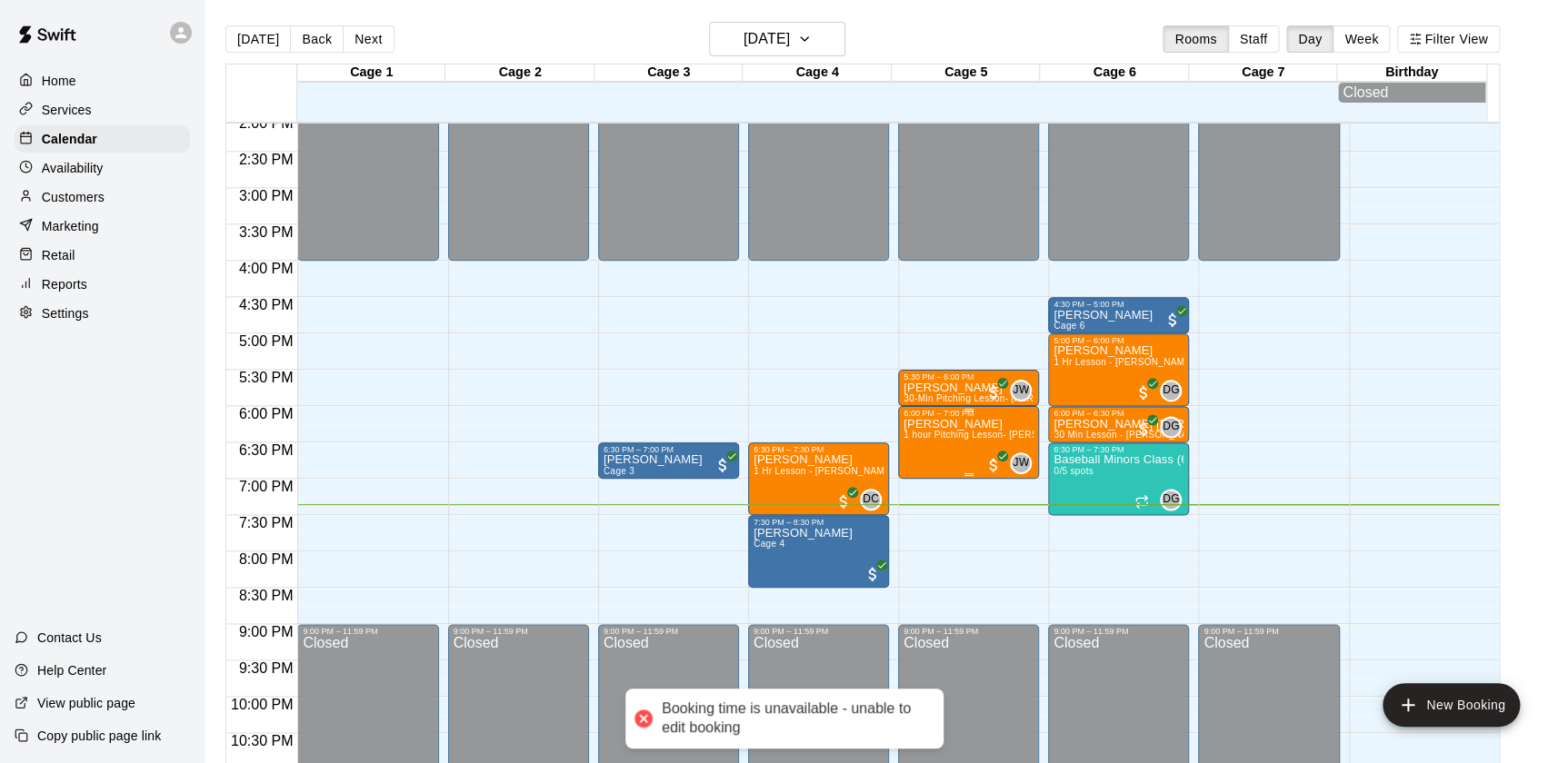
click at [978, 424] on p "Ashton Fulghum" at bounding box center [968, 424] width 130 height 0
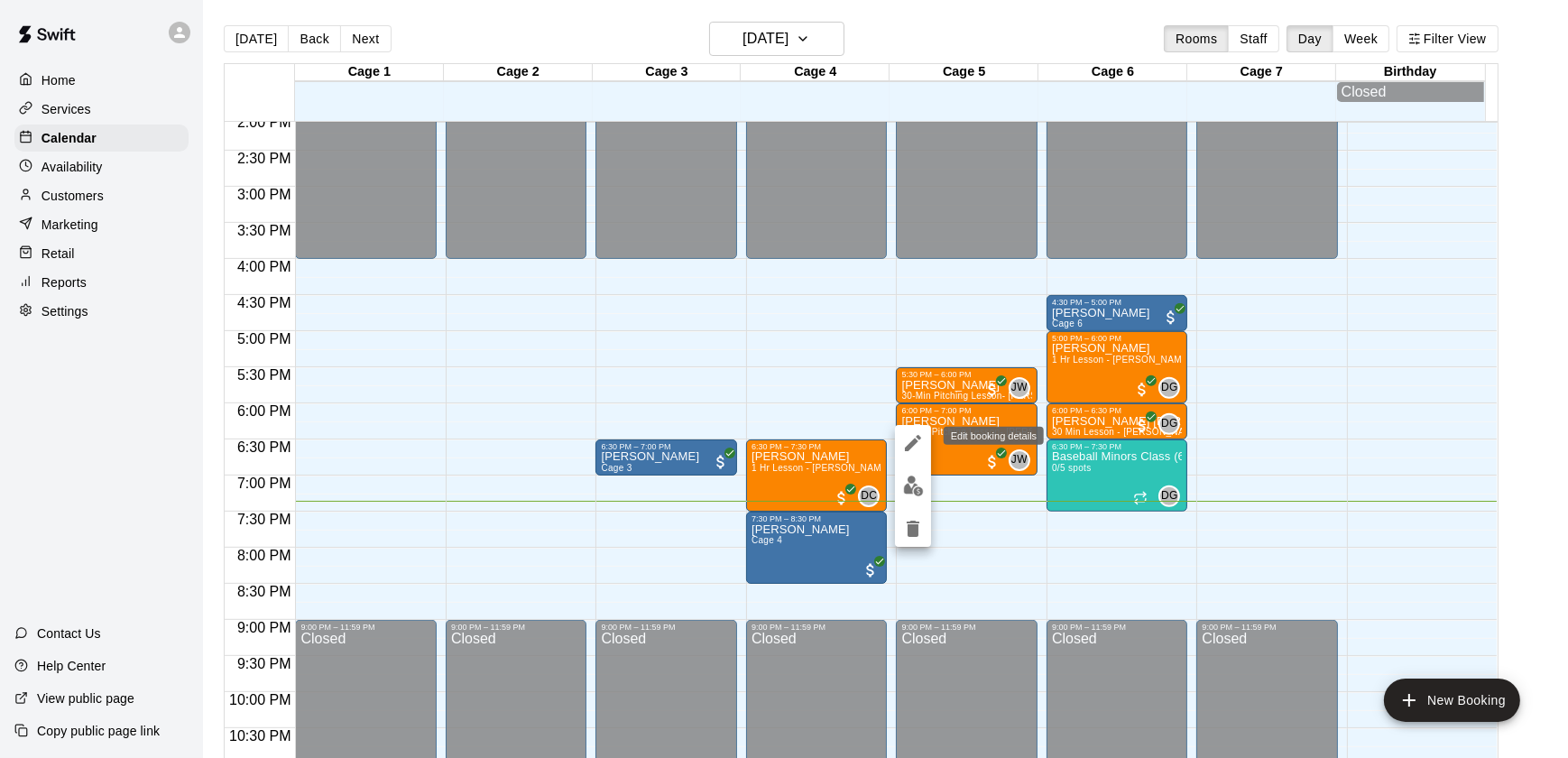
click at [908, 442] on icon "edit" at bounding box center [913, 443] width 22 height 22
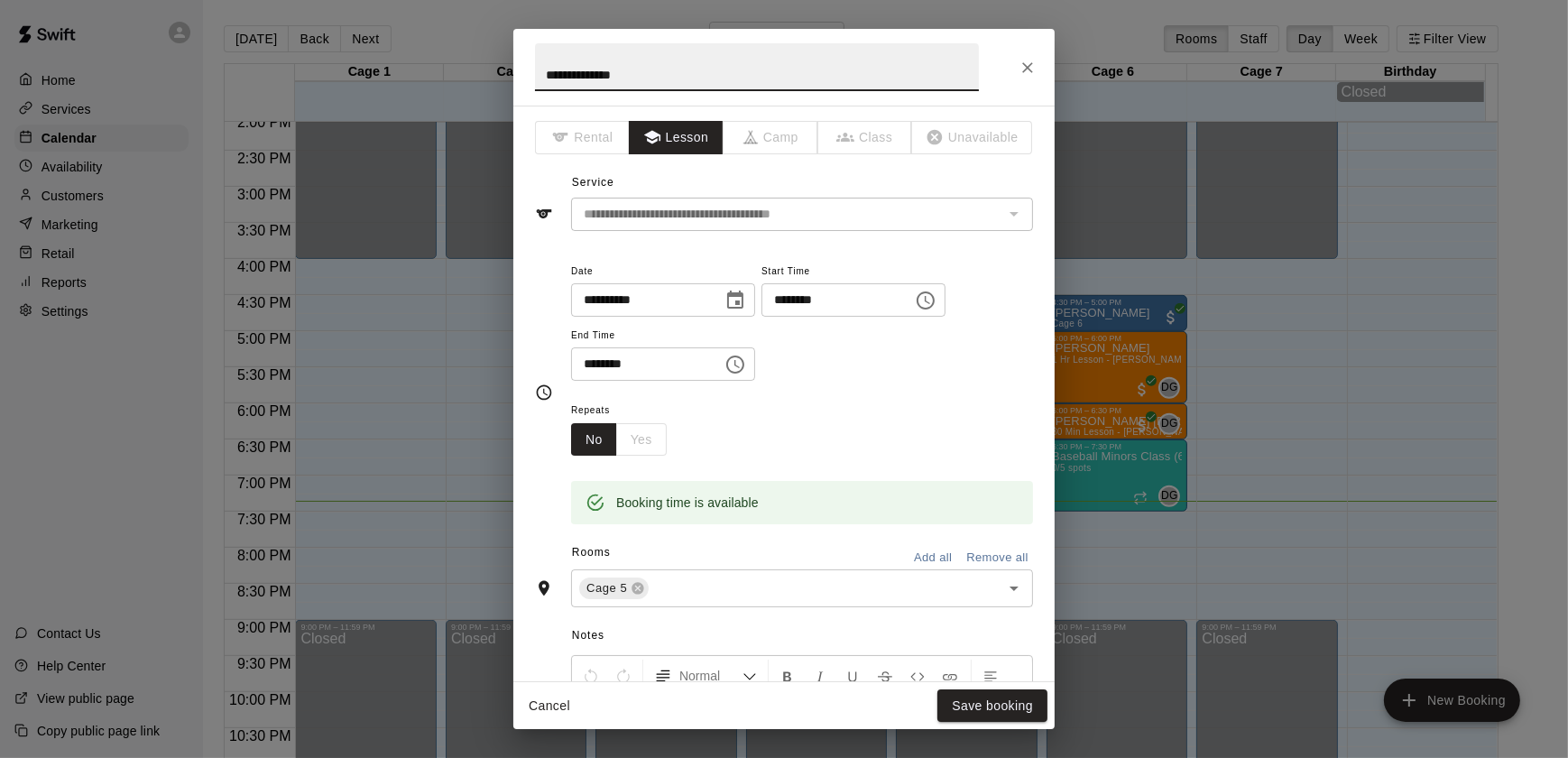
click at [612, 304] on input "**********" at bounding box center [640, 300] width 139 height 33
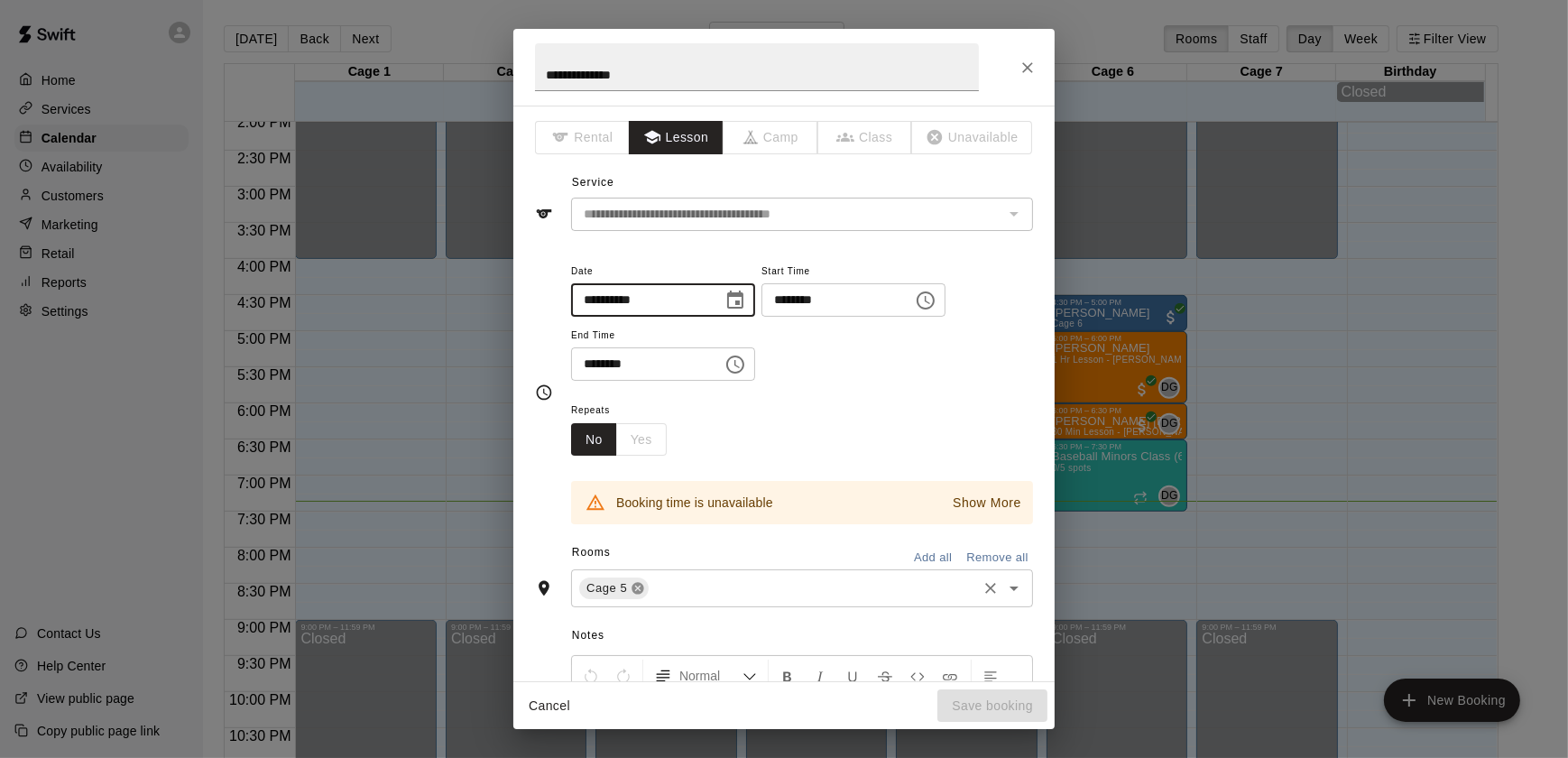
click at [640, 587] on icon at bounding box center [638, 589] width 12 height 12
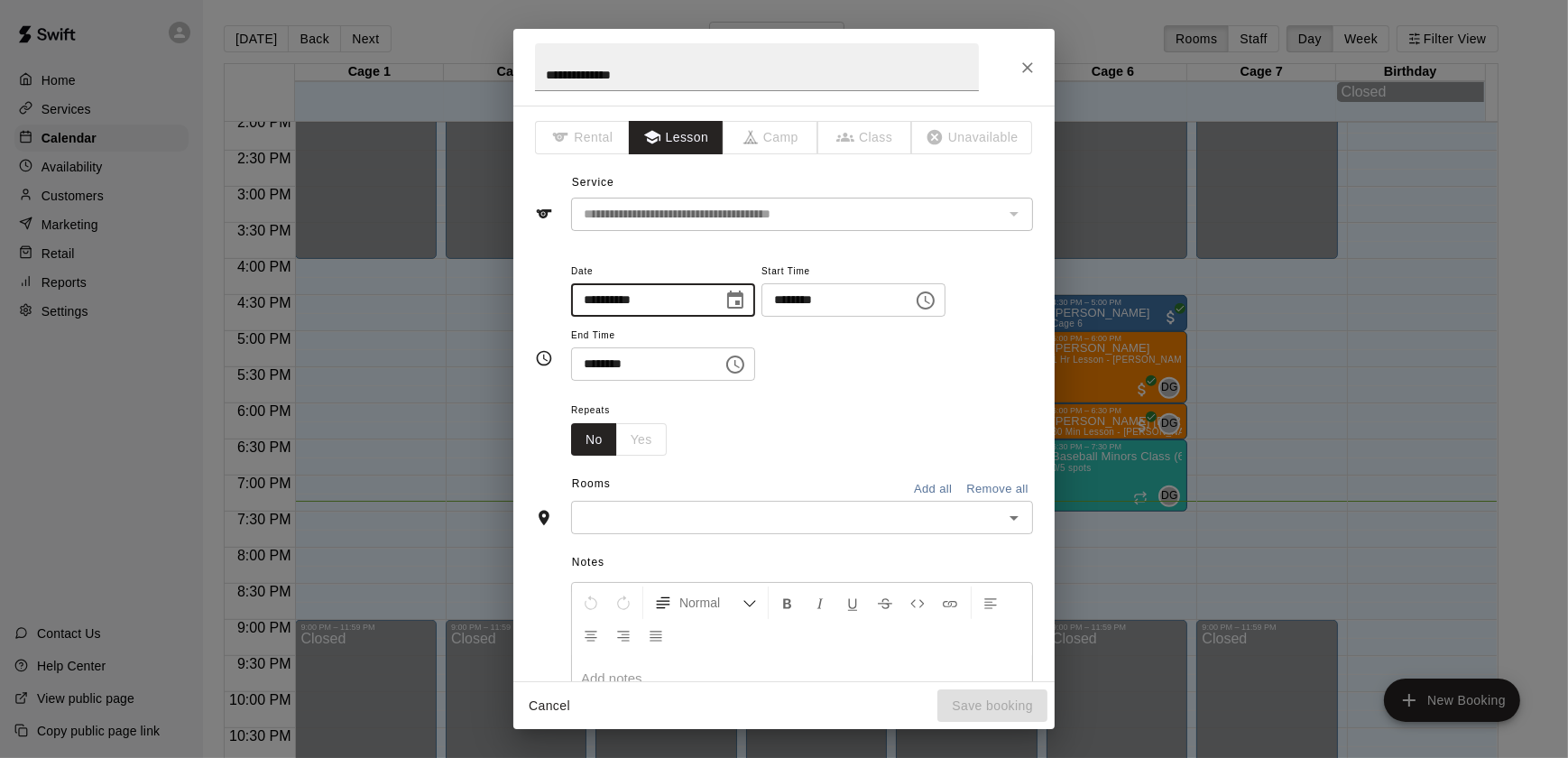
type input "**********"
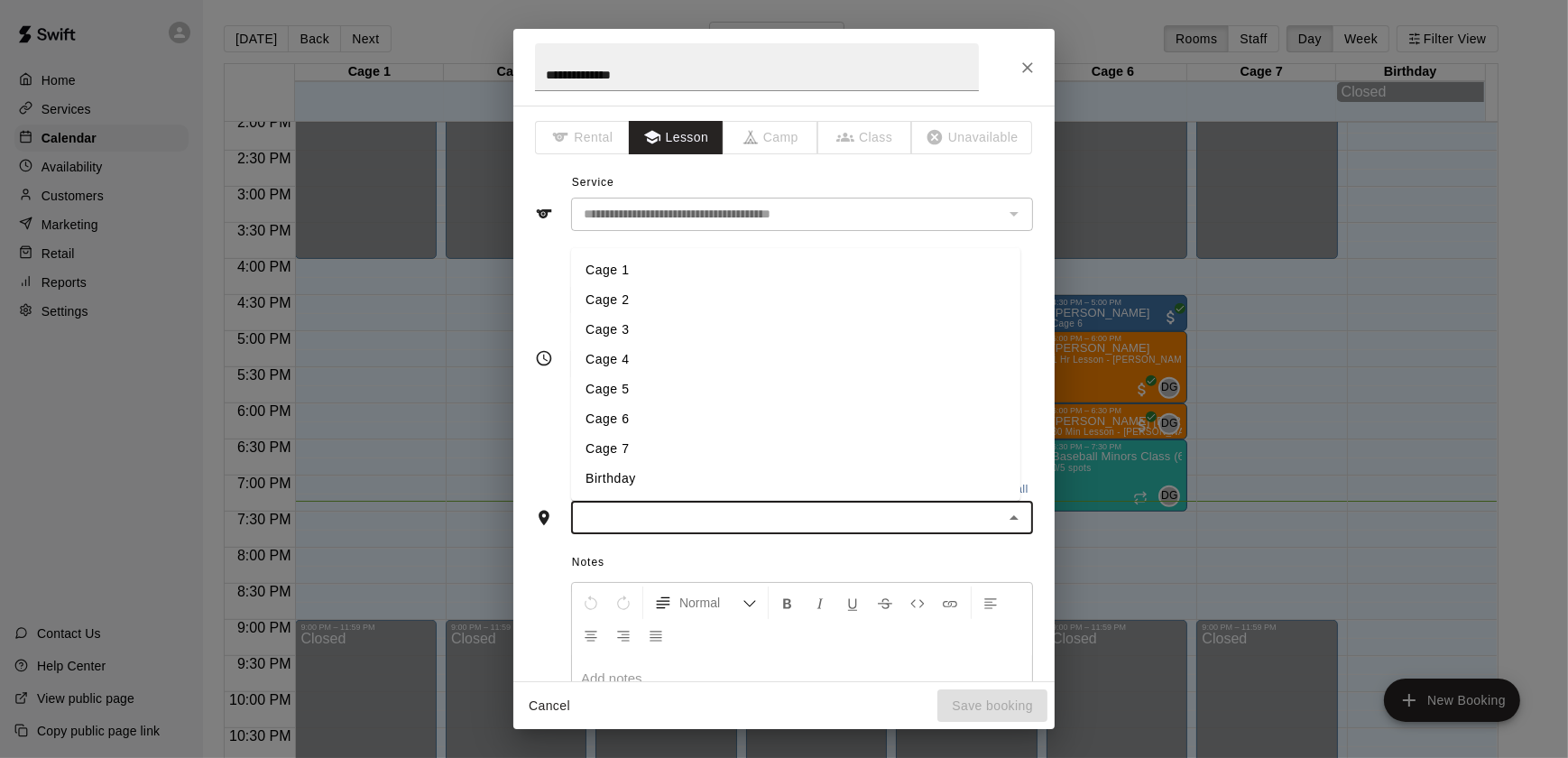
click at [636, 511] on input "text" at bounding box center [787, 517] width 421 height 23
click at [624, 353] on li "Cage 4" at bounding box center [795, 360] width 450 height 29
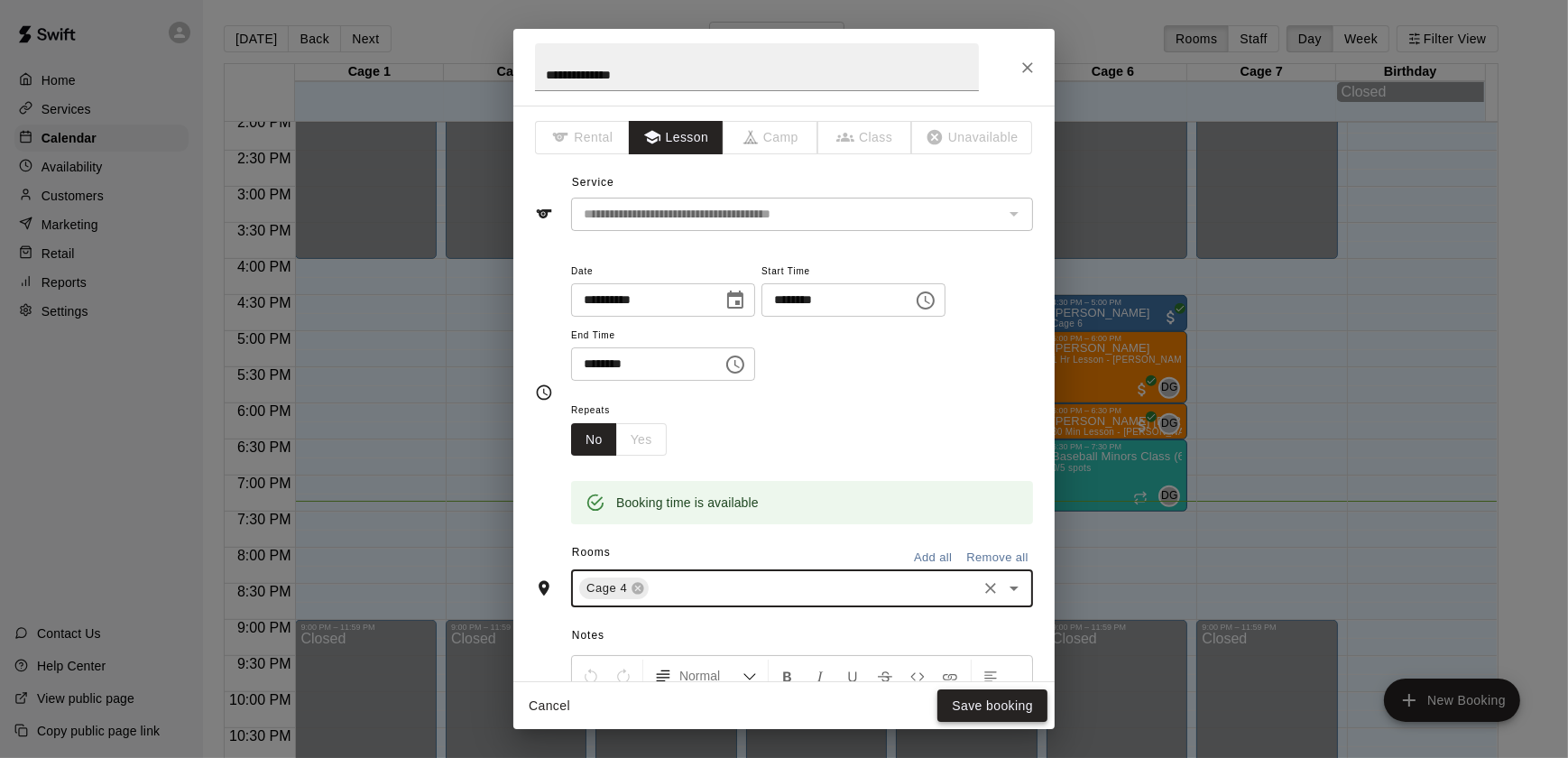
click at [965, 711] on button "Save booking" at bounding box center [993, 706] width 110 height 33
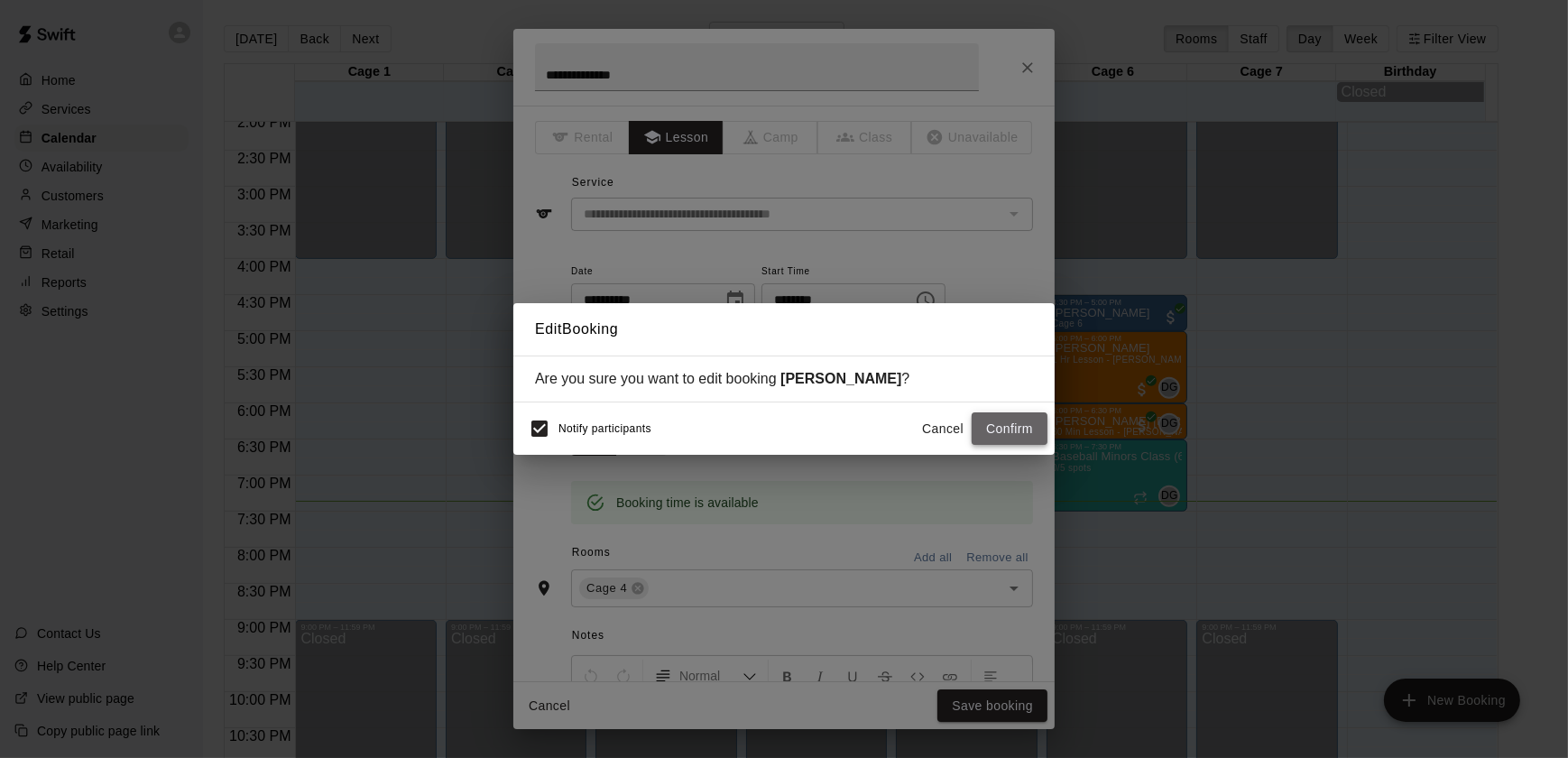
click at [1020, 422] on button "Confirm" at bounding box center [1010, 429] width 75 height 33
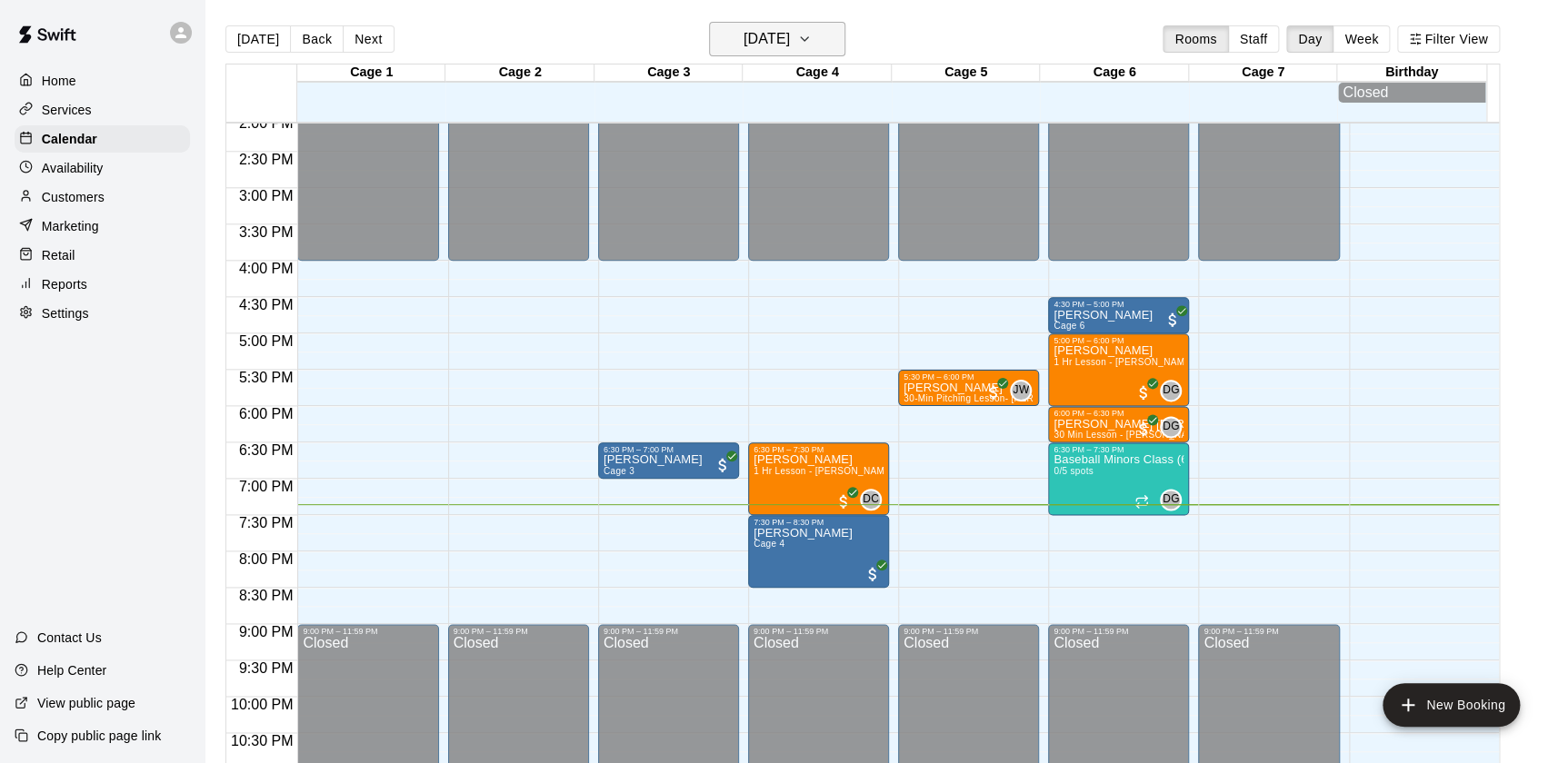
drag, startPoint x: 810, startPoint y: 54, endPoint x: 811, endPoint y: 38, distance: 16.0
click at [811, 38] on button "[DATE]" at bounding box center [776, 39] width 136 height 34
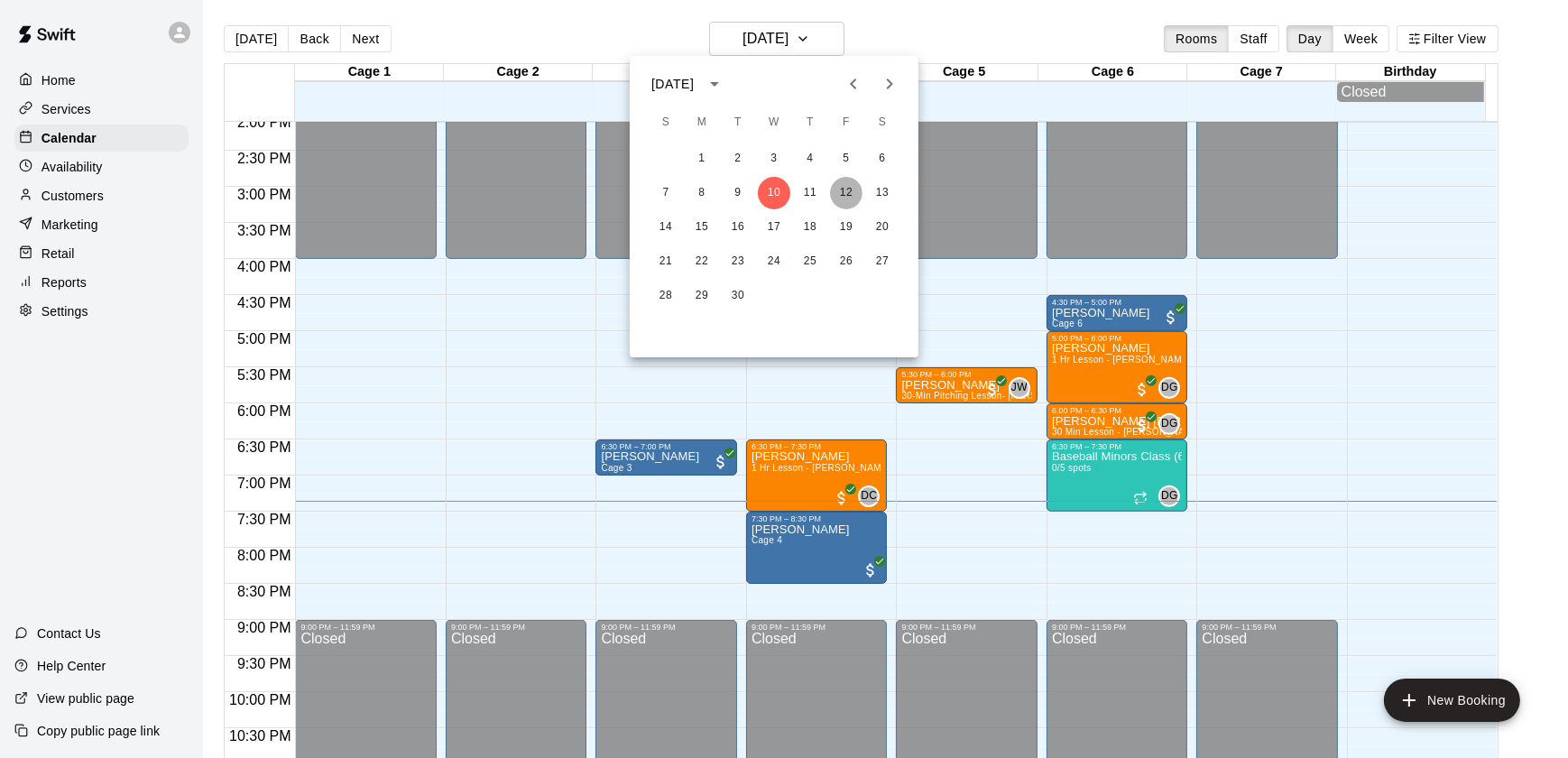
click at [847, 194] on button "12" at bounding box center [846, 192] width 32 height 32
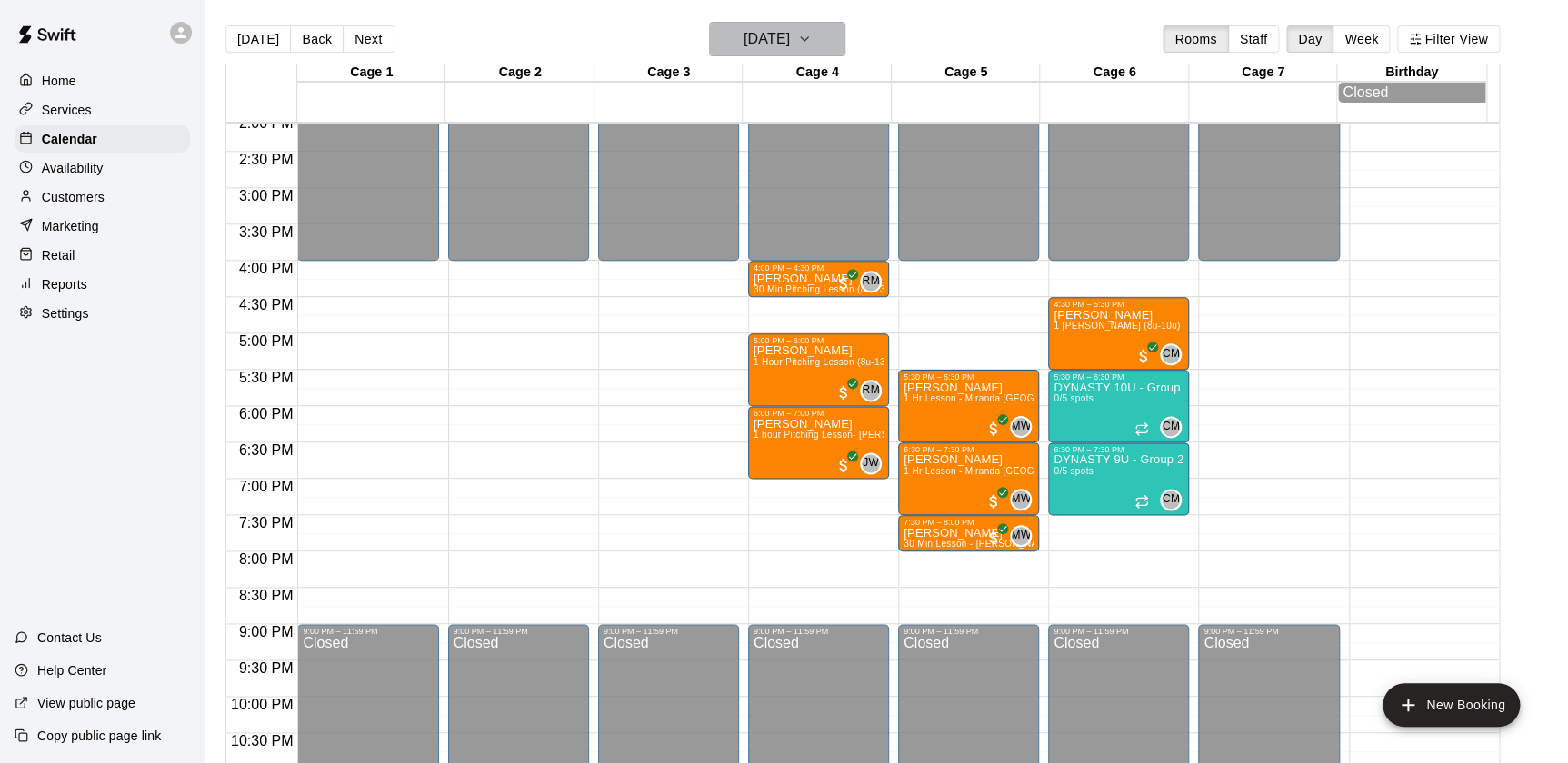
click at [781, 44] on h6 "Friday Sep 12" at bounding box center [767, 38] width 46 height 25
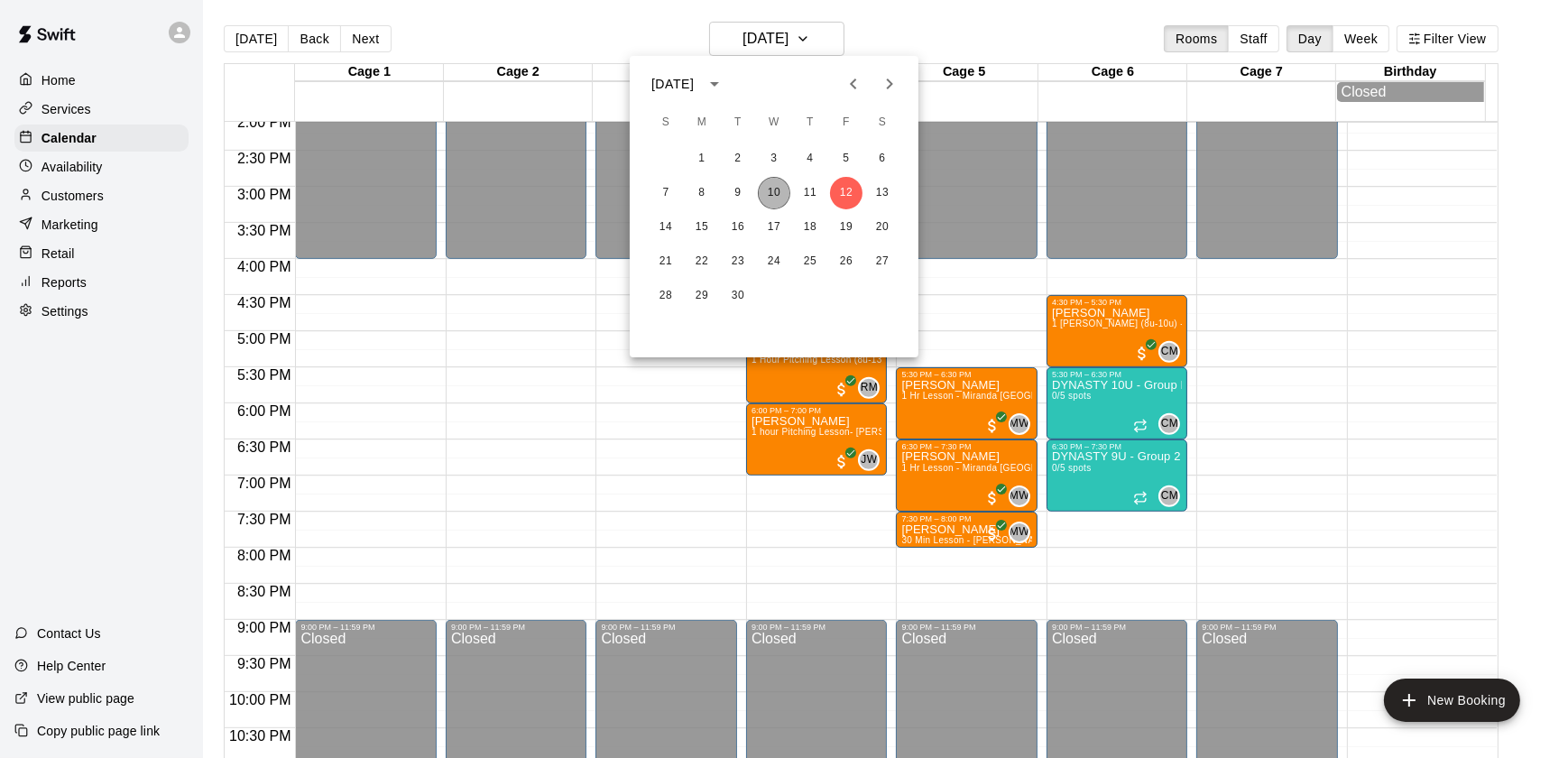
click at [758, 194] on button "10" at bounding box center [773, 192] width 32 height 32
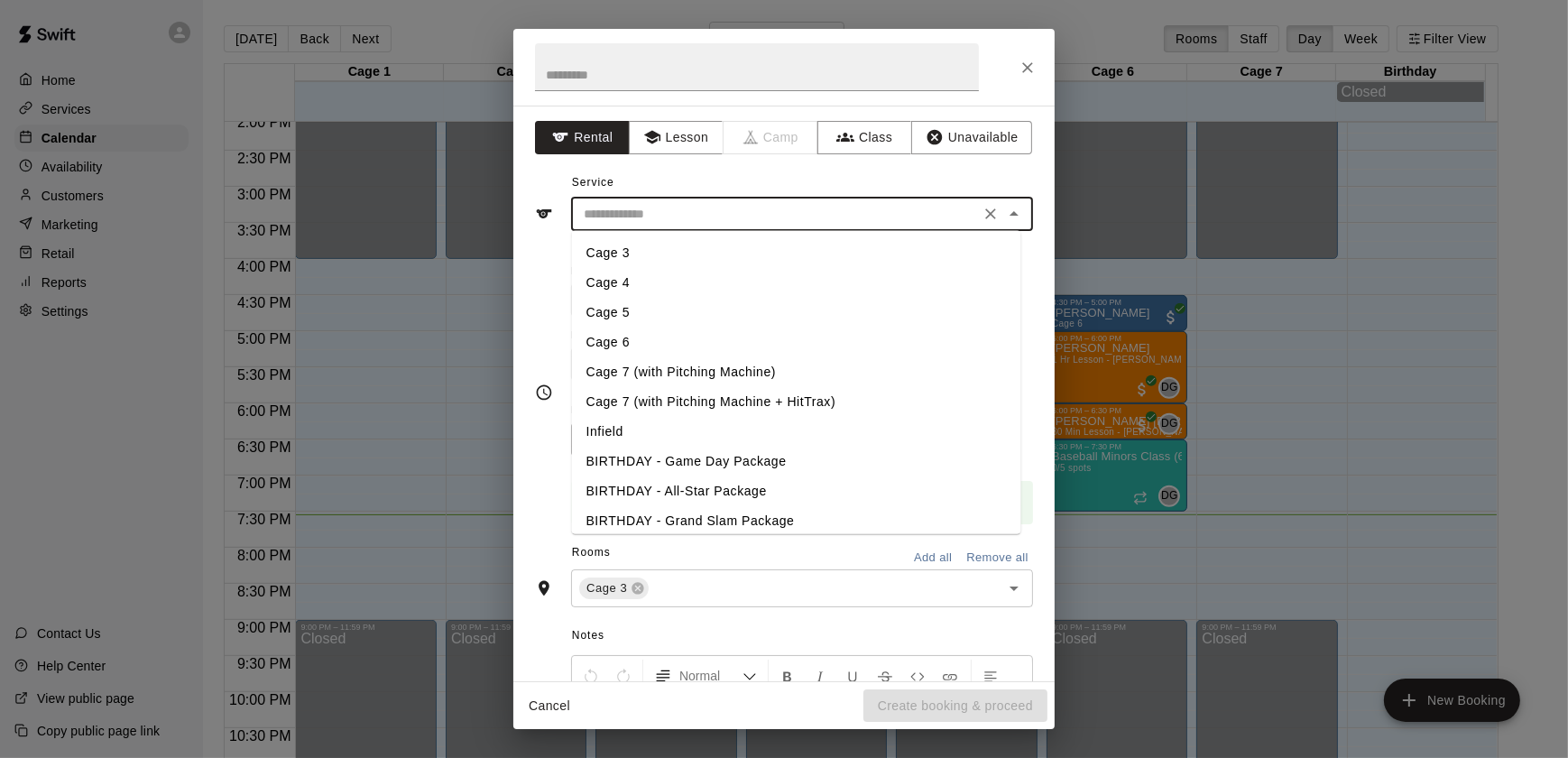
click at [650, 213] on input "text" at bounding box center [775, 214] width 398 height 23
click at [624, 240] on li "Cage 3" at bounding box center [796, 253] width 450 height 29
type input "******"
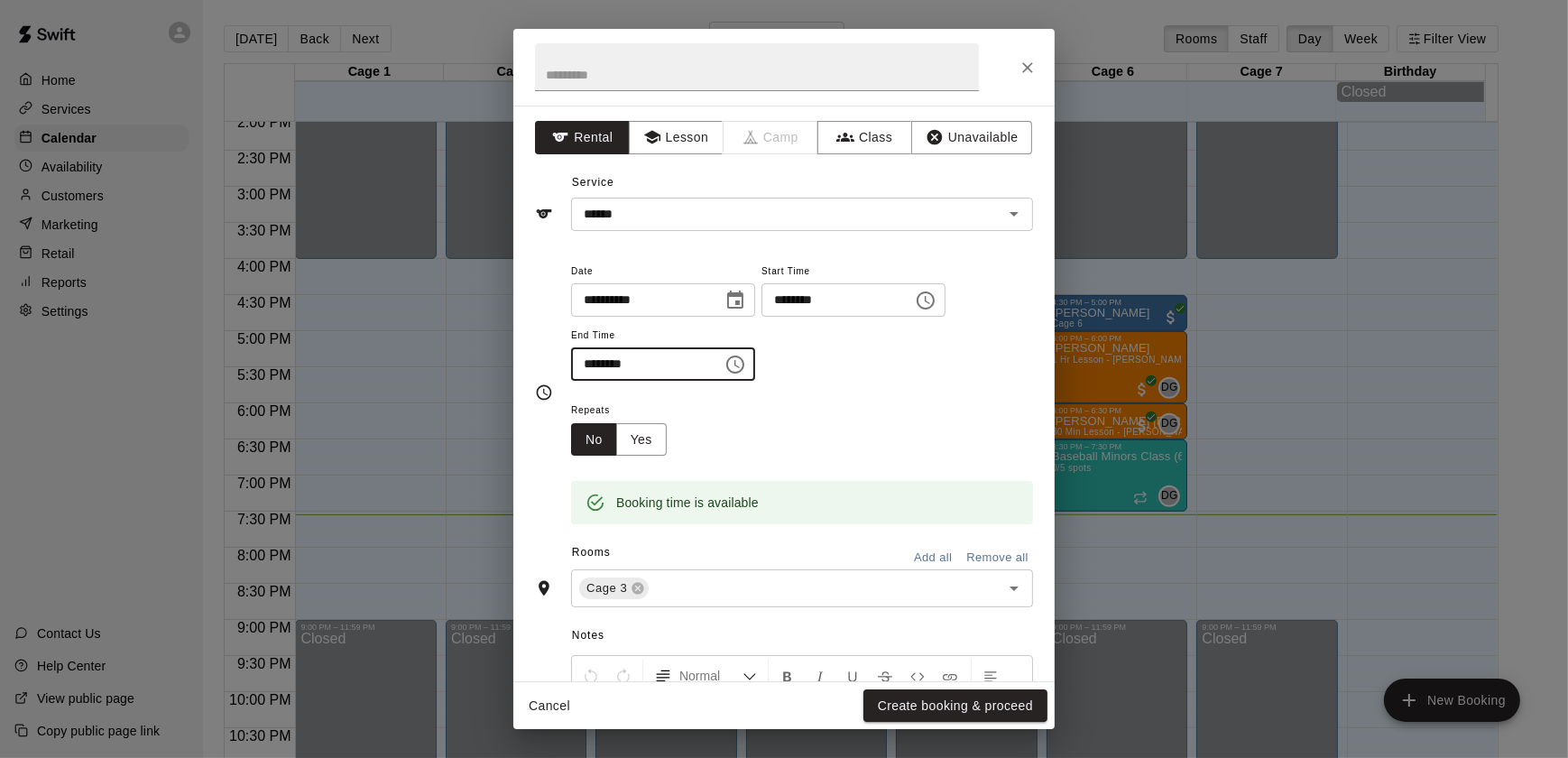
click at [601, 364] on input "********" at bounding box center [640, 364] width 139 height 33
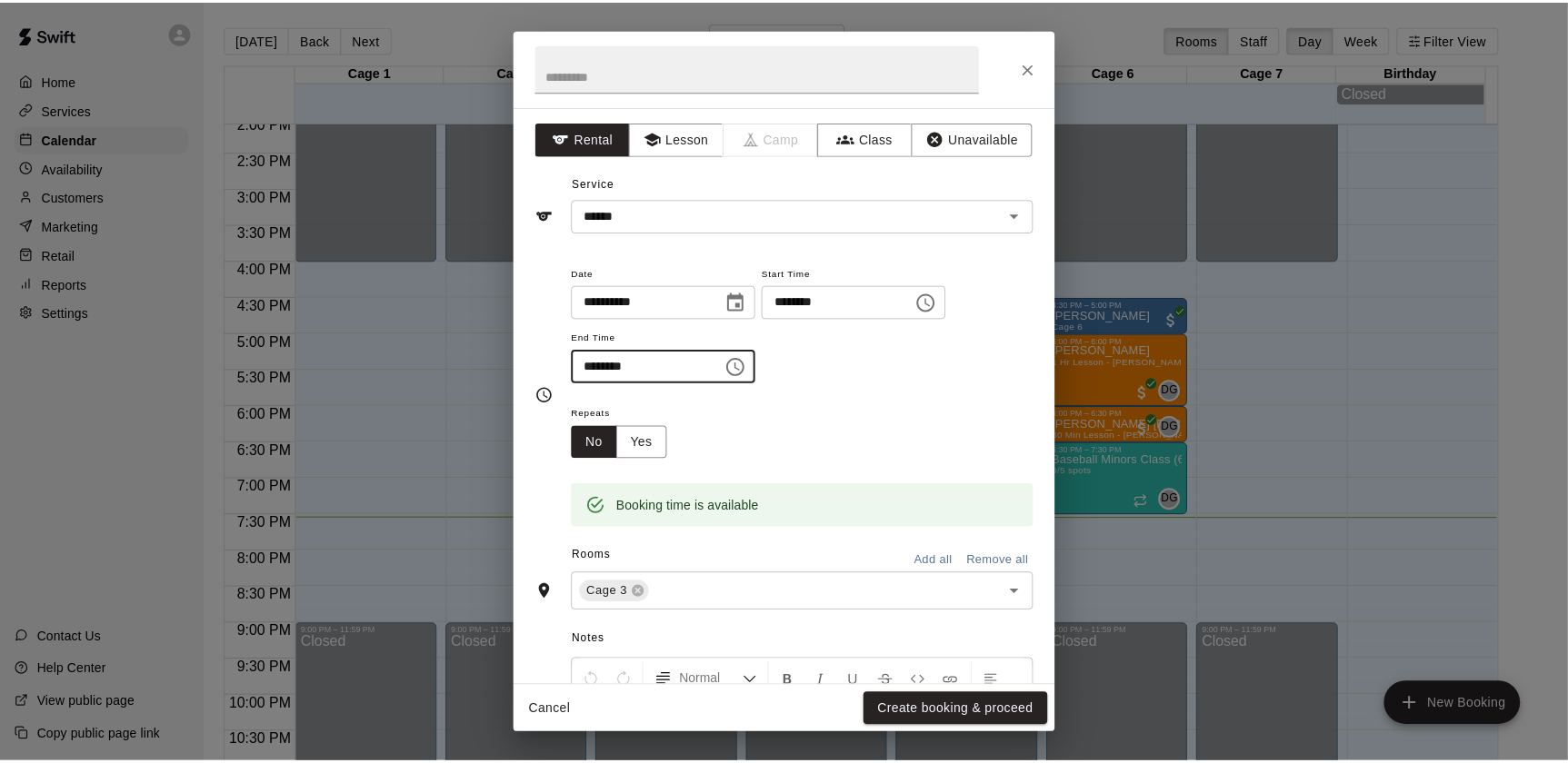
scroll to position [219, 0]
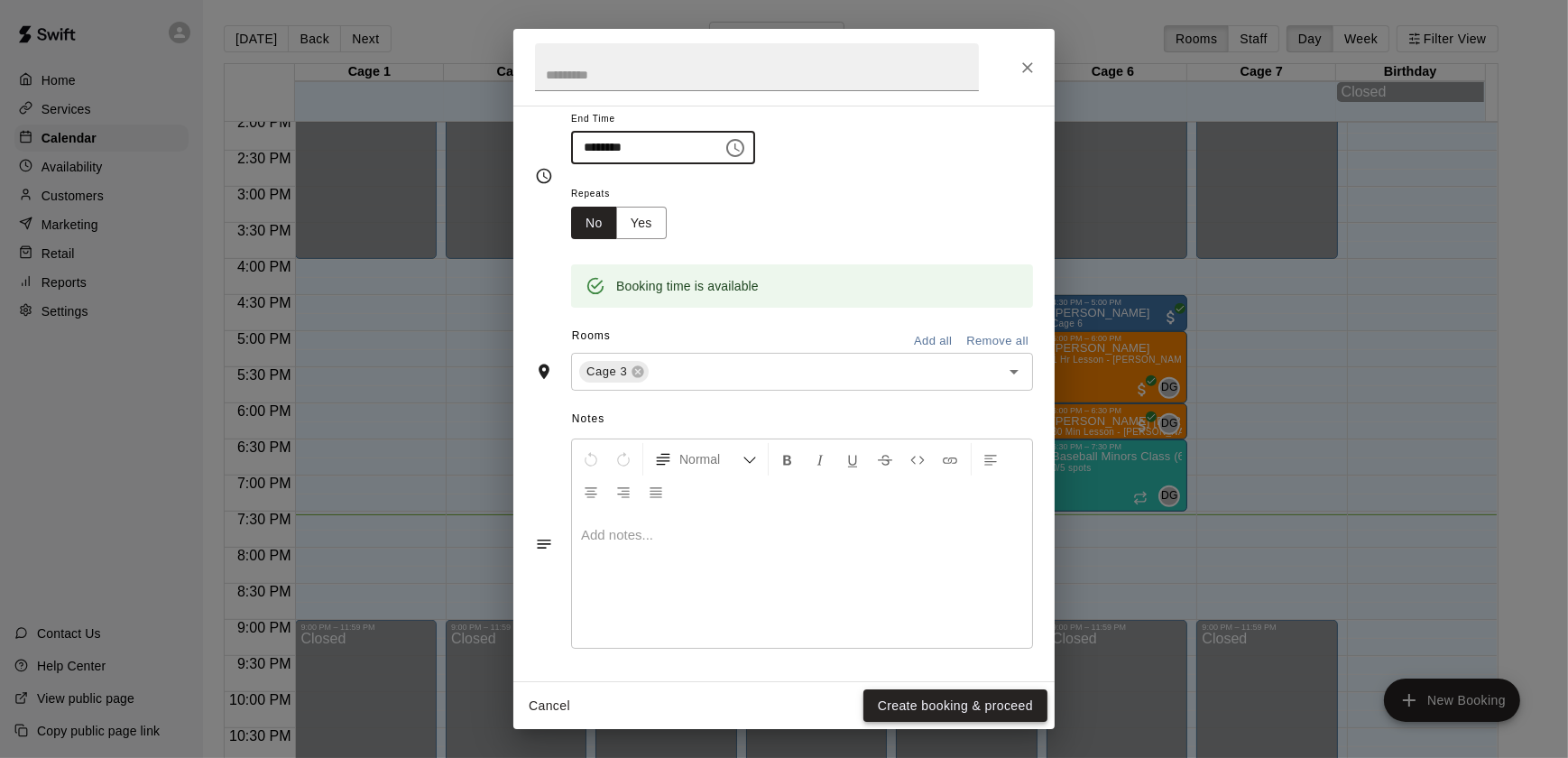
type input "********"
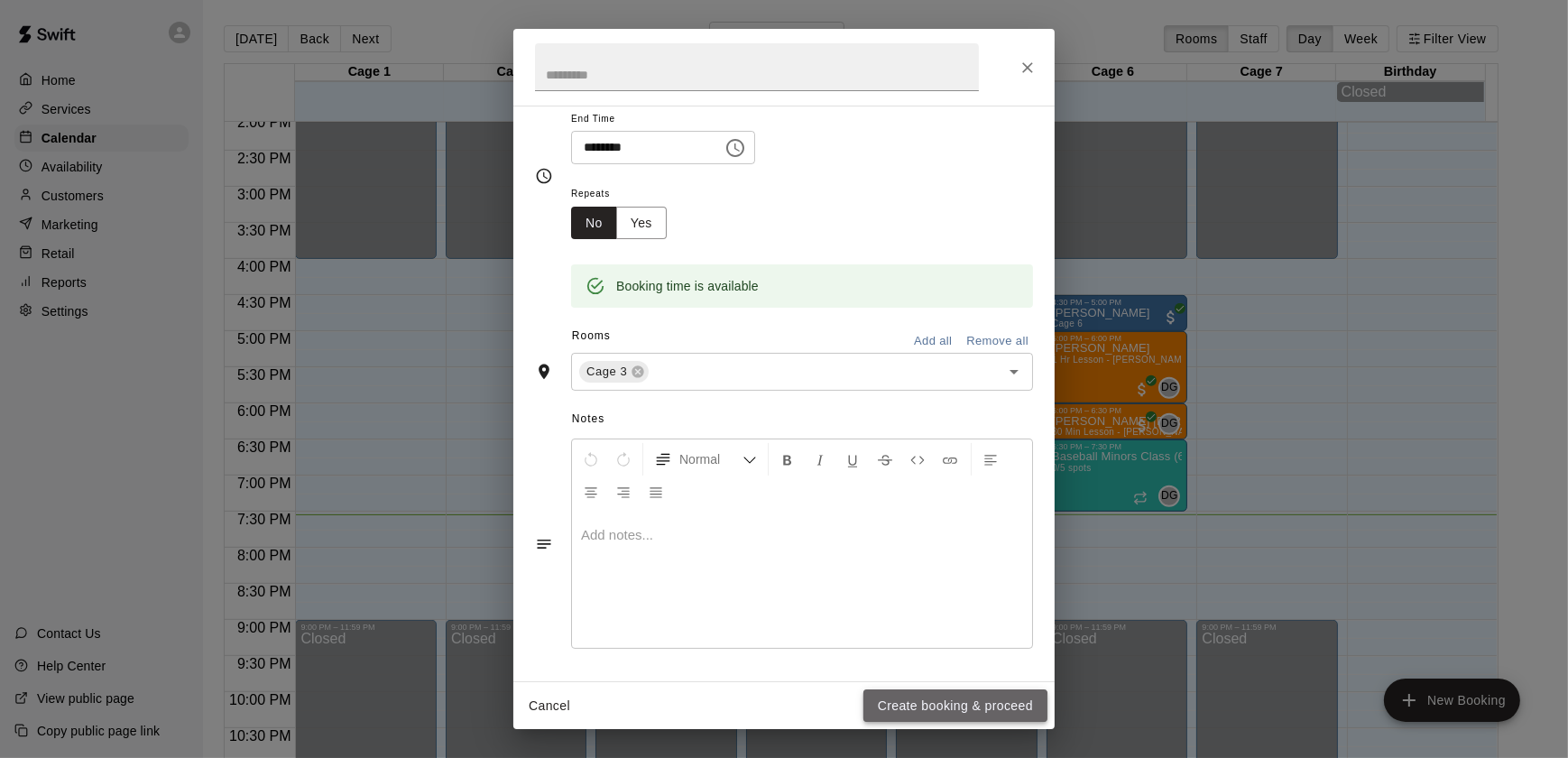
click at [892, 711] on button "Create booking & proceed" at bounding box center [956, 706] width 184 height 33
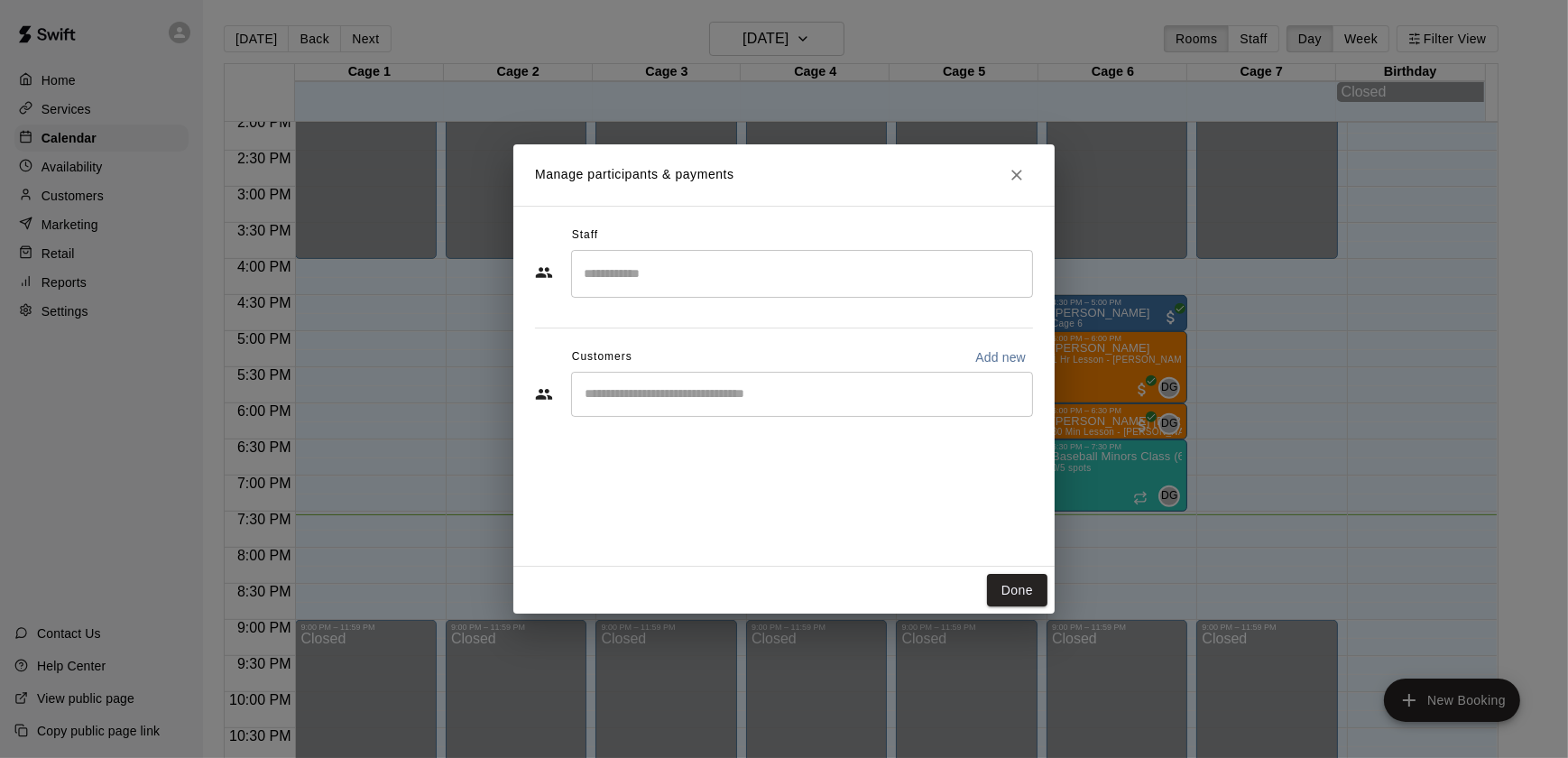
click at [612, 407] on div "​" at bounding box center [802, 394] width 462 height 45
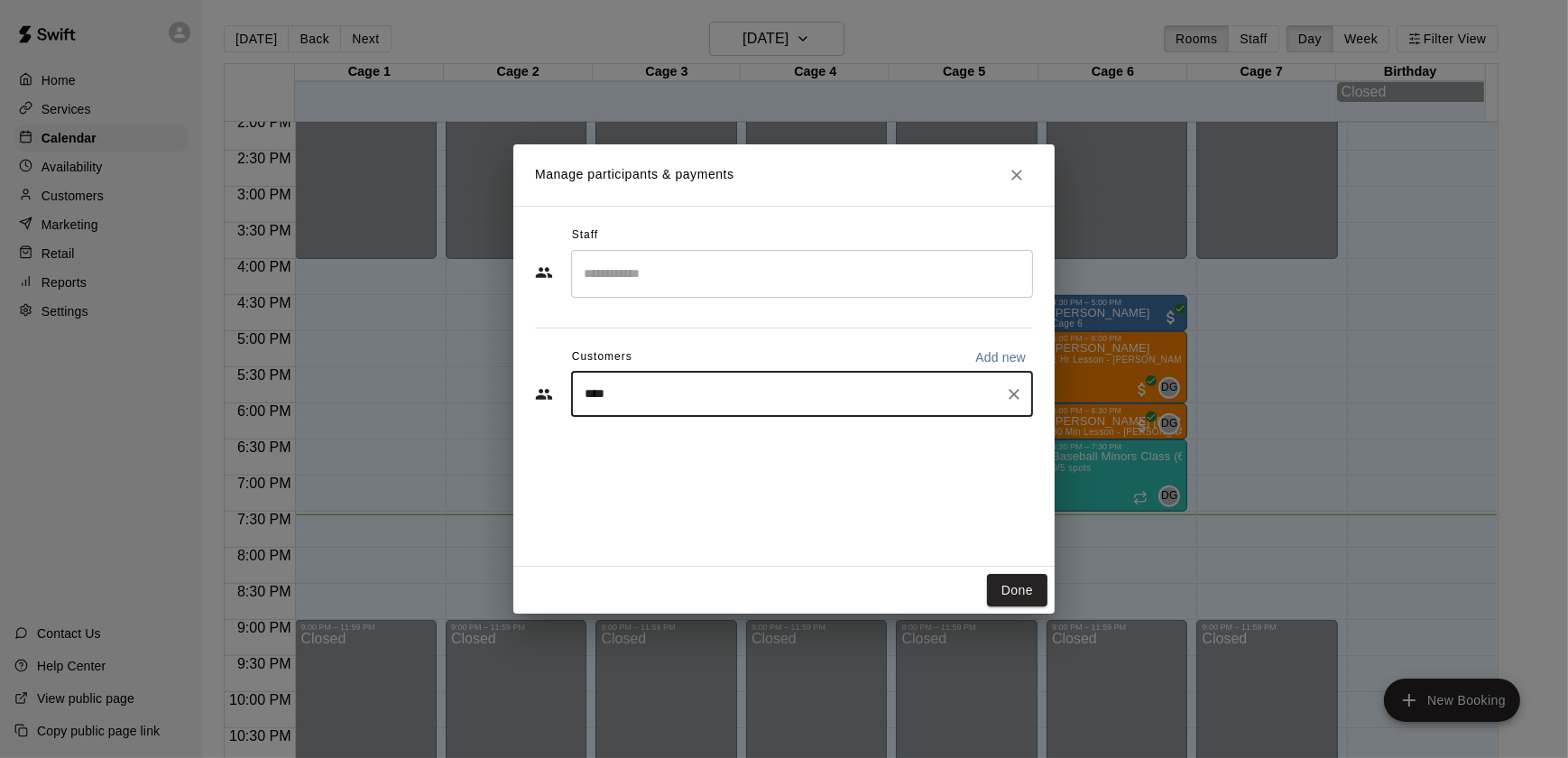
type input "*****"
click at [664, 454] on span "jodibshipp@gmail.com" at bounding box center [718, 455] width 194 height 13
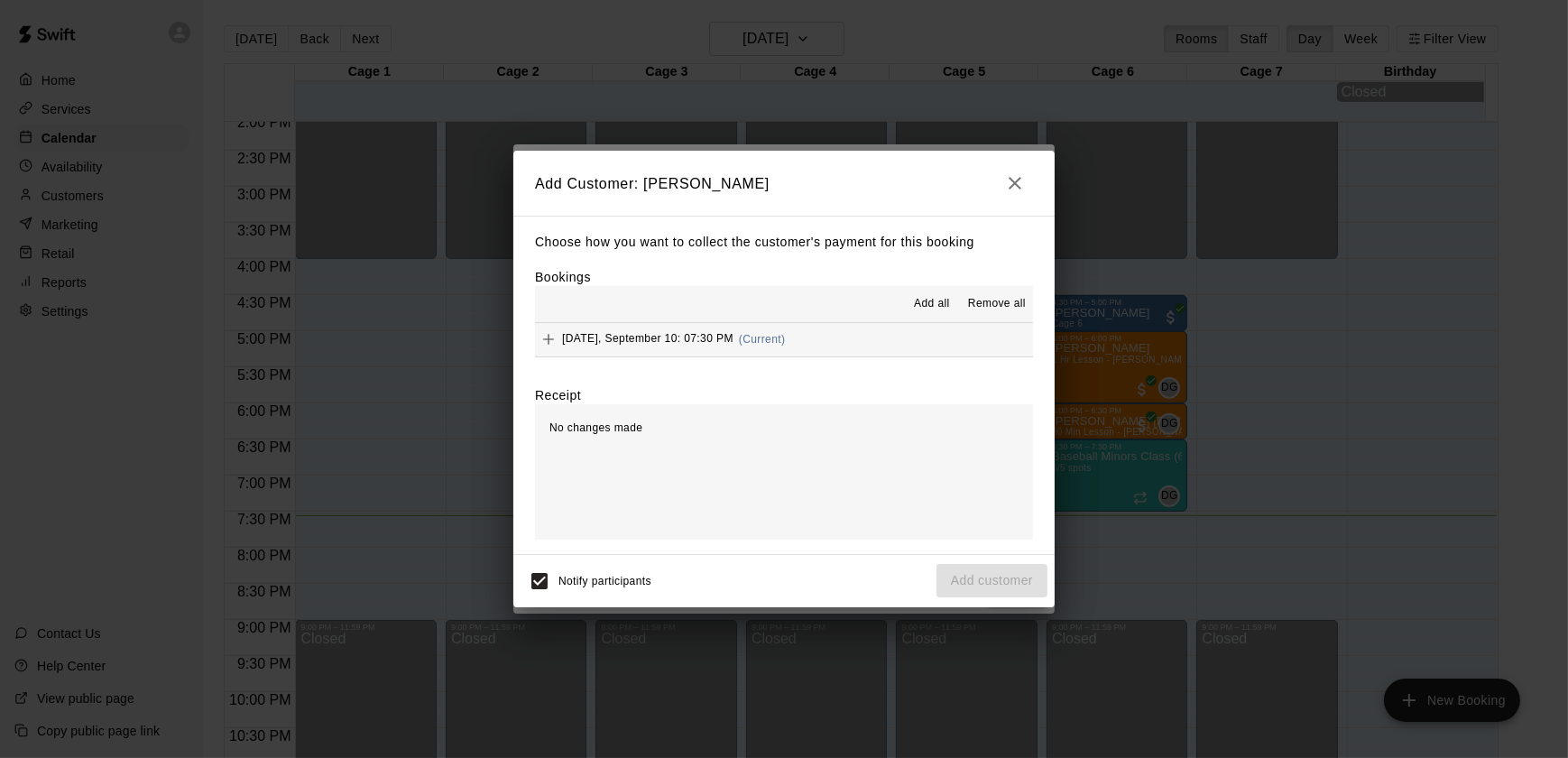
click at [658, 336] on span "Wednesday, September 10: 07:30 PM" at bounding box center [647, 339] width 171 height 13
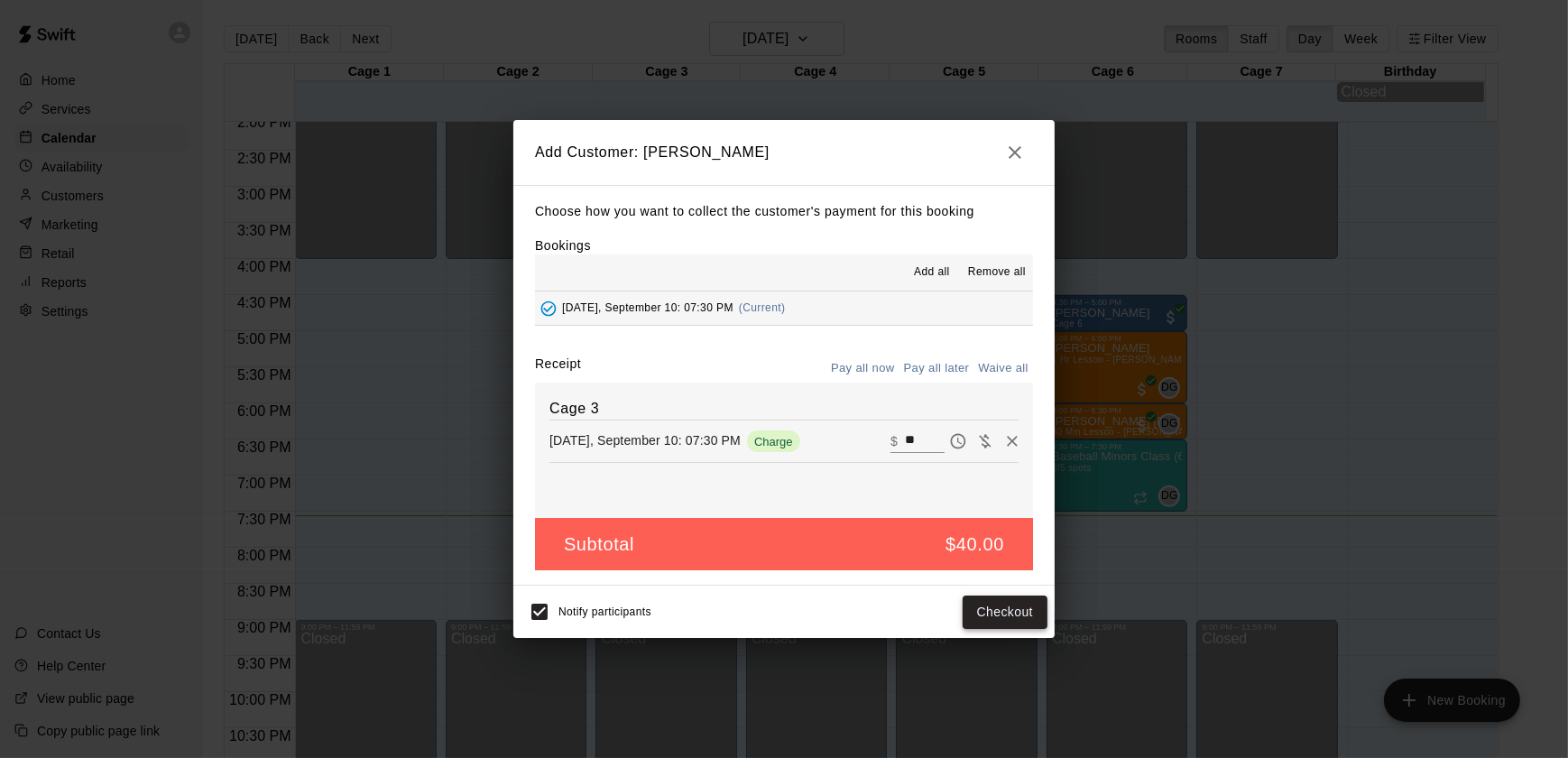
click at [1009, 620] on button "Checkout" at bounding box center [1005, 613] width 85 height 33
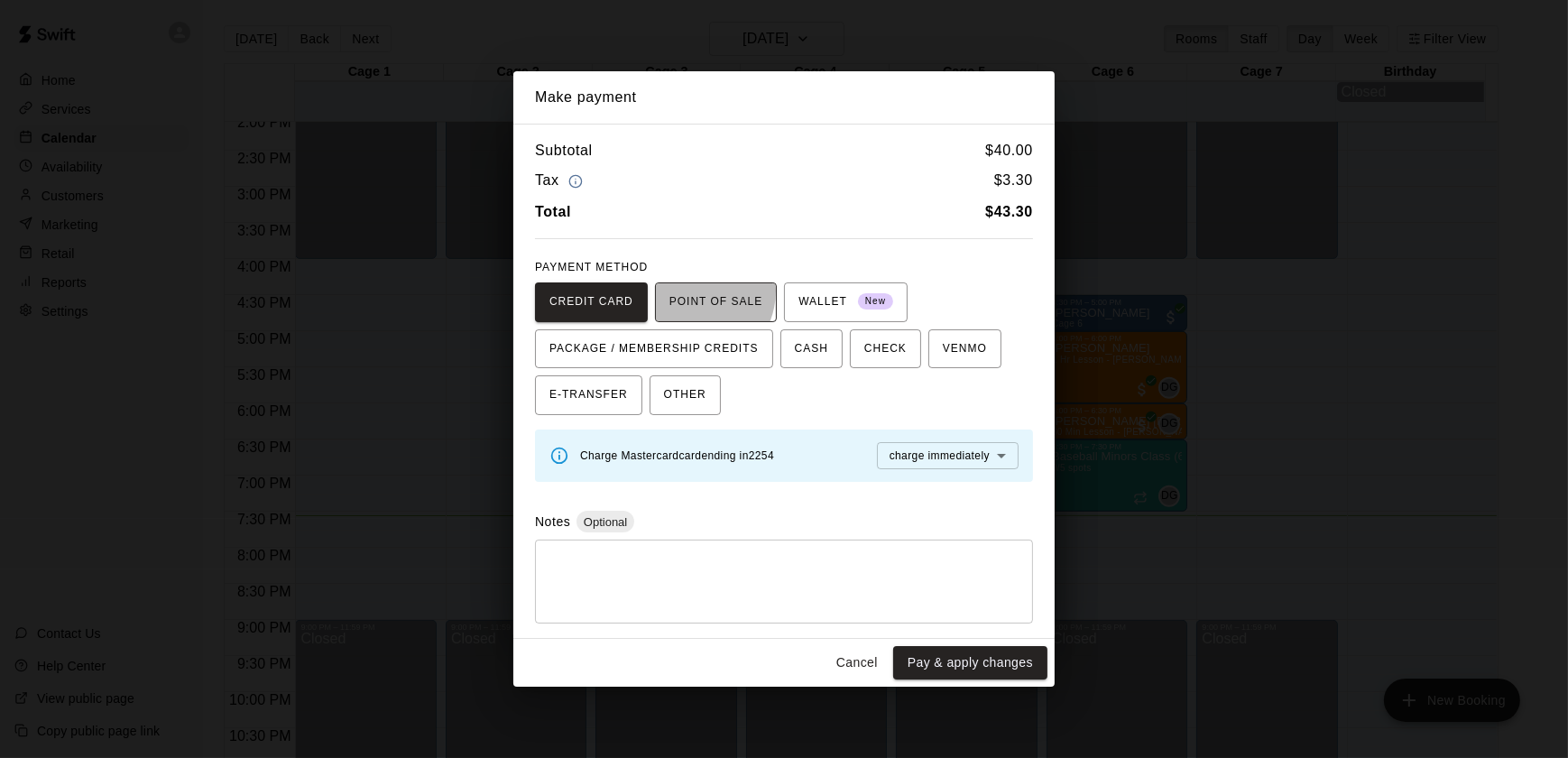
click at [686, 291] on span "POINT OF SALE" at bounding box center [715, 302] width 93 height 29
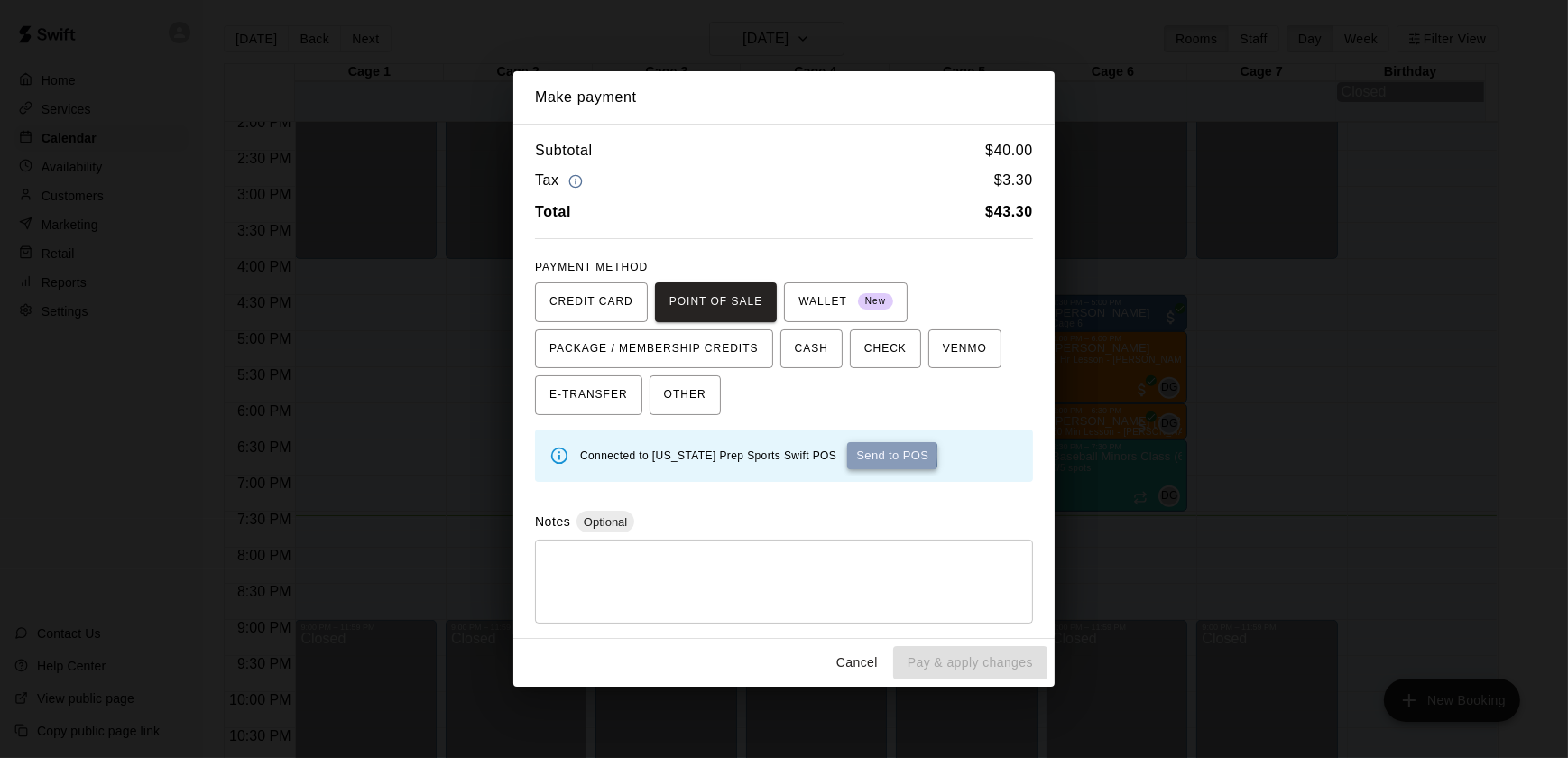
drag, startPoint x: 844, startPoint y: 451, endPoint x: 829, endPoint y: 454, distance: 15.3
click at [847, 454] on button "Send to POS" at bounding box center [892, 455] width 90 height 27
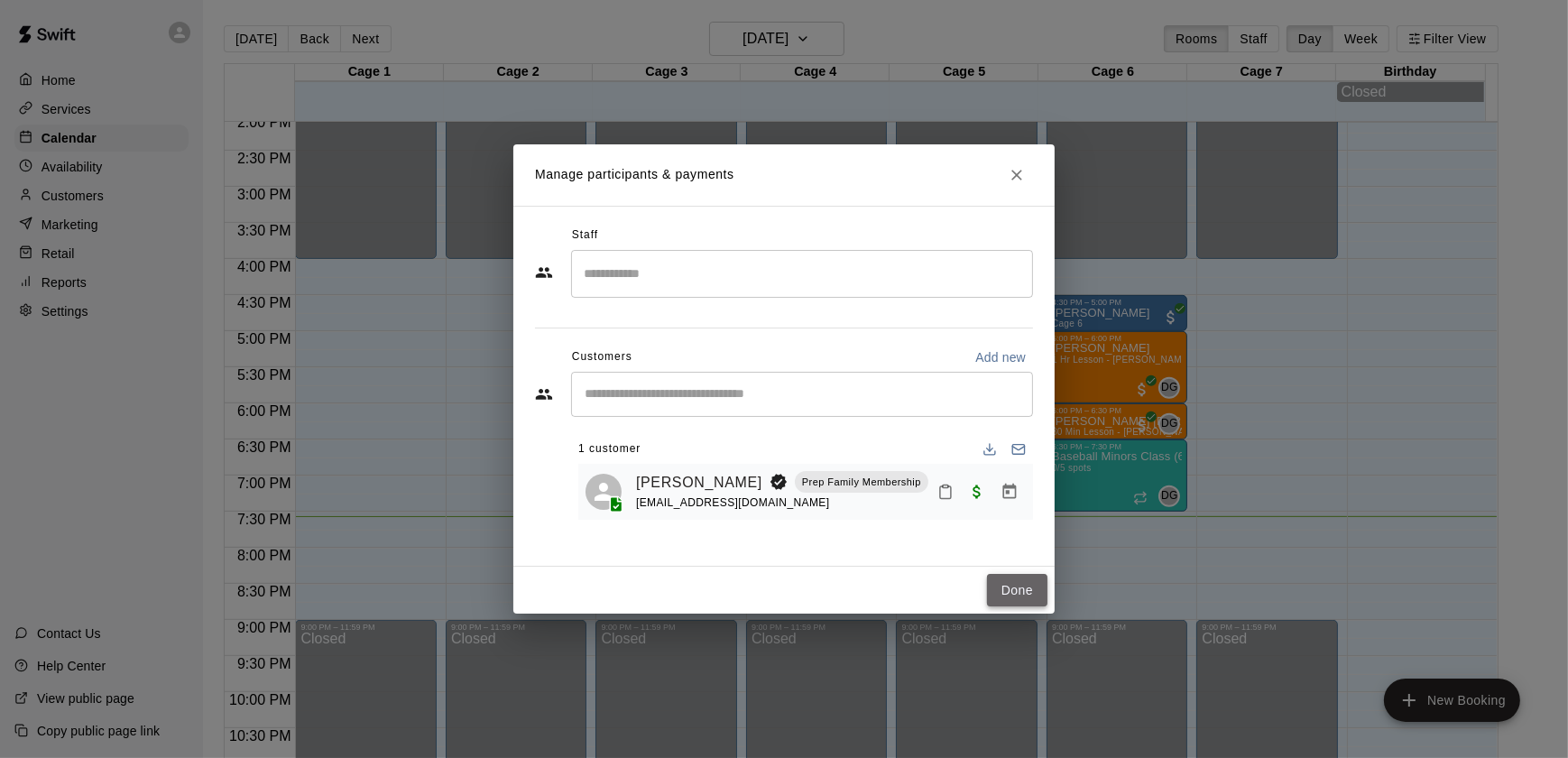
click at [1045, 580] on button "Done" at bounding box center [1018, 591] width 61 height 33
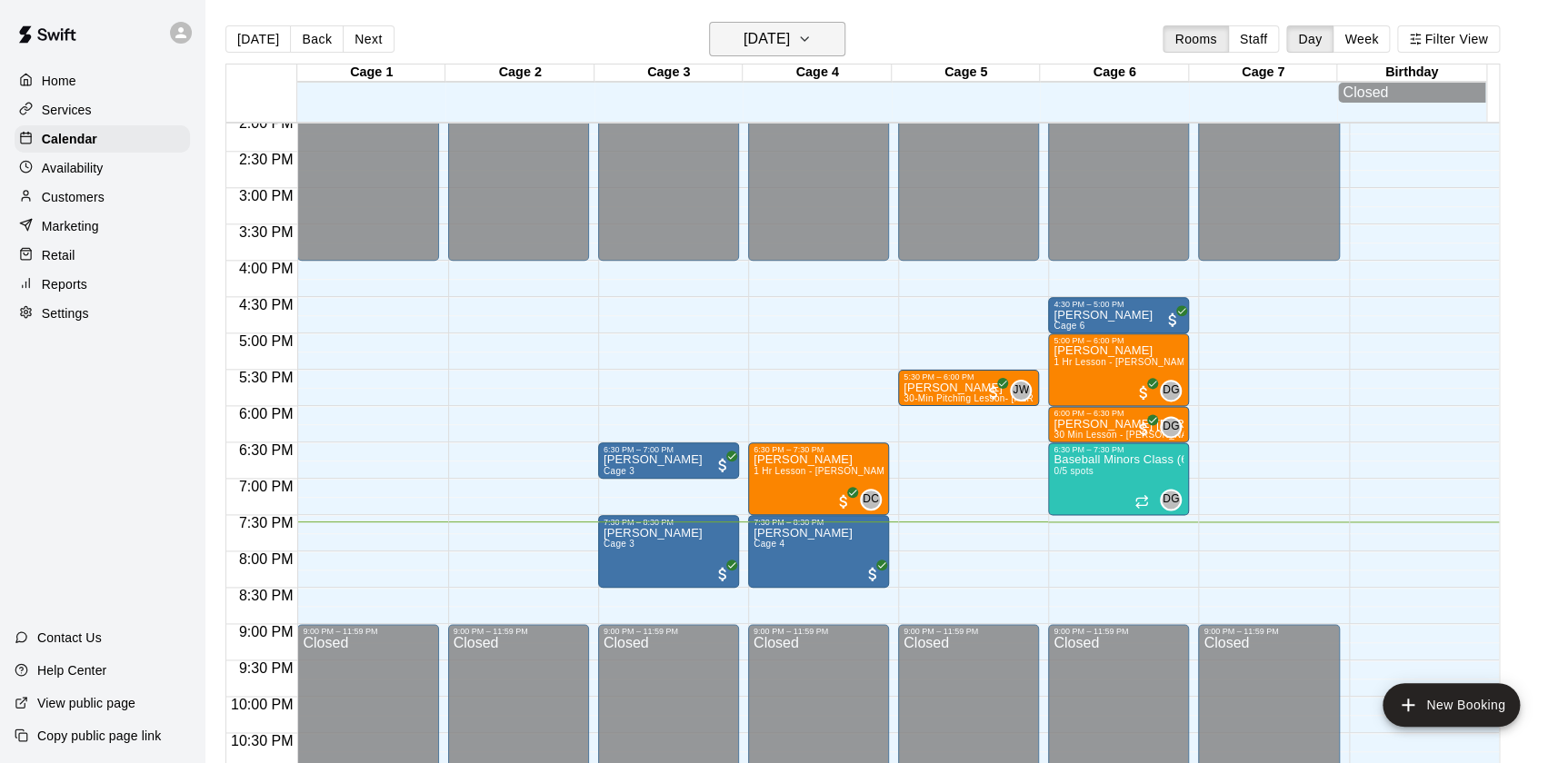
click at [834, 48] on button "[DATE]" at bounding box center [776, 39] width 136 height 34
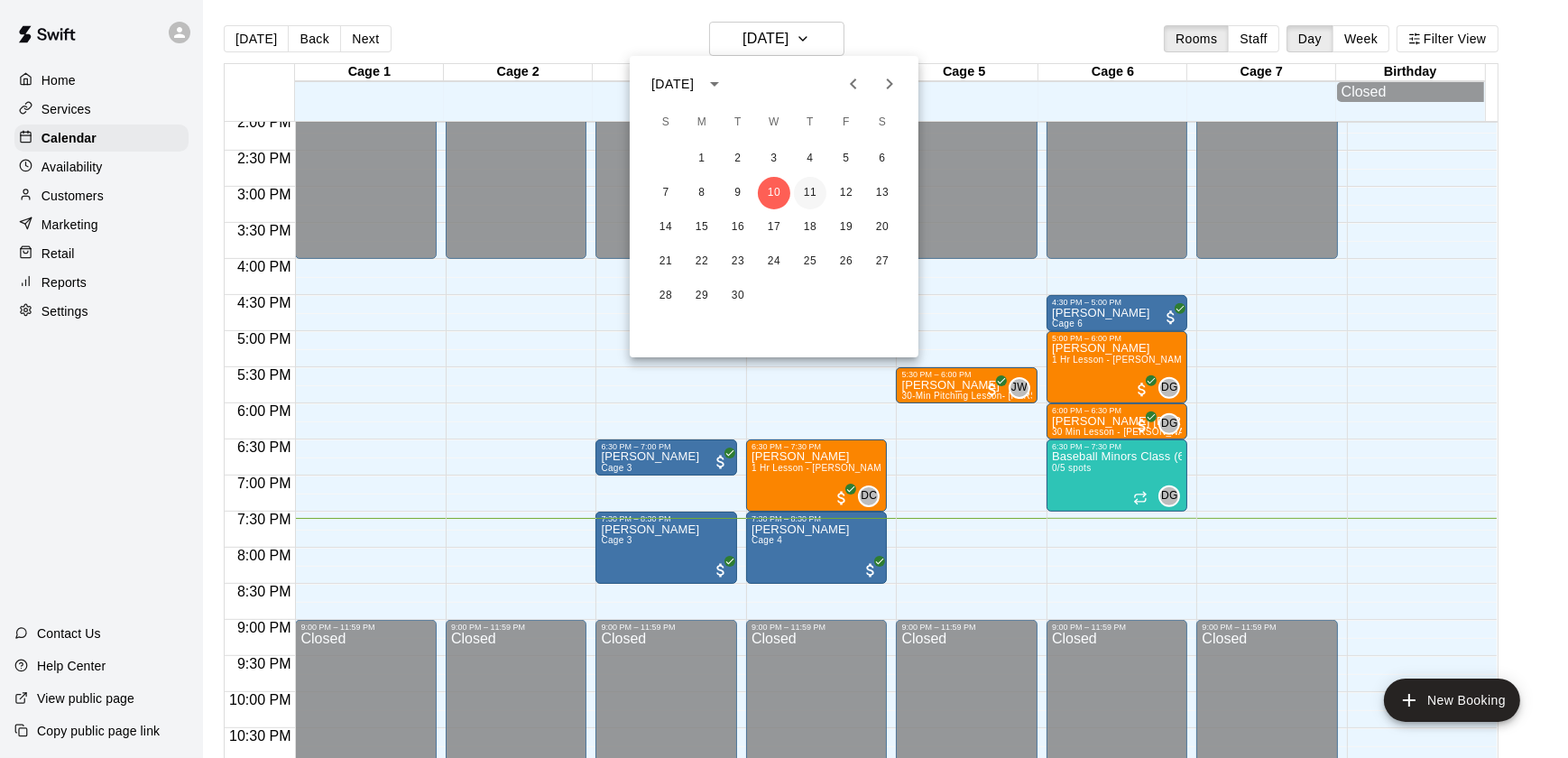
click at [808, 195] on button "11" at bounding box center [810, 192] width 32 height 32
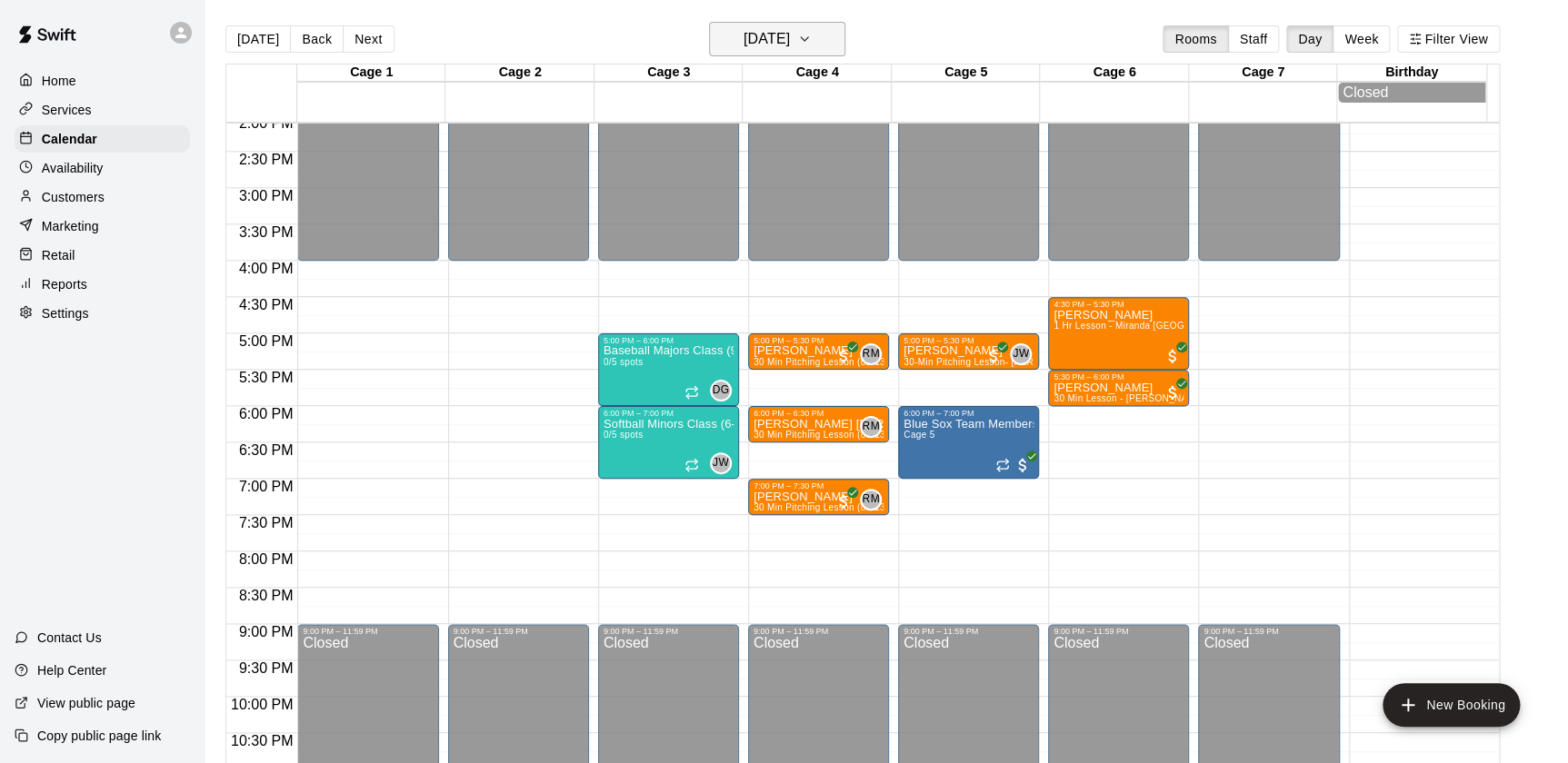
click at [818, 22] on main "Today Back Next Thursday Sep 11 Rooms Staff Day Week Filter View Cage 1 11 Thu …" at bounding box center [886, 396] width 1363 height 793
click at [818, 22] on button "Thursday Sep 11" at bounding box center [776, 39] width 136 height 34
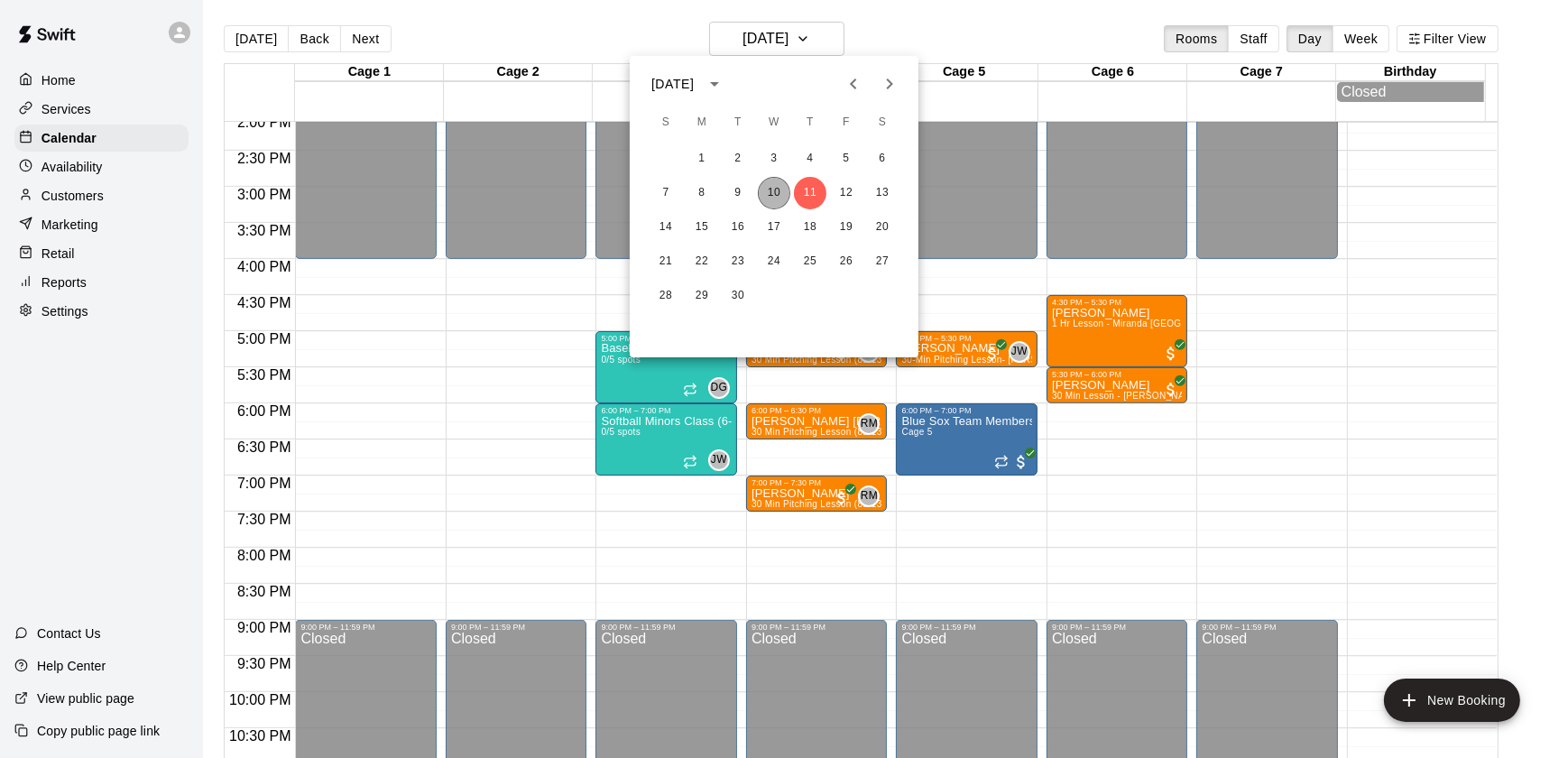
click at [766, 195] on button "10" at bounding box center [773, 192] width 32 height 32
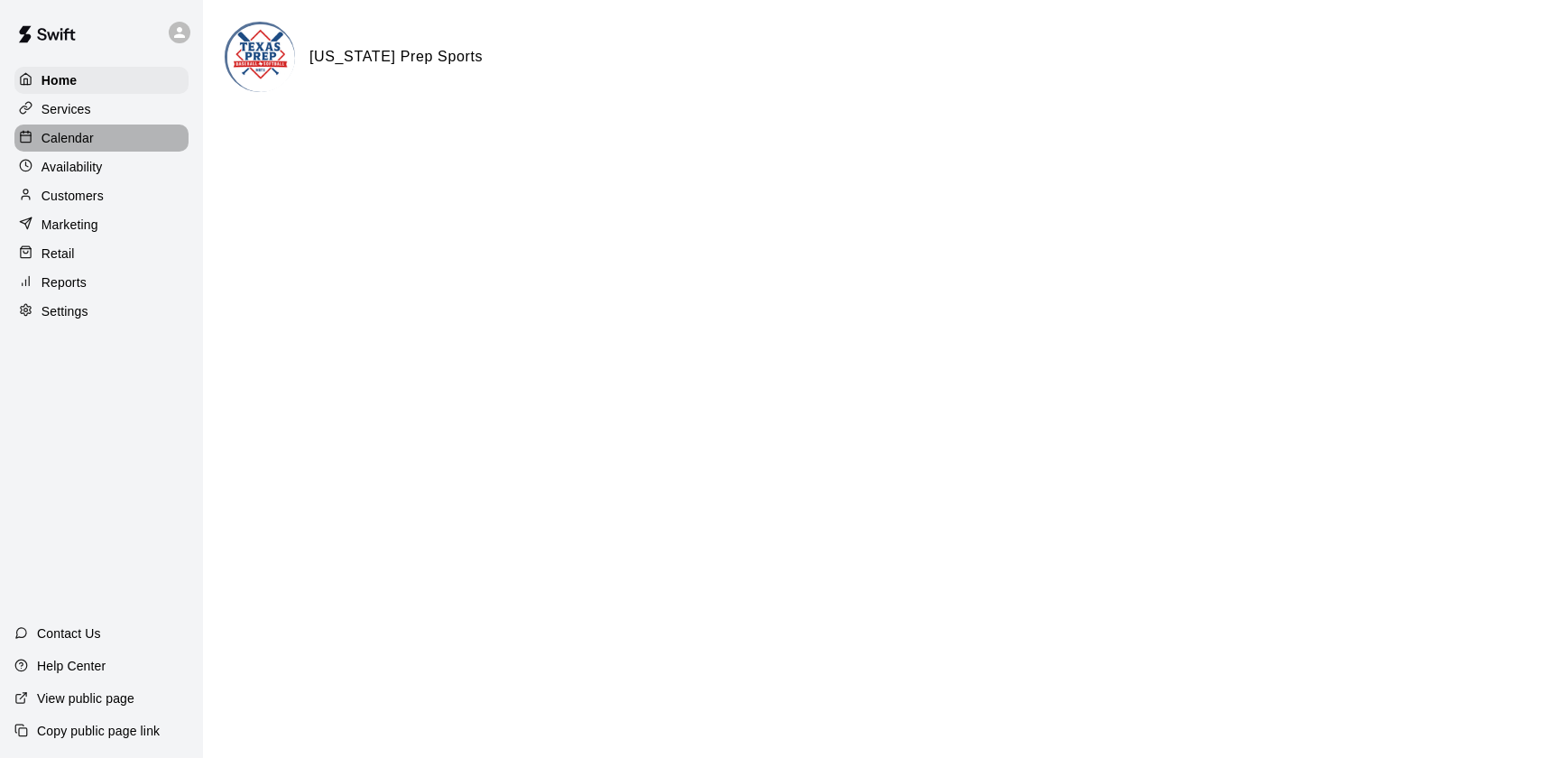
click at [75, 147] on p "Calendar" at bounding box center [67, 138] width 52 height 18
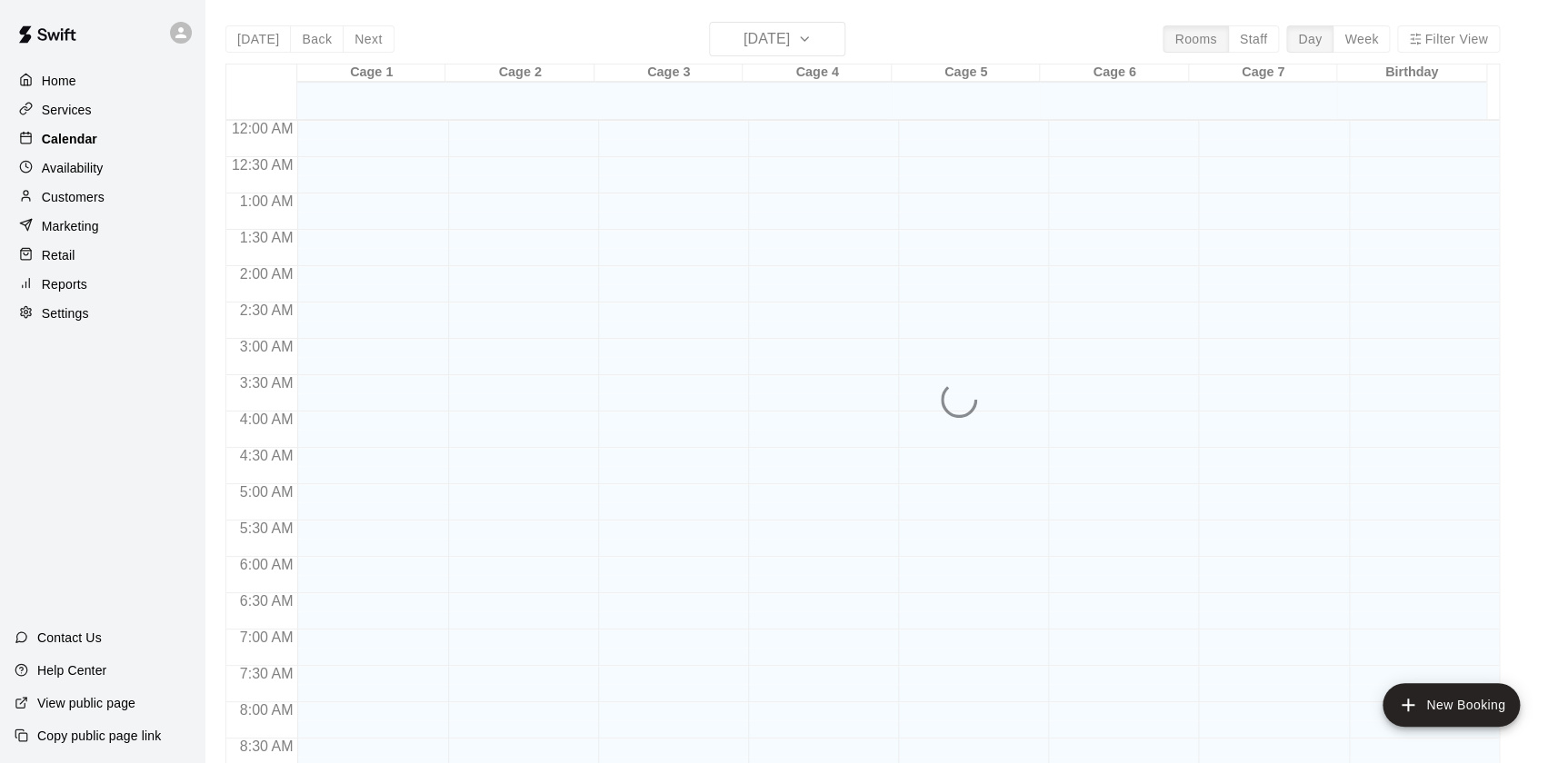
scroll to position [1026, 0]
